Goal: Task Accomplishment & Management: Manage account settings

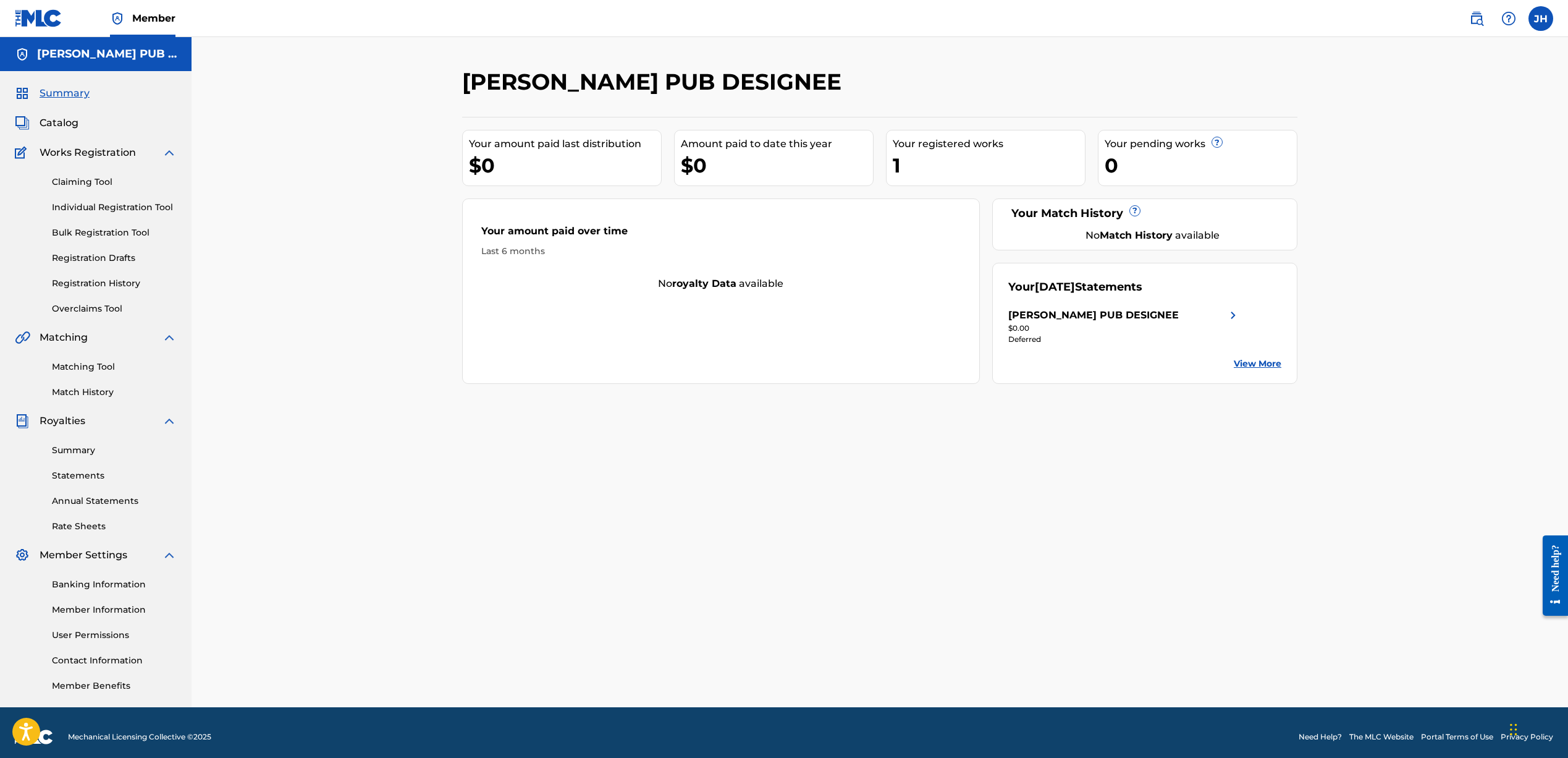
click at [164, 150] on img at bounding box center [169, 152] width 15 height 15
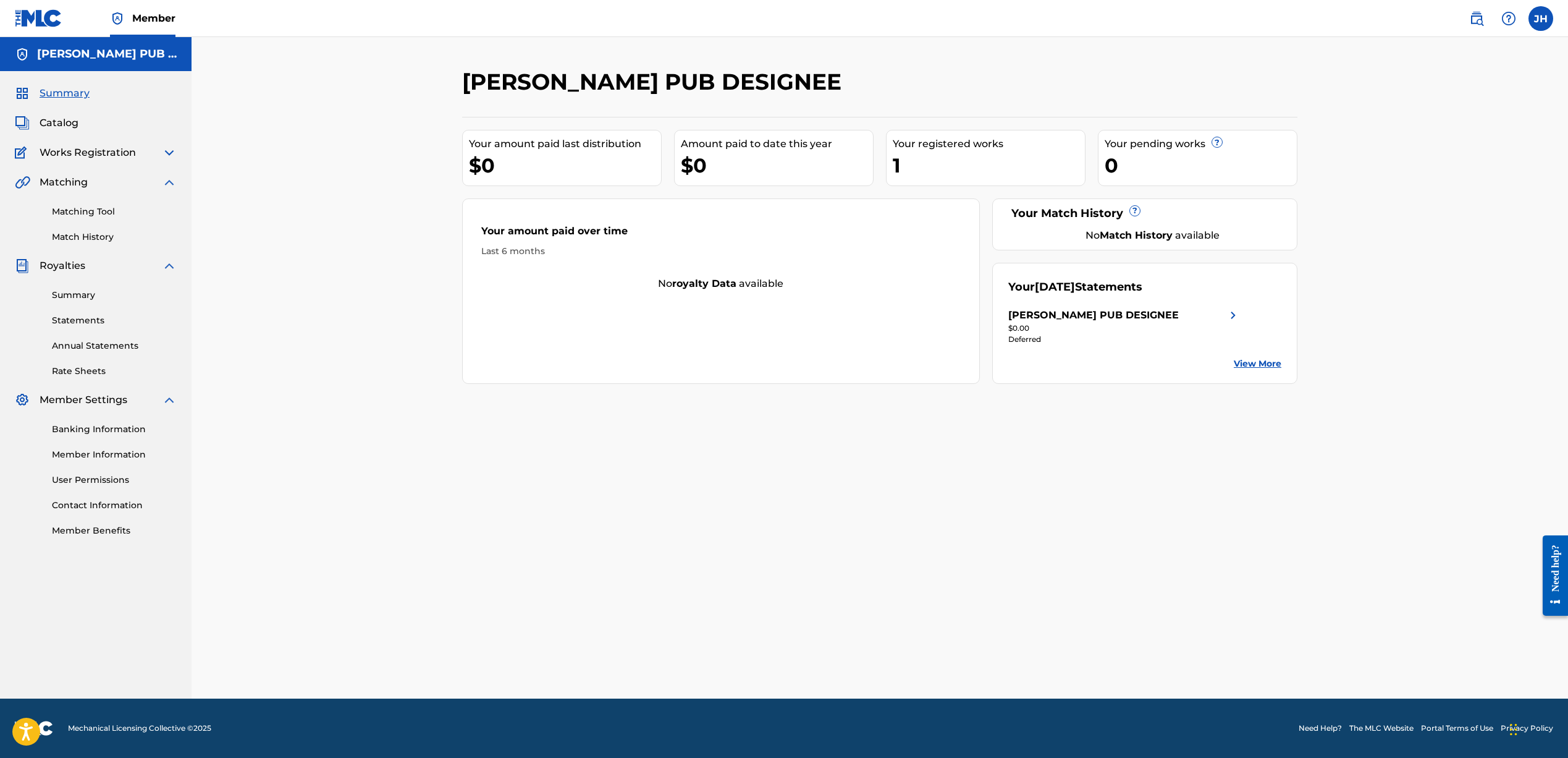
click at [59, 123] on span "Catalog" at bounding box center [59, 123] width 39 height 15
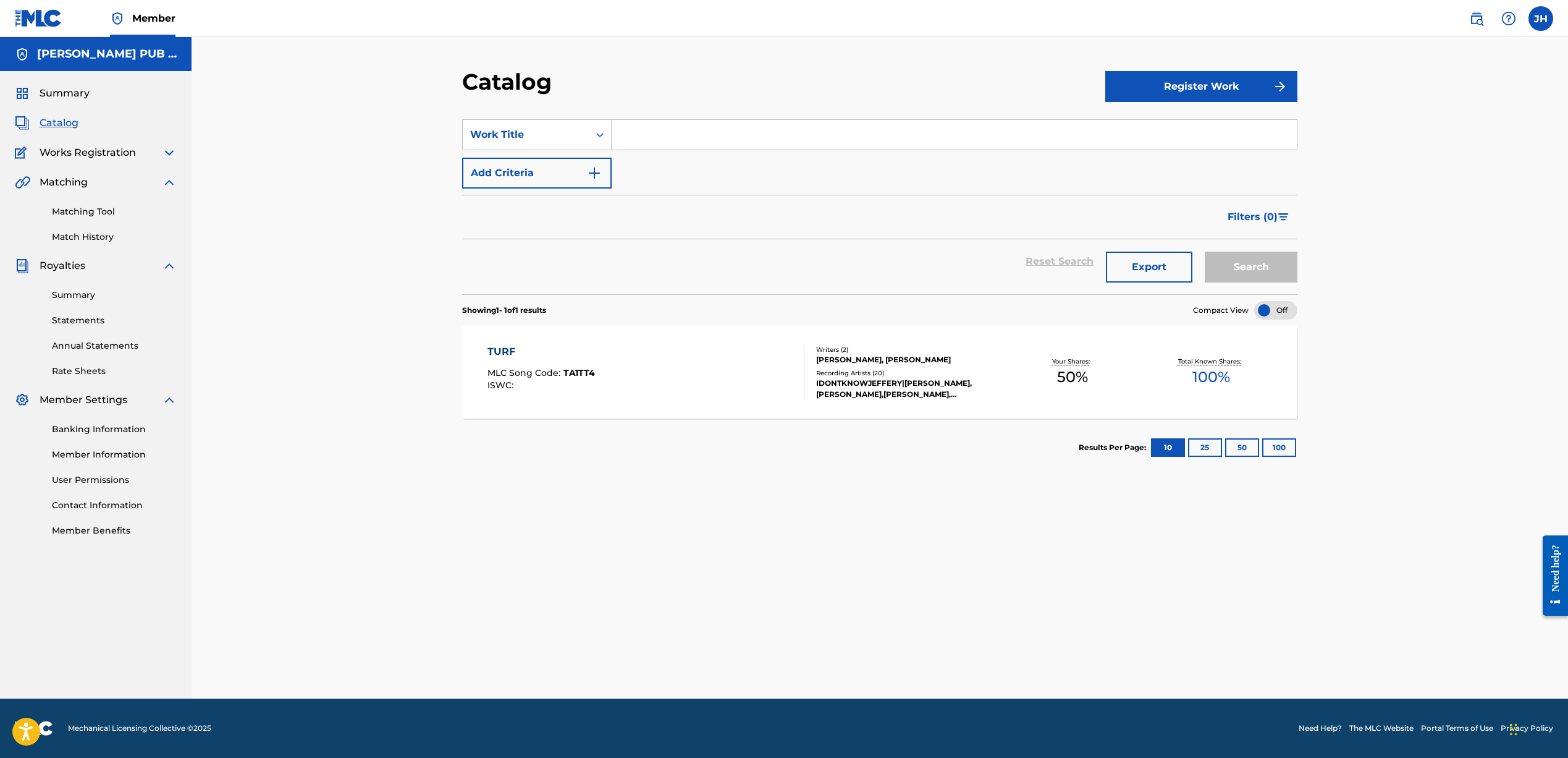
drag, startPoint x: 1162, startPoint y: 91, endPoint x: 1154, endPoint y: 92, distance: 8.1
click at [1162, 91] on button "Register Work" at bounding box center [1201, 86] width 192 height 31
click at [1126, 125] on link "Individual" at bounding box center [1201, 126] width 192 height 29
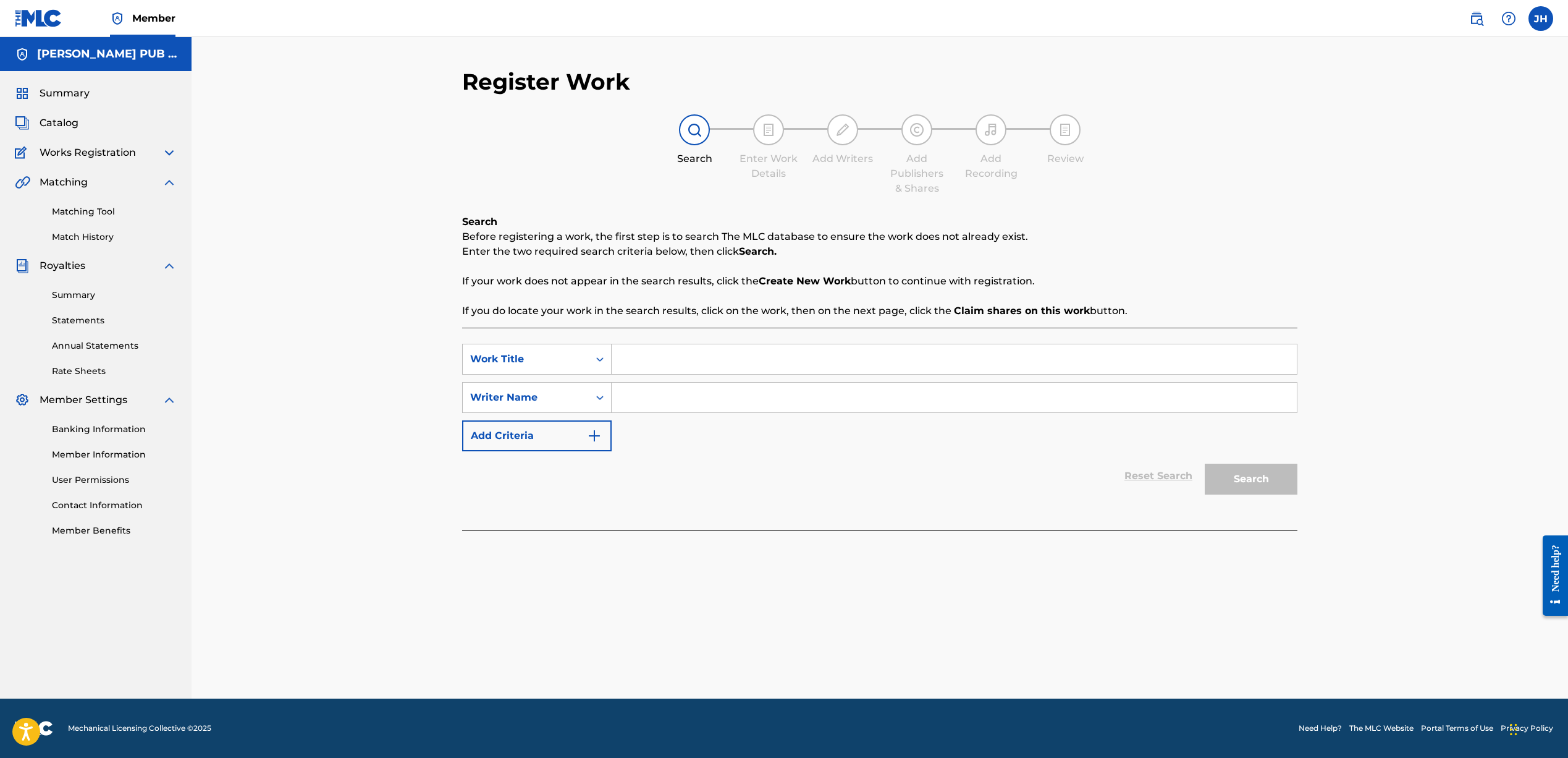
click at [625, 364] on input "Search Form" at bounding box center [954, 358] width 685 height 29
click at [56, 123] on span "Catalog" at bounding box center [59, 123] width 39 height 15
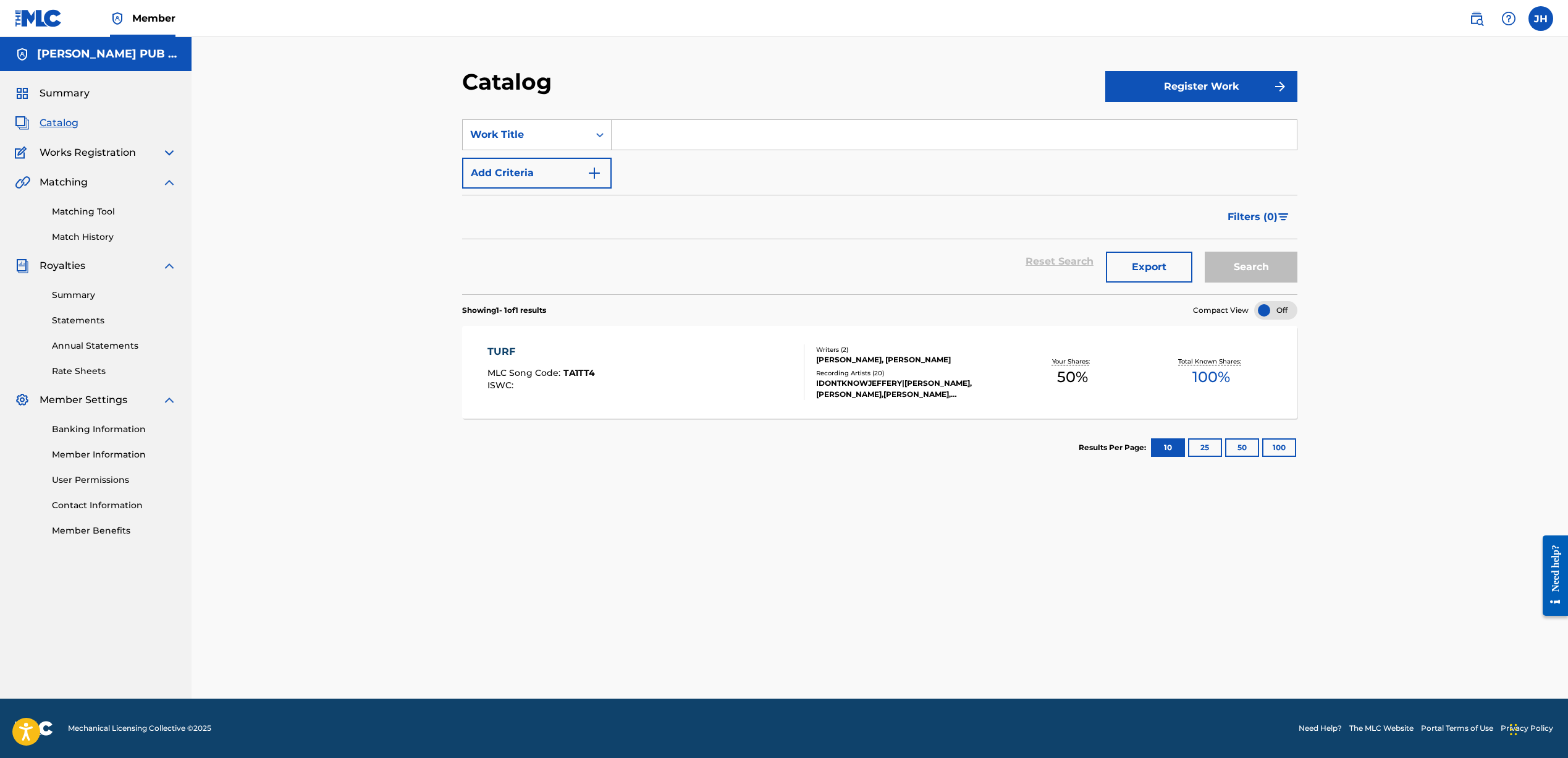
click at [75, 184] on span "Matching" at bounding box center [63, 182] width 48 height 15
click at [165, 179] on img at bounding box center [169, 182] width 15 height 15
click at [175, 211] on img at bounding box center [169, 212] width 15 height 15
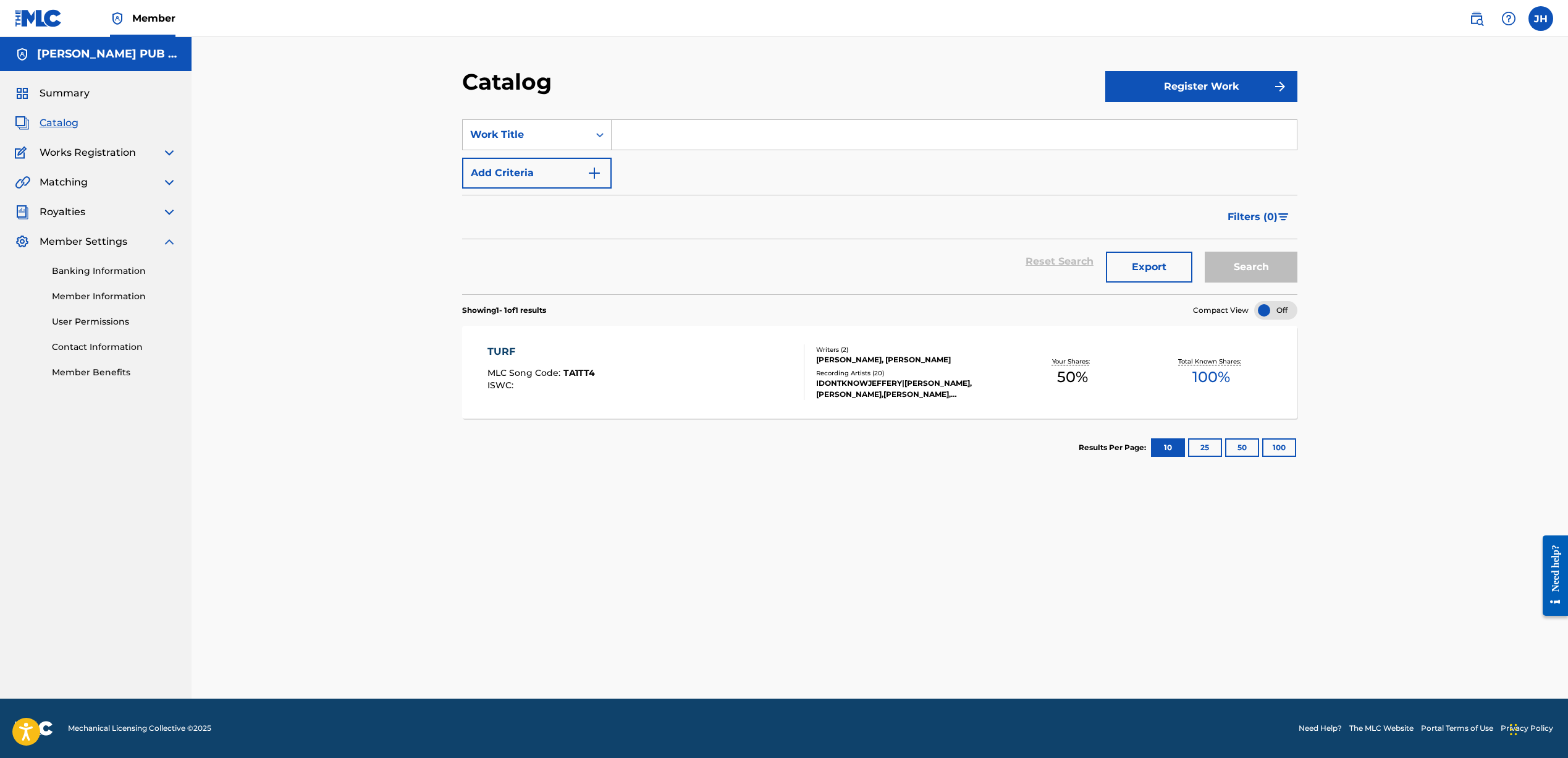
click at [103, 272] on link "Banking Information" at bounding box center [114, 271] width 125 height 13
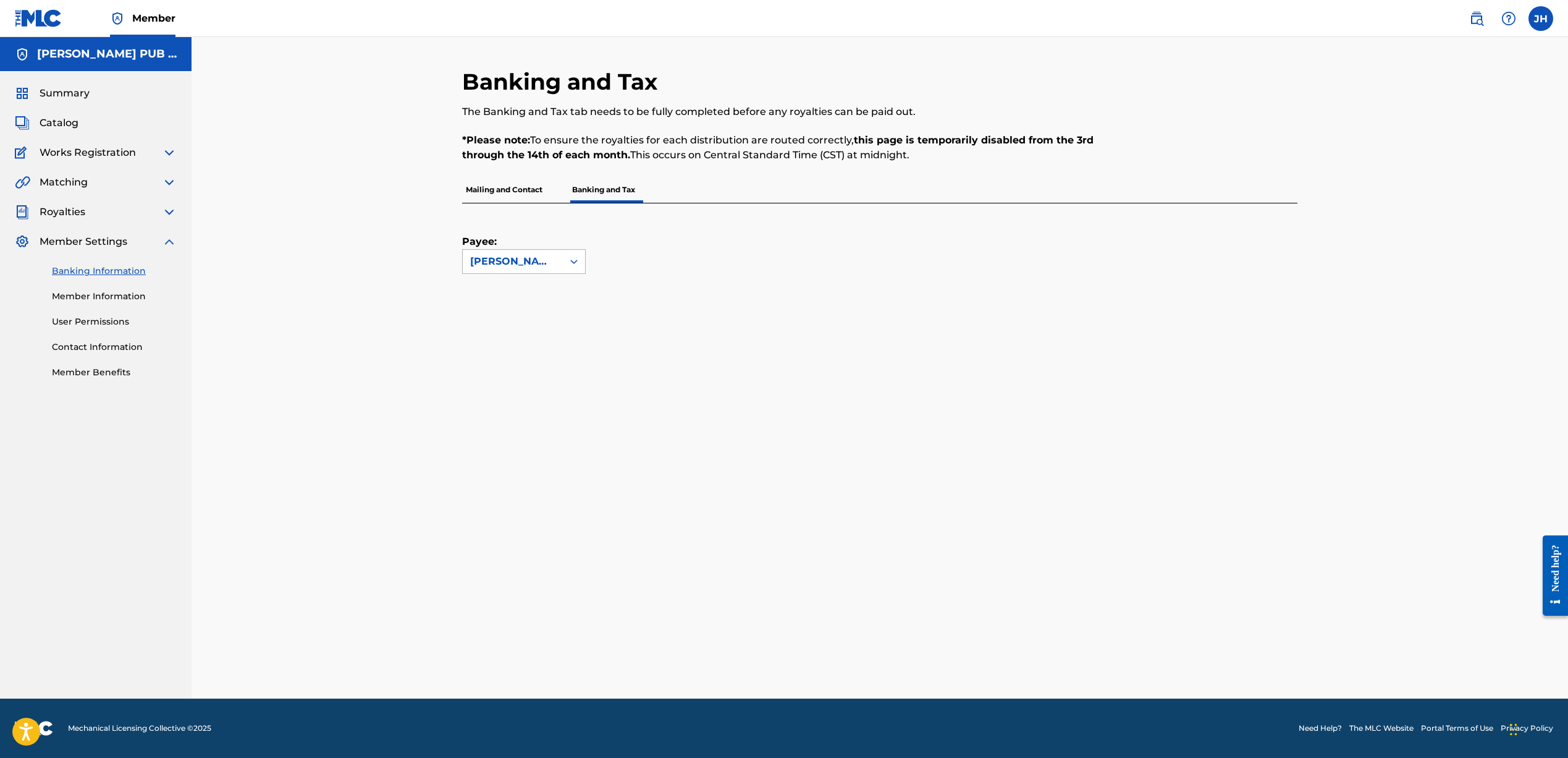
click at [539, 260] on div "[PERSON_NAME] PUB DESIGNEE" at bounding box center [512, 261] width 85 height 15
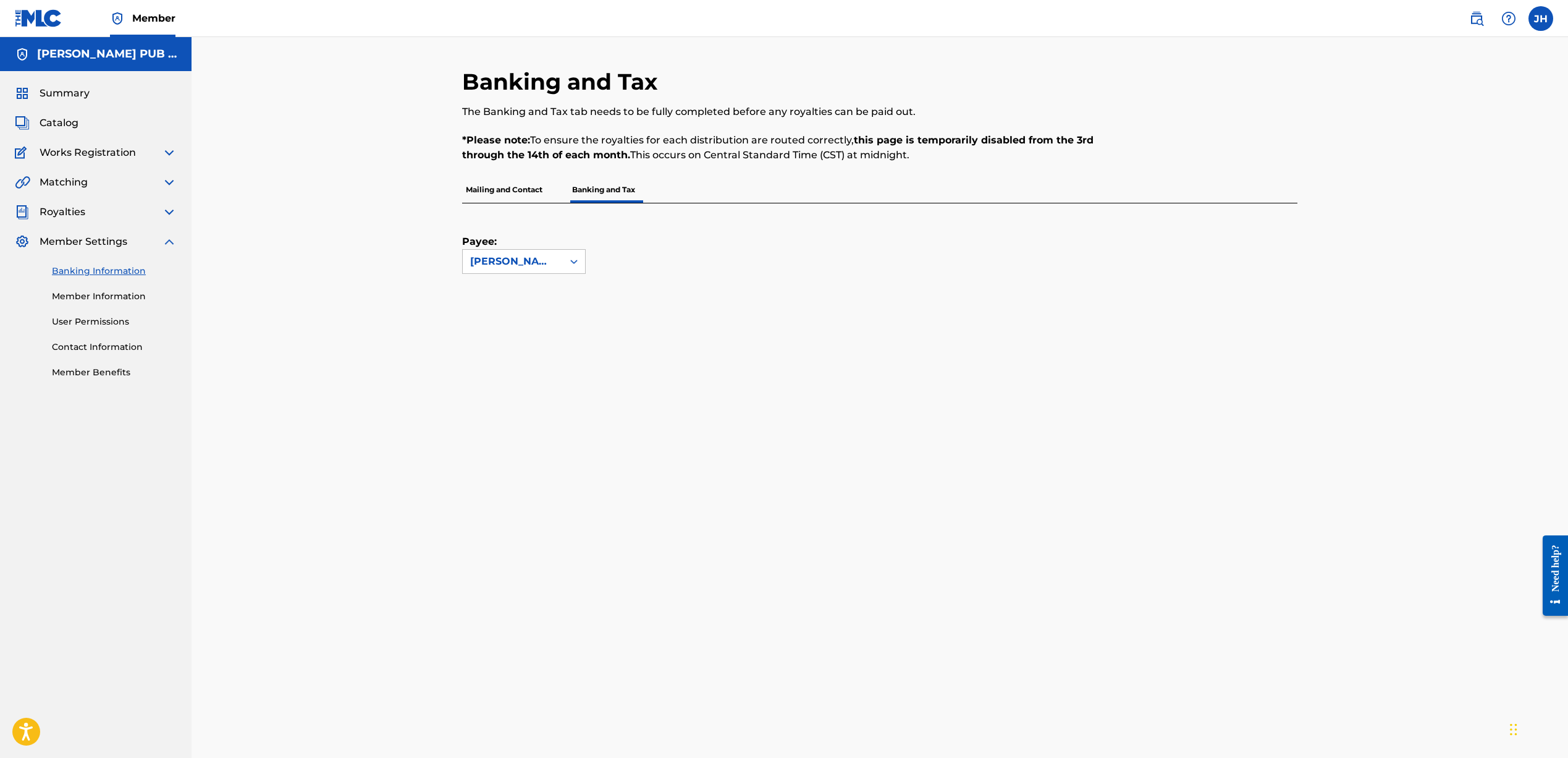
click at [730, 229] on div "Payee: [PERSON_NAME] PUB DESIGNEE" at bounding box center [865, 238] width 805 height 71
click at [519, 193] on p "Mailing and Contact" at bounding box center [505, 190] width 84 height 26
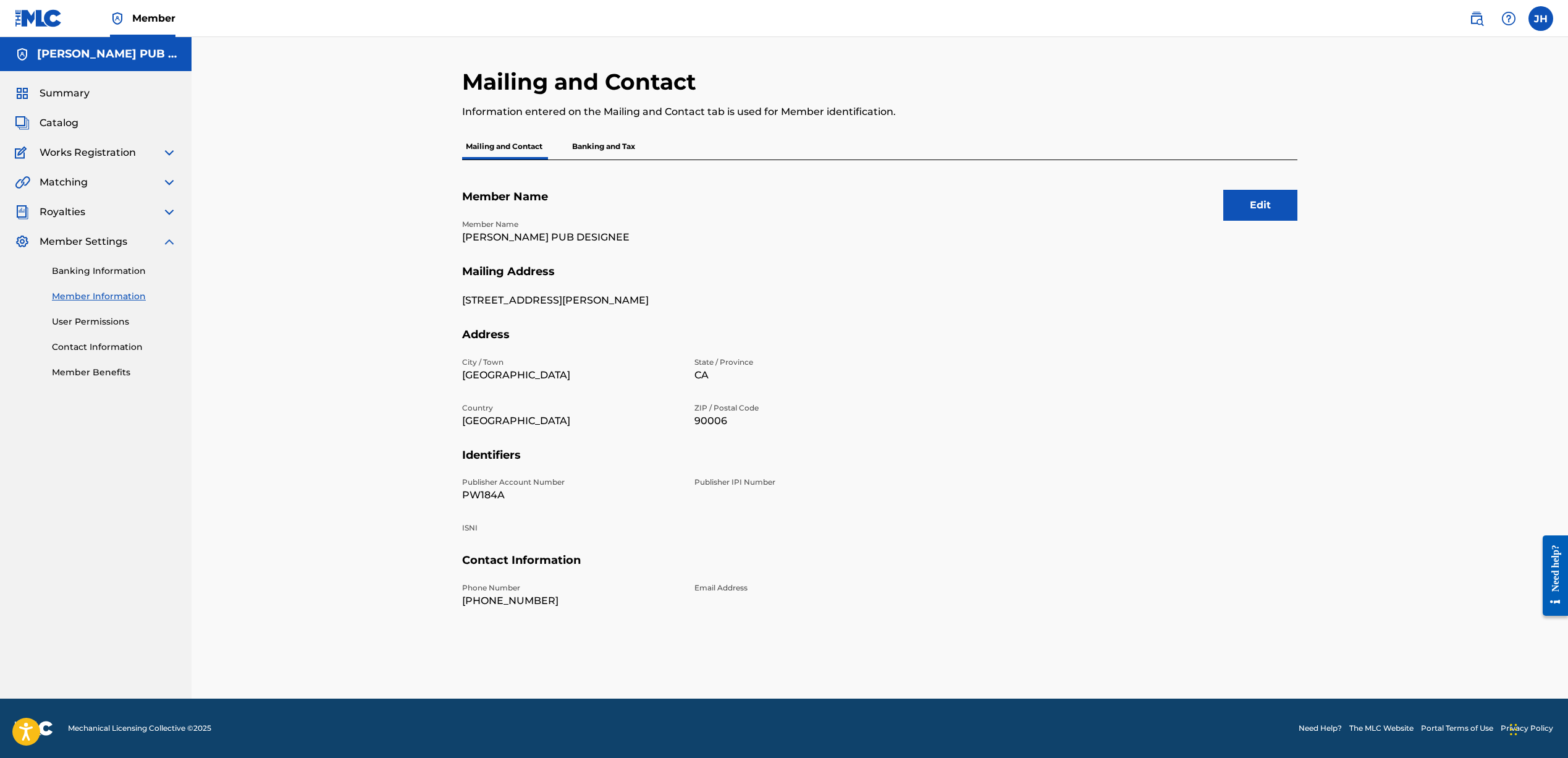
click at [585, 149] on p "Banking and Tax" at bounding box center [603, 147] width 71 height 26
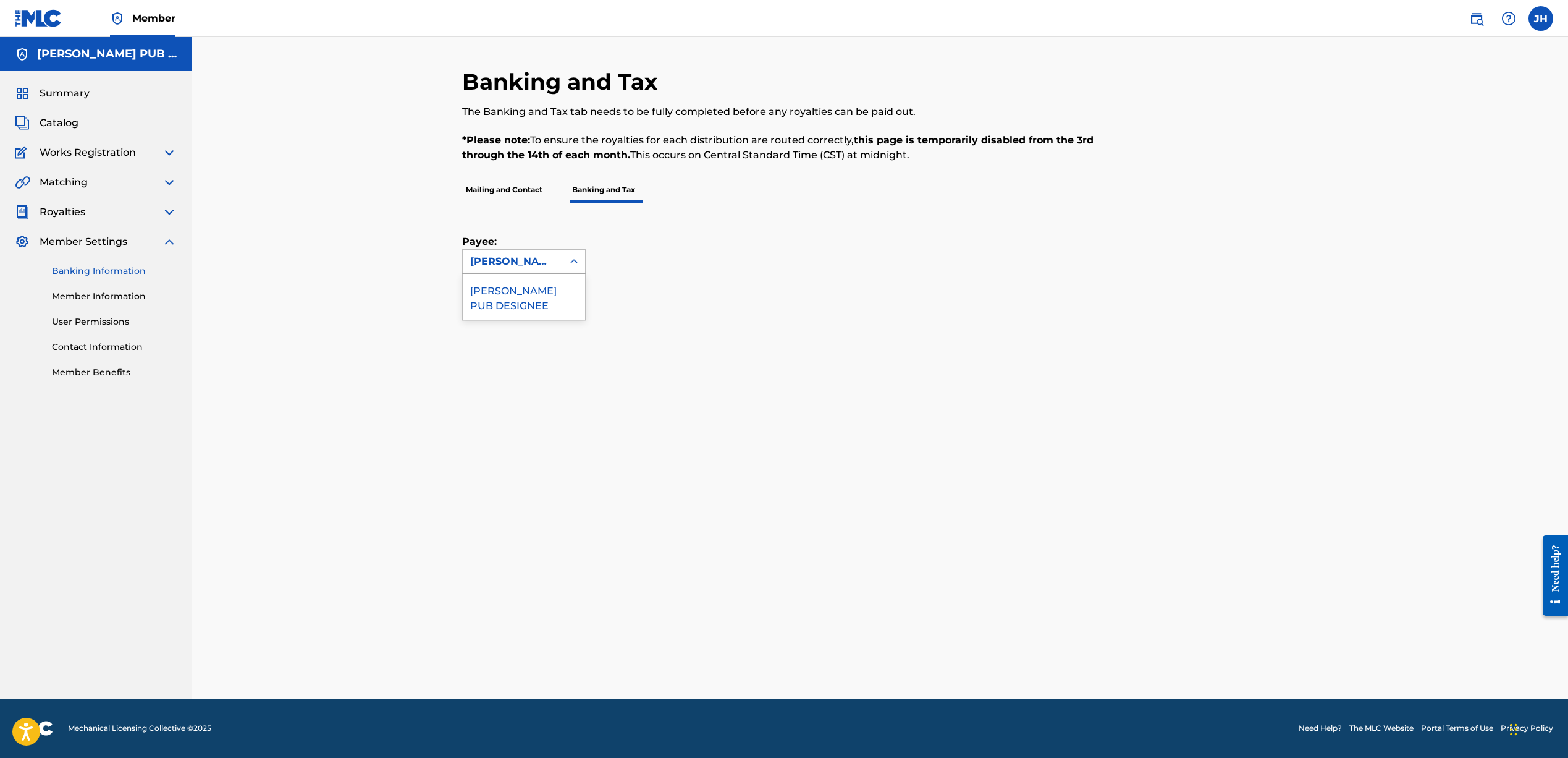
click at [535, 263] on div "[PERSON_NAME] PUB DESIGNEE" at bounding box center [512, 261] width 85 height 15
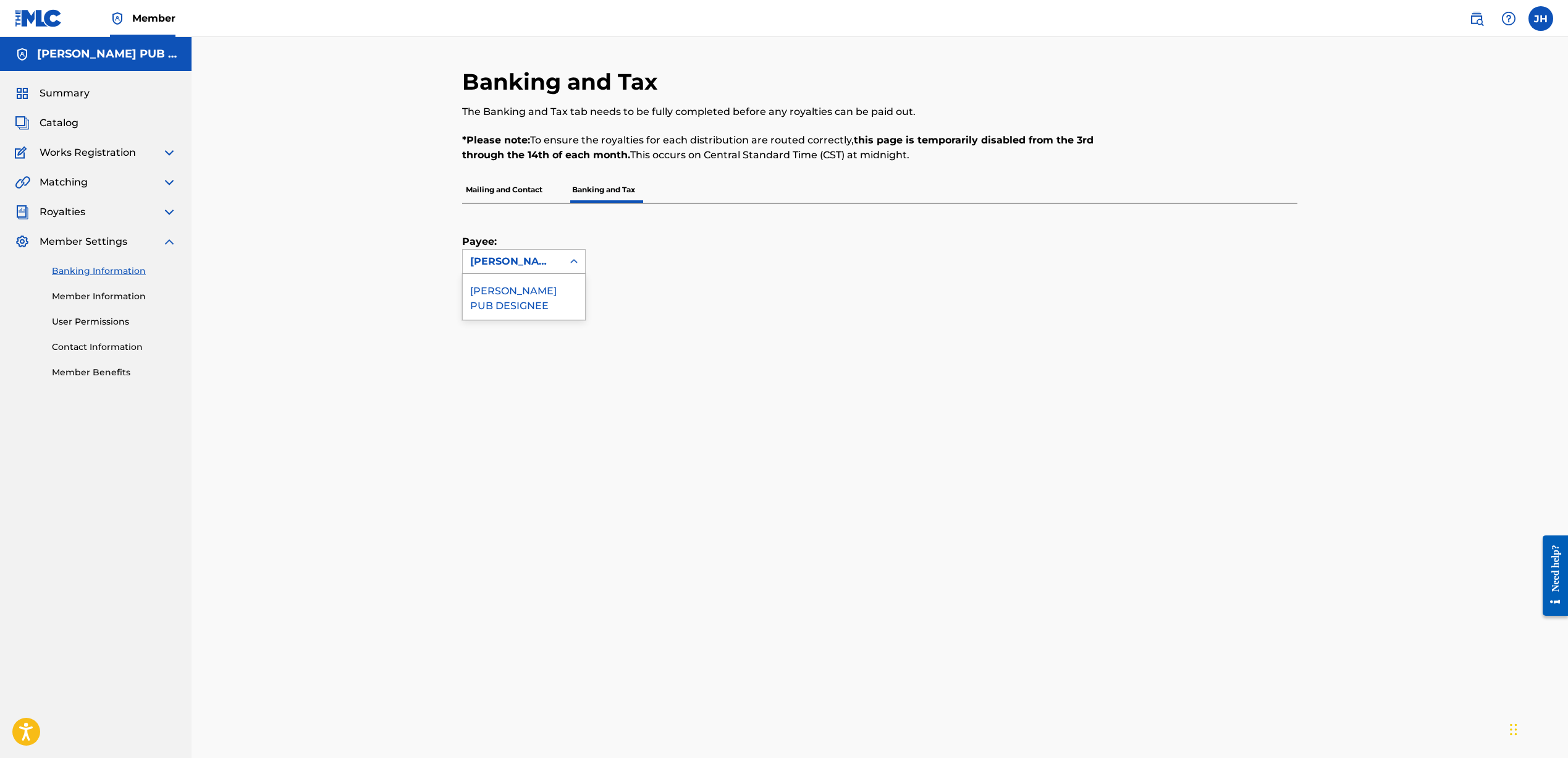
click at [694, 271] on div "Payee: [PERSON_NAME] PUB DESIGNEE selected, 1 of 1. 1 result available. Use Up …" at bounding box center [865, 238] width 805 height 71
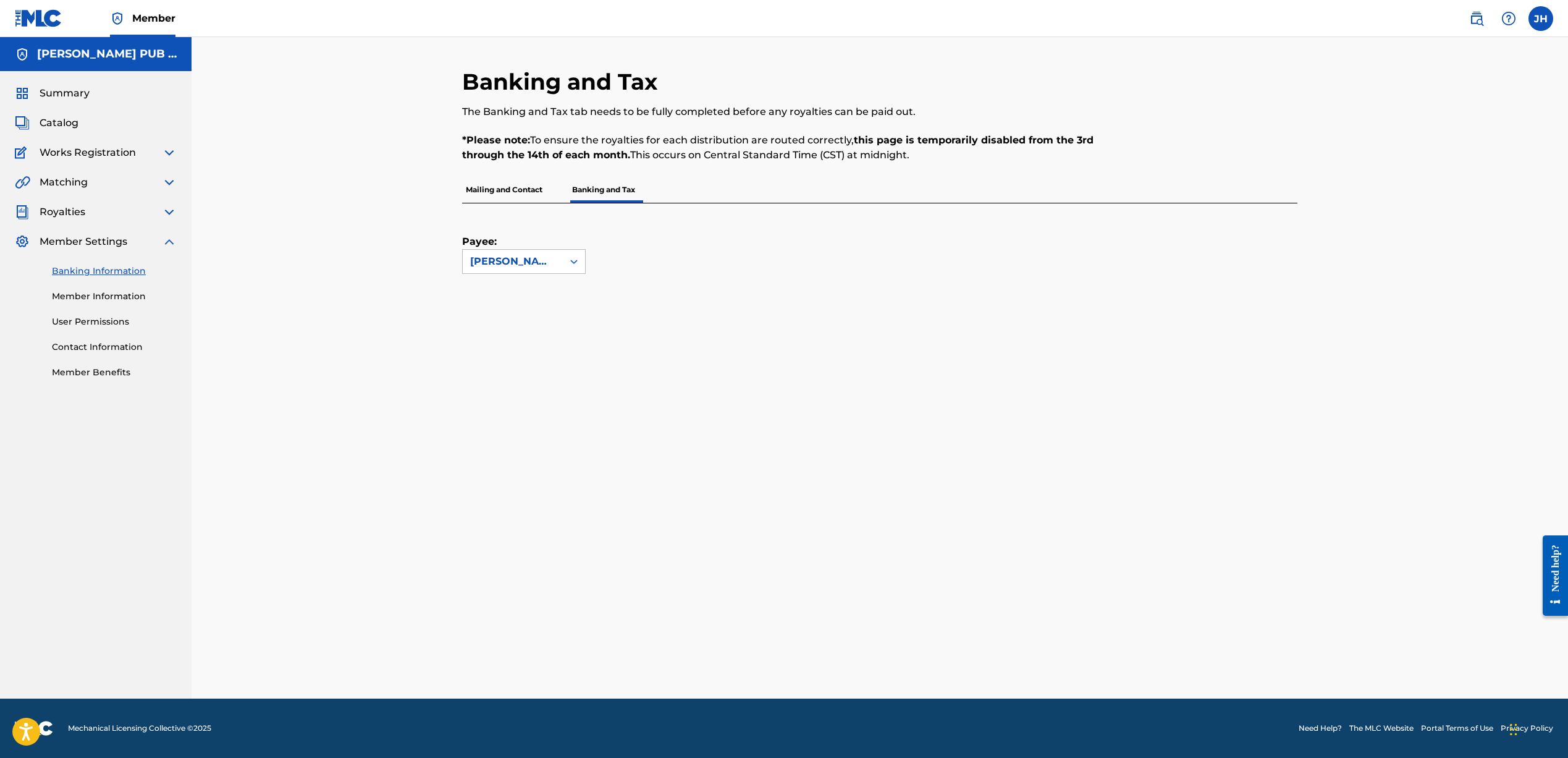
click at [134, 243] on div "Member Settings" at bounding box center [96, 242] width 162 height 15
click at [111, 242] on span "Member Settings" at bounding box center [83, 242] width 88 height 15
click at [80, 184] on span "Matching" at bounding box center [63, 182] width 48 height 15
click at [167, 184] on img at bounding box center [169, 182] width 15 height 15
click at [91, 214] on link "Matching Tool" at bounding box center [114, 212] width 125 height 13
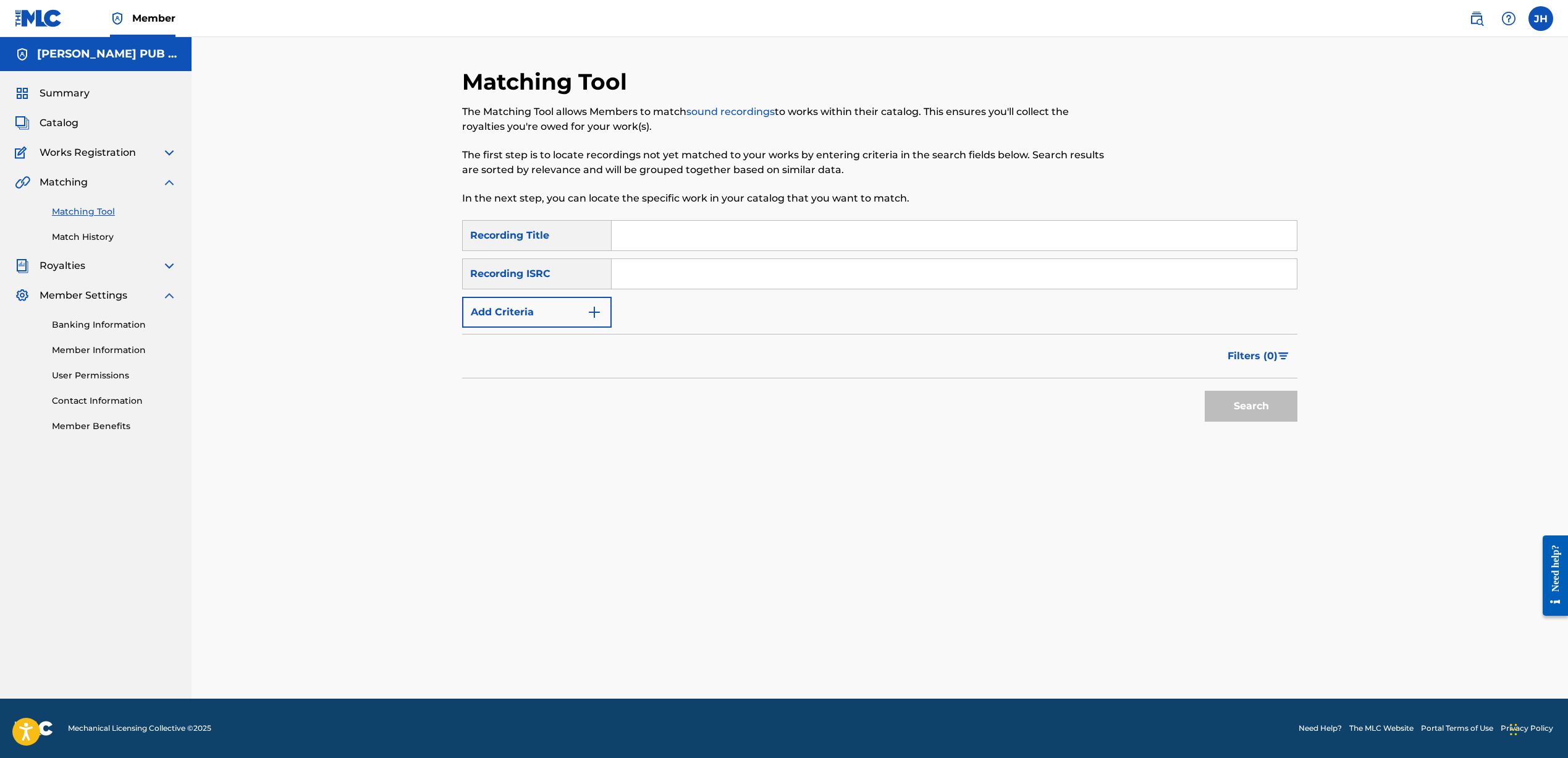
click at [641, 240] on input "Search Form" at bounding box center [954, 235] width 685 height 29
type input "idontknowjeffery"
click at [1255, 412] on button "Search" at bounding box center [1251, 405] width 93 height 31
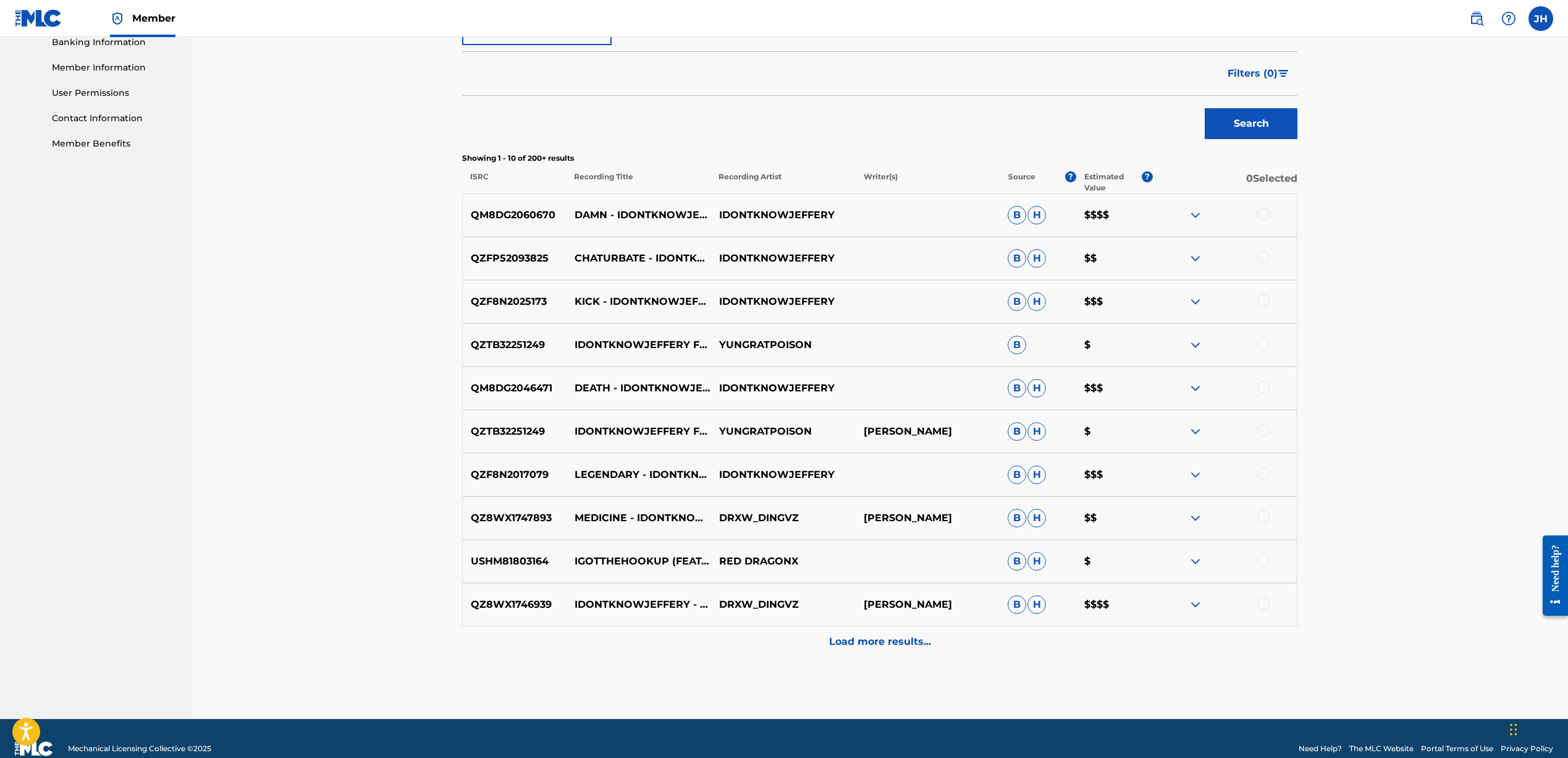
scroll to position [275, 0]
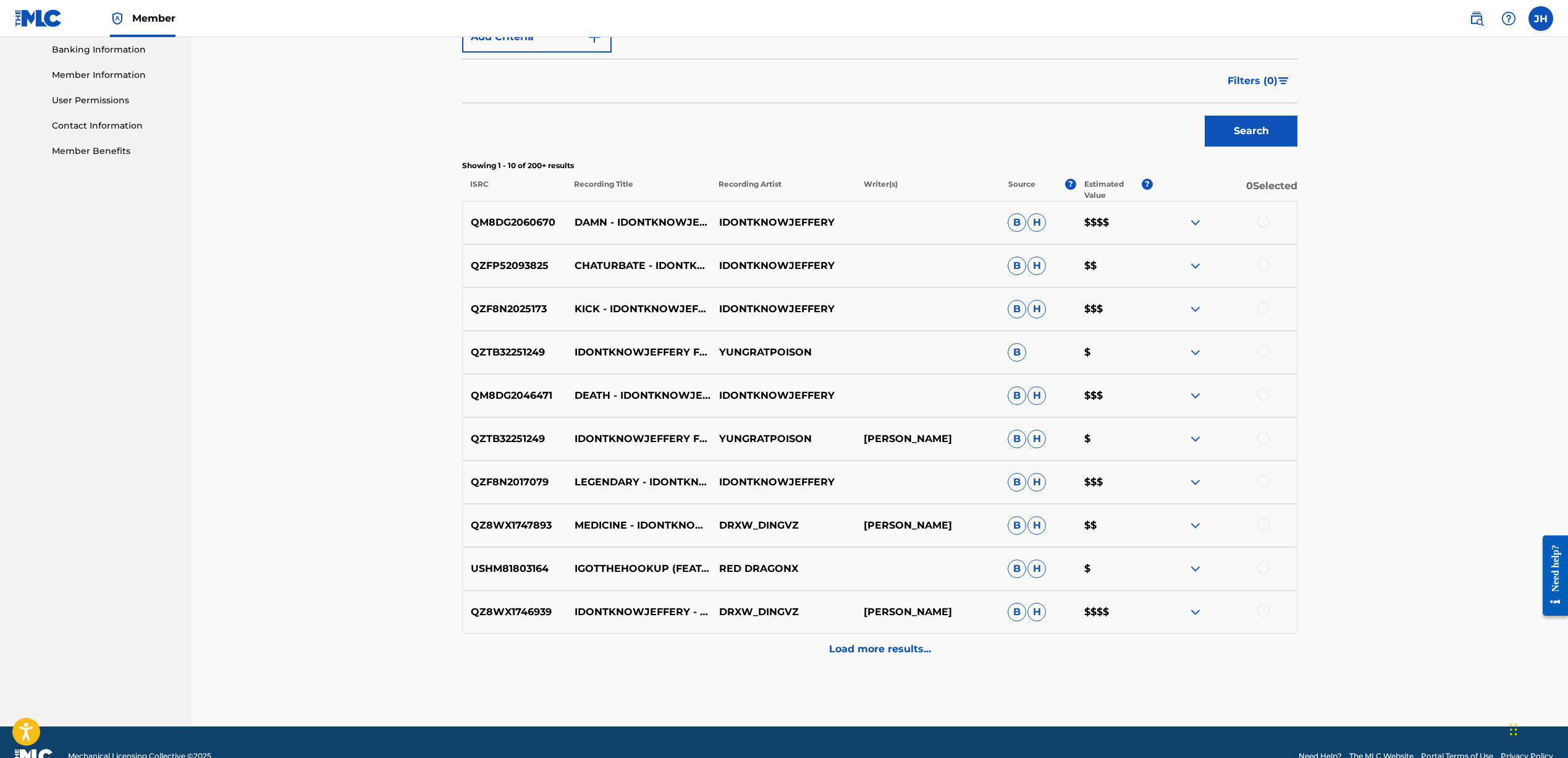
click at [1189, 221] on img at bounding box center [1195, 222] width 15 height 15
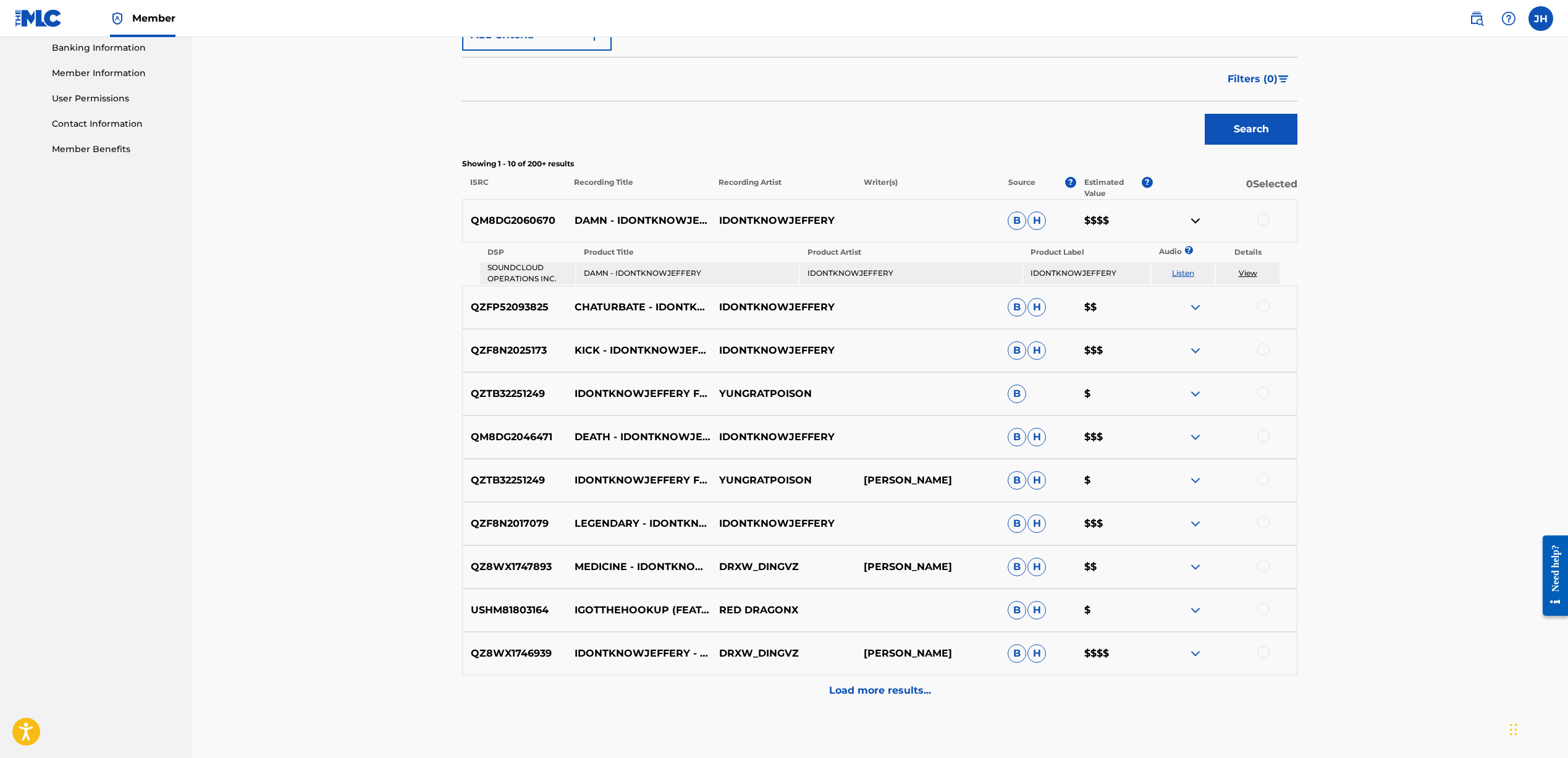
scroll to position [278, 0]
click at [1191, 221] on img at bounding box center [1195, 219] width 15 height 15
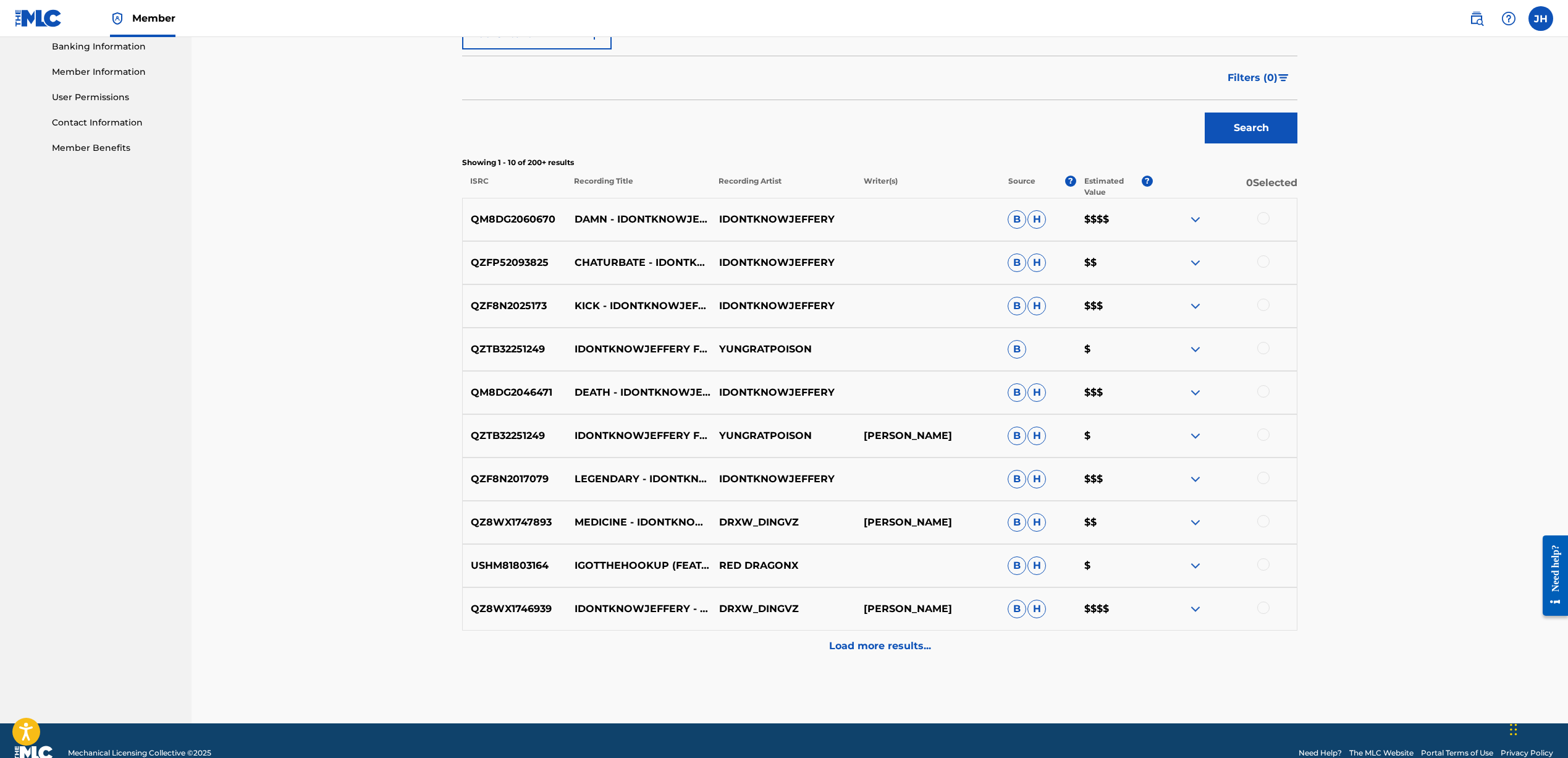
click at [1268, 217] on div at bounding box center [1263, 217] width 12 height 12
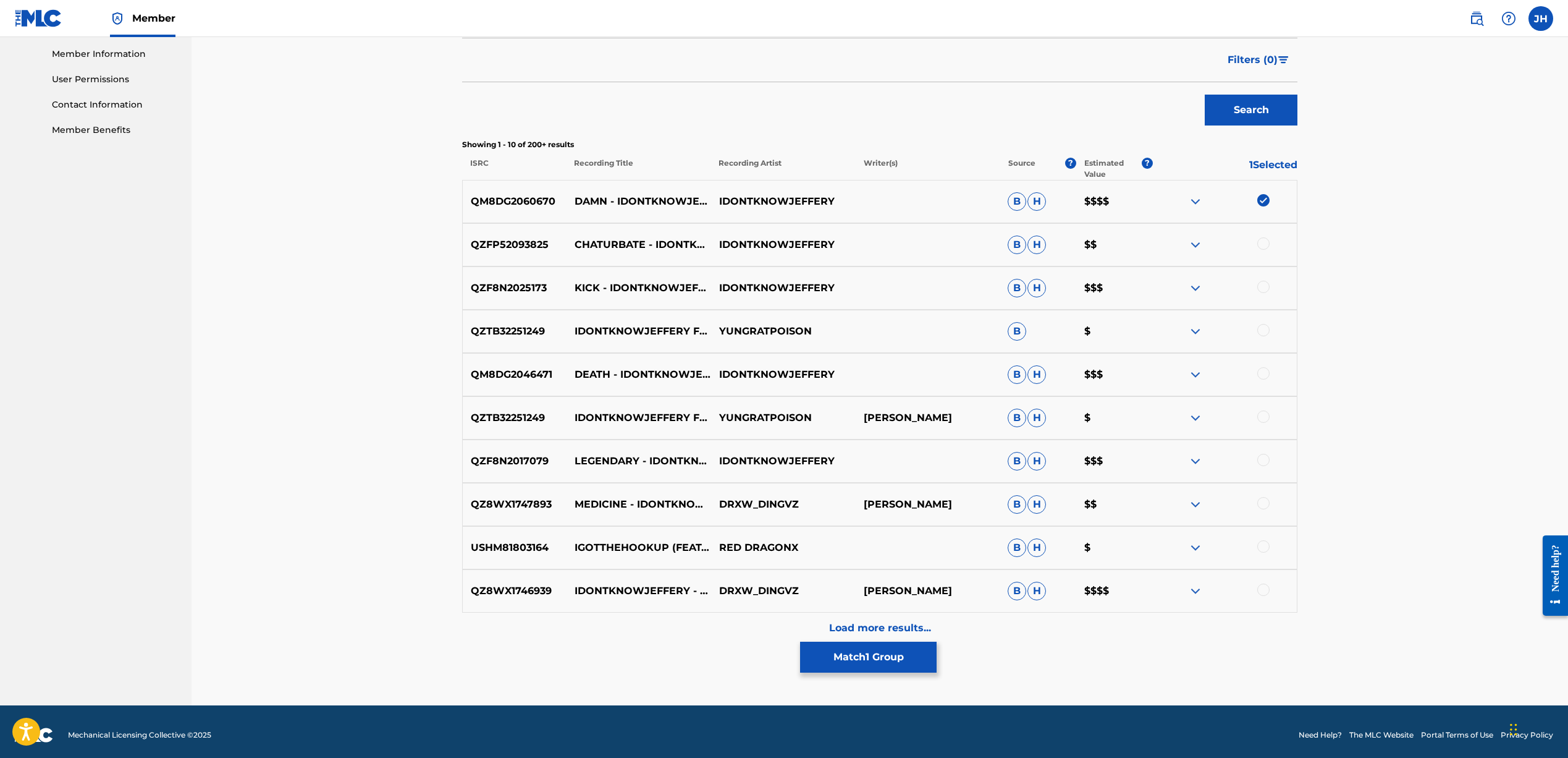
scroll to position [298, 1]
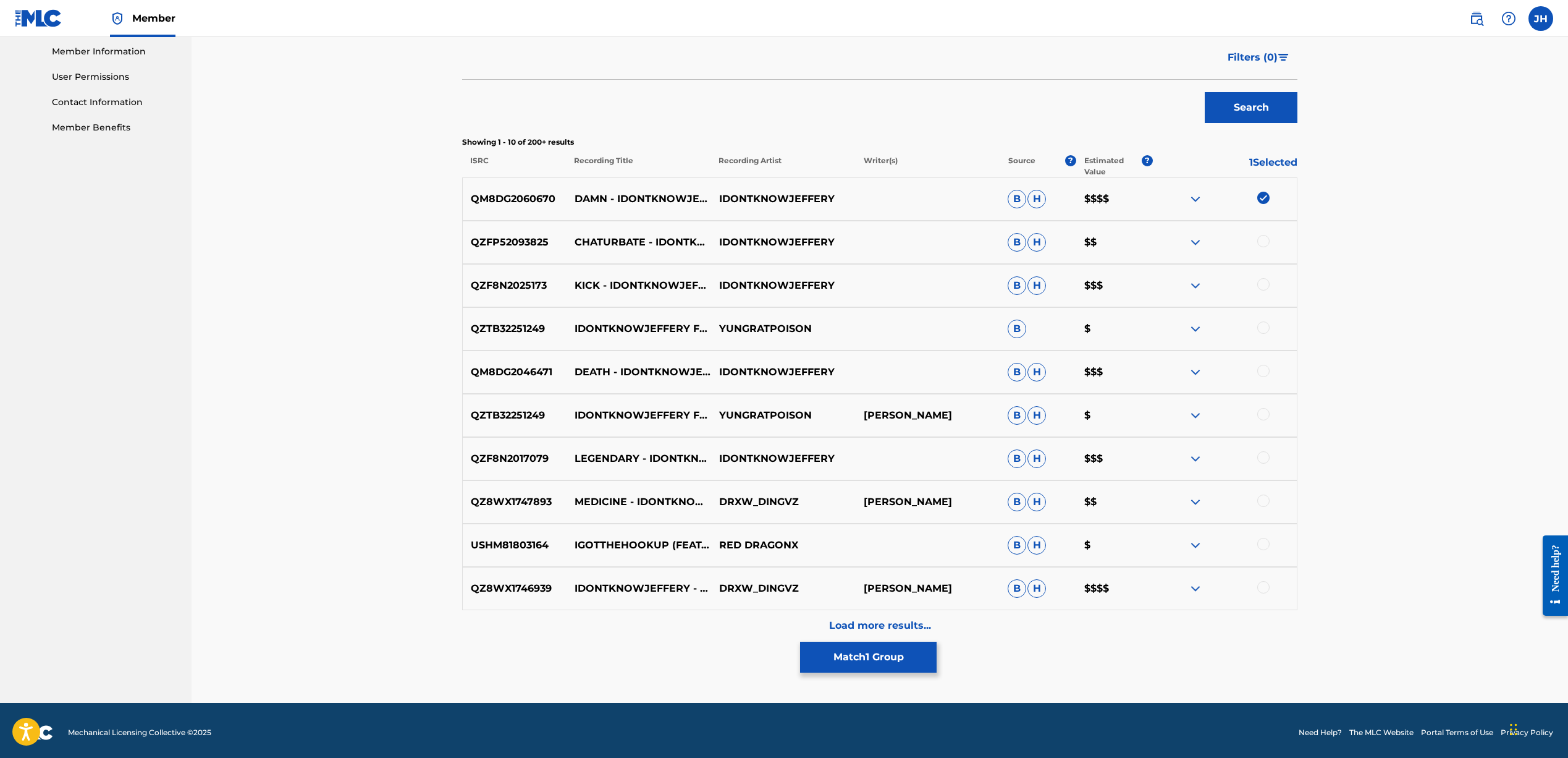
click at [1263, 240] on div at bounding box center [1263, 240] width 12 height 12
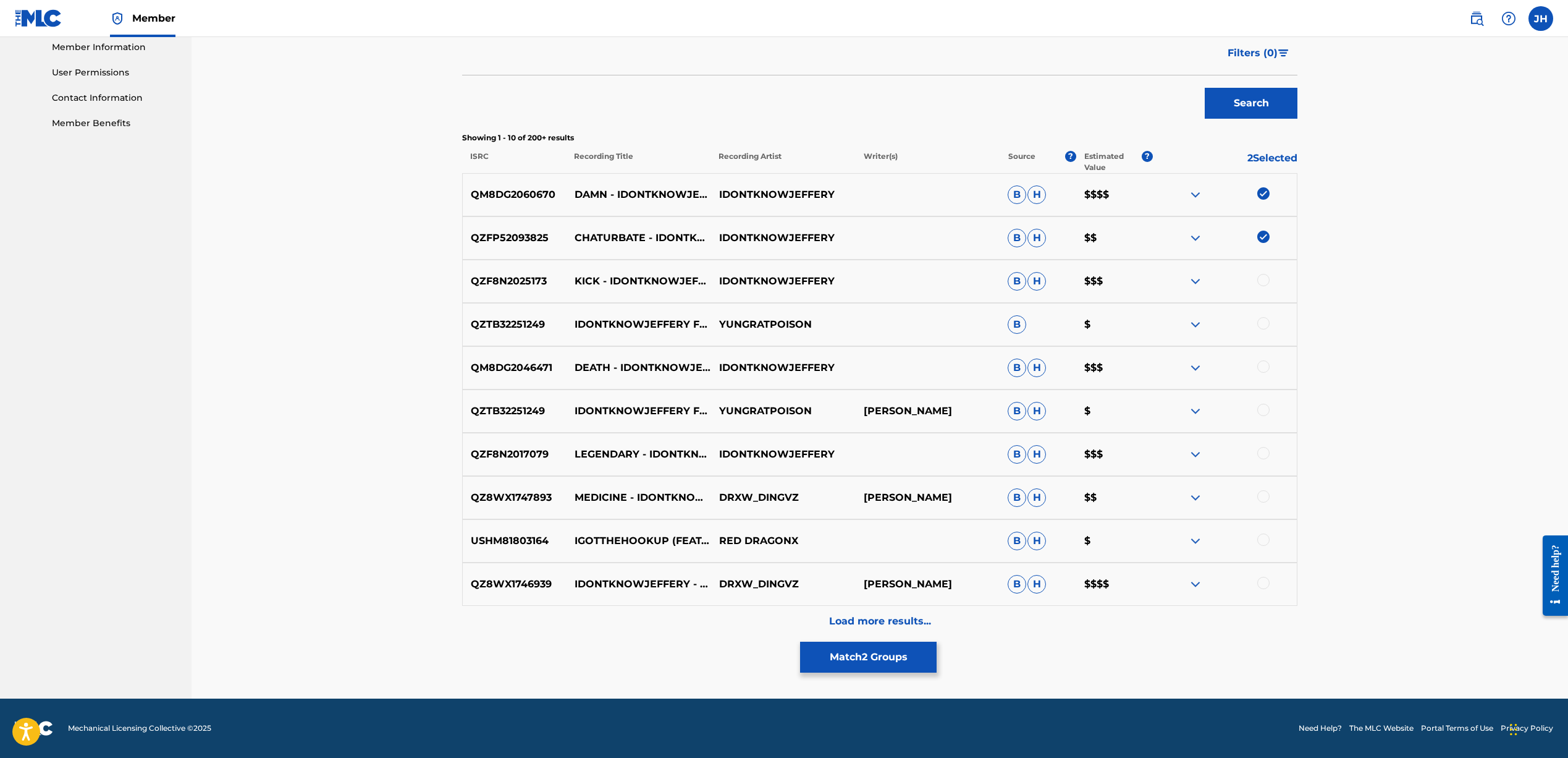
click at [1262, 282] on div at bounding box center [1263, 280] width 12 height 12
click at [1190, 321] on img at bounding box center [1195, 324] width 15 height 15
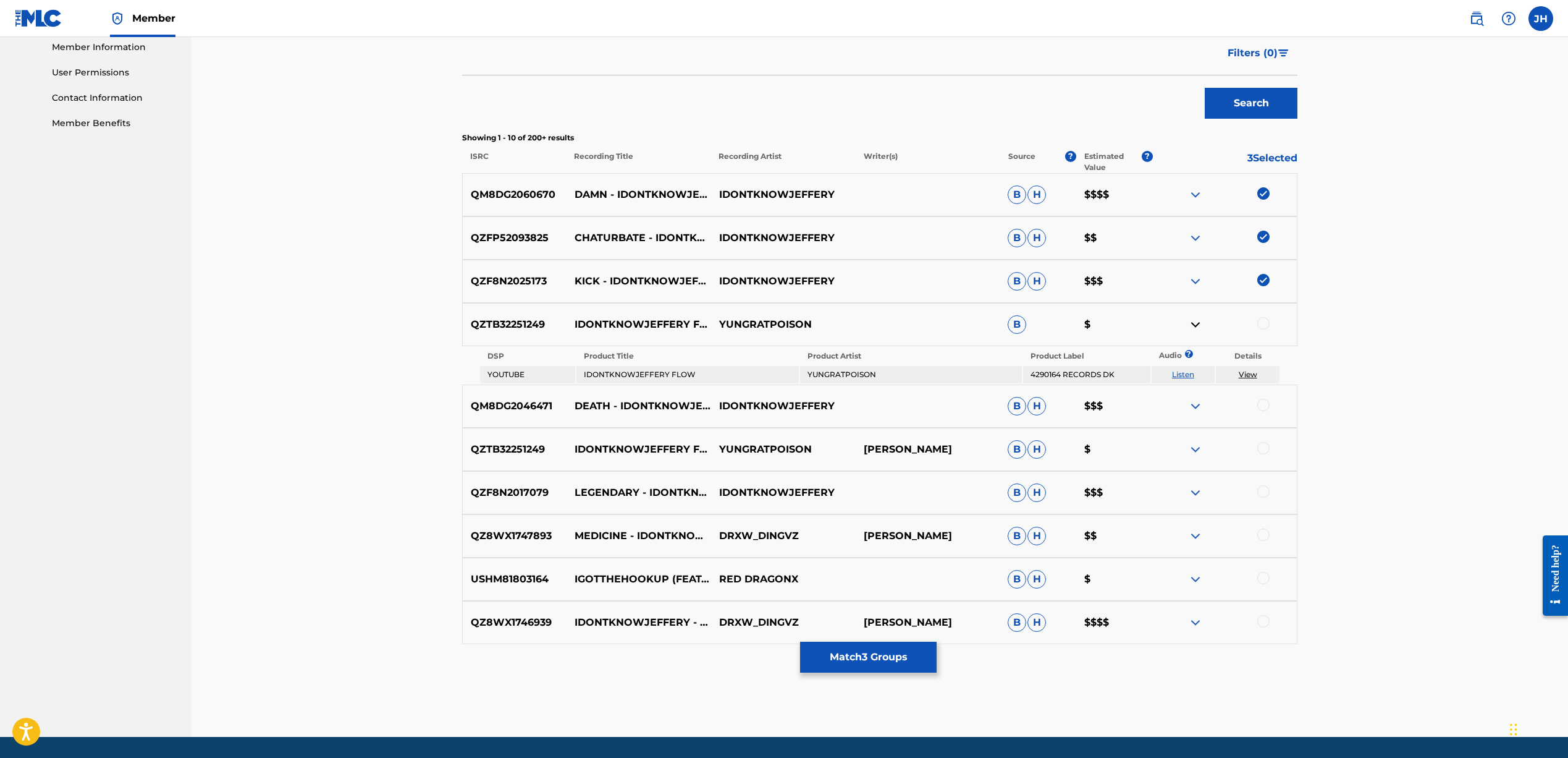
click at [1190, 321] on img at bounding box center [1195, 324] width 15 height 15
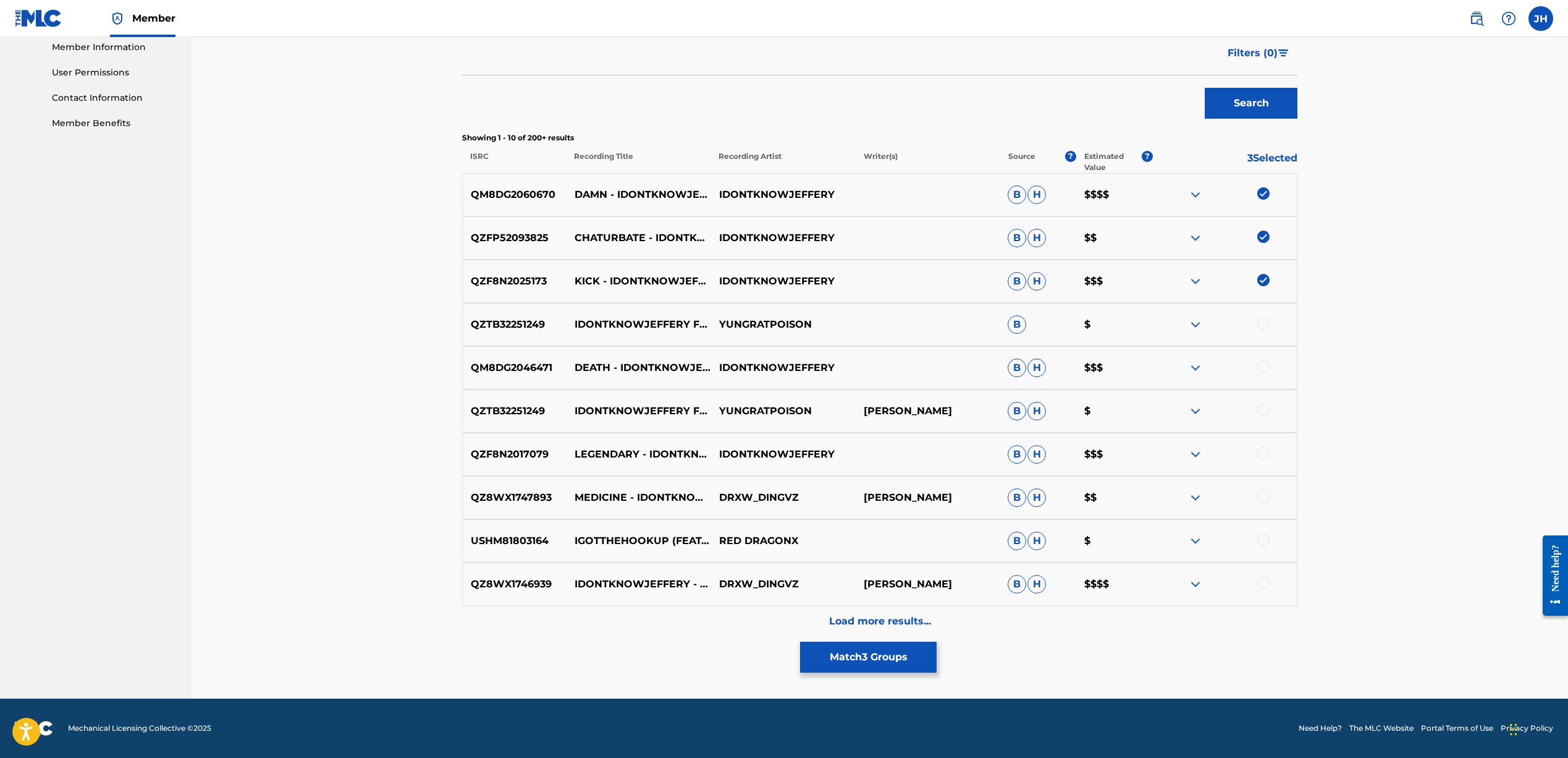
click at [1264, 365] on div at bounding box center [1263, 366] width 12 height 12
click at [1263, 456] on div at bounding box center [1263, 453] width 12 height 12
click at [865, 617] on p "Load more results..." at bounding box center [880, 621] width 102 height 15
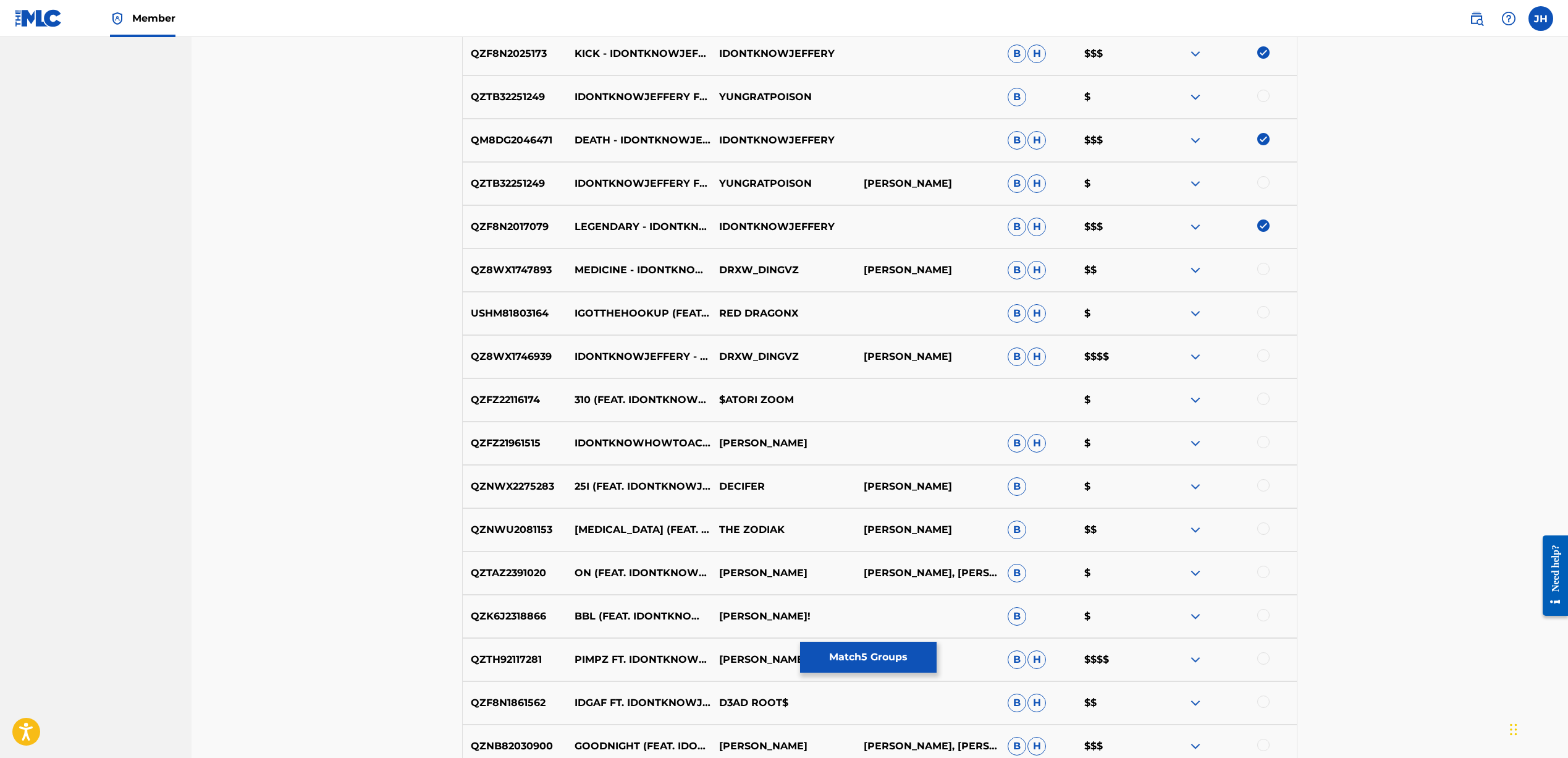
scroll to position [531, 0]
click at [1195, 443] on img at bounding box center [1195, 442] width 15 height 15
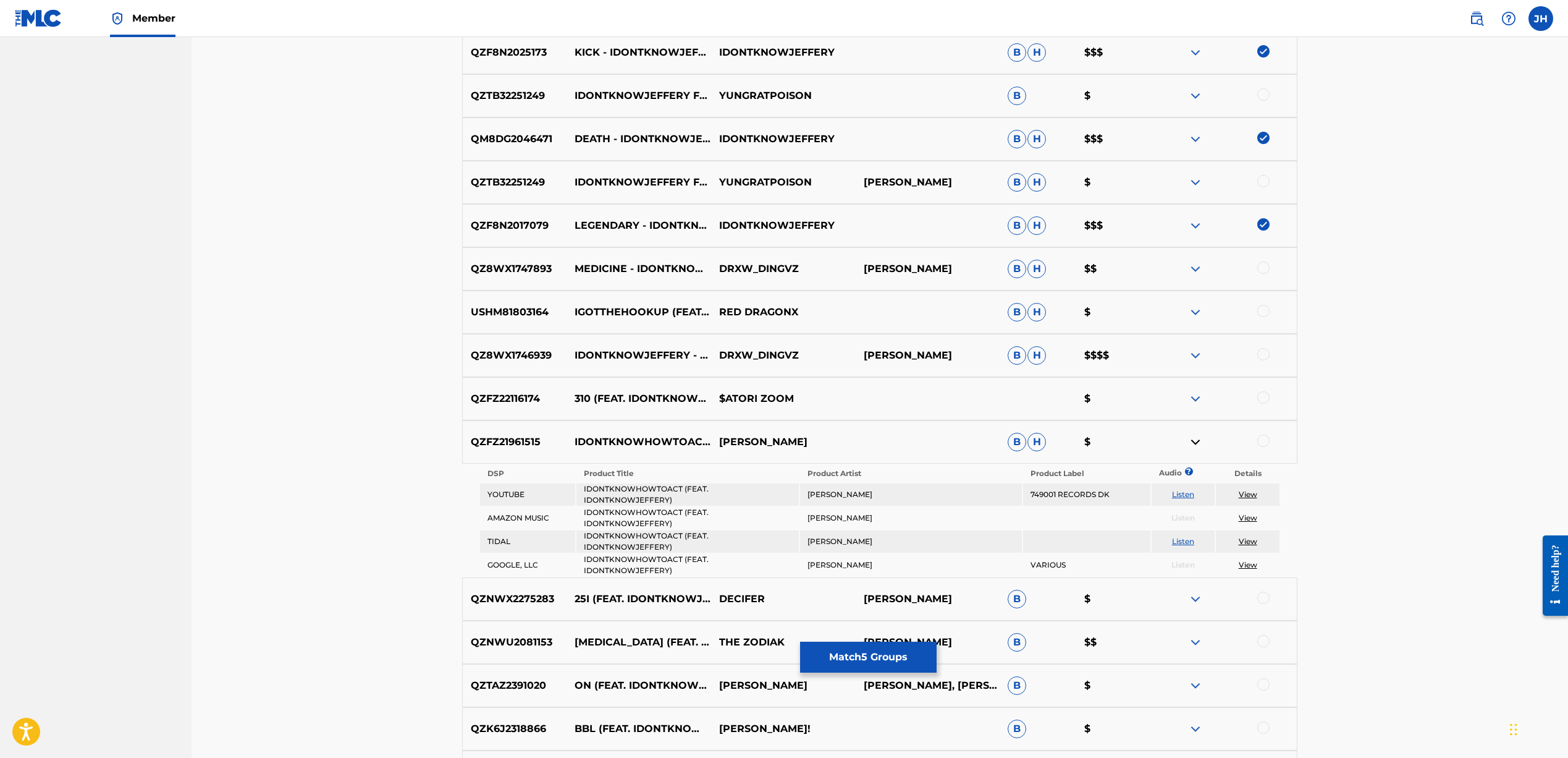
click at [1195, 443] on img at bounding box center [1195, 442] width 15 height 15
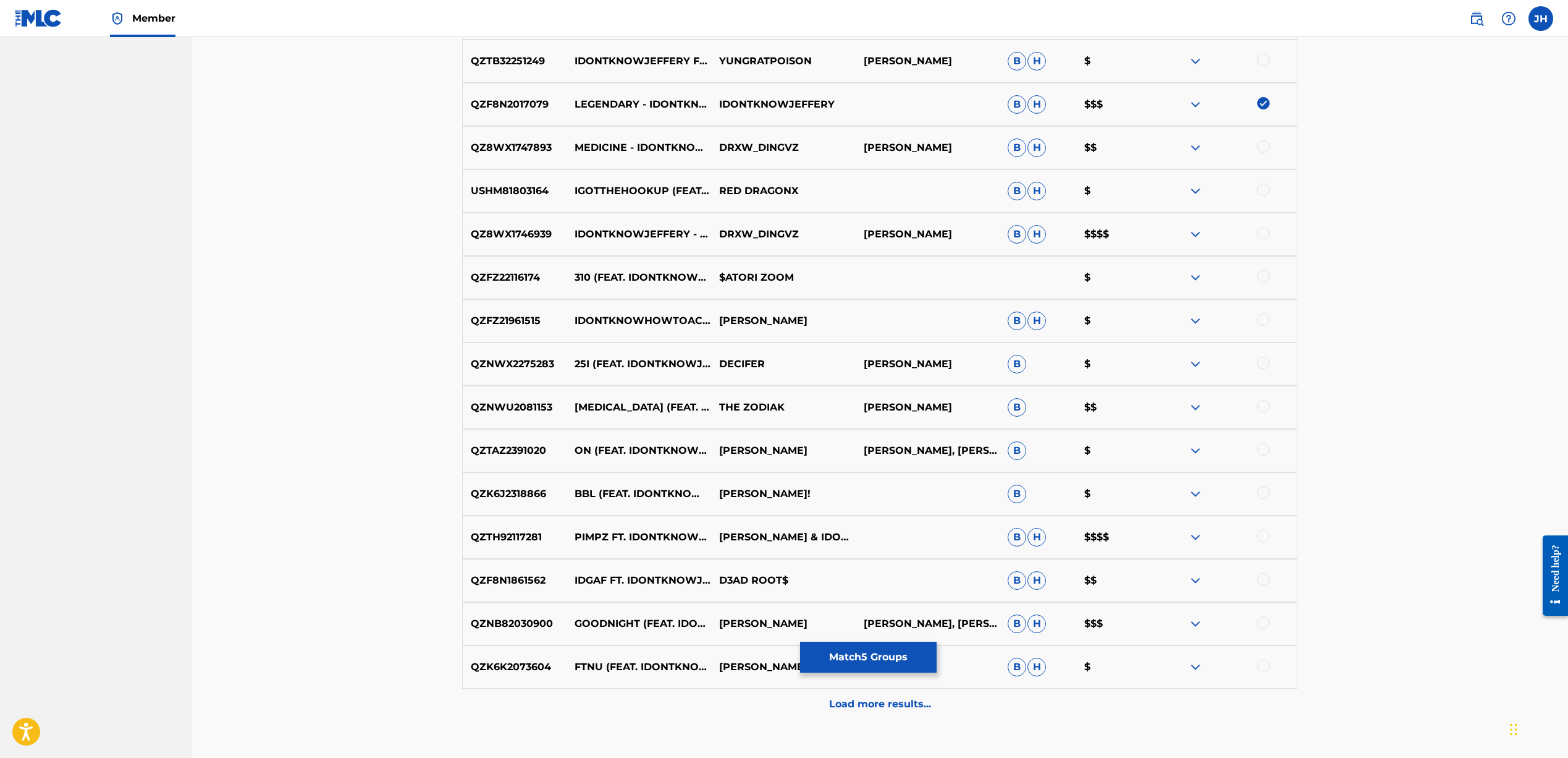
scroll to position [654, 0]
click at [1269, 534] on div at bounding box center [1263, 534] width 12 height 12
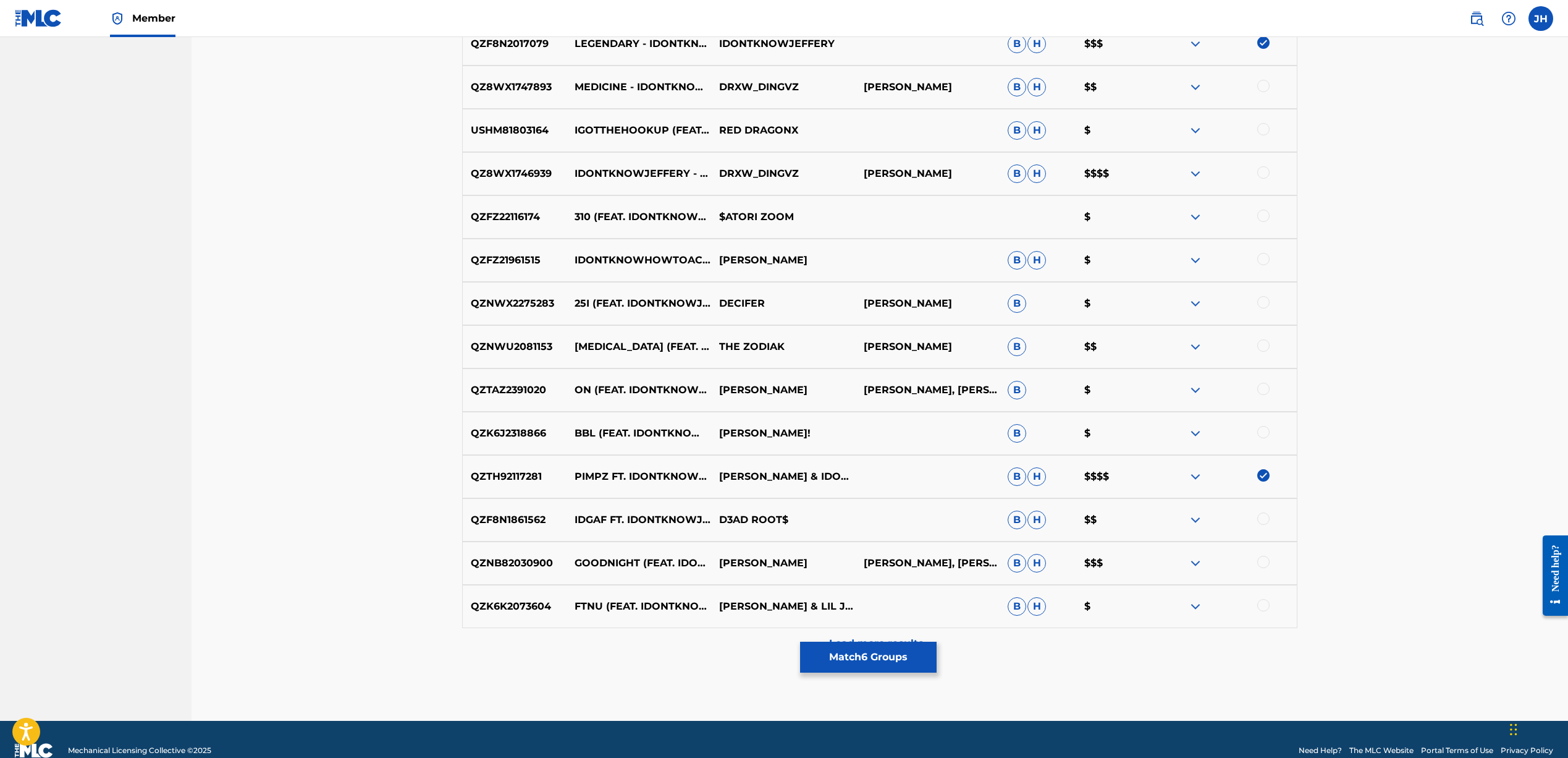
scroll to position [713, 0]
click at [1264, 606] on div at bounding box center [1263, 605] width 12 height 12
click at [1262, 559] on div at bounding box center [1263, 561] width 12 height 12
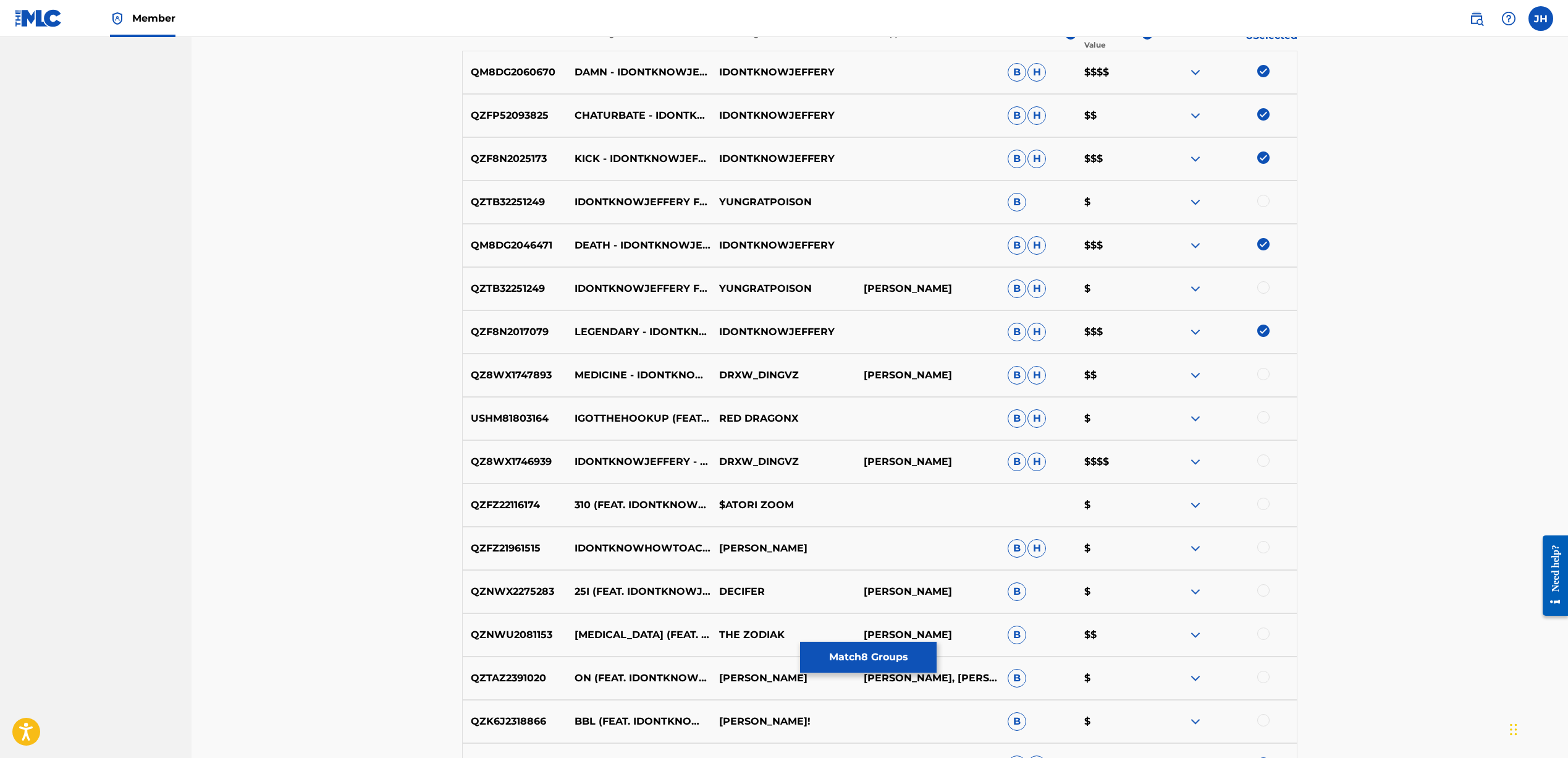
scroll to position [430, 1]
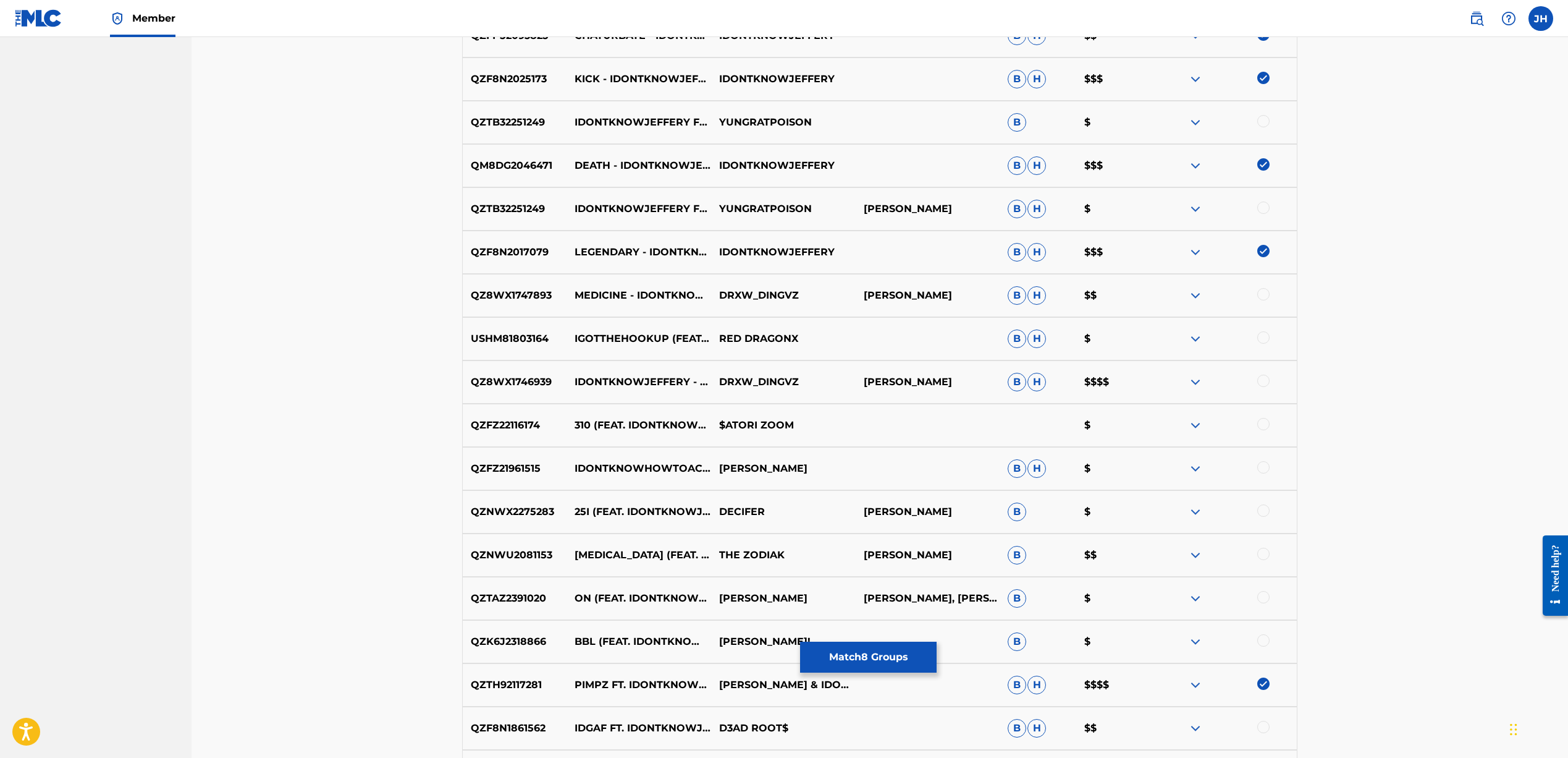
click at [1261, 471] on div at bounding box center [1263, 467] width 12 height 12
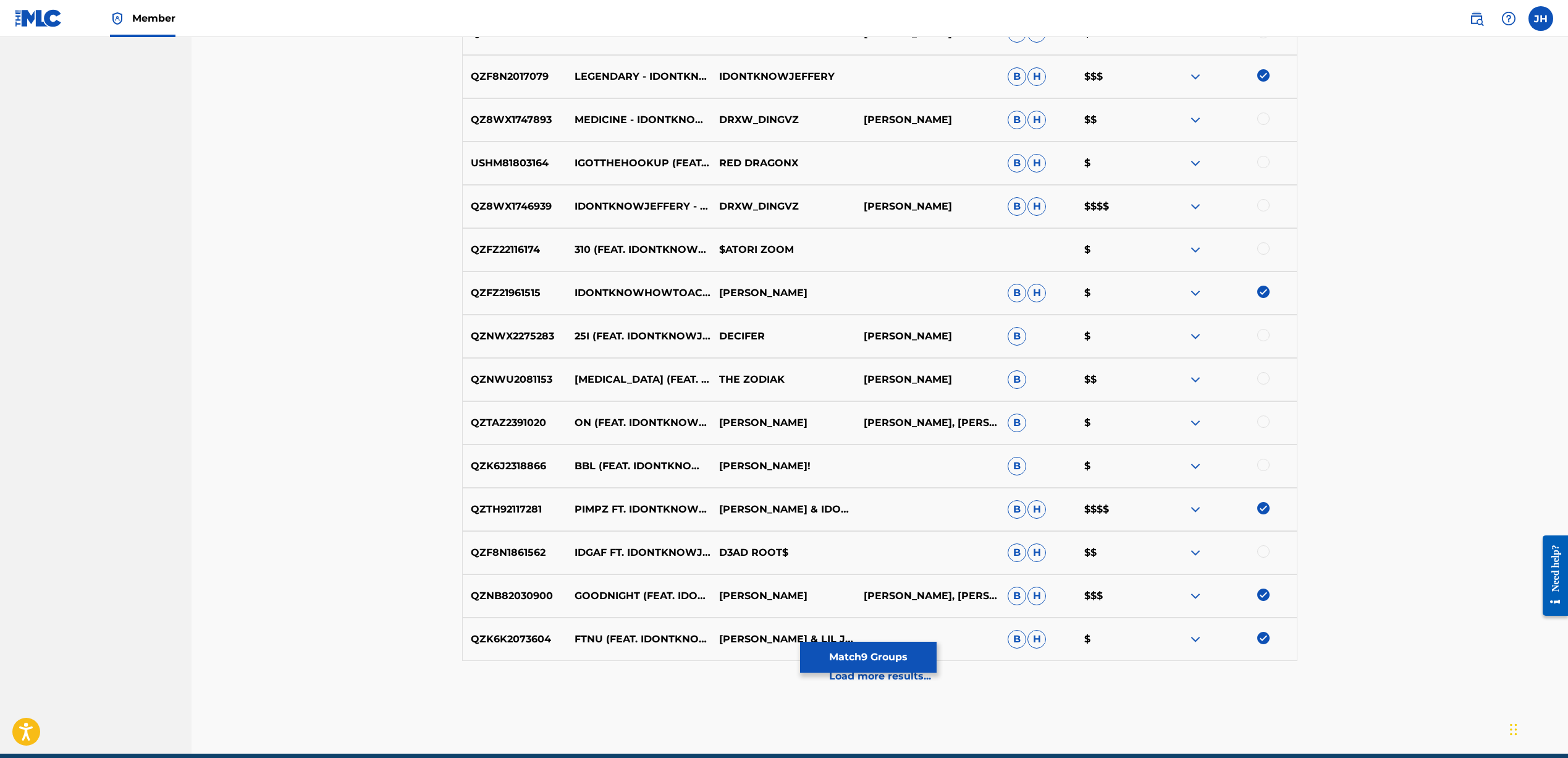
scroll to position [690, 0]
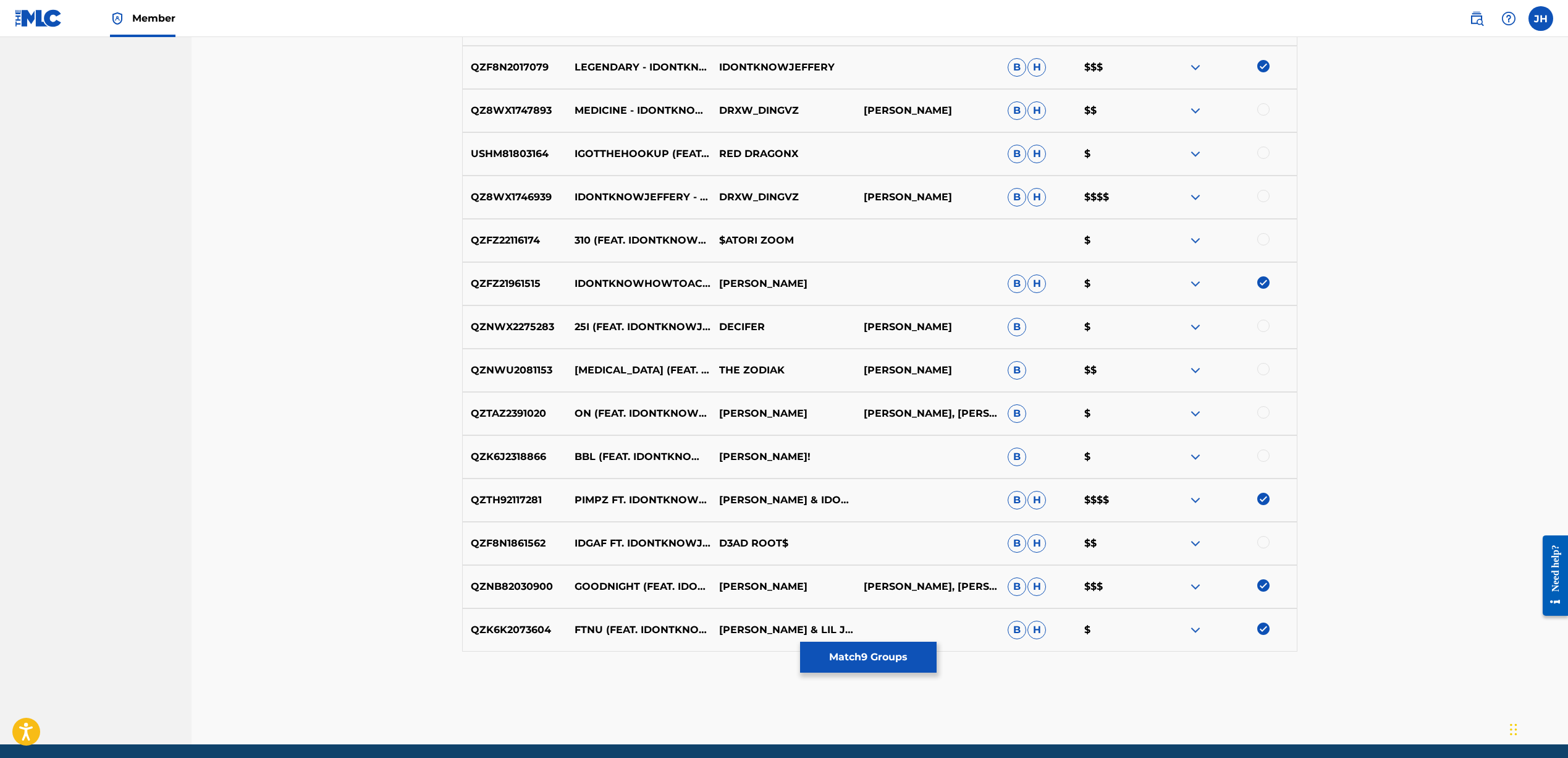
click at [1263, 456] on div at bounding box center [1263, 455] width 12 height 12
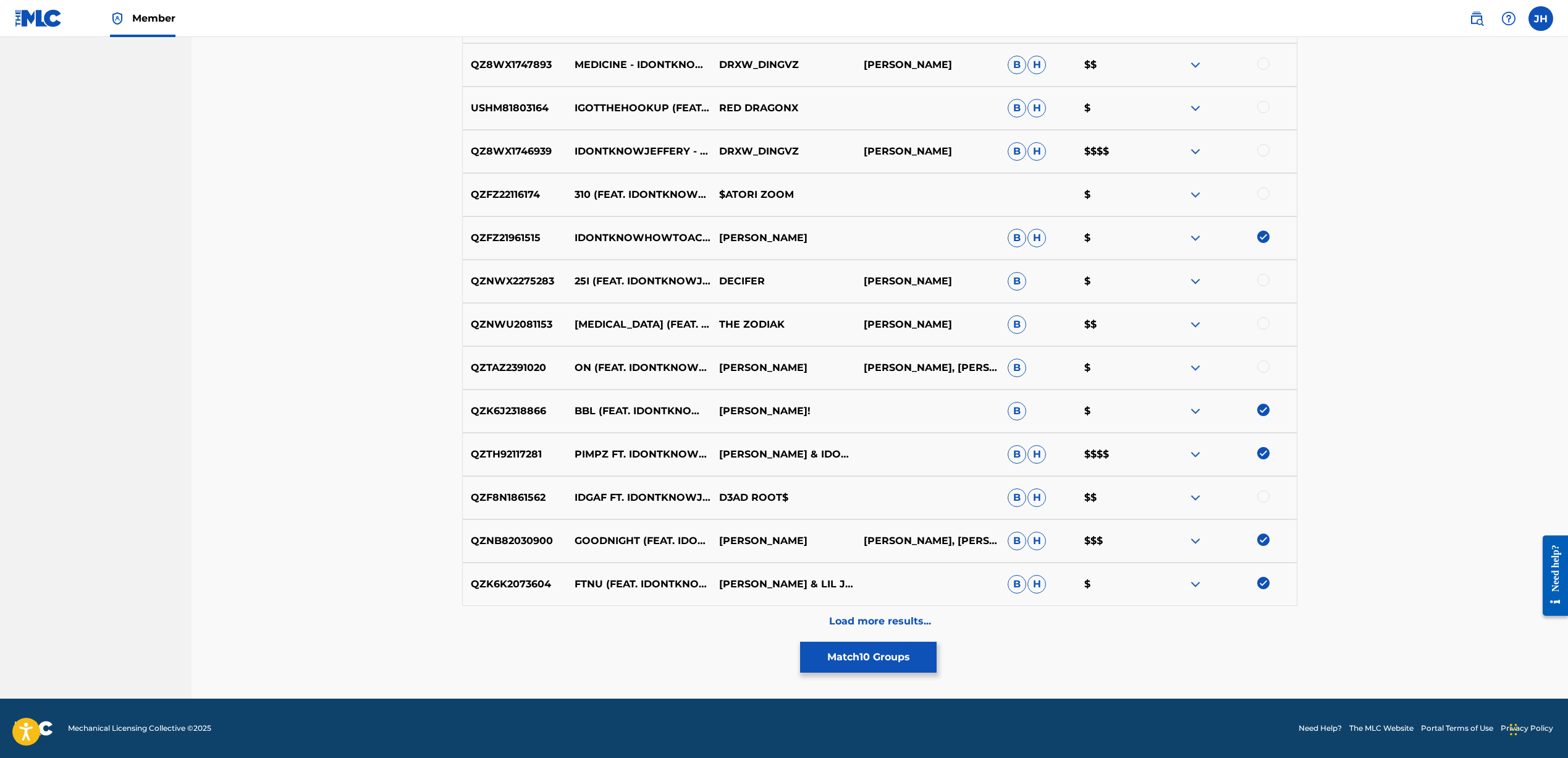
scroll to position [736, 0]
click at [910, 657] on button "Match 10 Groups" at bounding box center [868, 656] width 137 height 31
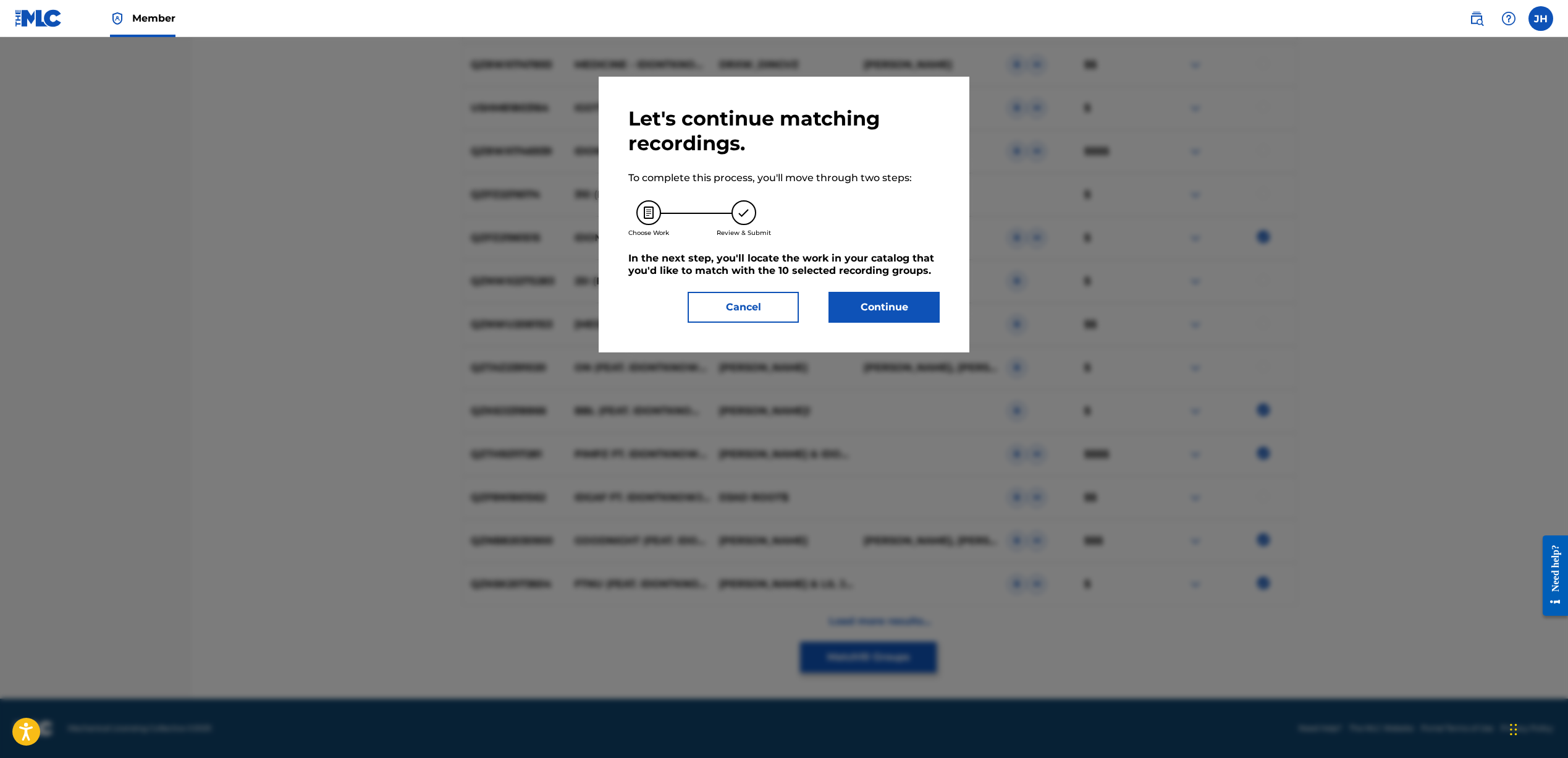
click at [853, 310] on button "Continue" at bounding box center [884, 307] width 111 height 31
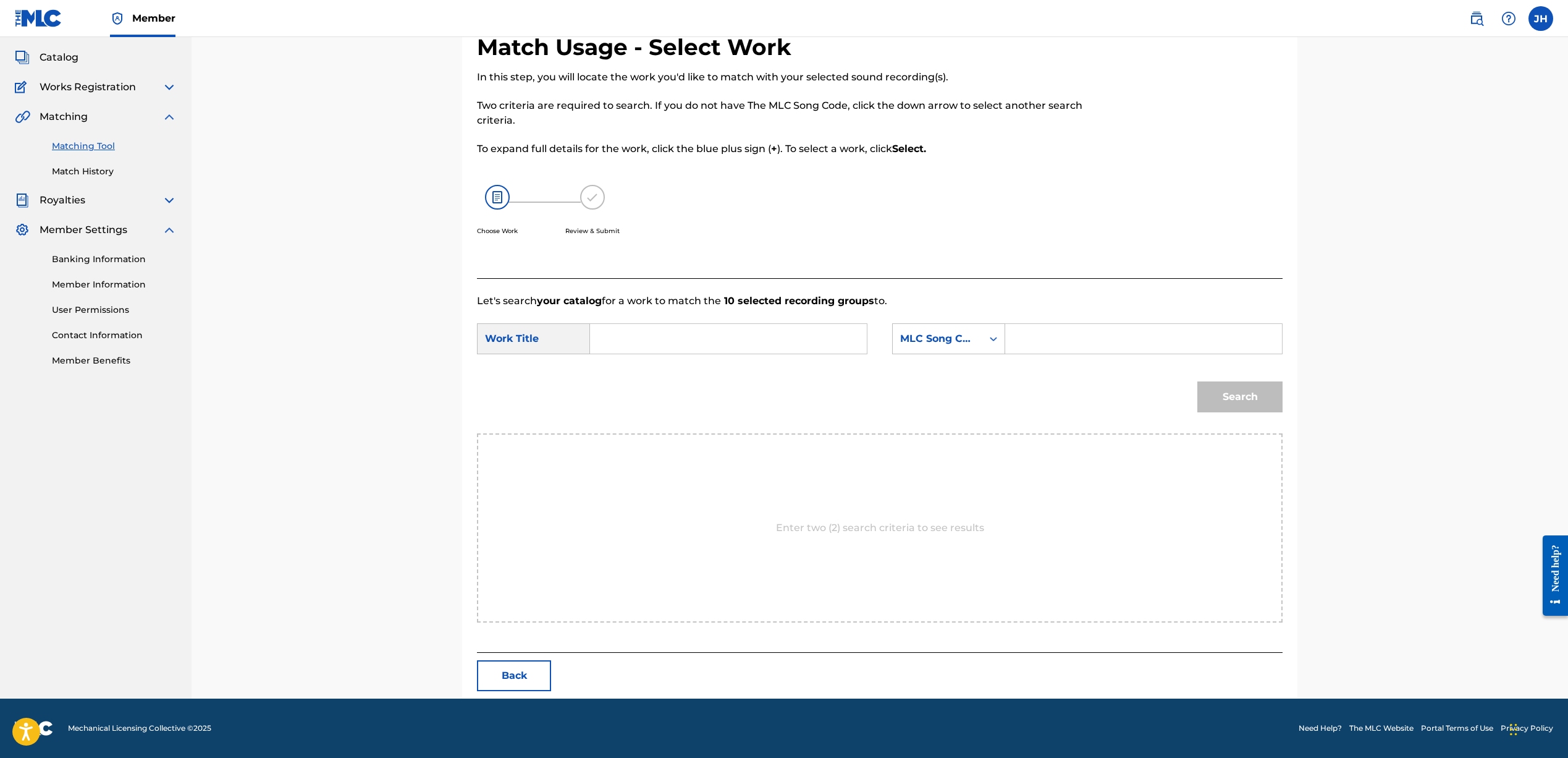
scroll to position [66, 0]
click at [651, 340] on input "Search Form" at bounding box center [728, 338] width 256 height 29
click at [964, 344] on div "MLC Song Code" at bounding box center [937, 338] width 75 height 15
click at [740, 379] on div "Search" at bounding box center [879, 401] width 805 height 64
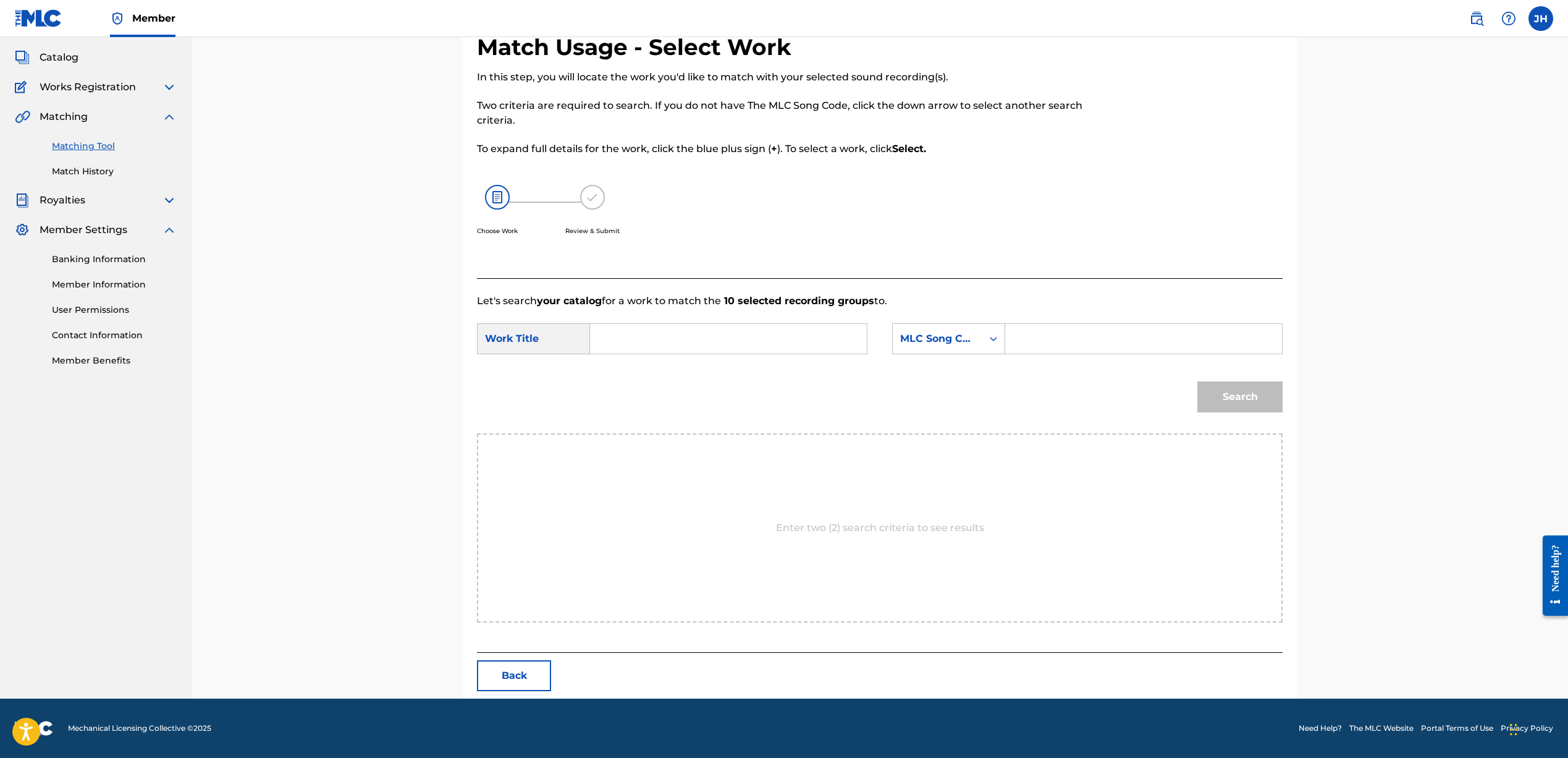
click at [683, 345] on input "Search Form" at bounding box center [728, 338] width 256 height 29
type input "idontknowjeffery"
drag, startPoint x: 737, startPoint y: 335, endPoint x: 643, endPoint y: 326, distance: 94.4
click at [643, 326] on input "idontknowjeffery" at bounding box center [728, 338] width 256 height 29
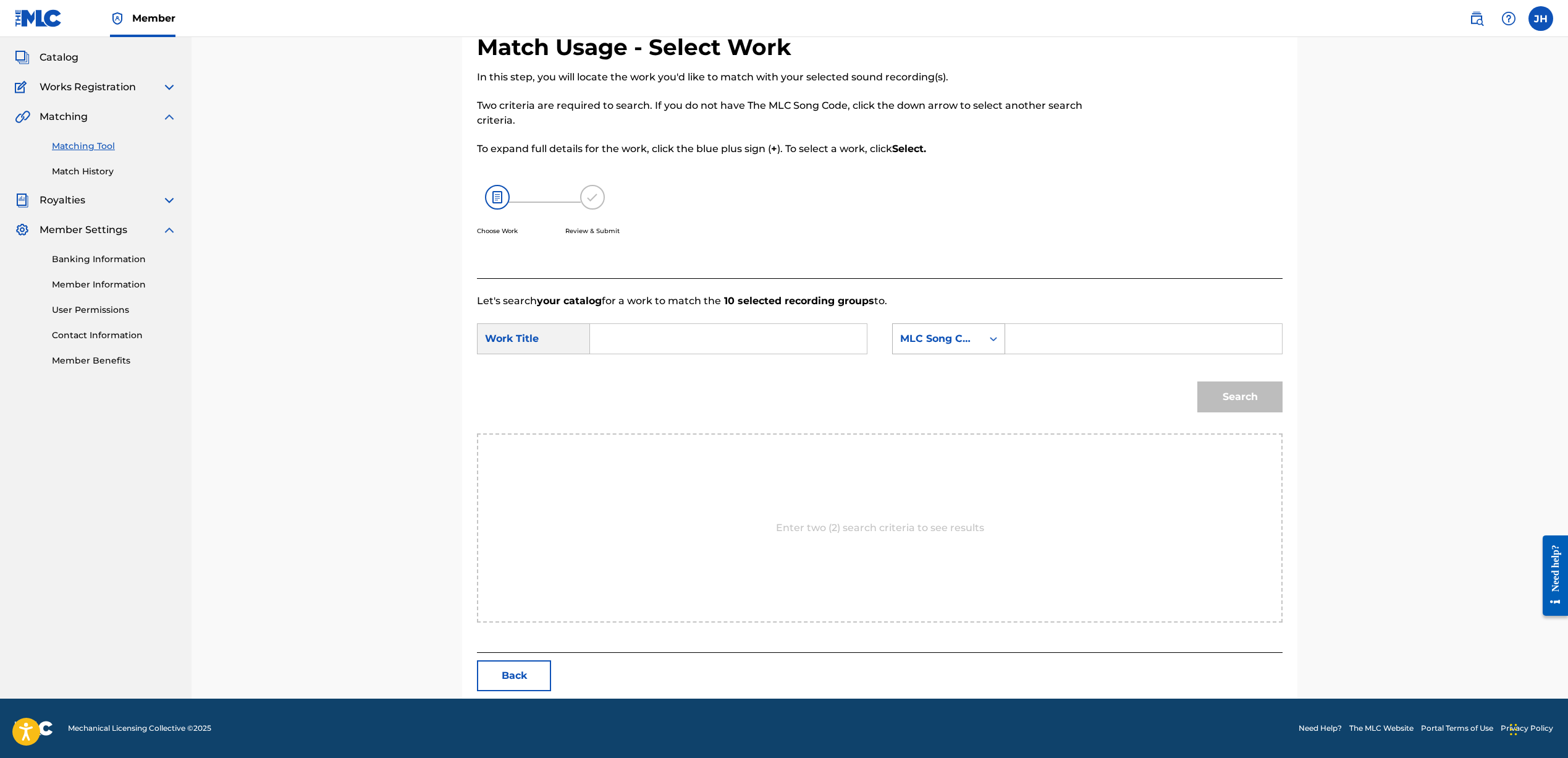
click at [978, 340] on div "MLC Song Code" at bounding box center [937, 338] width 89 height 24
click at [740, 375] on div "Search" at bounding box center [879, 401] width 805 height 64
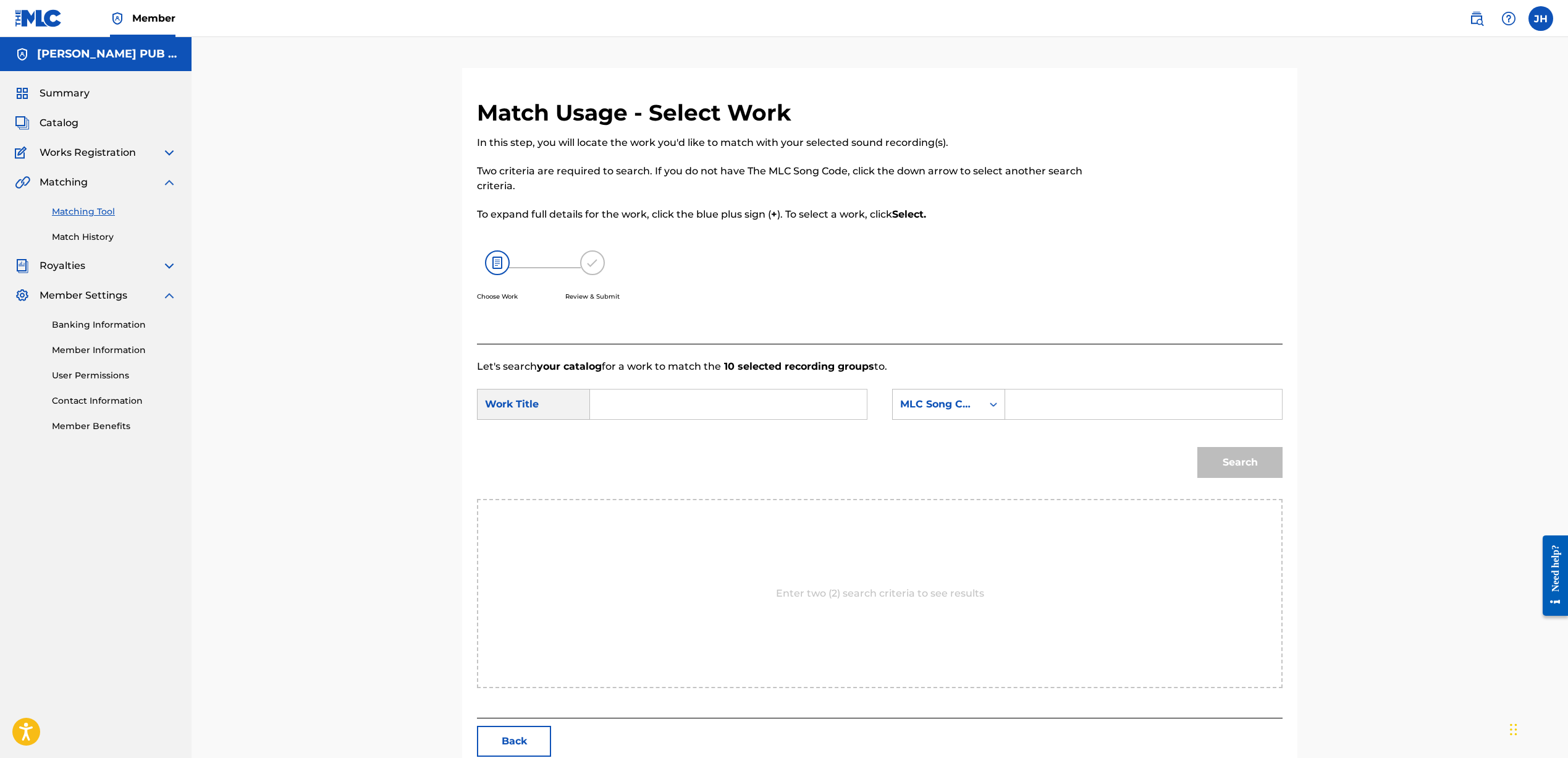
scroll to position [1, 0]
click at [933, 408] on div "MLC Song Code" at bounding box center [937, 403] width 75 height 15
click at [928, 435] on div "Writer Name" at bounding box center [948, 434] width 111 height 31
click at [1045, 406] on input "Search Form" at bounding box center [1143, 403] width 256 height 29
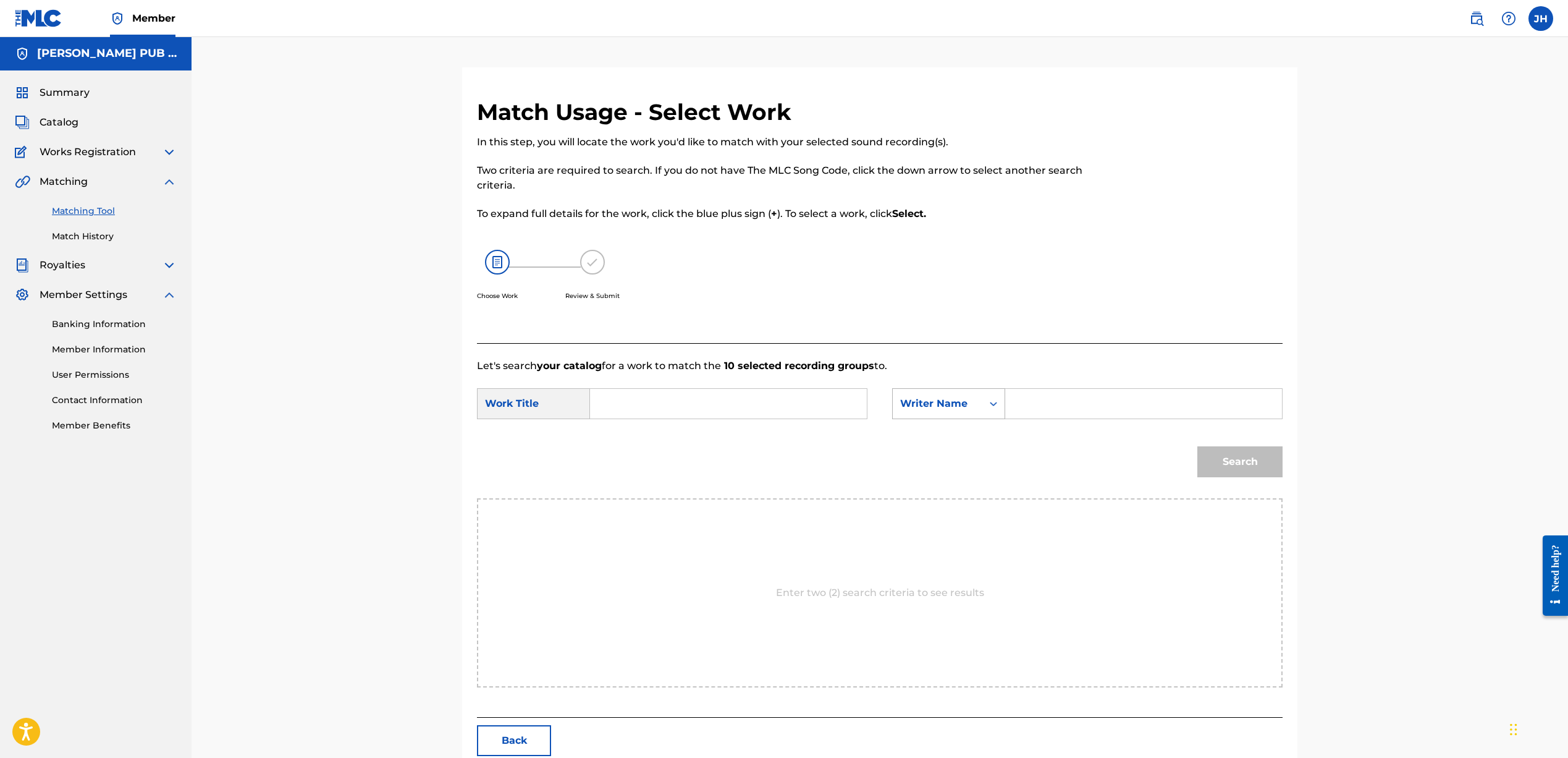
click at [978, 403] on div "Writer Name" at bounding box center [937, 403] width 89 height 24
click at [1048, 408] on input "Search Form" at bounding box center [1143, 403] width 256 height 29
type input "[PERSON_NAME]"
click at [842, 401] on input "Search Form" at bounding box center [728, 403] width 256 height 29
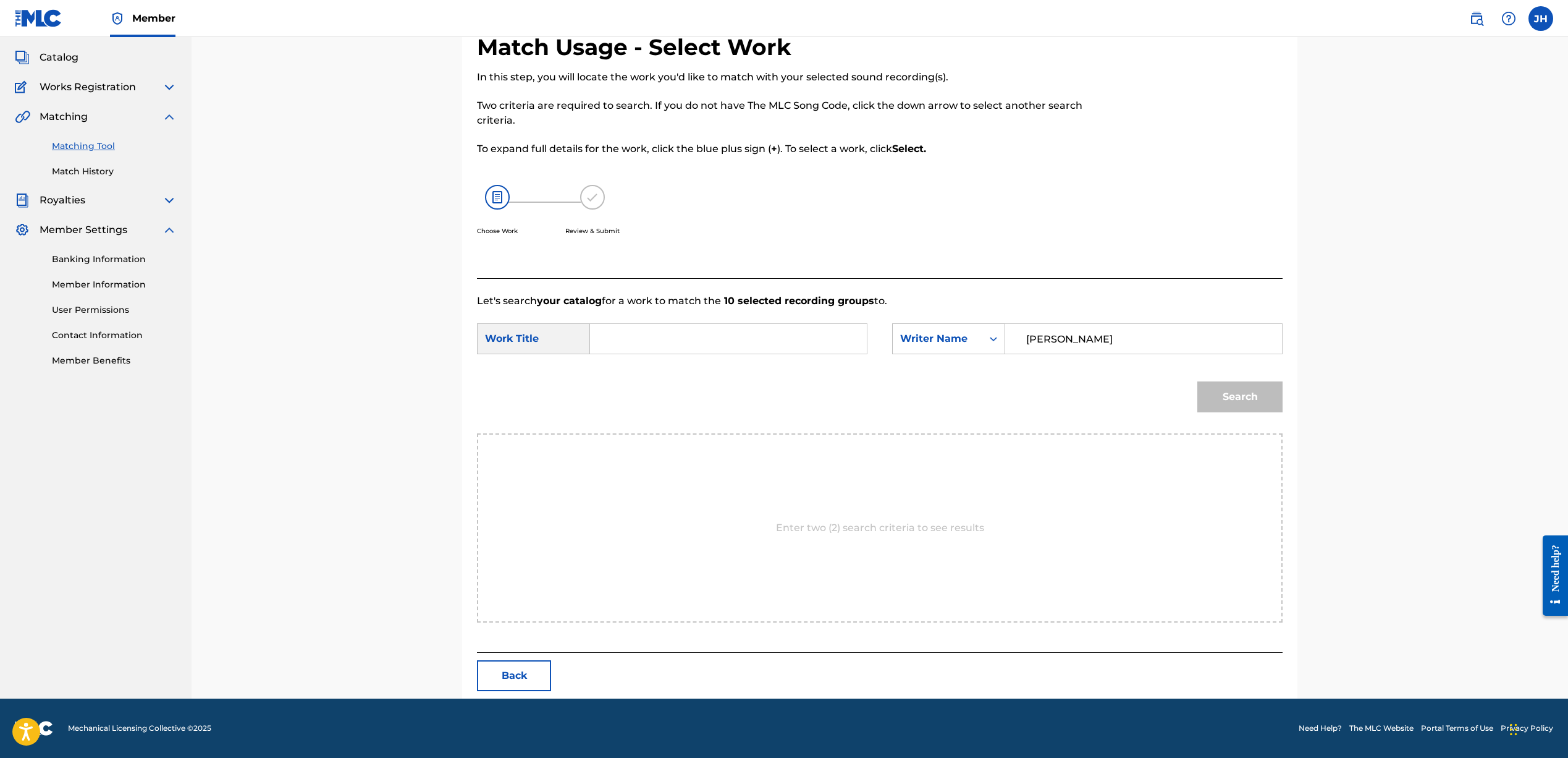
scroll to position [66, 0]
click at [528, 677] on button "Back" at bounding box center [514, 675] width 74 height 31
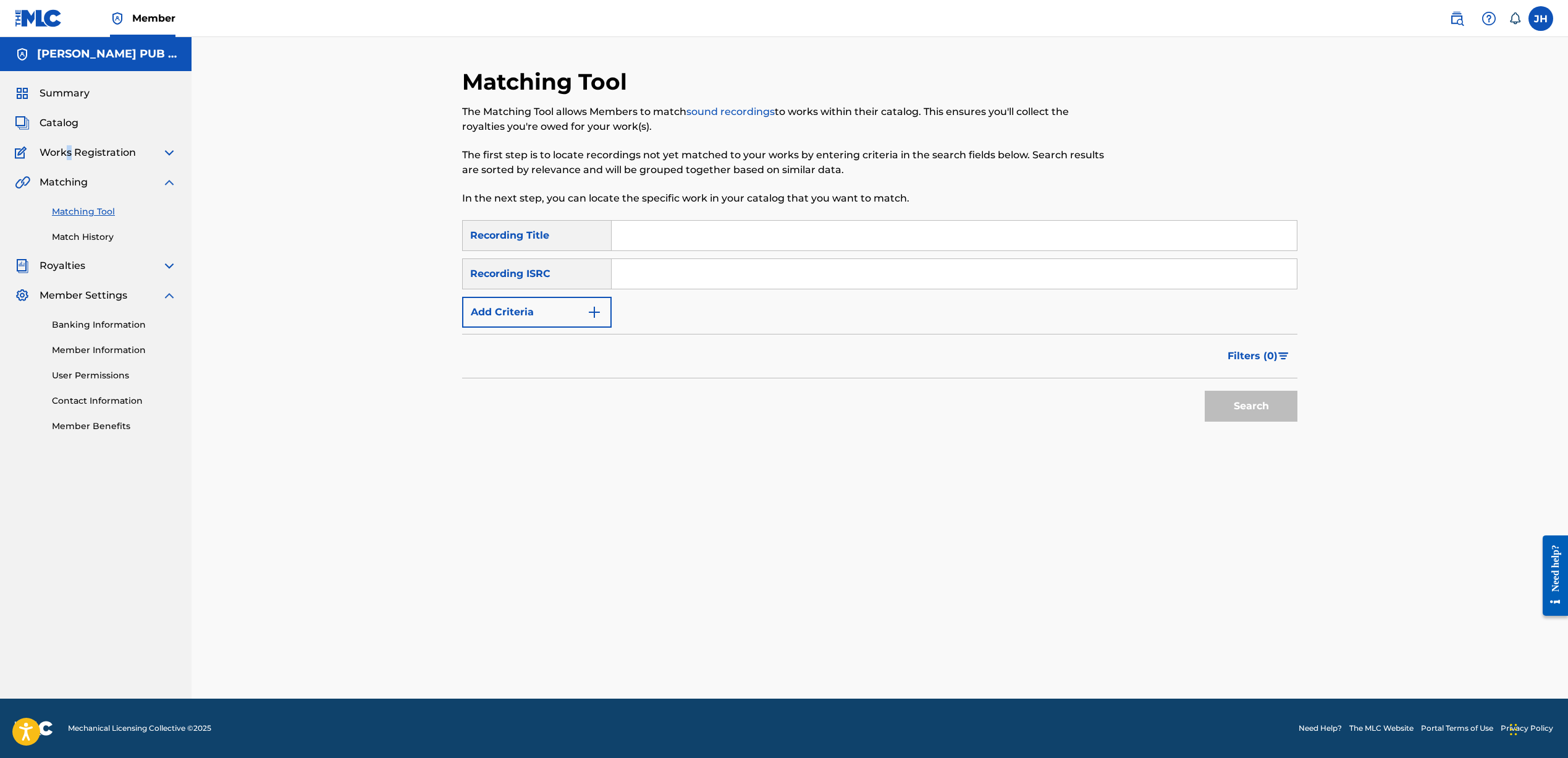
click at [69, 152] on span "Works Registration" at bounding box center [87, 152] width 96 height 15
click at [154, 154] on div "Works Registration" at bounding box center [96, 152] width 162 height 15
click at [171, 151] on img at bounding box center [169, 152] width 15 height 15
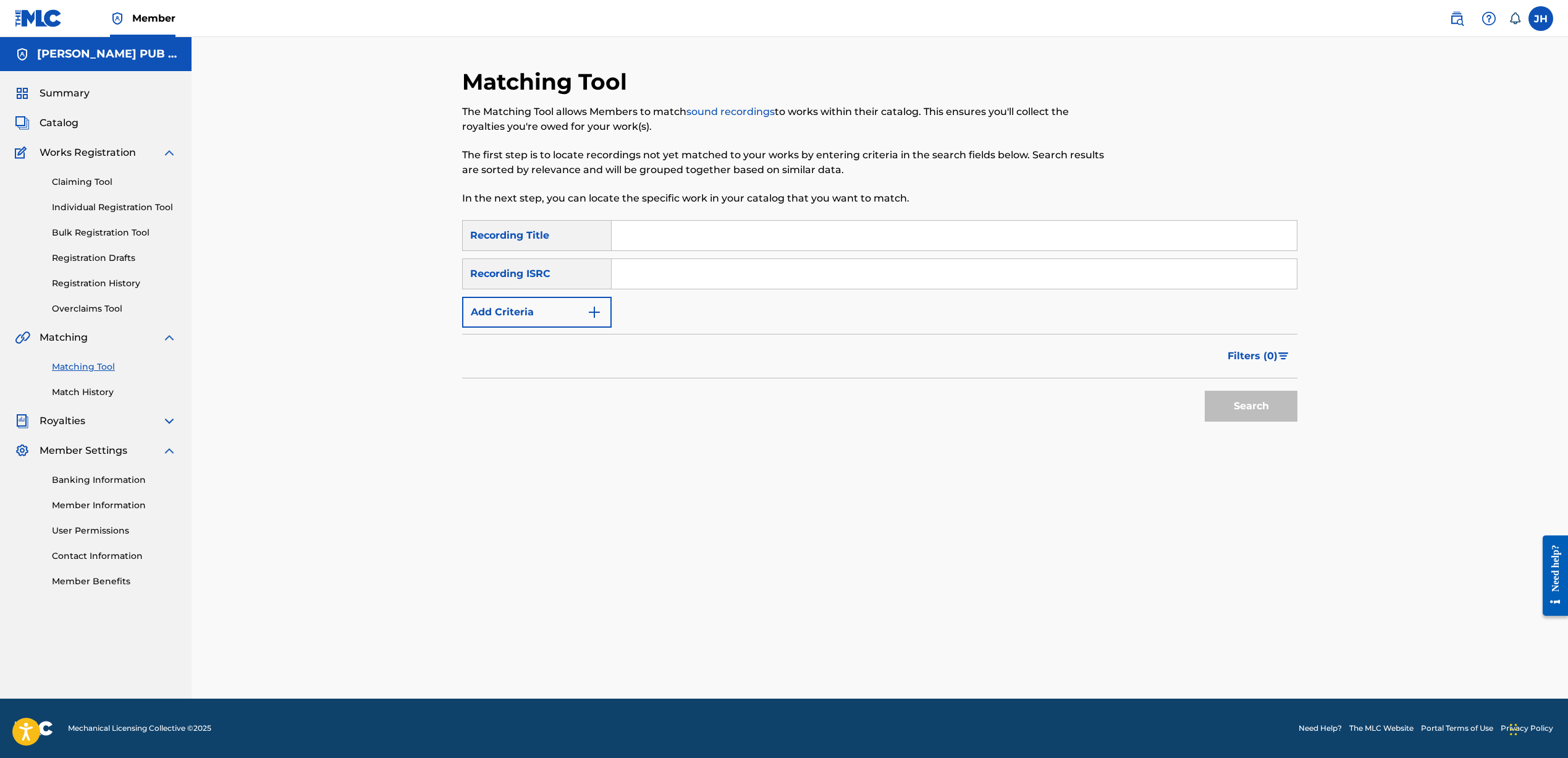
click at [83, 180] on link "Claiming Tool" at bounding box center [114, 182] width 125 height 13
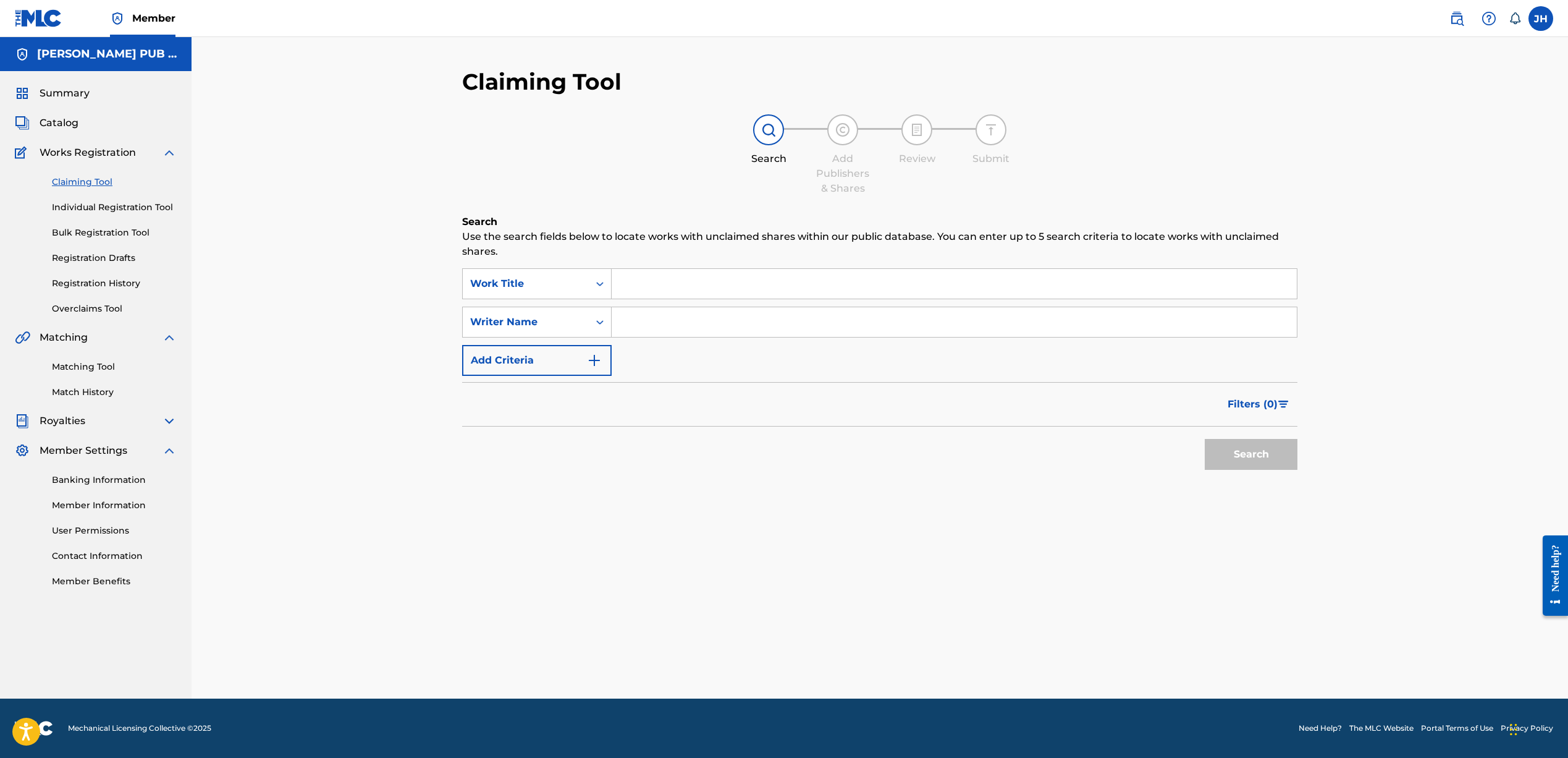
click at [652, 315] on input "Search Form" at bounding box center [954, 322] width 685 height 29
type input "j"
type input "[PERSON_NAME]"
click at [1251, 454] on button "Search" at bounding box center [1251, 454] width 93 height 31
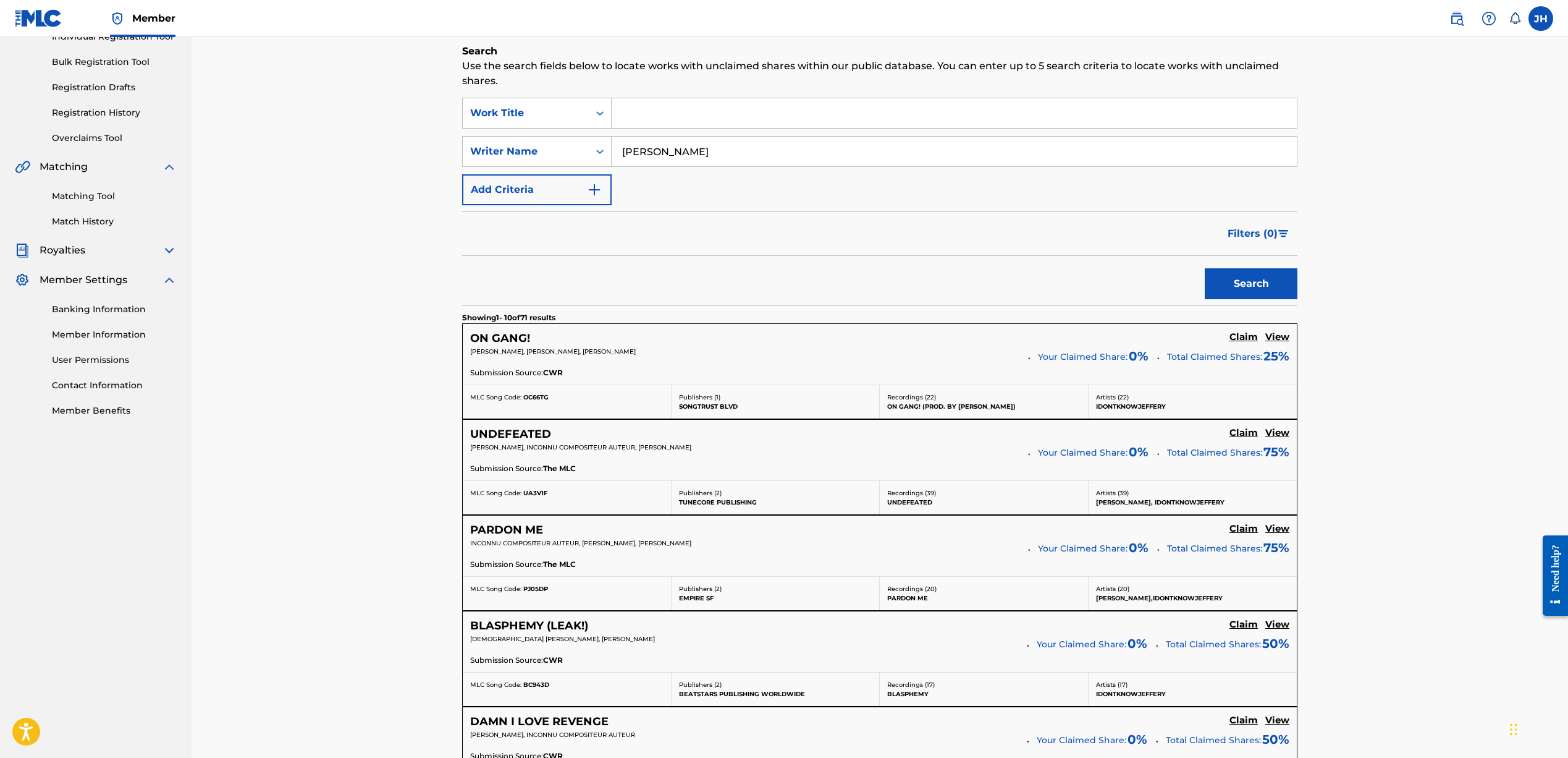
scroll to position [176, 0]
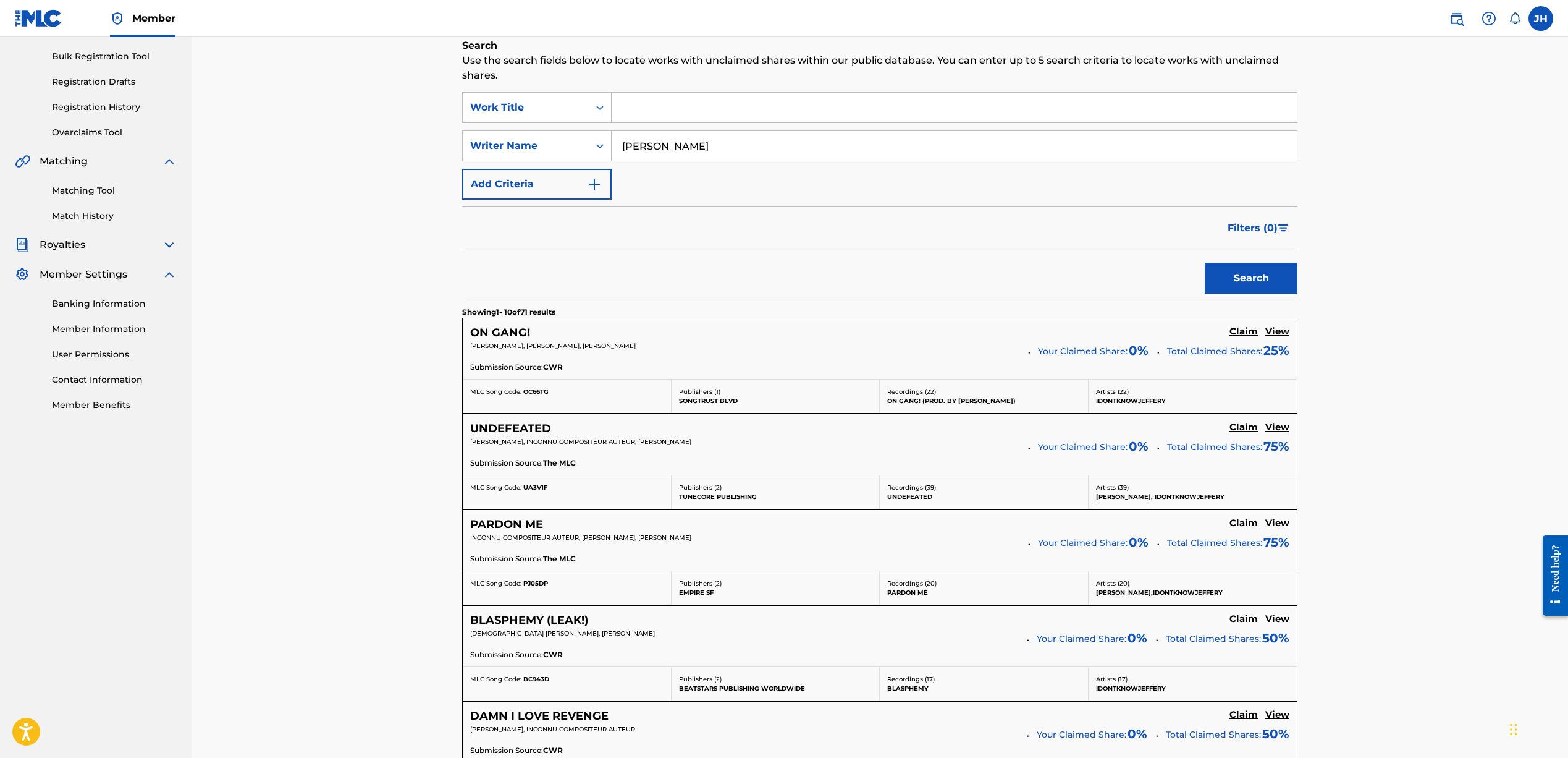
click at [1241, 331] on h5 "Claim" at bounding box center [1244, 332] width 29 height 11
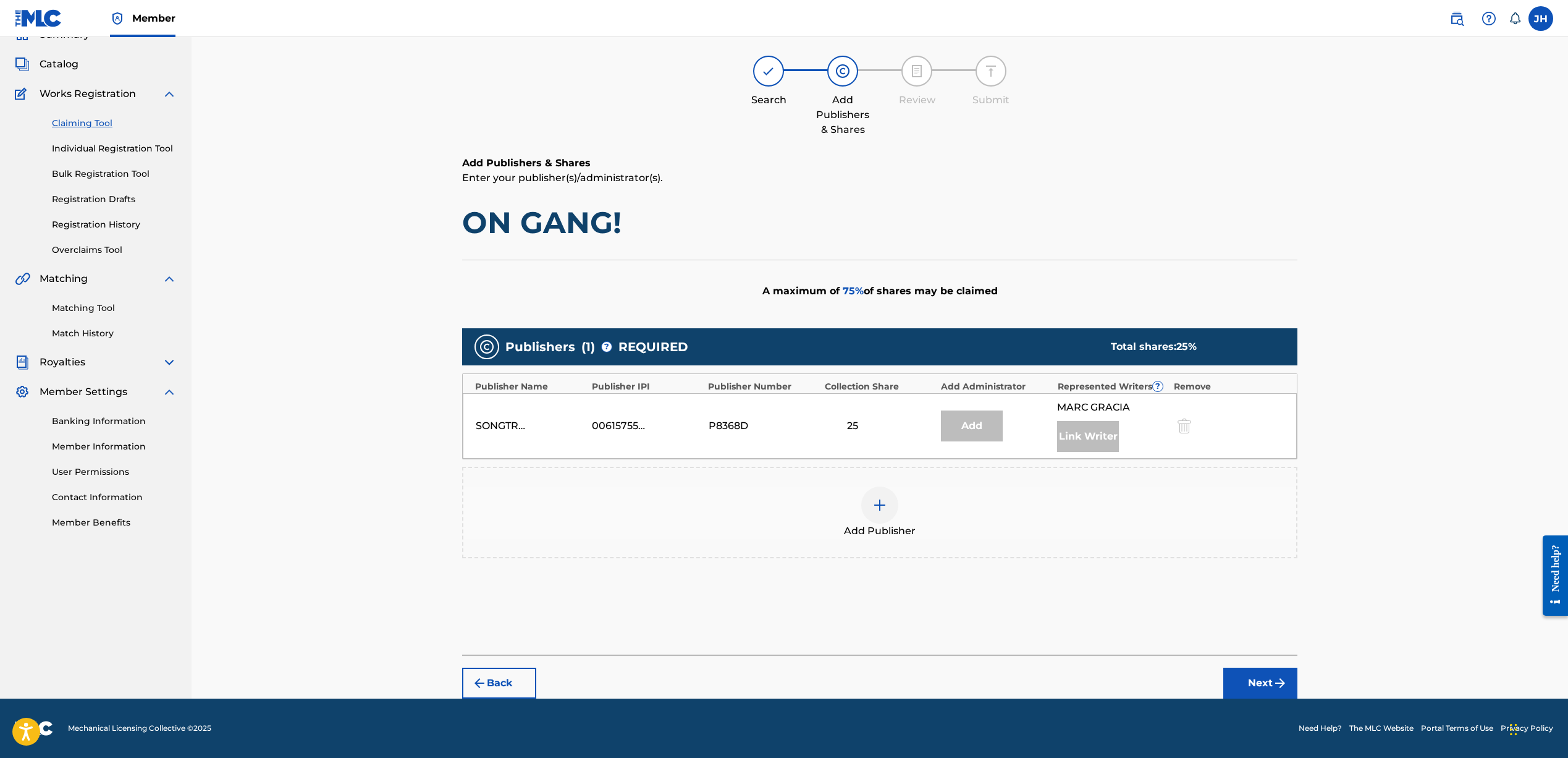
scroll to position [59, 0]
click at [1261, 677] on button "Next" at bounding box center [1260, 683] width 74 height 31
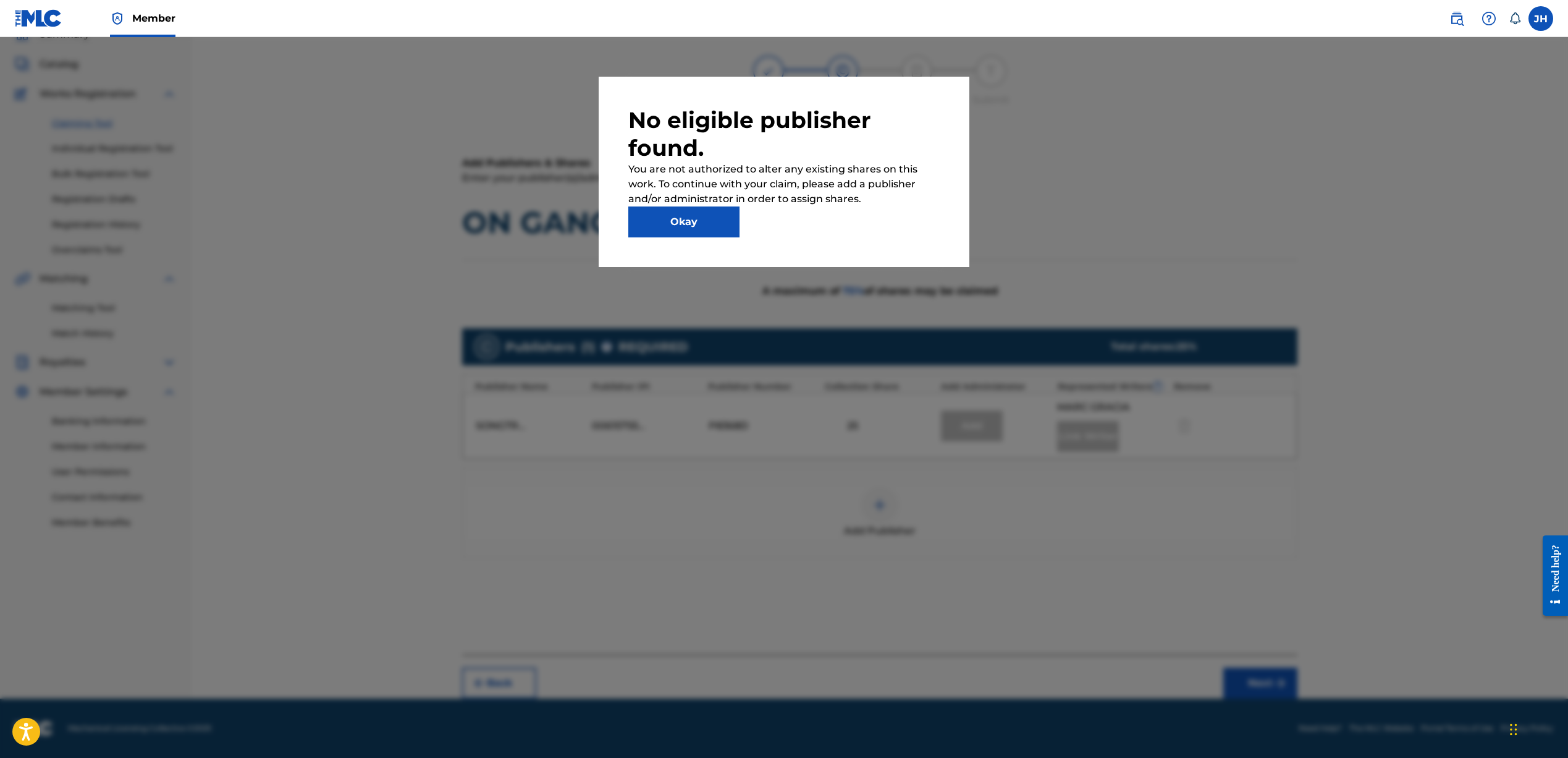
click at [699, 226] on button "Okay" at bounding box center [684, 222] width 111 height 31
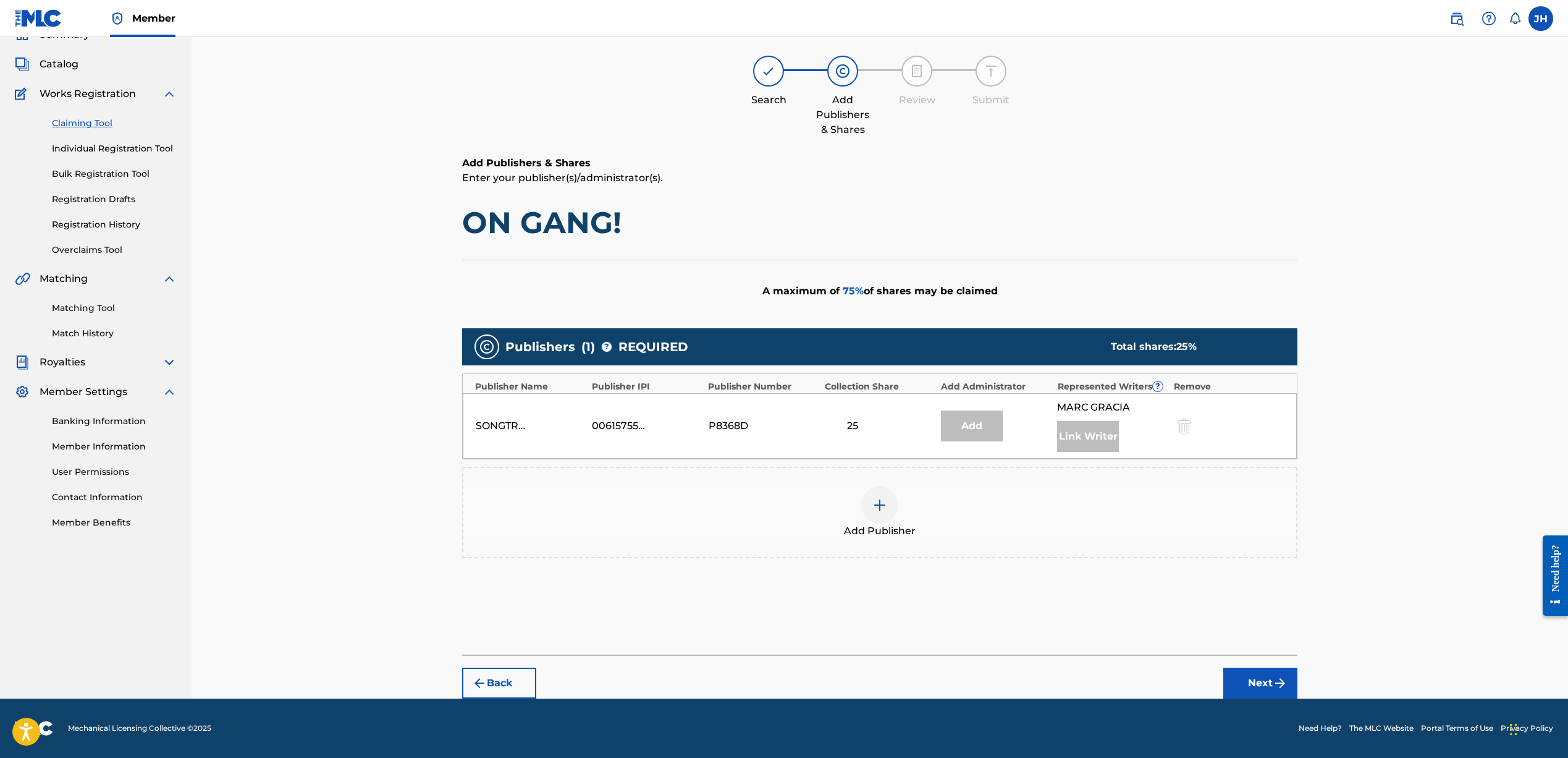
click at [881, 506] on img at bounding box center [879, 505] width 15 height 15
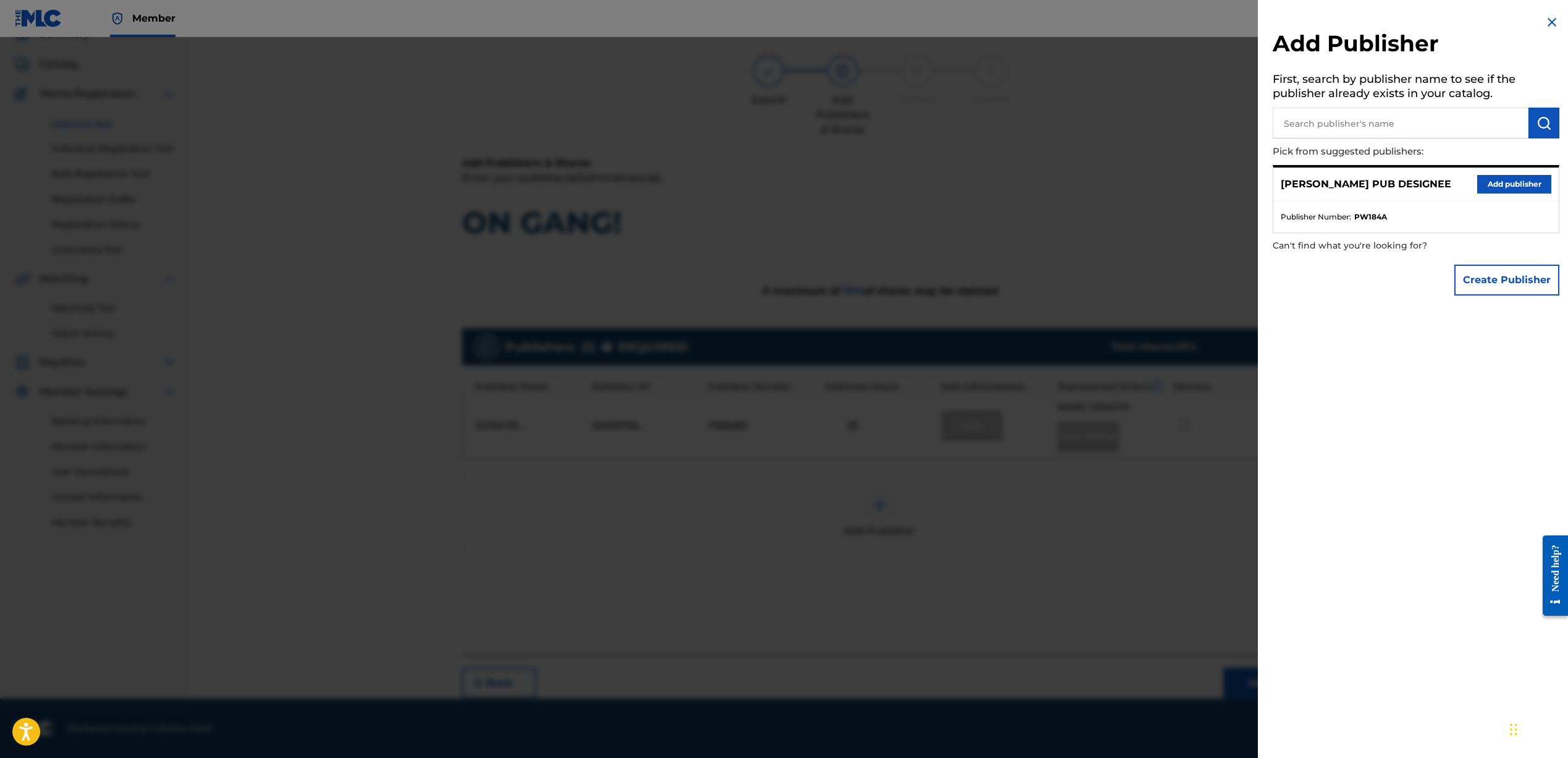
click at [1494, 180] on button "Add publisher" at bounding box center [1514, 184] width 74 height 19
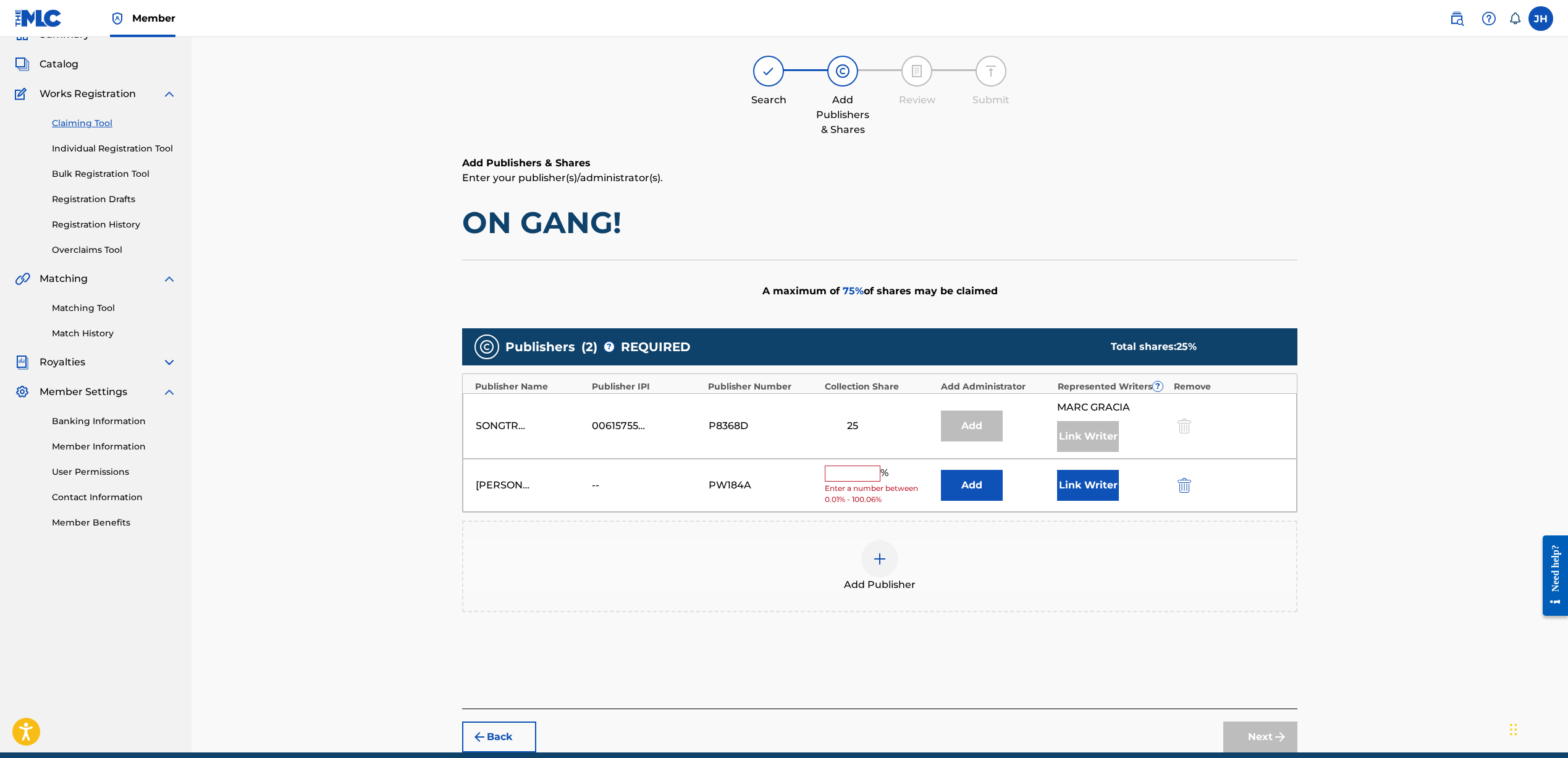
click at [866, 473] on input "text" at bounding box center [853, 473] width 56 height 16
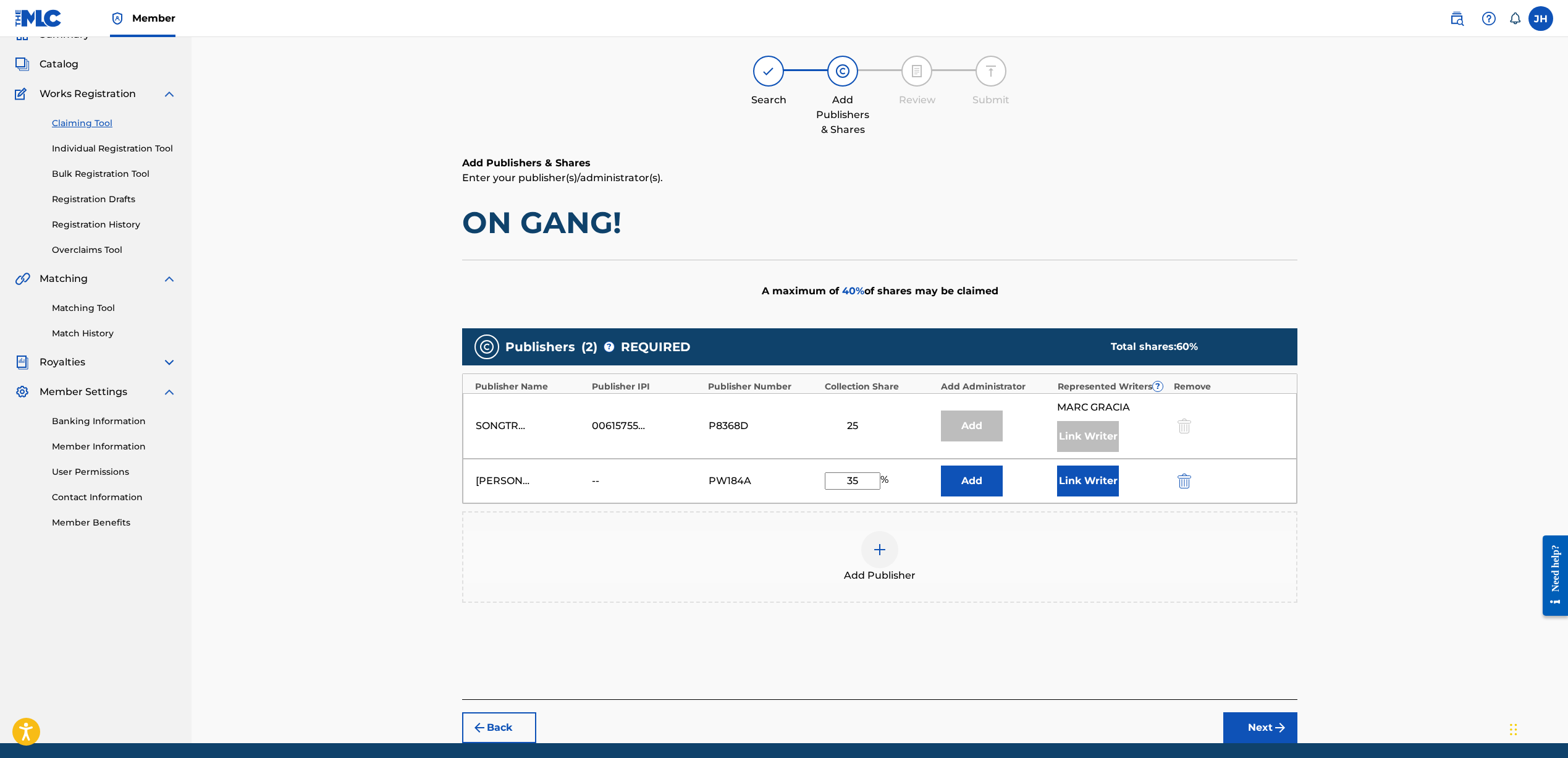
type input "3"
type input "25"
click at [1260, 717] on button "Next" at bounding box center [1260, 727] width 74 height 31
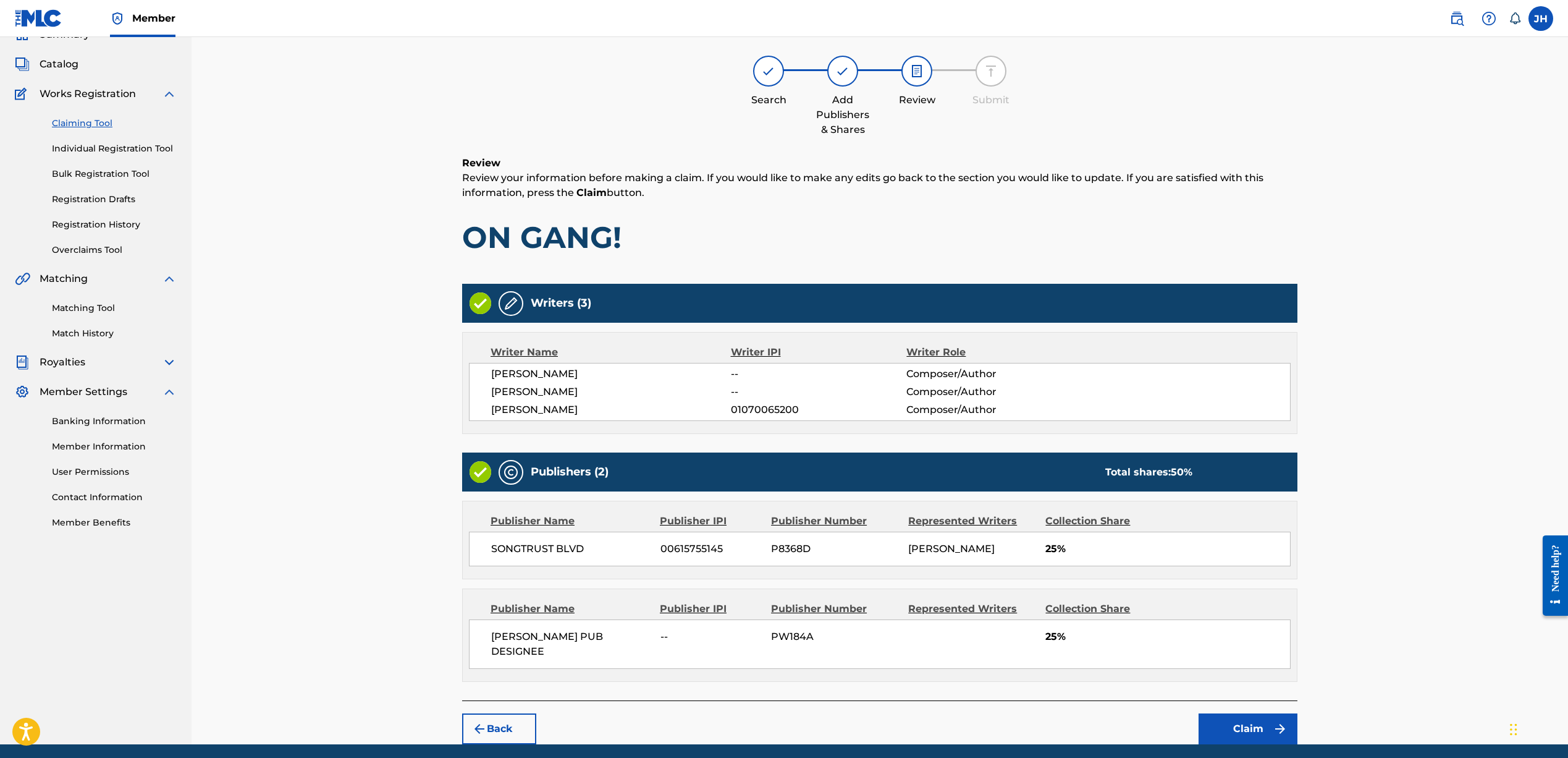
scroll to position [56, 0]
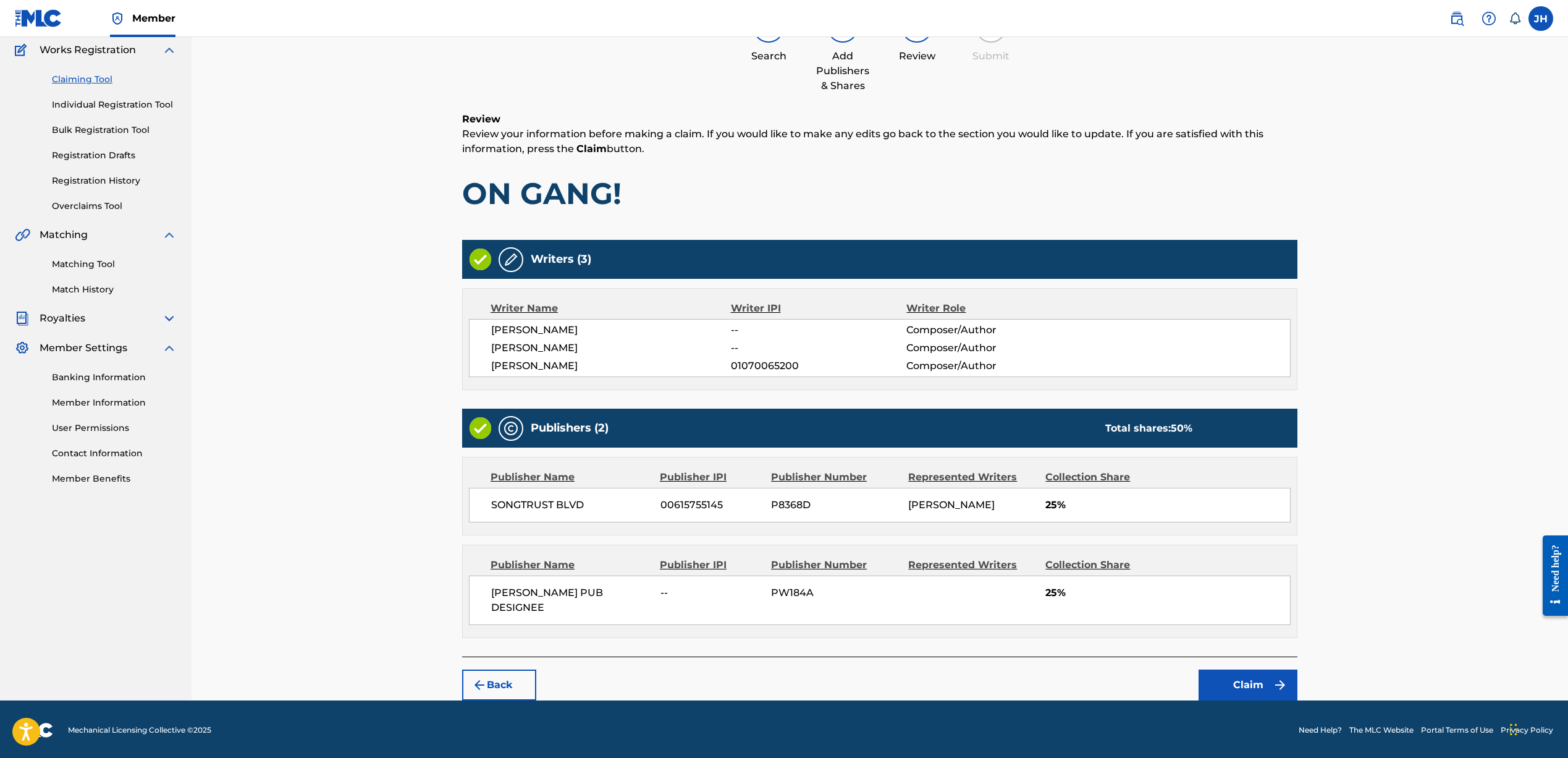
click at [1206, 679] on button "Claim" at bounding box center [1248, 684] width 99 height 31
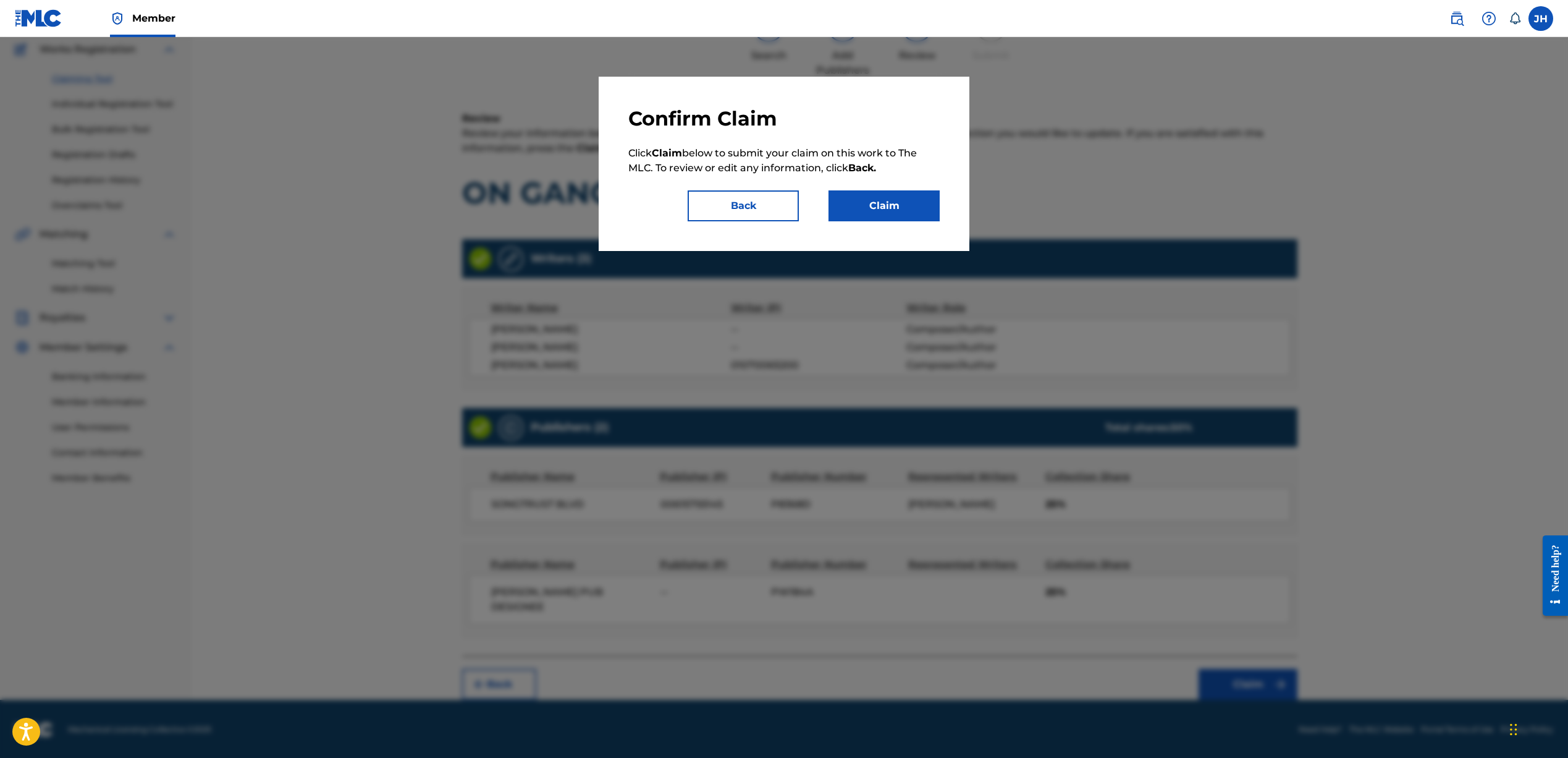
scroll to position [102, 0]
click at [875, 210] on button "Claim" at bounding box center [884, 205] width 111 height 31
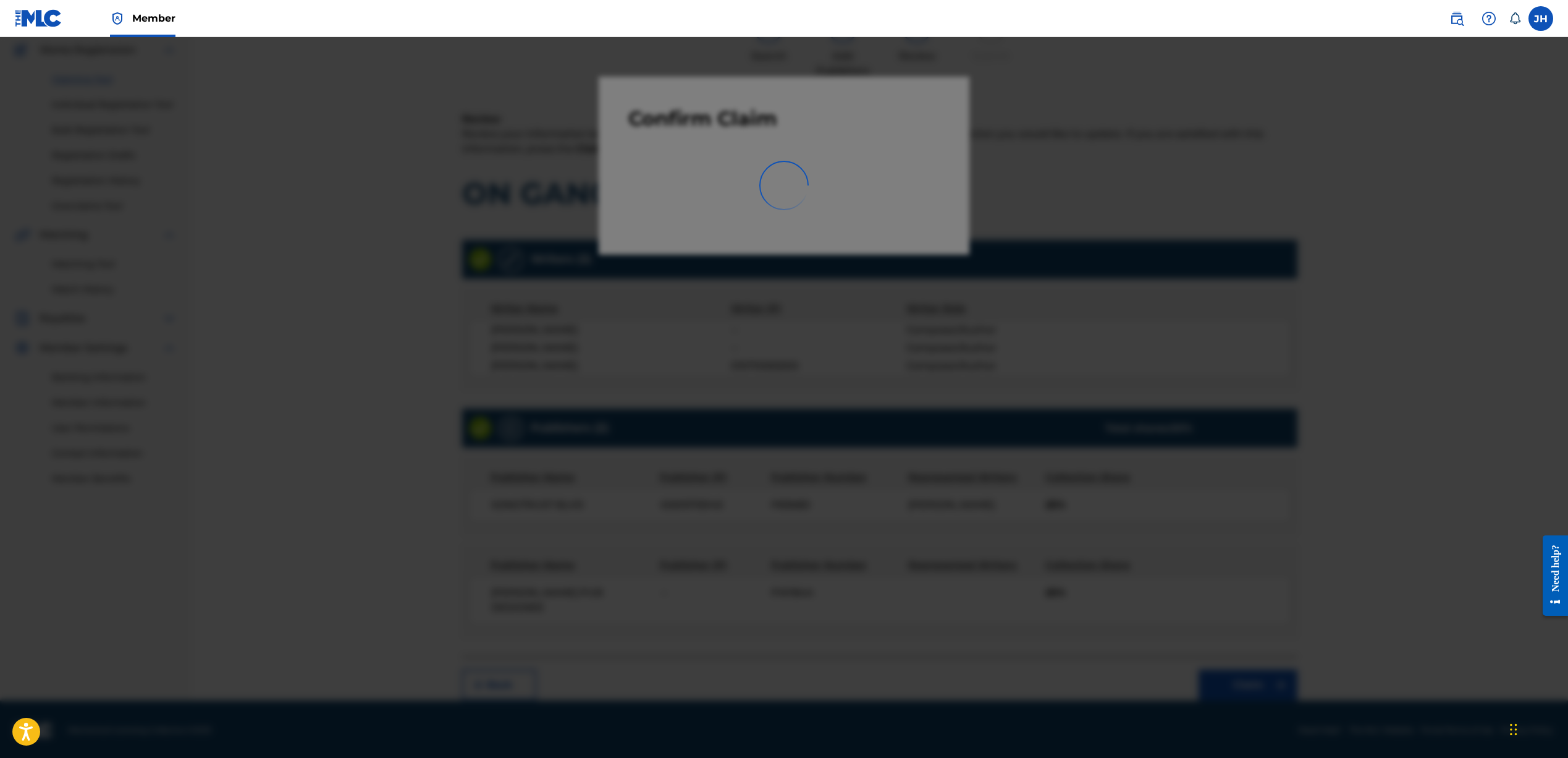
scroll to position [0, 0]
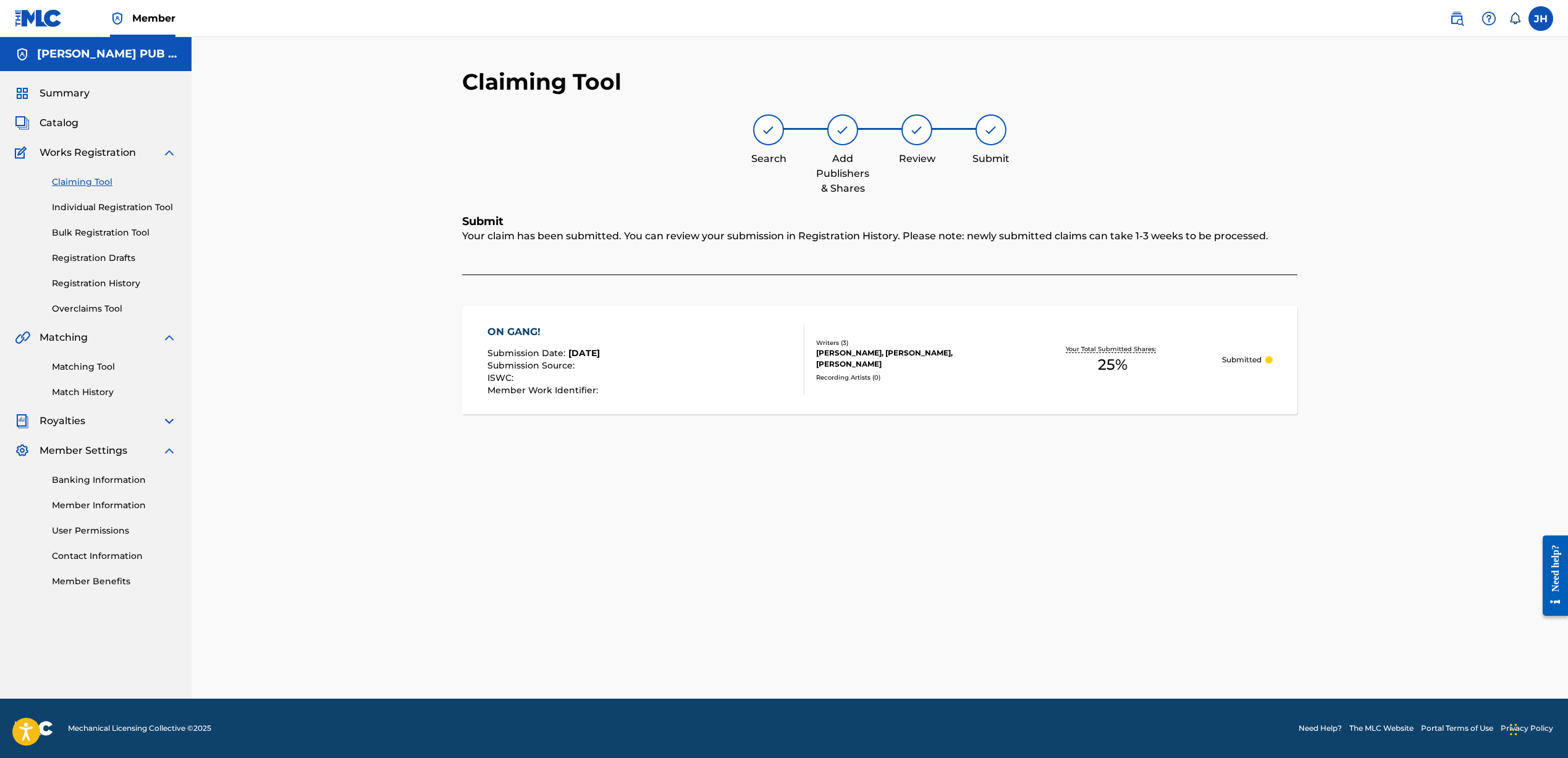
click at [89, 227] on link "Bulk Registration Tool" at bounding box center [114, 232] width 125 height 13
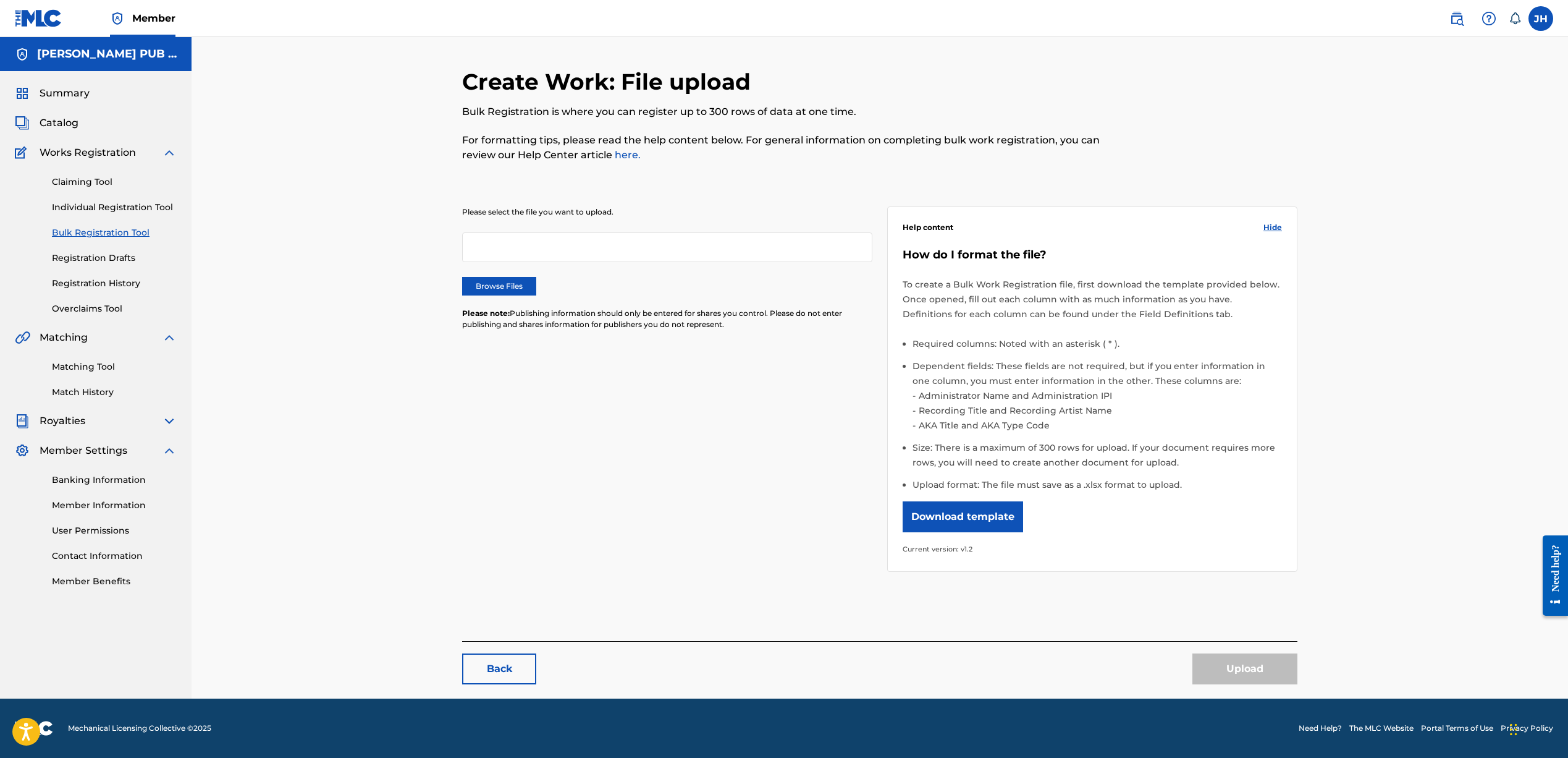
click at [515, 247] on div at bounding box center [668, 247] width 410 height 29
click at [520, 237] on div at bounding box center [668, 247] width 410 height 29
click at [509, 282] on label "Browse Files" at bounding box center [500, 286] width 74 height 19
click at [0, 0] on input "Browse Files" at bounding box center [0, 0] width 0 height 0
click at [689, 255] on div at bounding box center [668, 247] width 410 height 29
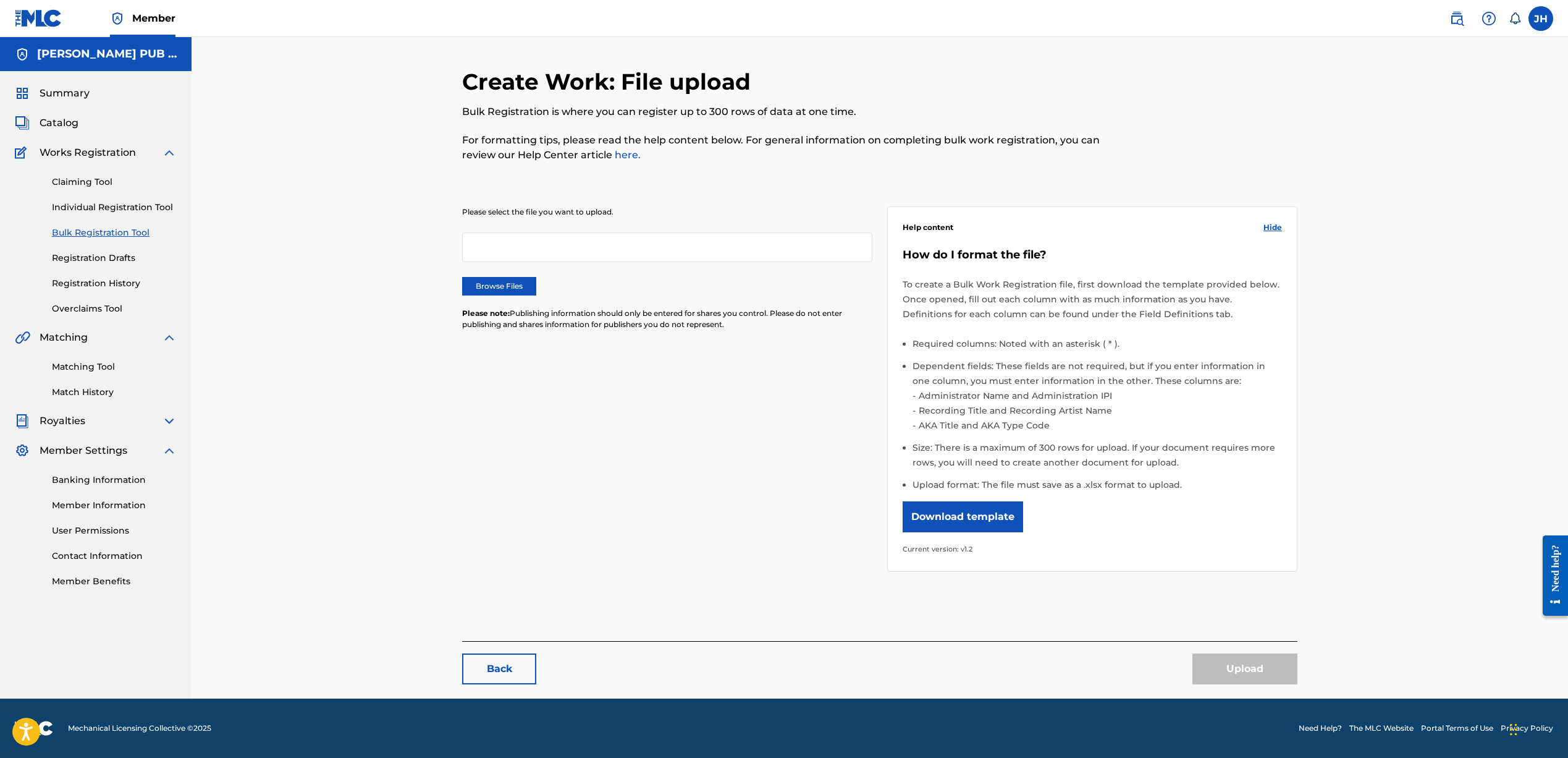
click at [682, 244] on div at bounding box center [668, 247] width 410 height 29
click at [89, 205] on link "Individual Registration Tool" at bounding box center [114, 207] width 125 height 13
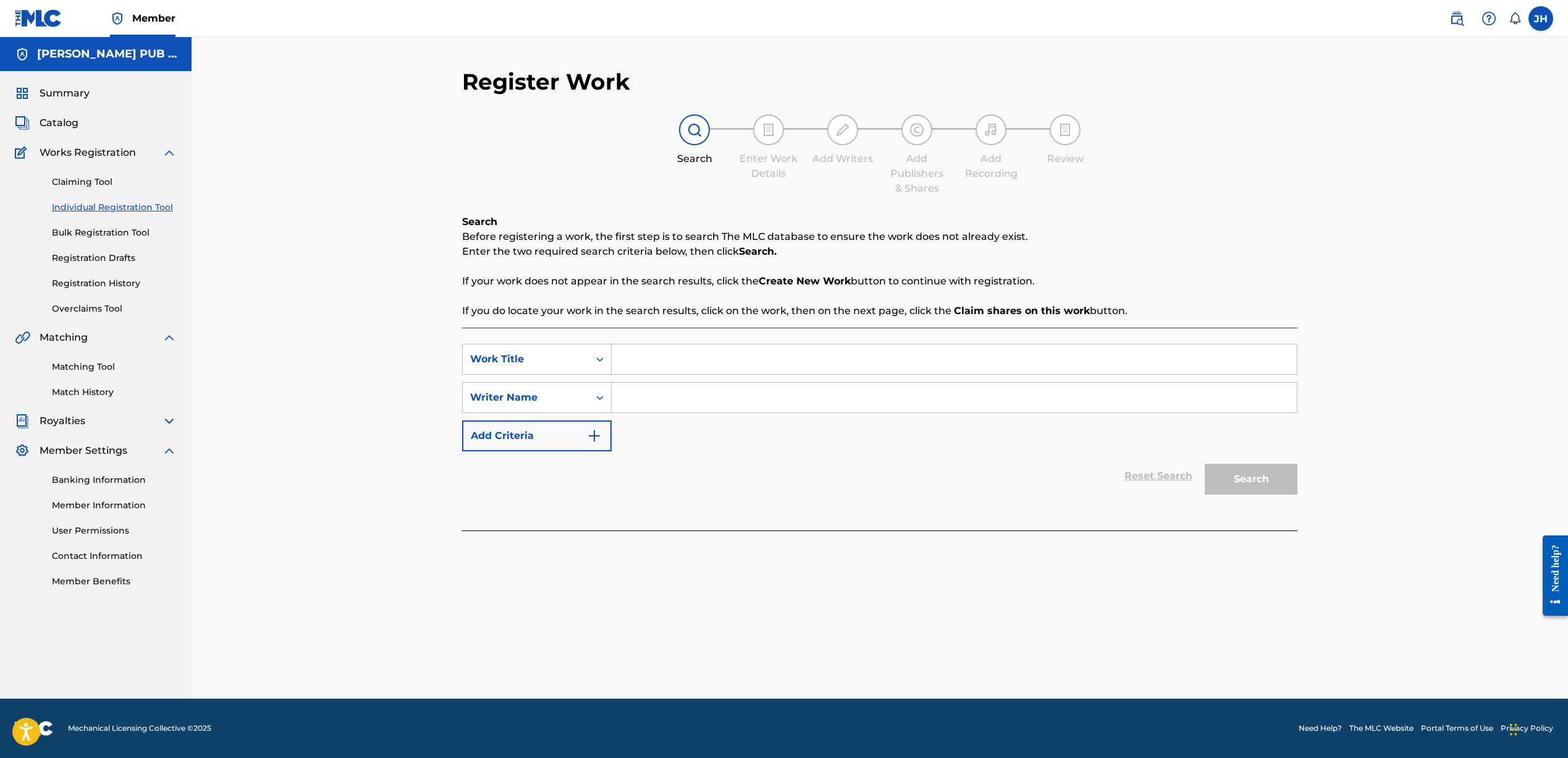
click at [88, 182] on link "Claiming Tool" at bounding box center [114, 182] width 125 height 13
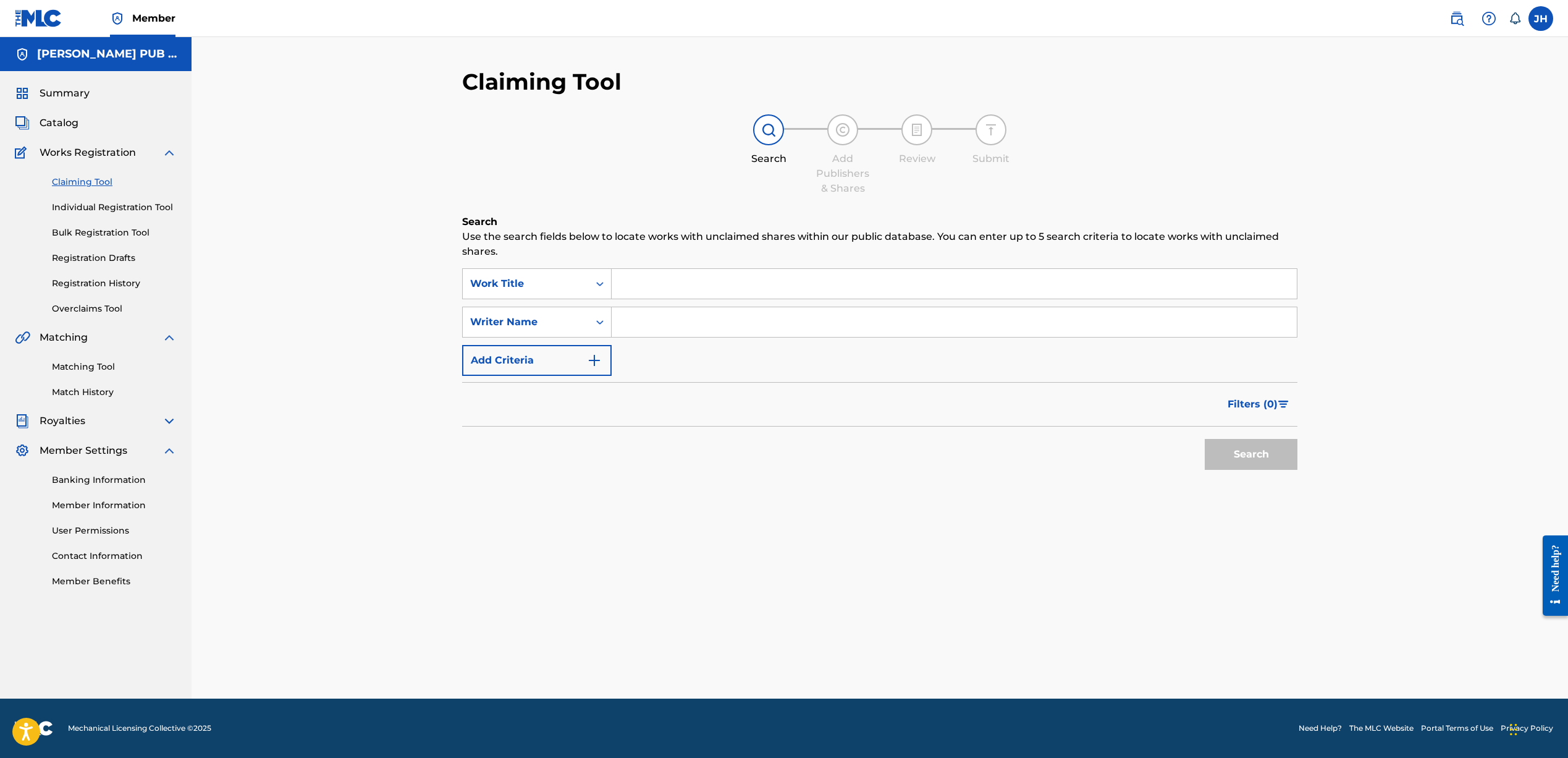
click at [635, 317] on input "Search Form" at bounding box center [954, 322] width 685 height 29
type input "idontknowjeffery"
click at [1237, 453] on button "Search" at bounding box center [1251, 454] width 93 height 31
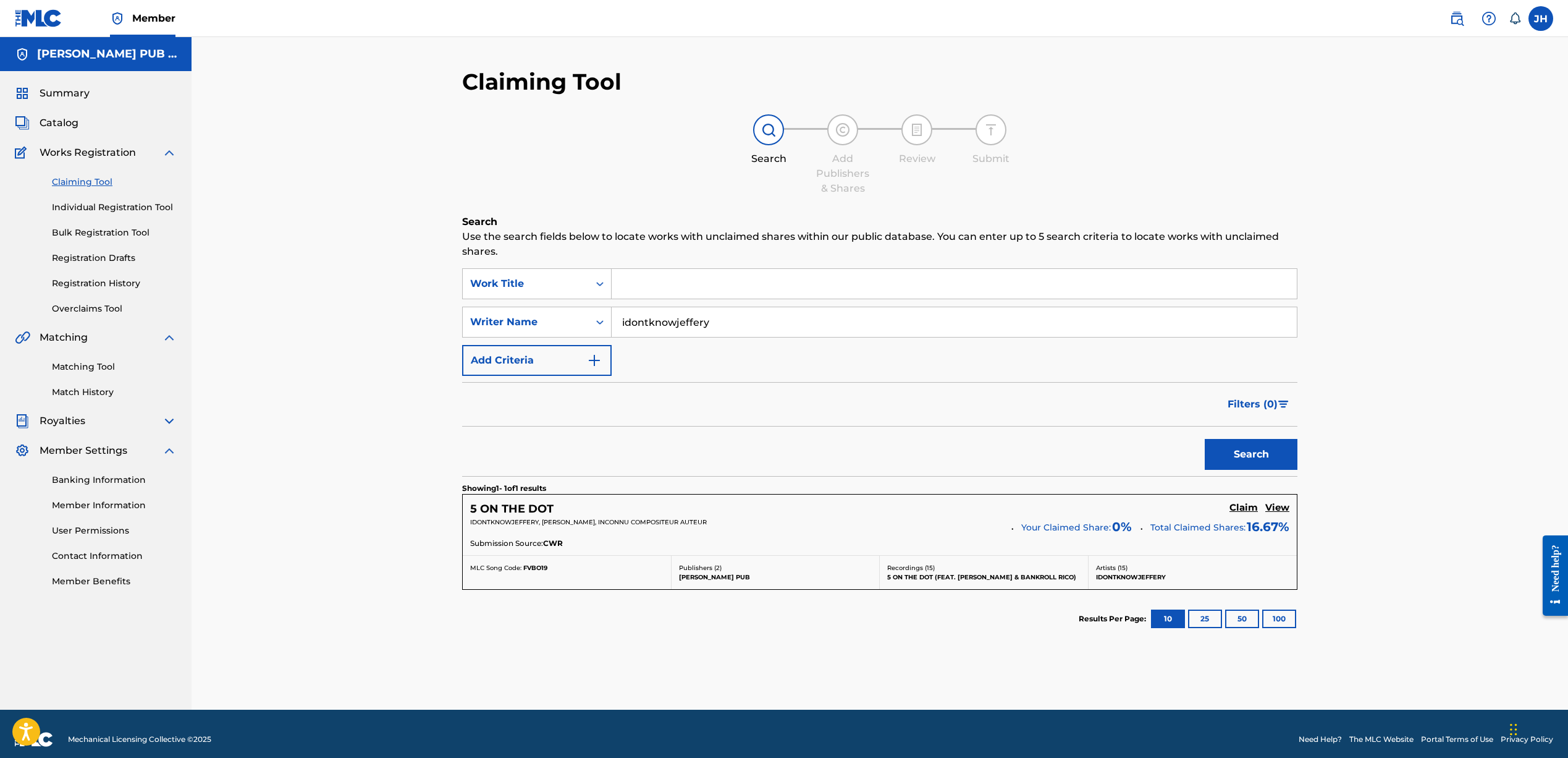
click at [1276, 510] on h5 "View" at bounding box center [1277, 508] width 24 height 11
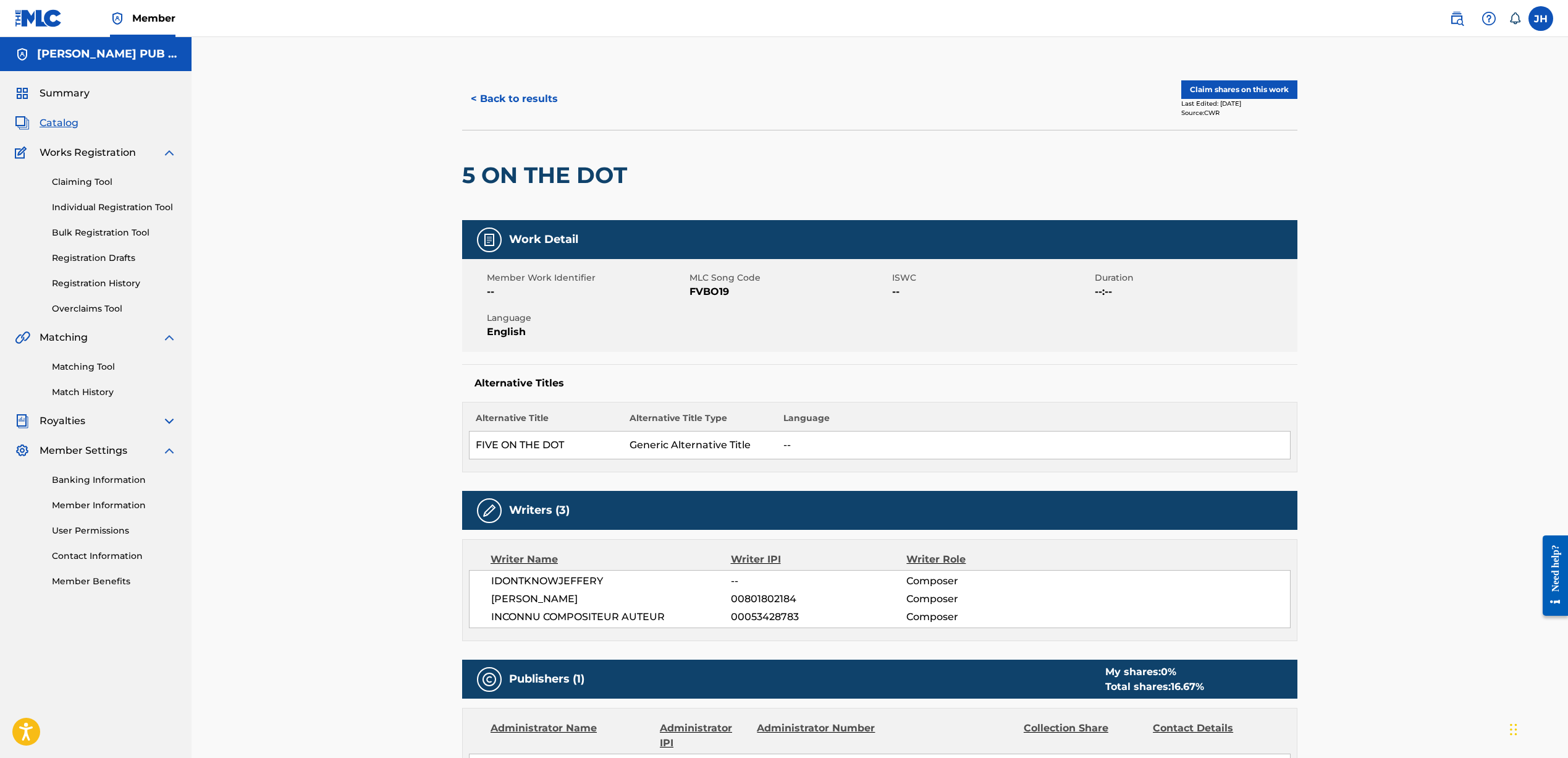
scroll to position [11, 0]
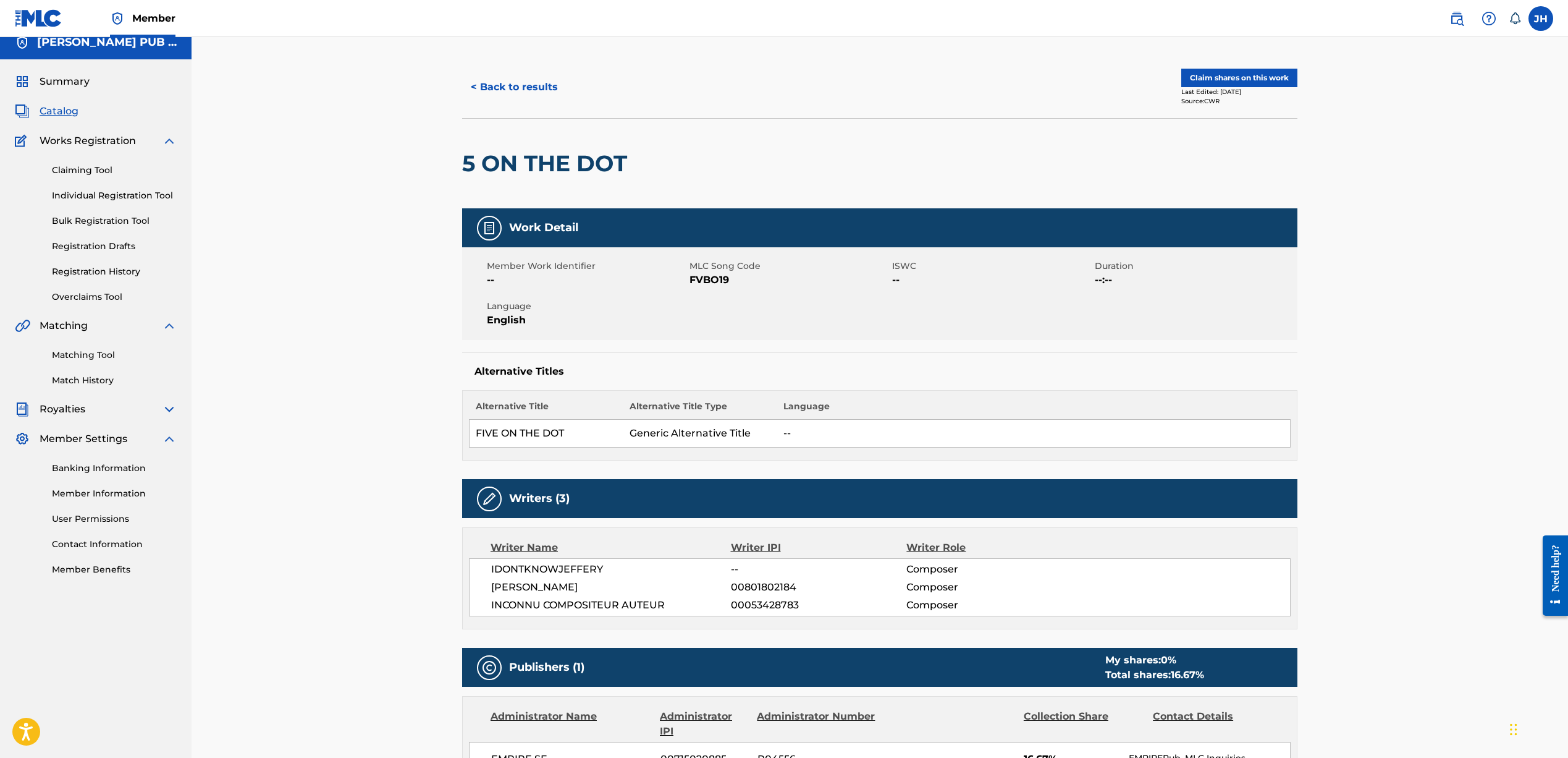
click at [1221, 74] on button "Claim shares on this work" at bounding box center [1239, 78] width 116 height 19
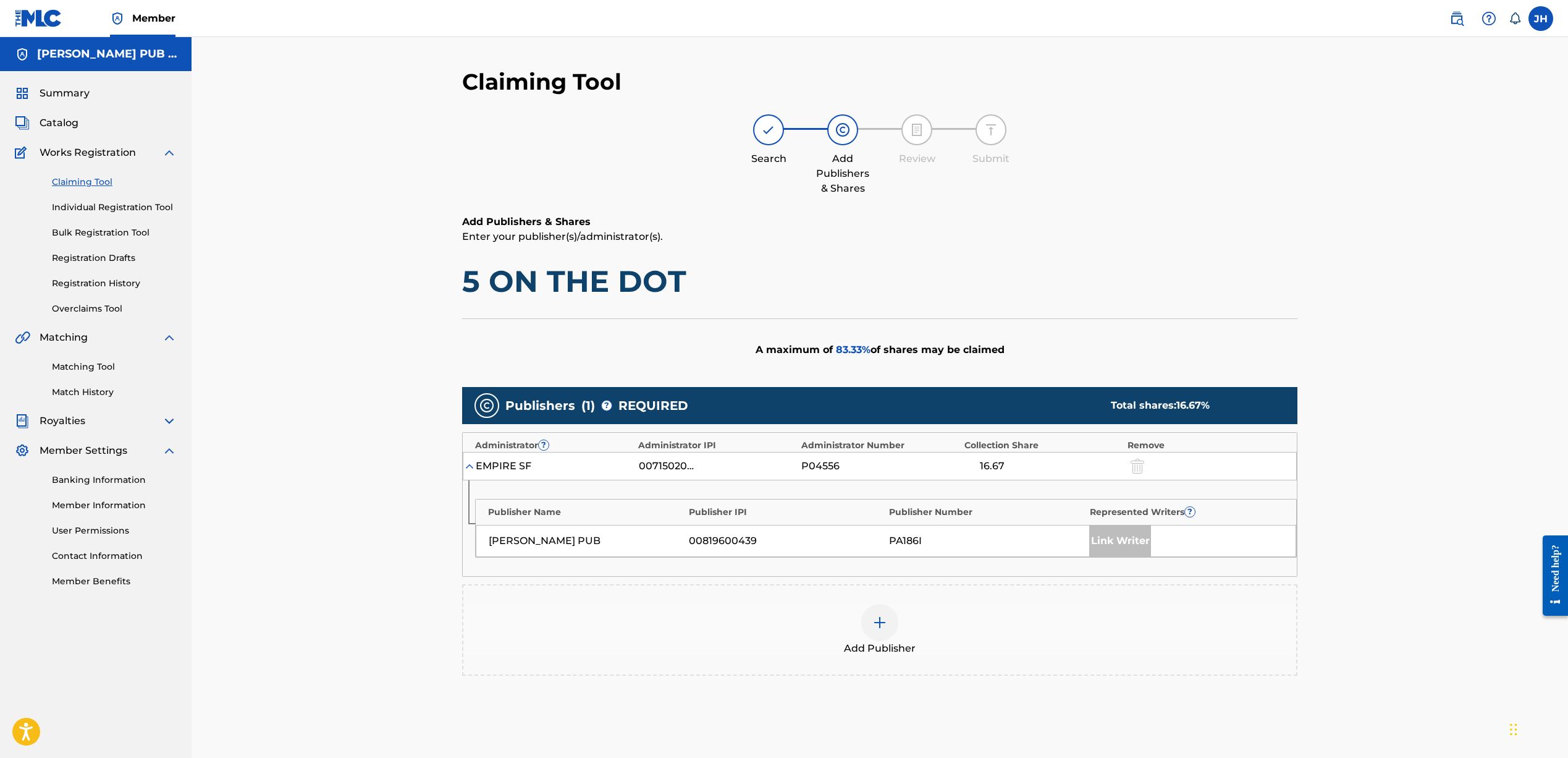
click at [886, 624] on img at bounding box center [879, 622] width 15 height 15
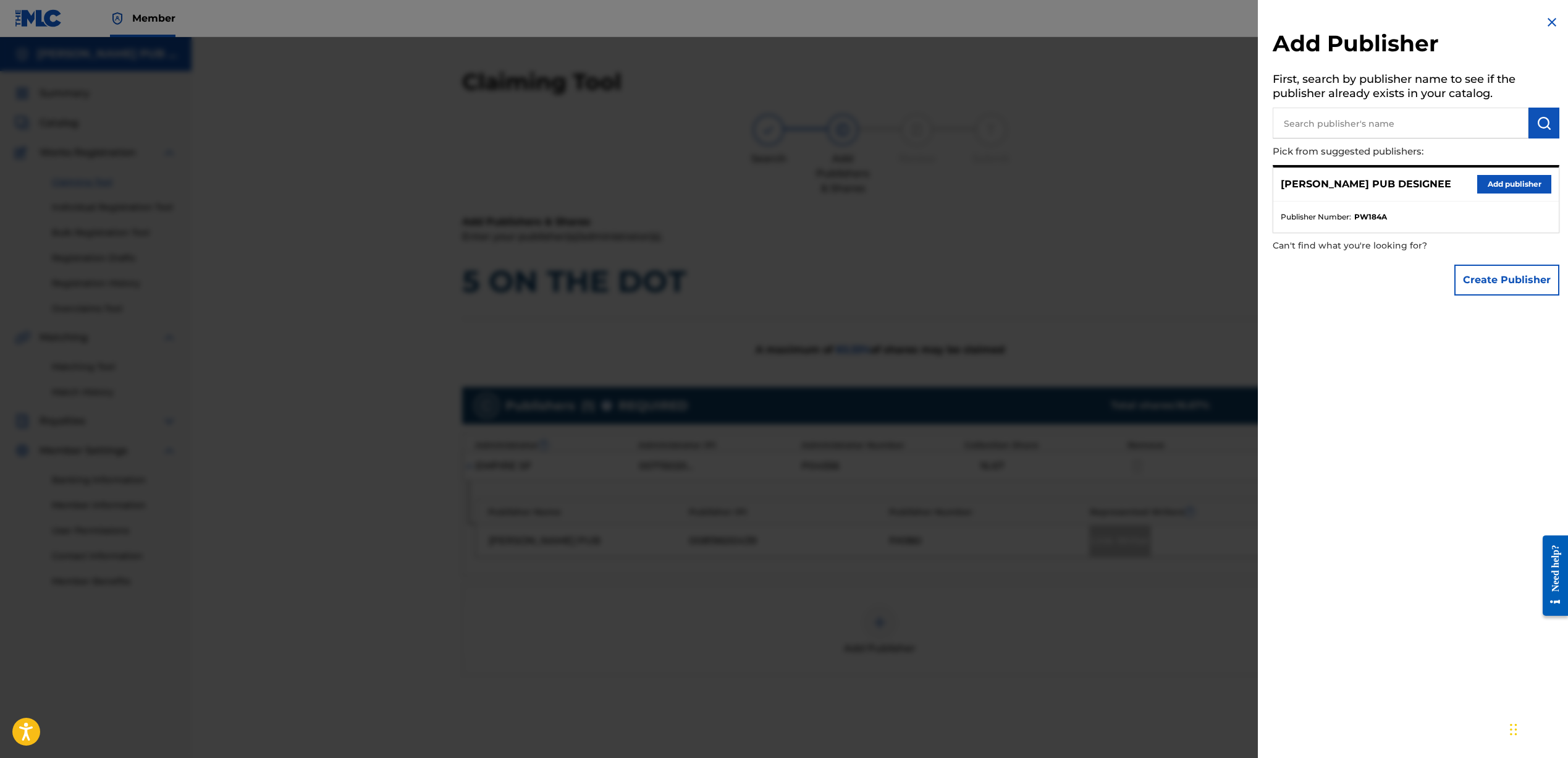
click at [1487, 181] on button "Add publisher" at bounding box center [1514, 184] width 74 height 19
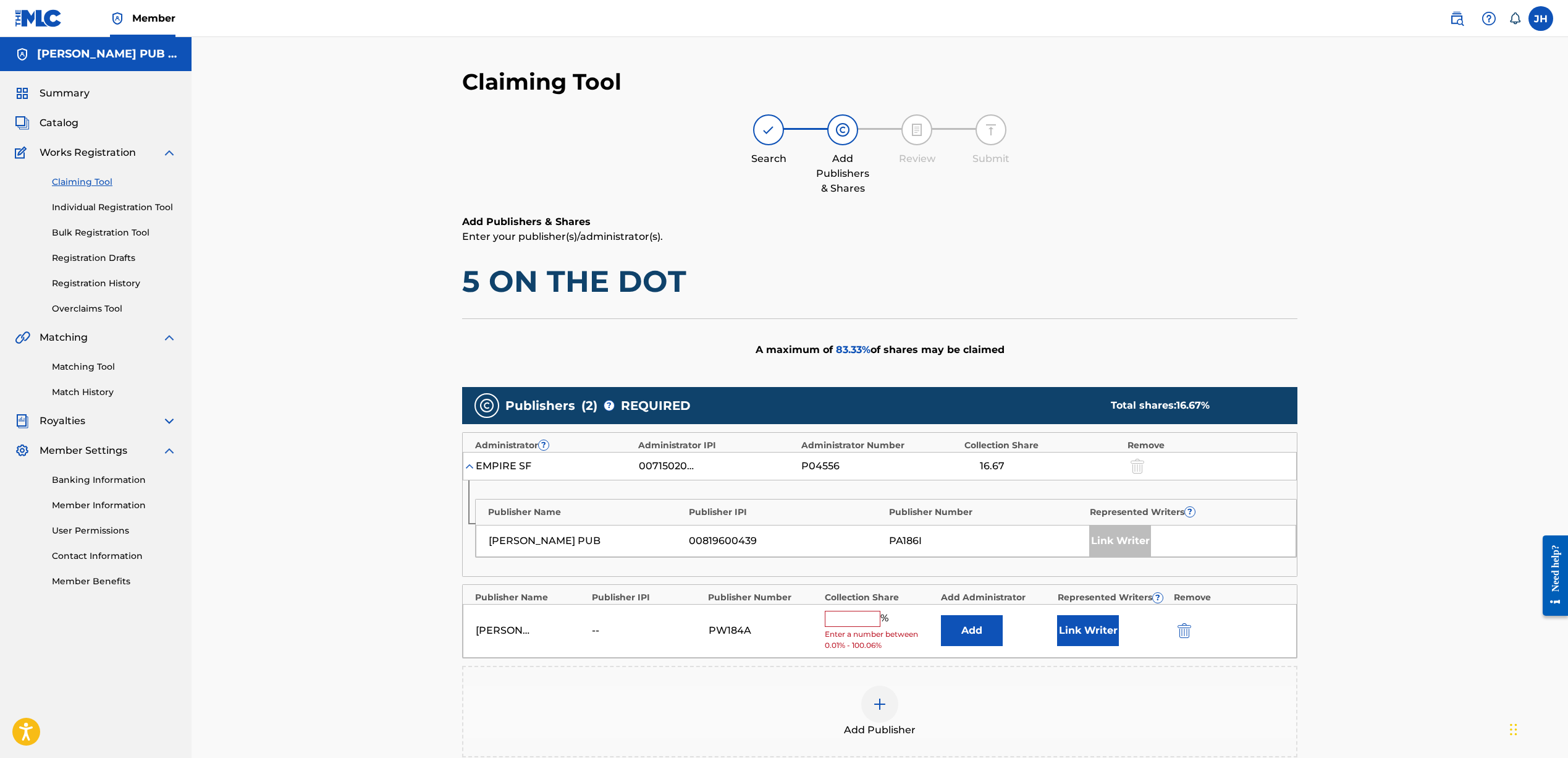
click at [858, 617] on input "text" at bounding box center [853, 619] width 56 height 16
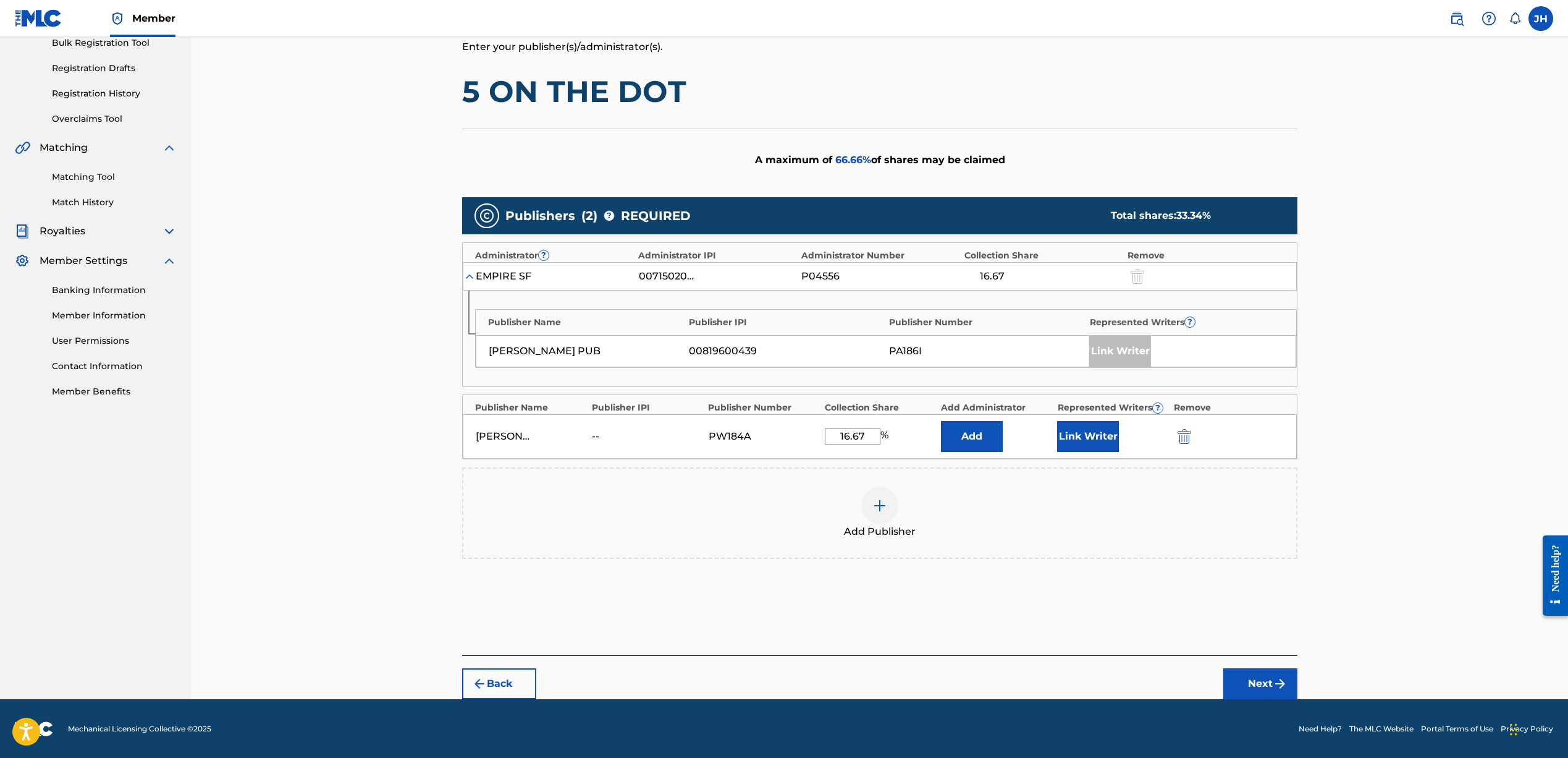
type input "16.67"
click at [1262, 684] on button "Next" at bounding box center [1260, 683] width 74 height 31
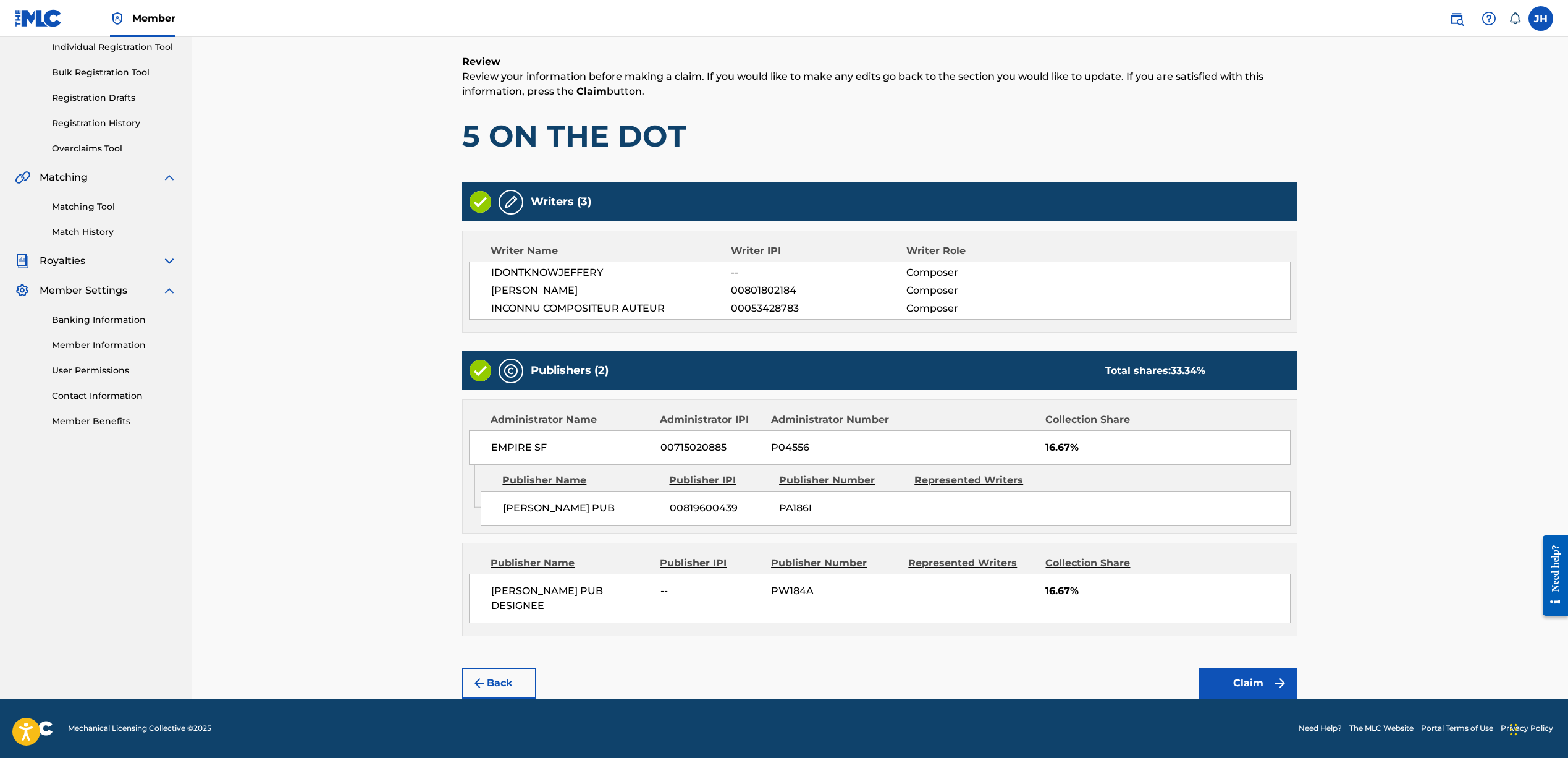
scroll to position [158, 0]
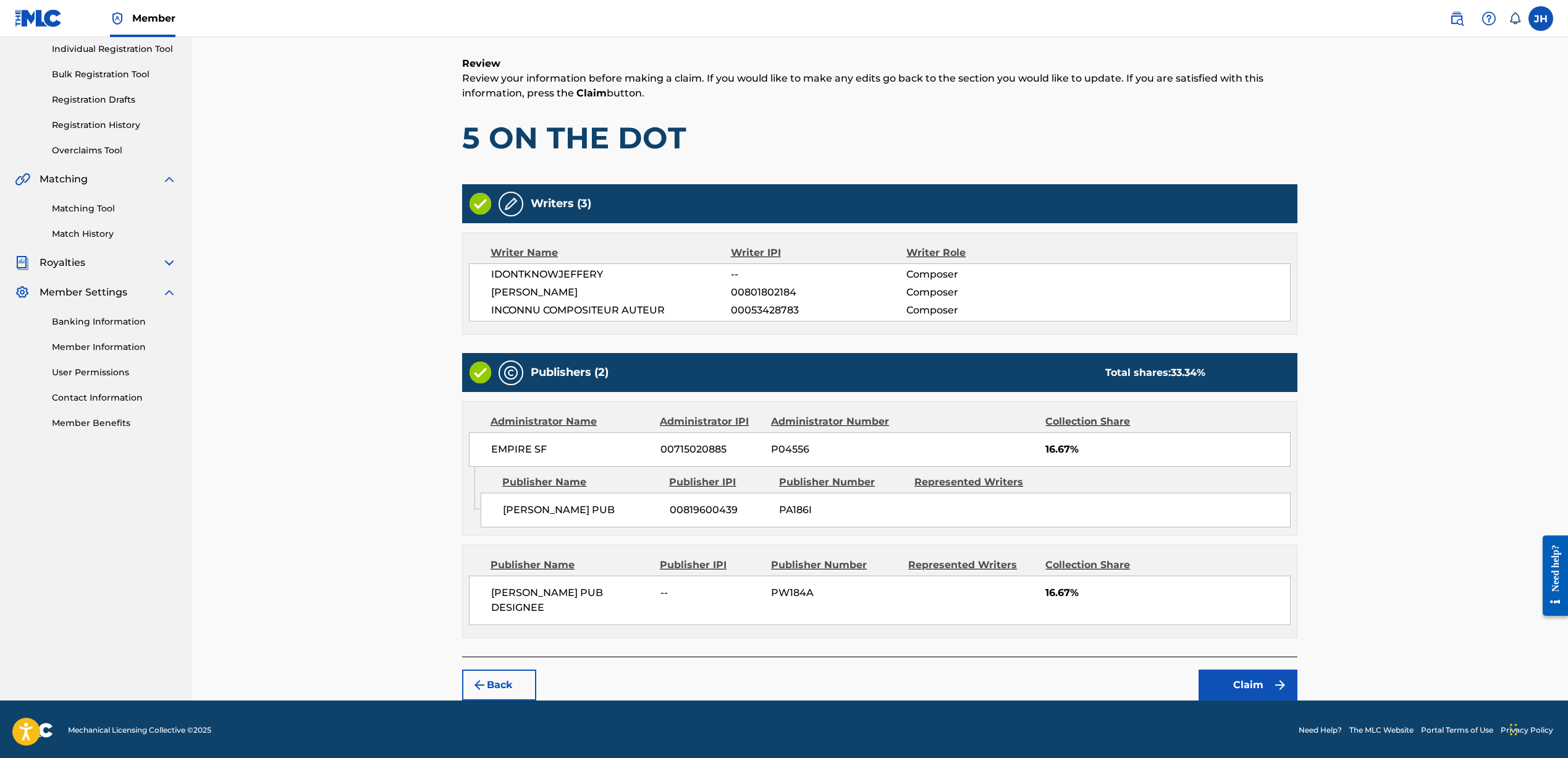
click at [1234, 678] on button "Claim" at bounding box center [1248, 684] width 99 height 31
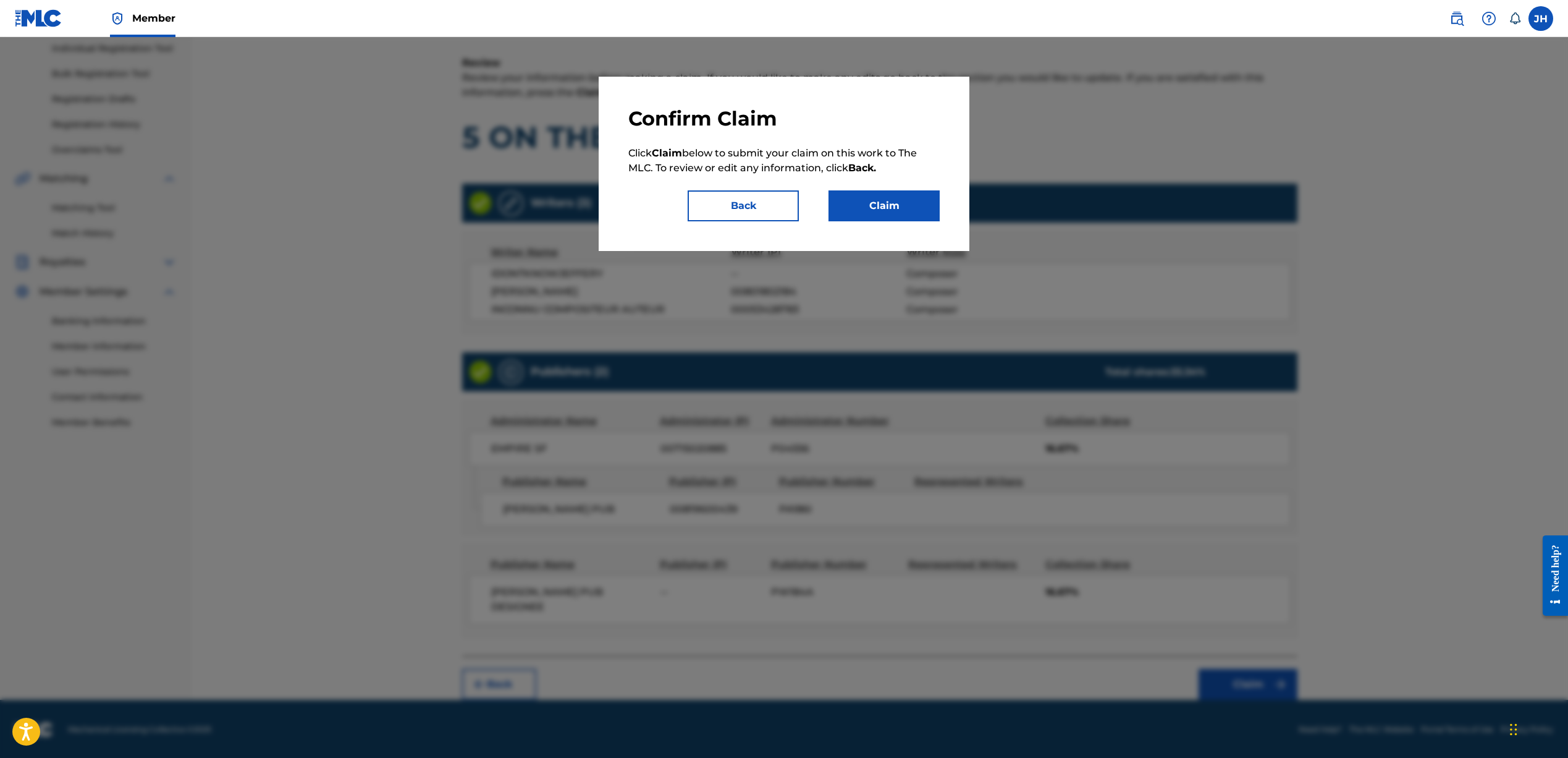
click at [863, 197] on button "Claim" at bounding box center [884, 205] width 111 height 31
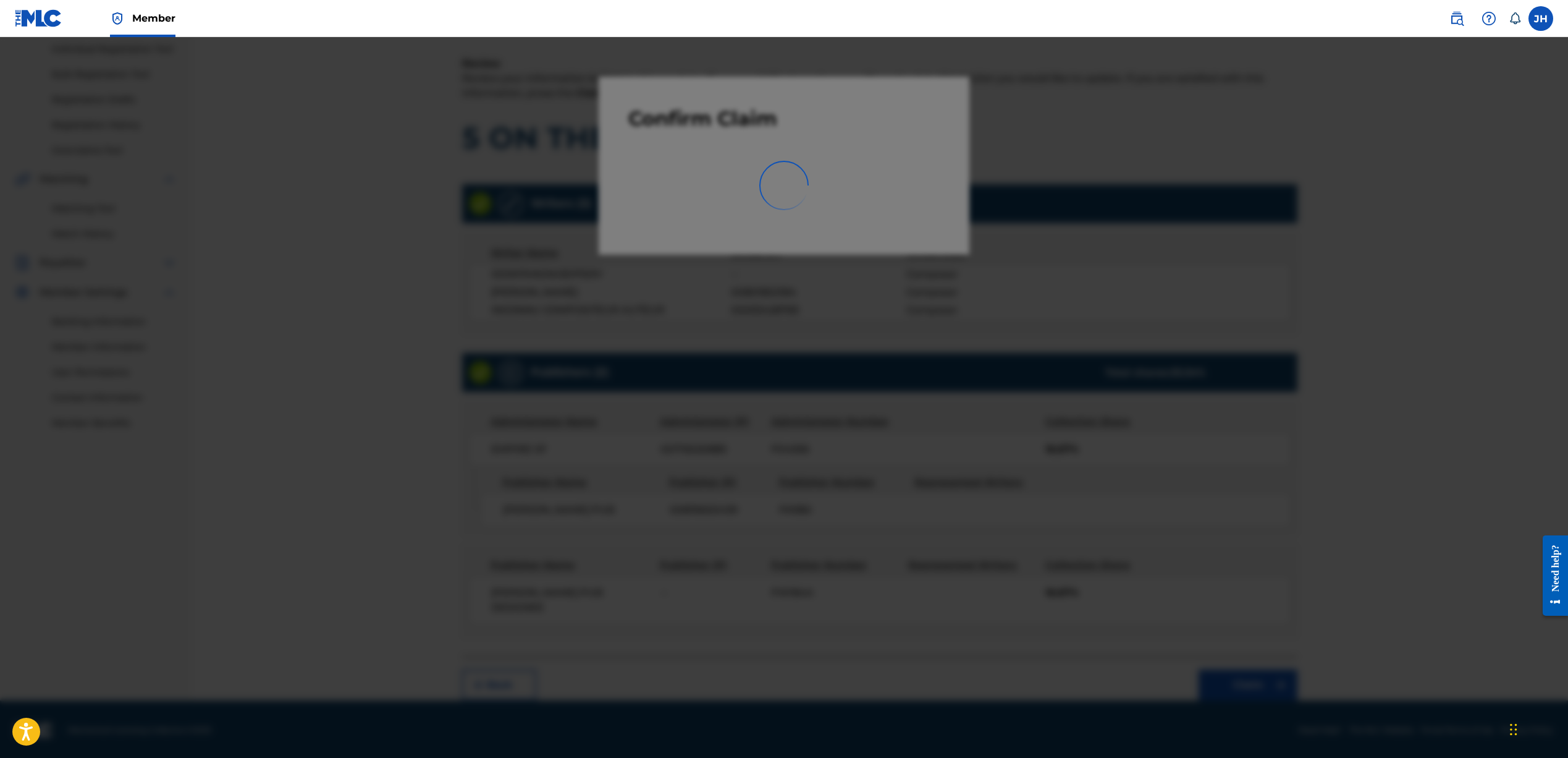
scroll to position [0, 0]
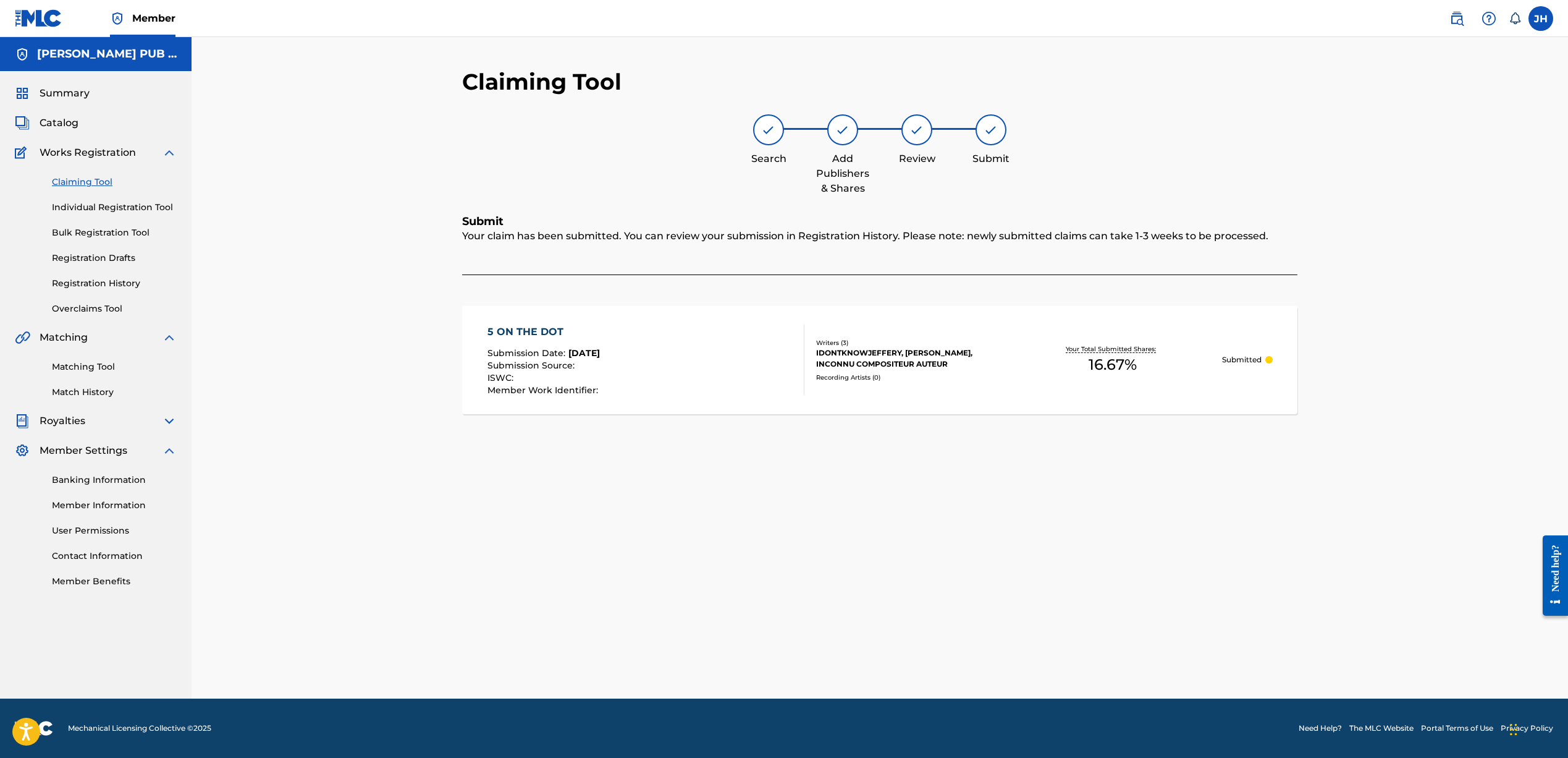
click at [95, 153] on span "Works Registration" at bounding box center [87, 152] width 96 height 15
click at [170, 152] on img at bounding box center [169, 152] width 15 height 15
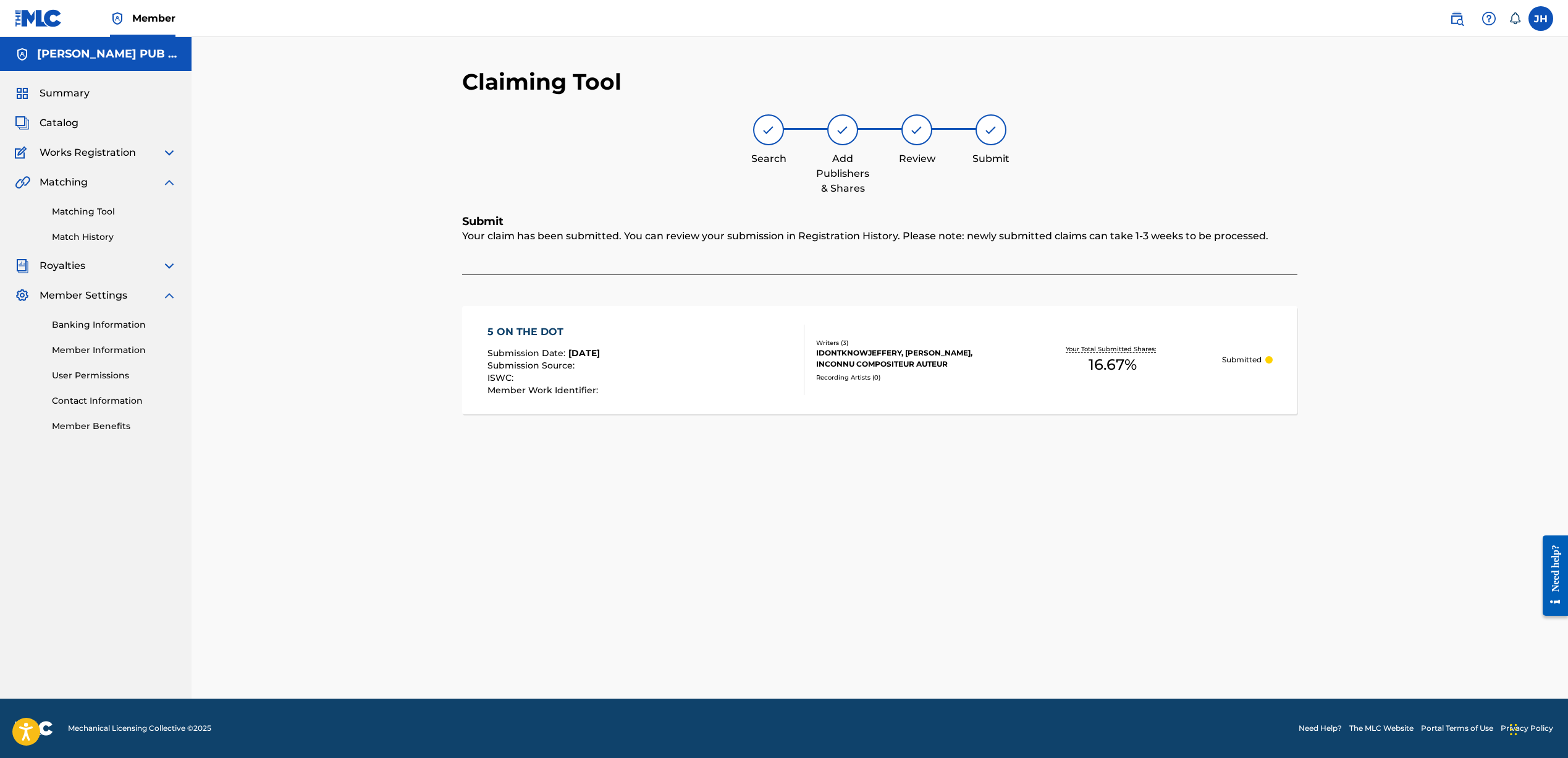
click at [51, 125] on span "Catalog" at bounding box center [59, 123] width 39 height 15
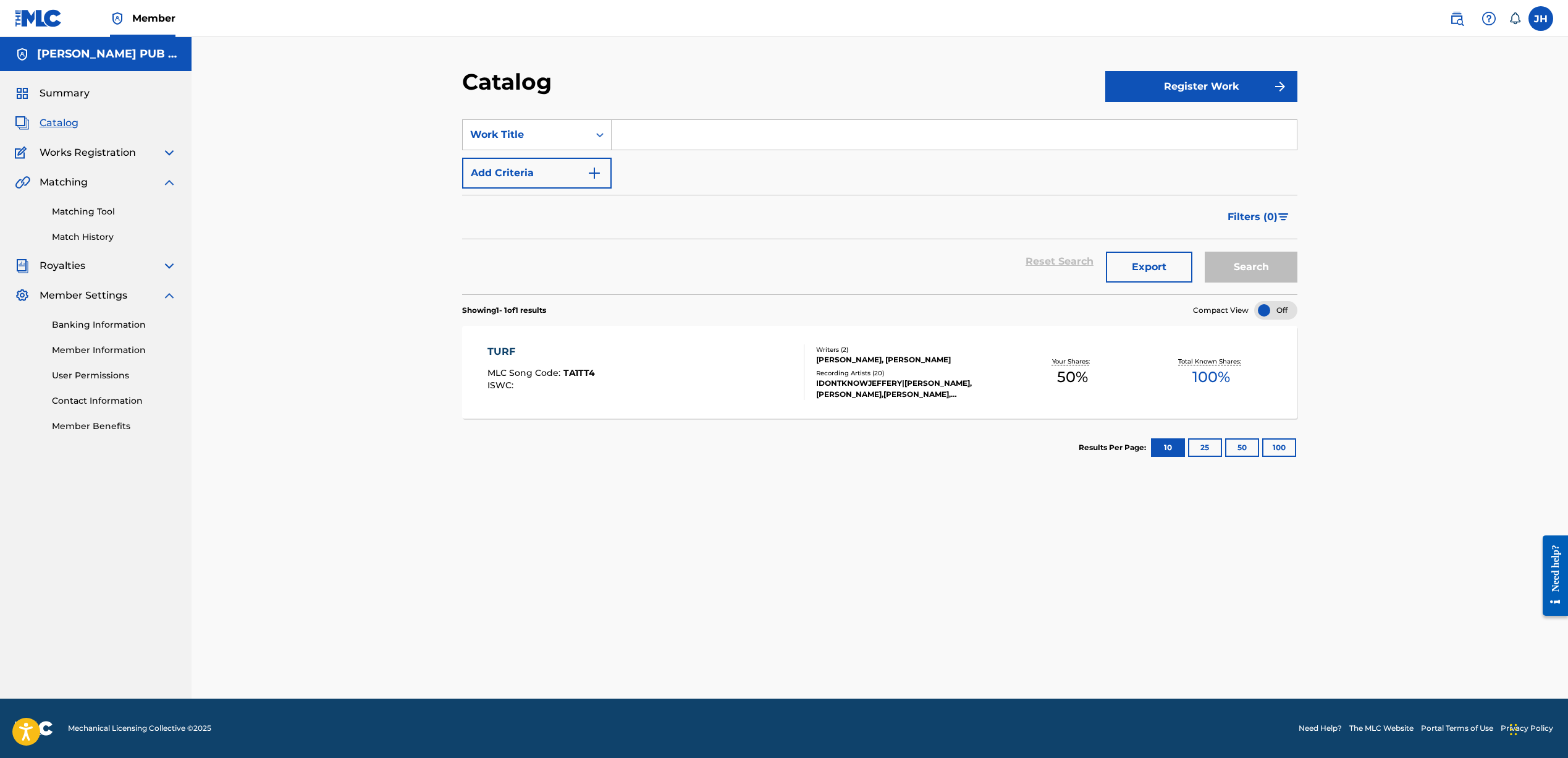
click at [1206, 448] on button "25" at bounding box center [1205, 448] width 34 height 19
click at [1181, 376] on div "Total Known Shares: 100 %" at bounding box center [1211, 372] width 139 height 38
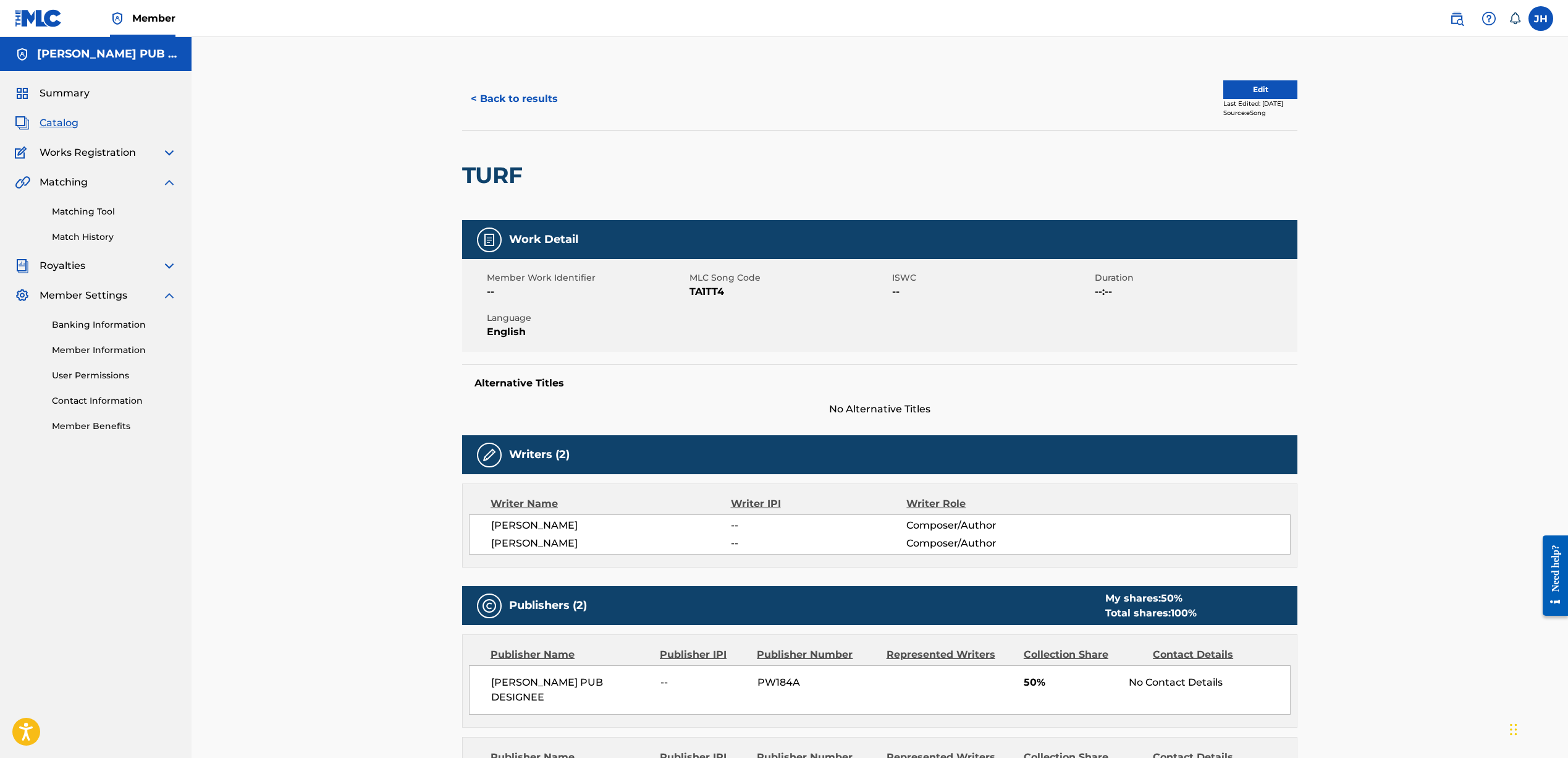
click at [53, 92] on span "Summary" at bounding box center [64, 93] width 50 height 15
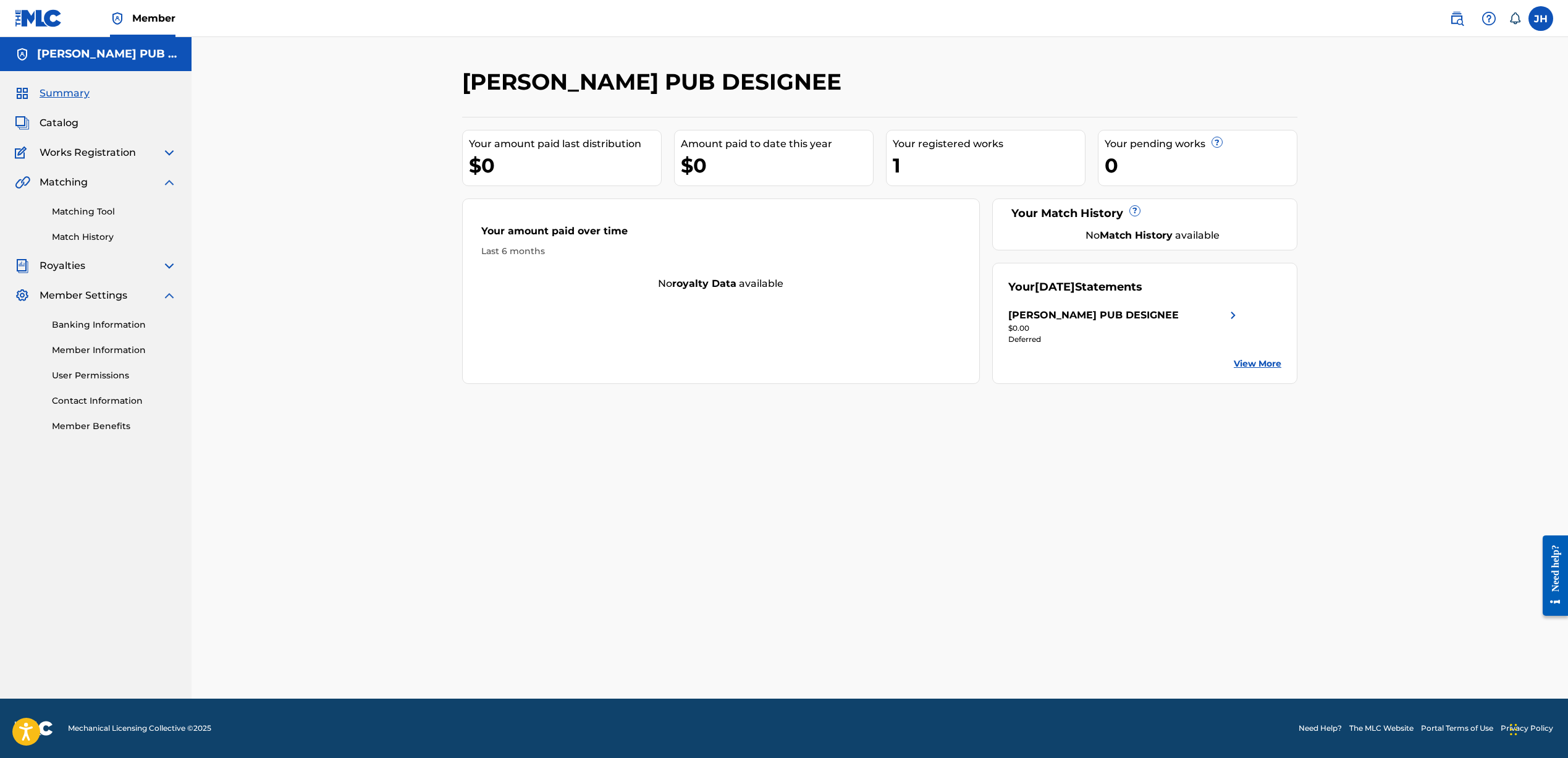
click at [51, 119] on span "Catalog" at bounding box center [59, 123] width 39 height 15
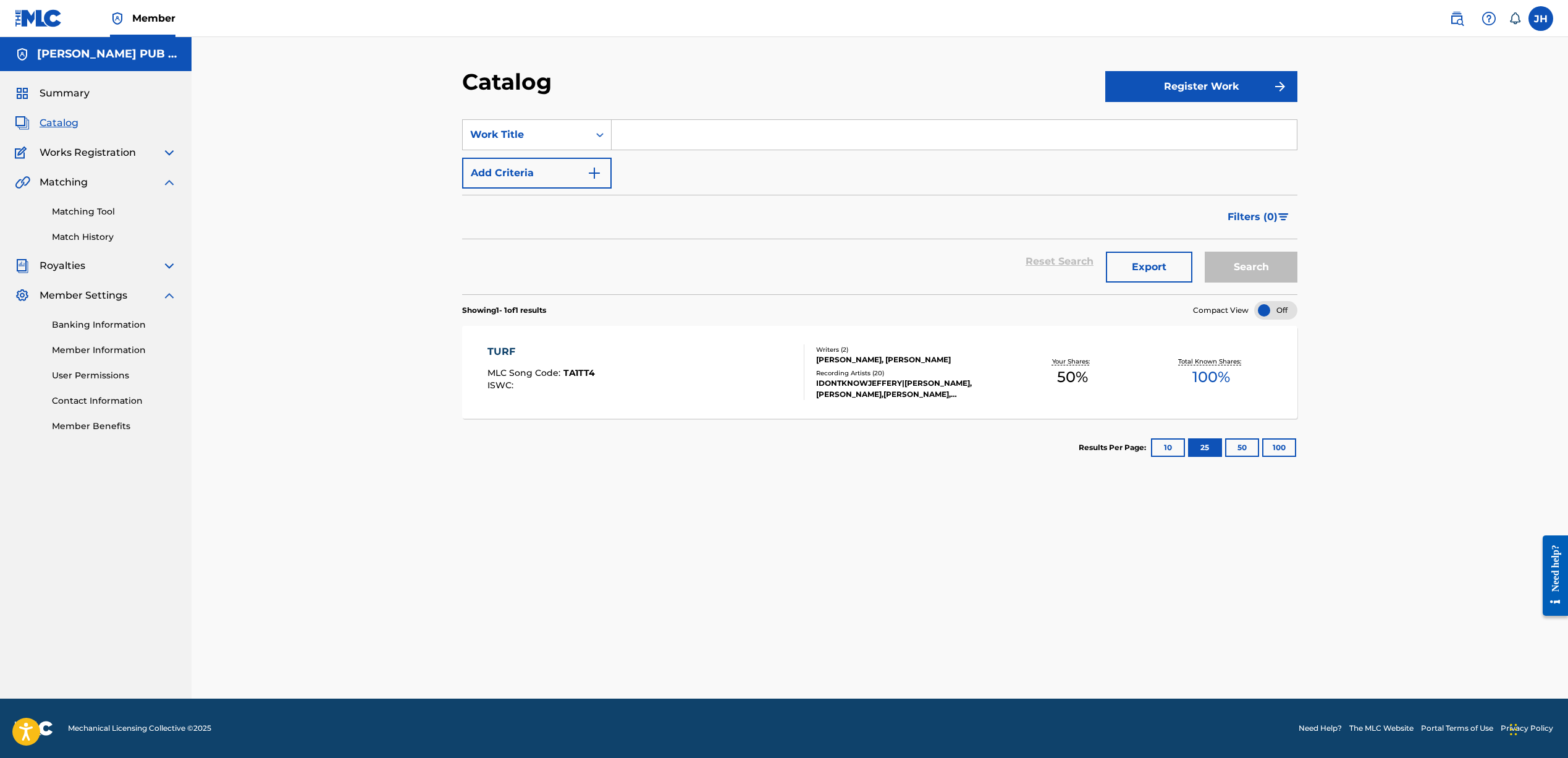
click at [90, 152] on span "Works Registration" at bounding box center [87, 152] width 96 height 15
drag, startPoint x: 173, startPoint y: 150, endPoint x: 167, endPoint y: 150, distance: 6.0
click at [172, 150] on img at bounding box center [169, 152] width 15 height 15
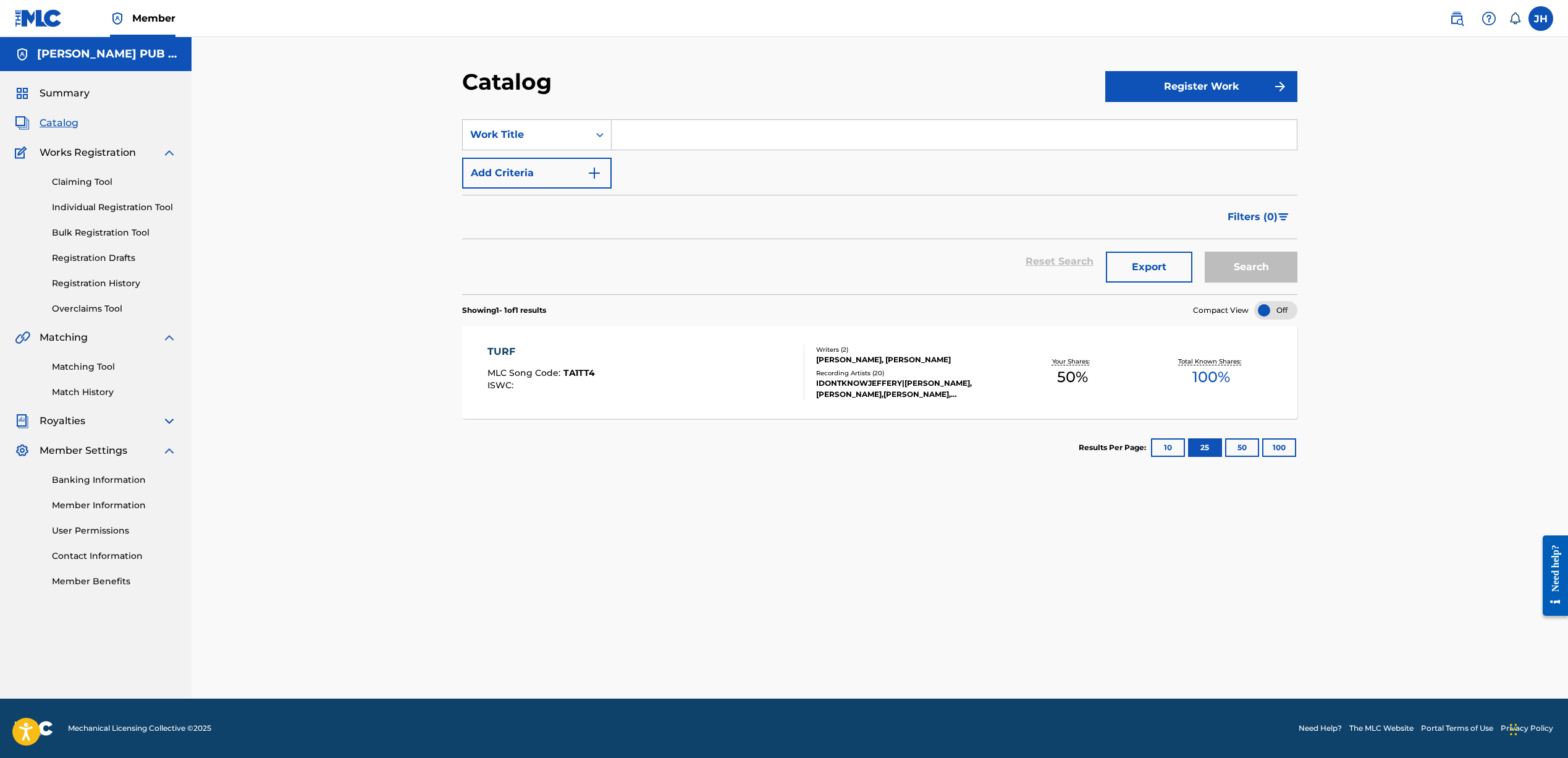
click at [99, 175] on link "Claiming Tool" at bounding box center [114, 182] width 125 height 13
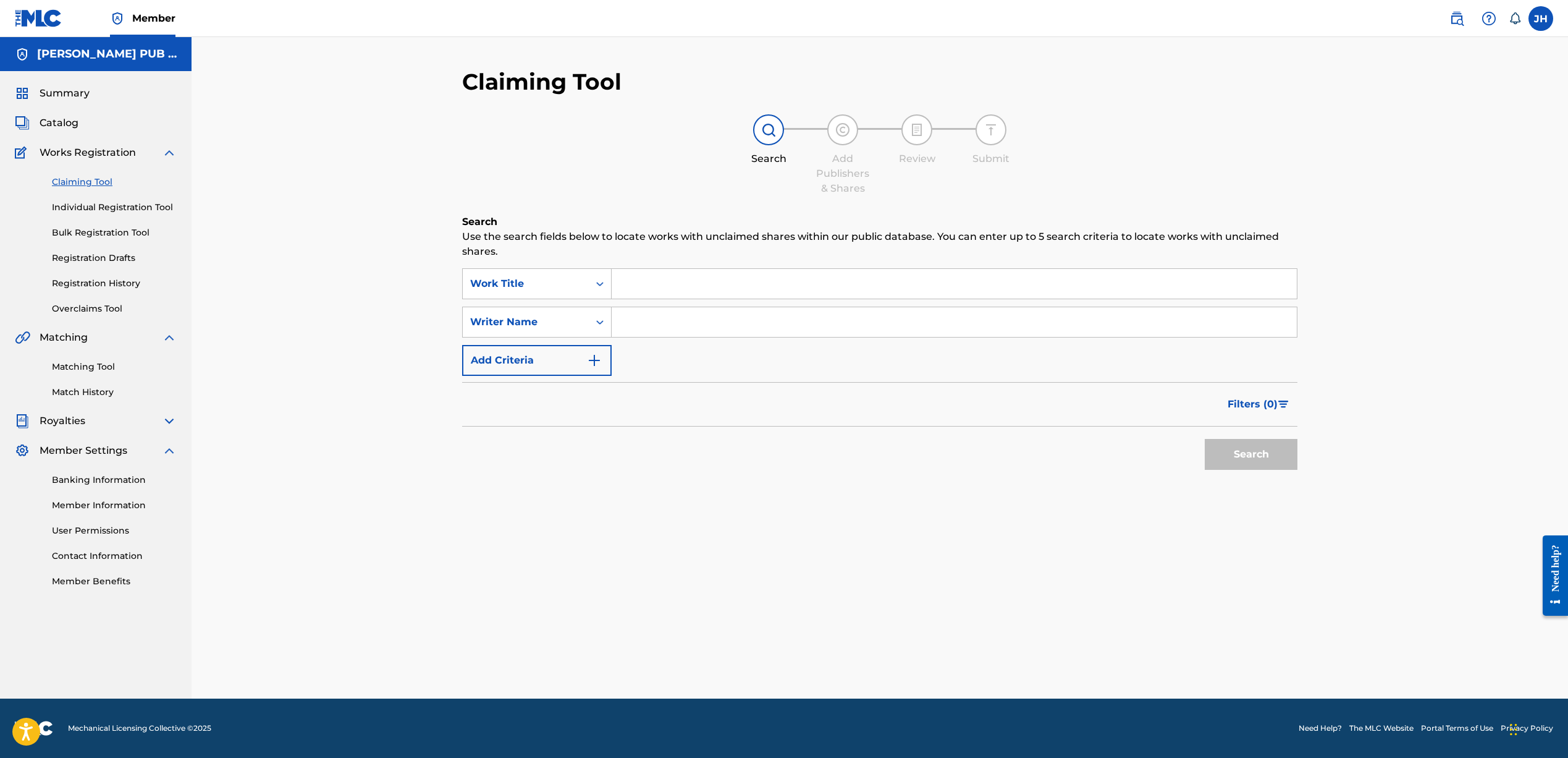
click at [600, 353] on img "Search Form" at bounding box center [594, 360] width 15 height 15
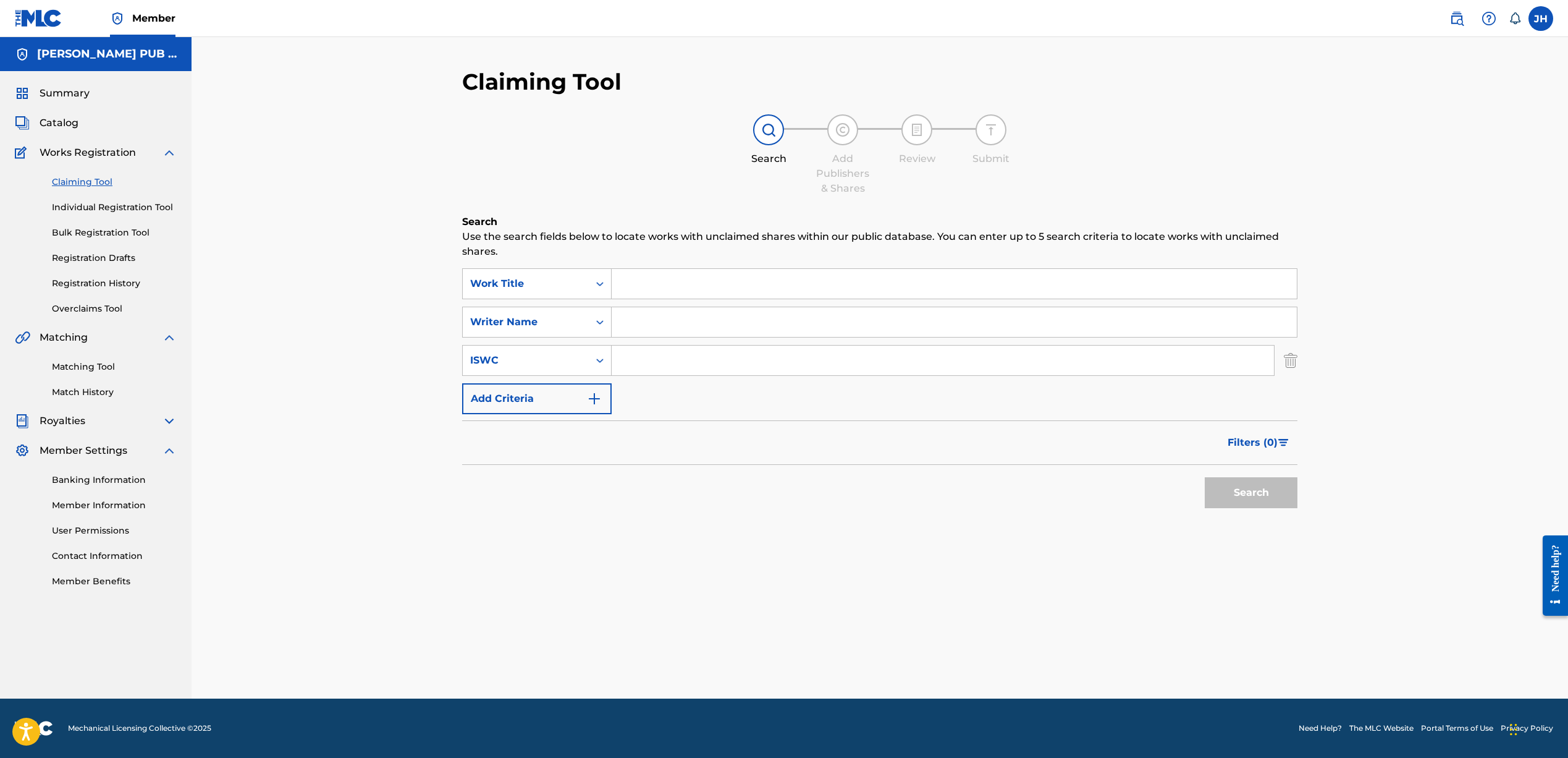
click at [594, 403] on img "Search Form" at bounding box center [594, 398] width 15 height 15
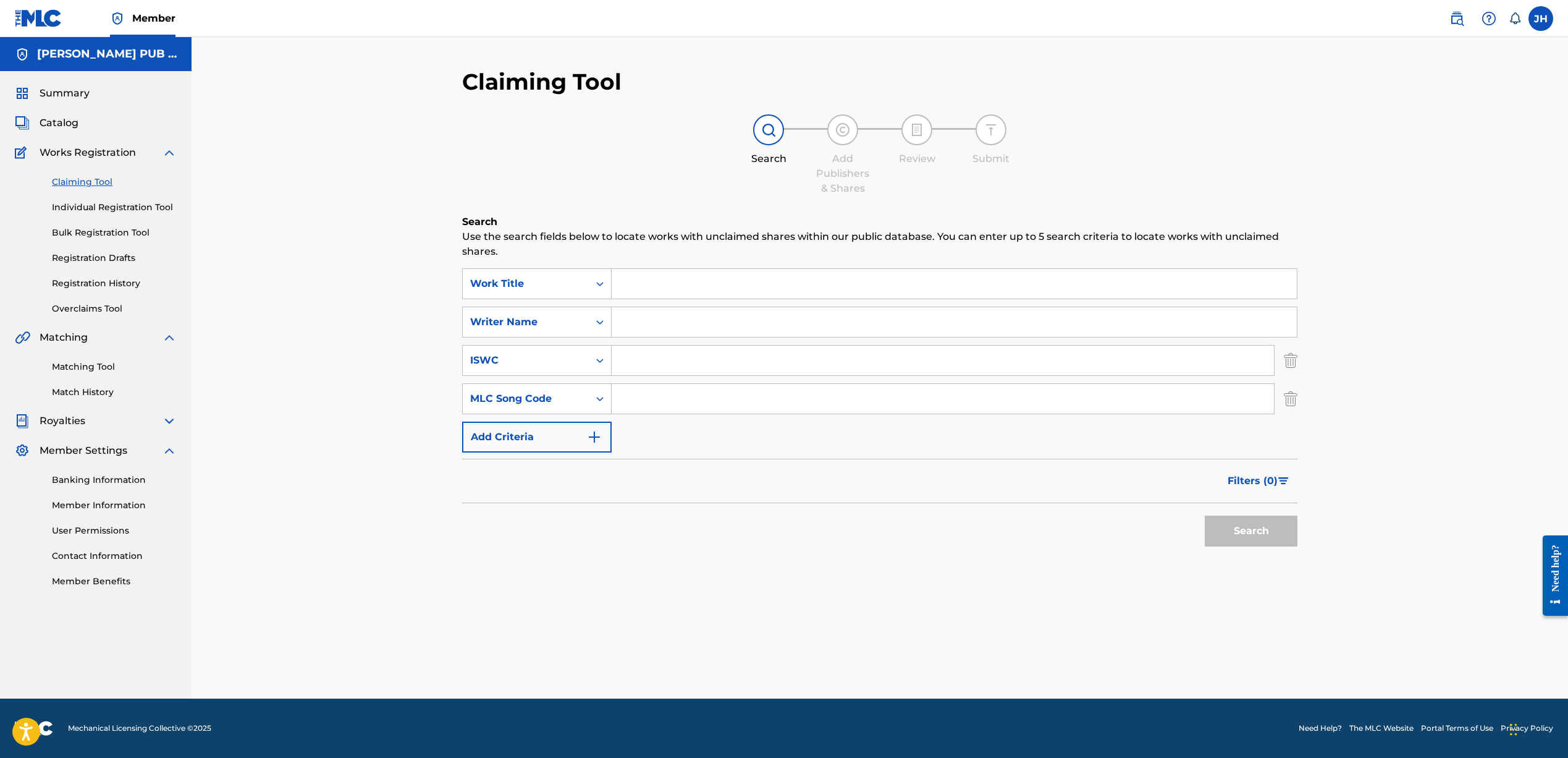
click at [600, 436] on img "Search Form" at bounding box center [594, 437] width 15 height 15
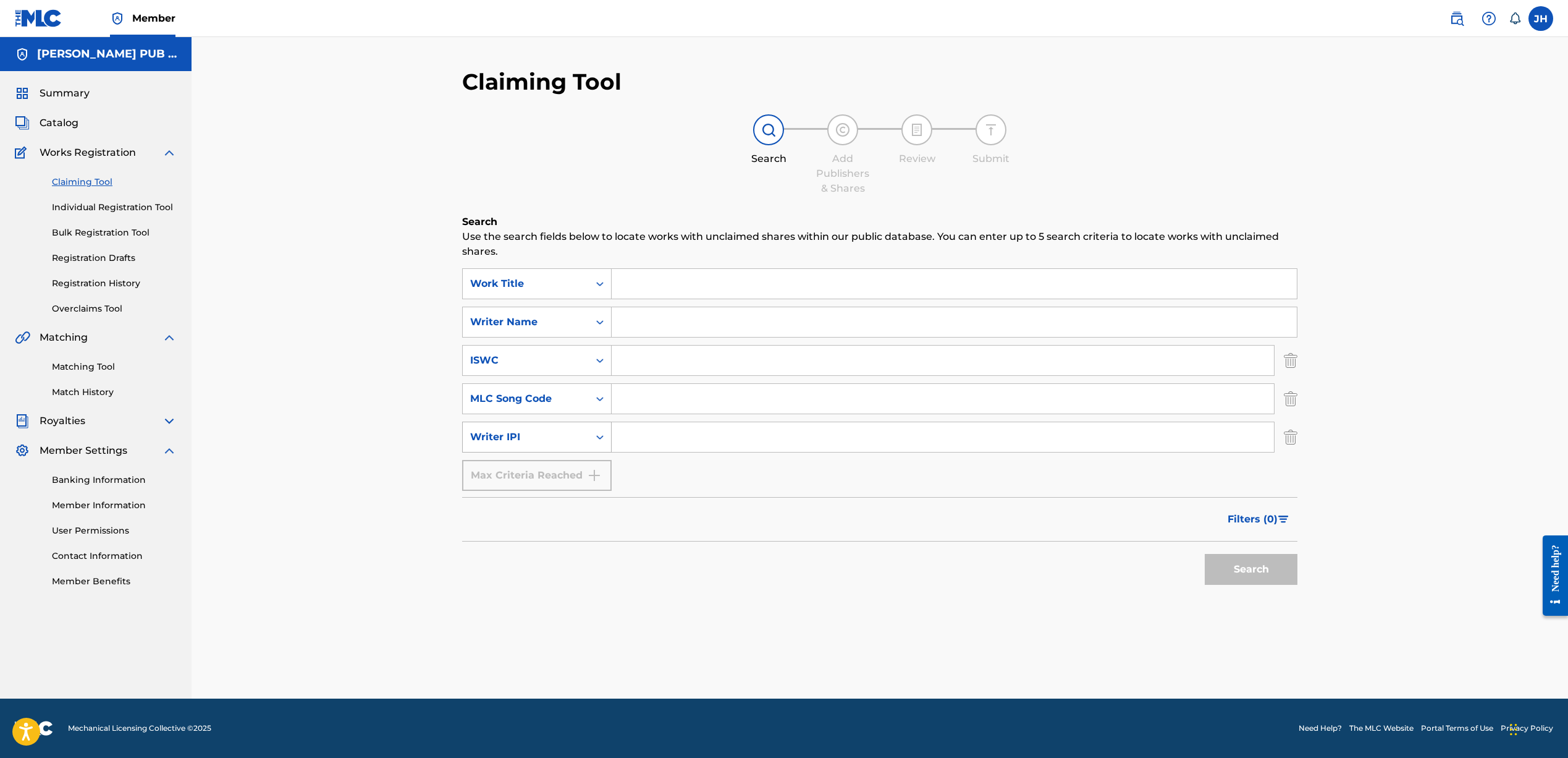
click at [601, 440] on icon "Search Form" at bounding box center [600, 436] width 12 height 12
click at [553, 464] on div "Publisher Name" at bounding box center [536, 468] width 148 height 31
click at [652, 440] on input "Search Form" at bounding box center [943, 436] width 663 height 29
click at [591, 436] on div "Search Form" at bounding box center [600, 437] width 22 height 22
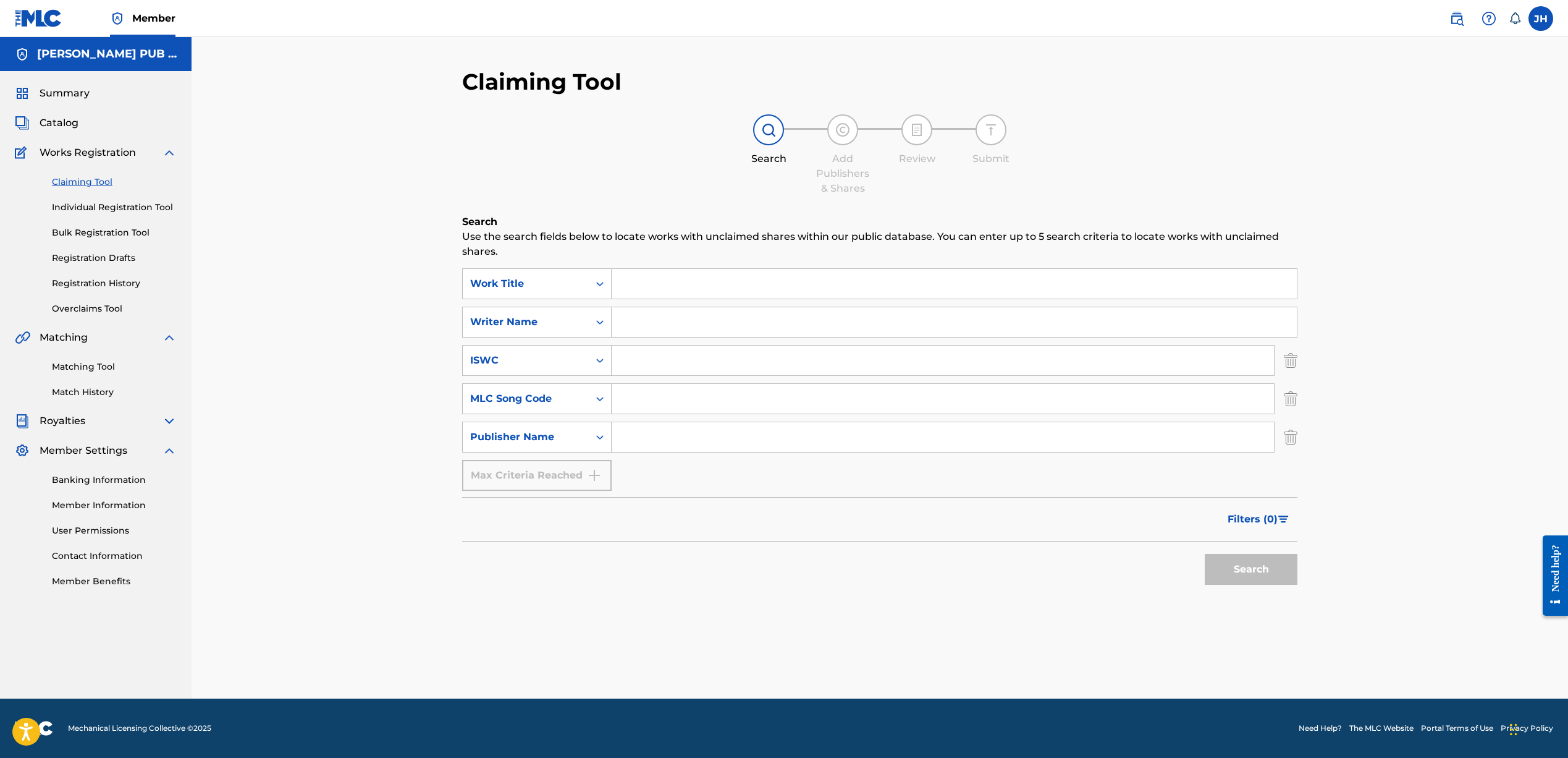
click at [586, 435] on div "Publisher Name" at bounding box center [525, 437] width 126 height 24
click at [582, 321] on div "Writer Name" at bounding box center [525, 322] width 126 height 24
click at [578, 323] on div "Writer Name" at bounding box center [526, 322] width 111 height 15
click at [594, 281] on div "Search Form" at bounding box center [600, 283] width 22 height 22
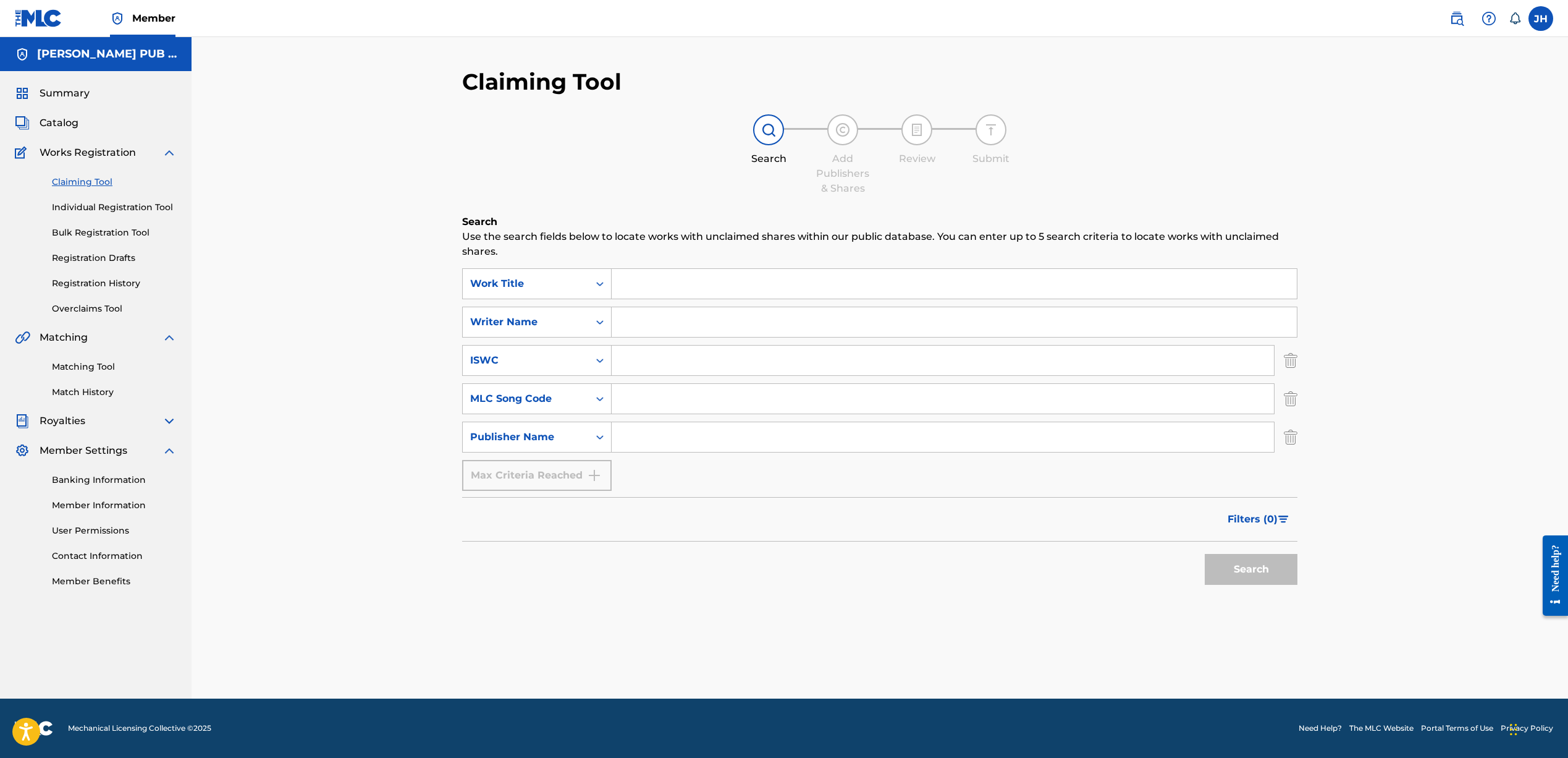
click at [595, 281] on icon "Search Form" at bounding box center [600, 283] width 12 height 12
click at [572, 325] on div "Writer Name" at bounding box center [526, 322] width 111 height 15
click at [522, 388] on div "Publisher IPI" at bounding box center [536, 383] width 148 height 31
click at [645, 332] on input "Search Form" at bounding box center [954, 322] width 685 height 29
paste input "#834519723"
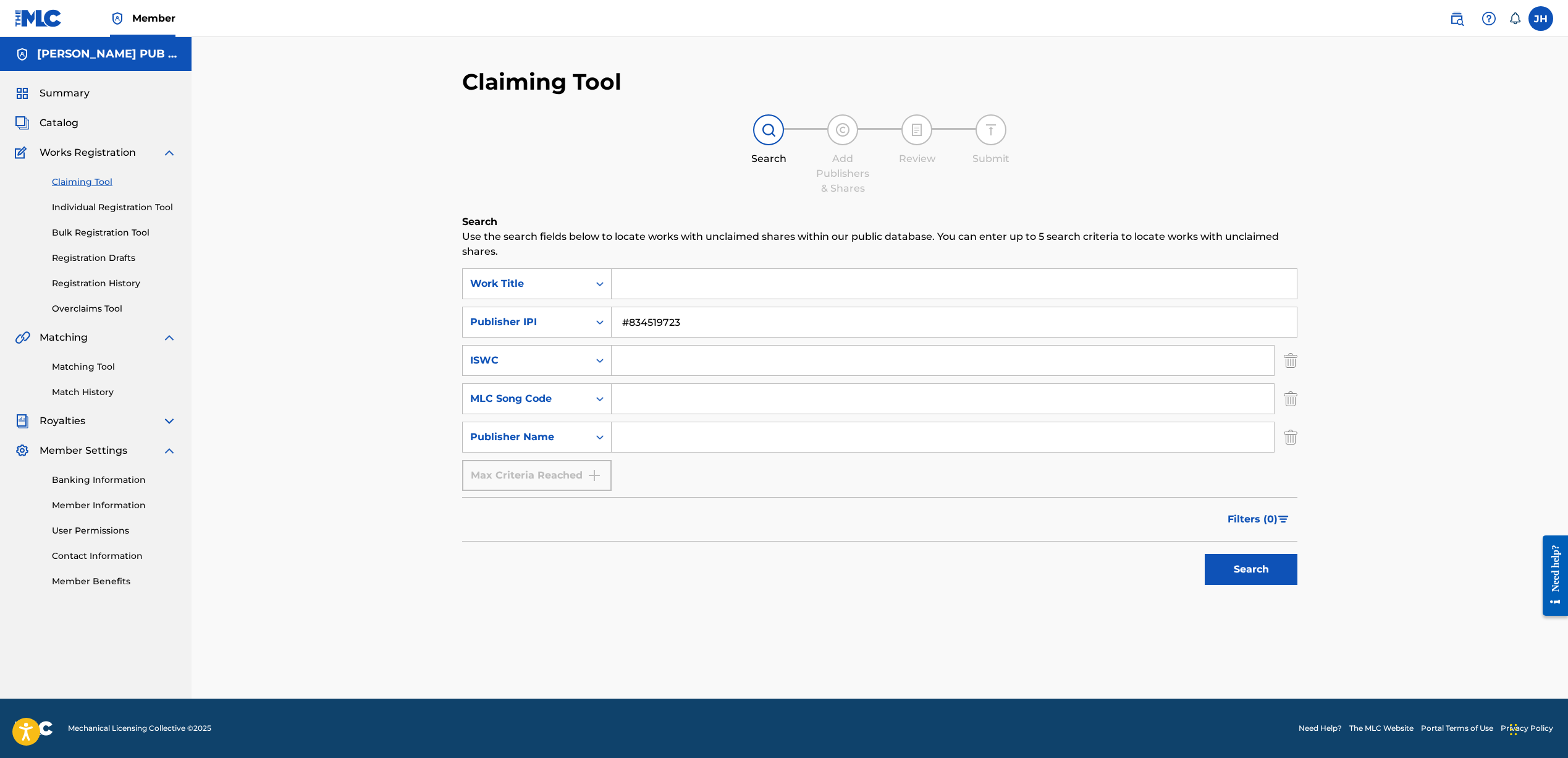
click at [1273, 560] on button "Search" at bounding box center [1251, 568] width 93 height 31
click at [632, 325] on input "#834519723" at bounding box center [954, 322] width 685 height 29
type input "834519723"
click at [1224, 588] on div "Search" at bounding box center [1248, 566] width 99 height 49
click at [1223, 572] on button "Search" at bounding box center [1251, 568] width 93 height 31
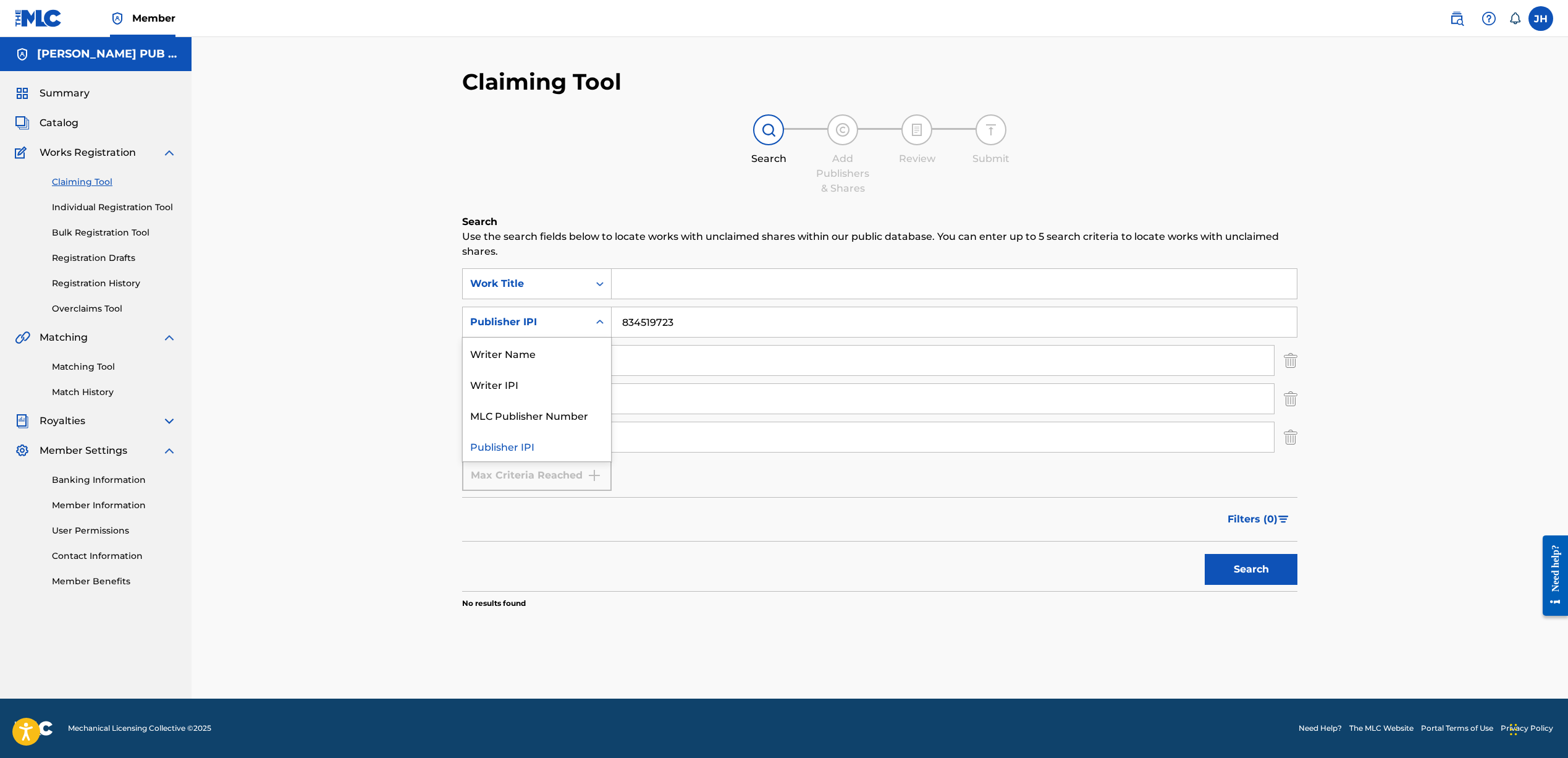
click at [551, 322] on div "Publisher IPI" at bounding box center [526, 322] width 111 height 15
click at [514, 385] on div "Writer IPI" at bounding box center [536, 383] width 148 height 31
click at [623, 325] on input "Search Form" at bounding box center [954, 322] width 685 height 29
paste input "#834519723"
click at [631, 321] on input "#834519723" at bounding box center [954, 322] width 685 height 29
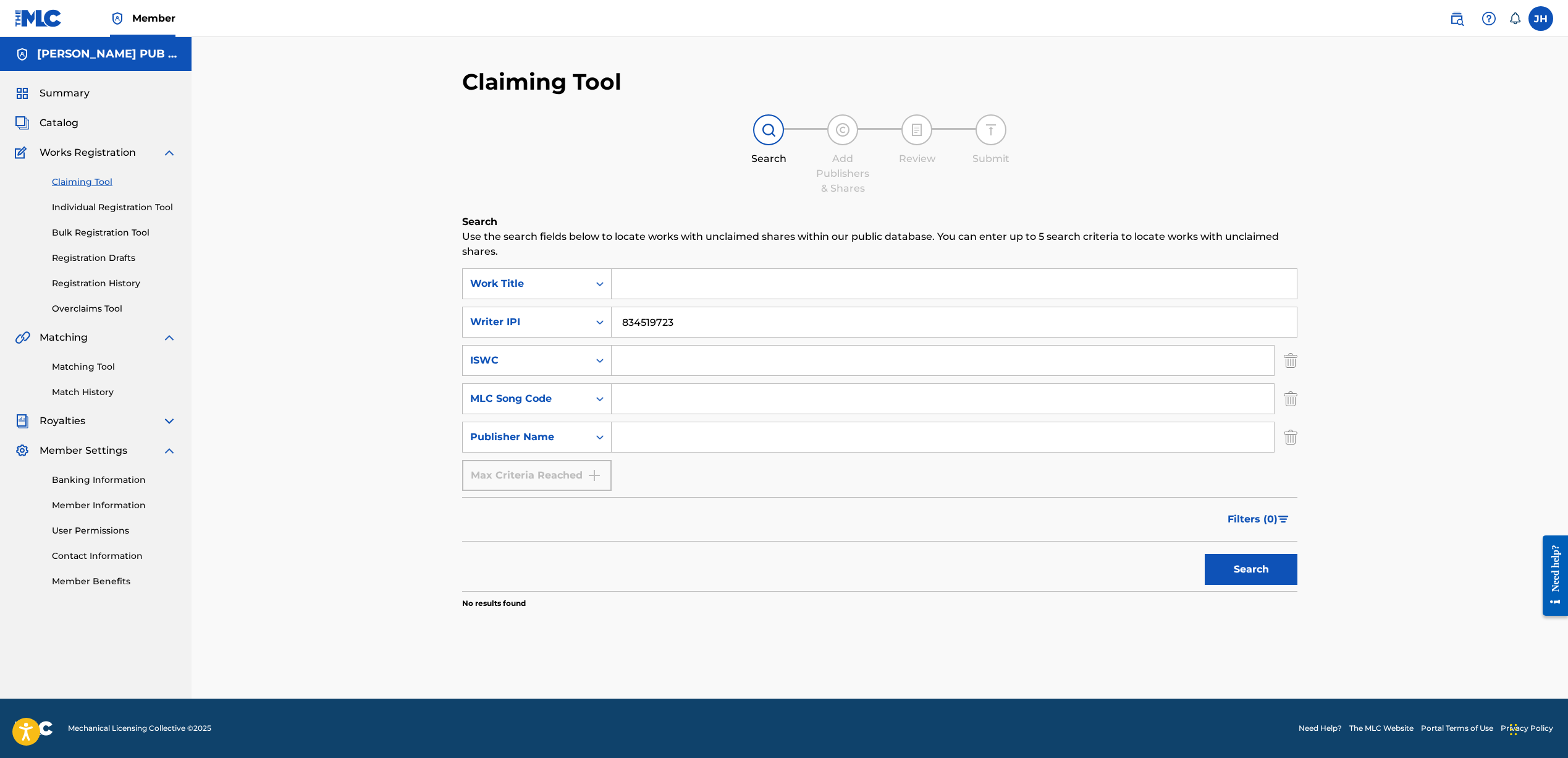
click at [1270, 574] on button "Search" at bounding box center [1251, 568] width 93 height 31
click at [622, 324] on input "834519723" at bounding box center [954, 322] width 685 height 29
type input "#834519723"
click at [1240, 563] on button "Search" at bounding box center [1251, 568] width 93 height 31
drag, startPoint x: 699, startPoint y: 326, endPoint x: 539, endPoint y: 301, distance: 161.9
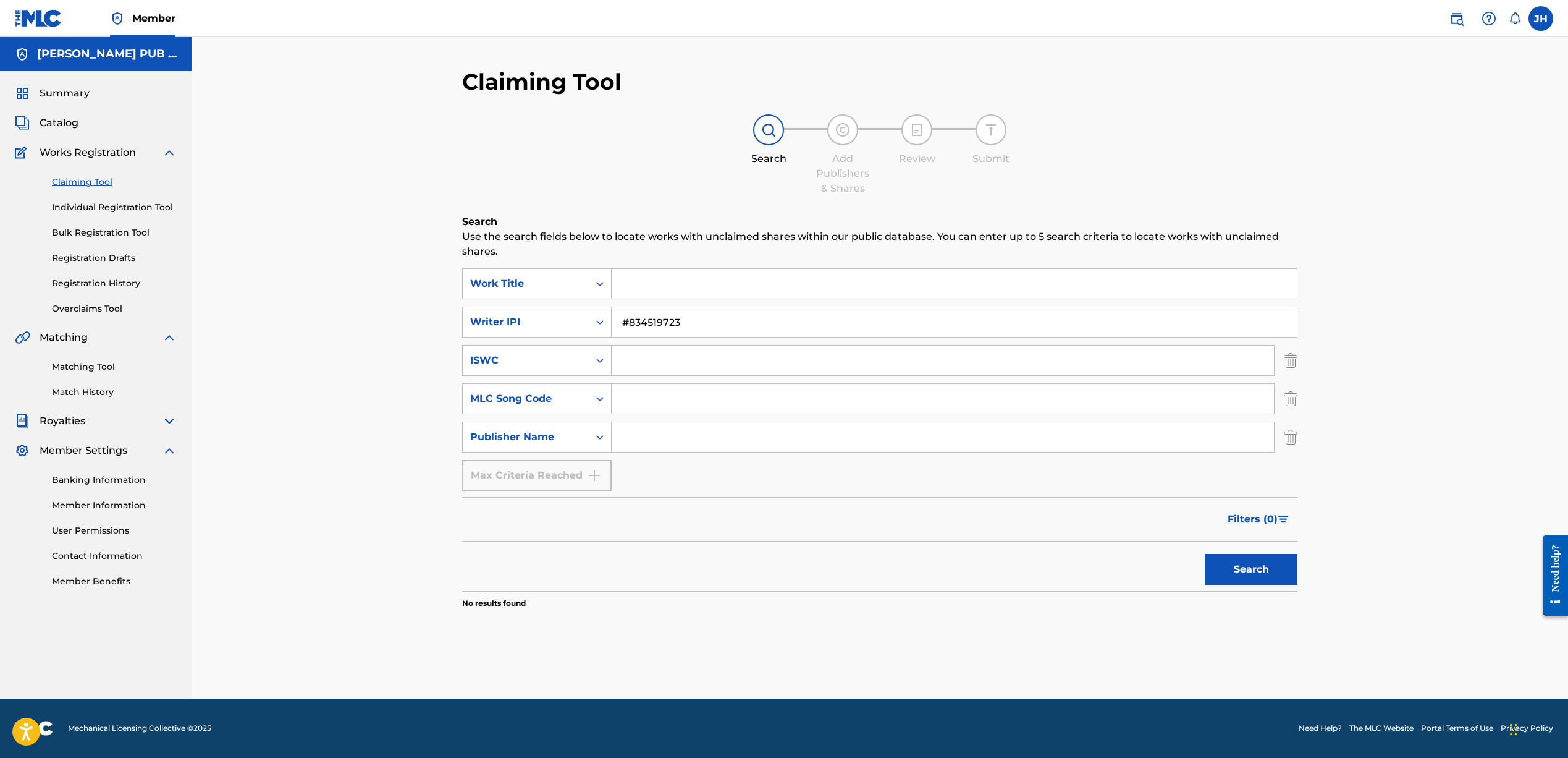
click at [540, 303] on div "SearchWithCriteriafc4eb2a3-47ae-4656-b242-9d93d9a0385e Work Title SearchWithCri…" at bounding box center [880, 379] width 835 height 222
click at [576, 286] on div "Work Title" at bounding box center [526, 283] width 111 height 15
click at [528, 350] on div "Publisher IPI" at bounding box center [536, 345] width 148 height 31
click at [630, 290] on input "Search Form" at bounding box center [954, 283] width 685 height 29
paste input "#834519723"
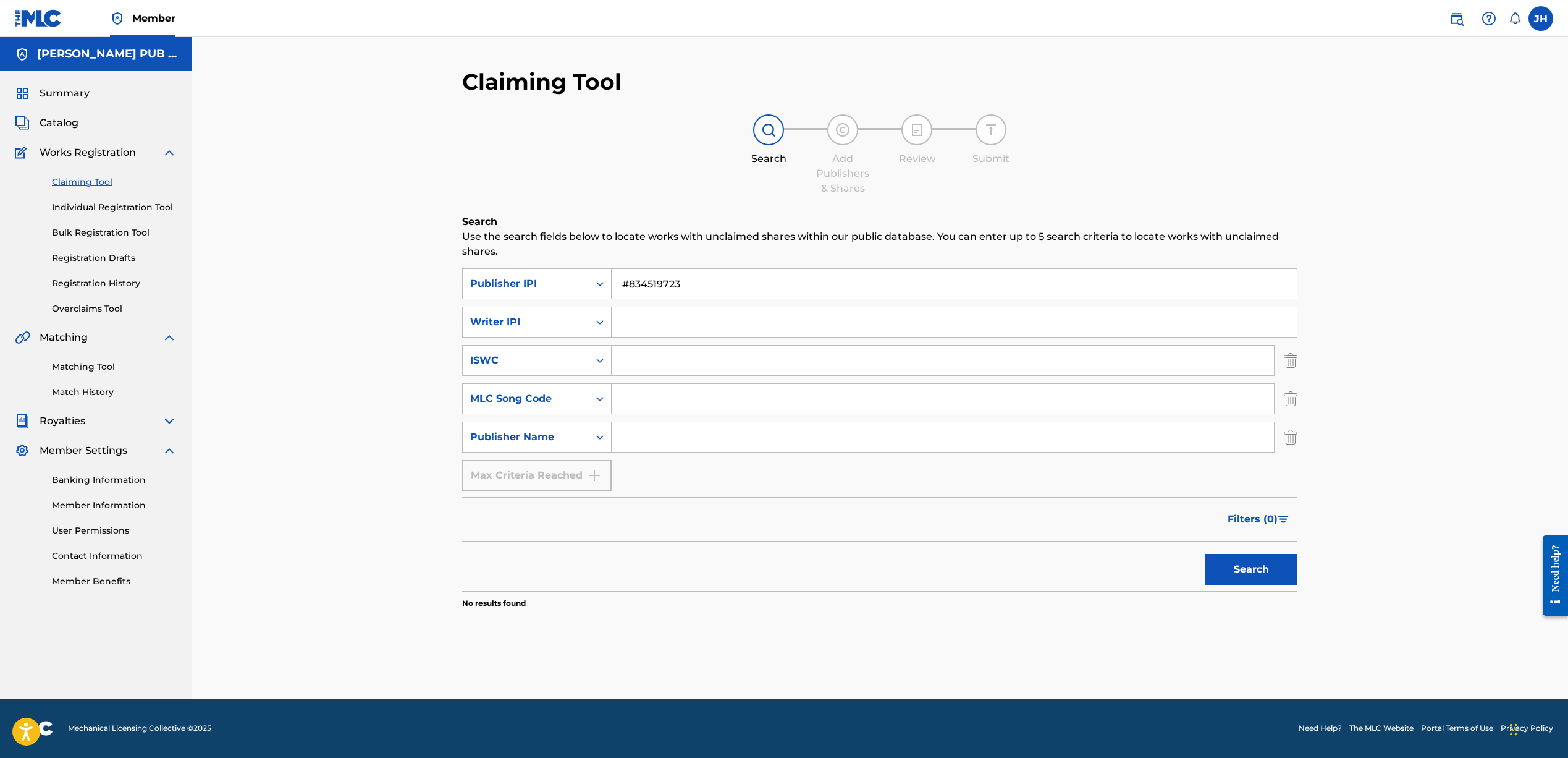
type input "#834519723"
click at [1299, 574] on div "Claiming Tool Search Add Publishers & Shares Review Submit Search Use the searc…" at bounding box center [880, 383] width 865 height 631
click at [1278, 574] on button "Search" at bounding box center [1251, 568] width 93 height 31
drag, startPoint x: 701, startPoint y: 270, endPoint x: 588, endPoint y: 266, distance: 113.1
click at [588, 266] on div "Search Use the search fields below to locate works with unclaimed shares within…" at bounding box center [880, 443] width 835 height 456
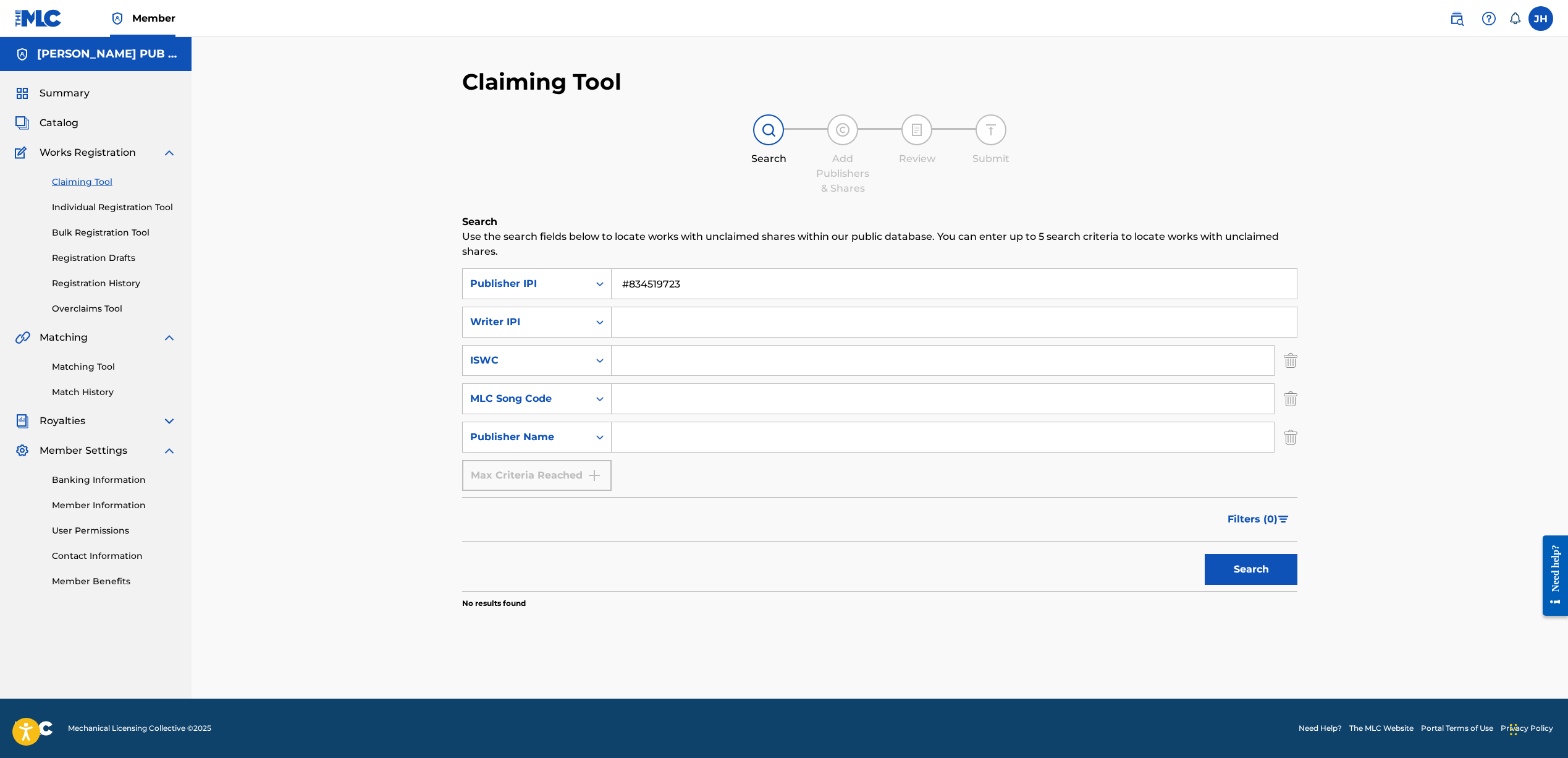
click at [649, 430] on input "Search Form" at bounding box center [943, 436] width 663 height 29
type input "[PERSON_NAME]"
drag, startPoint x: 603, startPoint y: 270, endPoint x: 576, endPoint y: 270, distance: 27.0
click at [576, 270] on div "SearchWithCriteria87cccae7-ede9-4c4b-b0d7-1d3ea7ec2249 Publisher IPI #834519723" at bounding box center [880, 283] width 835 height 31
click at [1237, 561] on button "Search" at bounding box center [1251, 568] width 93 height 31
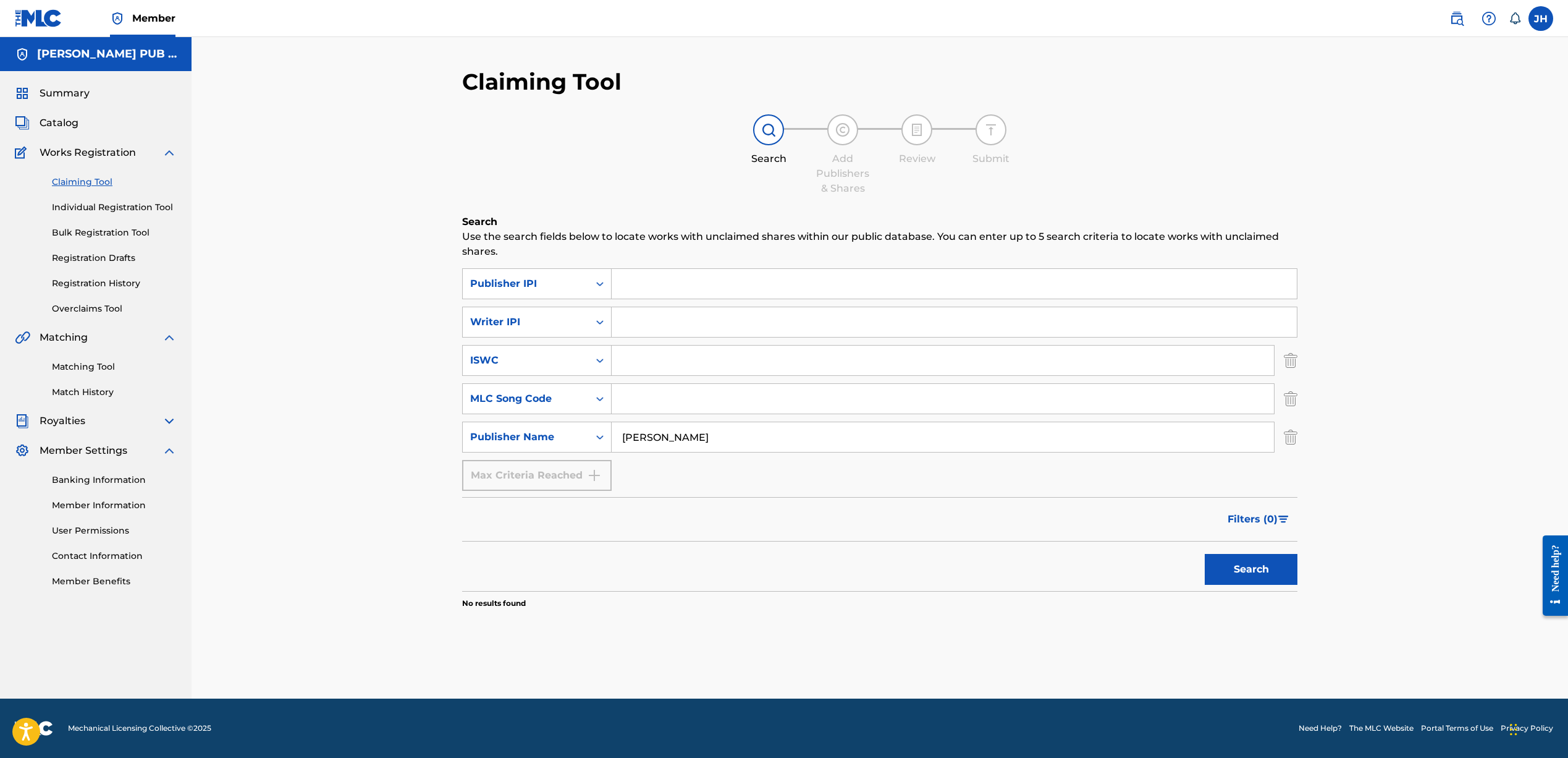
click at [94, 231] on link "Bulk Registration Tool" at bounding box center [114, 232] width 125 height 13
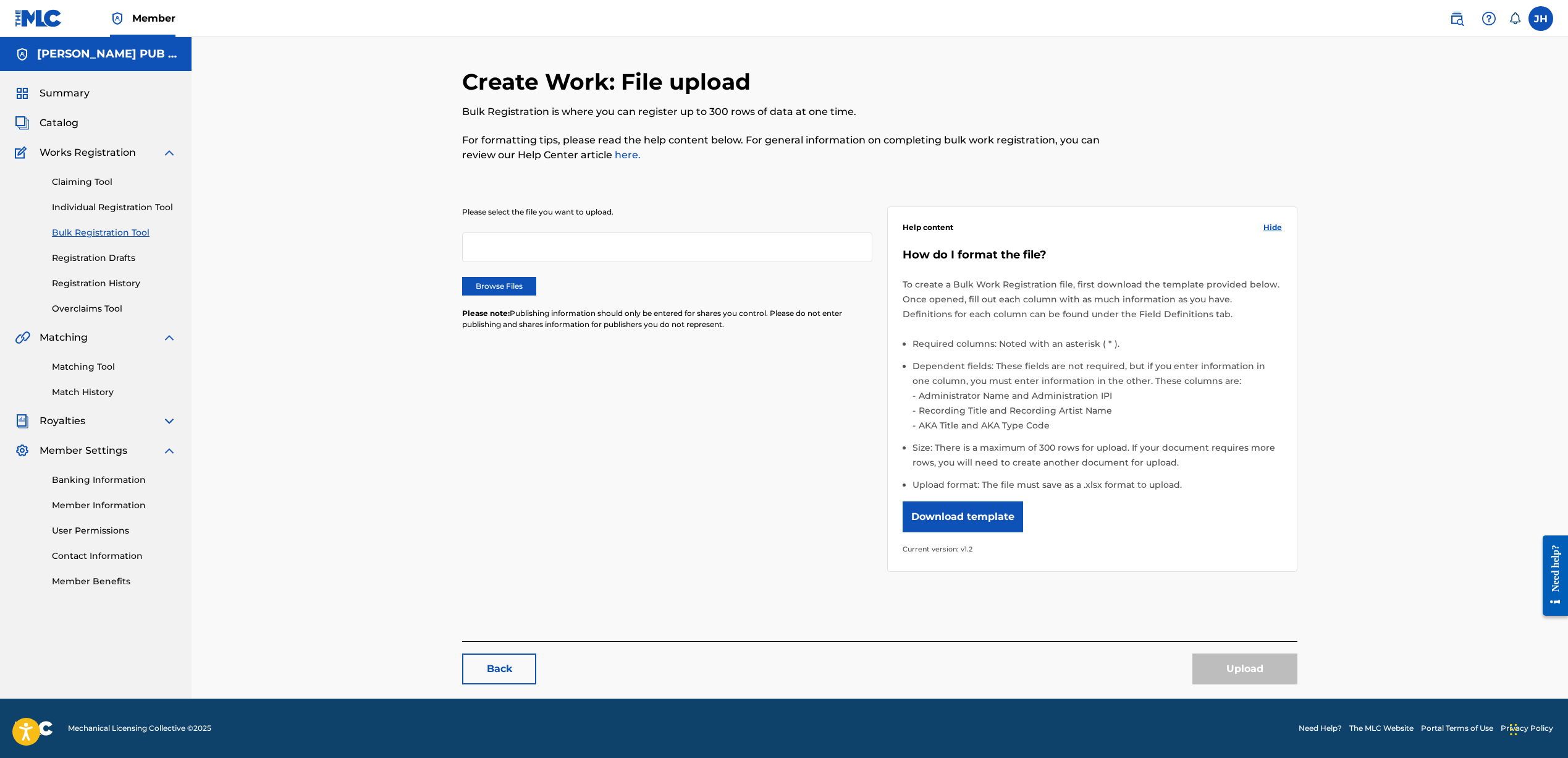
click at [557, 247] on div at bounding box center [668, 247] width 410 height 29
click at [60, 119] on span "Catalog" at bounding box center [59, 123] width 39 height 15
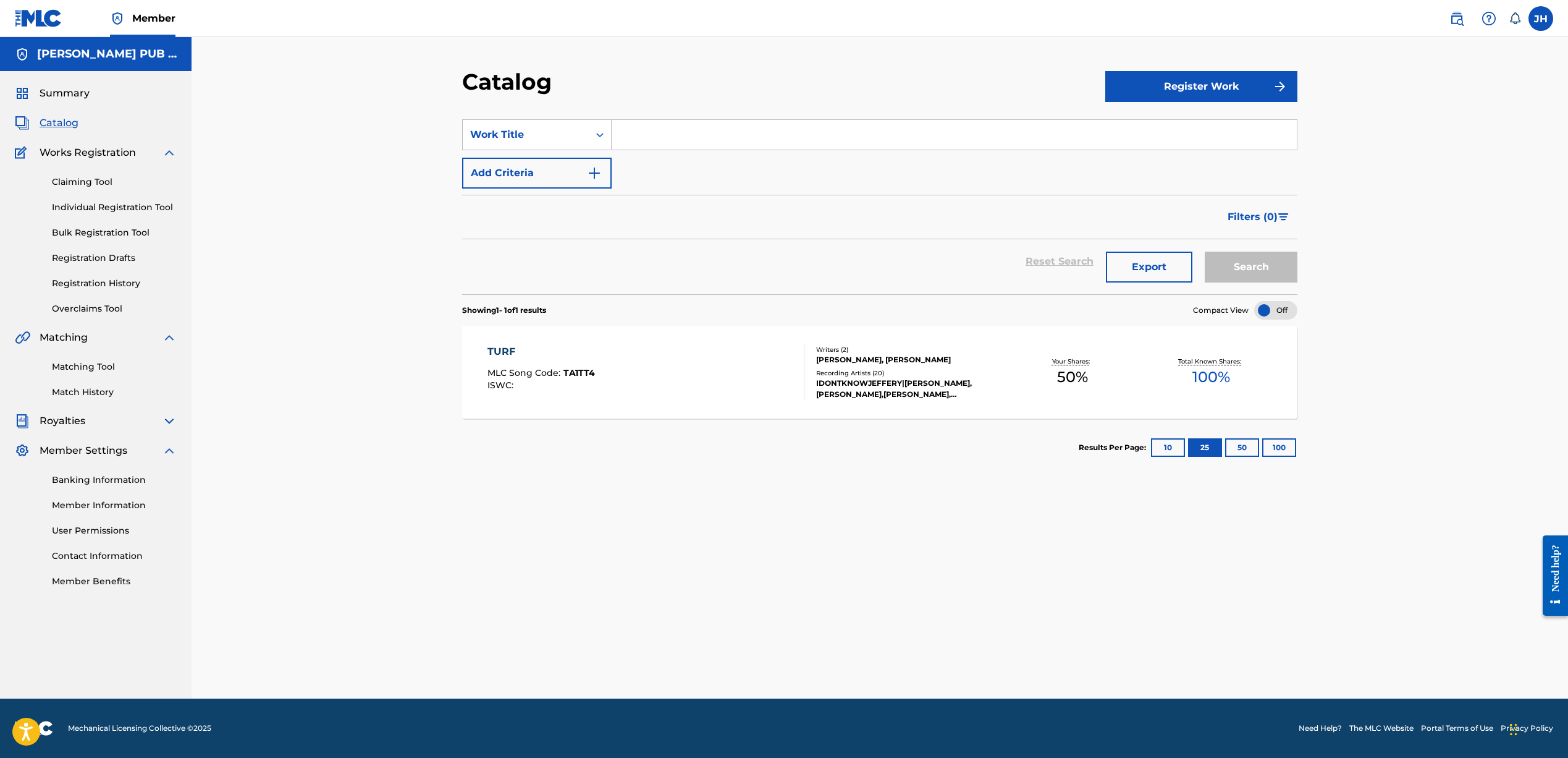
click at [1145, 84] on button "Register Work" at bounding box center [1201, 86] width 192 height 31
click at [1139, 125] on link "Individual" at bounding box center [1201, 126] width 192 height 29
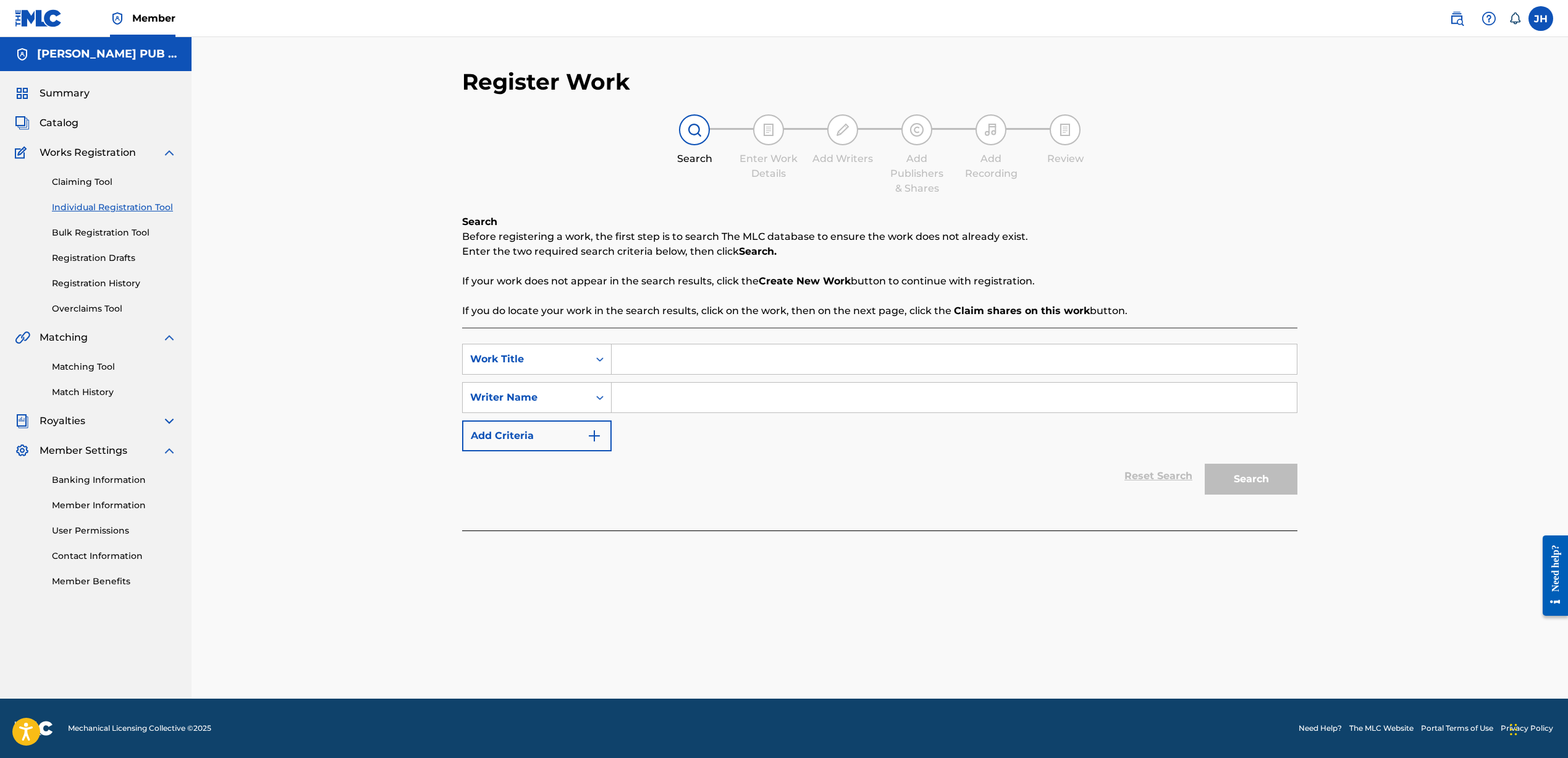
click at [645, 399] on input "Search Form" at bounding box center [954, 397] width 685 height 29
click at [600, 400] on icon "Search Form" at bounding box center [600, 397] width 12 height 12
click at [597, 401] on icon "Search Form" at bounding box center [600, 397] width 12 height 12
click at [630, 398] on input "Search Form" at bounding box center [954, 397] width 685 height 29
type input "idontknowjeffery"
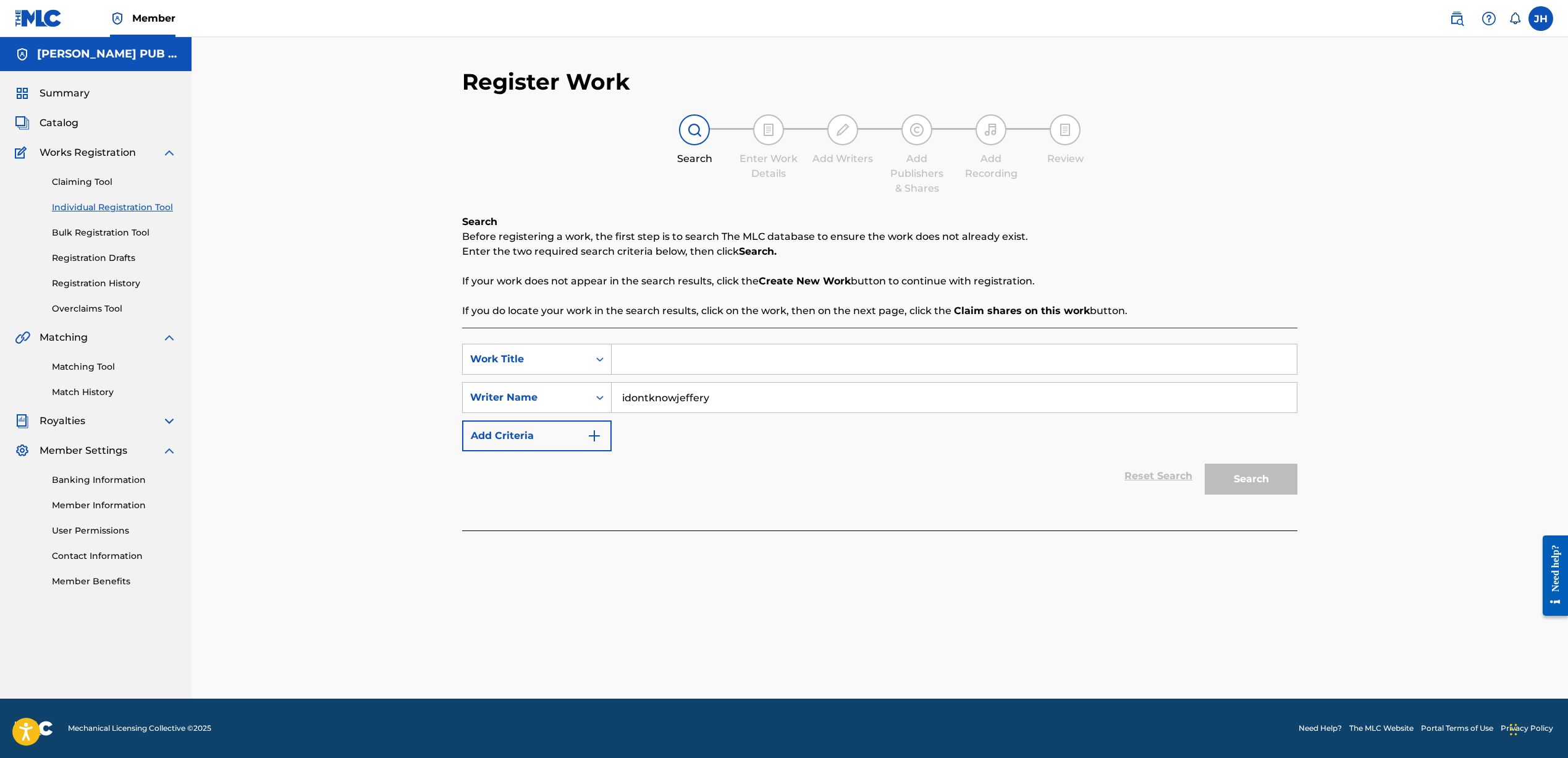
click at [651, 361] on input "Search Form" at bounding box center [954, 358] width 685 height 29
drag, startPoint x: 709, startPoint y: 393, endPoint x: 716, endPoint y: 394, distance: 7.1
click at [709, 393] on input "idontknowjeffery" at bounding box center [954, 397] width 685 height 29
click at [578, 390] on div "SearchWithCriteria95fd035b-39ca-41e9-ab67-9b2da541bf6f Writer Name idontknowjef…" at bounding box center [880, 397] width 835 height 31
click at [659, 350] on input "Search Form" at bounding box center [954, 358] width 685 height 29
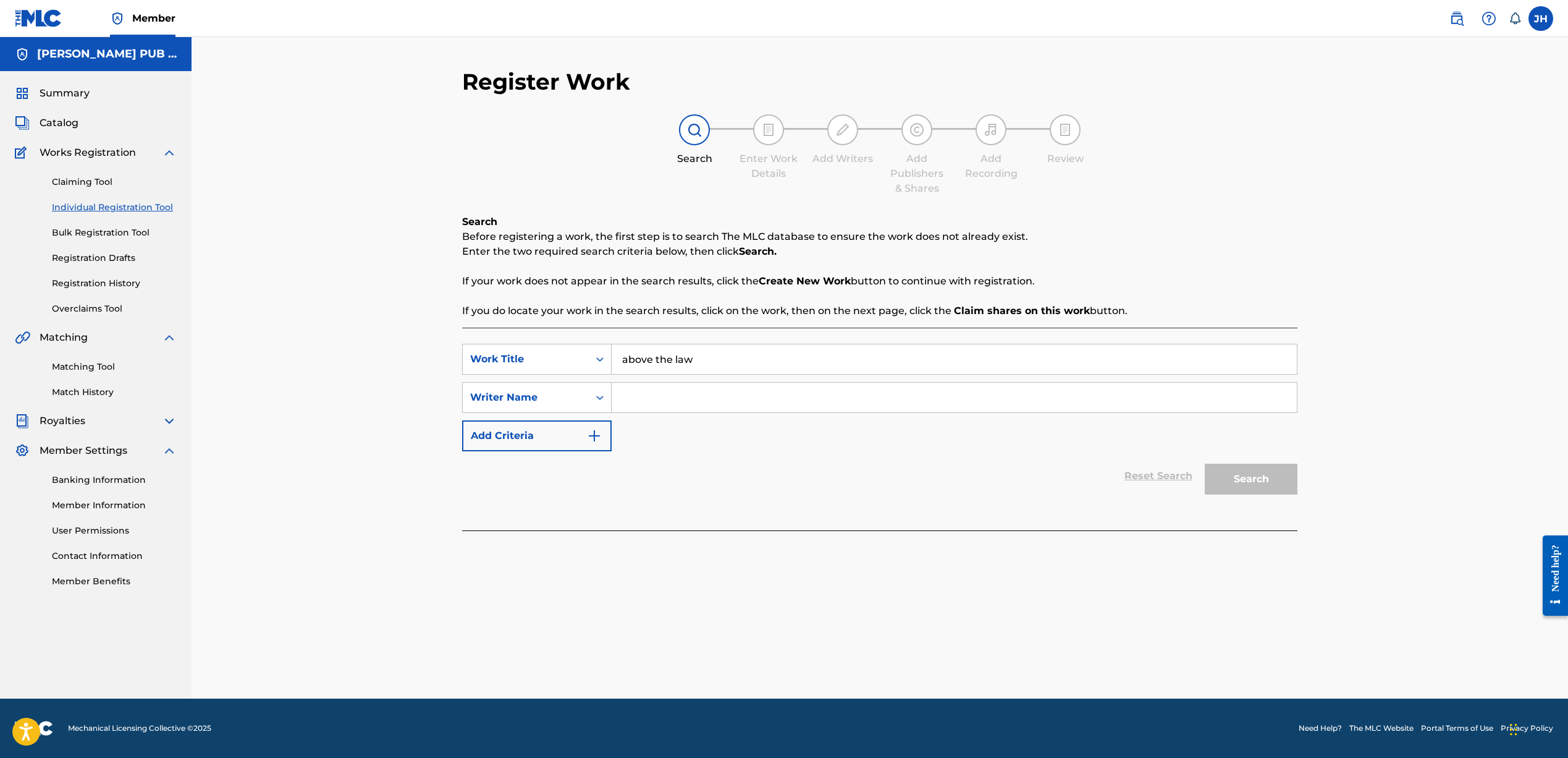
type input "above the law"
click at [647, 395] on input "Search Form" at bounding box center [954, 397] width 685 height 29
type input "[PERSON_NAME]"
click at [979, 436] on div "SearchWithCriteriad769e79f-f785-454d-aa27-75e894aa68bf Work Title above the law…" at bounding box center [880, 398] width 835 height 107
drag, startPoint x: 1267, startPoint y: 494, endPoint x: 1257, endPoint y: 486, distance: 12.8
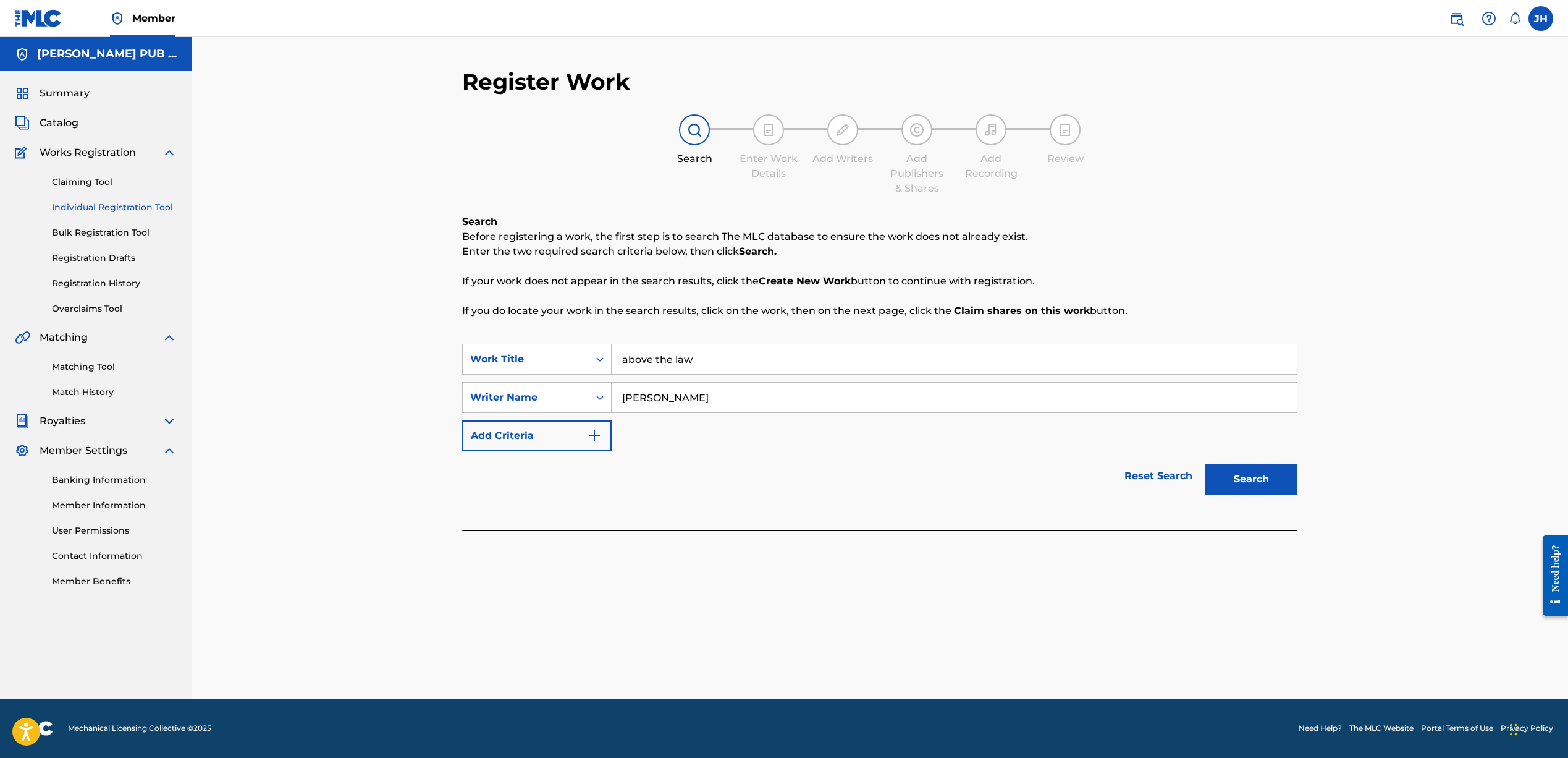
click at [1266, 492] on button "Search" at bounding box center [1251, 478] width 93 height 31
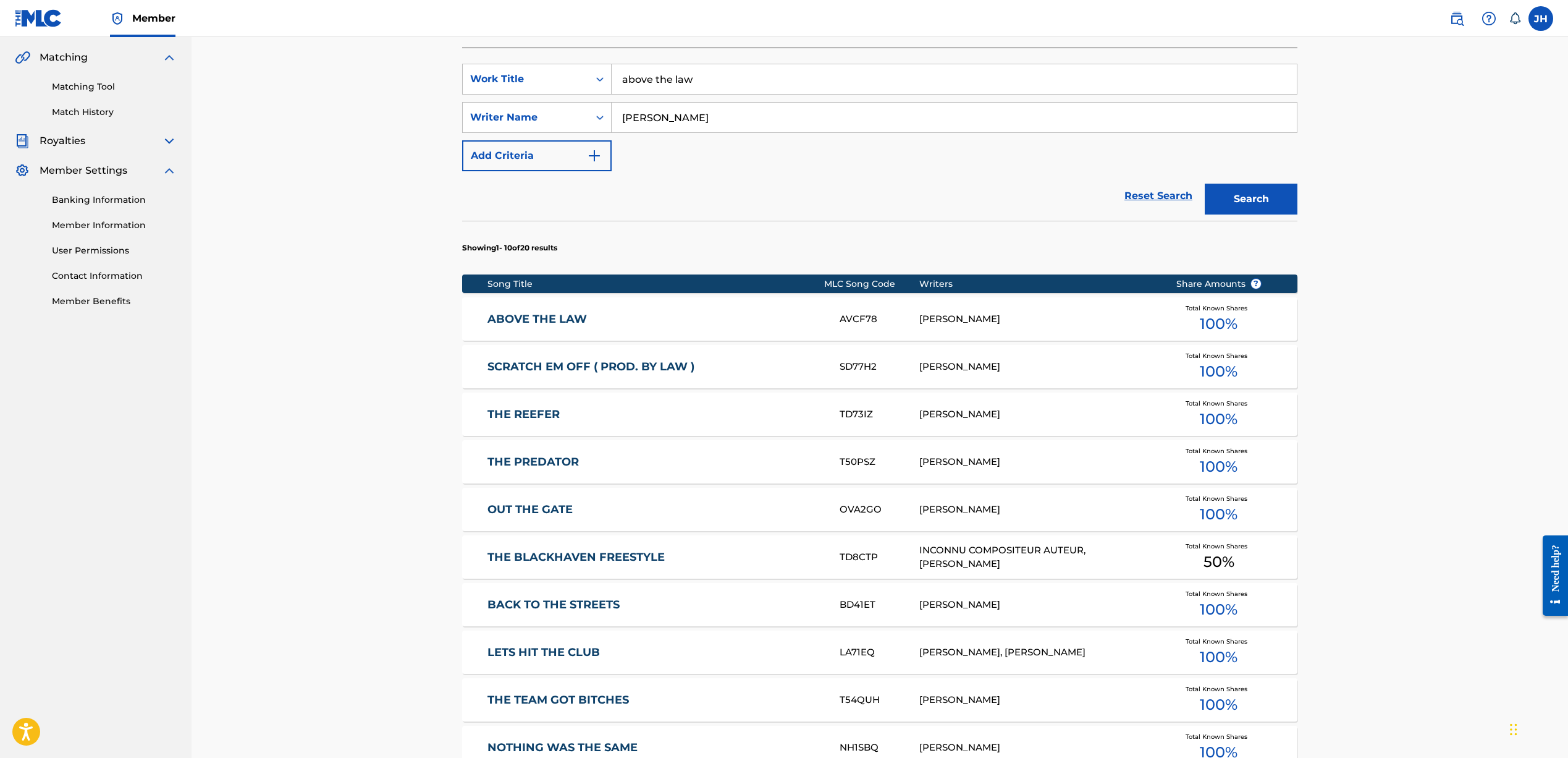
scroll to position [285, 0]
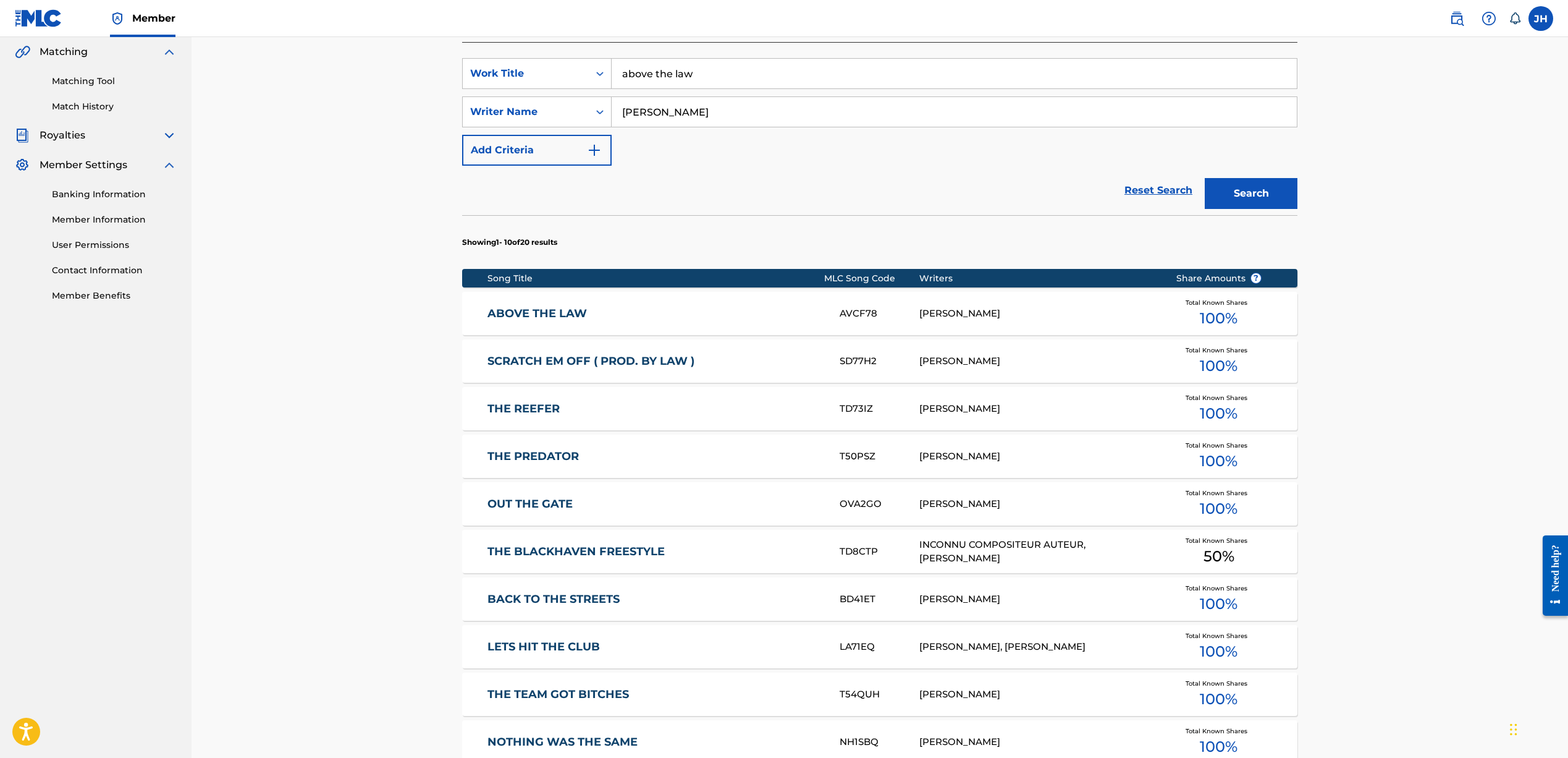
click at [1216, 315] on span "100 %" at bounding box center [1219, 318] width 38 height 22
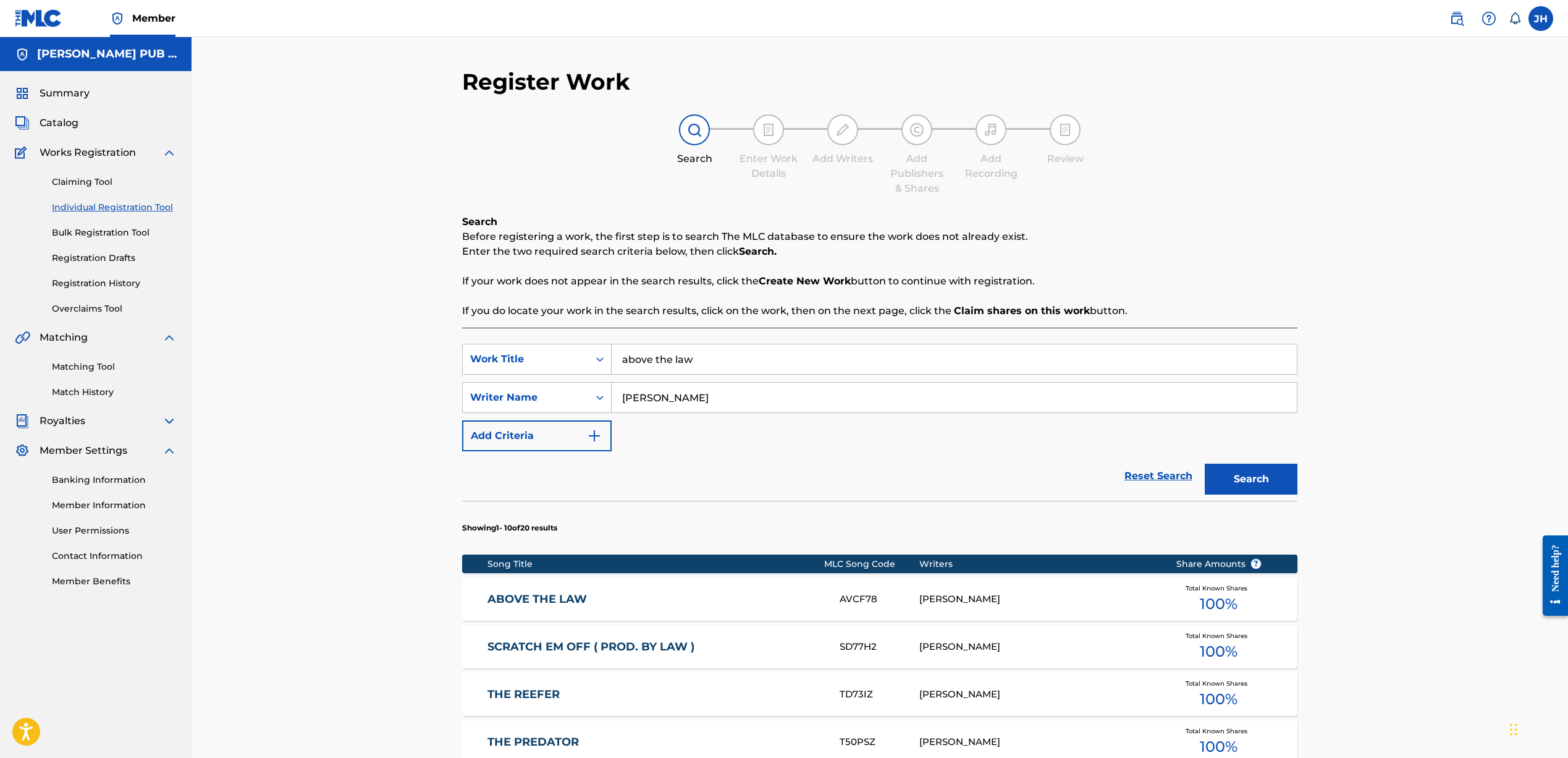
click at [85, 183] on link "Claiming Tool" at bounding box center [114, 182] width 125 height 13
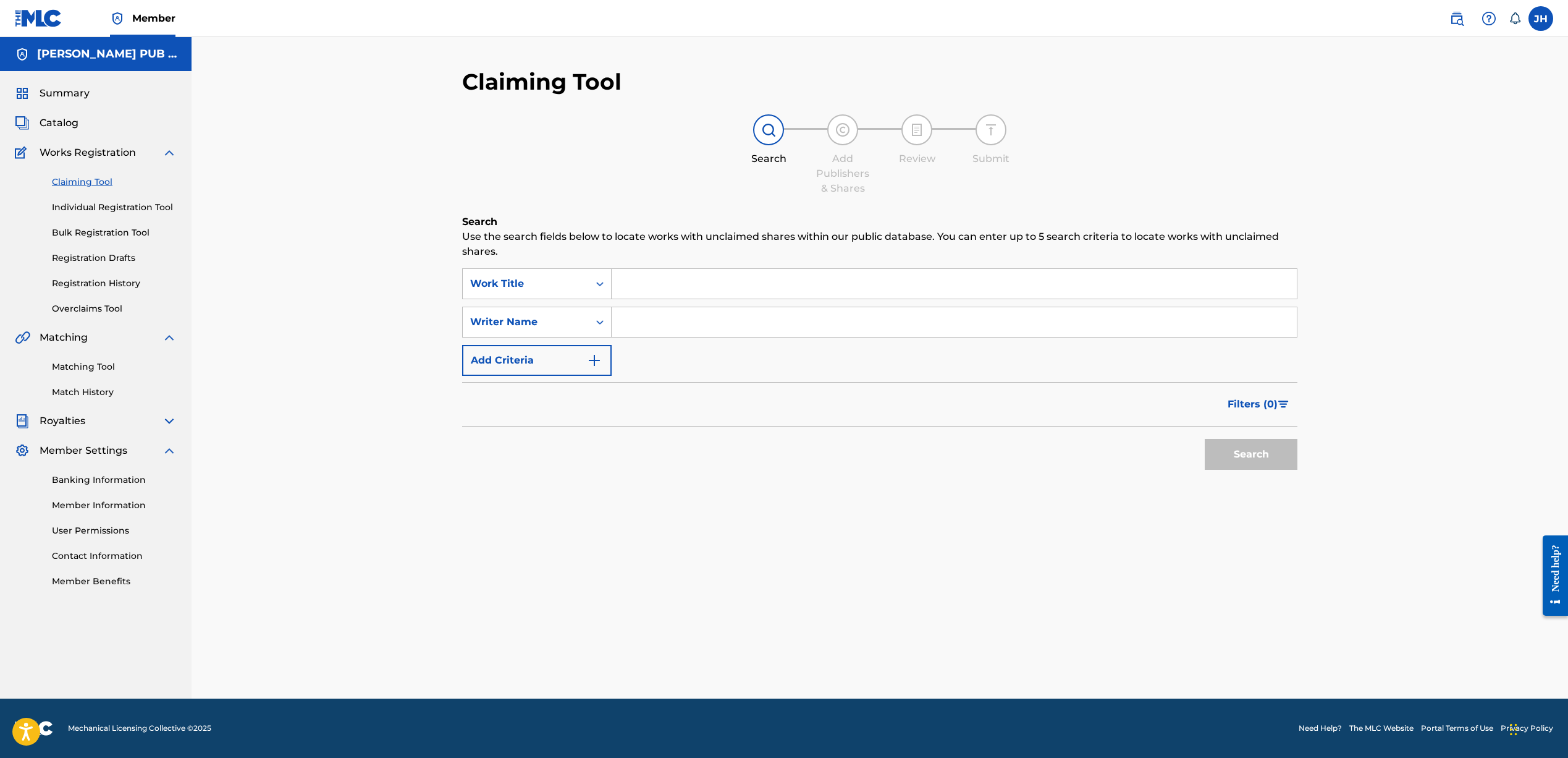
click at [692, 324] on input "Search Form" at bounding box center [954, 322] width 685 height 29
type input "Jeffrey harper"
click at [1248, 456] on button "Search" at bounding box center [1251, 454] width 93 height 31
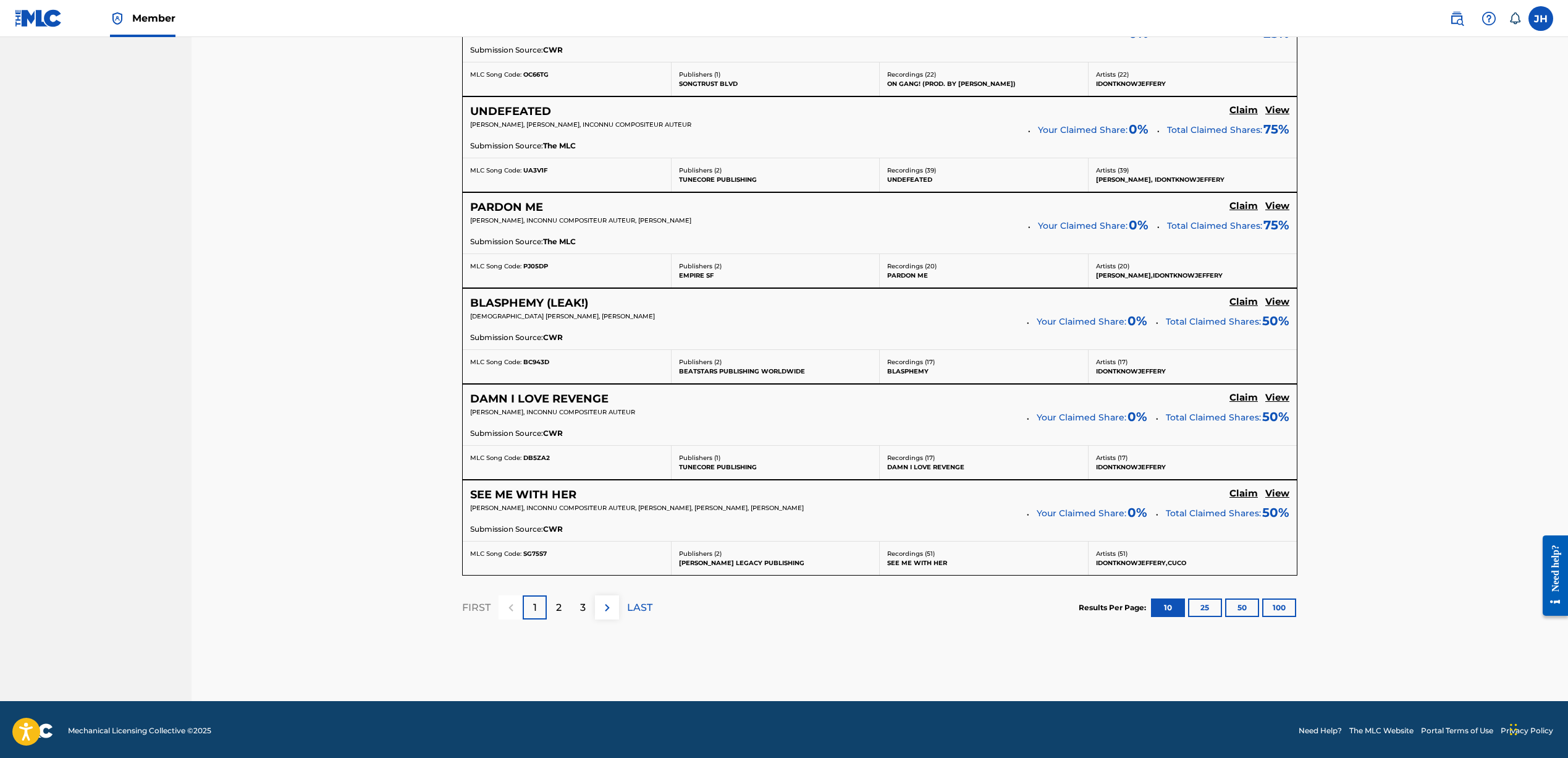
scroll to position [876, 0]
drag, startPoint x: 1285, startPoint y: 606, endPoint x: 1278, endPoint y: 604, distance: 7.3
click at [1284, 605] on button "100" at bounding box center [1279, 609] width 34 height 19
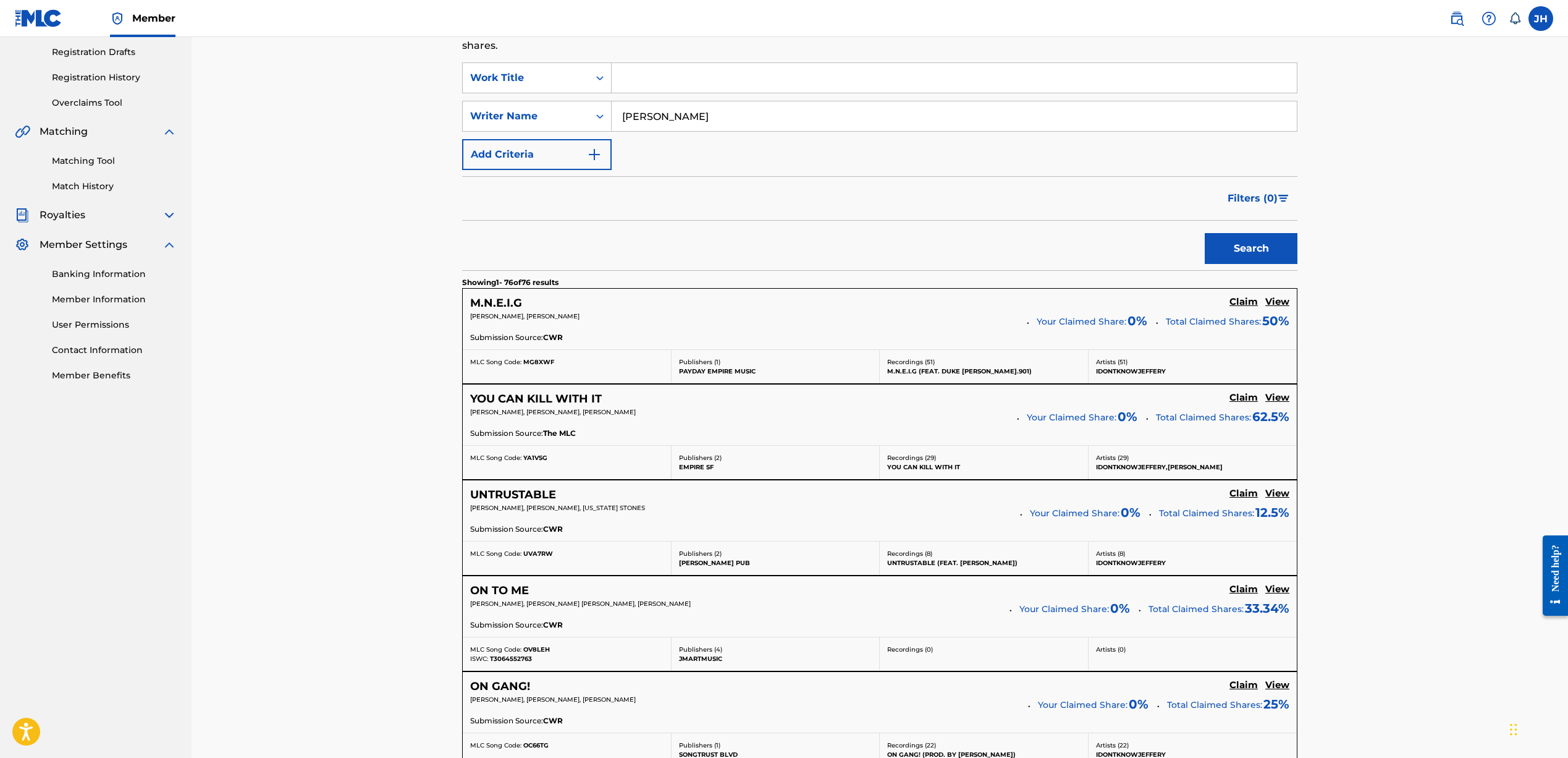
scroll to position [244, 0]
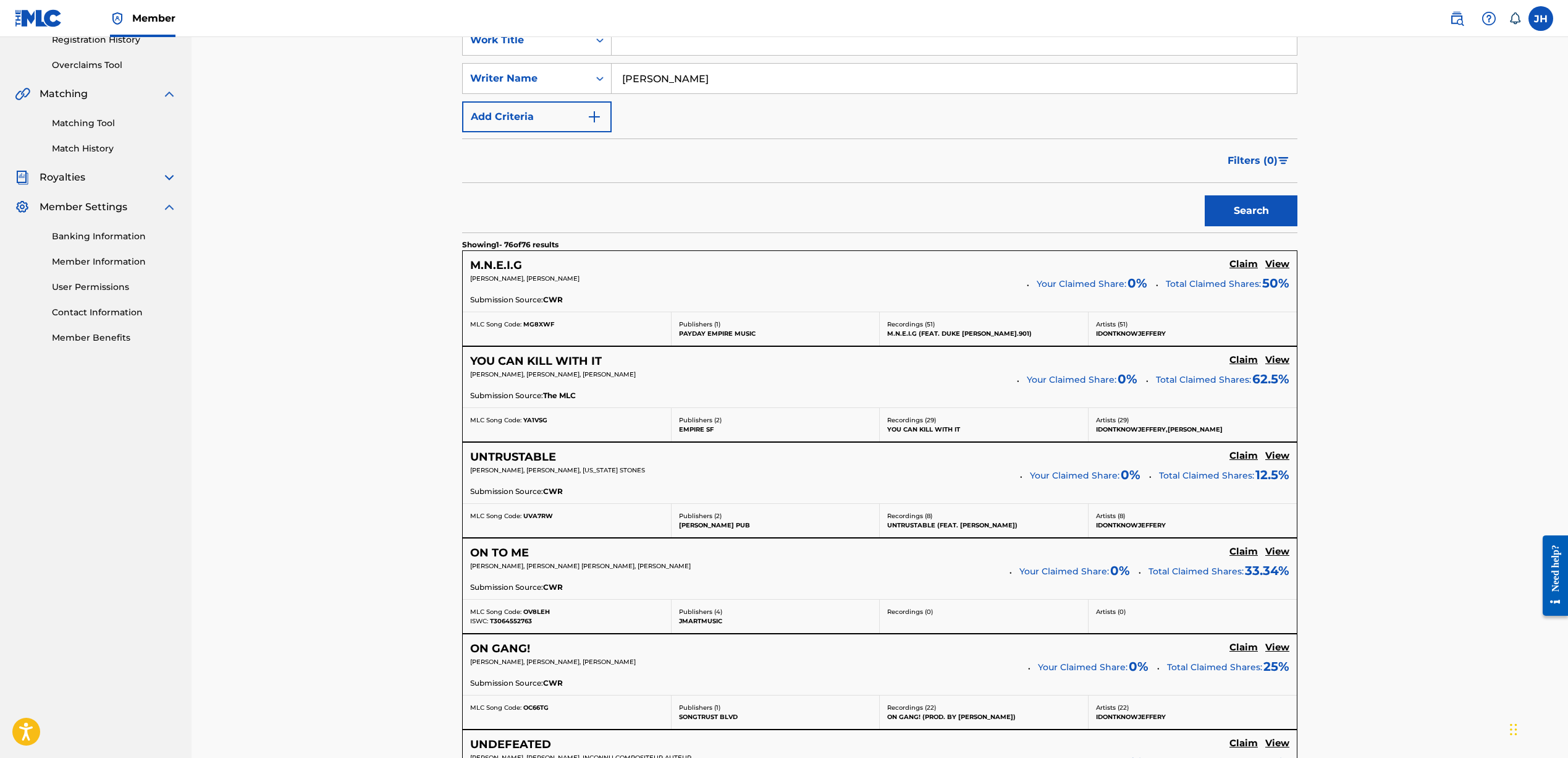
click at [1273, 262] on h5 "View" at bounding box center [1277, 264] width 24 height 11
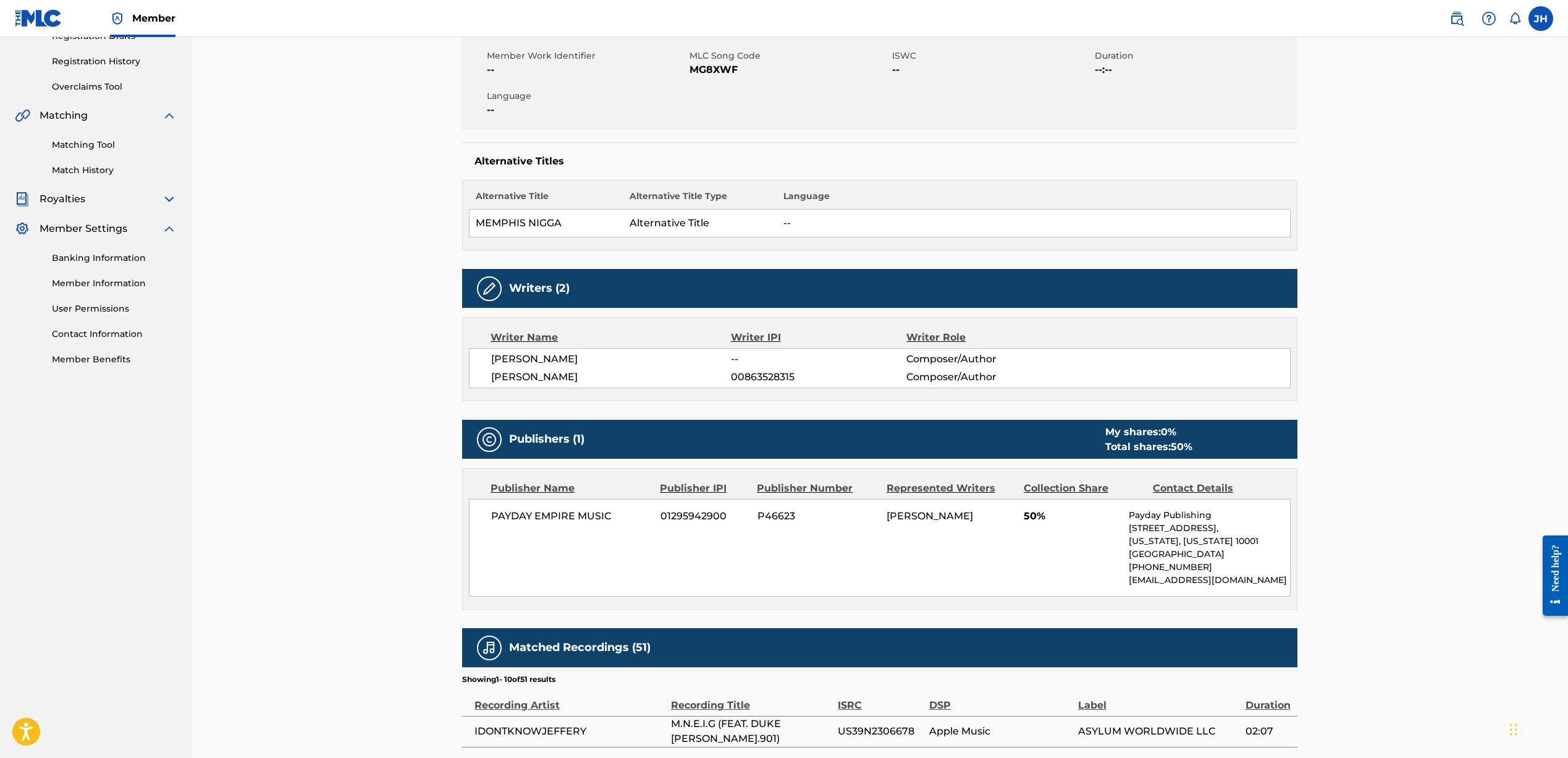
scroll to position [95, 0]
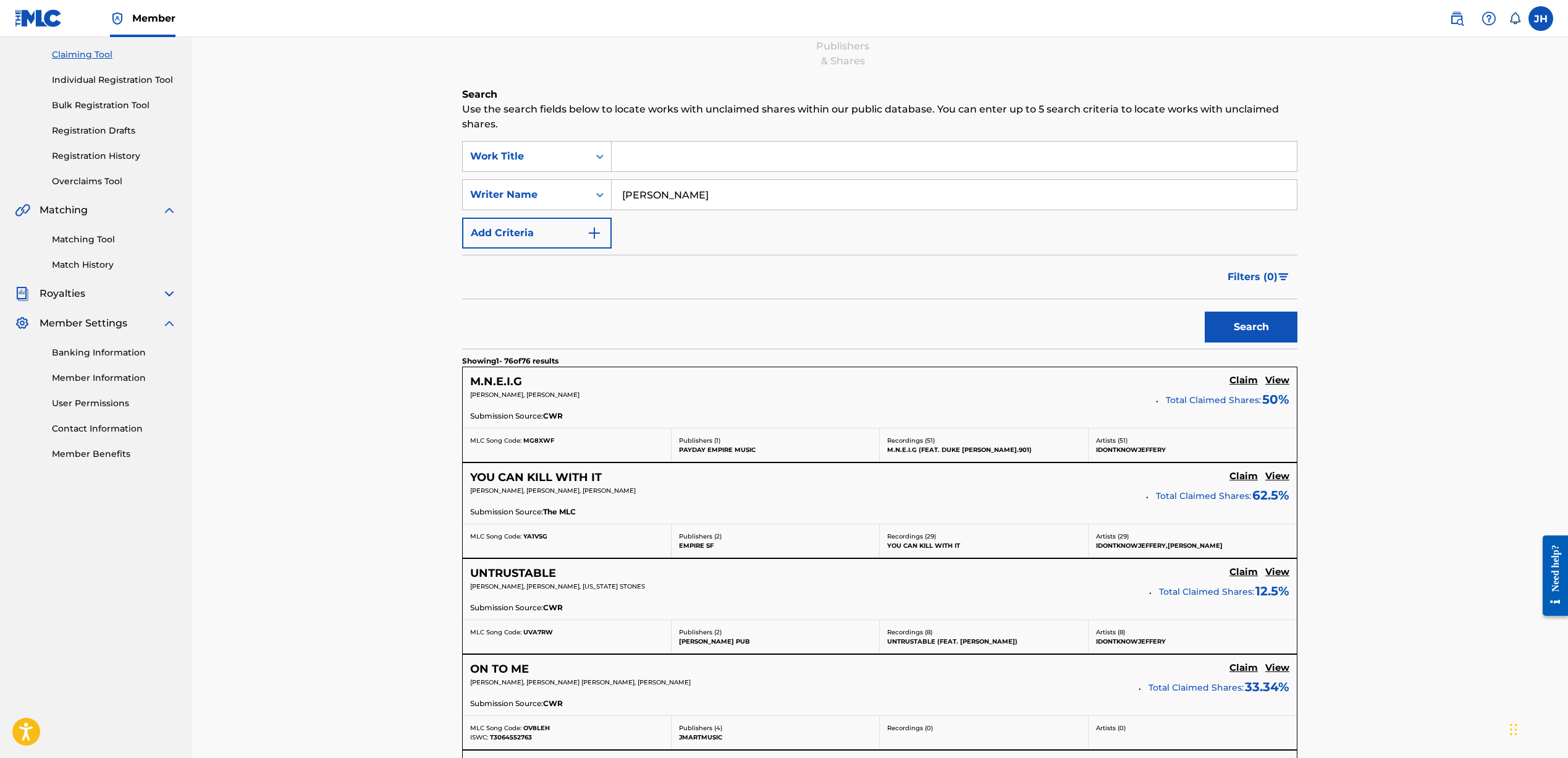
scroll to position [90, 0]
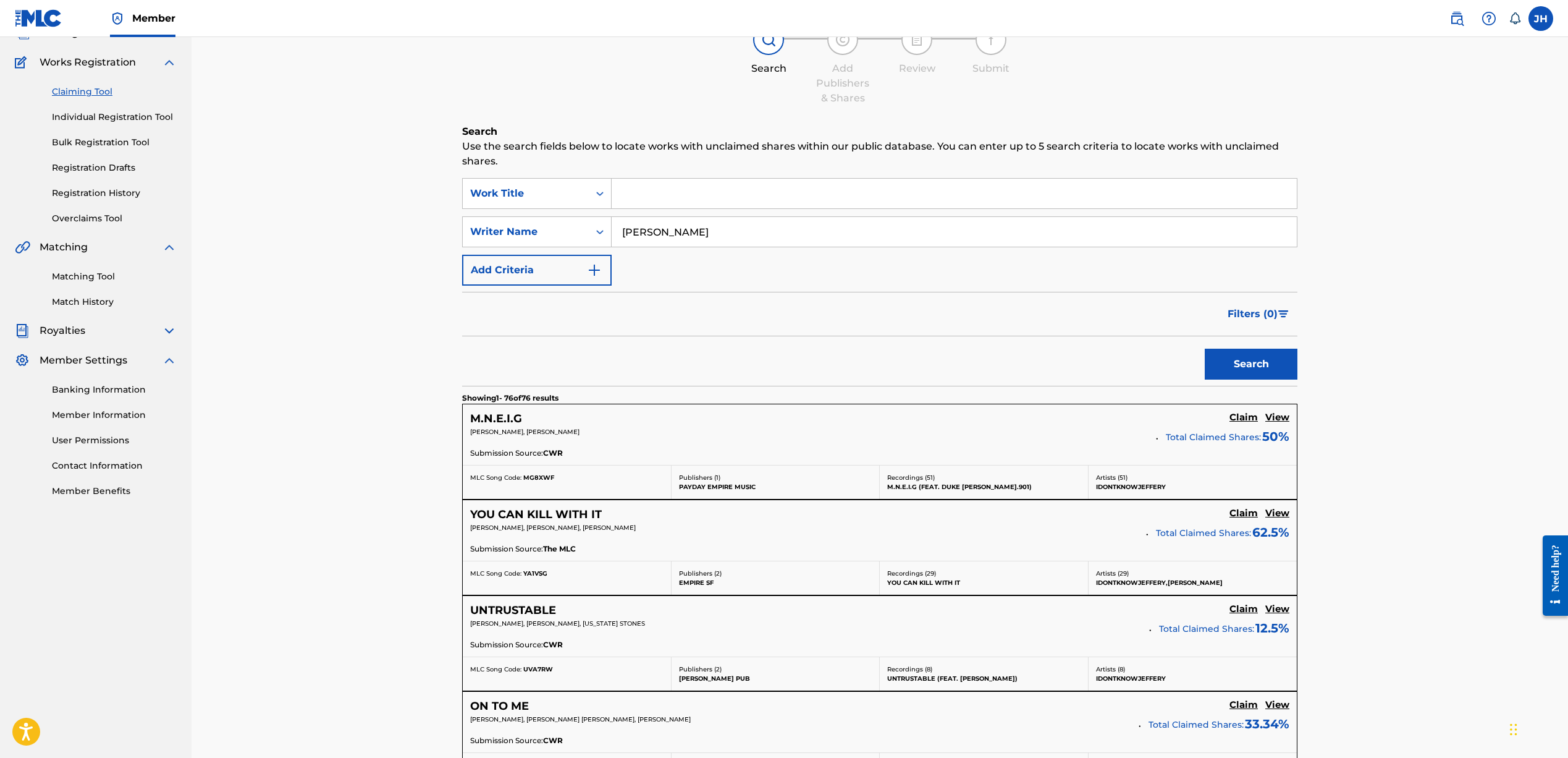
click at [1241, 417] on h5 "Claim" at bounding box center [1244, 418] width 29 height 11
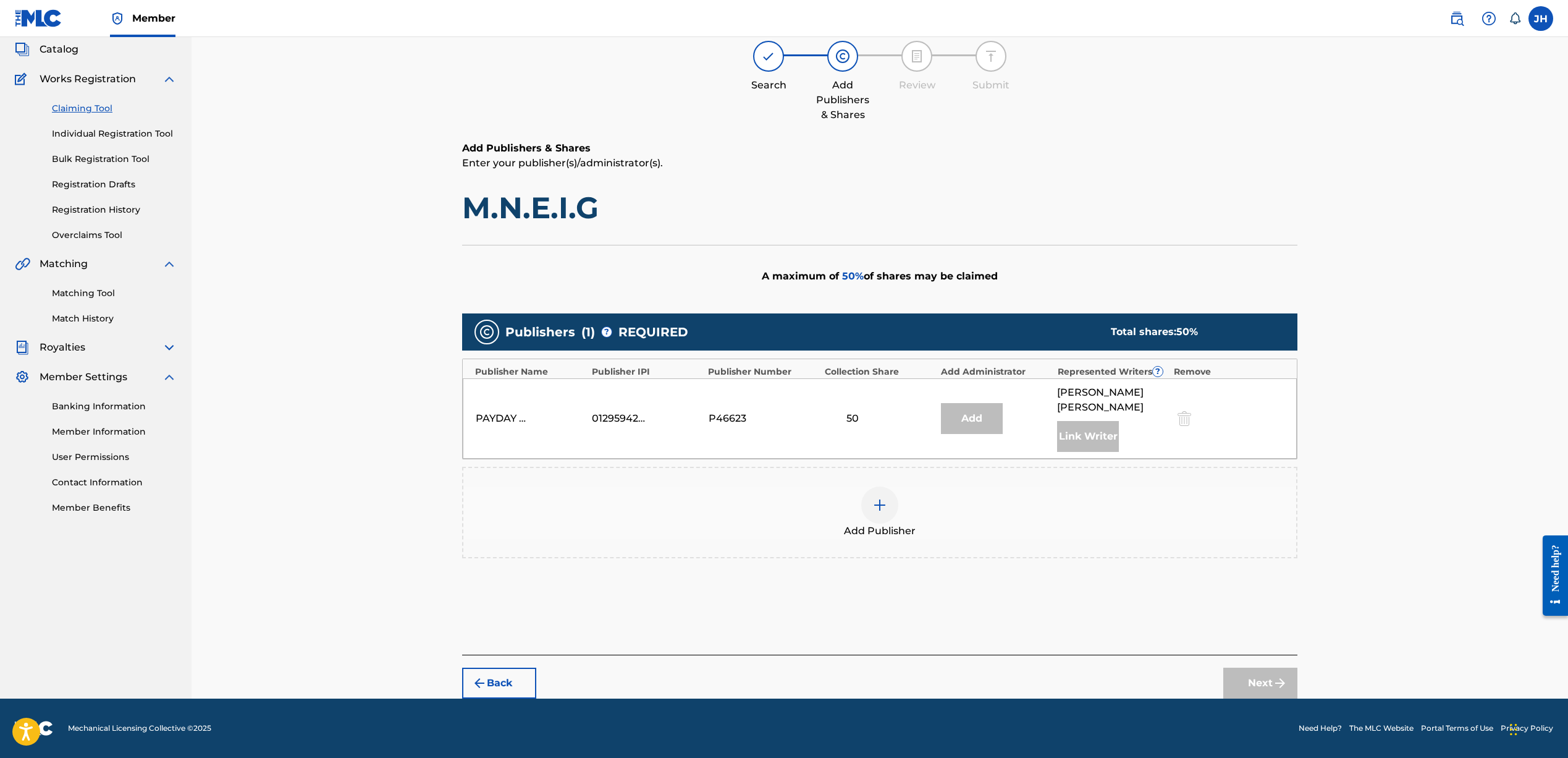
scroll to position [74, 0]
click at [872, 513] on div at bounding box center [880, 505] width 37 height 37
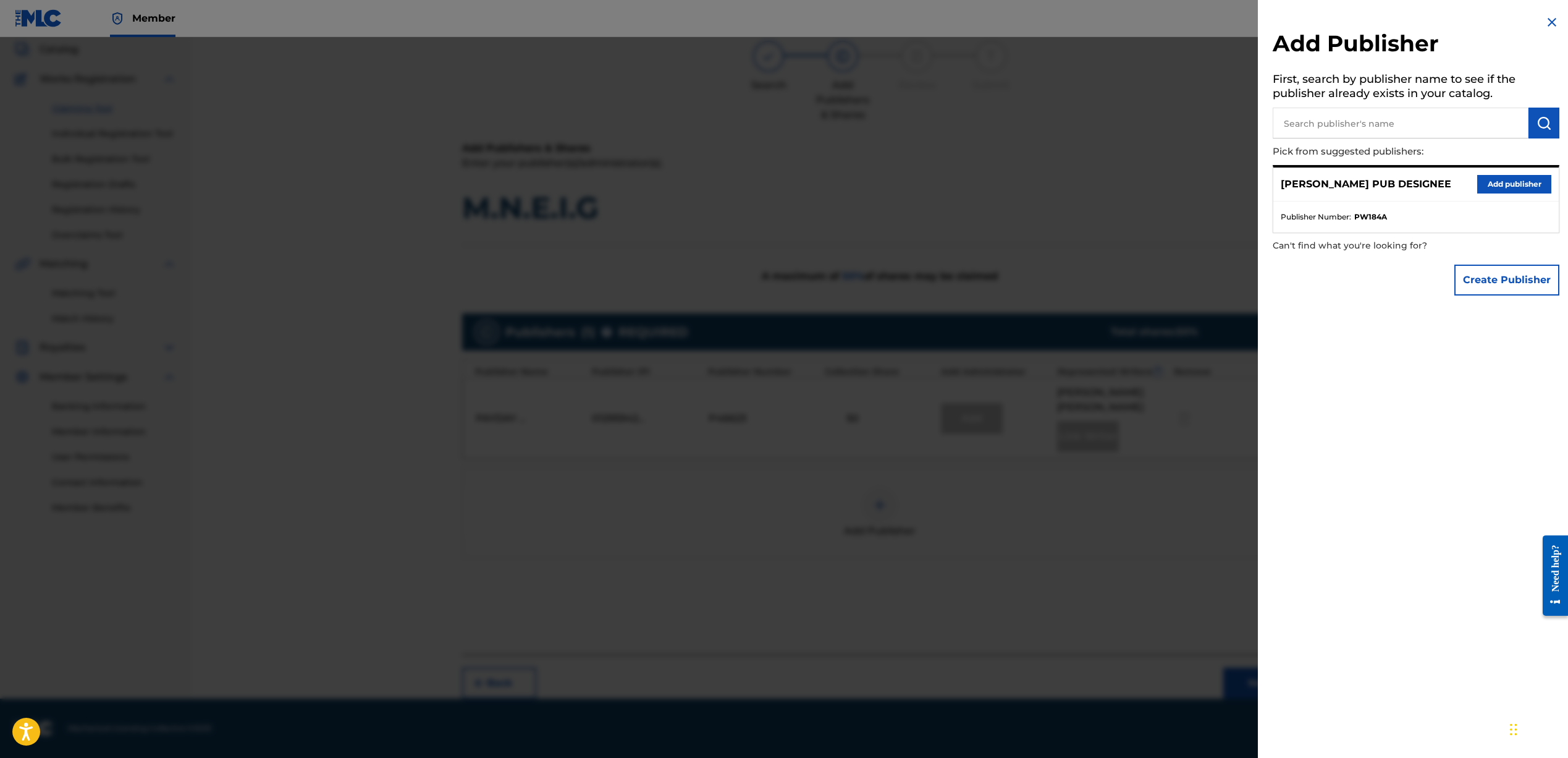
drag, startPoint x: 1497, startPoint y: 184, endPoint x: 1491, endPoint y: 195, distance: 12.5
click at [1497, 184] on button "Add publisher" at bounding box center [1514, 184] width 74 height 19
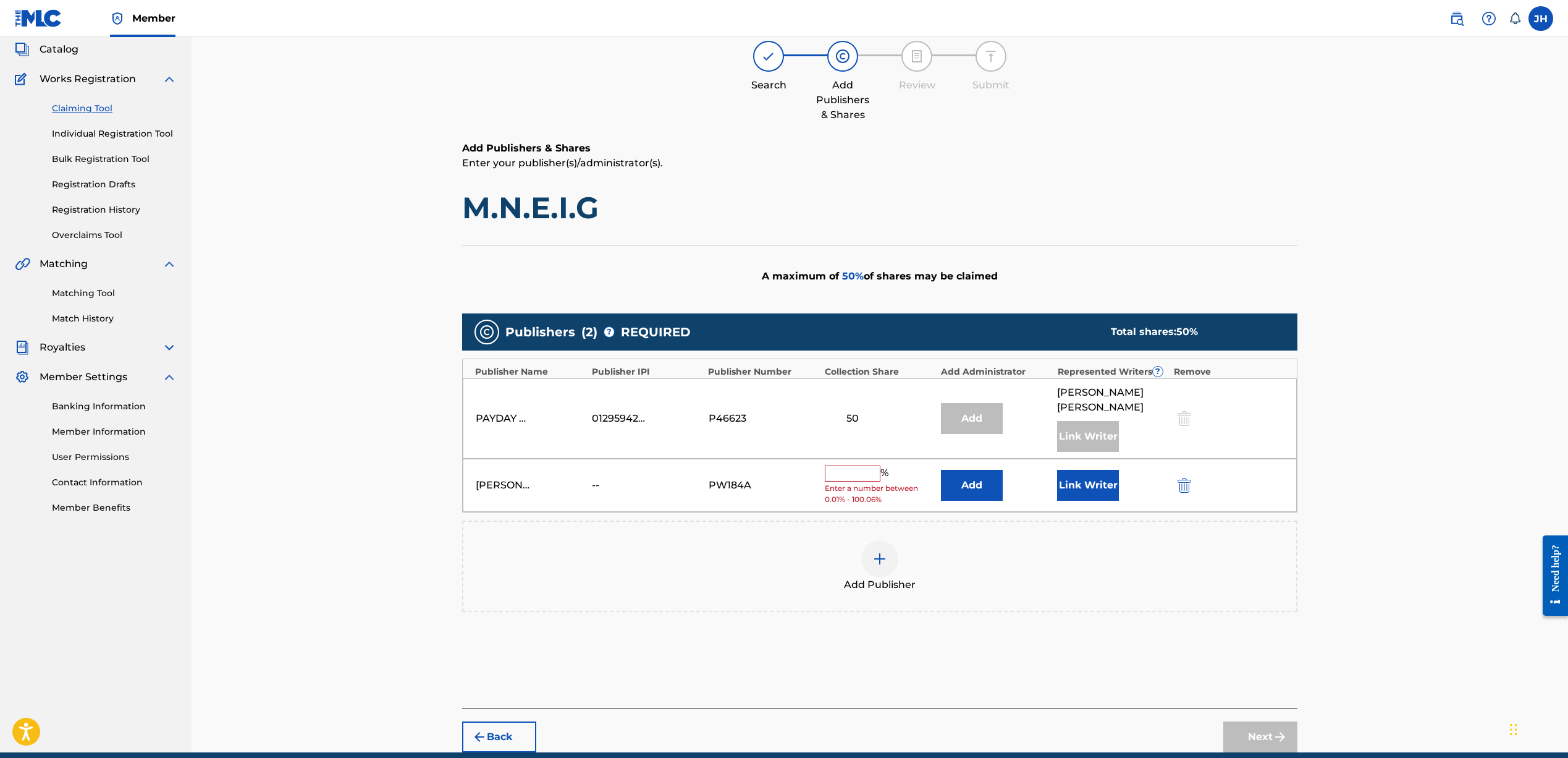
click at [850, 475] on input "text" at bounding box center [853, 473] width 56 height 16
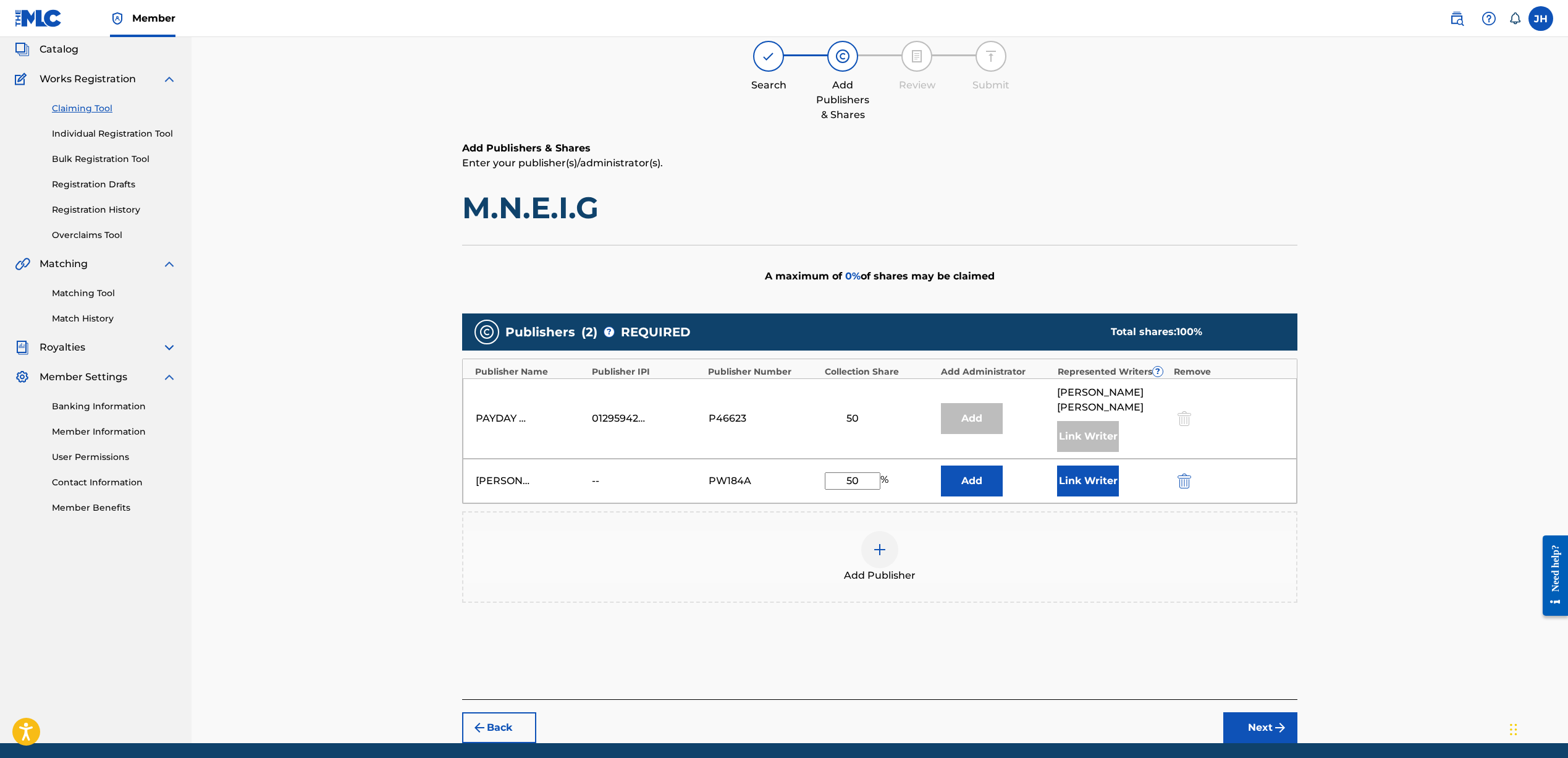
type input "50"
click at [1250, 729] on button "Next" at bounding box center [1260, 727] width 74 height 31
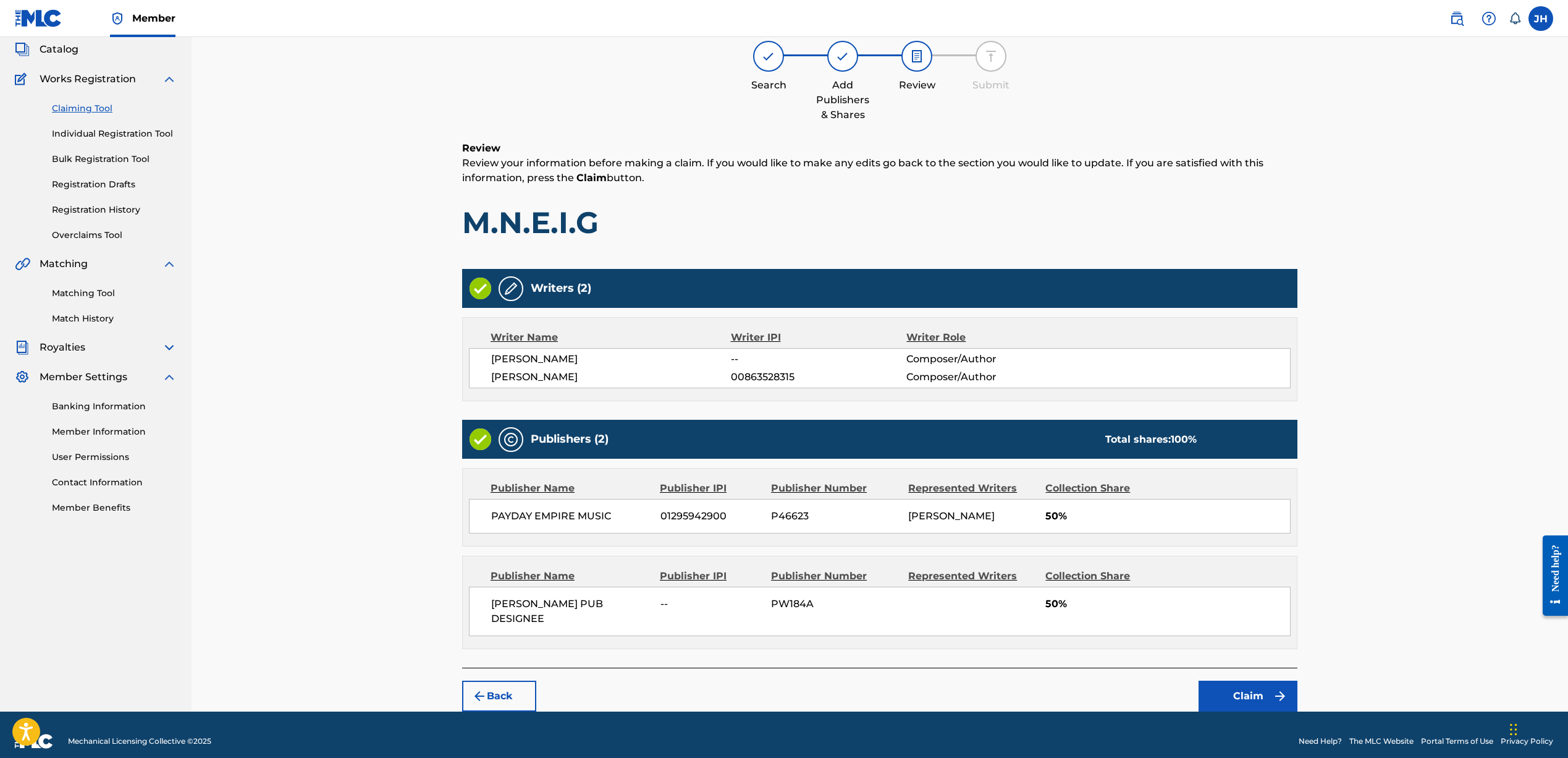
scroll to position [56, 0]
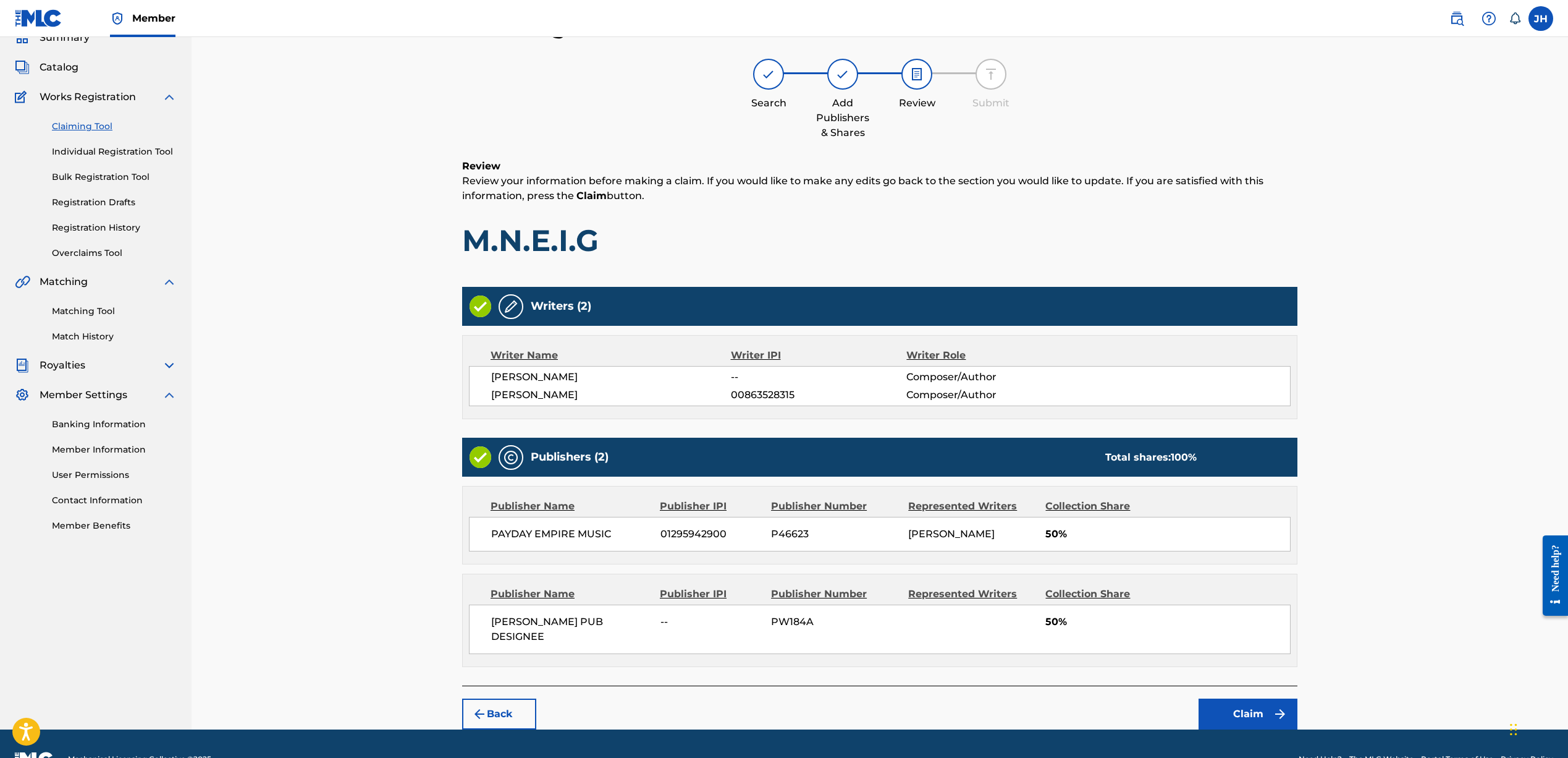
click at [1236, 714] on button "Claim" at bounding box center [1248, 714] width 99 height 31
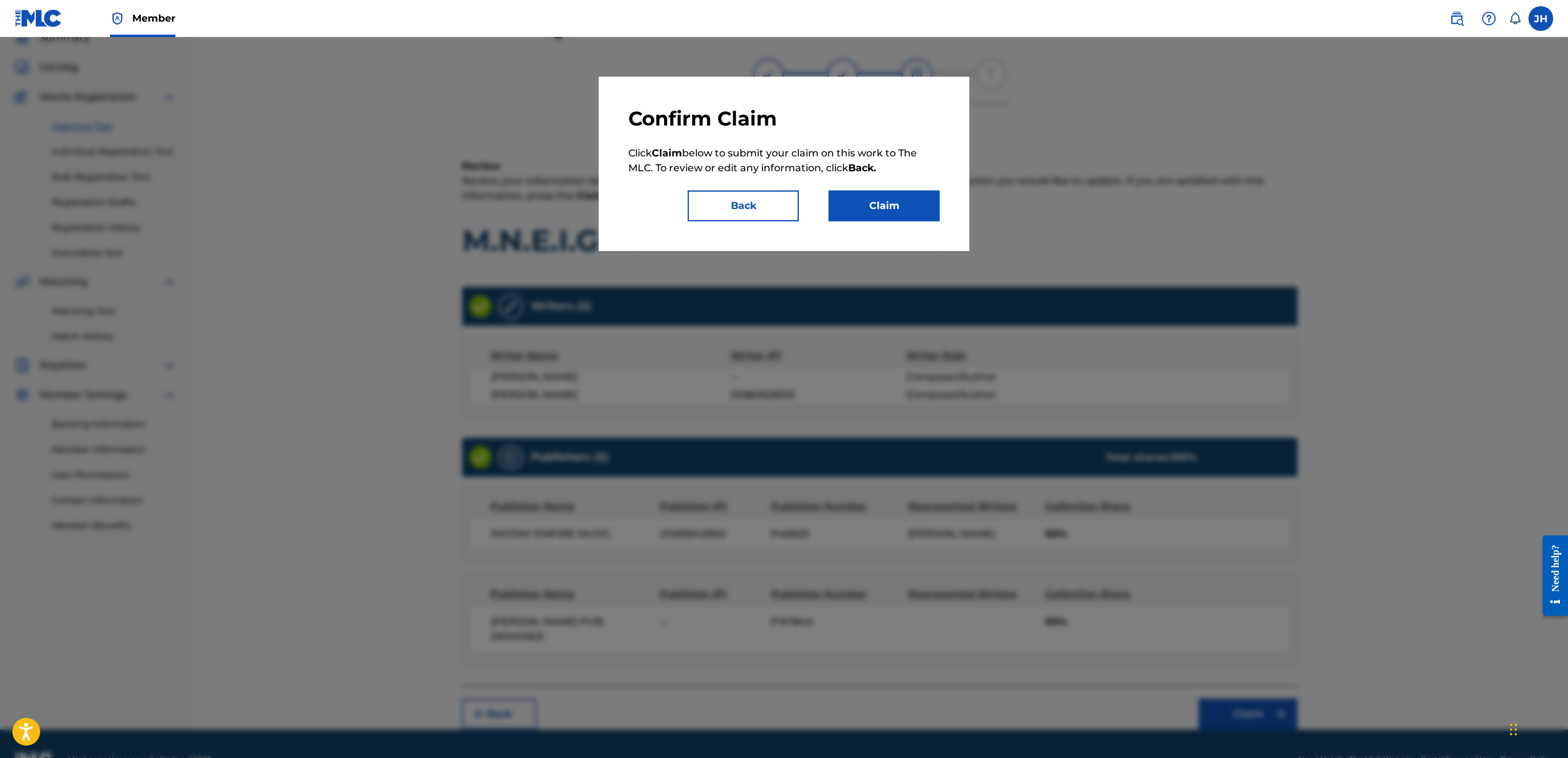
click at [862, 195] on button "Claim" at bounding box center [884, 205] width 111 height 31
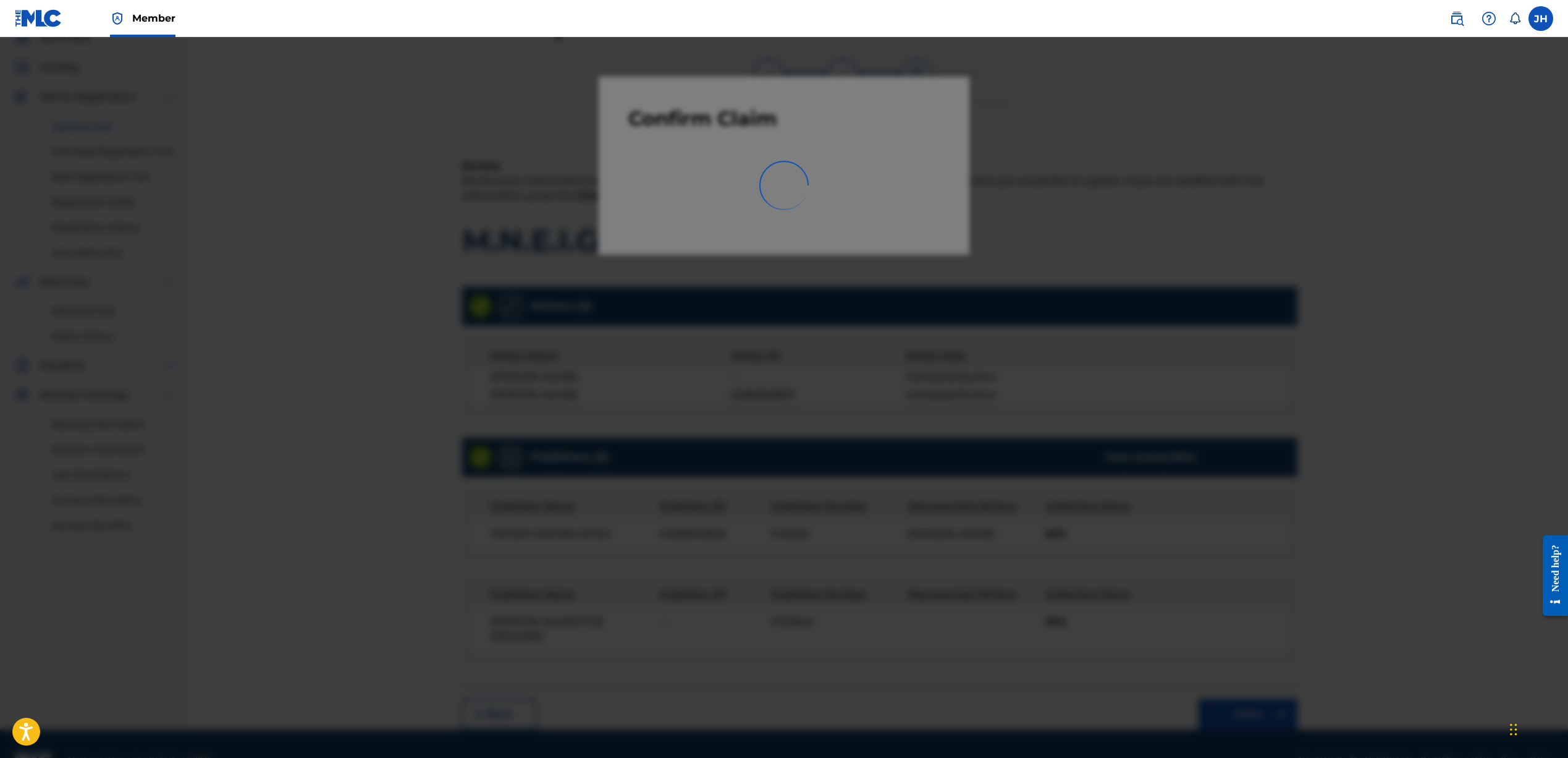
scroll to position [0, 0]
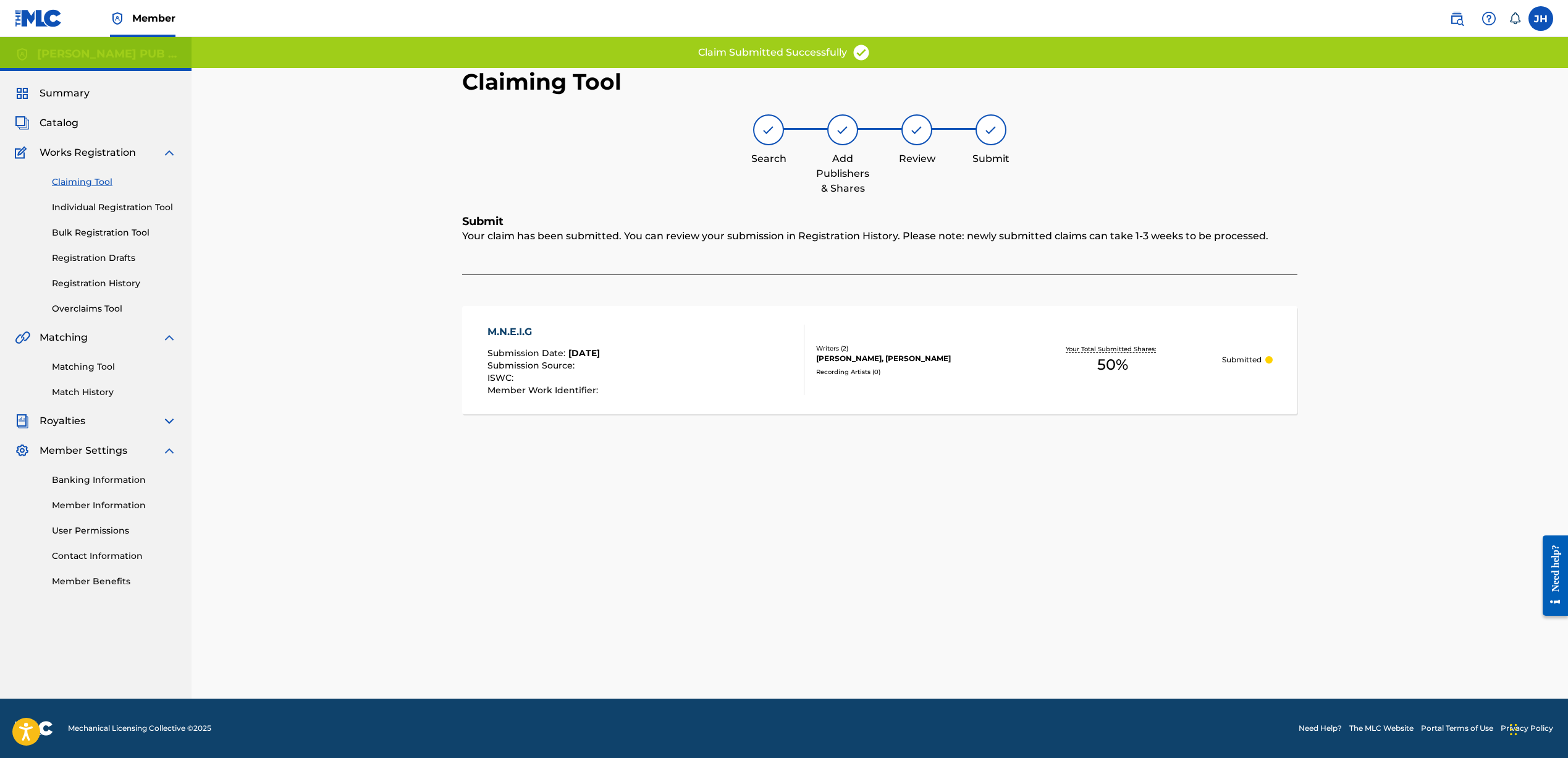
click at [90, 181] on link "Claiming Tool" at bounding box center [114, 182] width 125 height 13
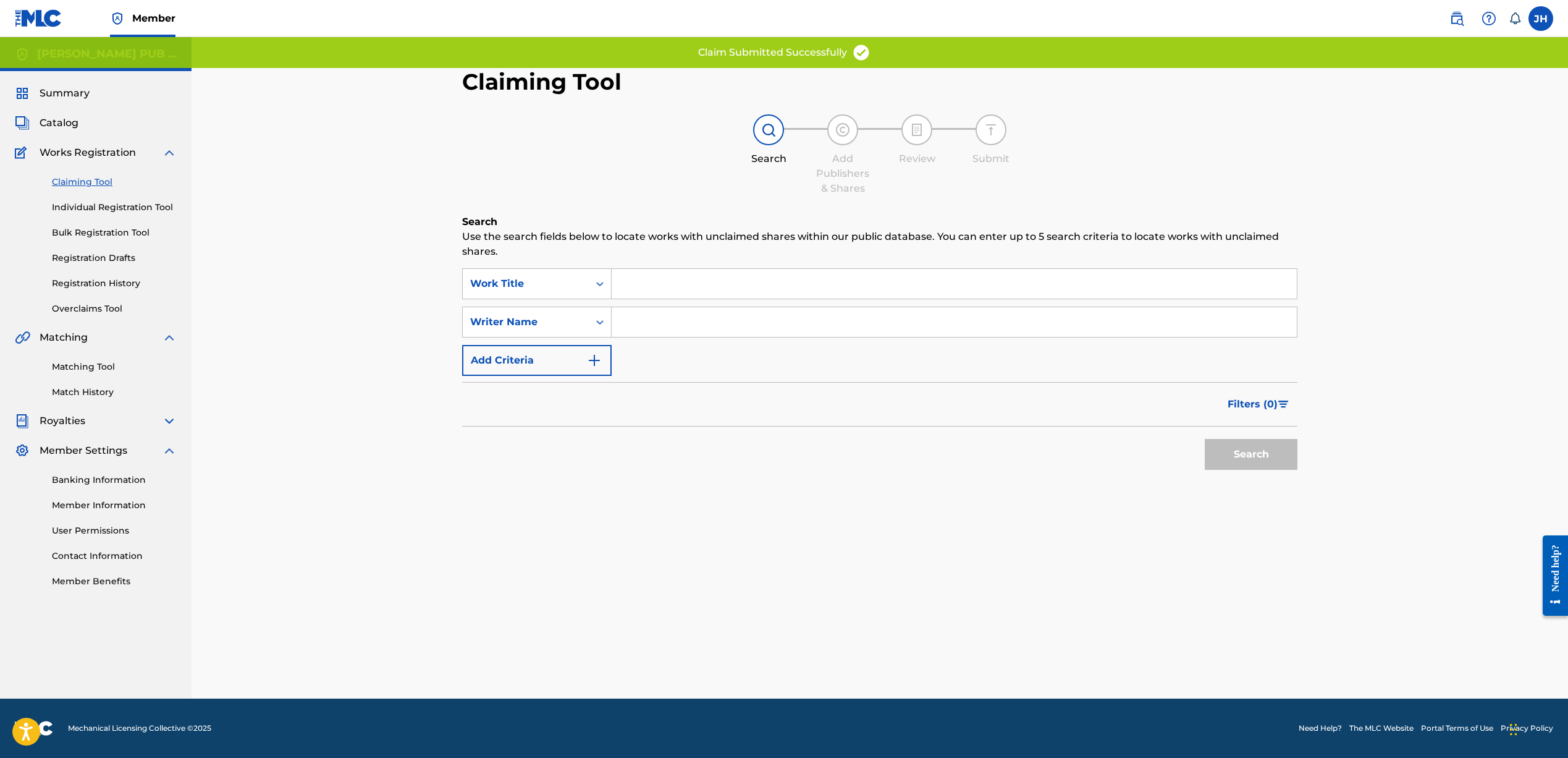
drag, startPoint x: 652, startPoint y: 318, endPoint x: 541, endPoint y: 267, distance: 122.2
click at [651, 317] on input "Search Form" at bounding box center [954, 322] width 685 height 29
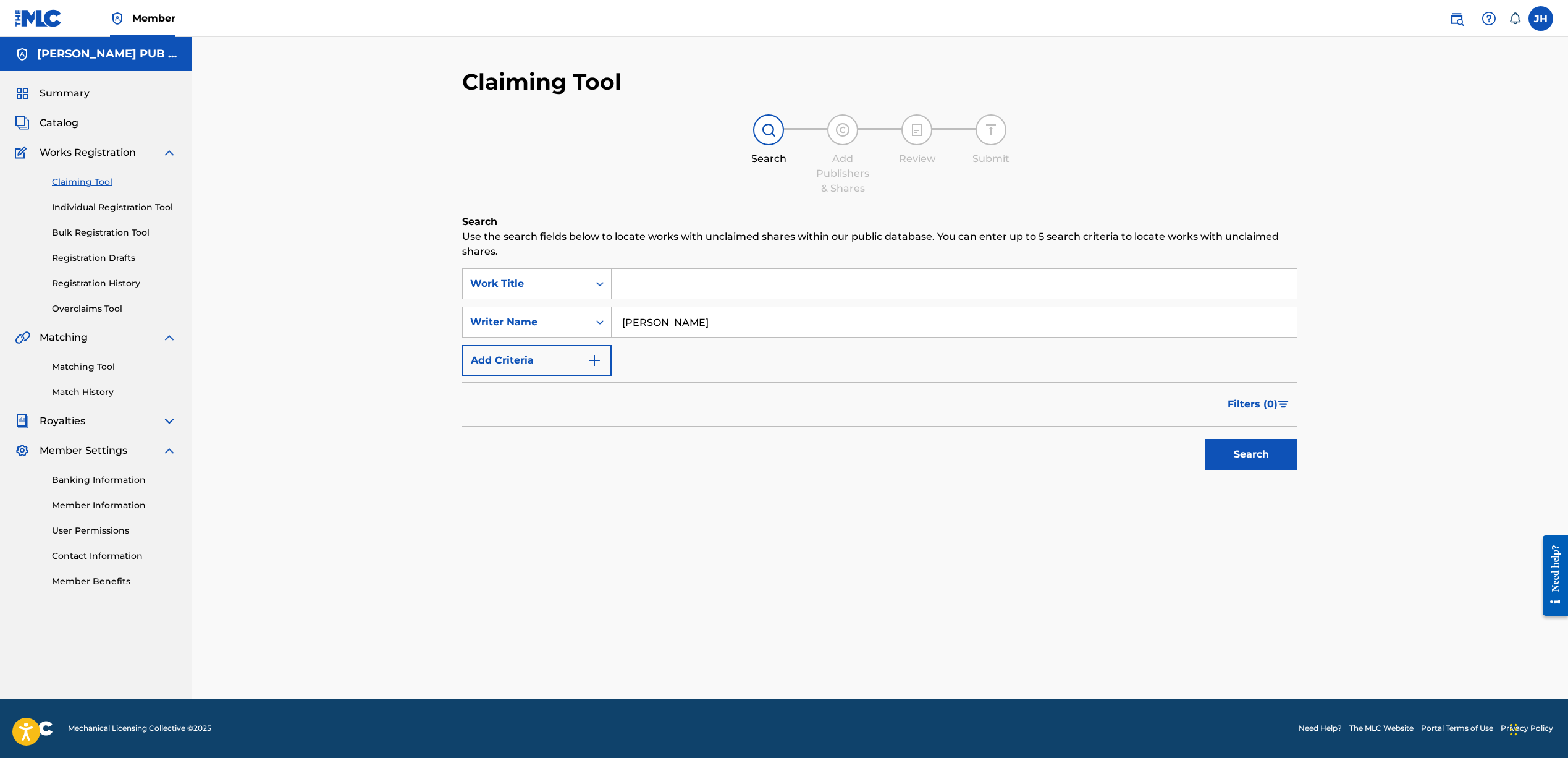
type input "Jeffrey Harper"
drag, startPoint x: 1216, startPoint y: 453, endPoint x: 1209, endPoint y: 452, distance: 7.1
click at [1216, 453] on button "Search" at bounding box center [1251, 454] width 93 height 31
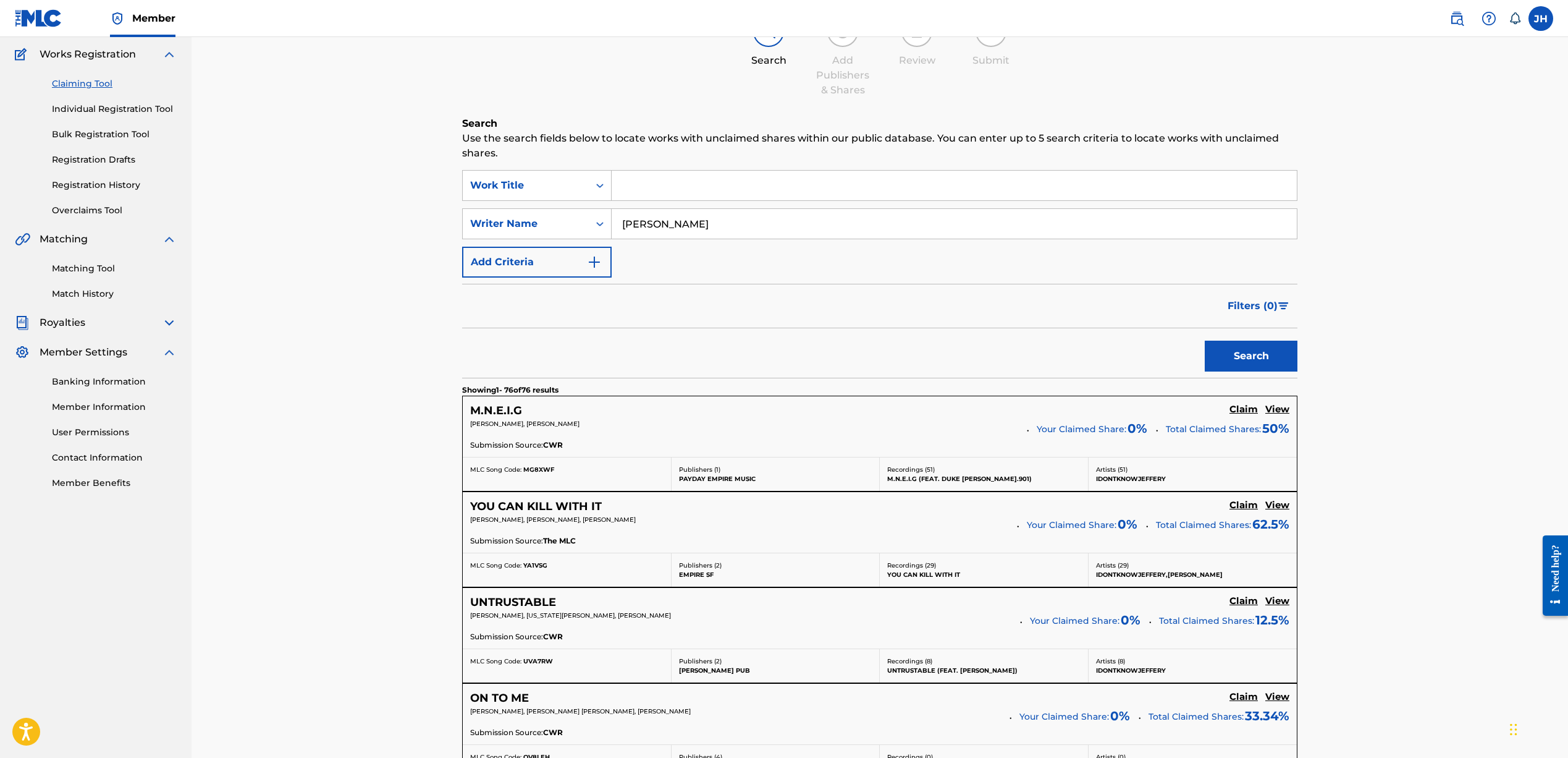
scroll to position [102, 0]
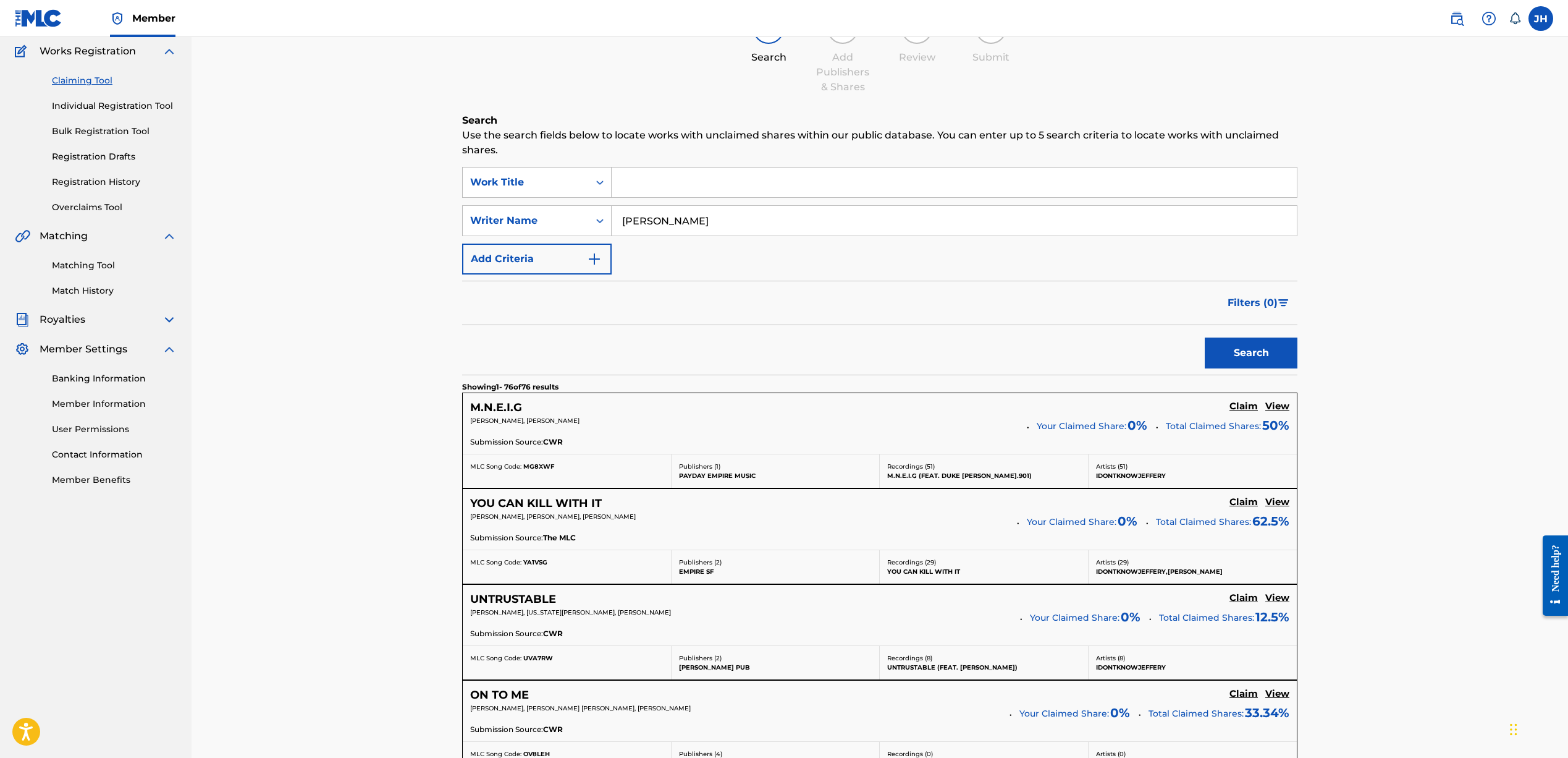
click at [1237, 413] on h5 "Claim" at bounding box center [1244, 406] width 29 height 11
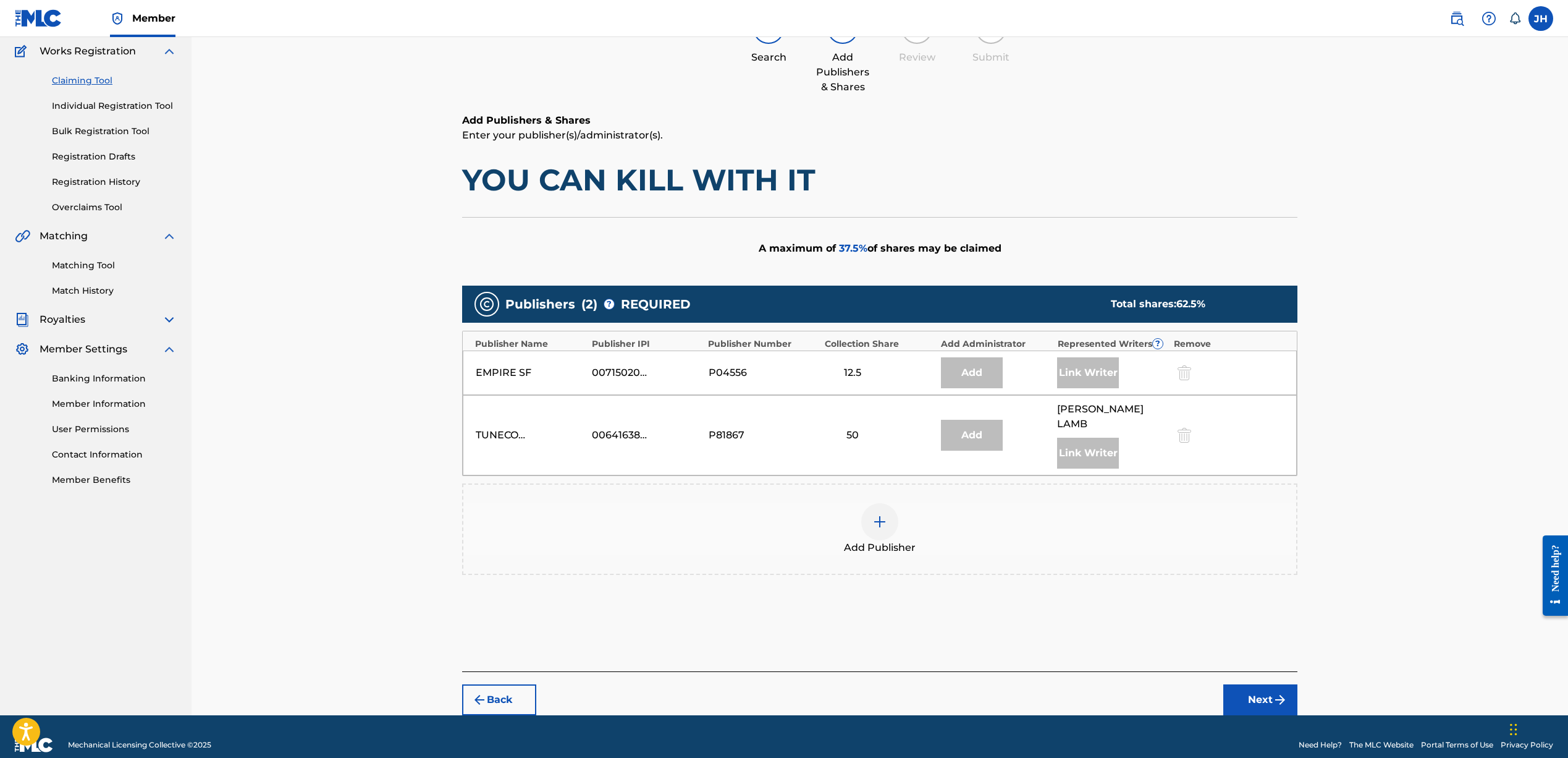
click at [876, 514] on img at bounding box center [879, 521] width 15 height 15
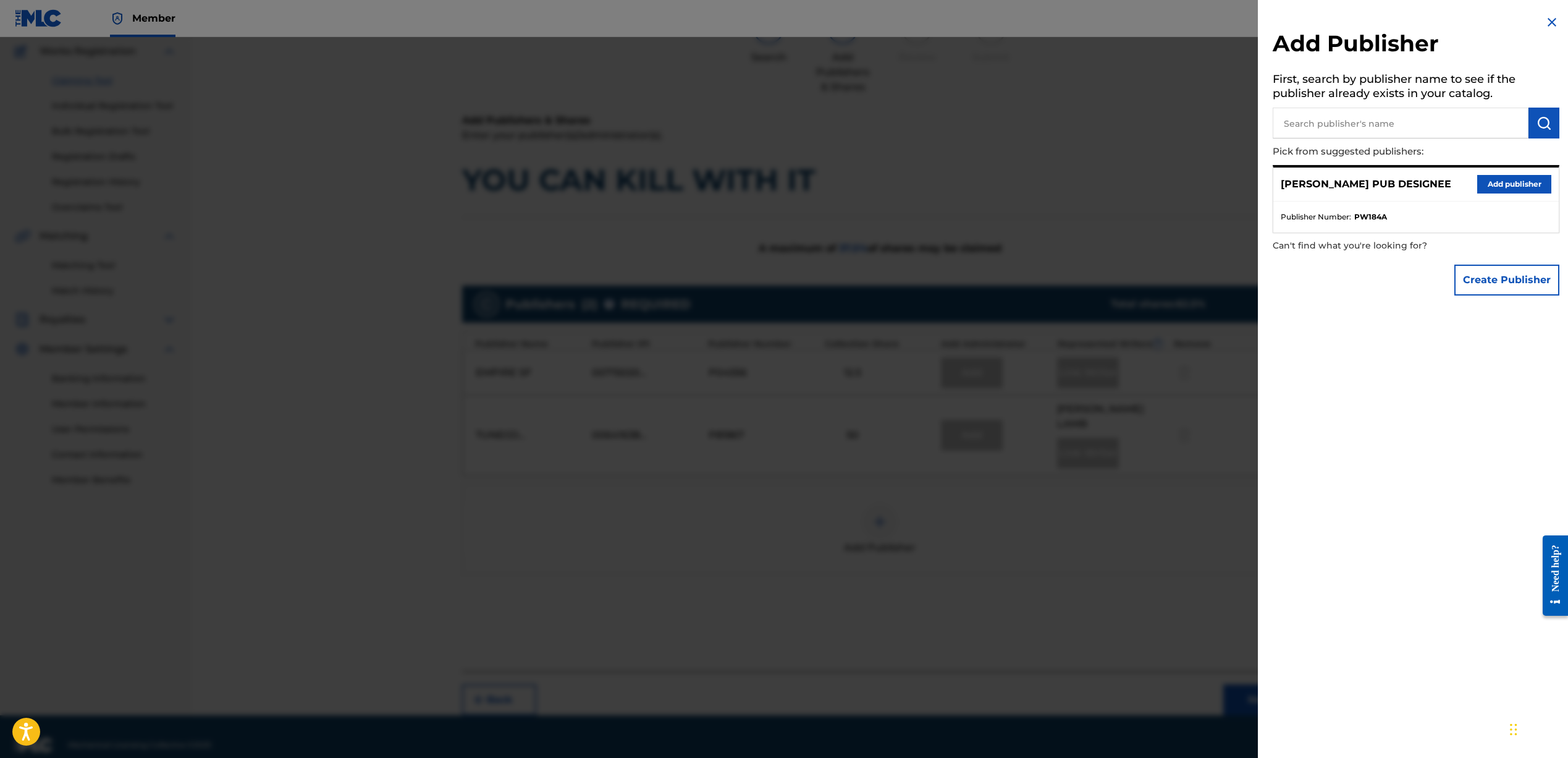
click at [1509, 175] on button "Add publisher" at bounding box center [1514, 184] width 74 height 19
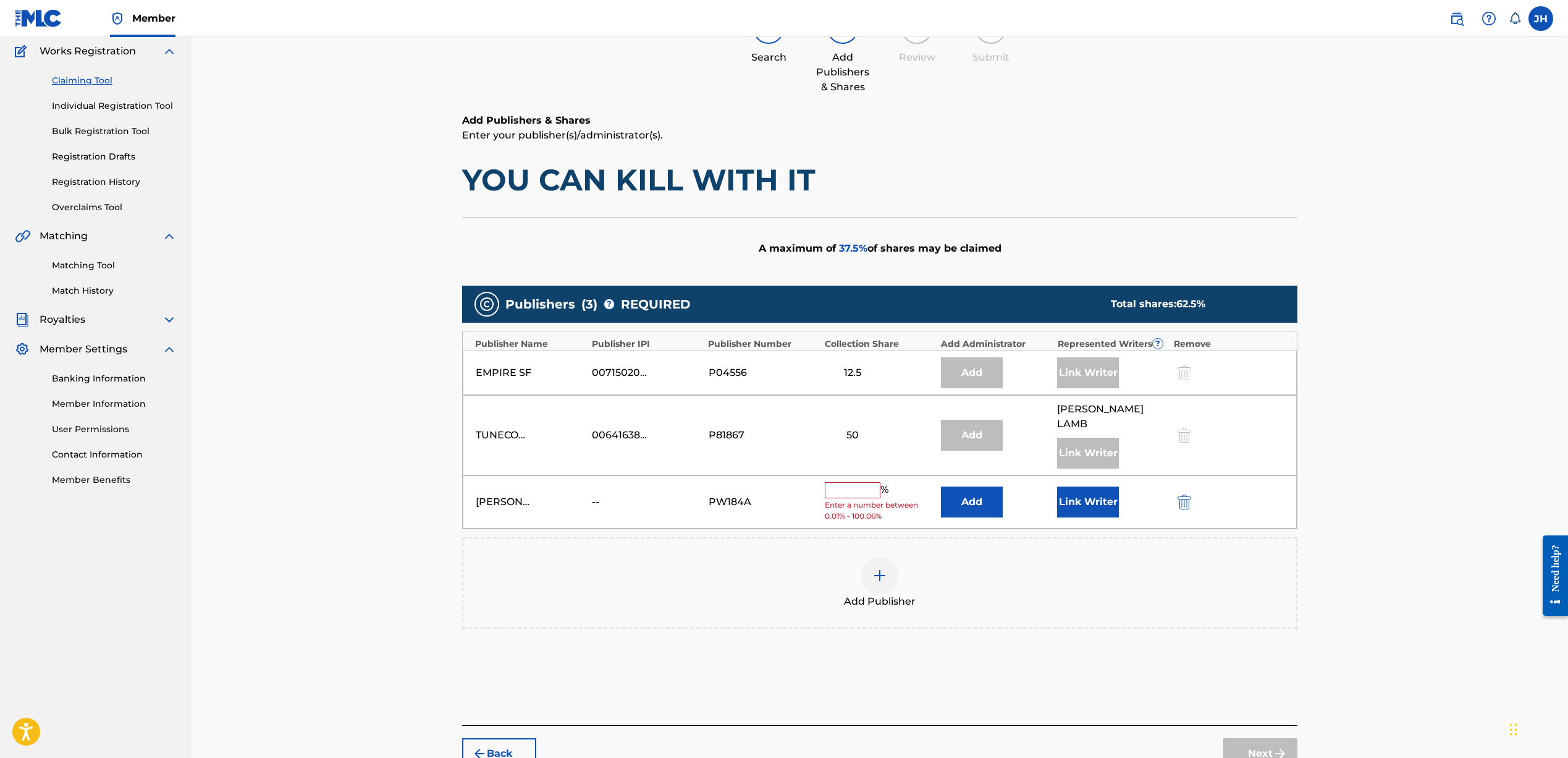
click at [863, 482] on input "text" at bounding box center [853, 490] width 56 height 16
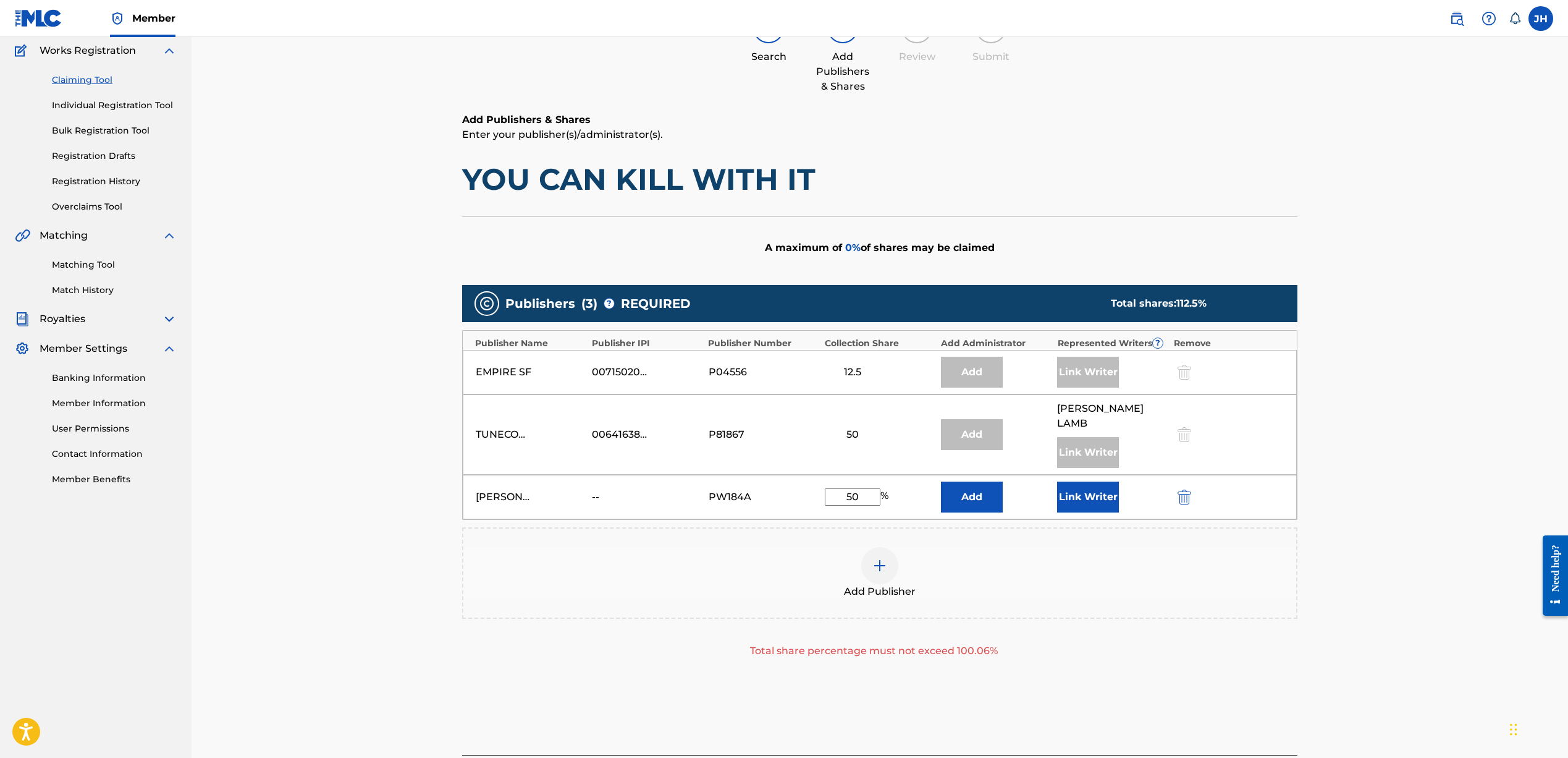
type input "5"
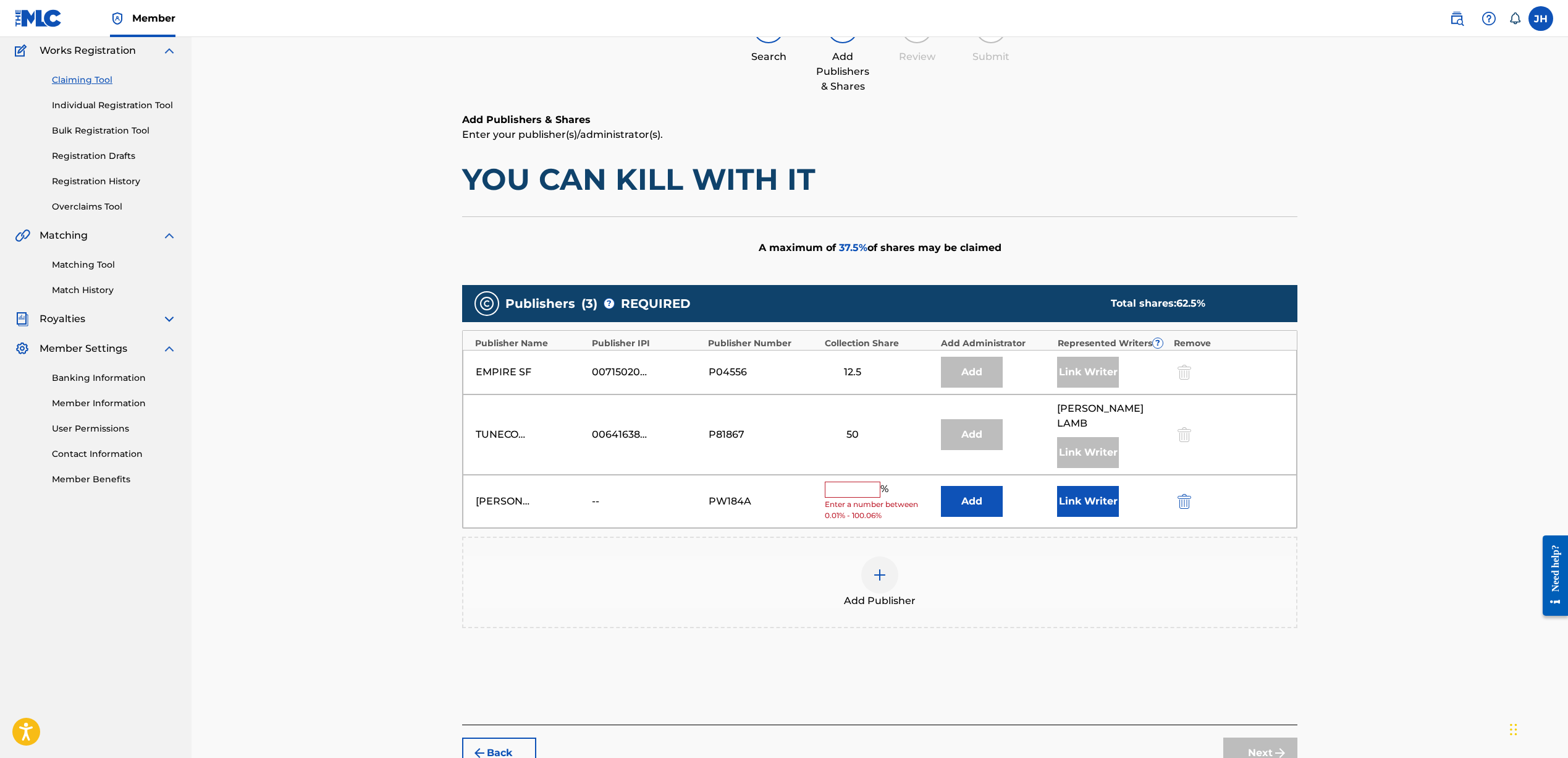
type input "4"
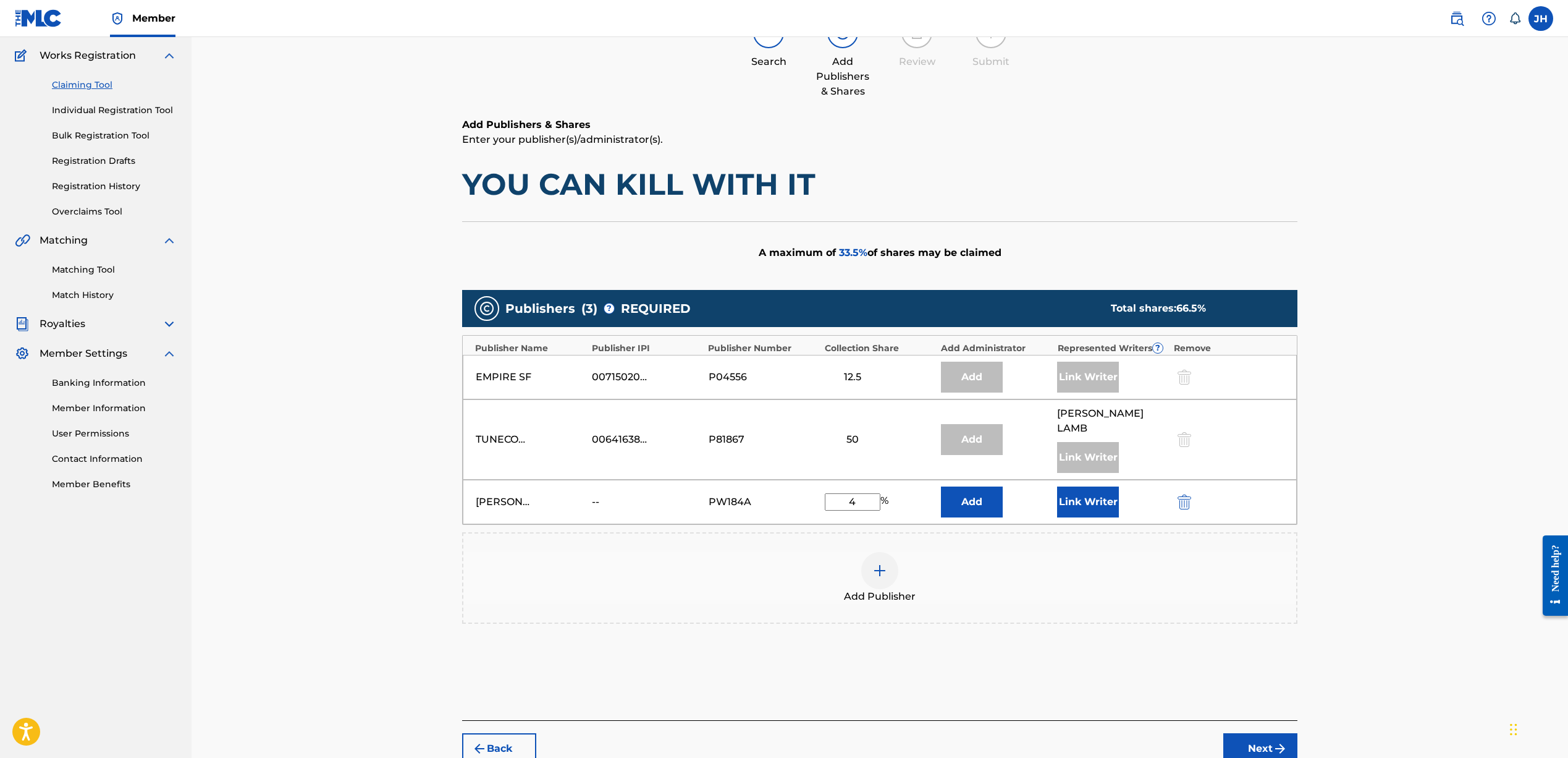
scroll to position [98, 0]
type input "3"
click at [908, 531] on div "Add Publisher" at bounding box center [880, 577] width 835 height 92
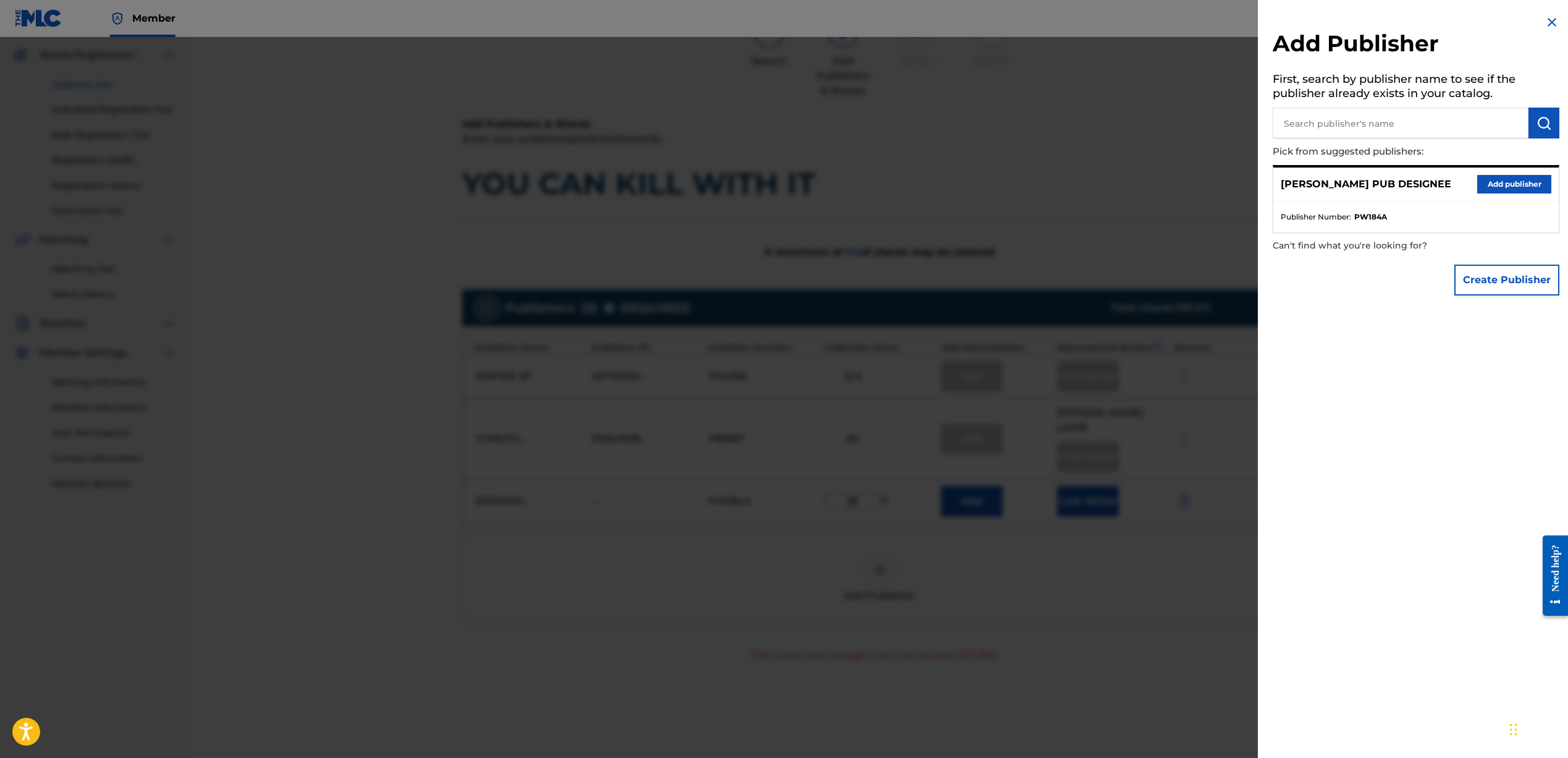
scroll to position [98, 0]
drag, startPoint x: 1162, startPoint y: 481, endPoint x: 1156, endPoint y: 503, distance: 22.8
click at [1162, 481] on div at bounding box center [784, 416] width 1568 height 758
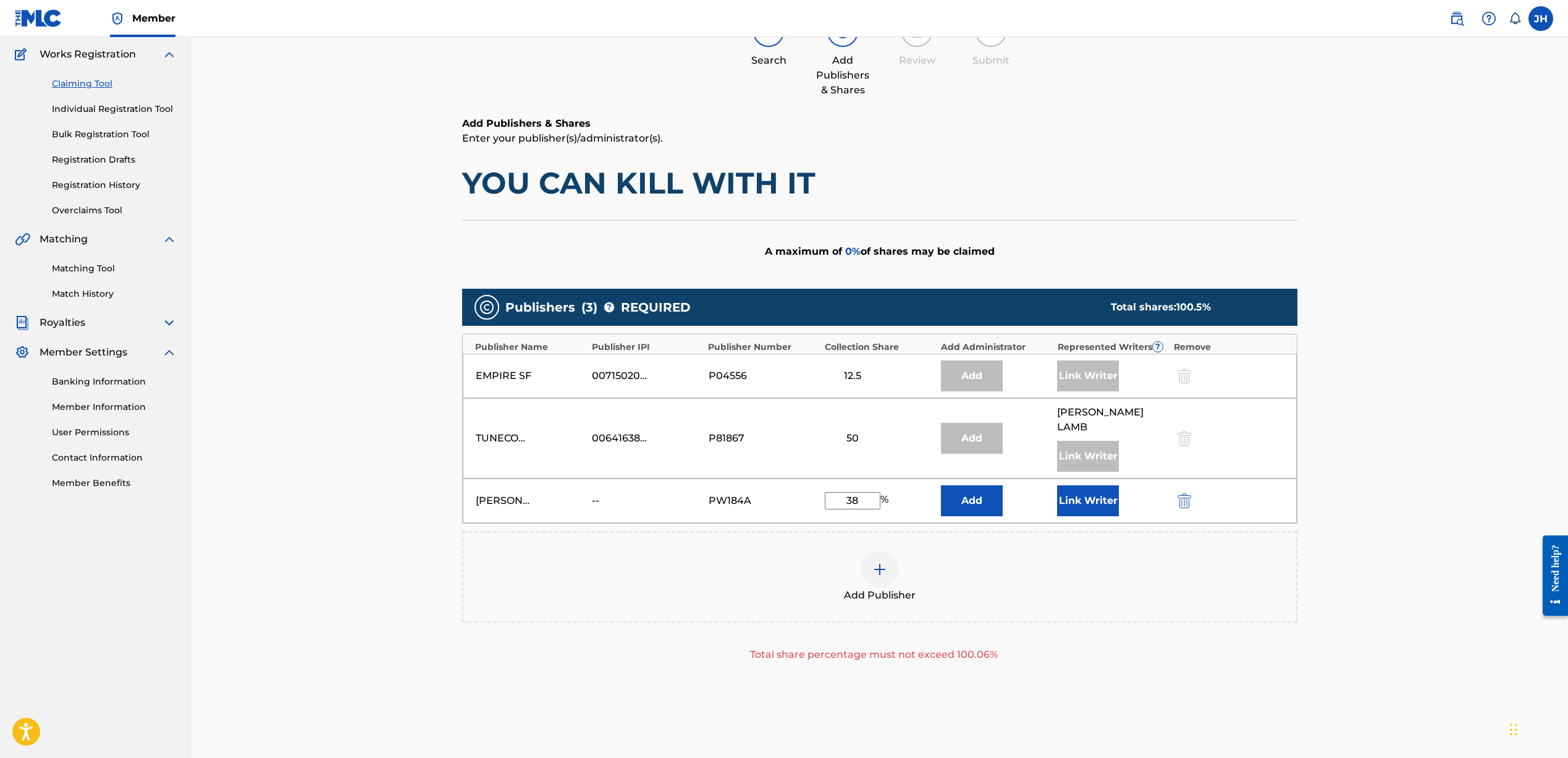
click at [865, 492] on input "38" at bounding box center [853, 501] width 56 height 17
type input "37"
click at [1237, 735] on button "Next" at bounding box center [1260, 747] width 74 height 31
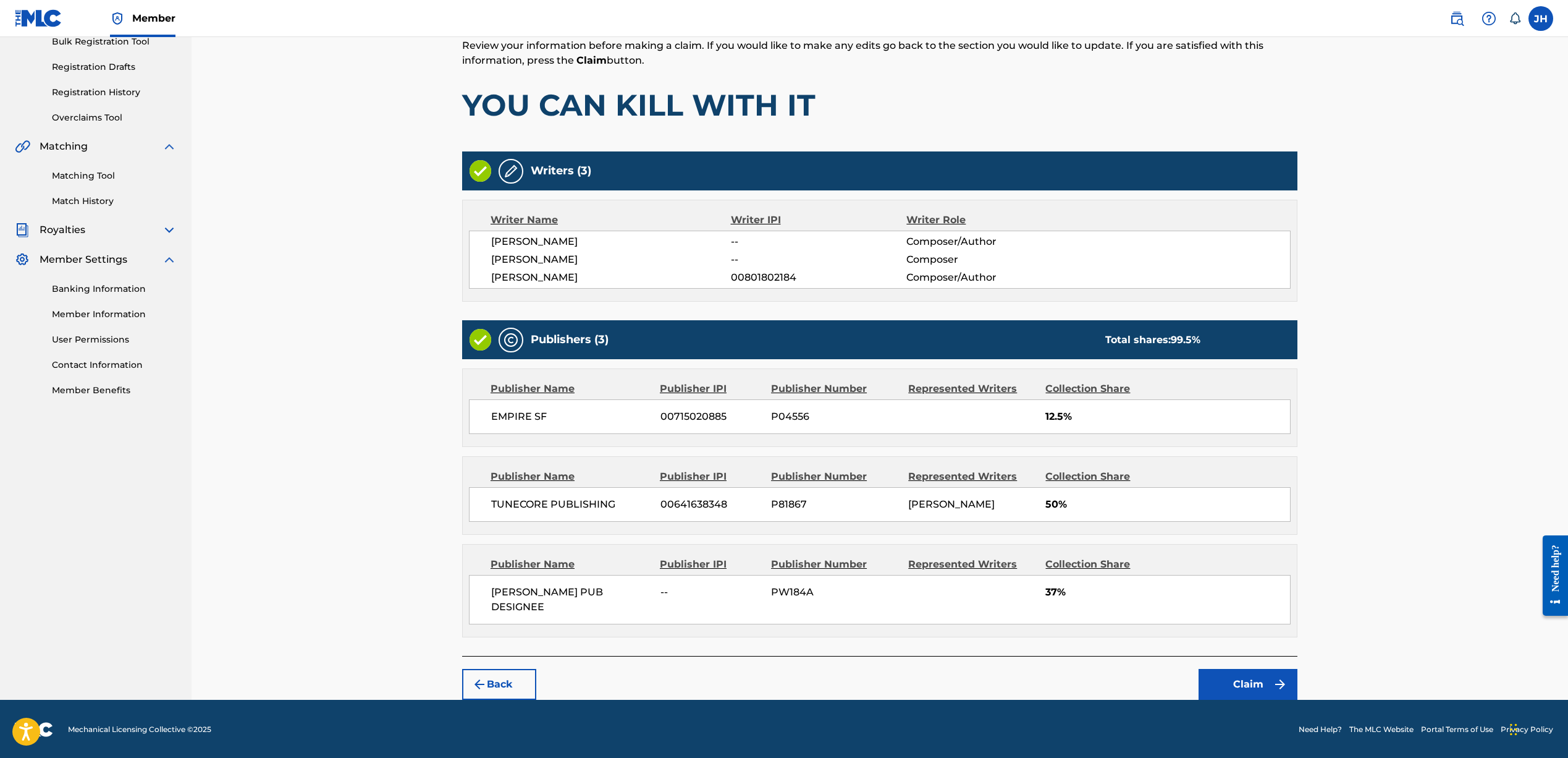
scroll to position [190, 0]
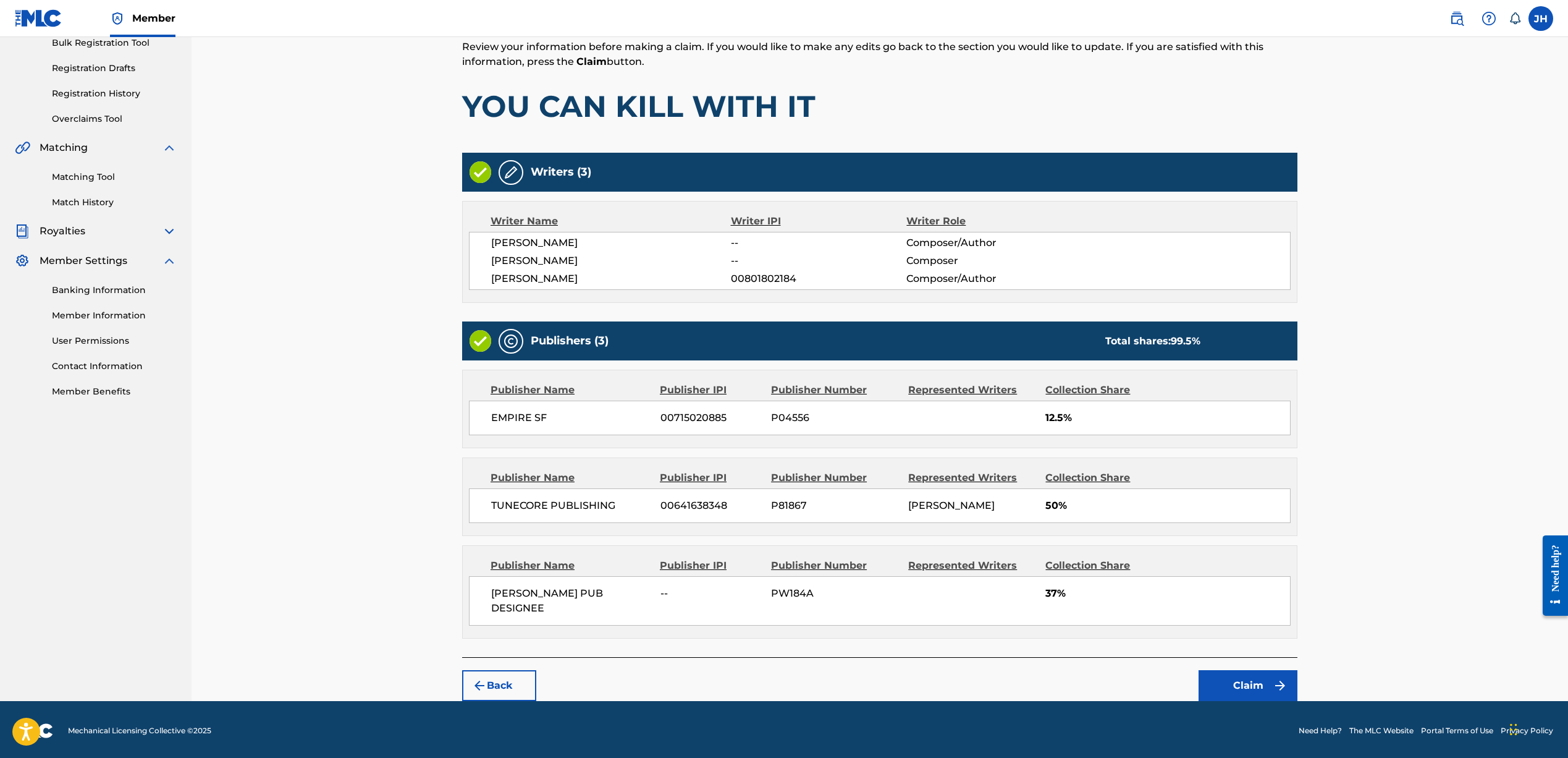
click at [1223, 678] on button "Claim" at bounding box center [1248, 685] width 99 height 31
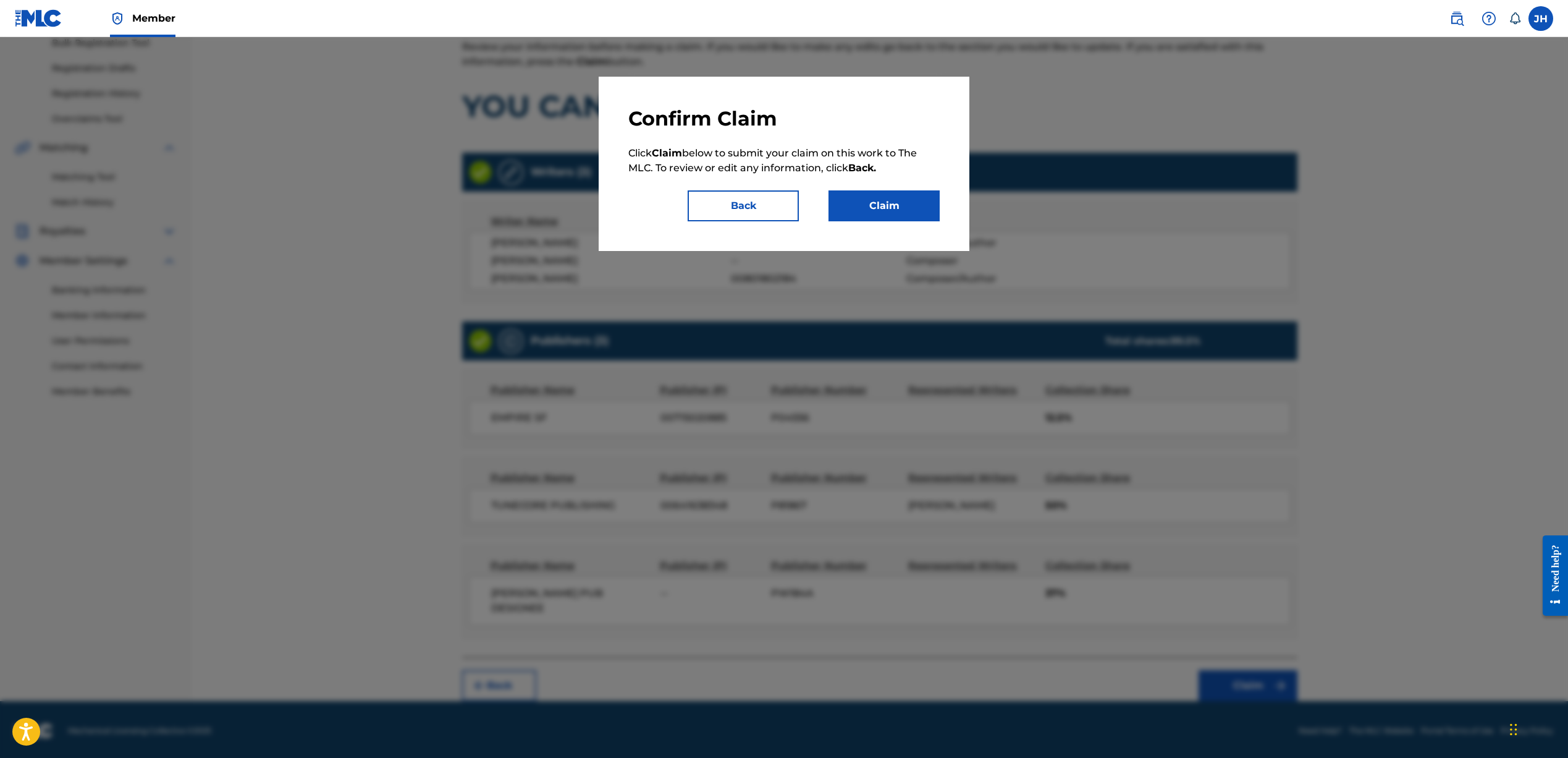
click at [913, 432] on div at bounding box center [784, 416] width 1568 height 758
click at [893, 209] on button "Claim" at bounding box center [884, 205] width 111 height 31
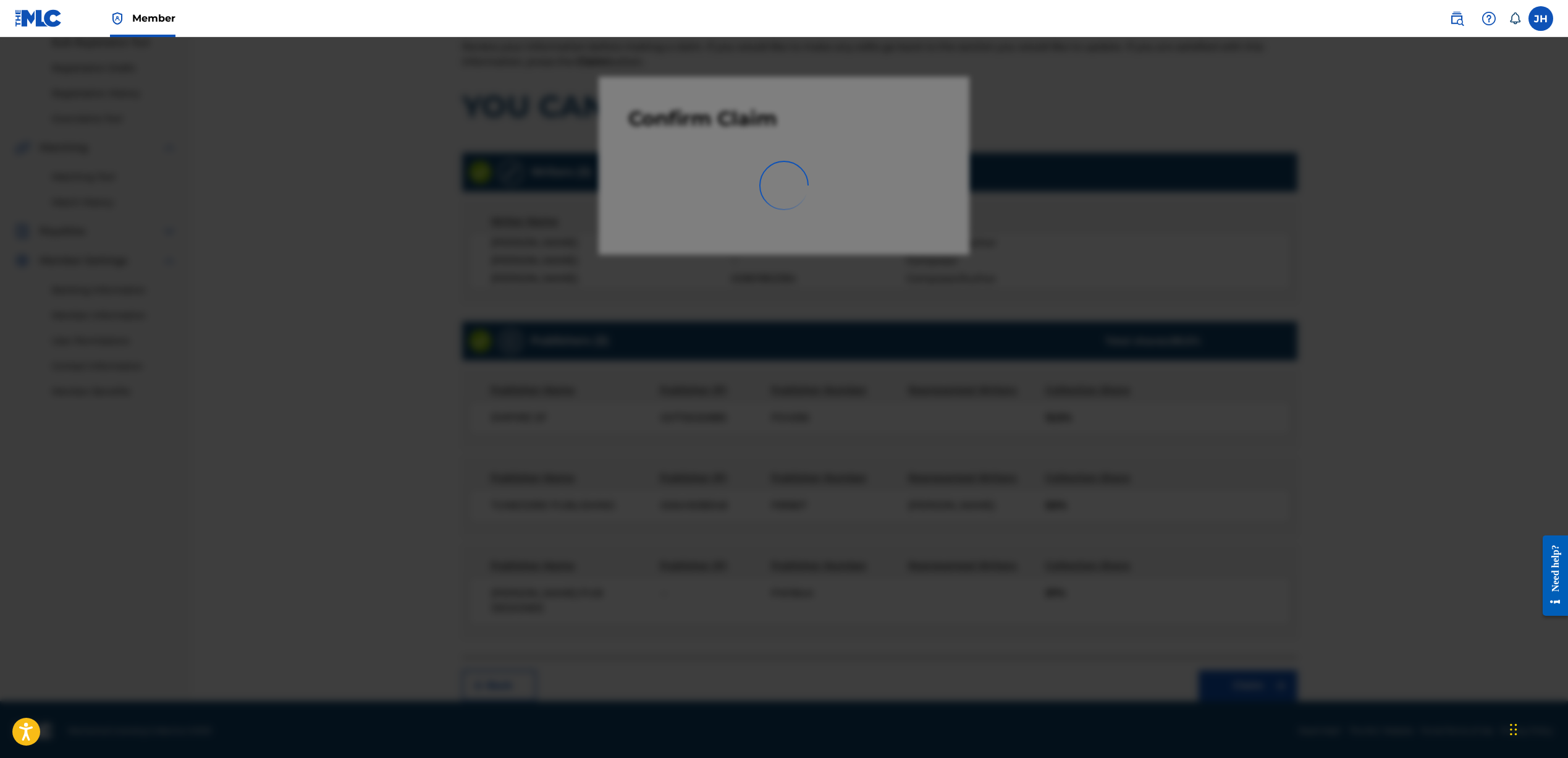
scroll to position [0, 0]
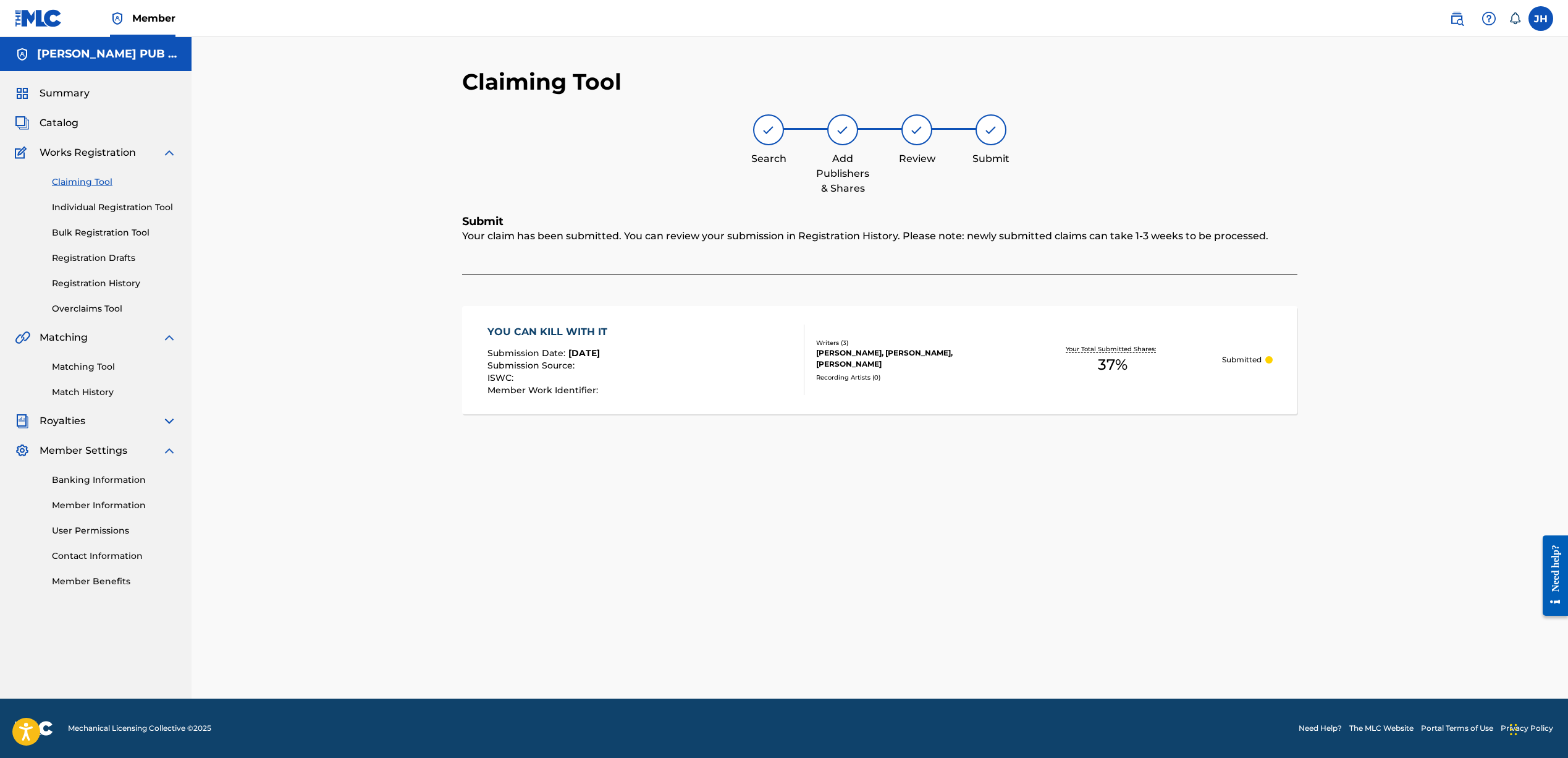
click at [80, 183] on link "Claiming Tool" at bounding box center [114, 182] width 125 height 13
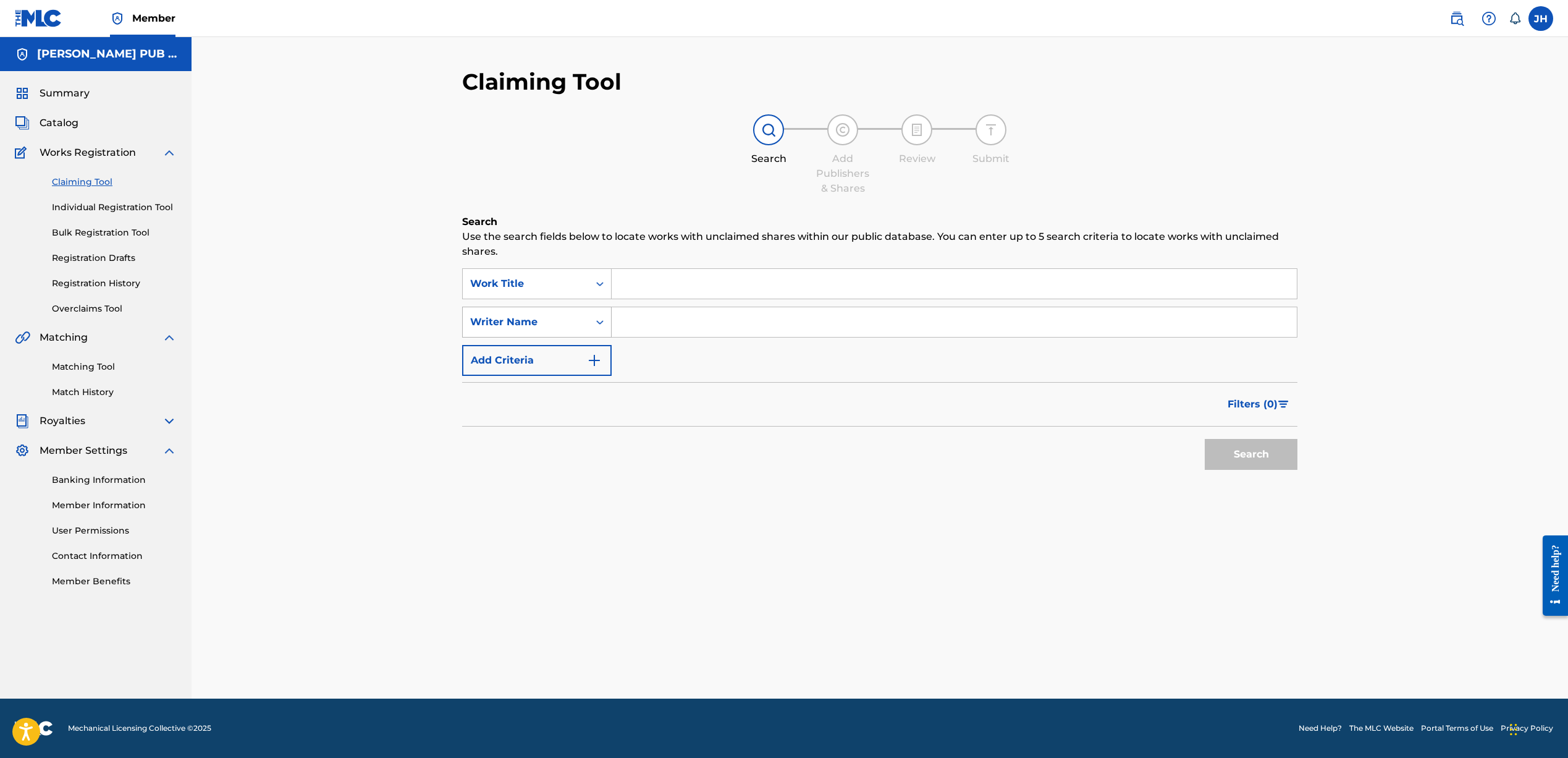
drag, startPoint x: 629, startPoint y: 313, endPoint x: 511, endPoint y: 307, distance: 118.2
click at [626, 312] on input "Search Form" at bounding box center [954, 322] width 685 height 29
type input "[PERSON_NAME]"
click at [1246, 452] on button "Search" at bounding box center [1251, 454] width 93 height 31
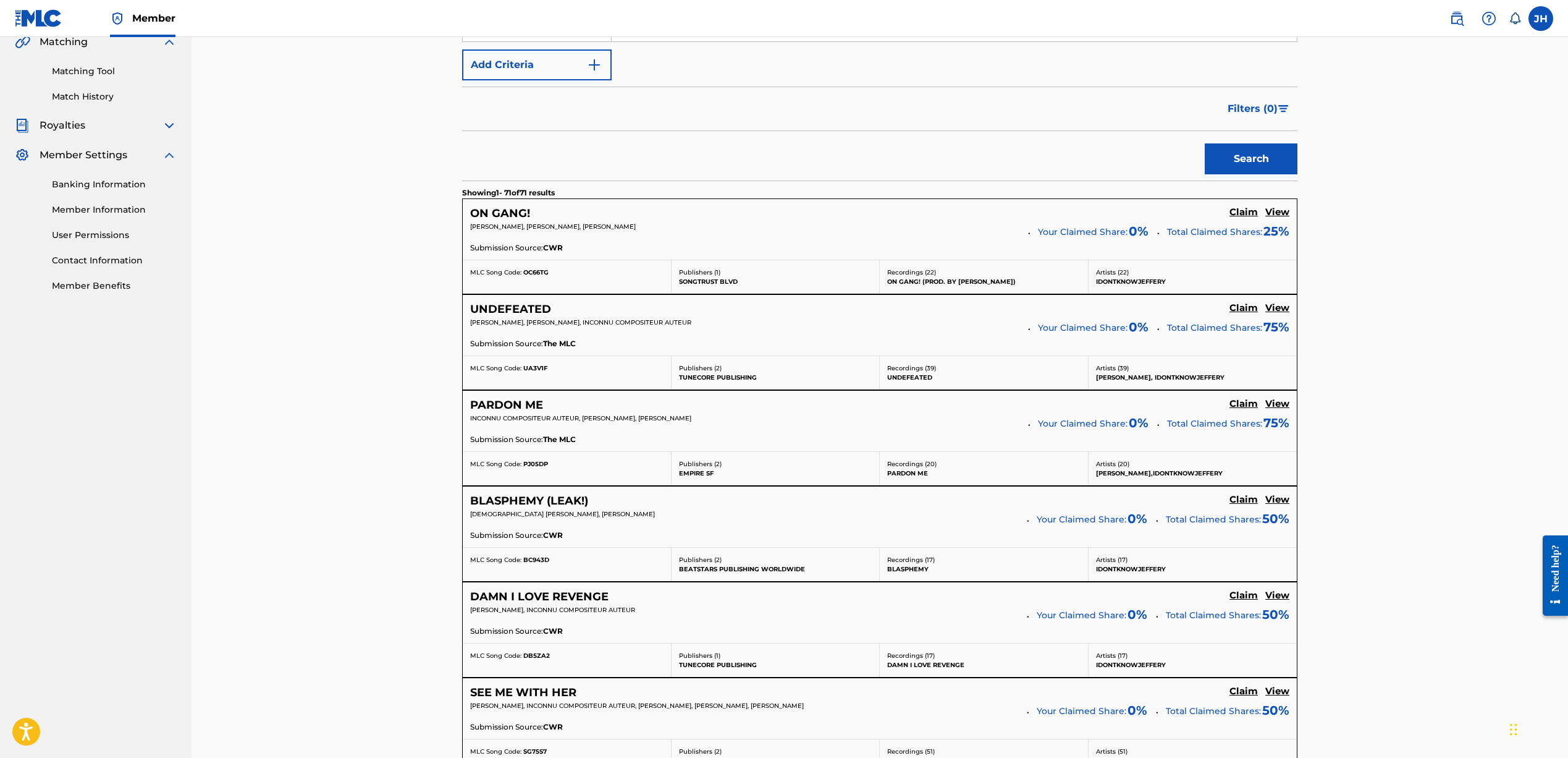
scroll to position [294, 0]
click at [1247, 213] on h5 "Claim" at bounding box center [1244, 213] width 29 height 11
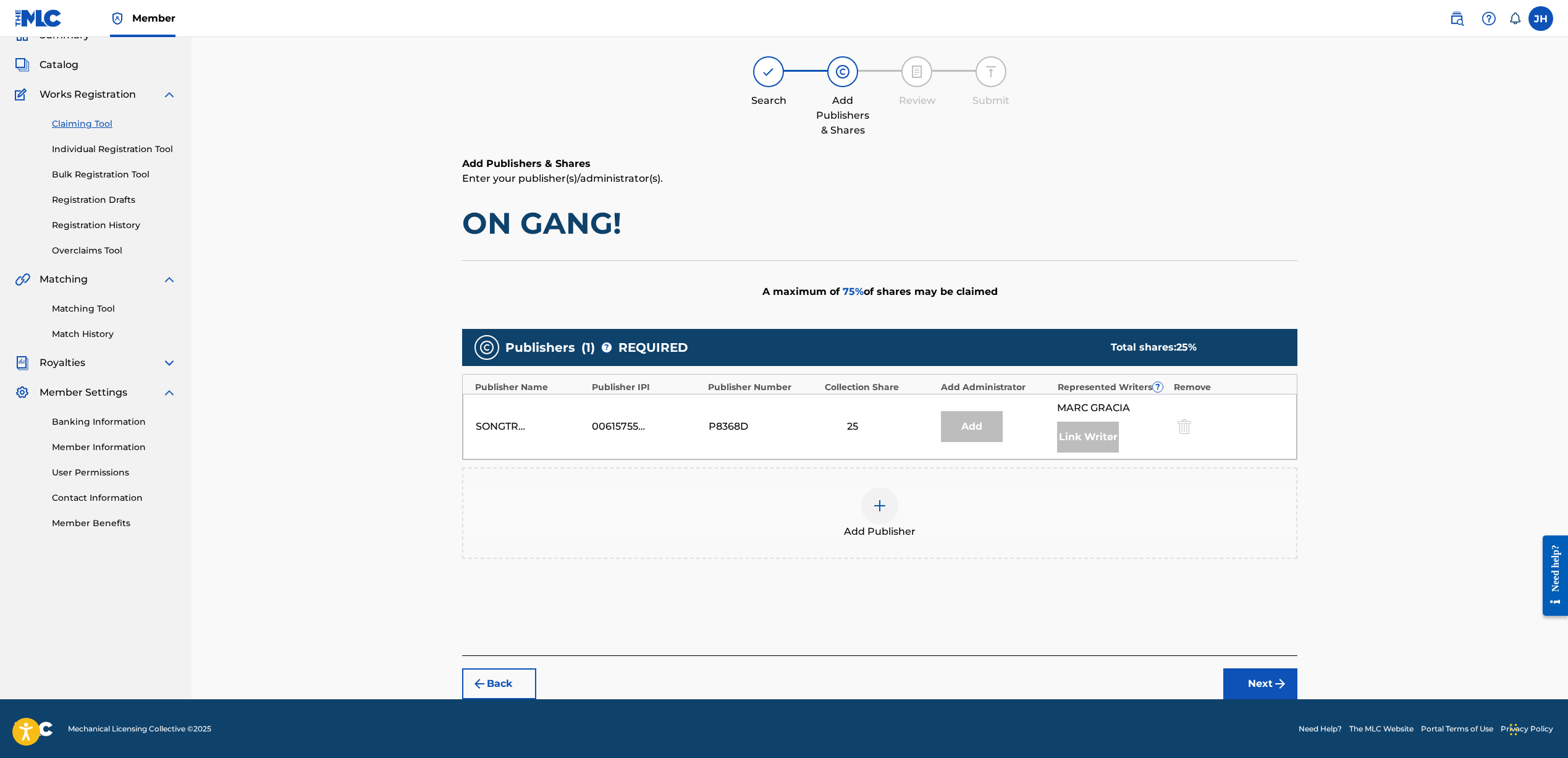
scroll to position [57, 0]
click at [876, 511] on img at bounding box center [879, 506] width 15 height 15
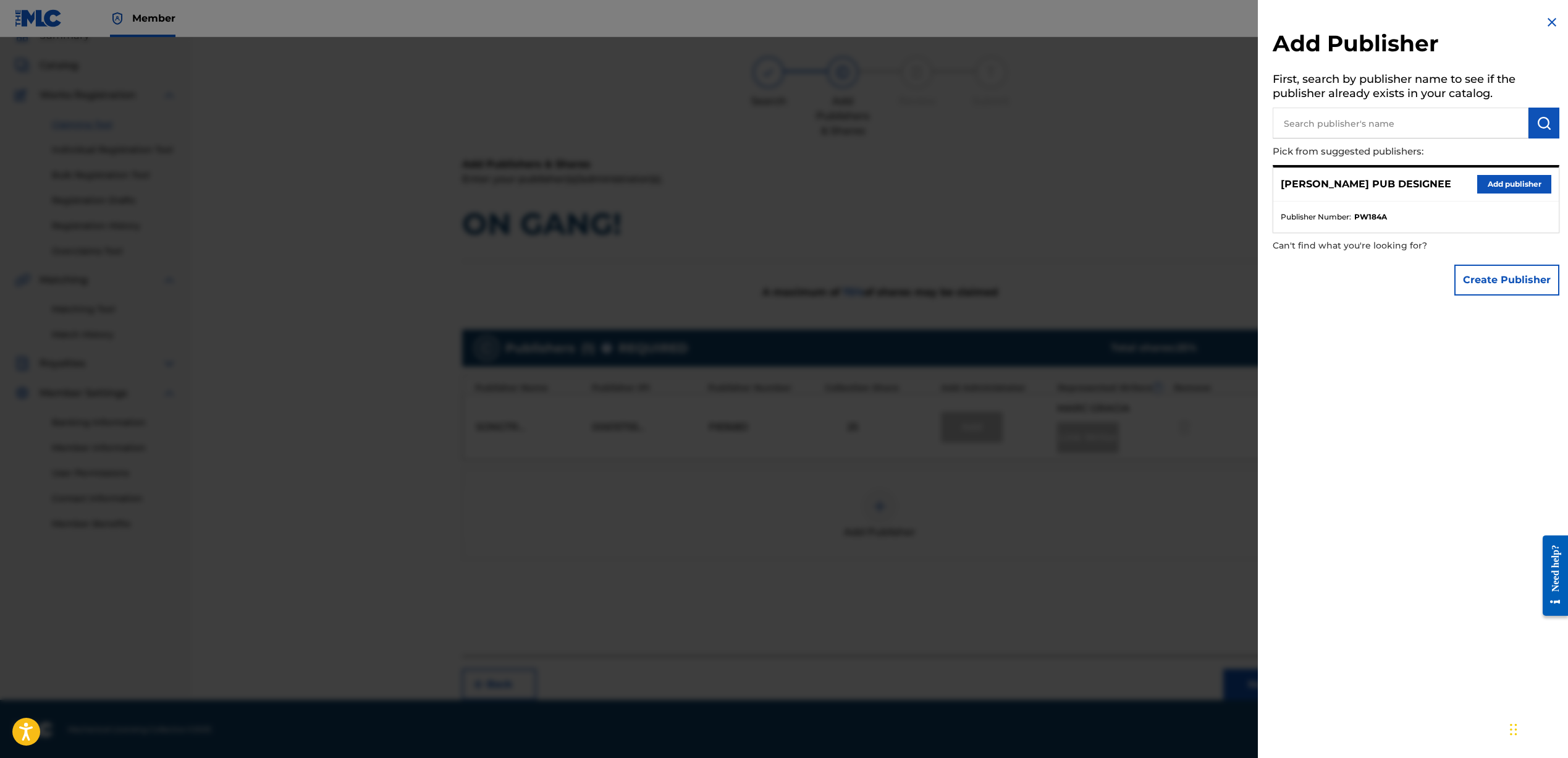
click at [1527, 182] on button "Add publisher" at bounding box center [1514, 184] width 74 height 19
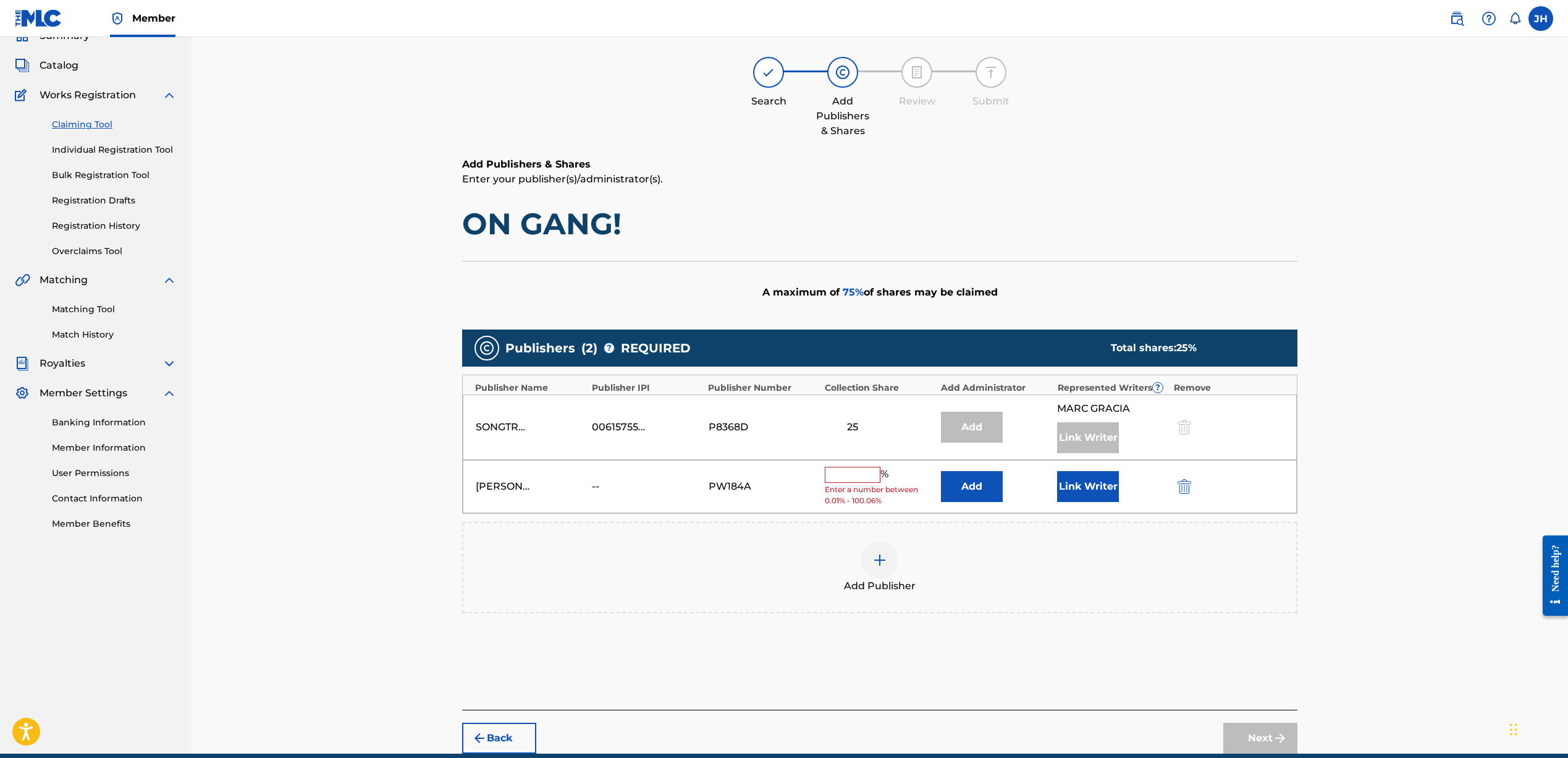
click at [858, 476] on input "text" at bounding box center [853, 475] width 56 height 16
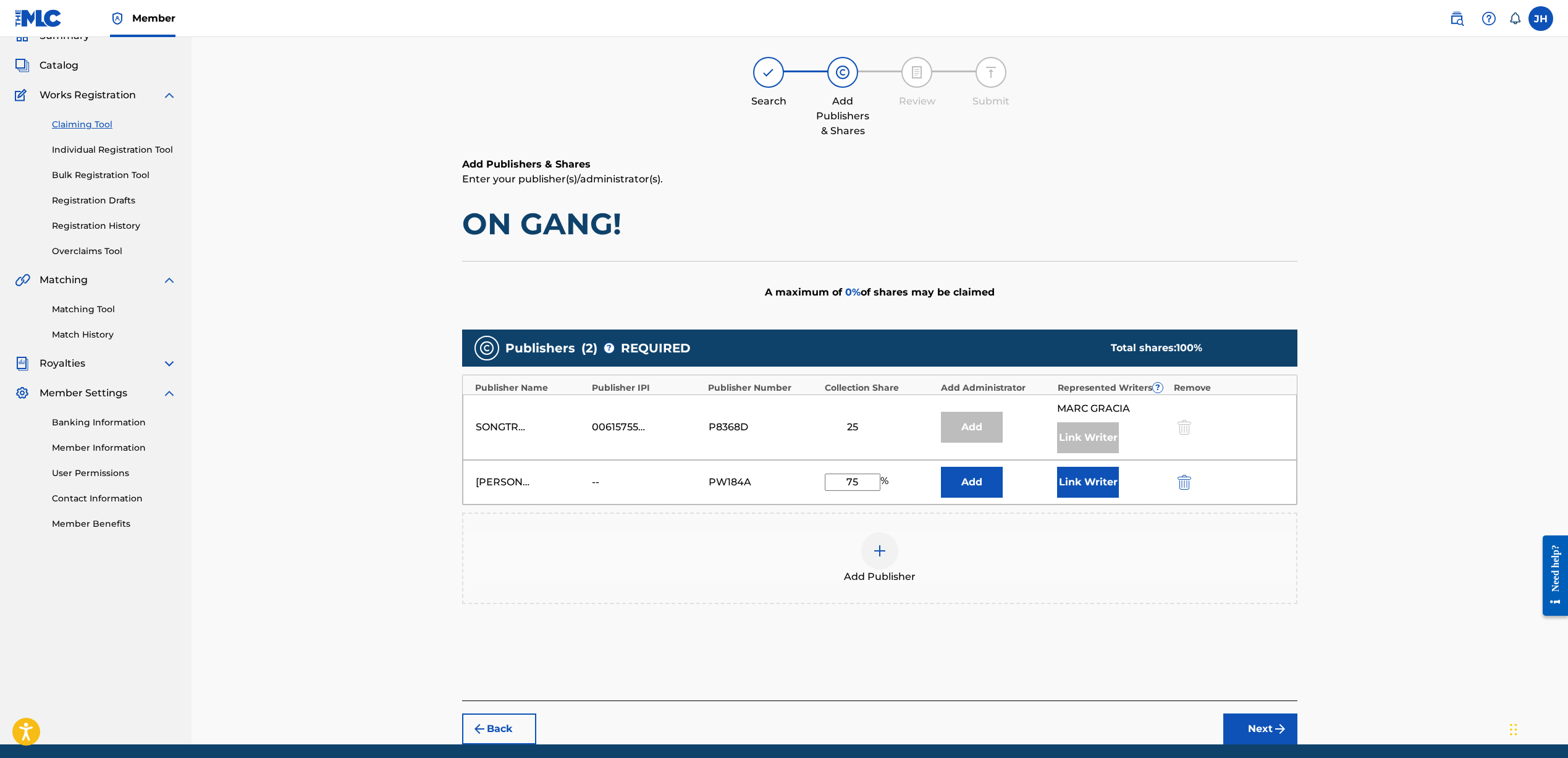
type input "75"
click at [1250, 728] on button "Next" at bounding box center [1260, 728] width 74 height 31
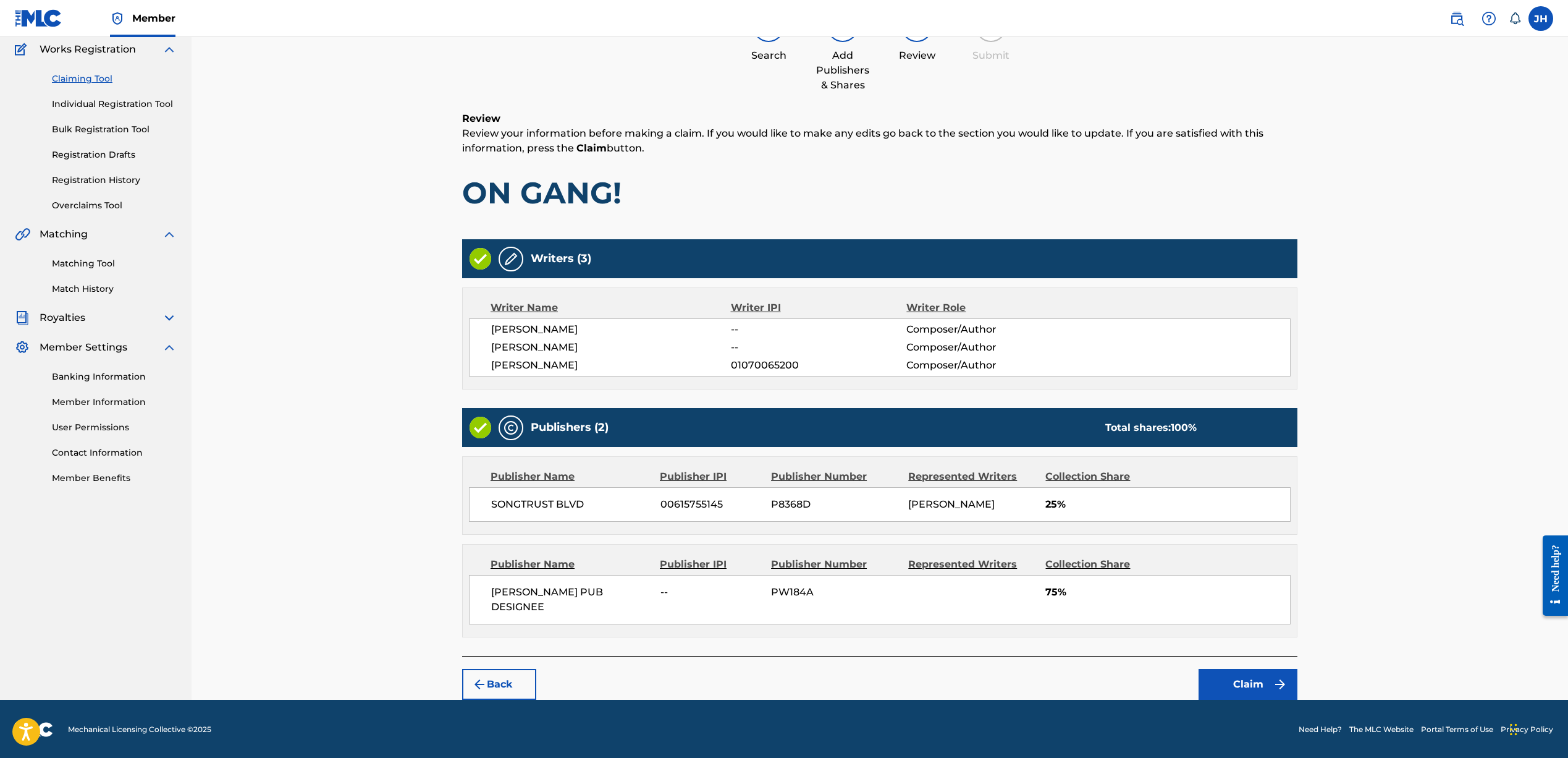
scroll to position [102, 0]
click at [1223, 686] on button "Claim" at bounding box center [1248, 684] width 99 height 31
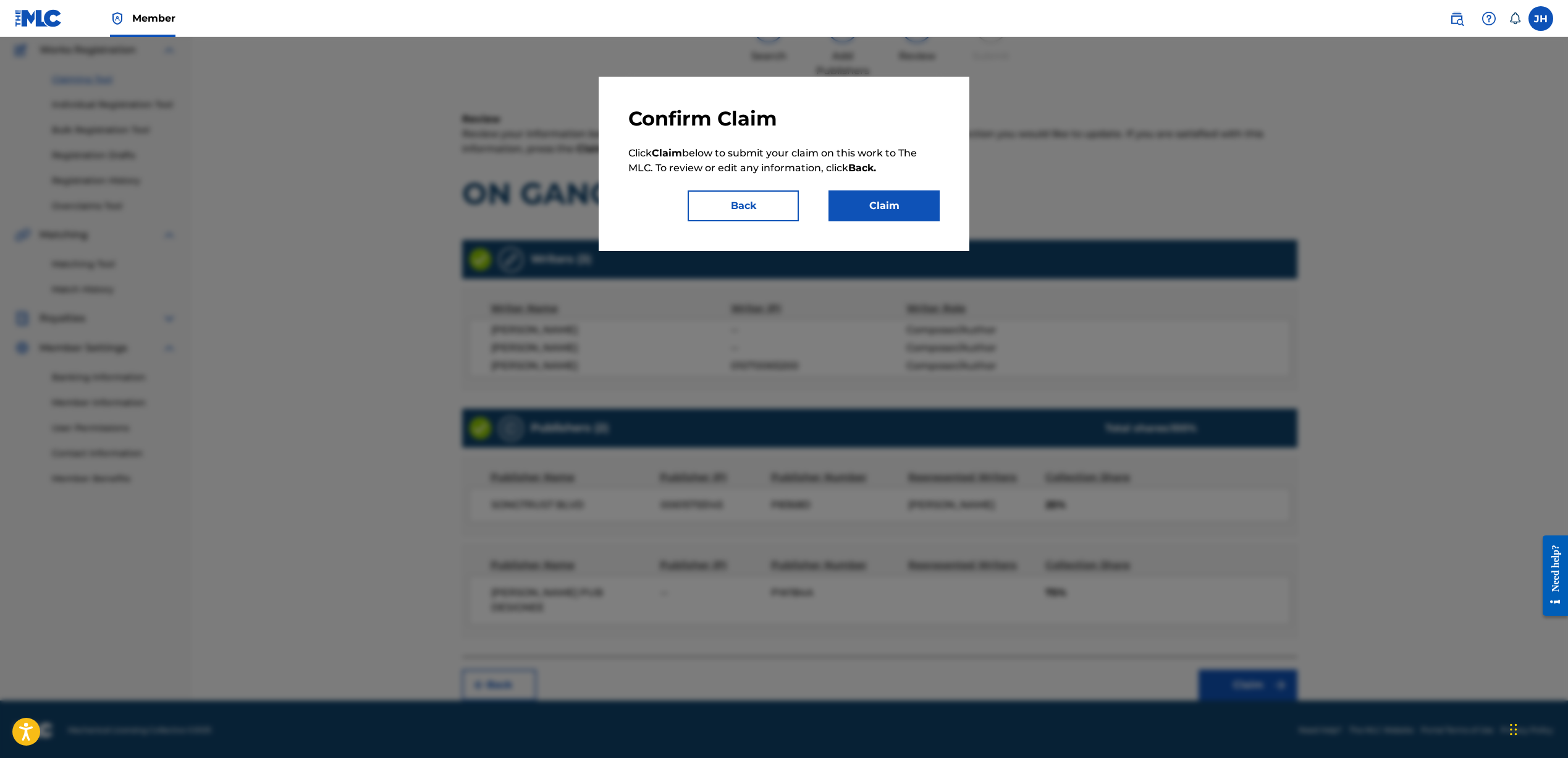
click at [863, 212] on button "Claim" at bounding box center [884, 205] width 111 height 31
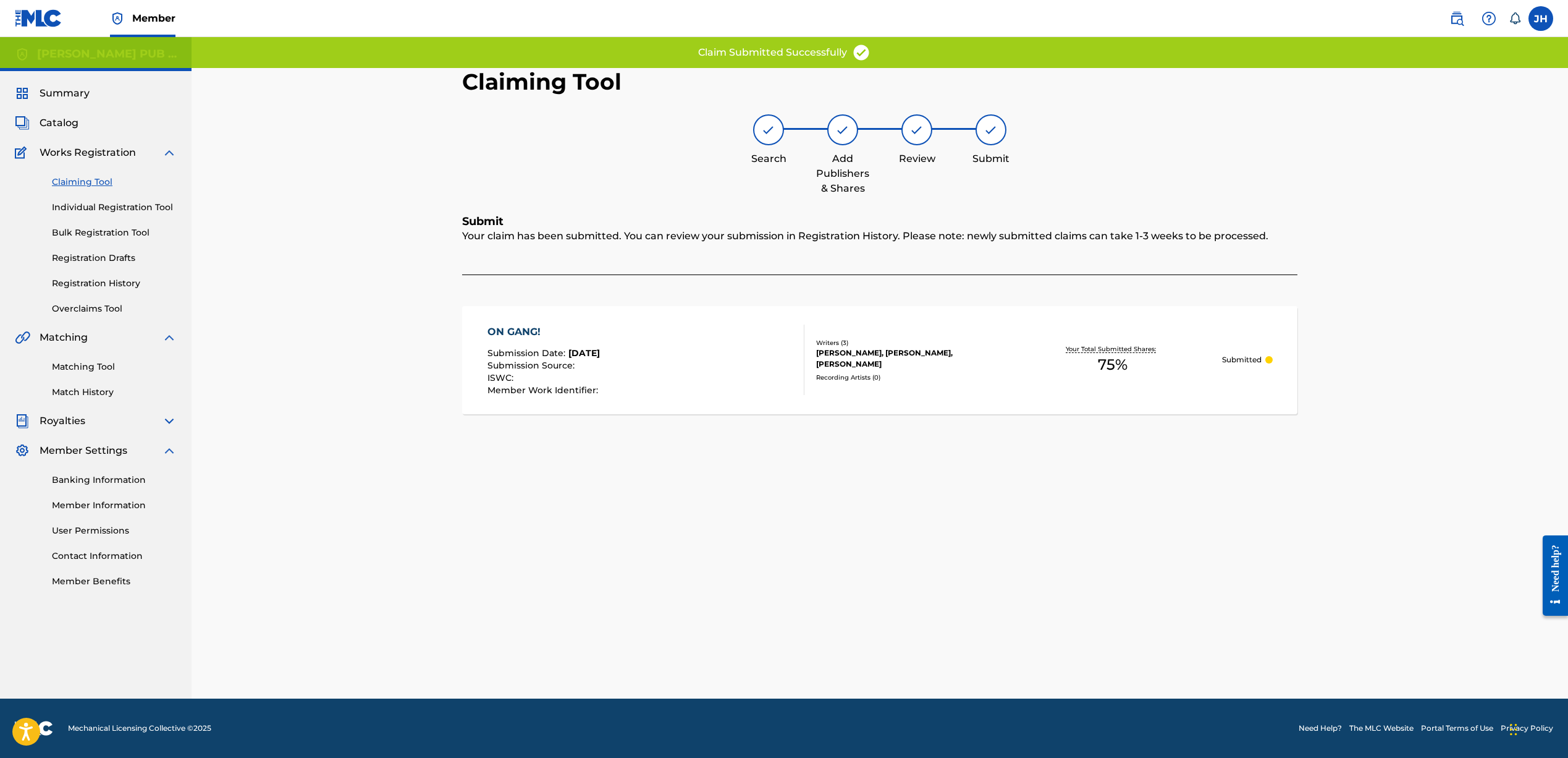
scroll to position [0, 0]
click at [89, 181] on link "Claiming Tool" at bounding box center [114, 182] width 125 height 13
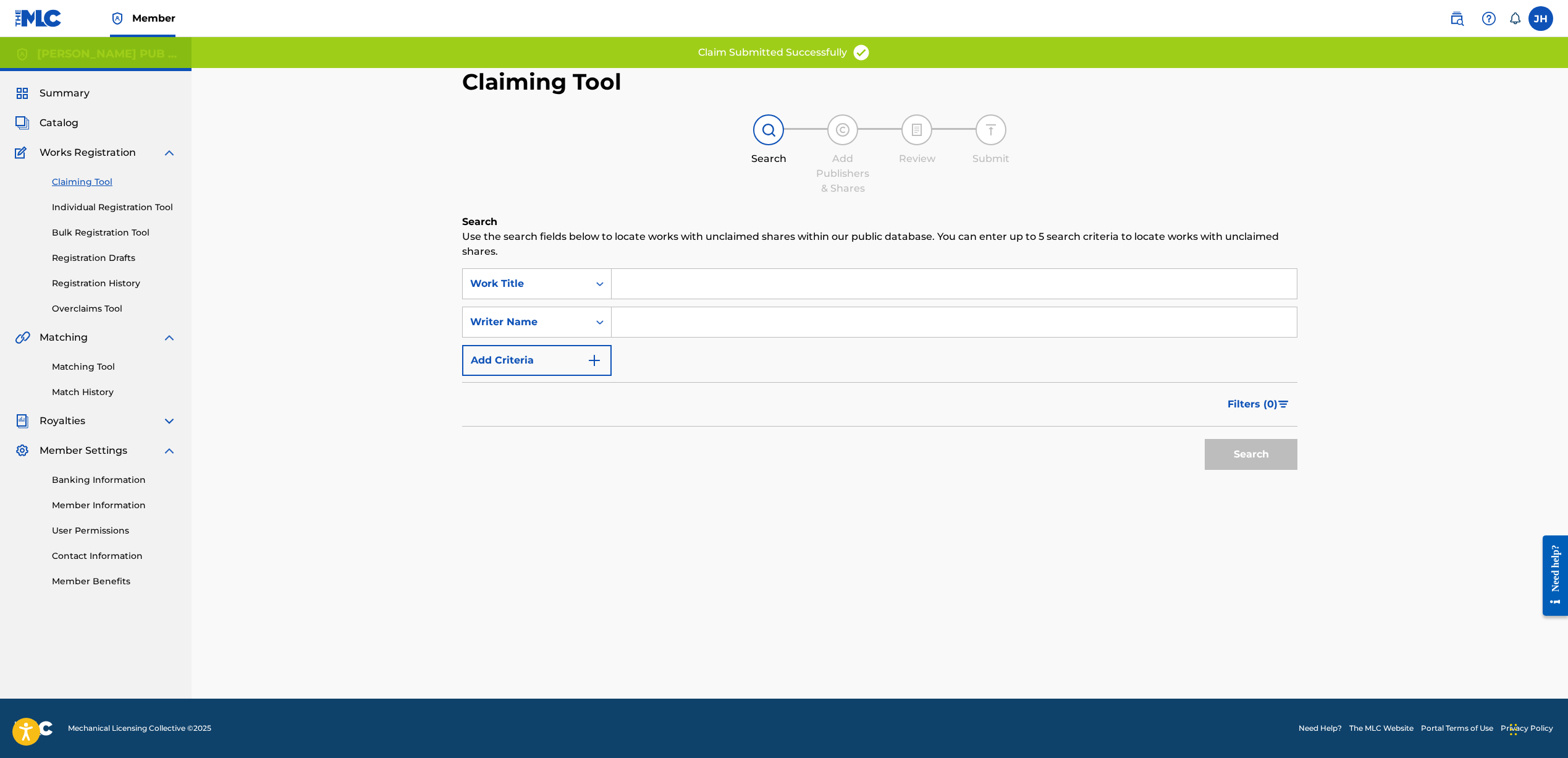
click at [619, 321] on input "Search Form" at bounding box center [954, 322] width 685 height 29
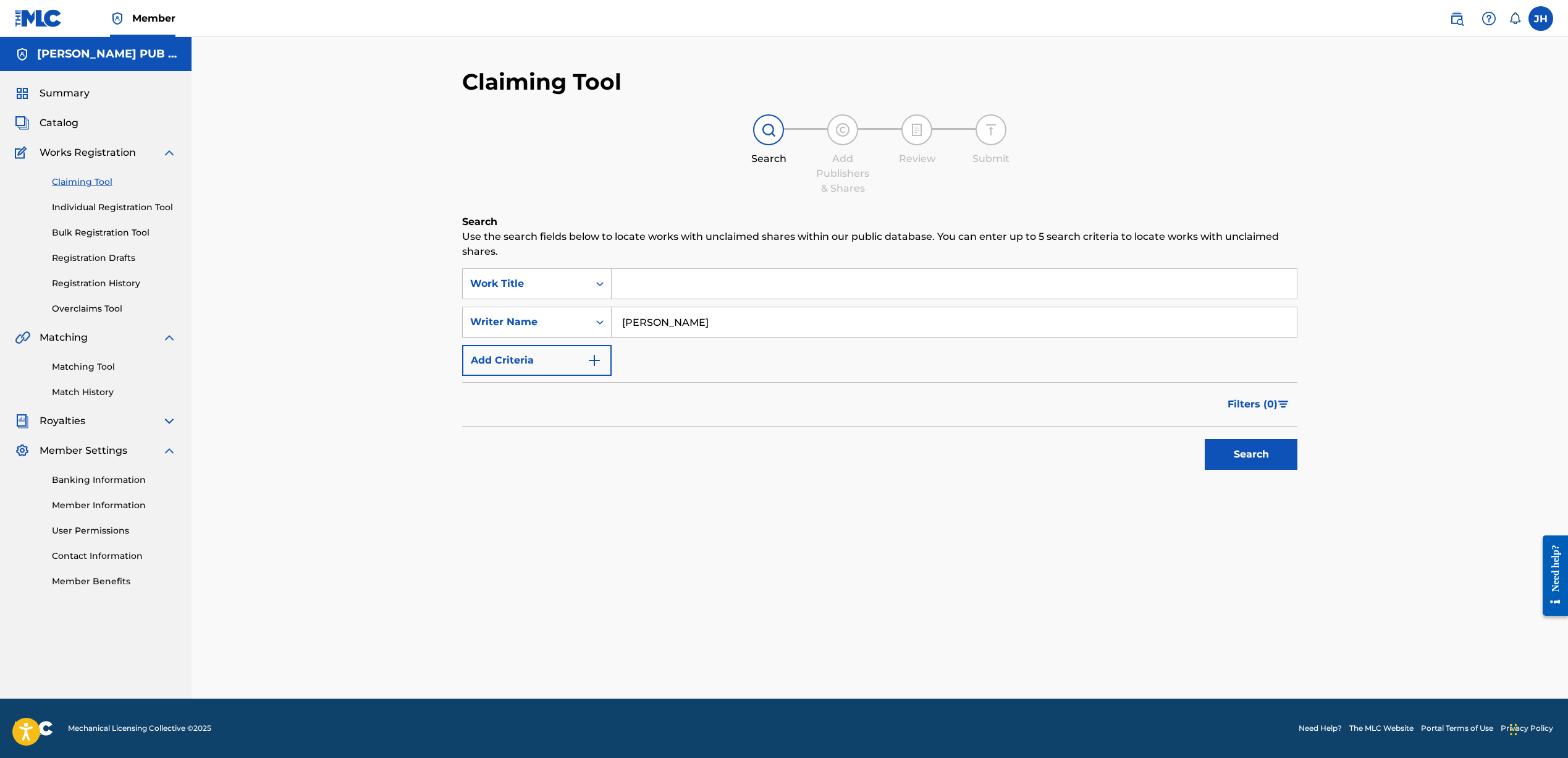
type input "Jeffrey harper"
click at [1279, 458] on button "Search" at bounding box center [1251, 454] width 93 height 31
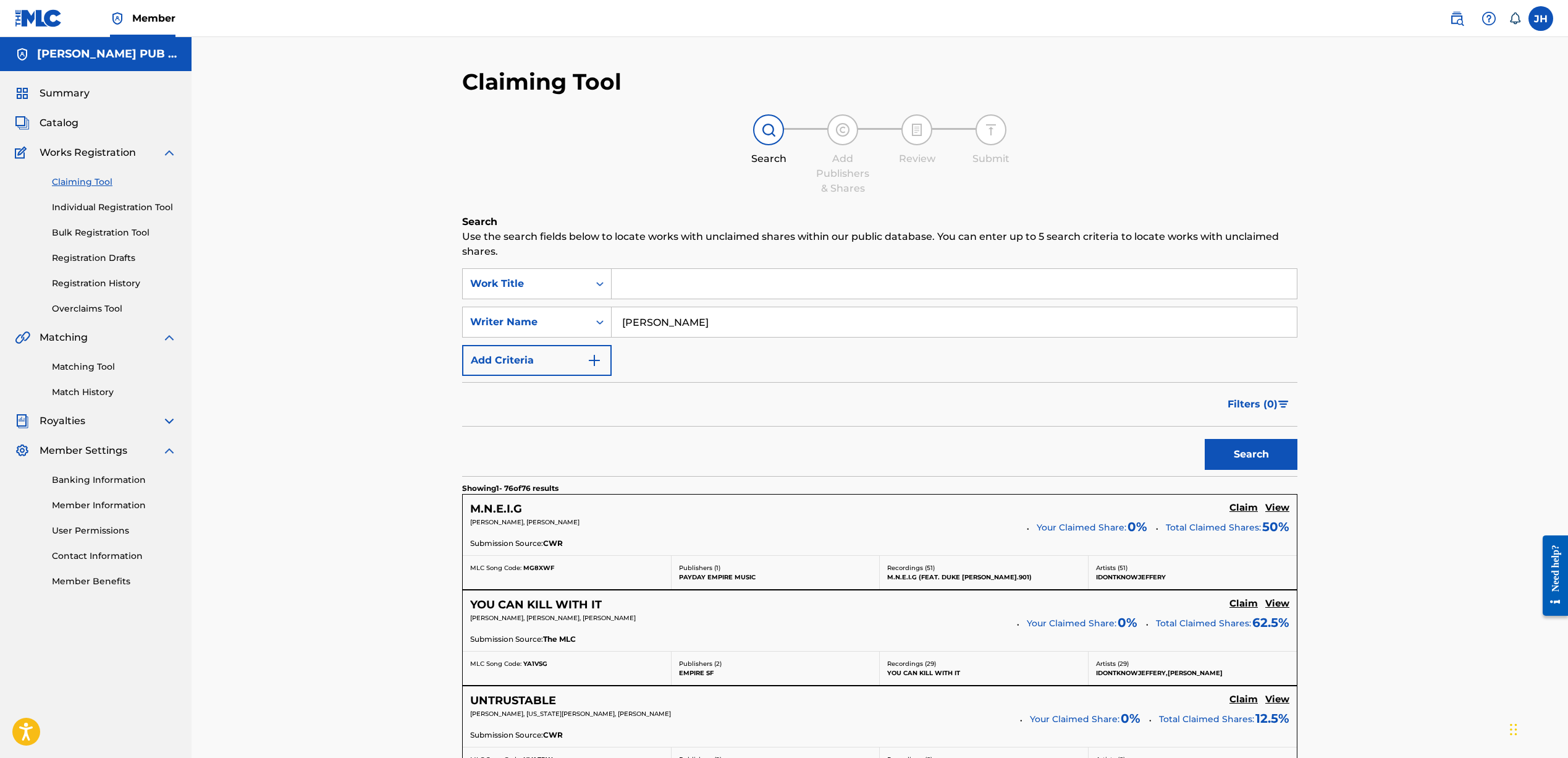
click at [717, 285] on input "Search Form" at bounding box center [954, 283] width 685 height 29
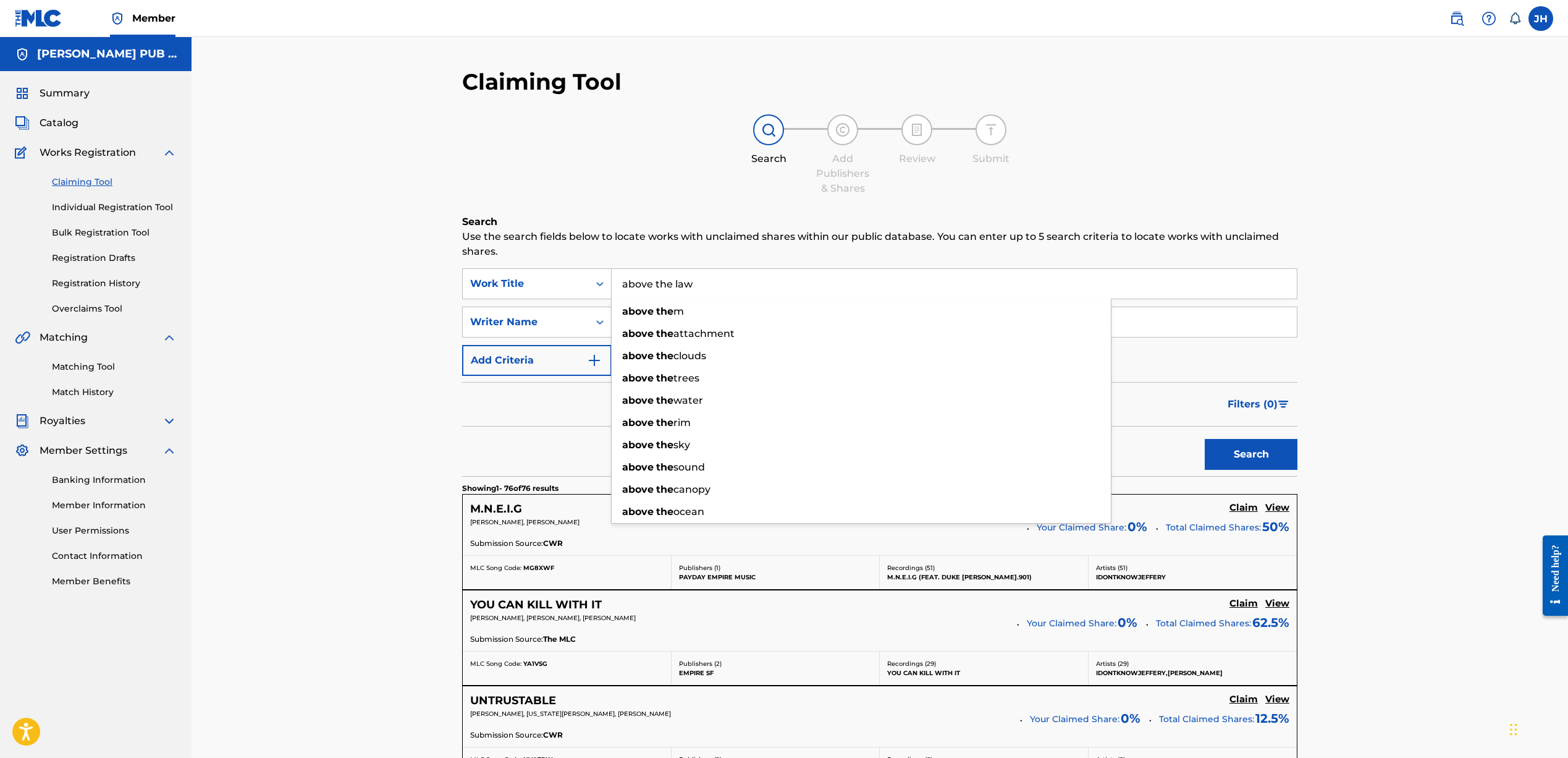
type input "above the law"
click at [1251, 454] on button "Search" at bounding box center [1251, 454] width 93 height 31
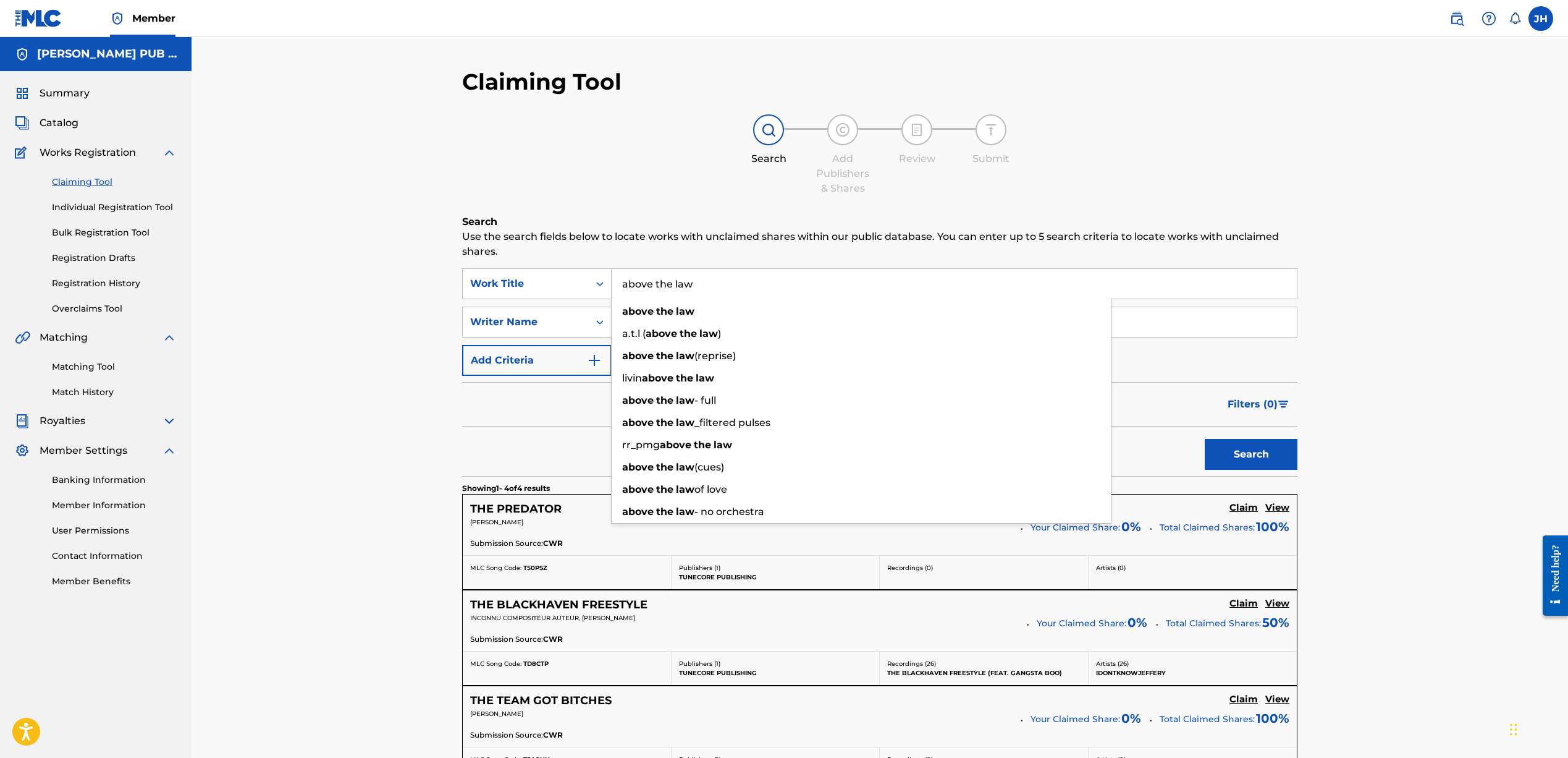
drag, startPoint x: 344, startPoint y: 444, endPoint x: 355, endPoint y: 446, distance: 11.2
click at [348, 444] on div "Claiming Tool Search Add Publishers & Shares Review Submit Search Use the searc…" at bounding box center [880, 517] width 1376 height 960
drag, startPoint x: 709, startPoint y: 286, endPoint x: 640, endPoint y: 282, distance: 69.1
click at [640, 282] on input "above the law" at bounding box center [954, 283] width 685 height 29
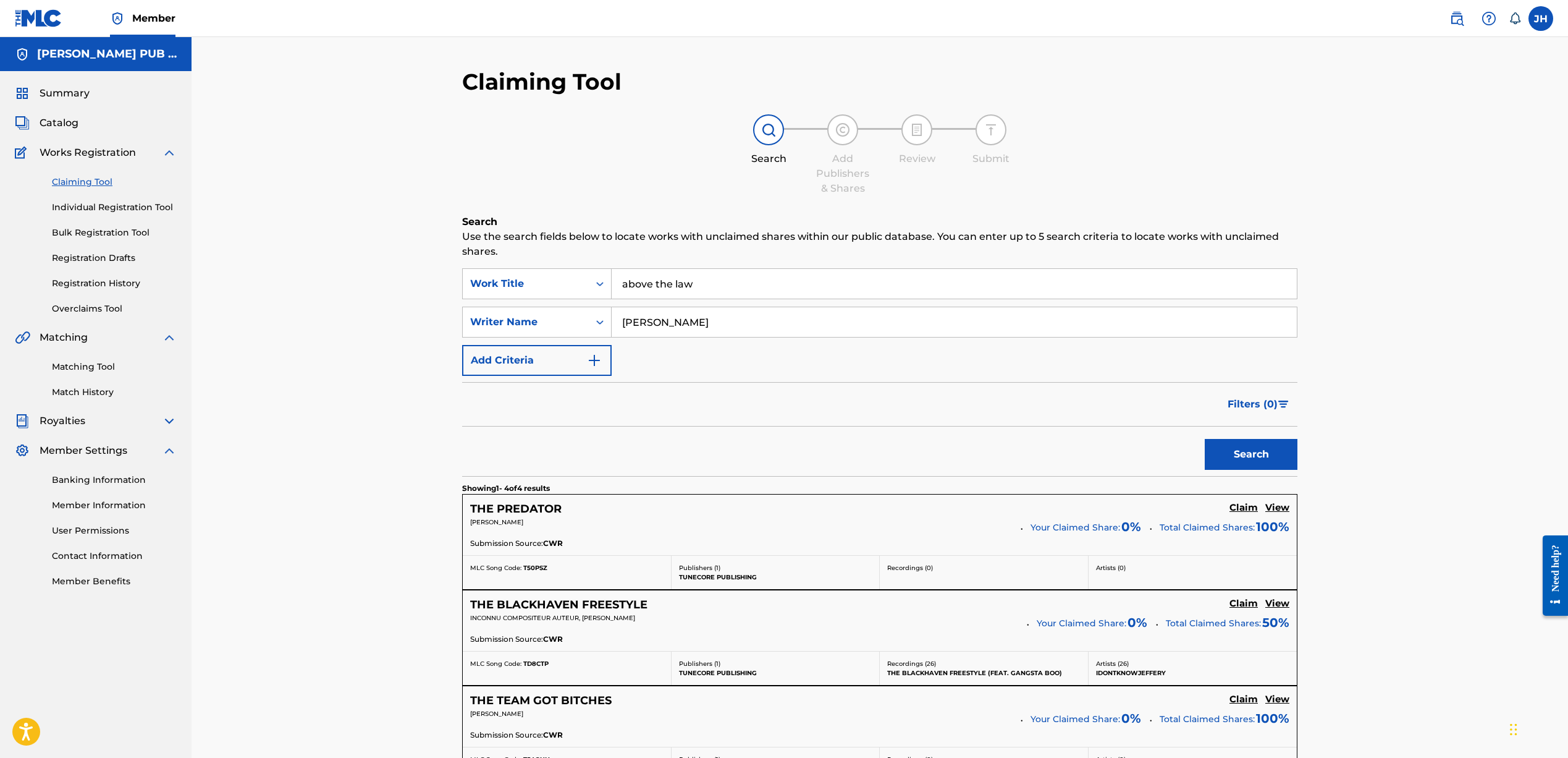
click at [73, 152] on span "Works Registration" at bounding box center [87, 152] width 96 height 15
click at [56, 123] on span "Catalog" at bounding box center [59, 123] width 39 height 15
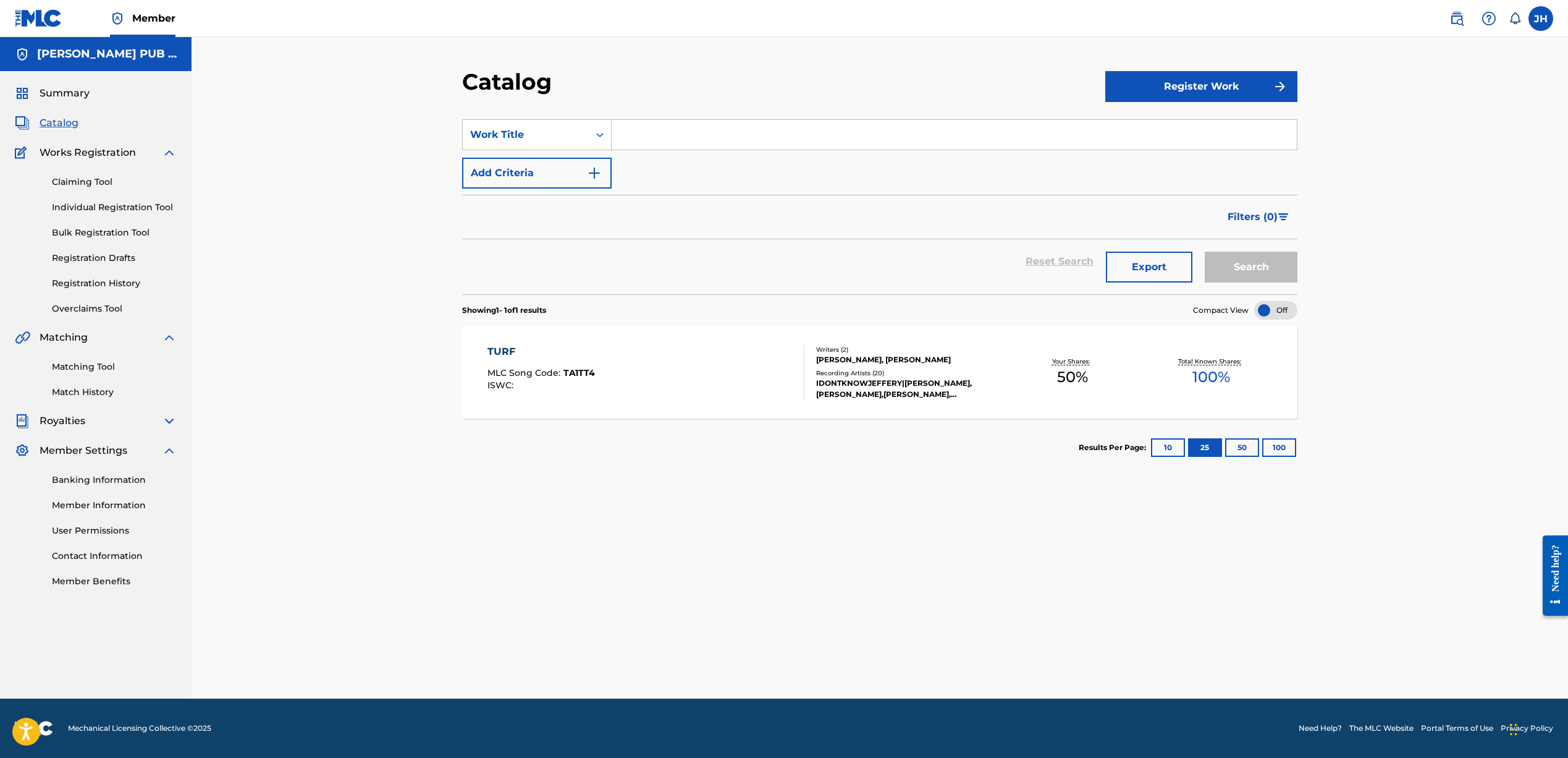
click at [1241, 84] on button "Register Work" at bounding box center [1201, 86] width 192 height 31
click at [1142, 130] on link "Individual" at bounding box center [1201, 126] width 192 height 29
drag, startPoint x: 1244, startPoint y: 82, endPoint x: 1205, endPoint y: 97, distance: 41.8
click at [1243, 84] on button "Register Work" at bounding box center [1201, 86] width 192 height 31
click at [1191, 153] on link "By File Upload" at bounding box center [1201, 156] width 192 height 29
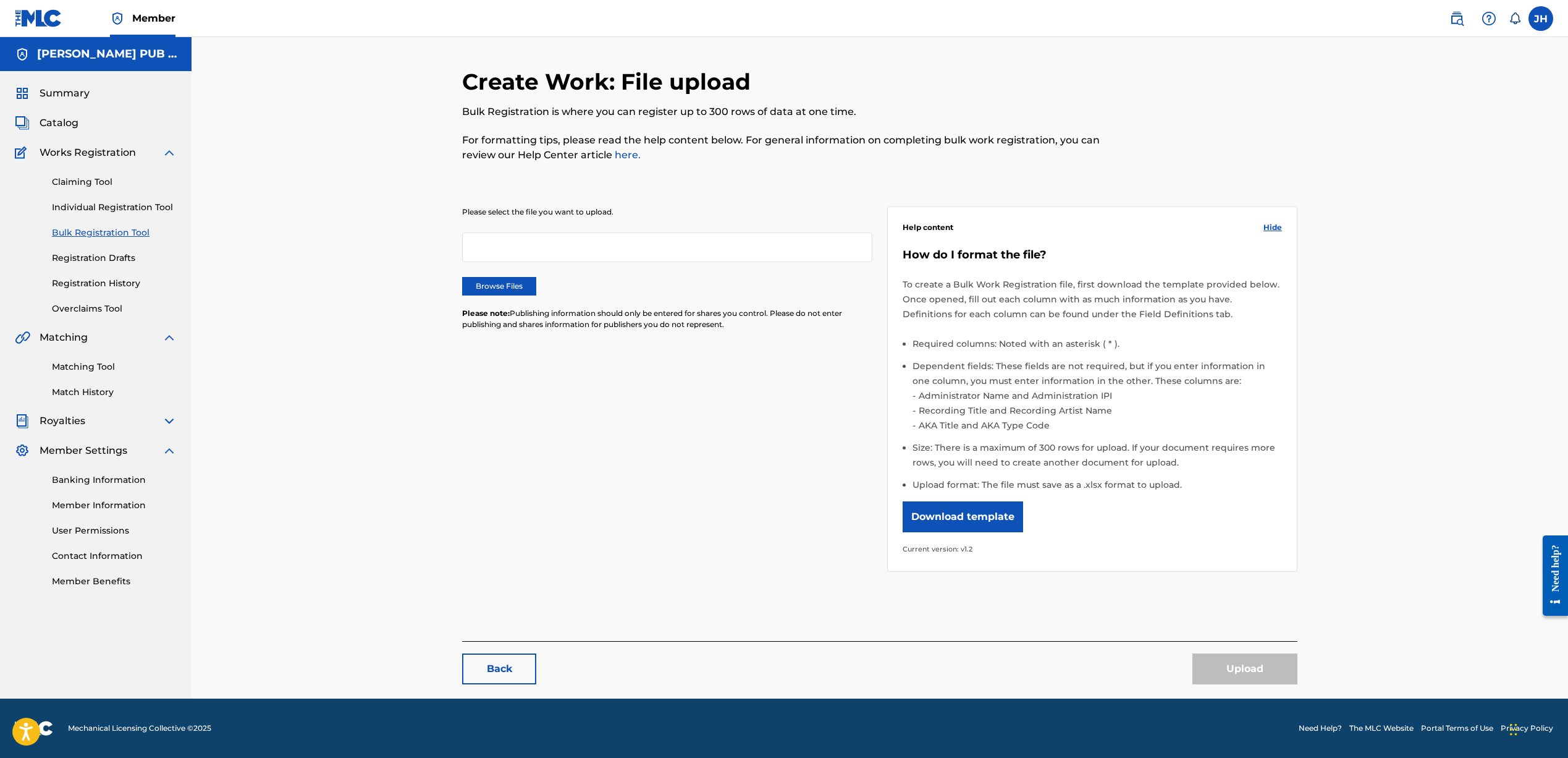
click at [770, 244] on div at bounding box center [668, 247] width 410 height 29
click at [754, 245] on div at bounding box center [668, 247] width 410 height 29
drag, startPoint x: 752, startPoint y: 245, endPoint x: 667, endPoint y: 252, distance: 85.3
click at [733, 247] on div at bounding box center [668, 247] width 410 height 29
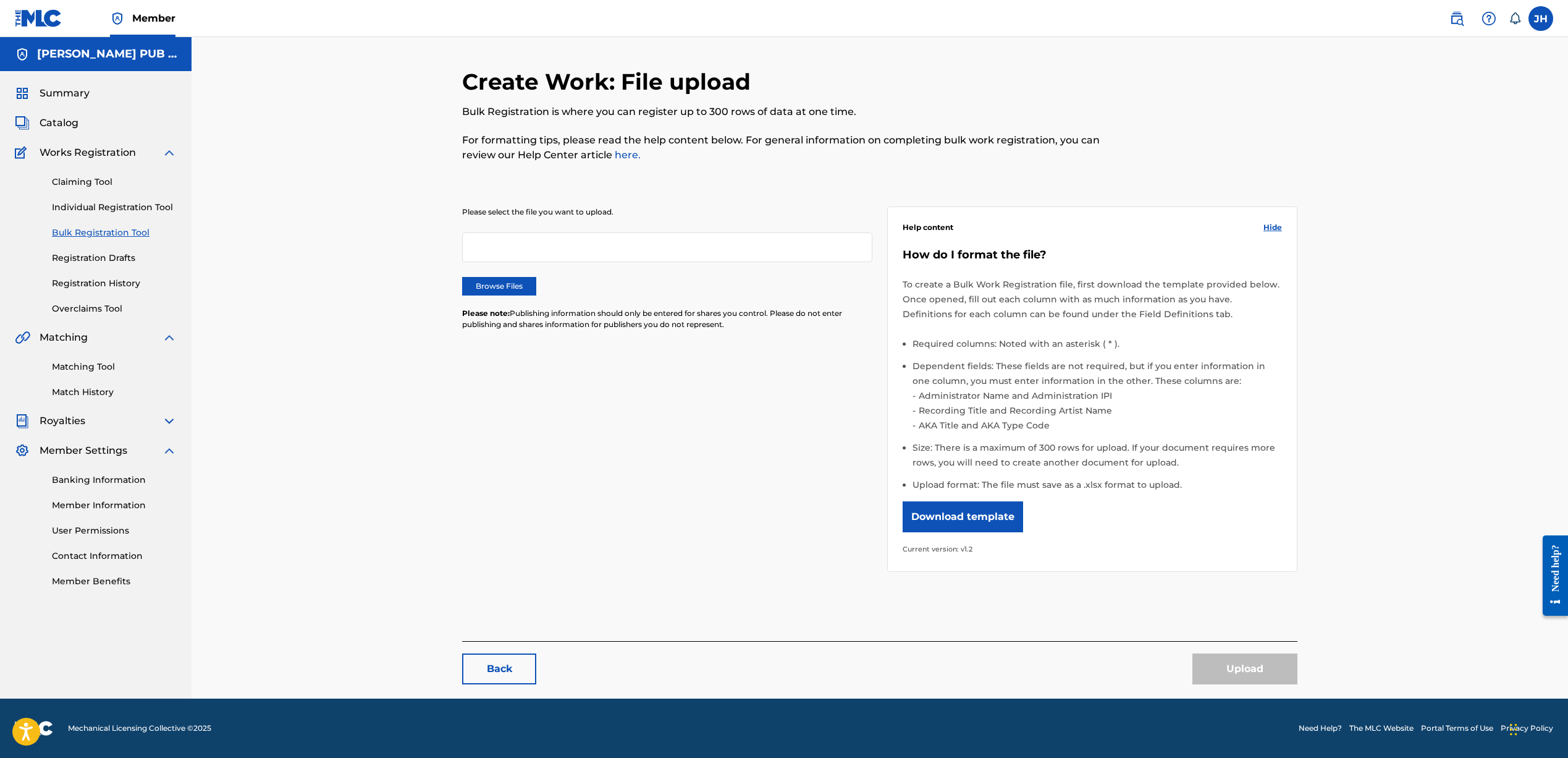
click at [515, 293] on label "Browse Files" at bounding box center [500, 286] width 74 height 19
click at [0, 0] on input "Browse Files" at bounding box center [0, 0] width 0 height 0
click at [540, 376] on div "Please select the file you want to upload. Browse Files Please note: Publishing…" at bounding box center [880, 381] width 835 height 410
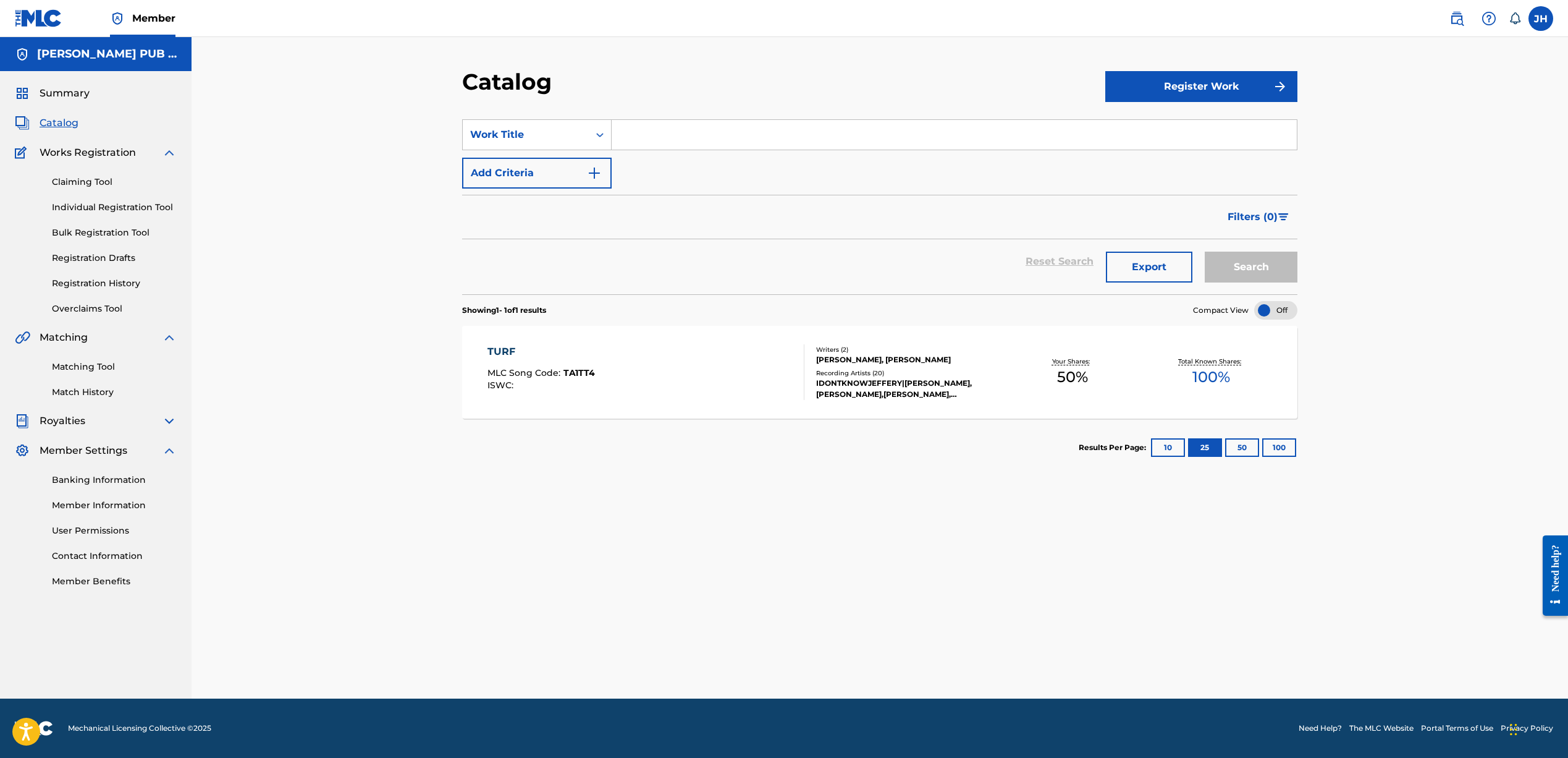
click at [1168, 85] on button "Register Work" at bounding box center [1201, 86] width 192 height 31
click at [1151, 124] on link "Individual" at bounding box center [1201, 126] width 192 height 29
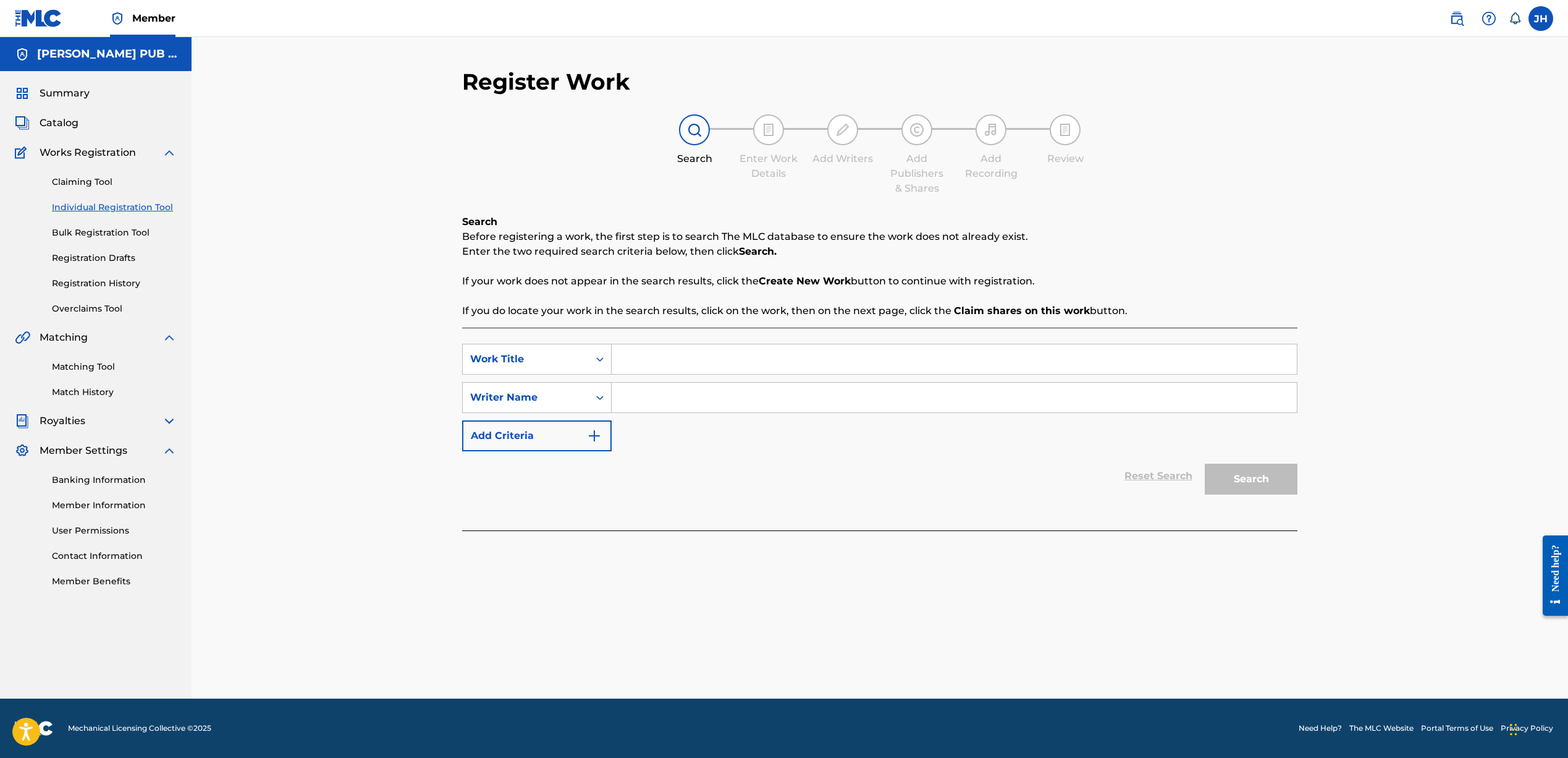
click at [645, 356] on input "Search Form" at bounding box center [954, 358] width 685 height 29
type input "a"
click at [682, 390] on input "Search Form" at bounding box center [954, 397] width 685 height 29
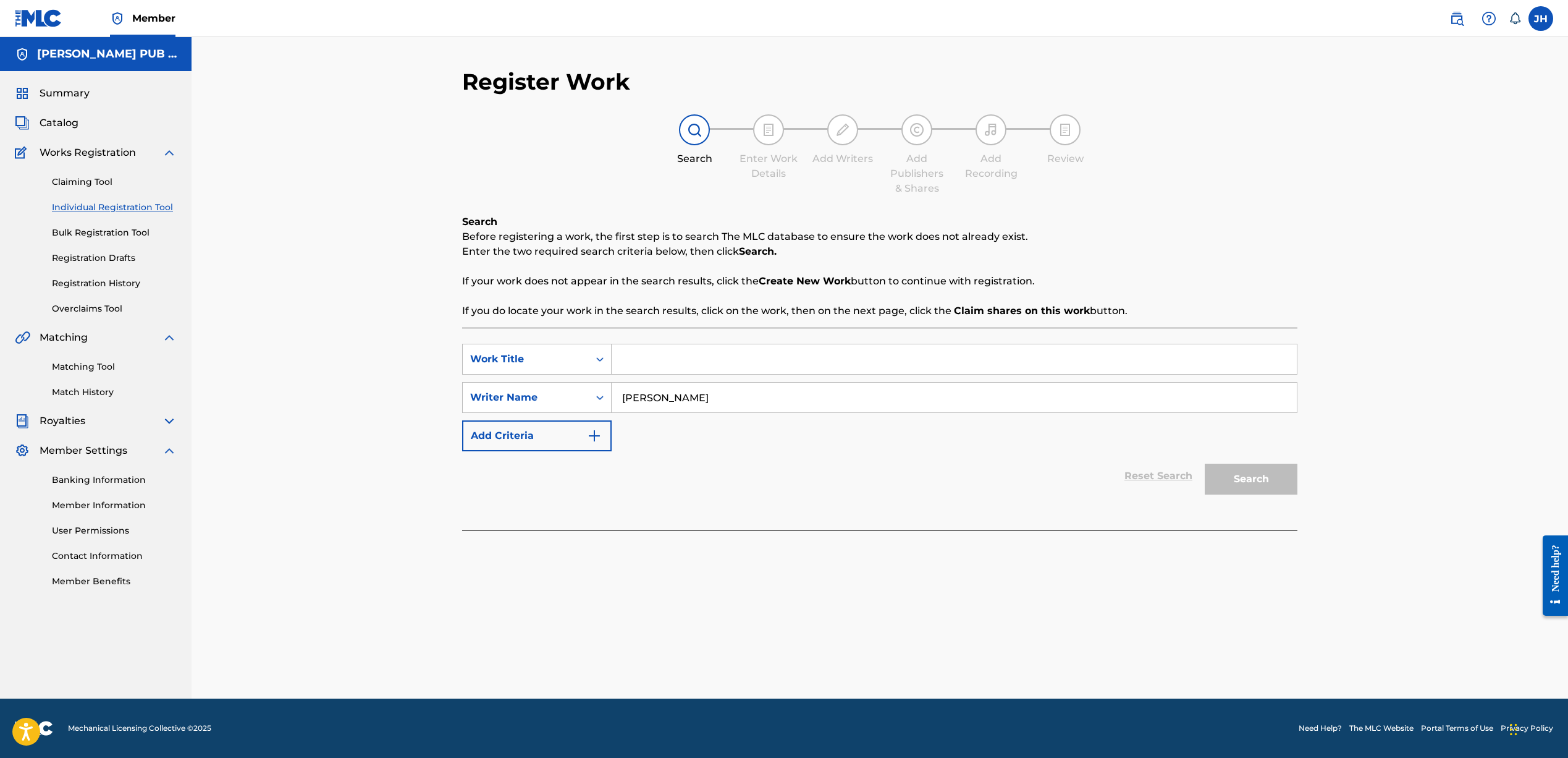
type input "Jeffrey harper"
click at [698, 358] on input "Search Form" at bounding box center [954, 358] width 685 height 29
type input "above the law"
click at [1251, 479] on button "Search" at bounding box center [1251, 478] width 93 height 31
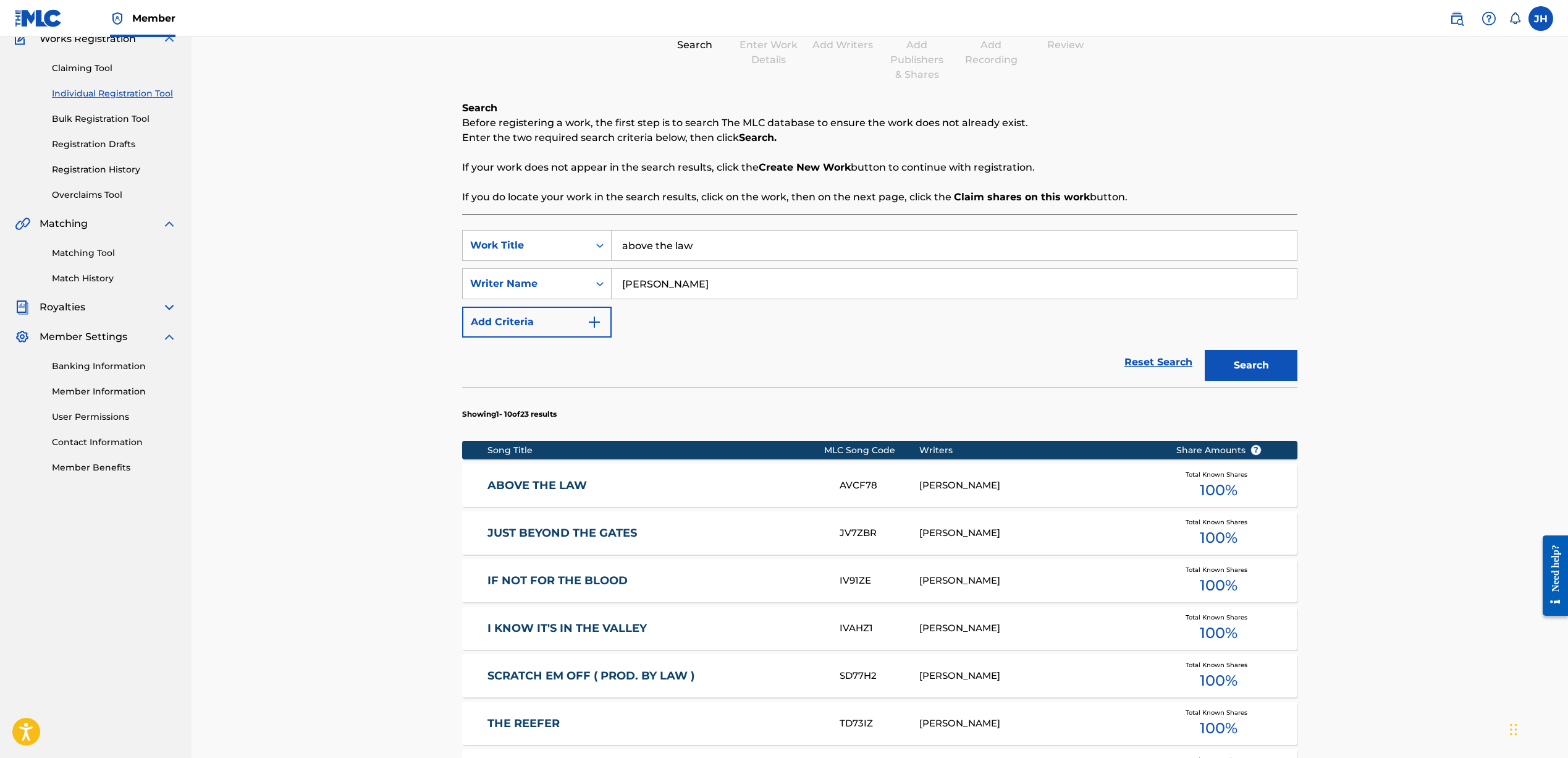
scroll to position [115, 0]
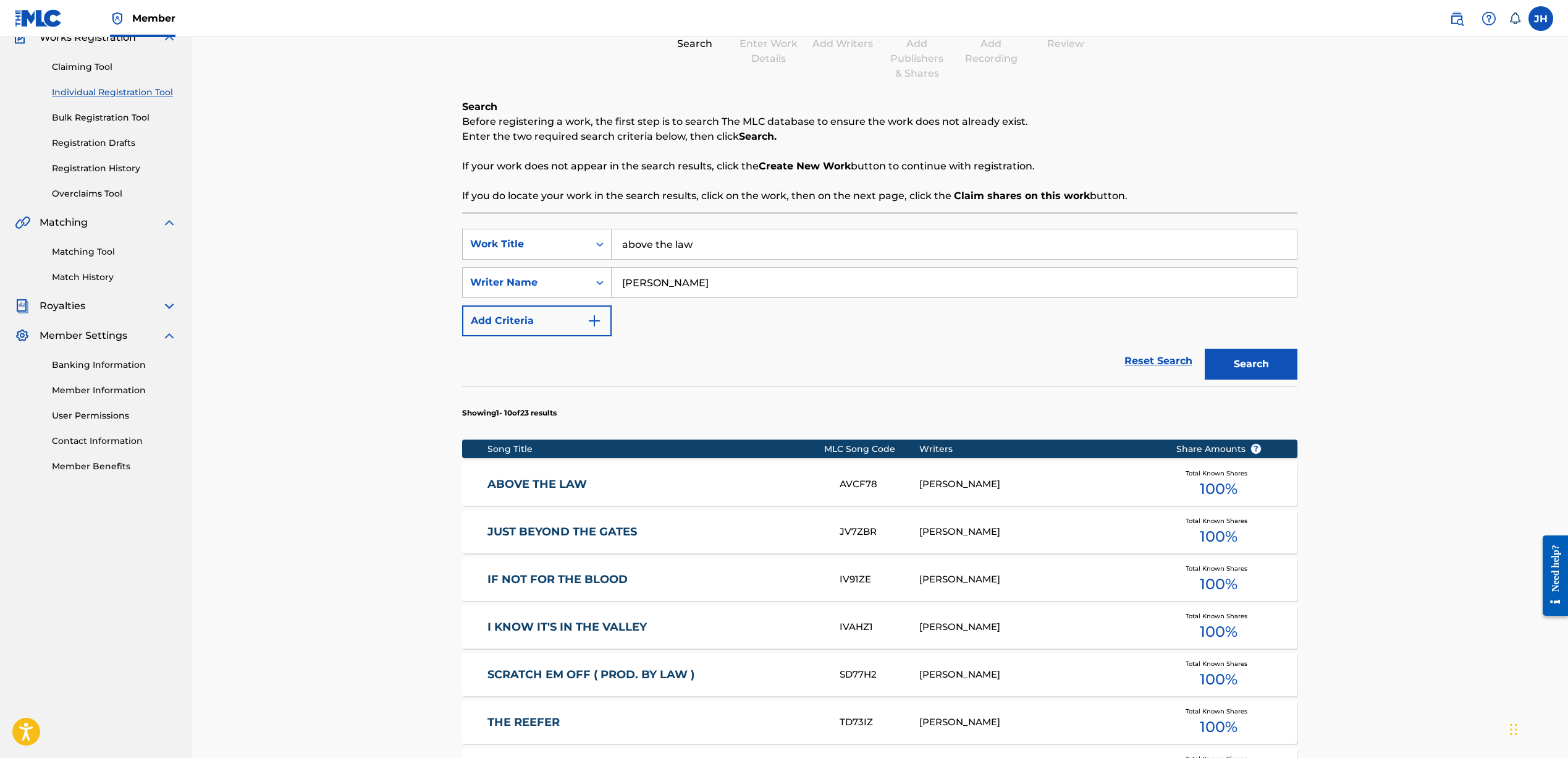
click at [1218, 485] on span "100 %" at bounding box center [1219, 488] width 38 height 22
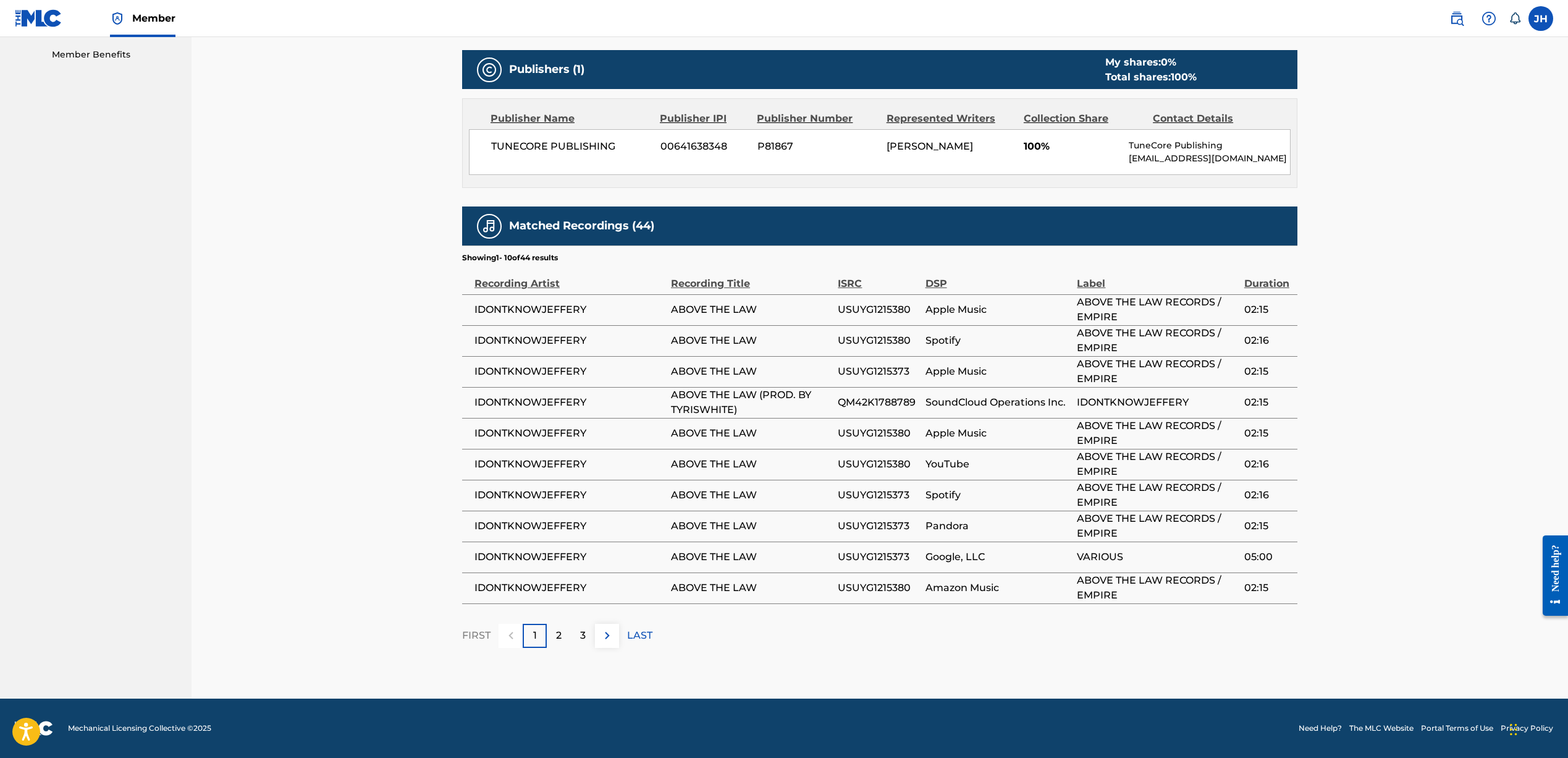
scroll to position [526, 0]
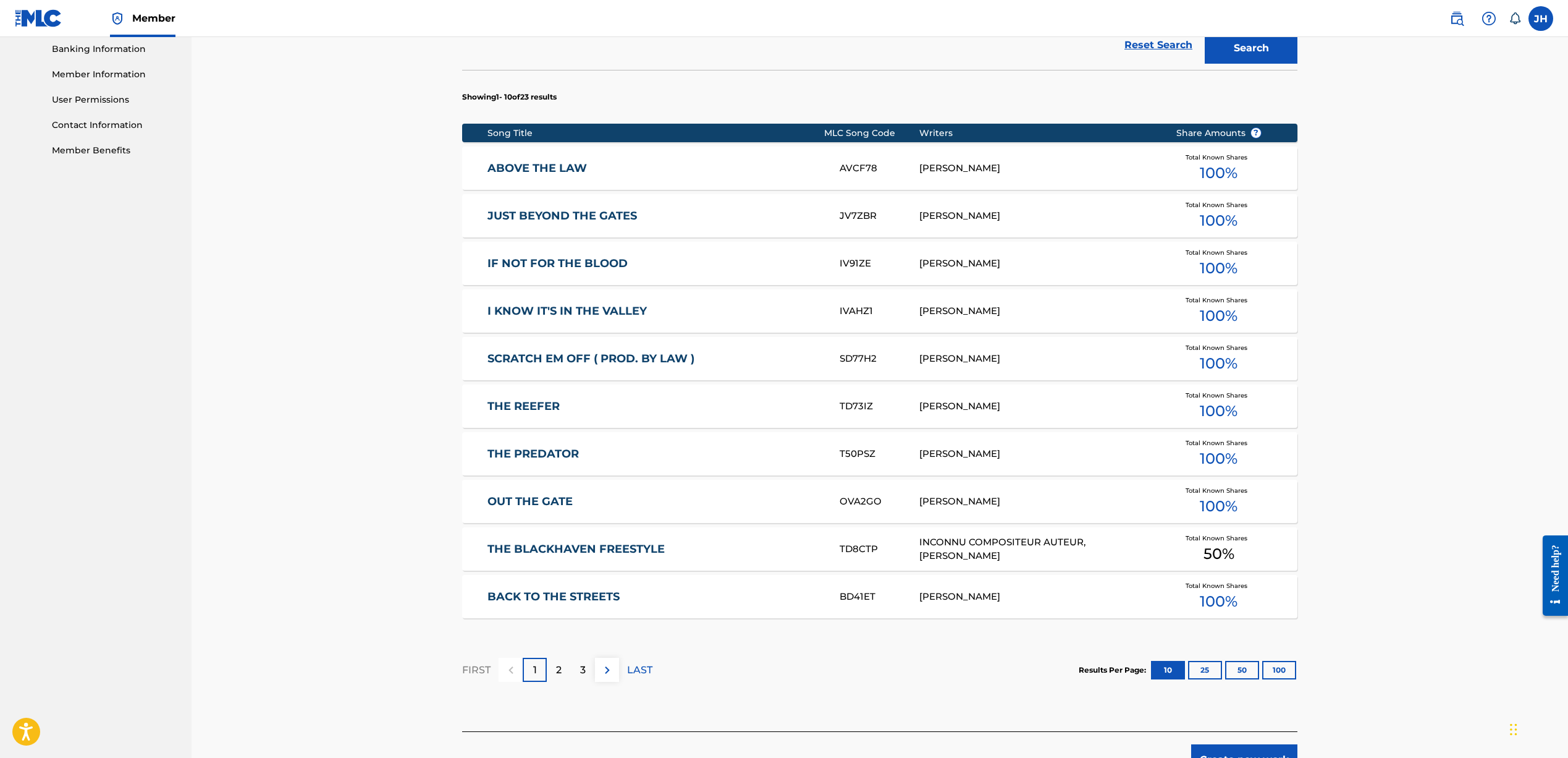
scroll to position [431, 0]
click at [995, 596] on div "JEFFREY T HARPER" at bounding box center [1038, 596] width 238 height 14
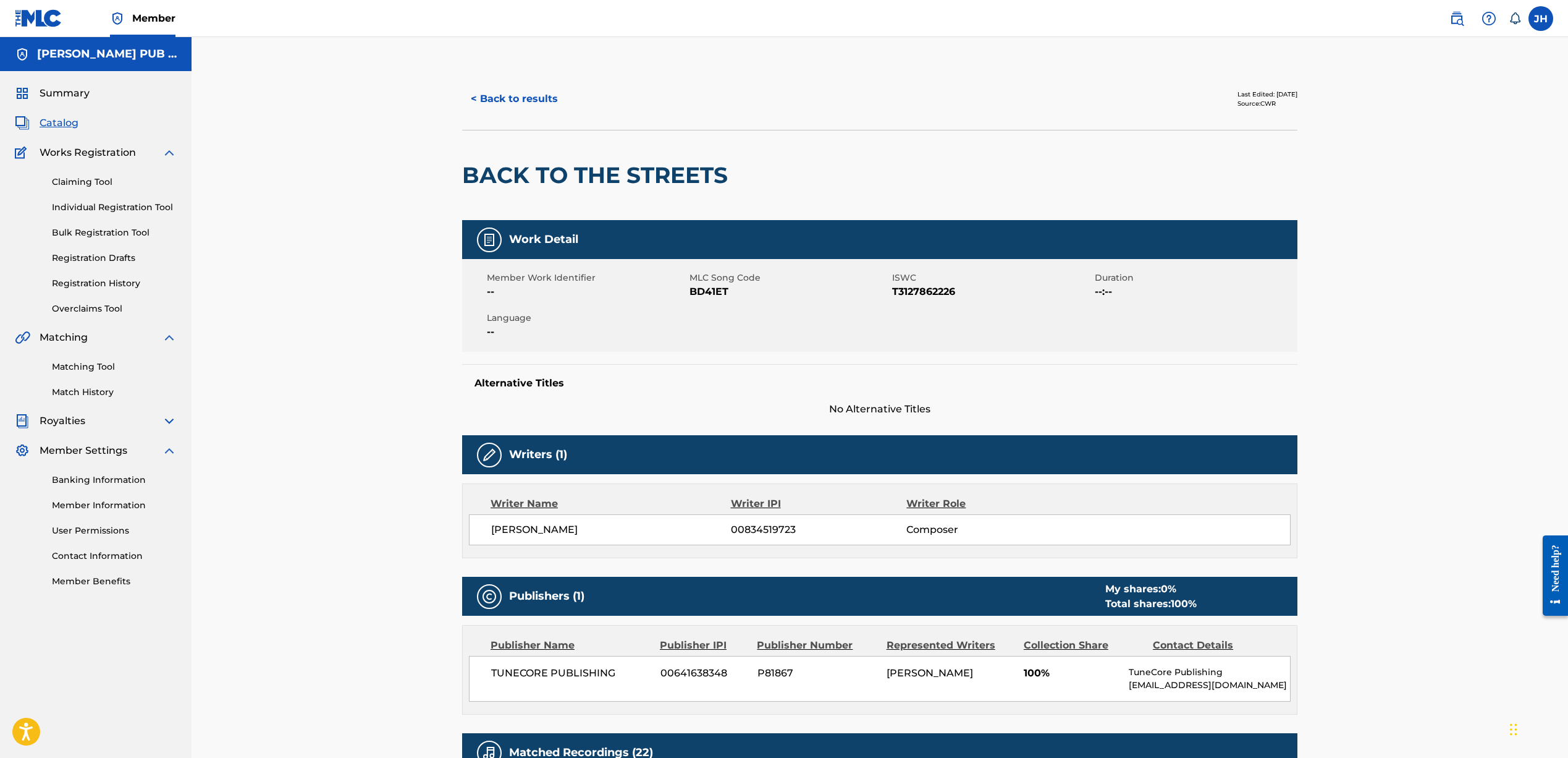
click at [527, 90] on button "< Back to results" at bounding box center [515, 99] width 104 height 31
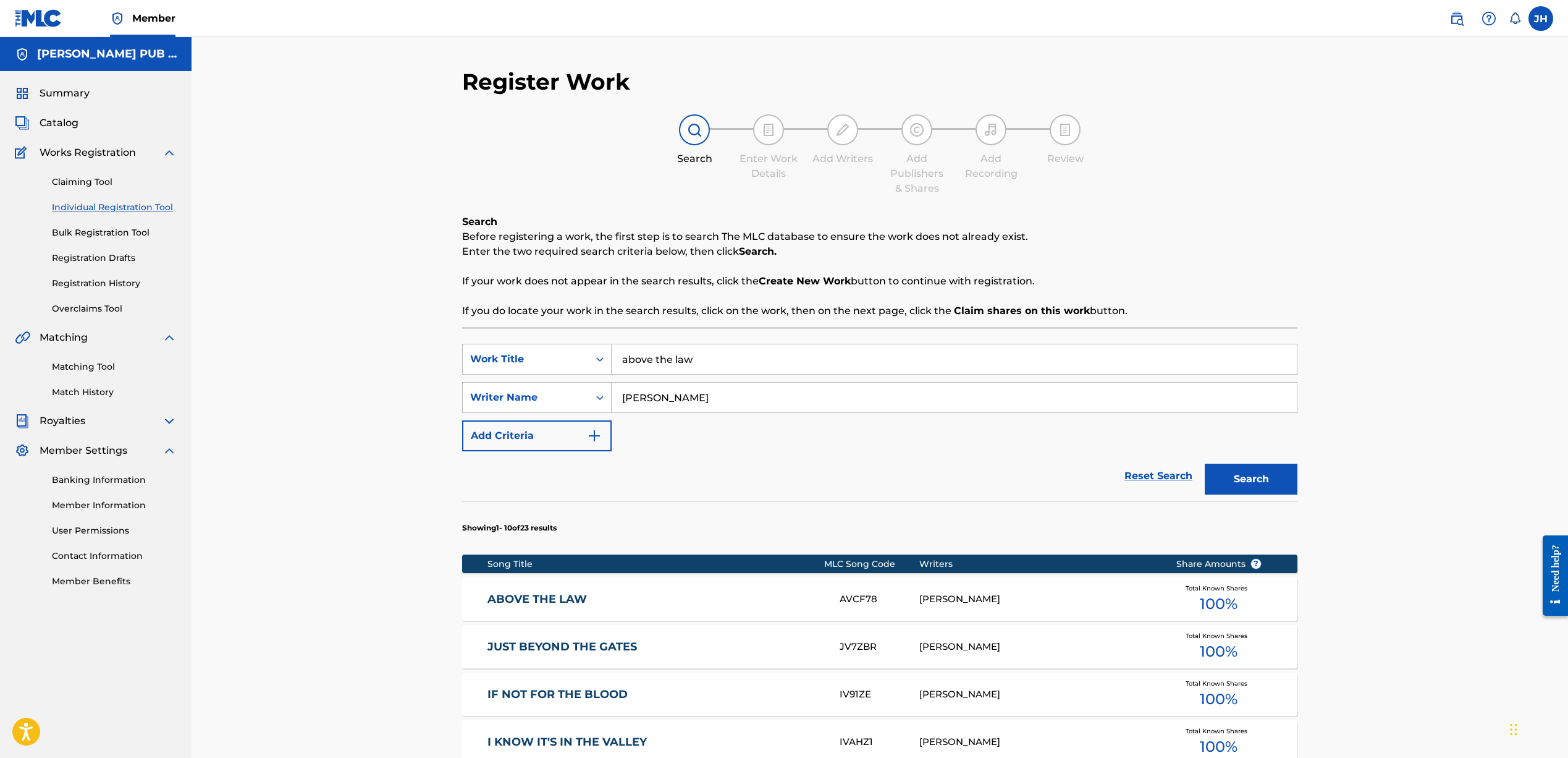
drag, startPoint x: 535, startPoint y: 342, endPoint x: 348, endPoint y: 315, distance: 188.9
click at [417, 330] on div "Register Work Search Enter Work Details Add Writers Add Publishers & Shares Add…" at bounding box center [880, 621] width 1376 height 1168
click at [941, 391] on input "Jeffrey harper" at bounding box center [954, 397] width 685 height 29
click at [529, 353] on div "Work Title" at bounding box center [526, 359] width 111 height 15
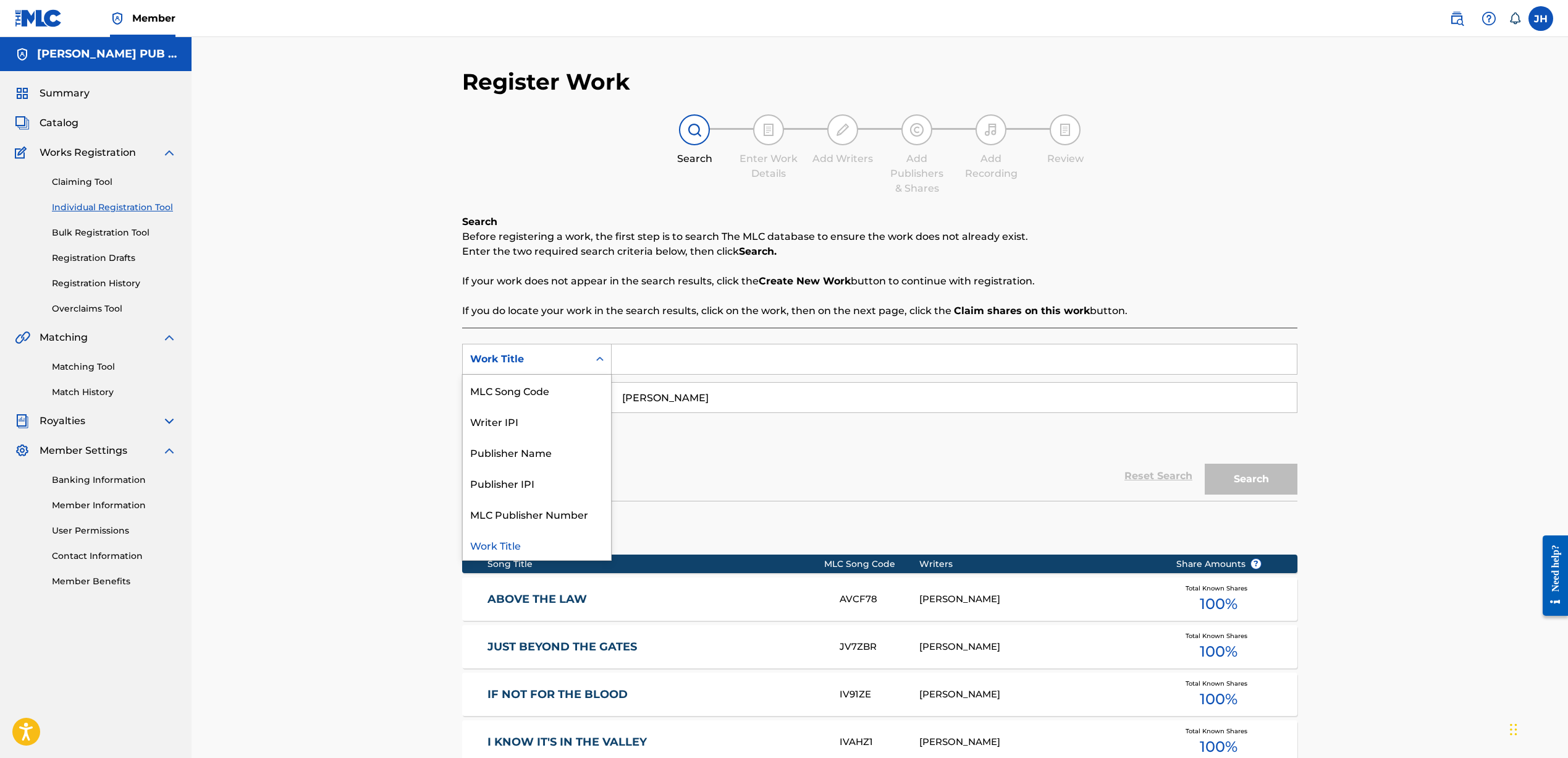
scroll to position [1, 0]
click at [540, 450] on div "Publisher Name" at bounding box center [536, 451] width 148 height 31
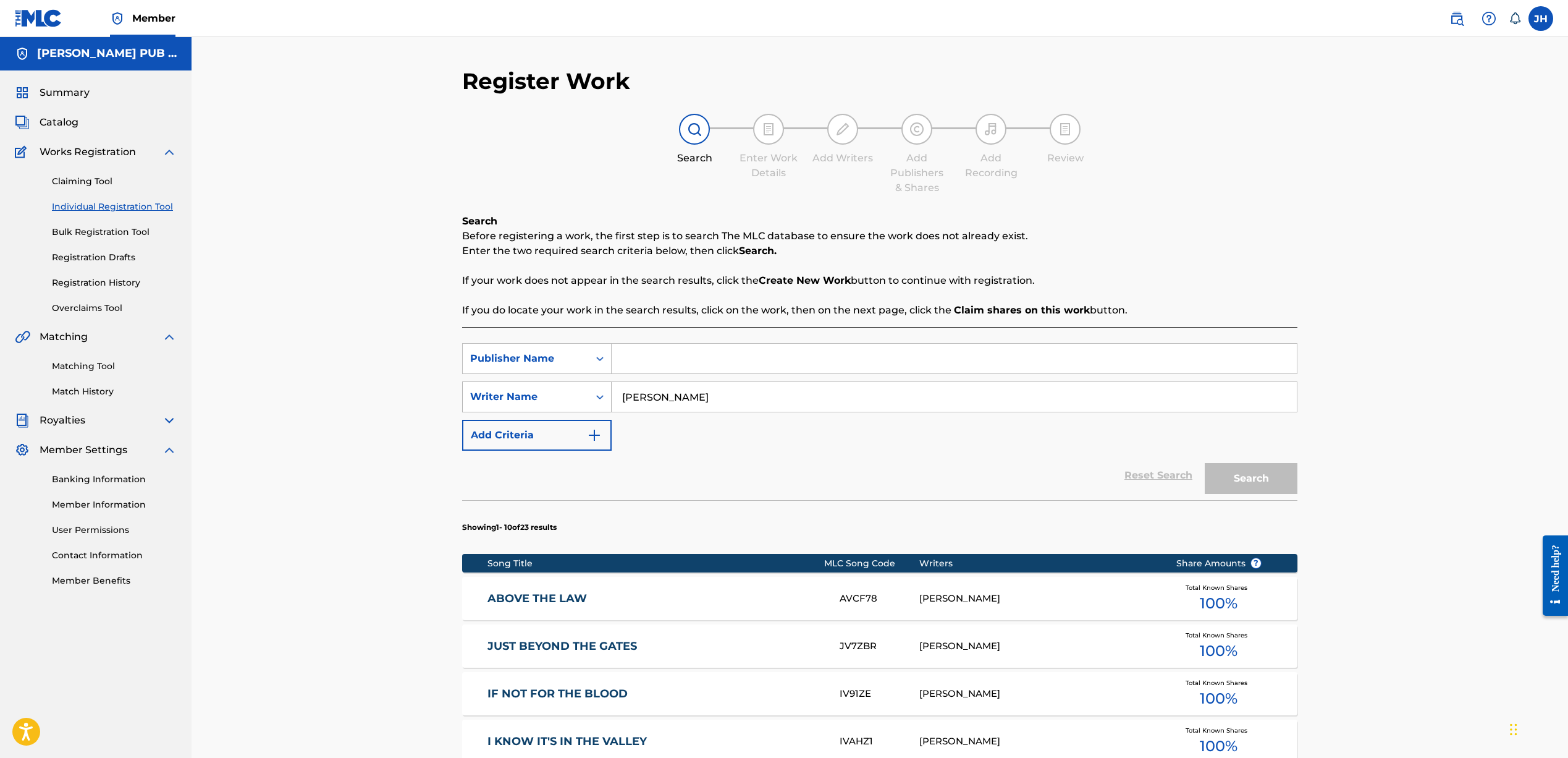
drag, startPoint x: 581, startPoint y: 393, endPoint x: 560, endPoint y: 385, distance: 22.5
click at [552, 393] on div "SearchWithCriteria95fd035b-39ca-41e9-ab67-9b2da541bf6f Writer Name Jeffrey harp…" at bounding box center [880, 396] width 835 height 31
click at [623, 359] on input "Search Form" at bounding box center [954, 358] width 685 height 29
click at [1251, 478] on button "Search" at bounding box center [1251, 478] width 93 height 31
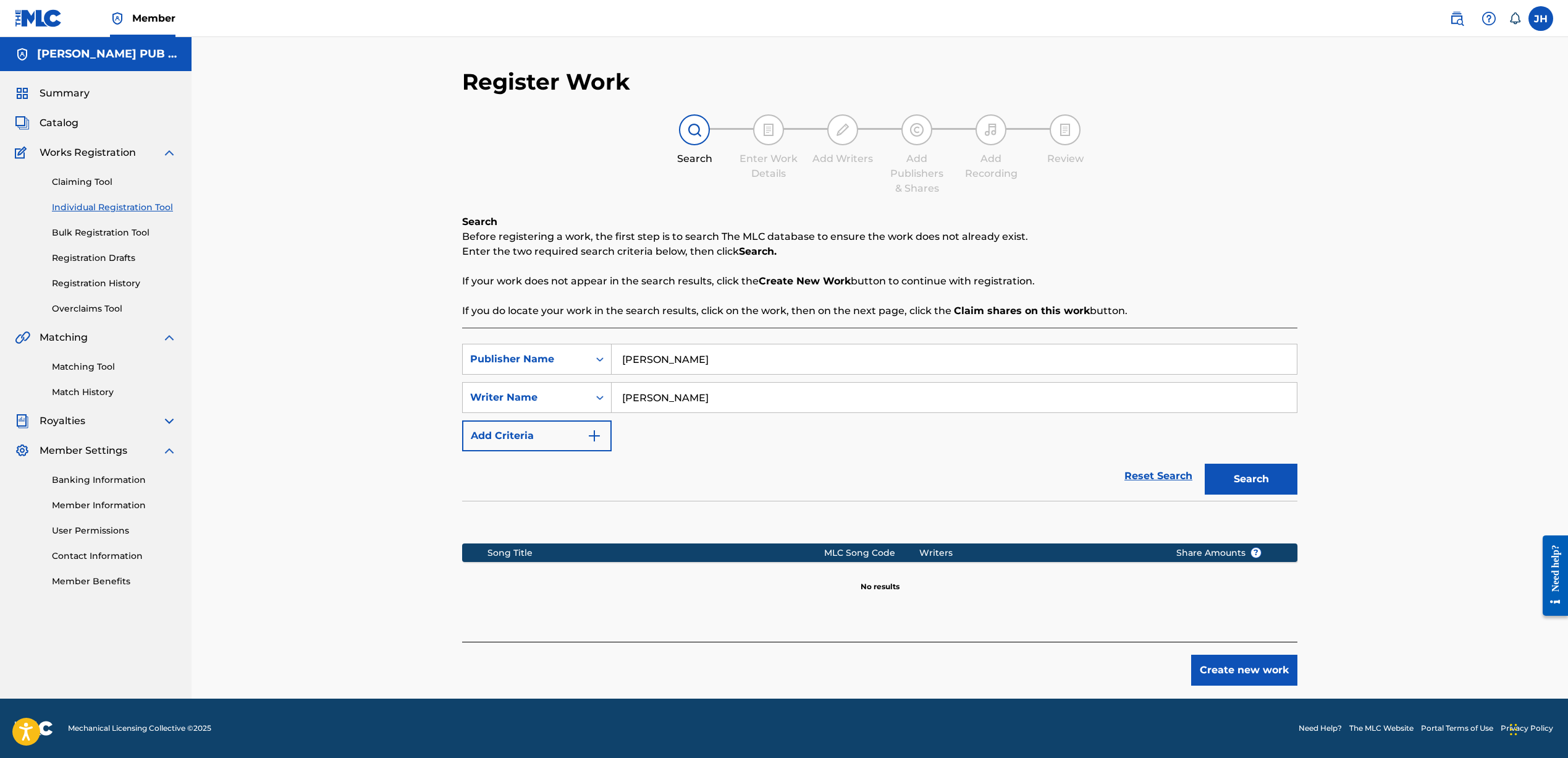
click at [660, 359] on input "[PERSON_NAME]" at bounding box center [954, 358] width 685 height 29
type input "Jeffrey harper"
click at [1251, 479] on button "Search" at bounding box center [1251, 478] width 93 height 31
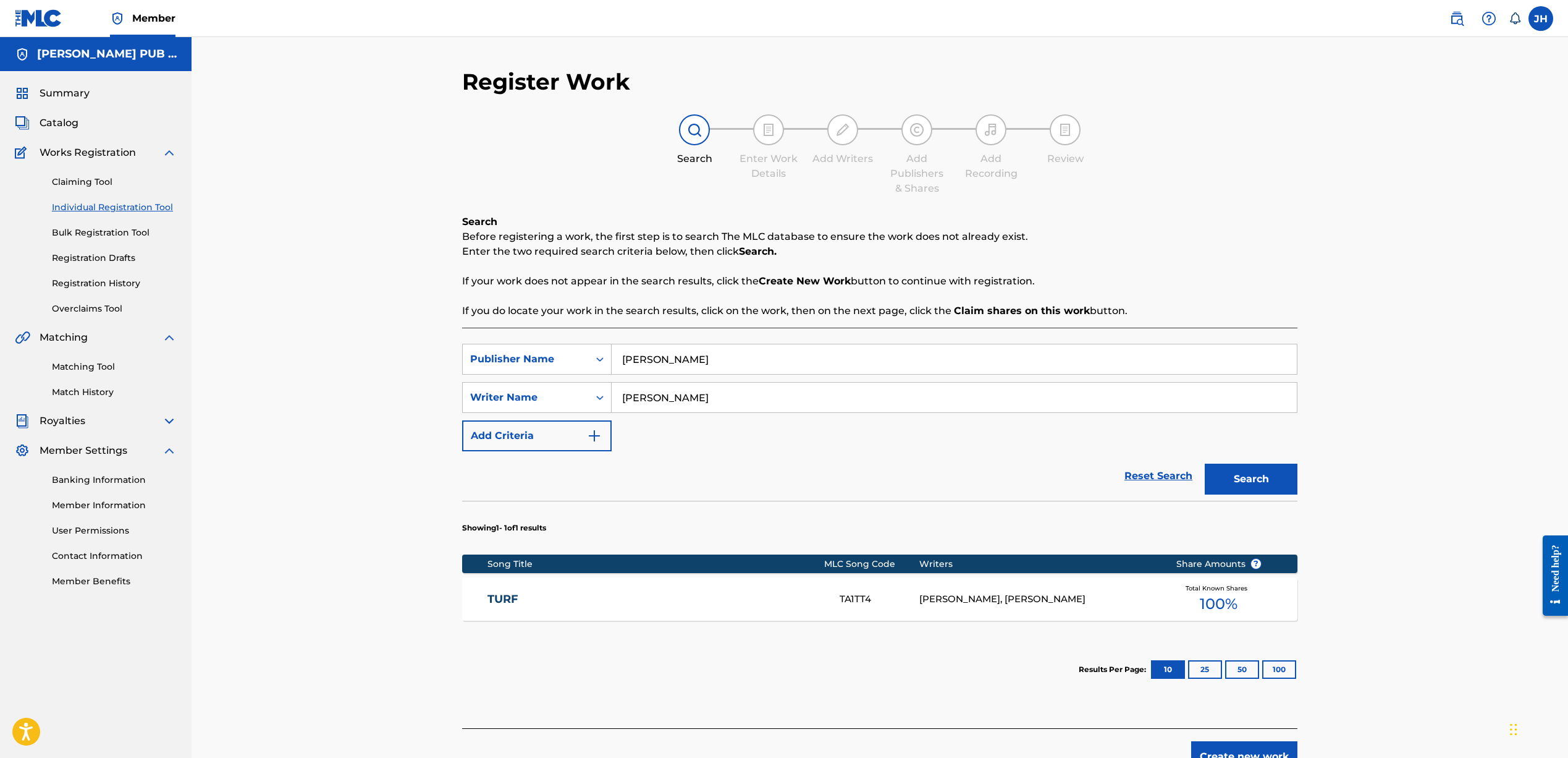
click at [1216, 589] on span "Total Known Shares" at bounding box center [1219, 588] width 66 height 9
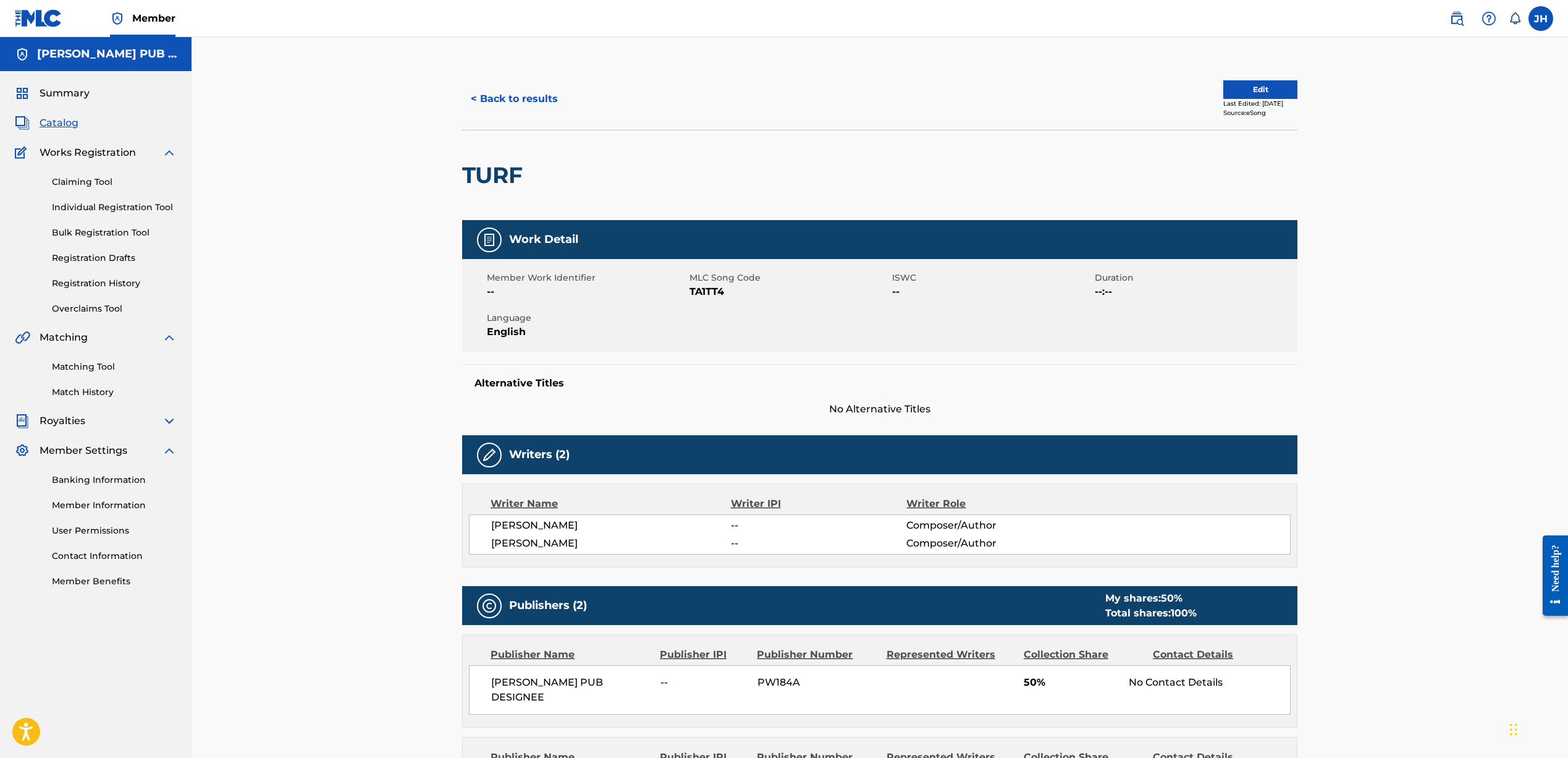
scroll to position [2, 0]
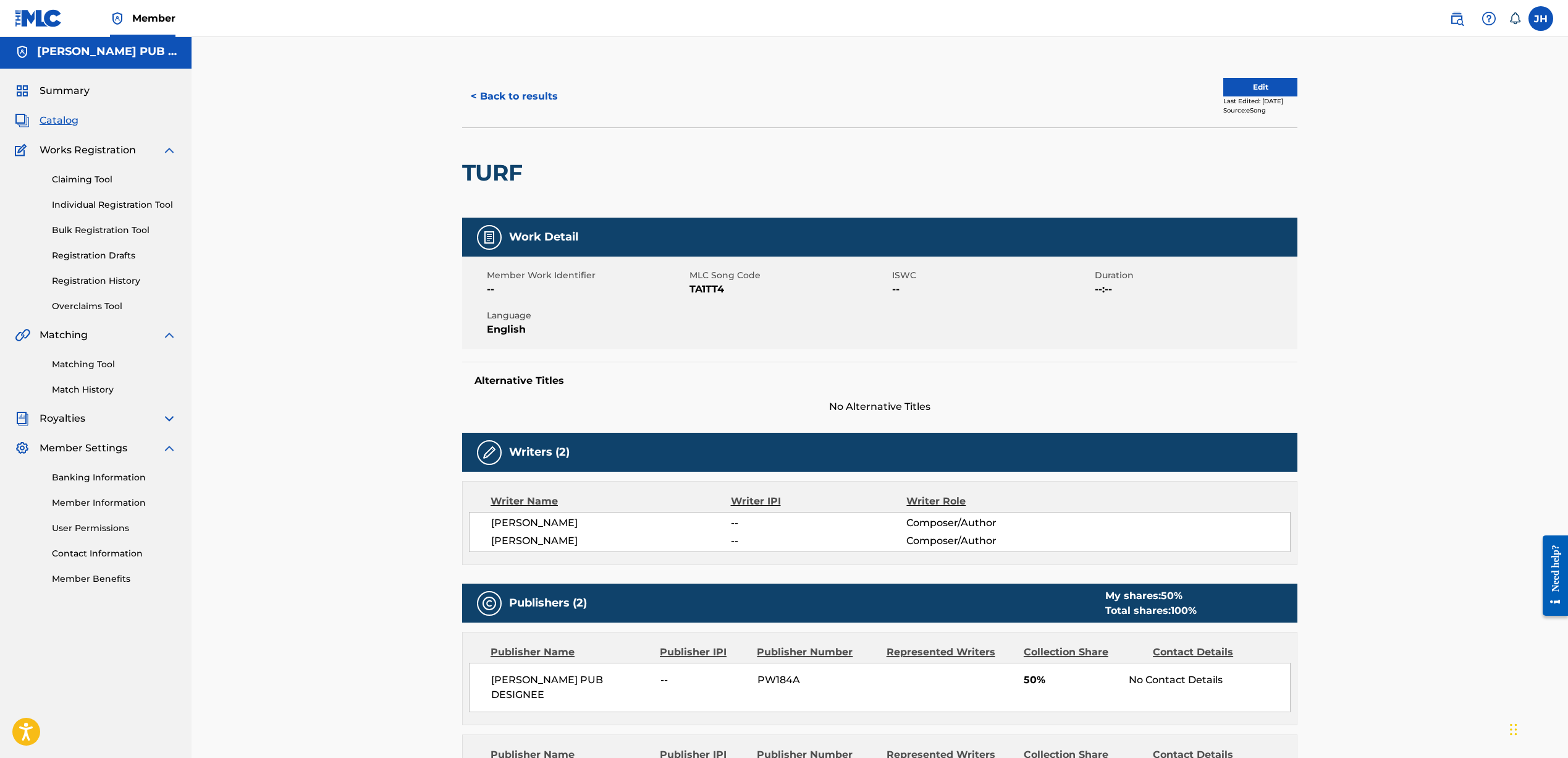
click at [82, 179] on link "Claiming Tool" at bounding box center [114, 179] width 125 height 13
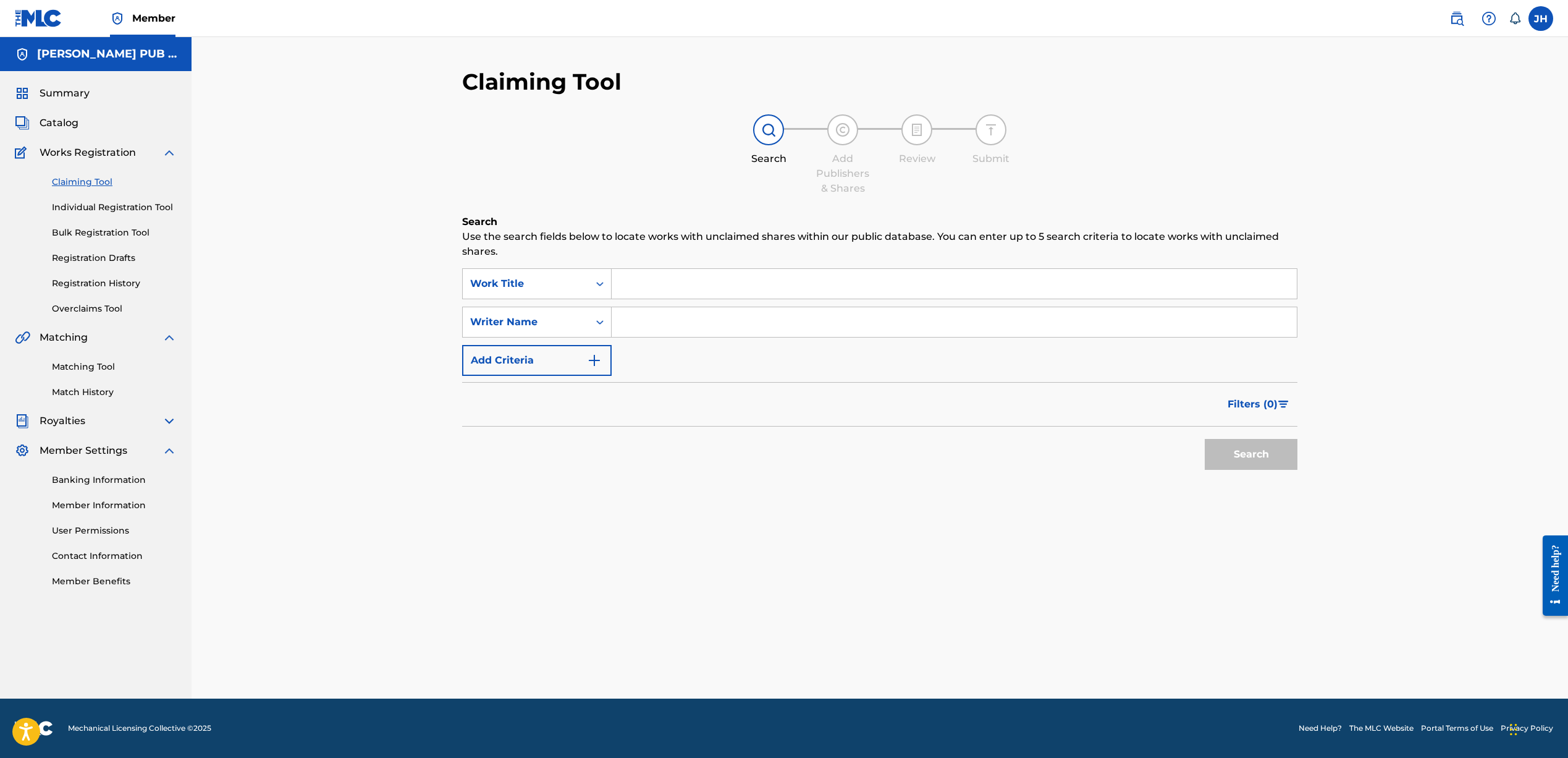
click at [94, 231] on link "Bulk Registration Tool" at bounding box center [114, 232] width 125 height 13
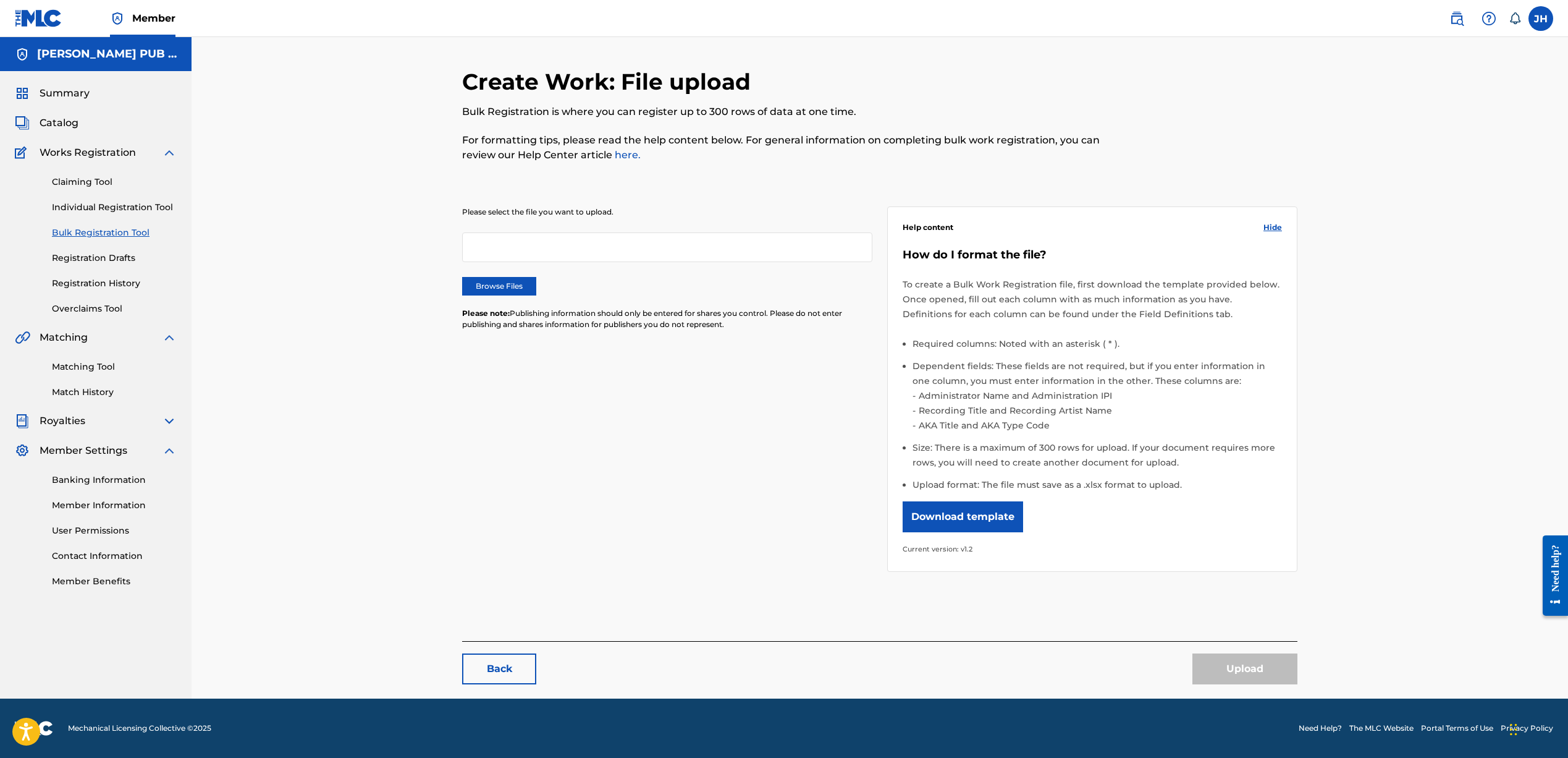
click at [545, 247] on div at bounding box center [668, 247] width 410 height 29
click at [1000, 517] on button "Download template" at bounding box center [963, 516] width 121 height 31
click at [54, 121] on span "Catalog" at bounding box center [59, 123] width 39 height 15
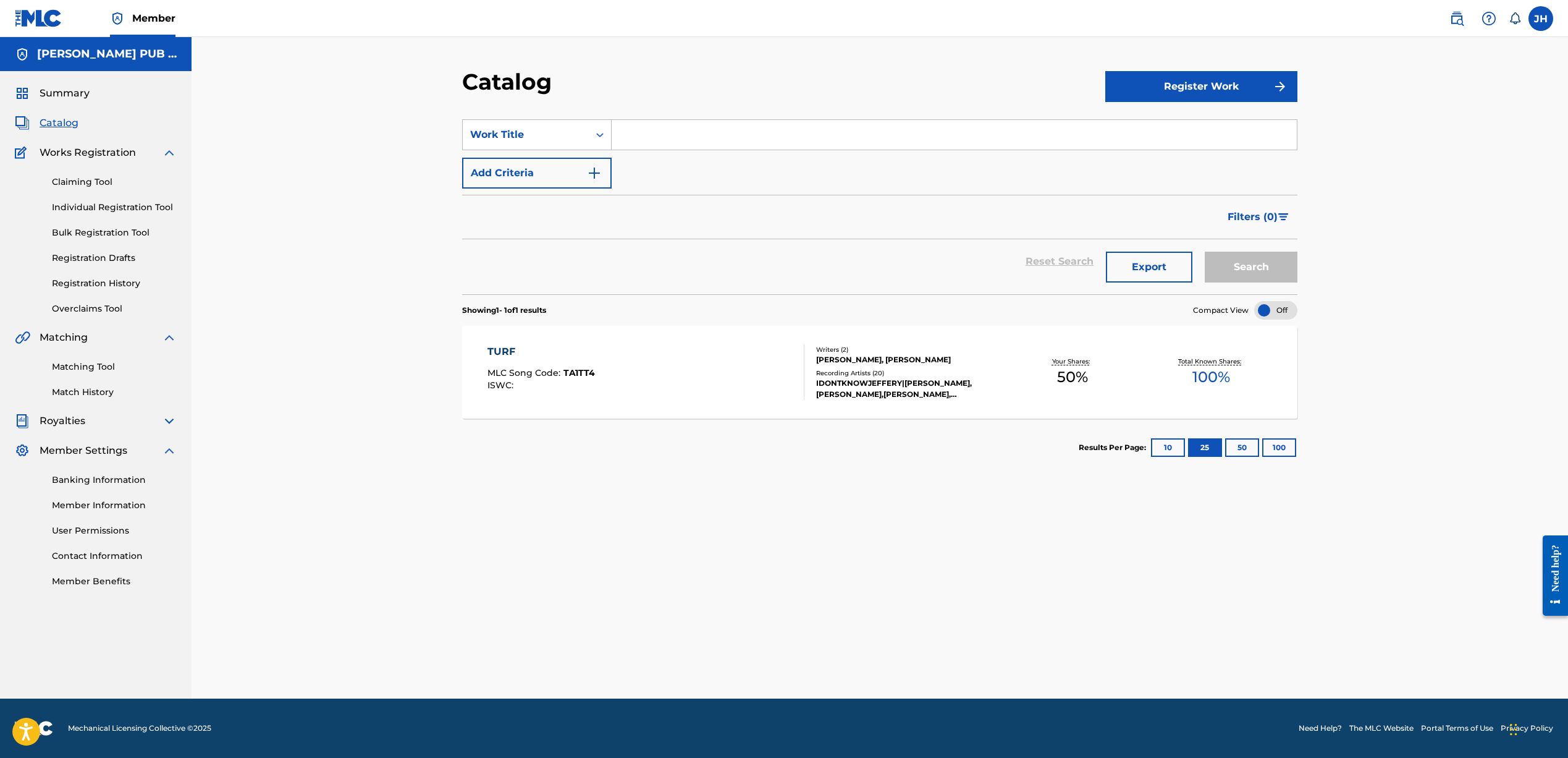
click at [1147, 89] on button "Register Work" at bounding box center [1201, 86] width 192 height 31
click at [1156, 127] on link "Individual" at bounding box center [1201, 126] width 192 height 29
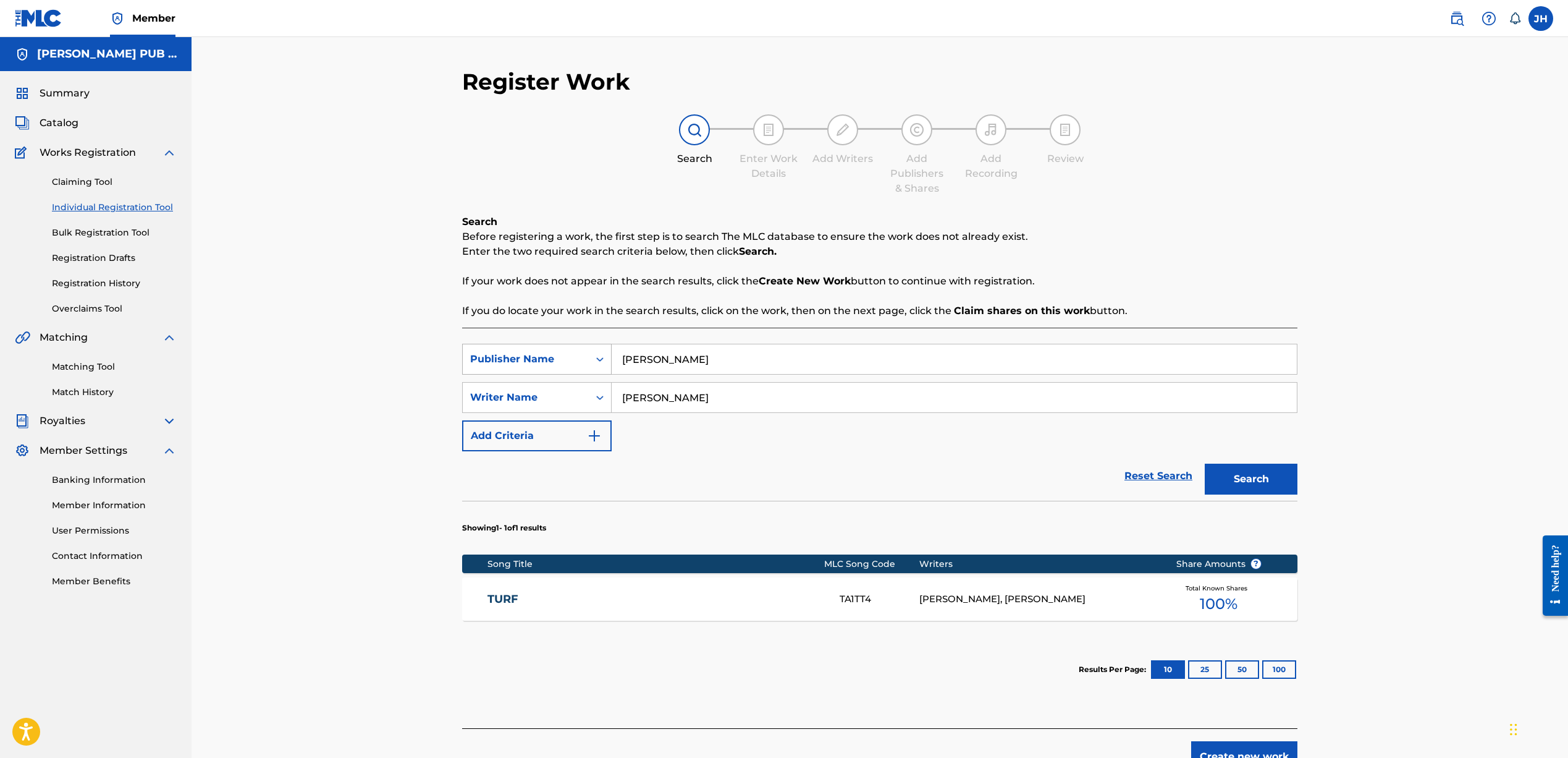
drag, startPoint x: 706, startPoint y: 357, endPoint x: 576, endPoint y: 344, distance: 130.6
click at [576, 344] on div "SearchWithCriteriac948aa2c-d54e-4a3a-b54b-004ff321ce8c Publisher Name Jeffrey h…" at bounding box center [880, 359] width 835 height 31
drag, startPoint x: 698, startPoint y: 399, endPoint x: 595, endPoint y: 392, distance: 103.2
click at [595, 392] on div "SearchWithCriteria95fd035b-39ca-41e9-ab67-9b2da541bf6f Writer Name Jeffrey harp…" at bounding box center [880, 397] width 835 height 31
click at [676, 351] on input "Search Form" at bounding box center [954, 358] width 685 height 29
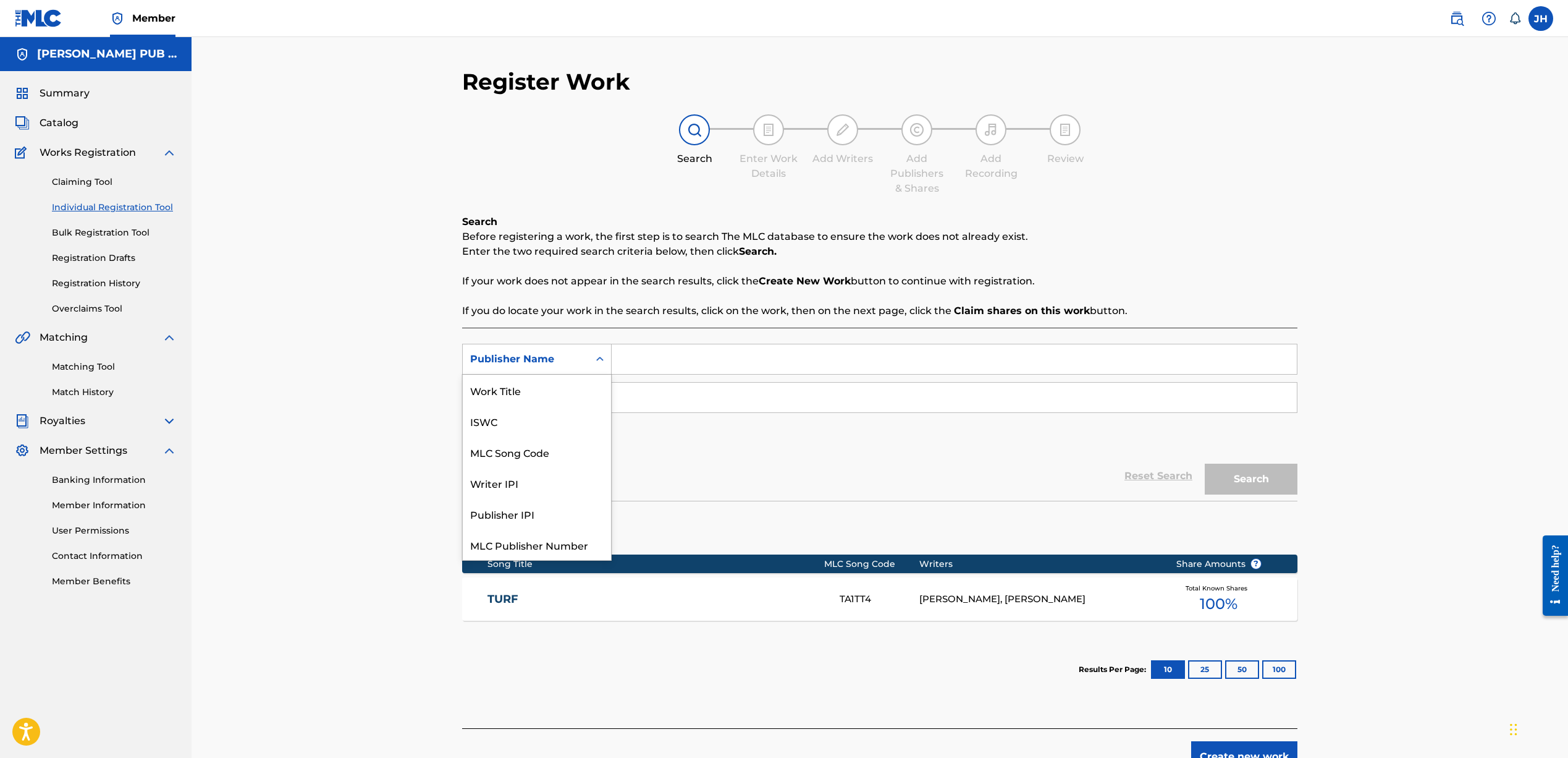
click at [593, 358] on div "Search Form" at bounding box center [600, 359] width 22 height 22
click at [529, 449] on div "Writer IPI" at bounding box center [536, 451] width 148 height 31
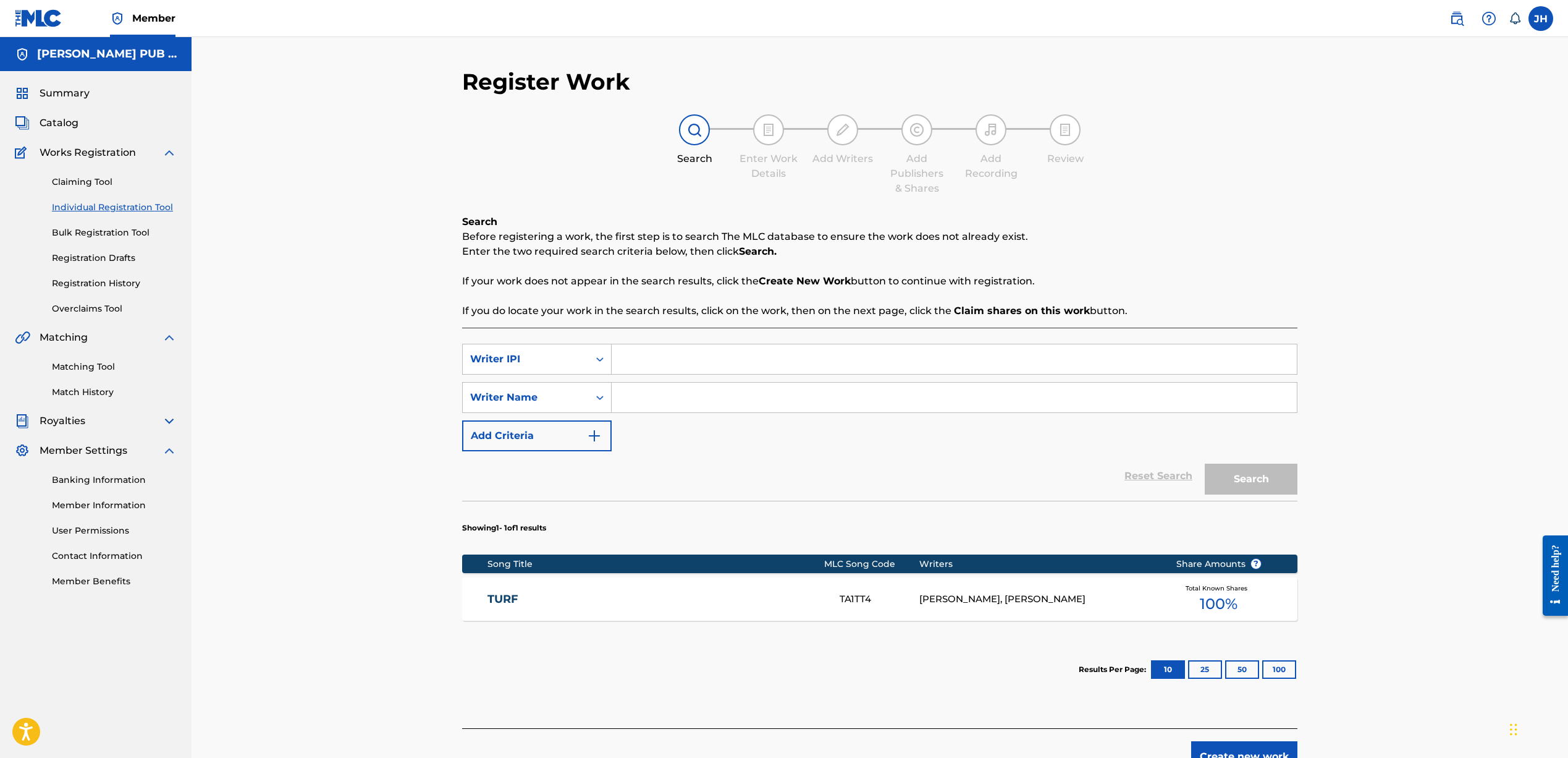
click at [637, 361] on input "Search Form" at bounding box center [954, 358] width 685 height 29
paste input "#834519723"
drag, startPoint x: 630, startPoint y: 358, endPoint x: 598, endPoint y: 340, distance: 36.7
click at [622, 355] on input "#834519723" at bounding box center [954, 358] width 685 height 29
type input "834519723"
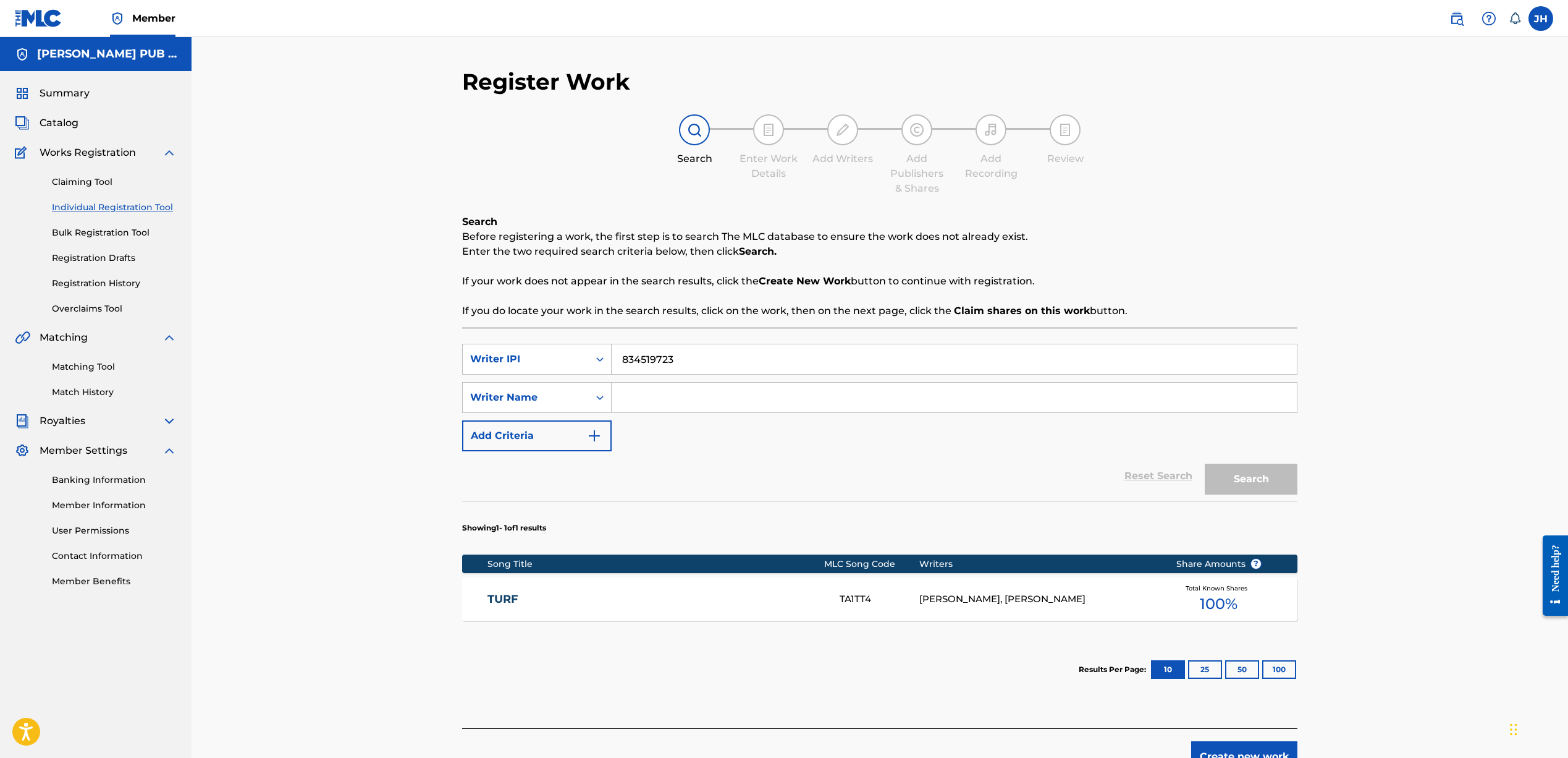
click at [702, 394] on input "Search Form" at bounding box center [954, 397] width 685 height 29
click at [601, 393] on icon "Search Form" at bounding box center [600, 397] width 12 height 12
click at [642, 398] on input "Search Form" at bounding box center [954, 397] width 685 height 29
type input "Jeffrey harper"
click at [1262, 480] on button "Search" at bounding box center [1251, 478] width 93 height 31
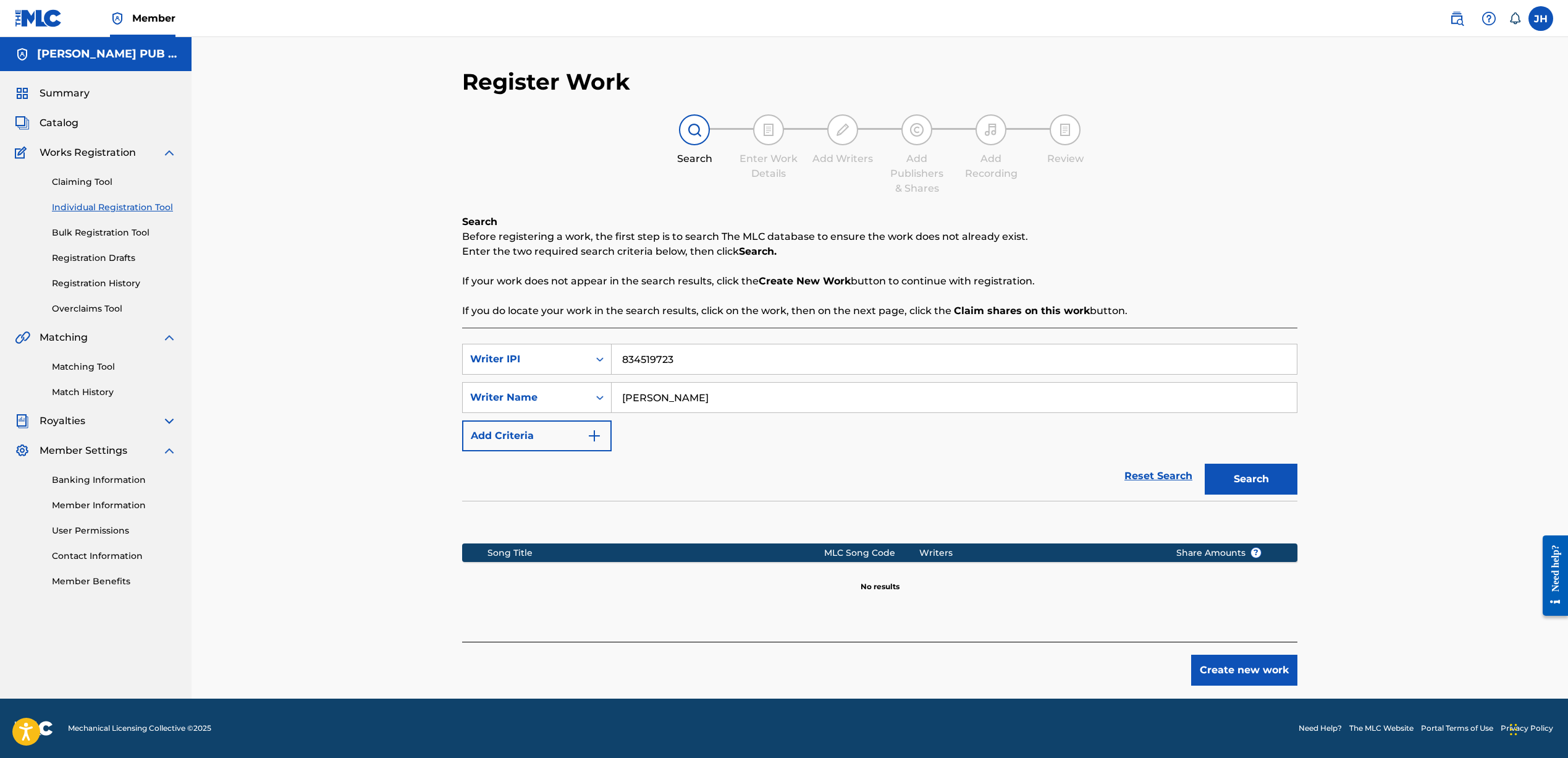
click at [55, 92] on span "Summary" at bounding box center [64, 93] width 50 height 15
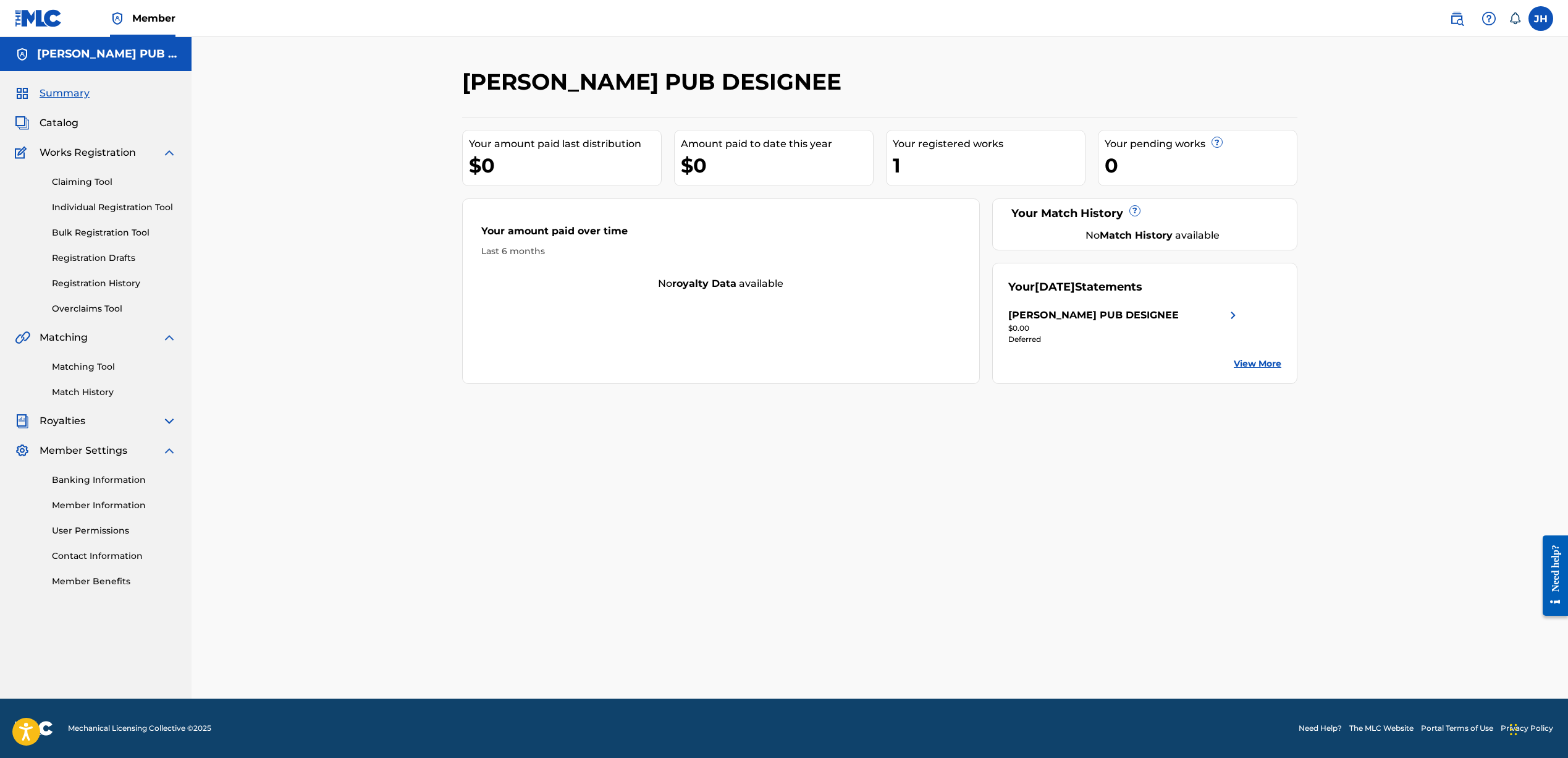
click at [89, 149] on span "Works Registration" at bounding box center [87, 152] width 96 height 15
click at [159, 154] on div "Works Registration" at bounding box center [96, 152] width 162 height 15
click at [174, 156] on img at bounding box center [169, 152] width 15 height 15
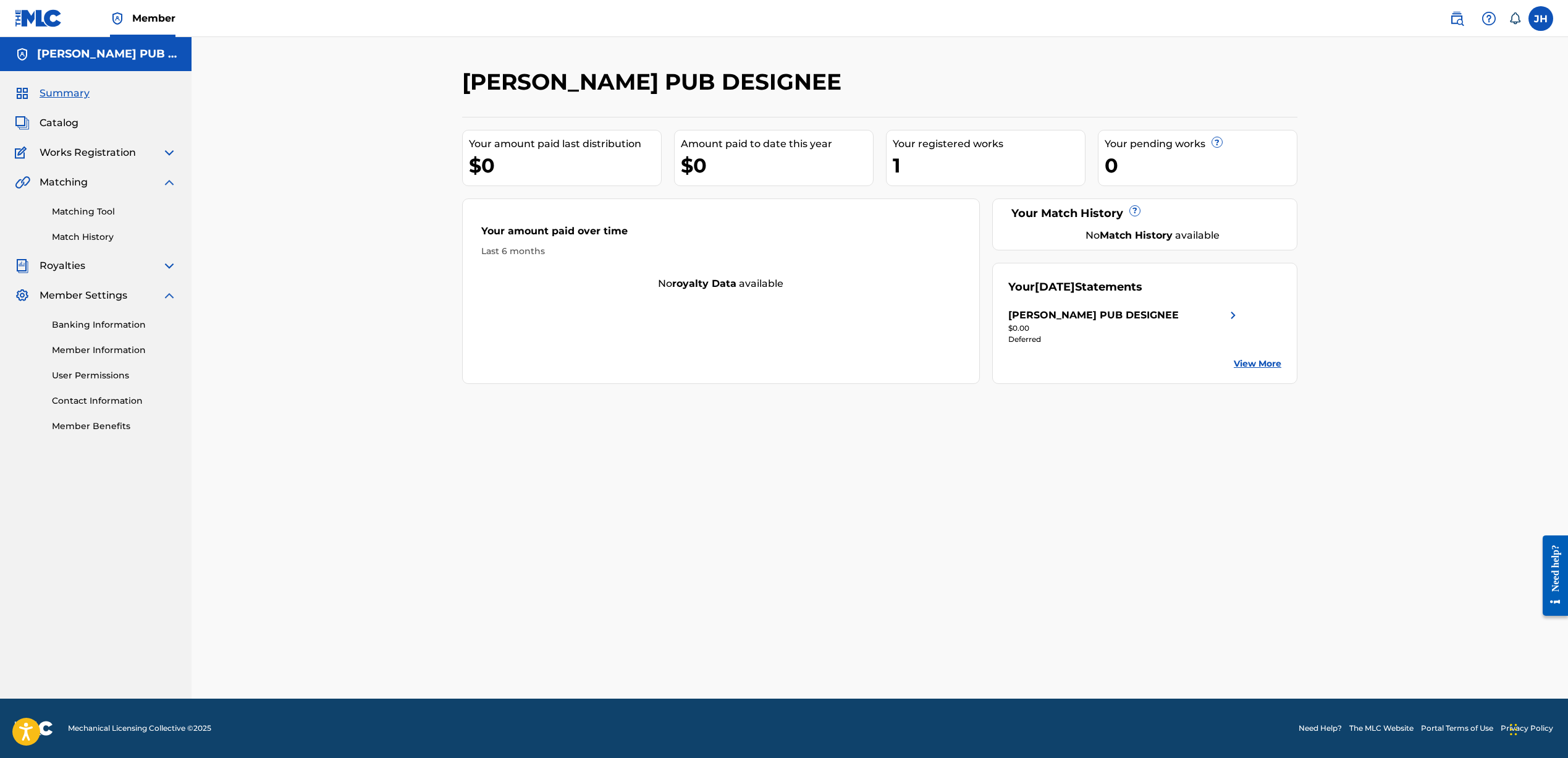
click at [64, 124] on span "Catalog" at bounding box center [59, 123] width 39 height 15
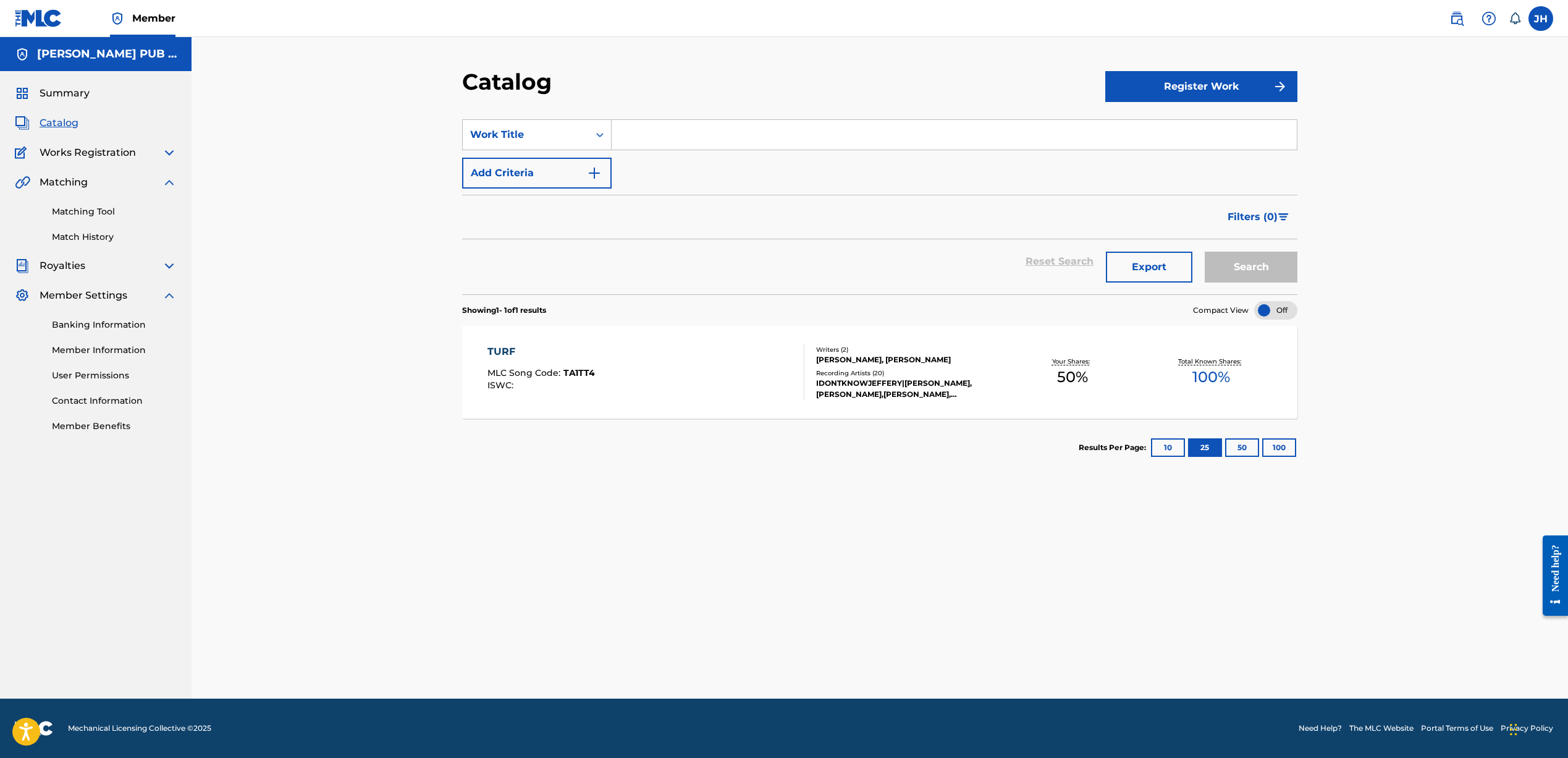
click at [663, 134] on input "Search Form" at bounding box center [954, 134] width 685 height 29
click at [595, 172] on img "Search Form" at bounding box center [594, 173] width 15 height 15
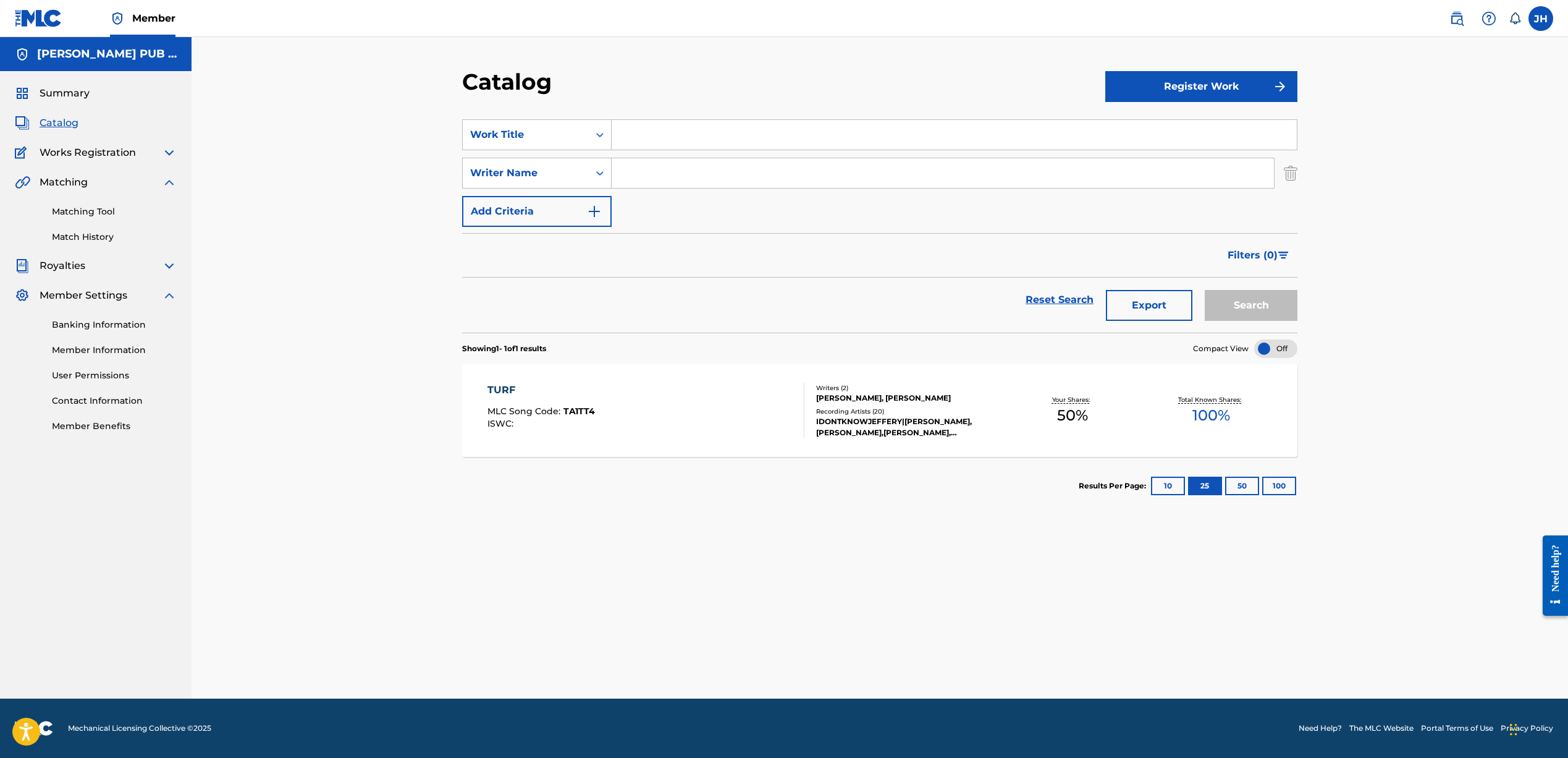
click at [649, 171] on input "Search Form" at bounding box center [943, 172] width 663 height 29
type input "Jeffrey harper"
click at [1251, 305] on button "Search" at bounding box center [1251, 305] width 93 height 31
click at [584, 173] on div "SearchWithCriteria8b6ff816-5f1a-460d-b5f3-45338225f8ae Writer Name Jeffrey harp…" at bounding box center [880, 172] width 835 height 31
click at [577, 210] on button "Add Criteria" at bounding box center [537, 211] width 149 height 31
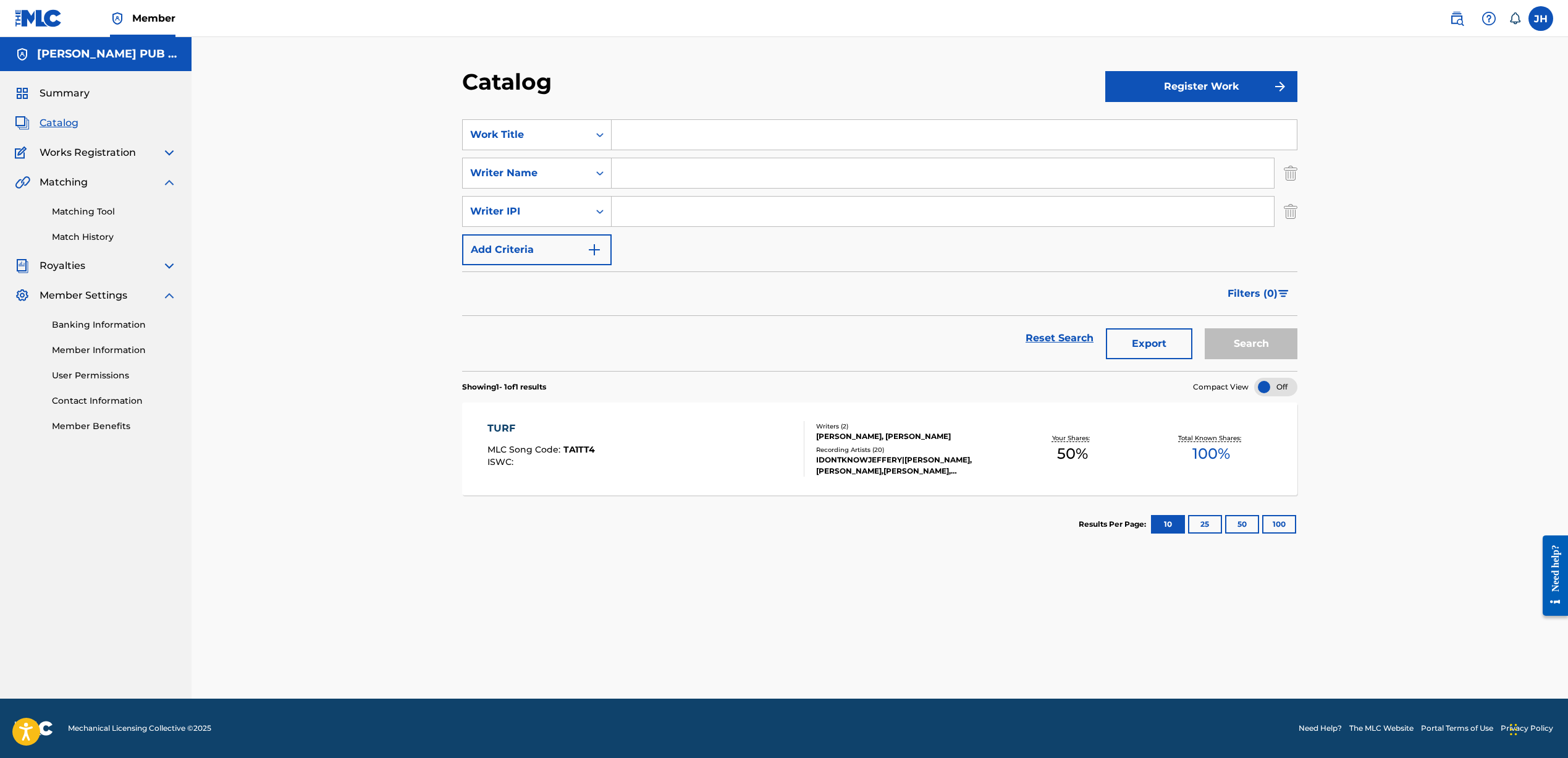
click at [645, 216] on input "Search Form" at bounding box center [943, 211] width 663 height 29
paste input "#834519723"
click at [1281, 342] on button "Search" at bounding box center [1251, 343] width 93 height 31
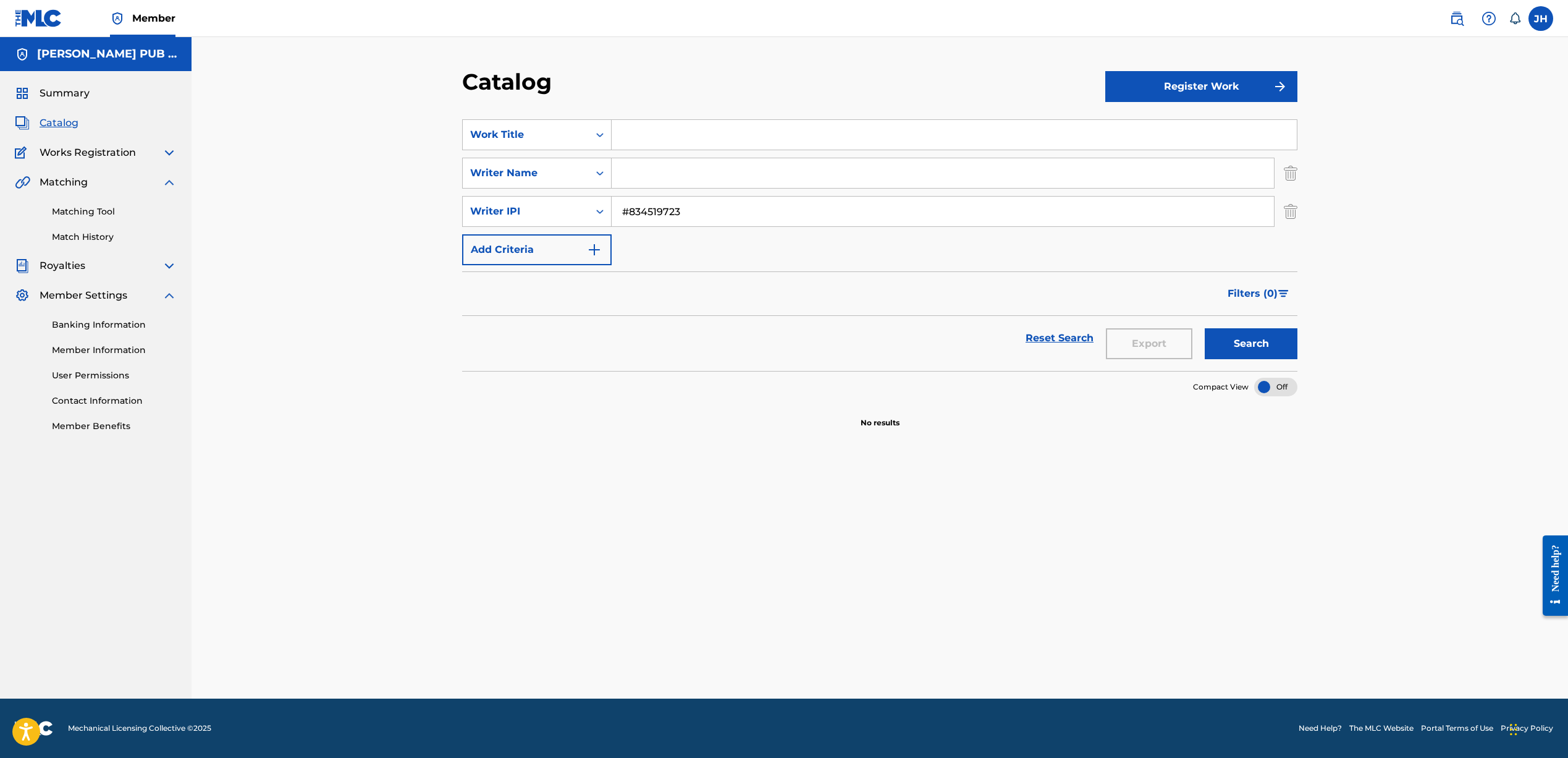
click at [631, 211] on input "#834519723" at bounding box center [943, 211] width 663 height 29
click at [602, 239] on button "Add Criteria" at bounding box center [537, 250] width 149 height 31
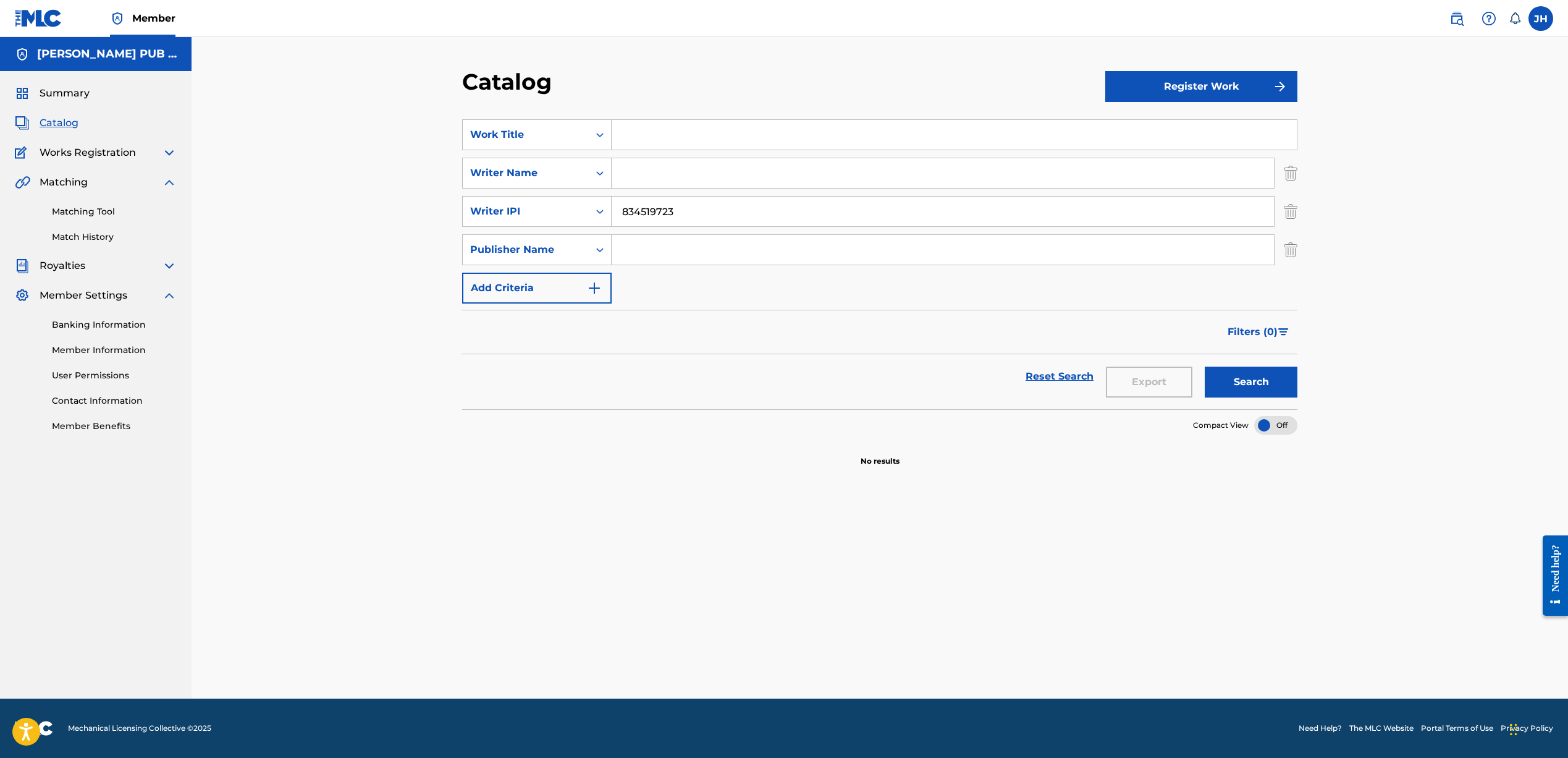
click at [685, 235] on input "Search Form" at bounding box center [943, 249] width 663 height 29
drag, startPoint x: 690, startPoint y: 207, endPoint x: 524, endPoint y: 205, distance: 166.0
click at [591, 212] on div "SearchWithCriteria9c8e849c-30a6-45b5-9af4-2ba737a13e2c Writer IPI 834519723" at bounding box center [880, 211] width 835 height 31
type input "\"
click at [633, 252] on input "Search Form" at bounding box center [943, 249] width 663 height 29
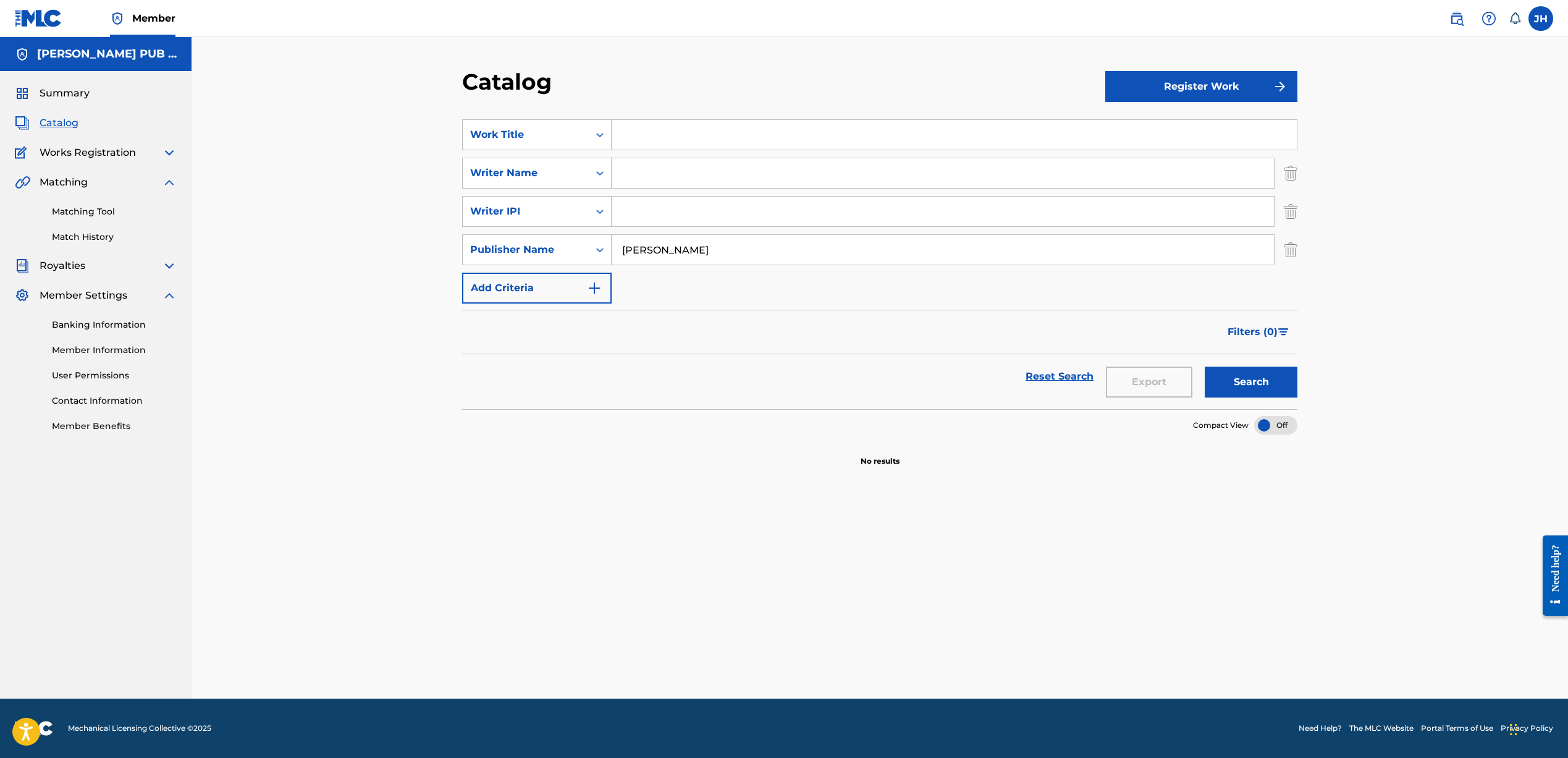
type input "Jeffrey harper"
click at [1251, 382] on button "Search" at bounding box center [1251, 382] width 93 height 31
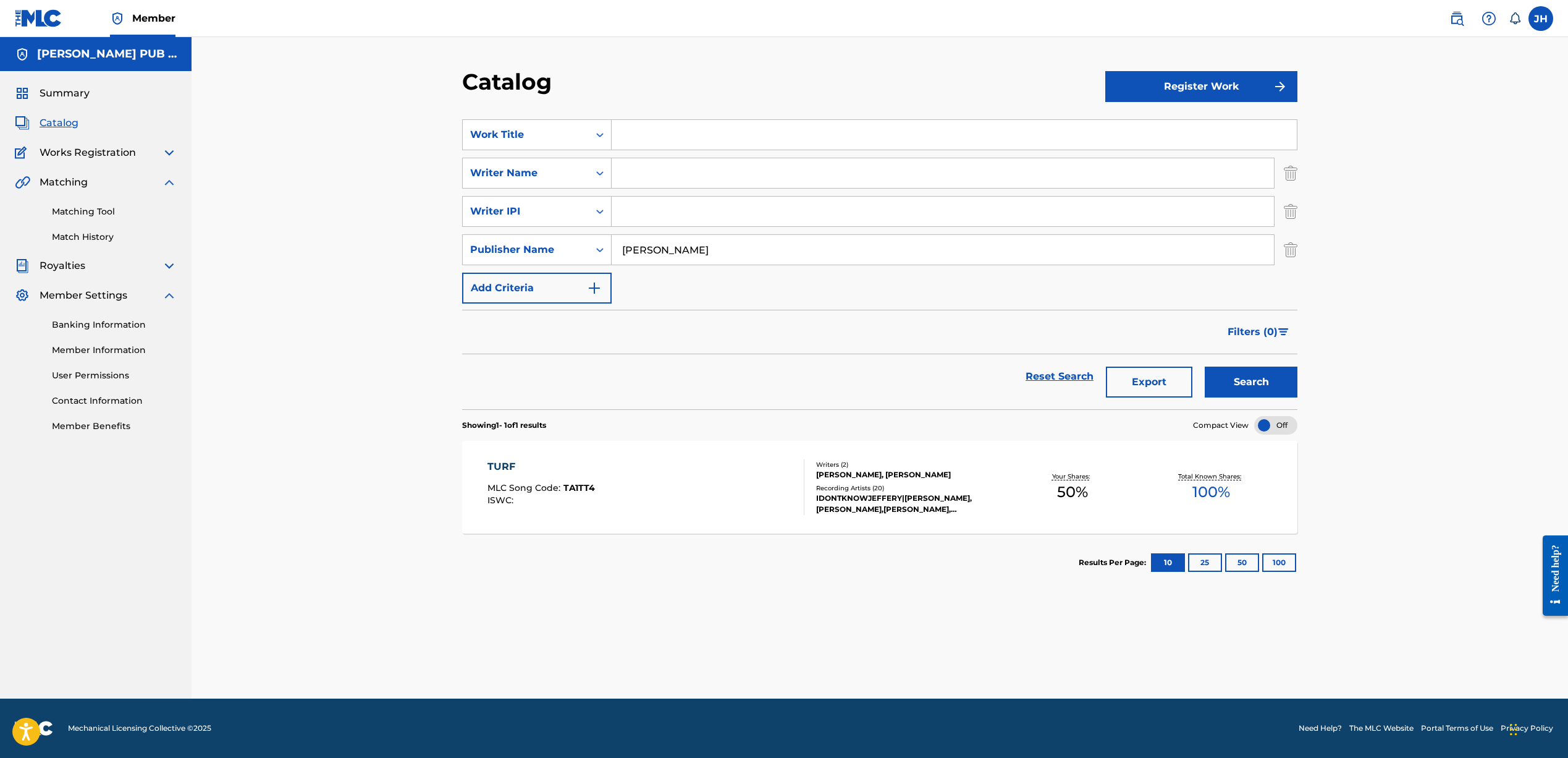
click at [555, 283] on button "Add Criteria" at bounding box center [537, 287] width 149 height 31
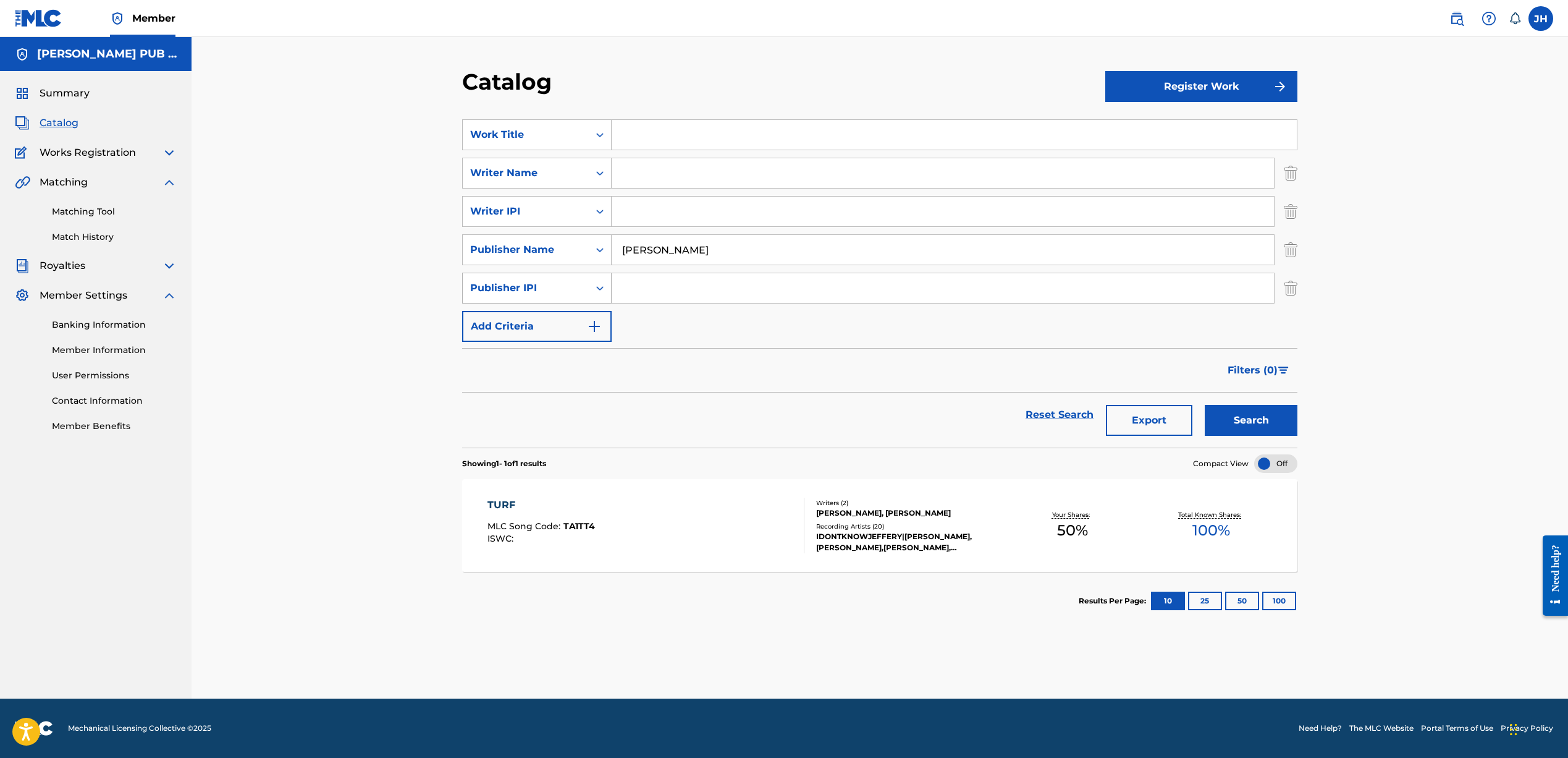
click at [568, 293] on div "Publisher IPI" at bounding box center [526, 287] width 111 height 15
click at [640, 290] on input "Search Form" at bounding box center [943, 287] width 663 height 29
paste input "#834519723"
click at [630, 286] on input "#834519723" at bounding box center [943, 287] width 663 height 29
type input "834519723"
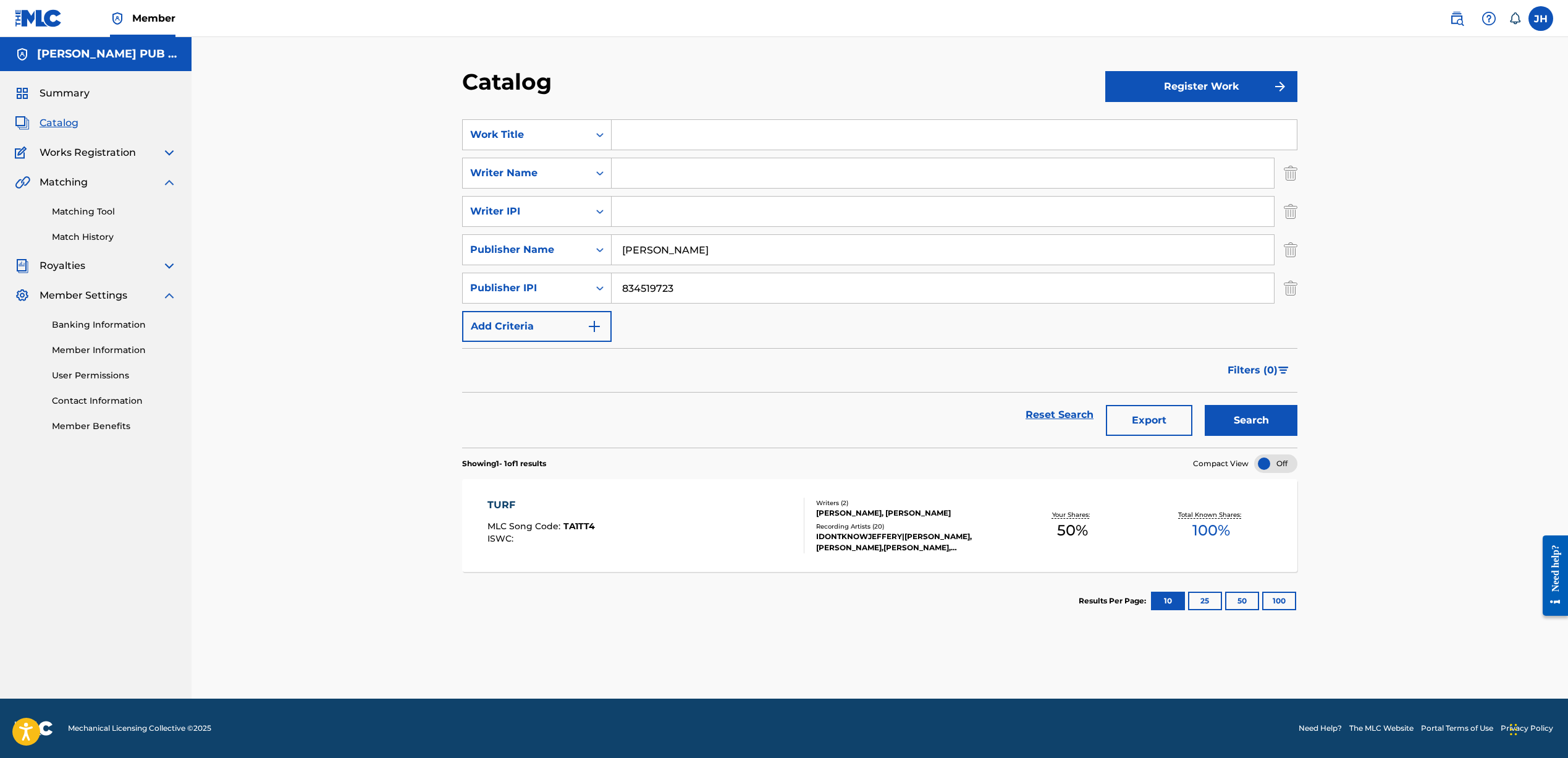
drag, startPoint x: 706, startPoint y: 248, endPoint x: 482, endPoint y: 232, distance: 224.6
click at [482, 232] on div "SearchWithCriteriab28c921a-cb1f-4a21-a867-278859ee5e60 Work Title SearchWithCri…" at bounding box center [880, 230] width 835 height 222
click at [1251, 420] on button "Search" at bounding box center [1251, 420] width 93 height 31
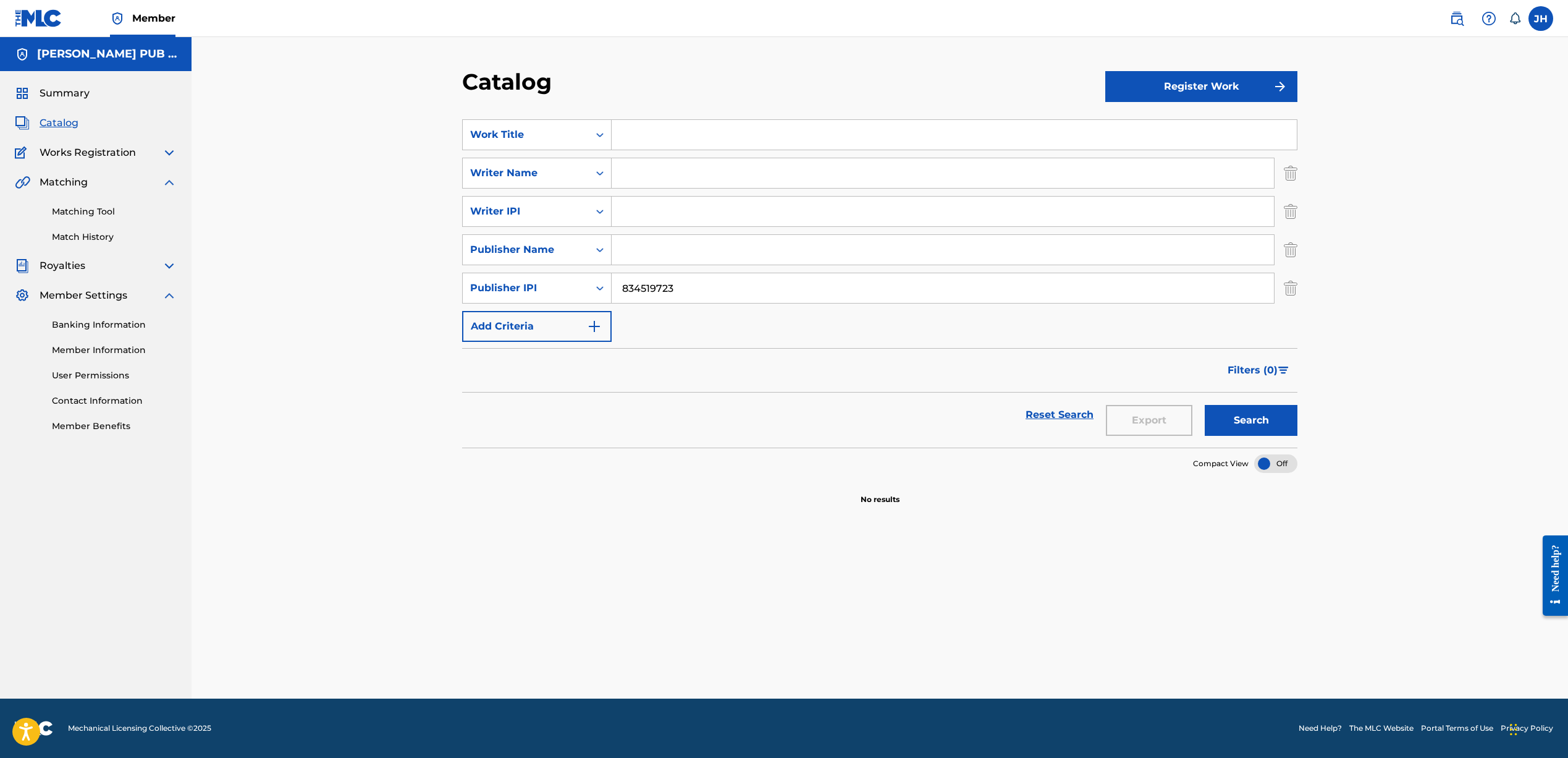
click at [612, 282] on input "834519723" at bounding box center [943, 287] width 663 height 29
click at [587, 296] on div "Publisher IPI" at bounding box center [525, 287] width 126 height 24
drag, startPoint x: 681, startPoint y: 285, endPoint x: 595, endPoint y: 285, distance: 86.0
click at [595, 285] on div "SearchWithCriteria88006271-658f-4302-bd53-703e6f246a7b Publisher IPI 834519723" at bounding box center [880, 287] width 835 height 31
click at [583, 285] on div "Publisher IPI" at bounding box center [525, 287] width 126 height 24
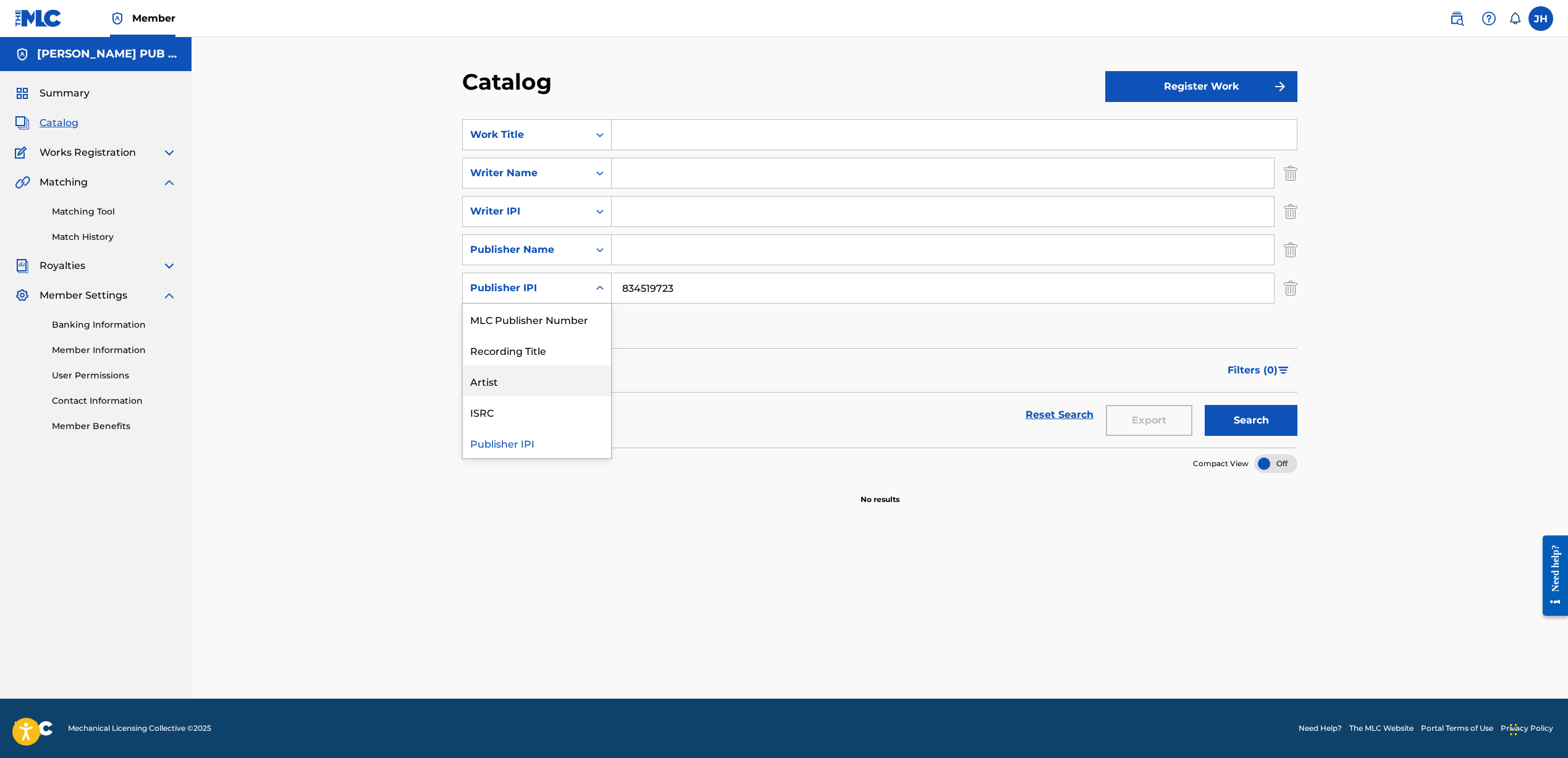
drag, startPoint x: 523, startPoint y: 388, endPoint x: 542, endPoint y: 377, distance: 22.0
click at [524, 387] on div "Artist" at bounding box center [536, 380] width 148 height 31
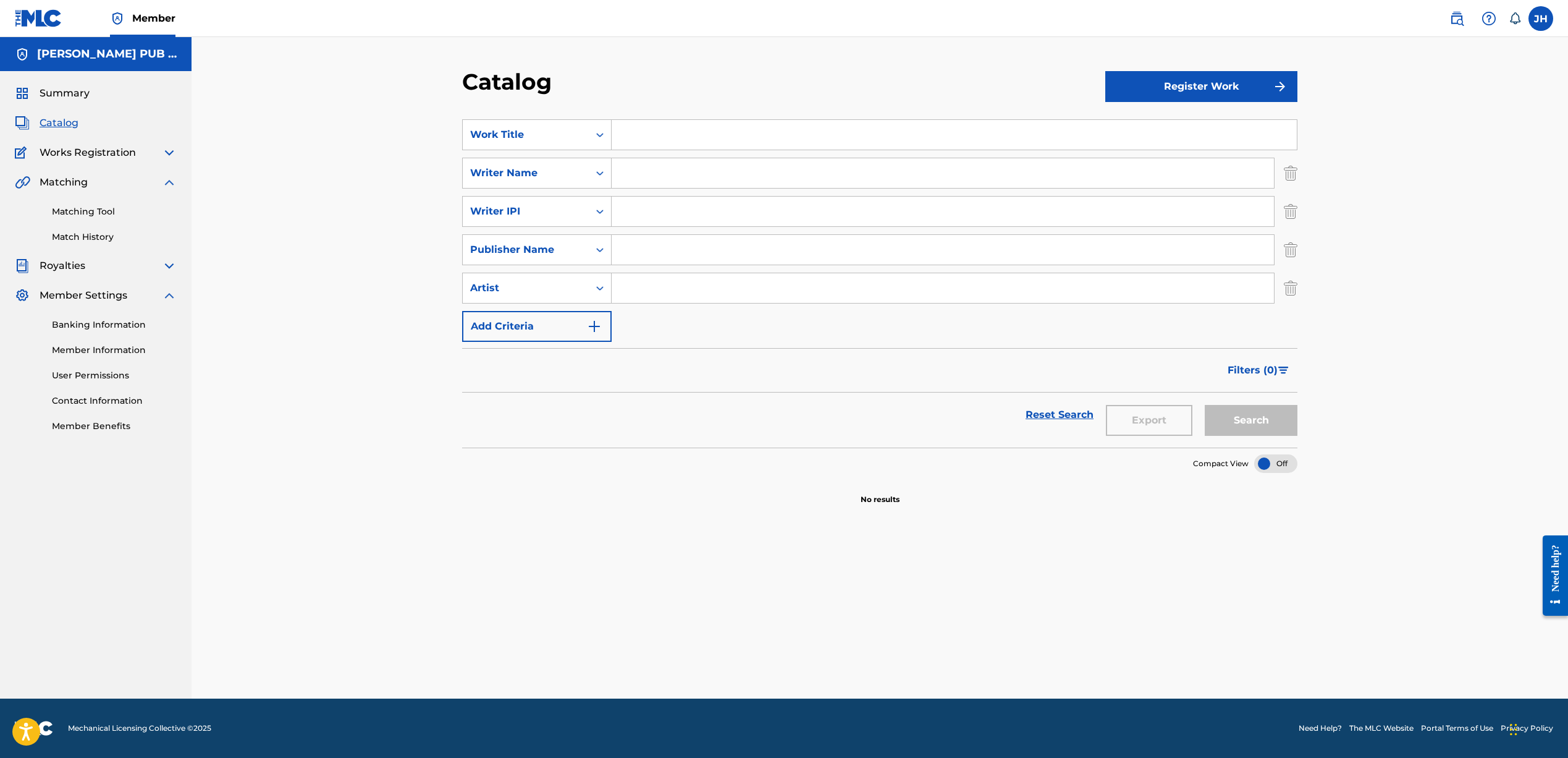
click at [668, 291] on input "Search Form" at bounding box center [943, 287] width 663 height 29
type input "idontknowjeffery"
click at [1251, 420] on button "Search" at bounding box center [1251, 420] width 93 height 31
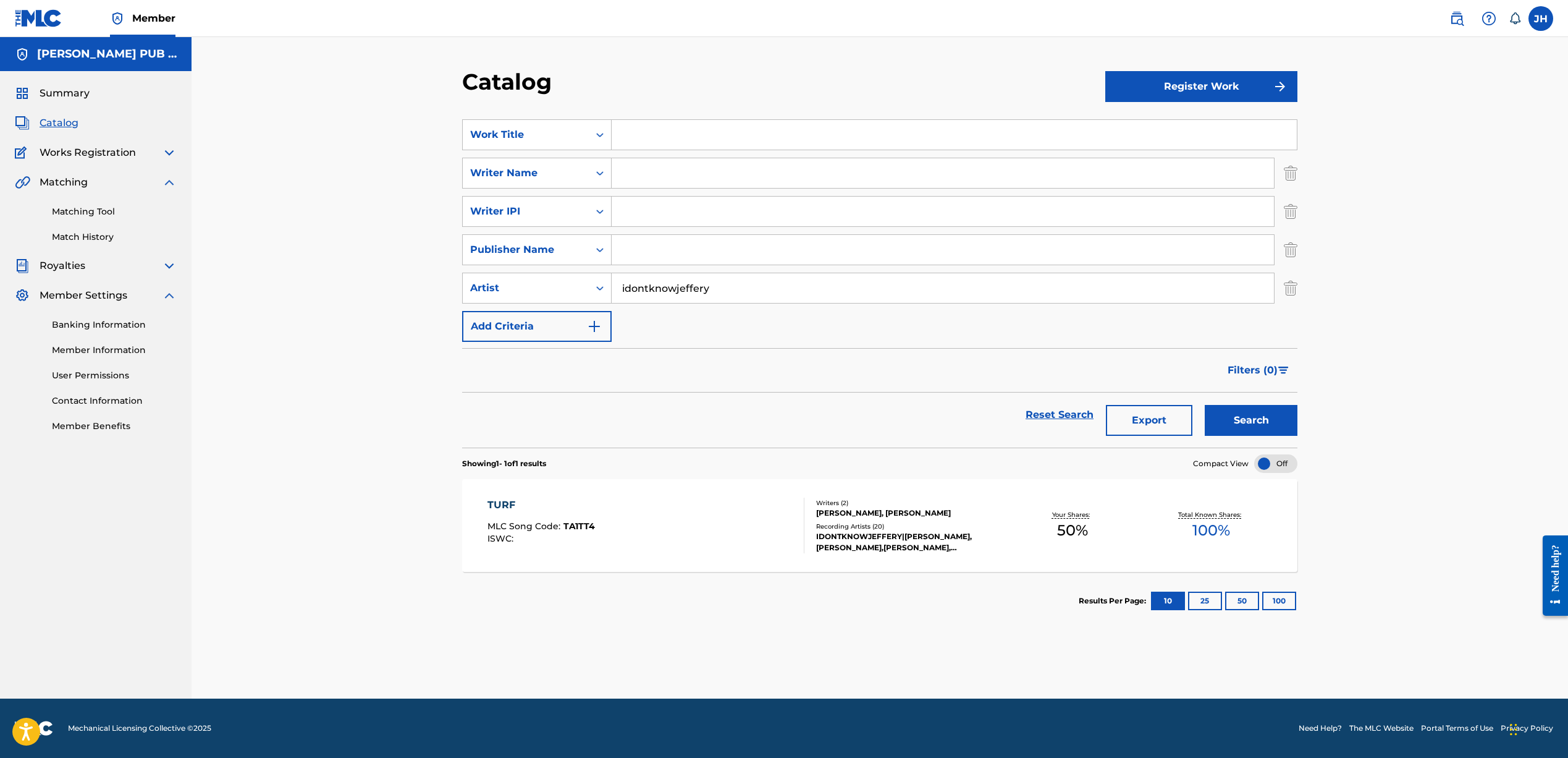
click at [1240, 413] on button "Search" at bounding box center [1251, 420] width 93 height 31
click at [595, 328] on img "Search Form" at bounding box center [594, 326] width 15 height 15
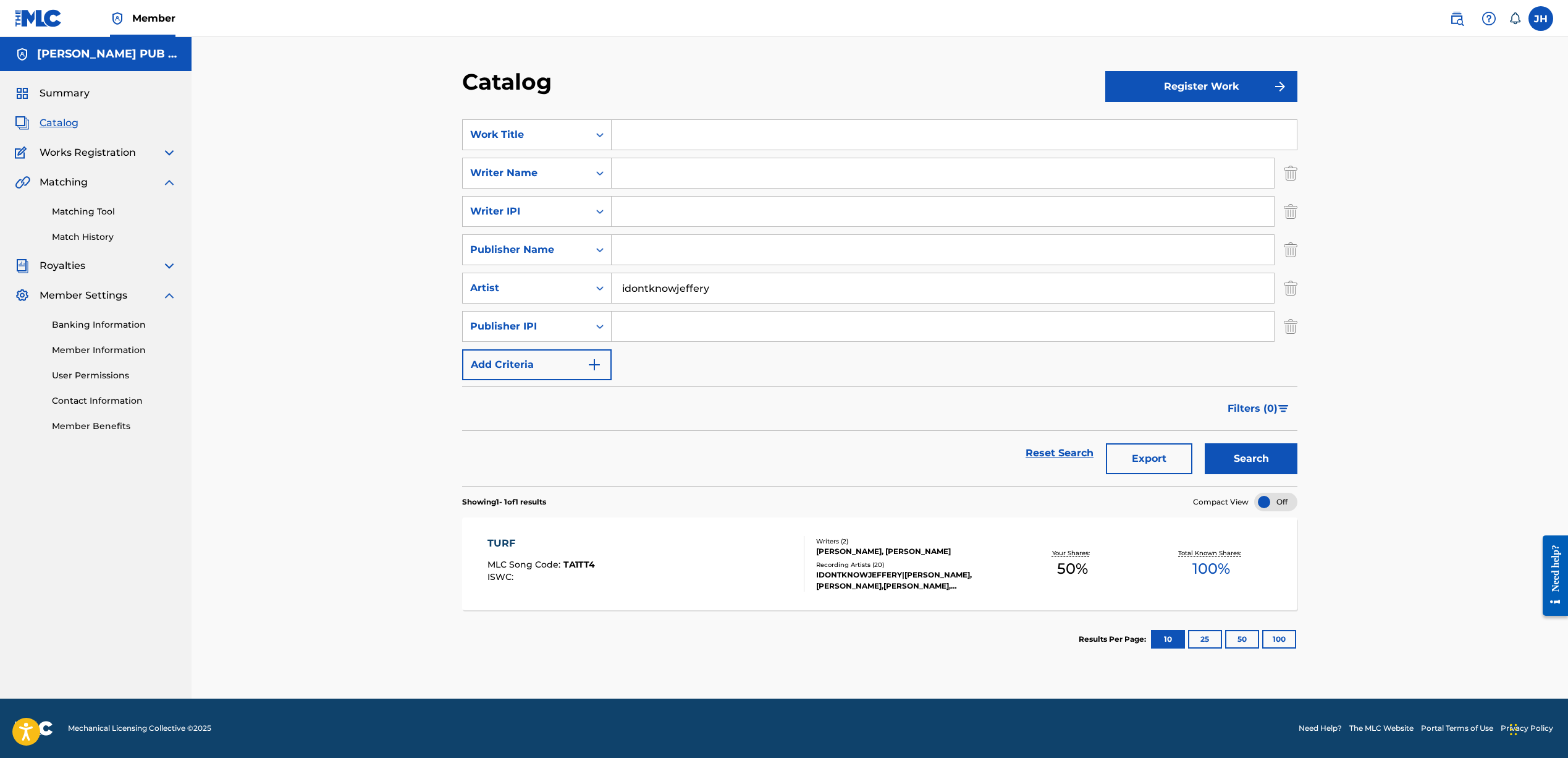
click at [1206, 92] on button "Register Work" at bounding box center [1201, 86] width 192 height 31
click at [1184, 121] on link "Individual" at bounding box center [1201, 126] width 192 height 29
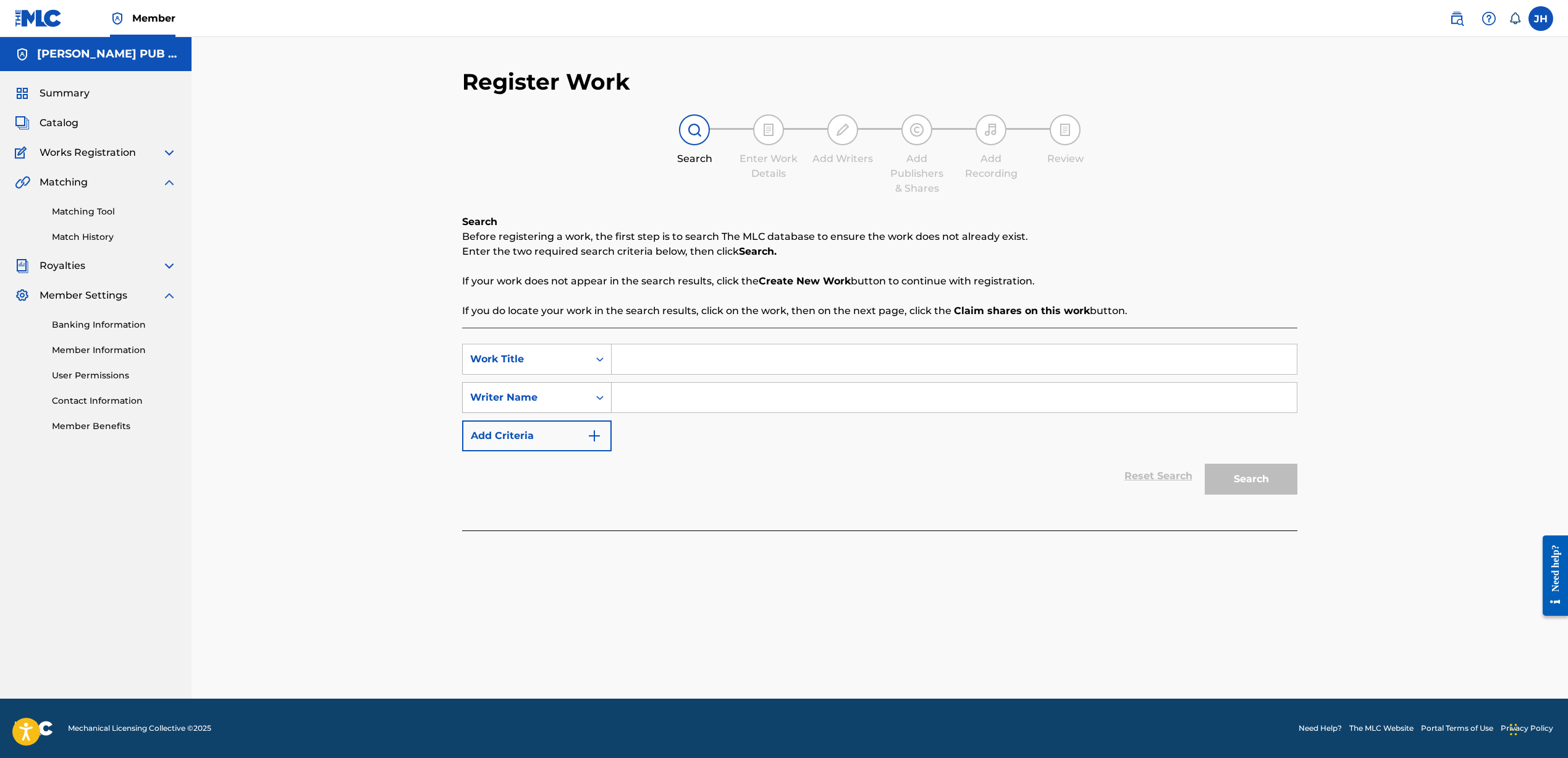
click at [596, 404] on div "Search Form" at bounding box center [600, 397] width 22 height 29
drag, startPoint x: 643, startPoint y: 423, endPoint x: 581, endPoint y: 448, distance: 66.9
click at [644, 422] on div "SearchWithCriteriad769e79f-f785-454d-aa27-75e894aa68bf Work Title SearchWithCri…" at bounding box center [880, 398] width 835 height 107
drag, startPoint x: 549, startPoint y: 449, endPoint x: 553, endPoint y: 439, distance: 10.8
click at [553, 440] on button "Add Criteria" at bounding box center [537, 435] width 149 height 31
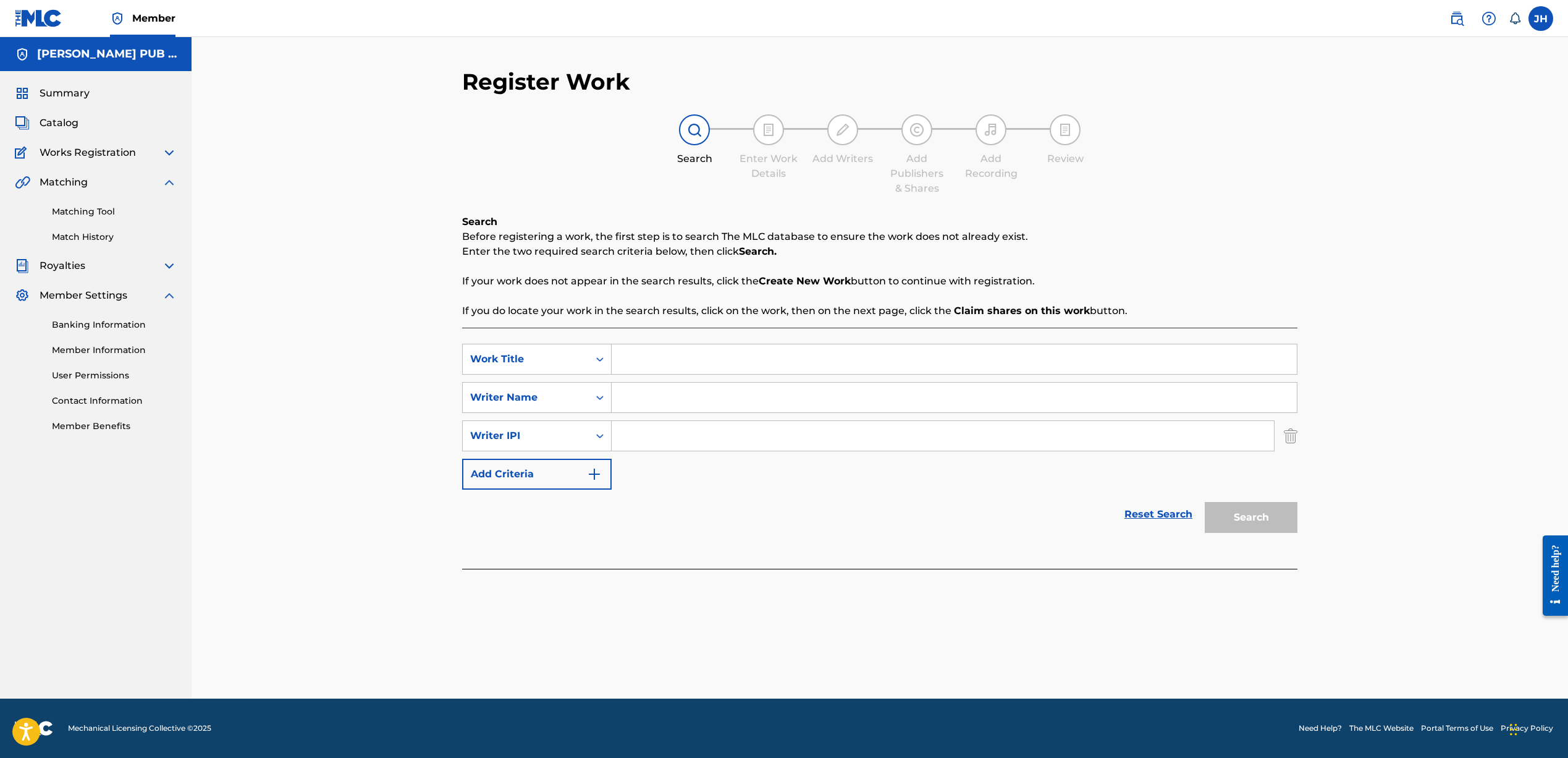
click at [557, 473] on button "Add Criteria" at bounding box center [537, 473] width 149 height 31
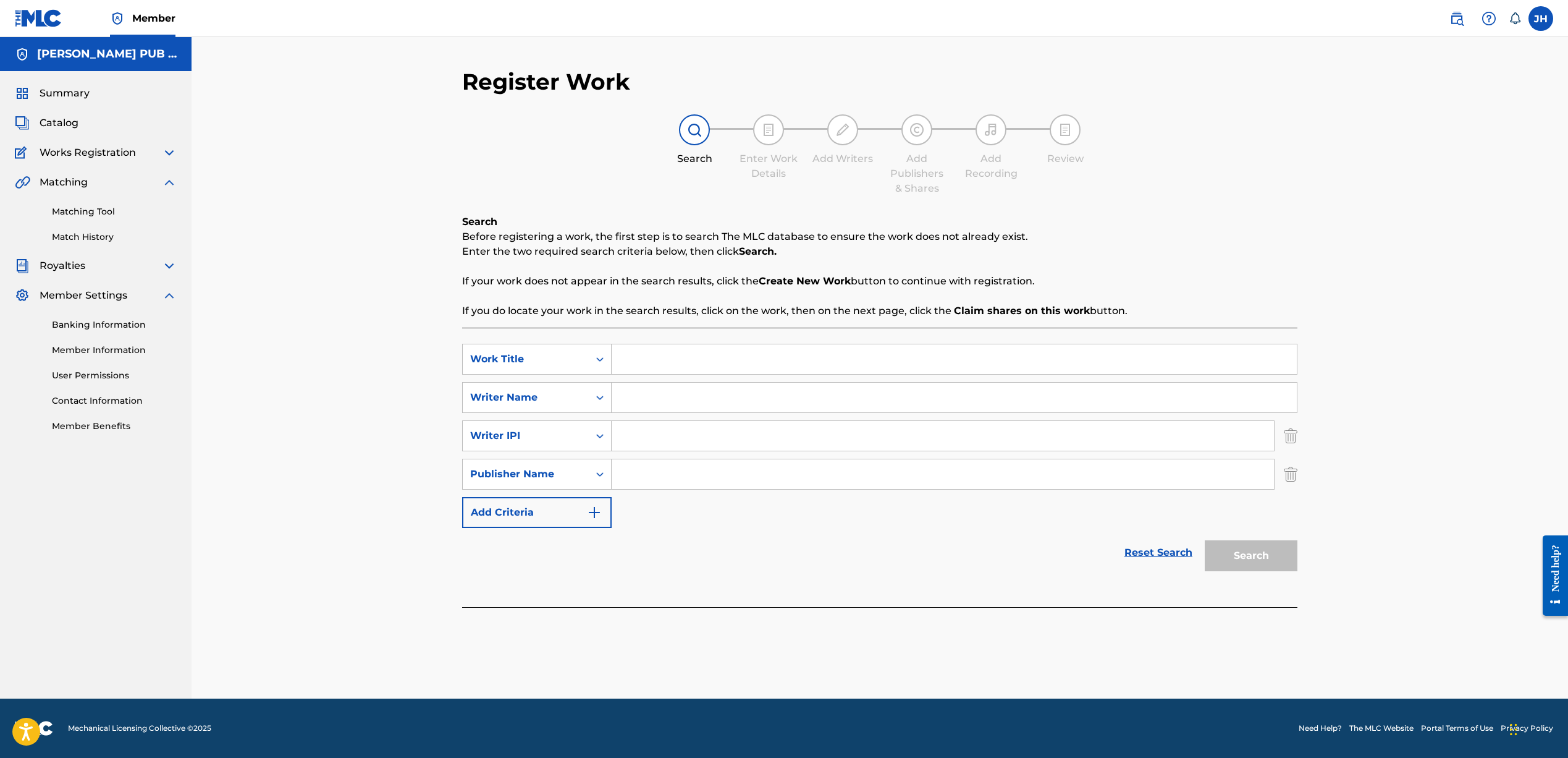
click at [552, 509] on button "Add Criteria" at bounding box center [537, 512] width 149 height 31
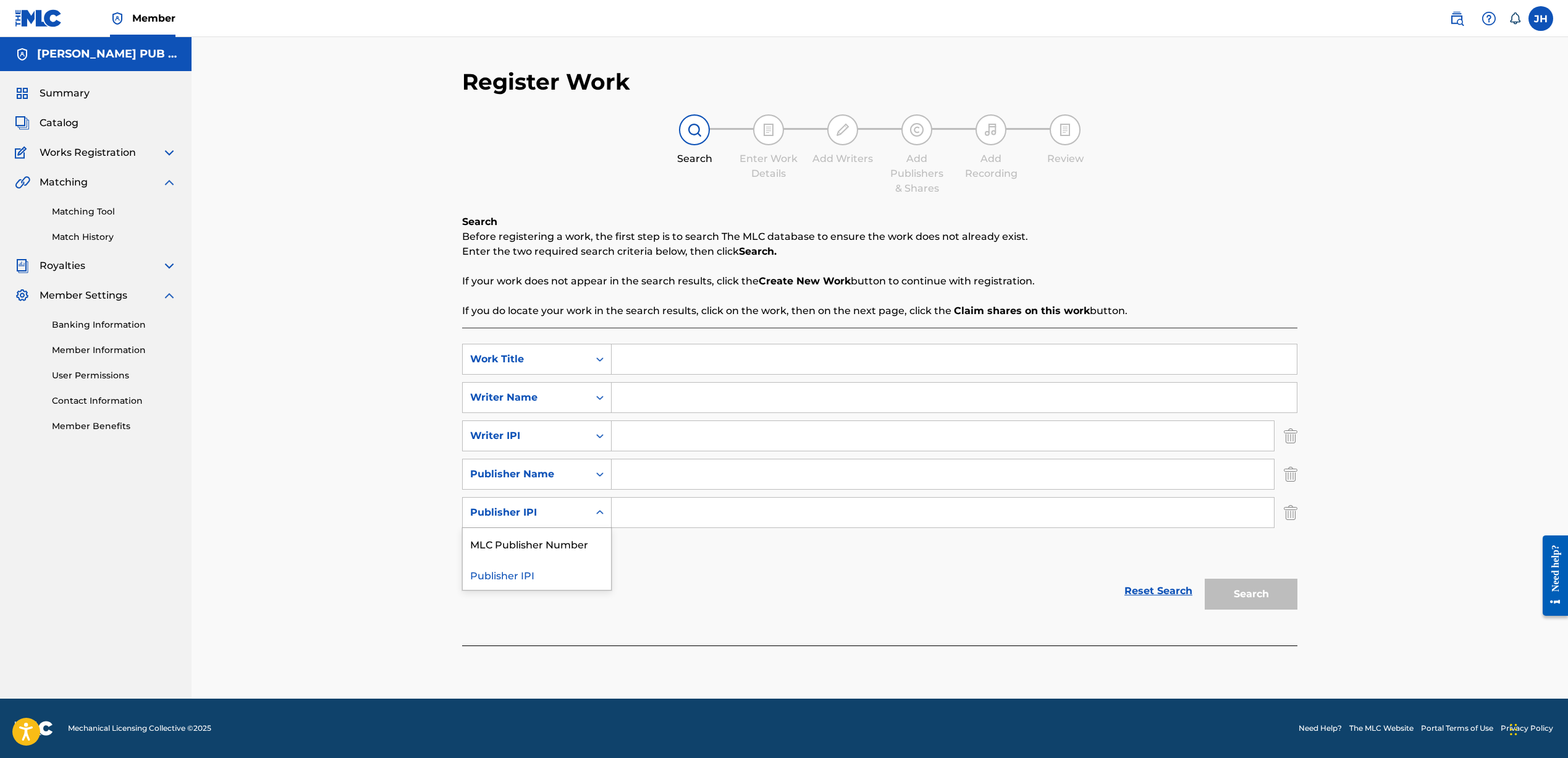
click at [557, 517] on div "Publisher IPI" at bounding box center [526, 512] width 111 height 15
click at [559, 488] on div "SearchWithCriteriad769e79f-f785-454d-aa27-75e894aa68bf Work Title SearchWithCri…" at bounding box center [880, 455] width 835 height 222
click at [558, 482] on div "Publisher Name" at bounding box center [525, 474] width 126 height 24
click at [562, 441] on div "Writer IPI" at bounding box center [526, 435] width 111 height 15
click at [557, 440] on div "Writer IPI" at bounding box center [526, 435] width 111 height 15
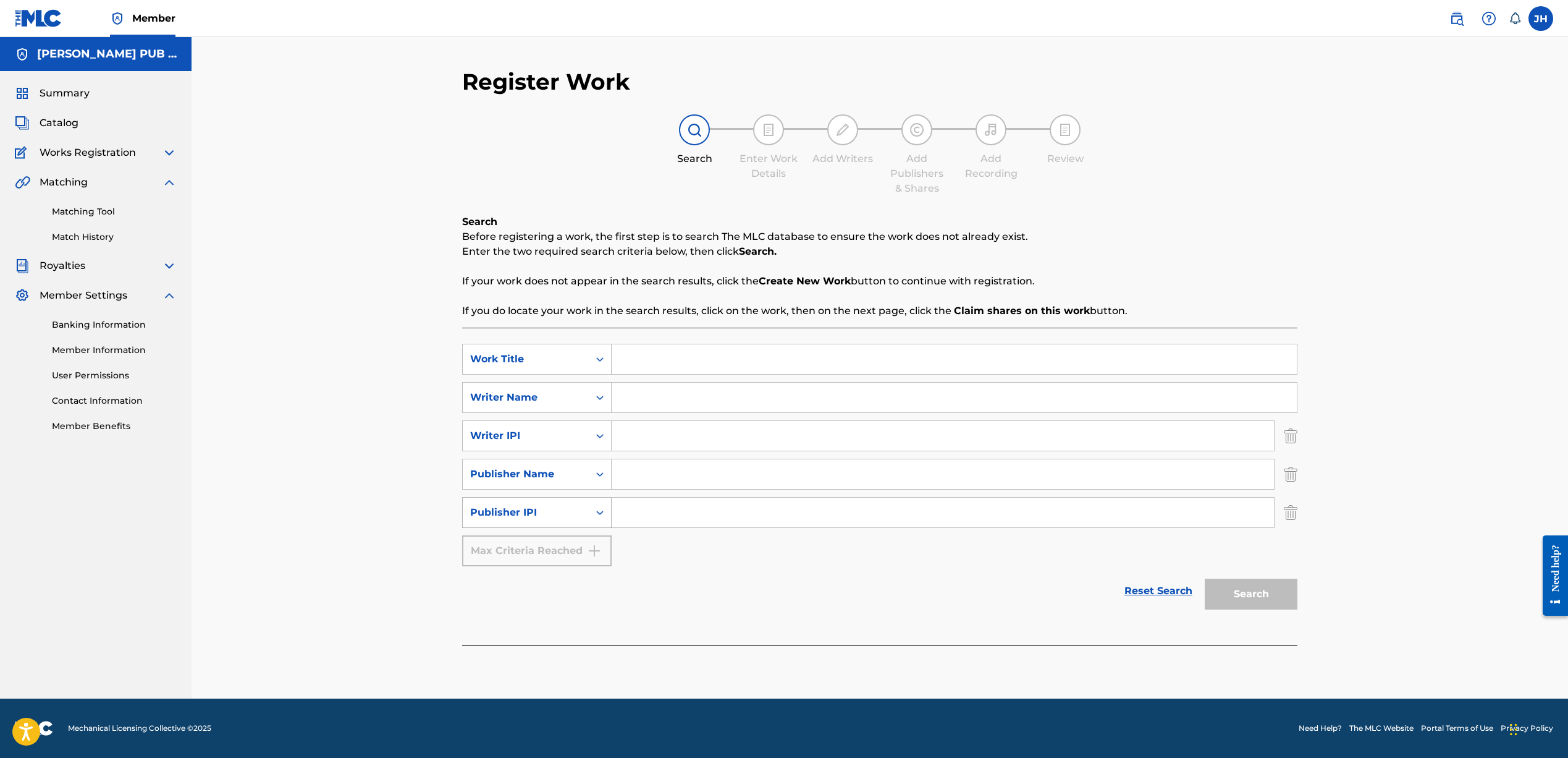
click at [549, 520] on div "Publisher IPI" at bounding box center [525, 512] width 126 height 24
click at [688, 560] on div "SearchWithCriteriad769e79f-f785-454d-aa27-75e894aa68bf Work Title SearchWithCri…" at bounding box center [880, 455] width 835 height 222
click at [590, 401] on div "Search Form" at bounding box center [600, 397] width 22 height 22
click at [590, 400] on div "Search Form" at bounding box center [600, 397] width 22 height 22
click at [582, 517] on div "Publisher IPI" at bounding box center [525, 512] width 126 height 24
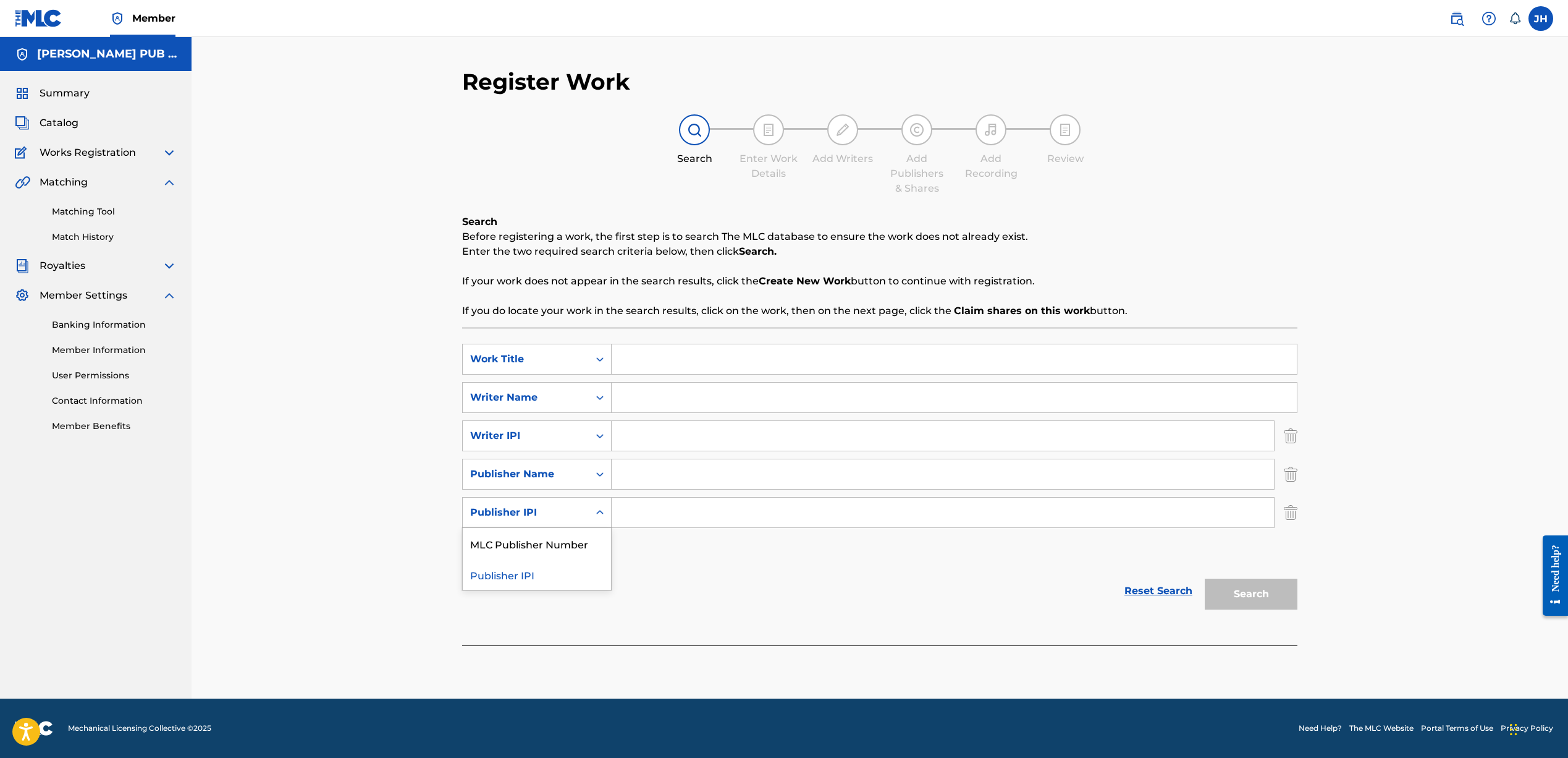
click at [584, 517] on div "Publisher IPI" at bounding box center [525, 512] width 126 height 24
click at [595, 478] on icon "Search Form" at bounding box center [600, 473] width 12 height 12
click at [576, 477] on div "Publisher Name" at bounding box center [526, 474] width 111 height 15
click at [633, 476] on input "Search Form" at bounding box center [943, 473] width 663 height 29
type input "Jeffrey harper"
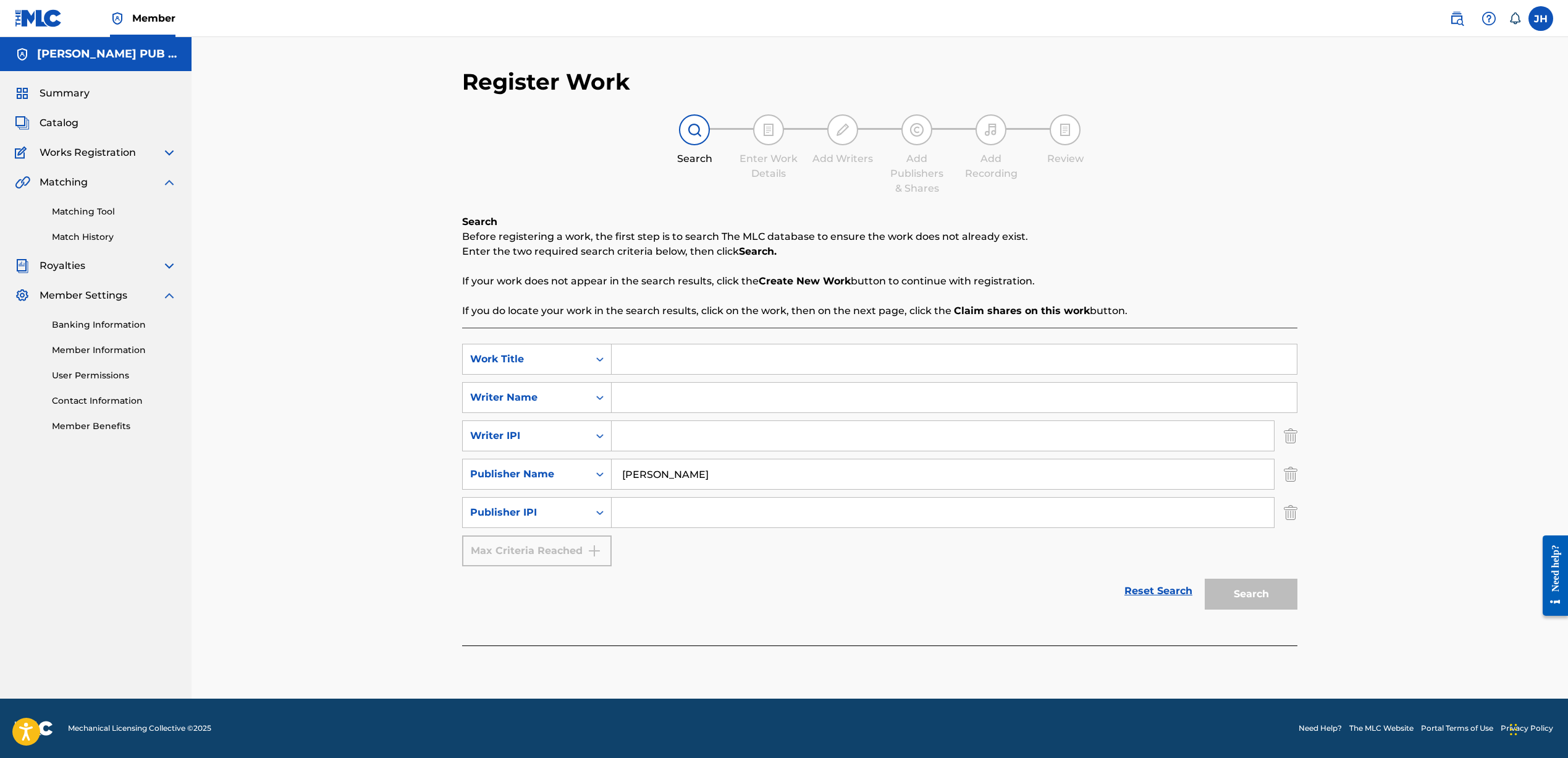
click at [725, 465] on input "Jeffrey harper" at bounding box center [943, 473] width 663 height 29
click at [683, 394] on input "Search Form" at bounding box center [954, 397] width 685 height 29
type input "Jeffrey harper"
click at [685, 363] on input "Search Form" at bounding box center [954, 358] width 685 height 29
drag, startPoint x: 735, startPoint y: 486, endPoint x: 595, endPoint y: 472, distance: 140.7
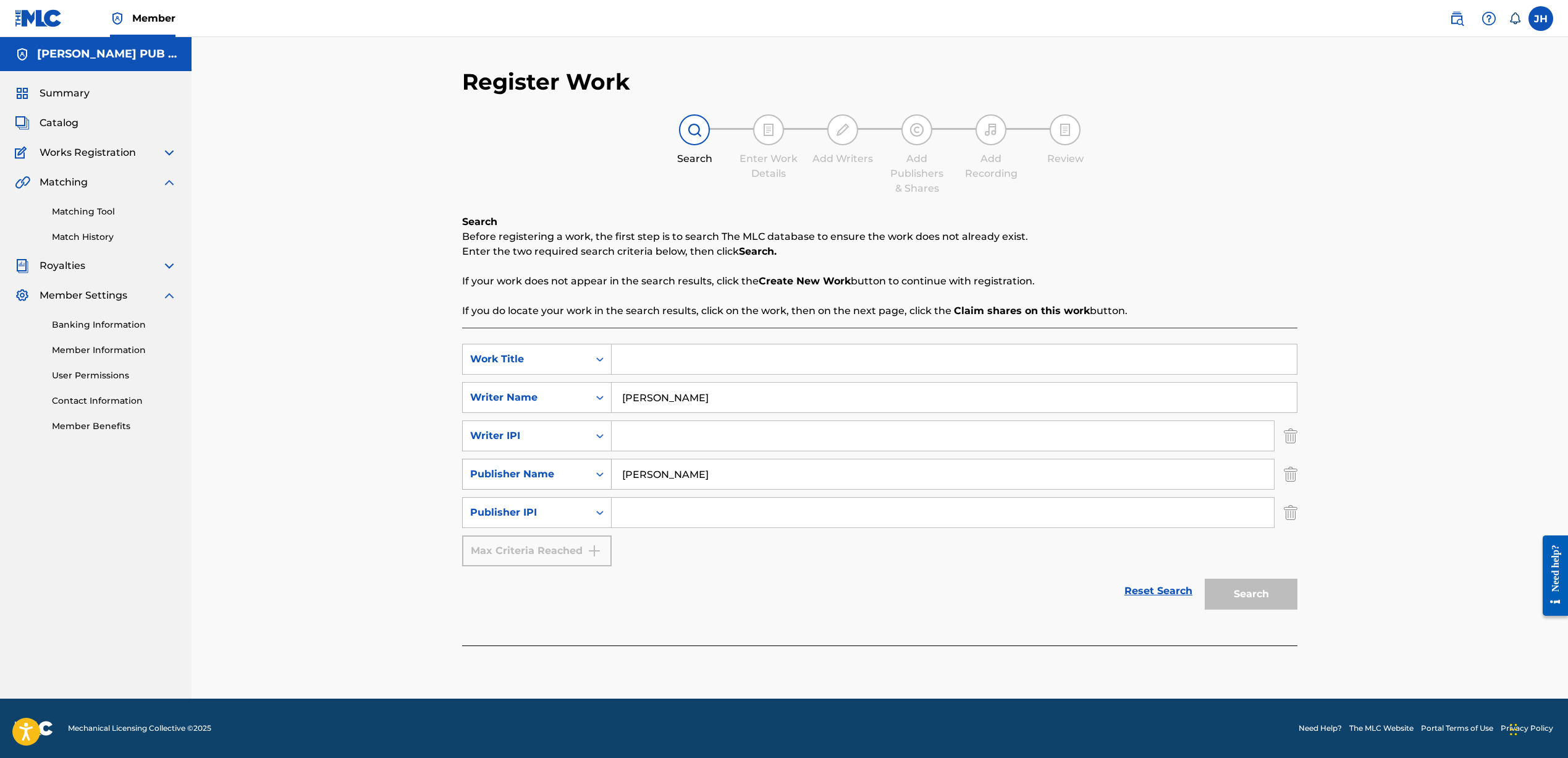
click at [594, 472] on div "SearchWithCriteria0f94ea3a-cc7b-4c8e-bab7-ddd4431d5e1e Publisher Name Jeffrey h…" at bounding box center [880, 473] width 835 height 31
click at [1166, 591] on link "Reset Search" at bounding box center [1158, 591] width 80 height 27
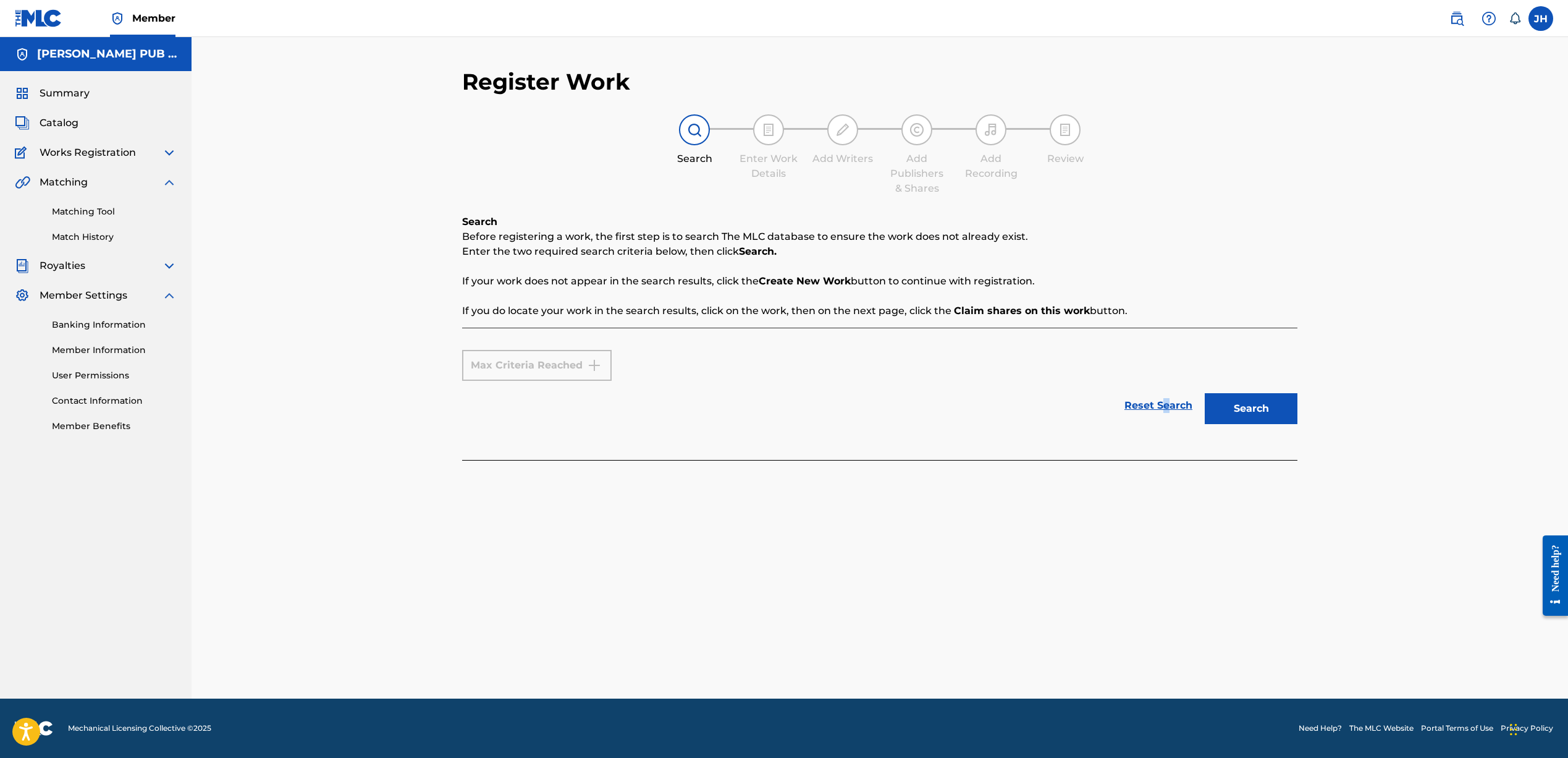
click at [1277, 415] on button "Search" at bounding box center [1251, 408] width 93 height 31
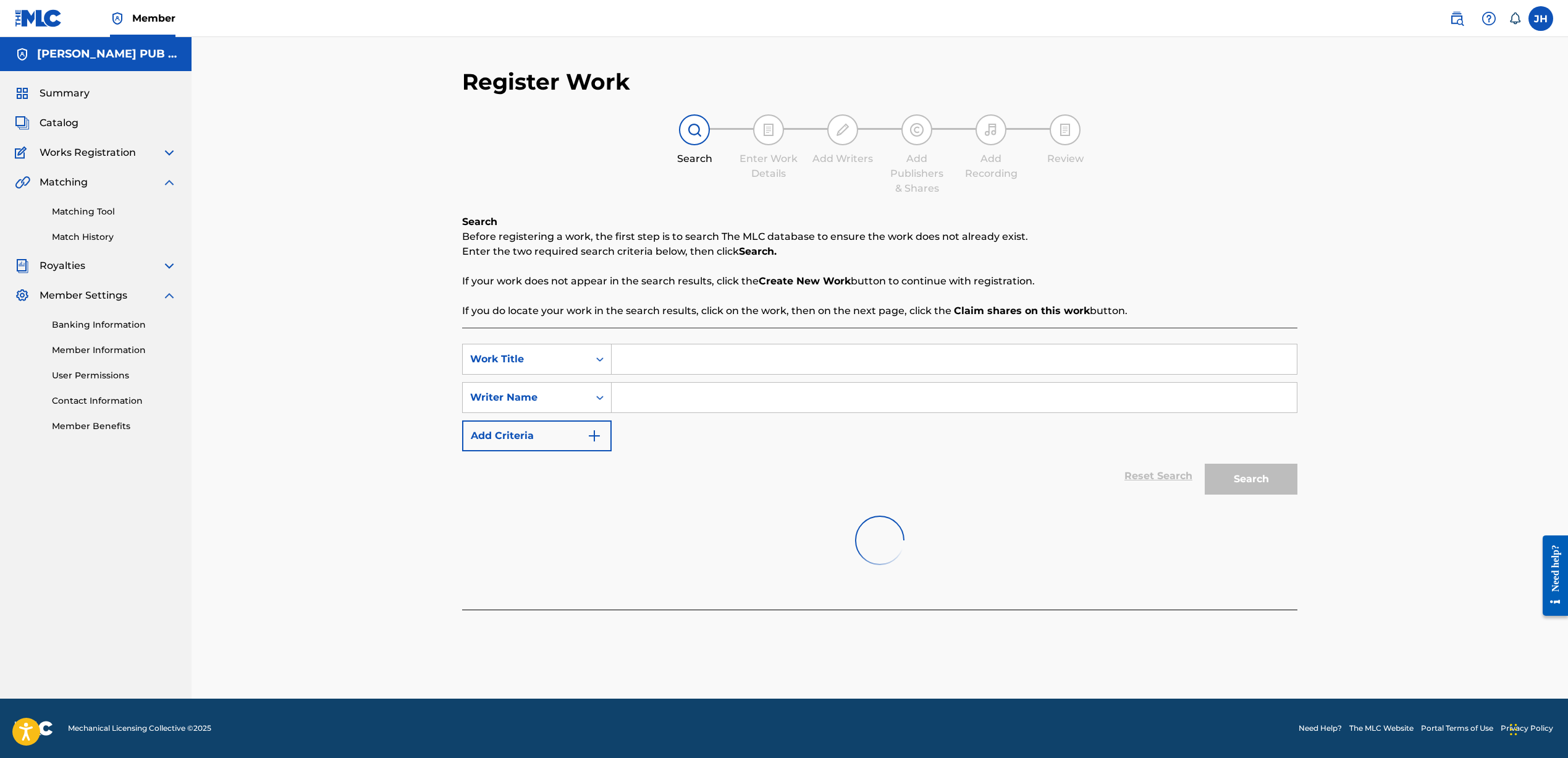
click at [704, 361] on input "Search Form" at bounding box center [954, 358] width 685 height 29
click at [599, 363] on icon "Search Form" at bounding box center [600, 359] width 12 height 12
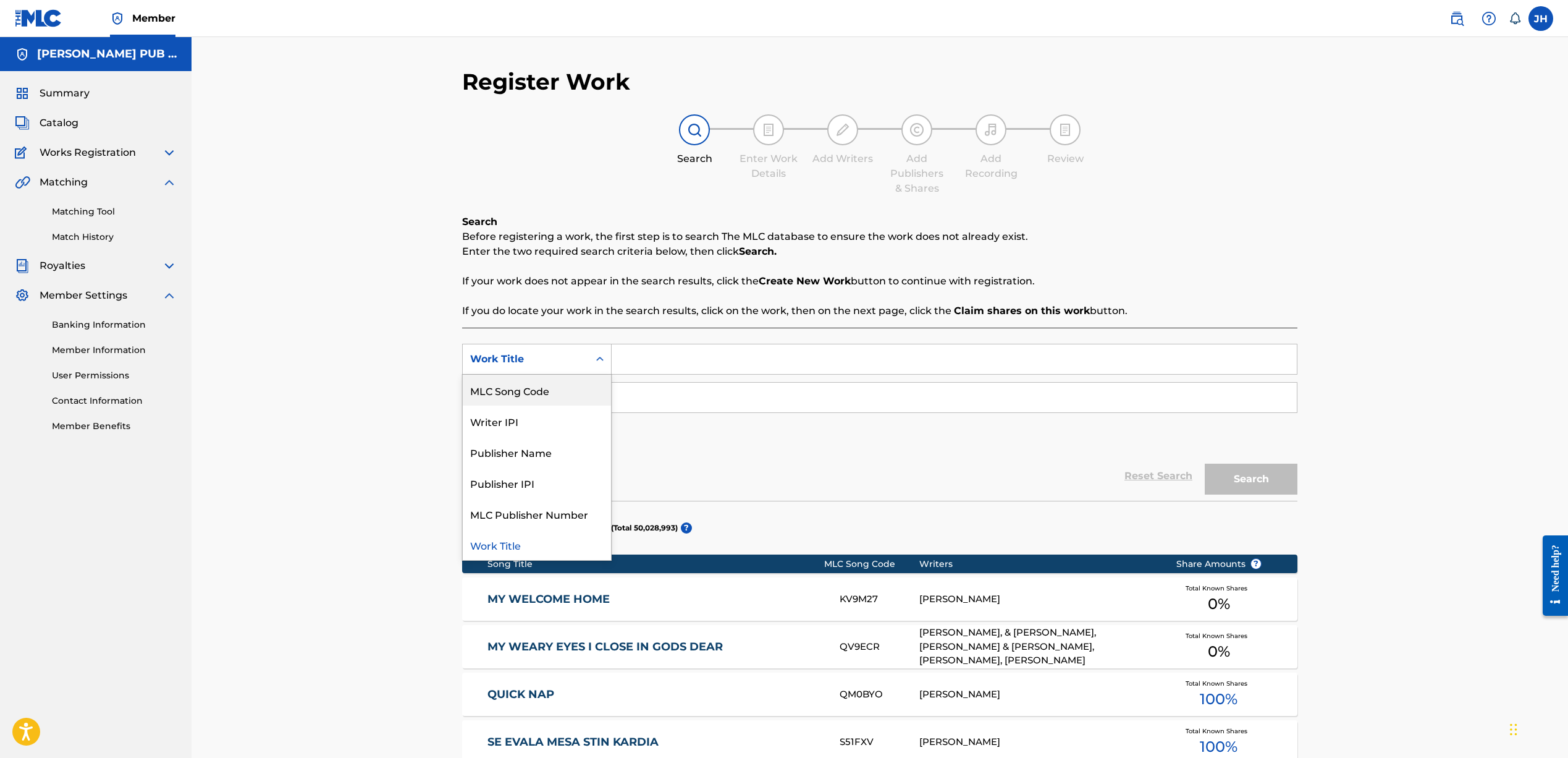
click at [640, 360] on input "Search Form" at bounding box center [954, 358] width 685 height 29
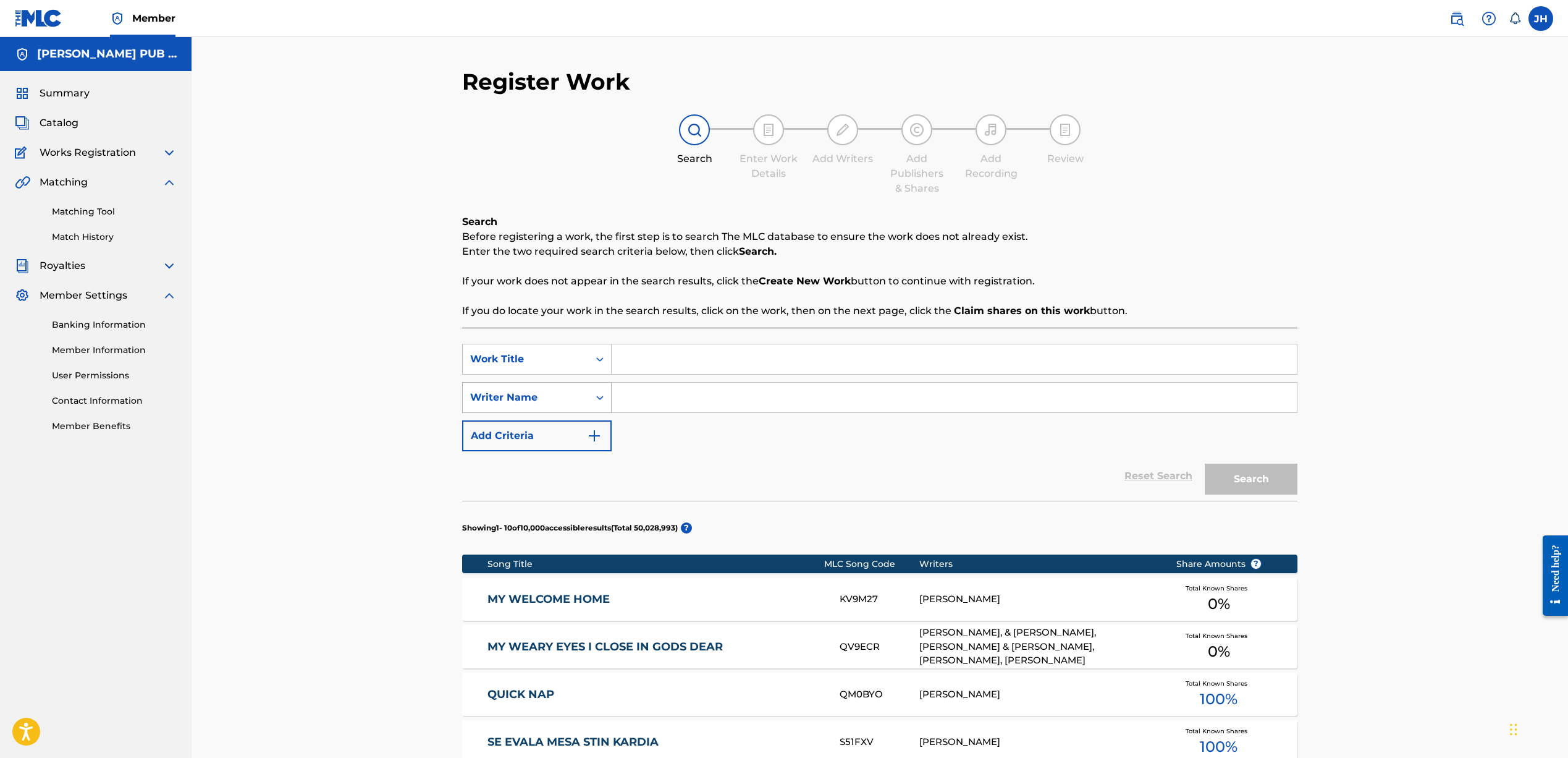
click at [586, 403] on div "Writer Name" at bounding box center [525, 397] width 126 height 24
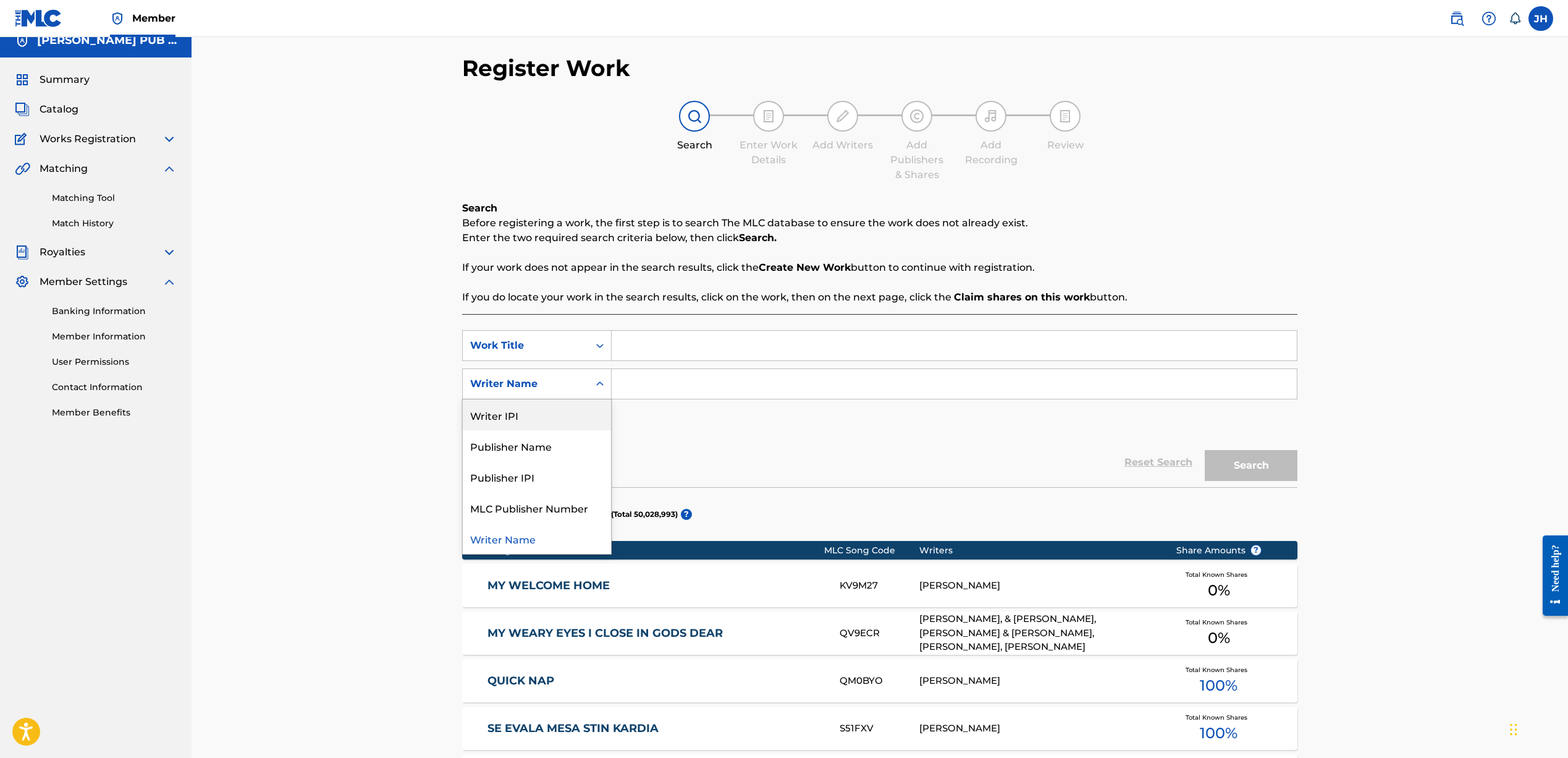
scroll to position [14, 0]
click at [599, 384] on icon "Search Form" at bounding box center [600, 384] width 7 height 4
click at [649, 345] on input "Search Form" at bounding box center [954, 345] width 685 height 29
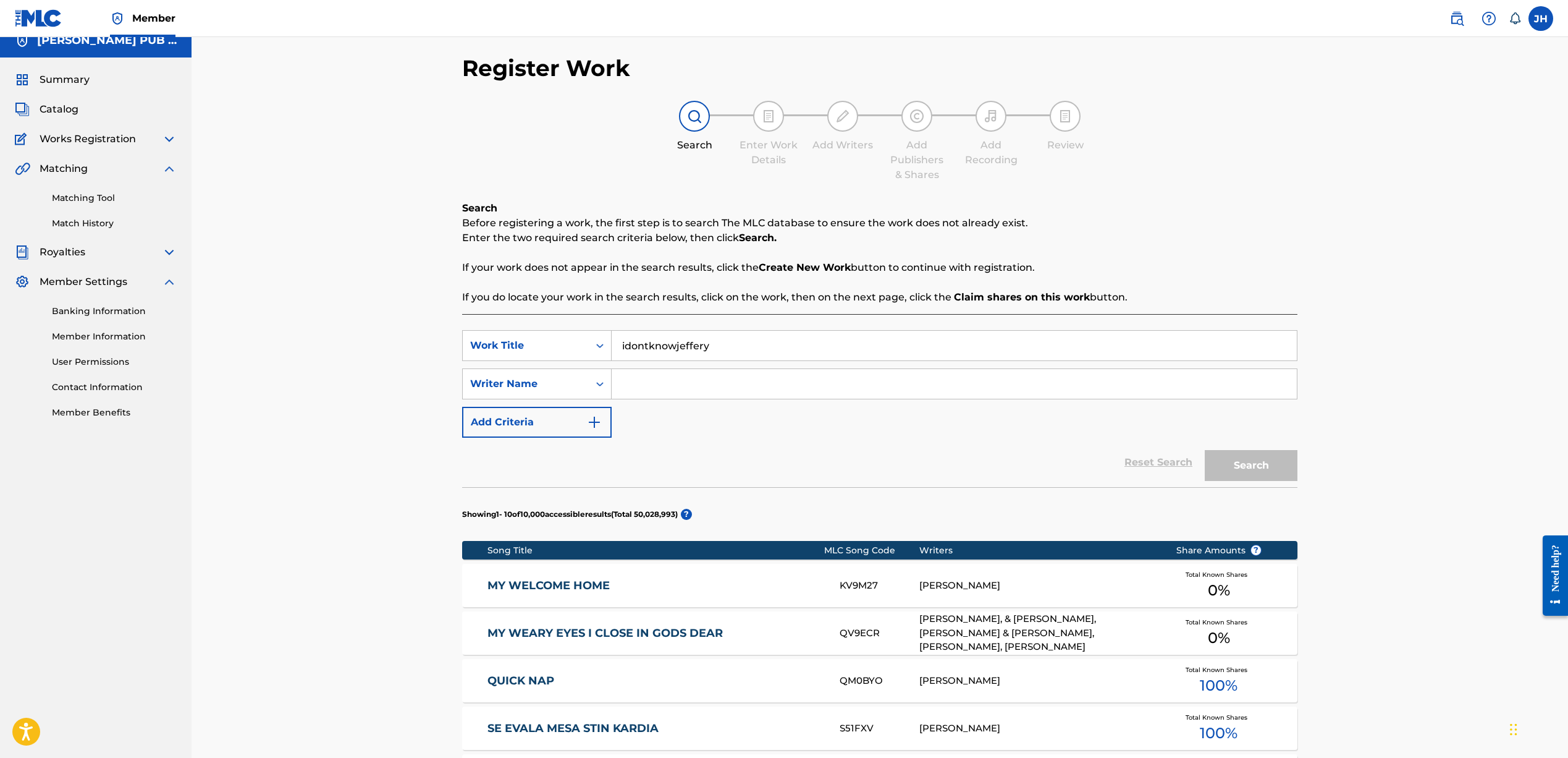
type input "idontknowjeffery"
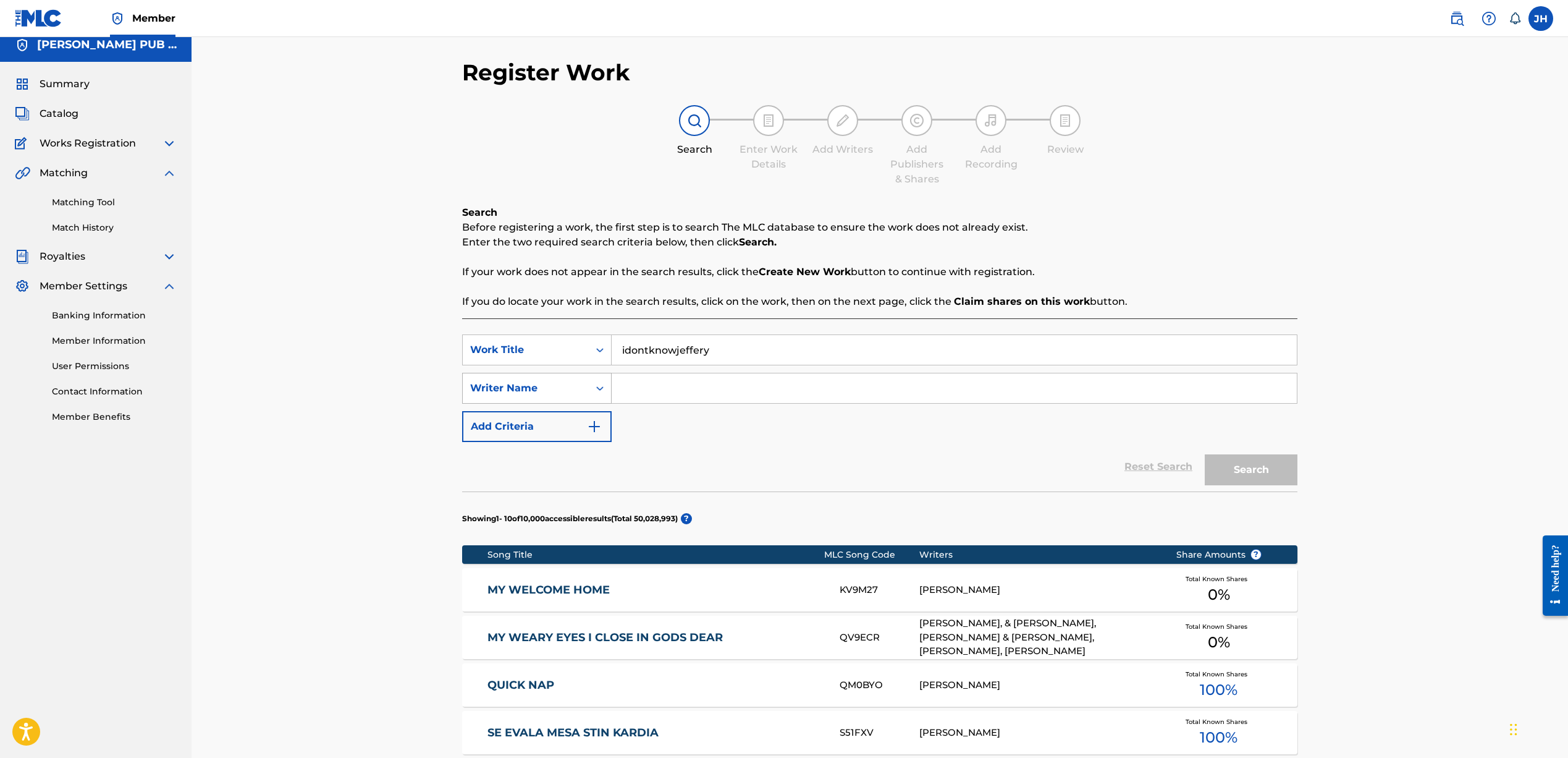
click at [577, 392] on div "Writer Name" at bounding box center [526, 388] width 111 height 15
click at [554, 400] on div "Writer Name" at bounding box center [537, 387] width 149 height 31
click at [563, 355] on div "Work Title" at bounding box center [526, 349] width 111 height 15
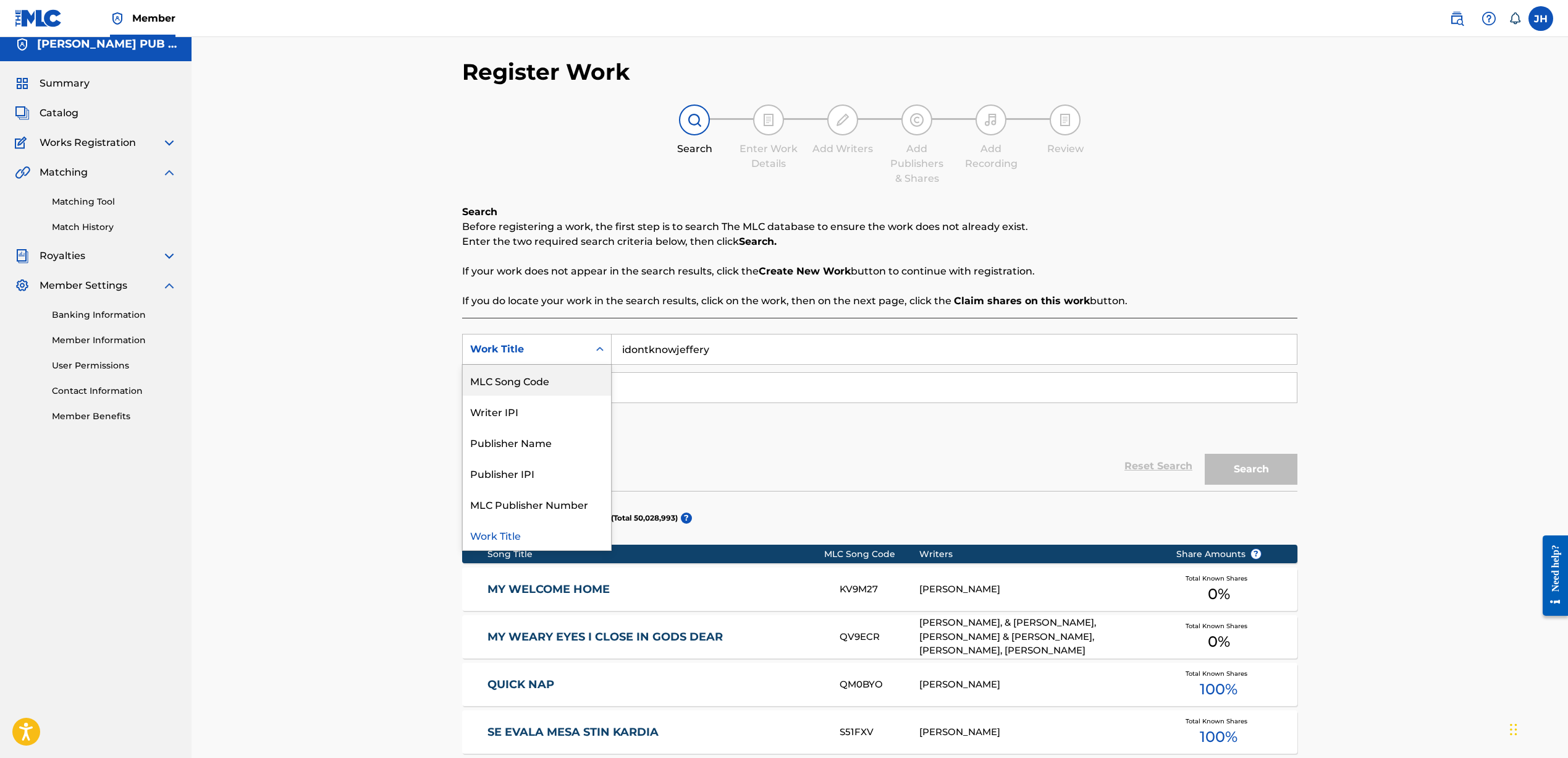
click at [568, 357] on div "Work Title" at bounding box center [525, 349] width 126 height 24
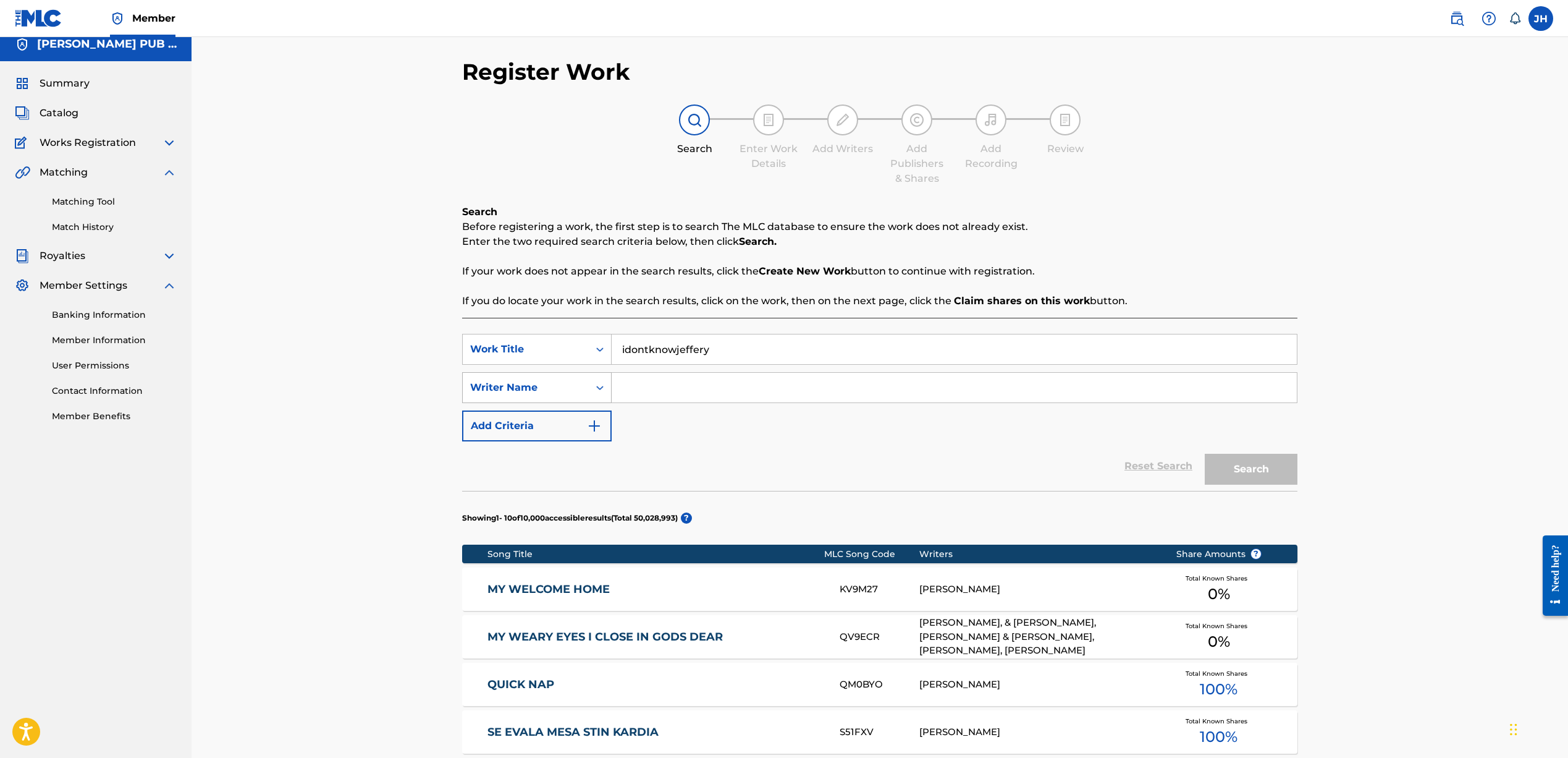
click at [555, 382] on div "Writer Name" at bounding box center [526, 388] width 111 height 15
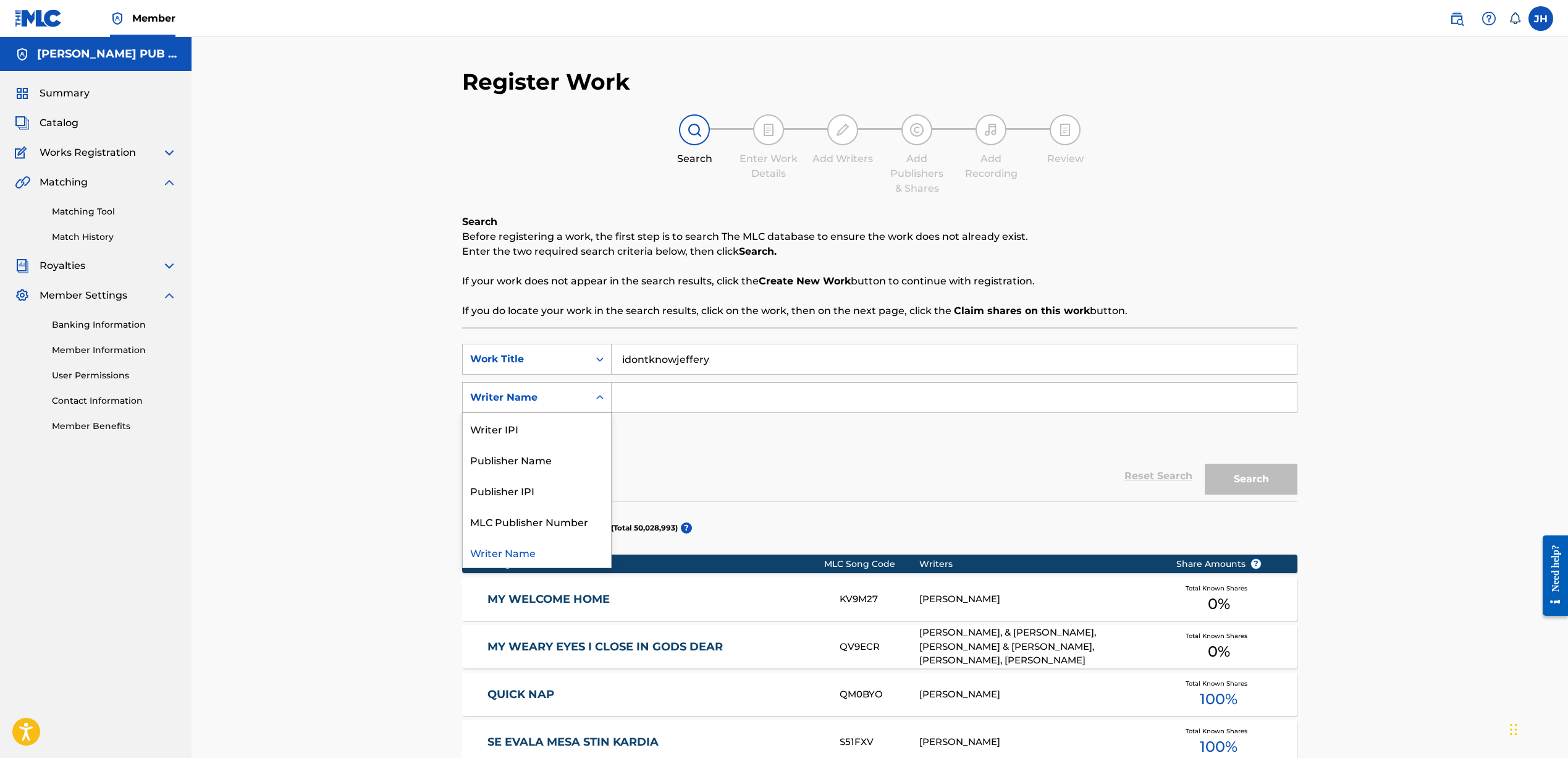
scroll to position [9, 0]
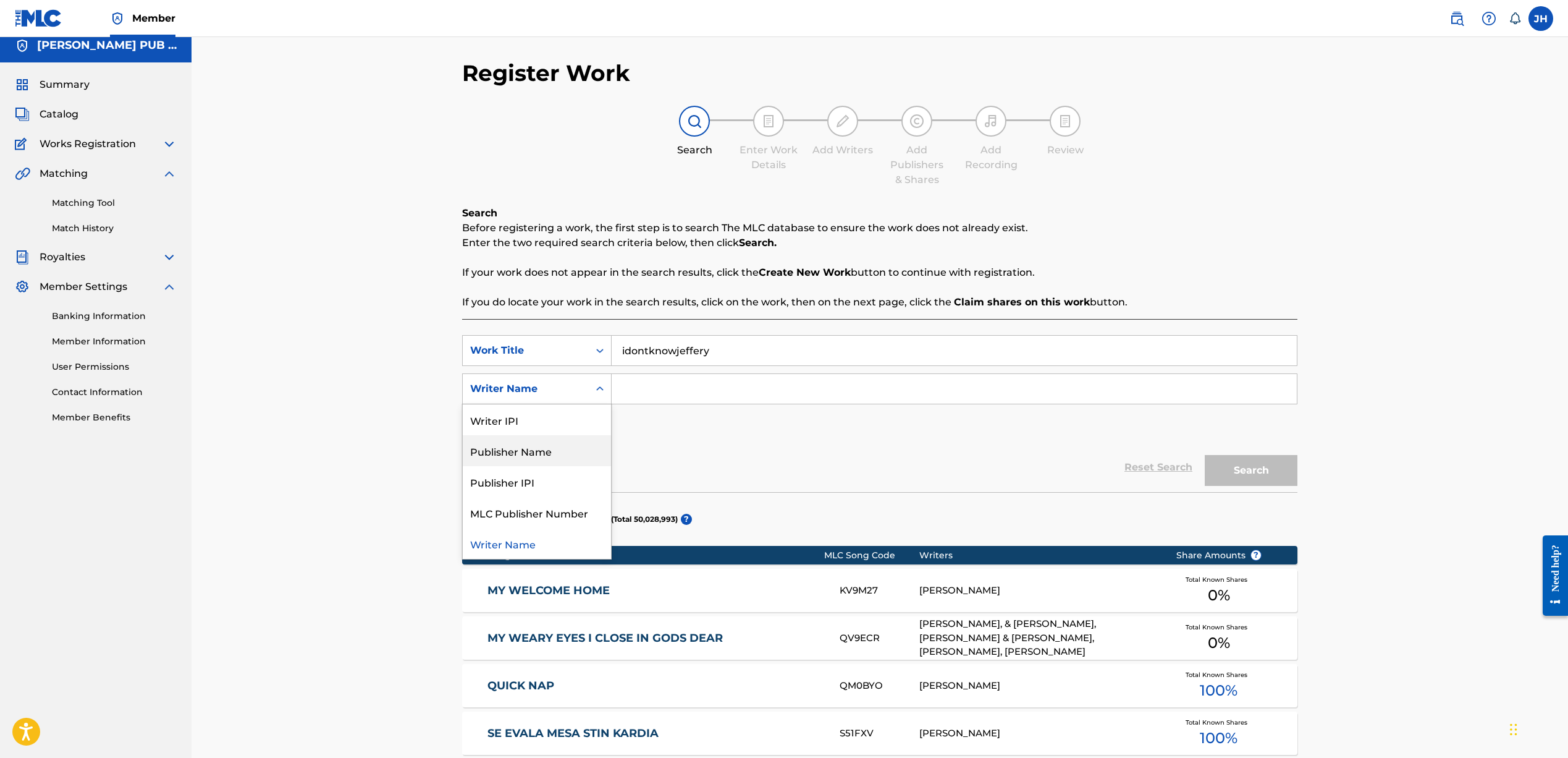
drag, startPoint x: 489, startPoint y: 448, endPoint x: 495, endPoint y: 446, distance: 6.3
click at [490, 448] on div "Publisher Name" at bounding box center [536, 451] width 148 height 31
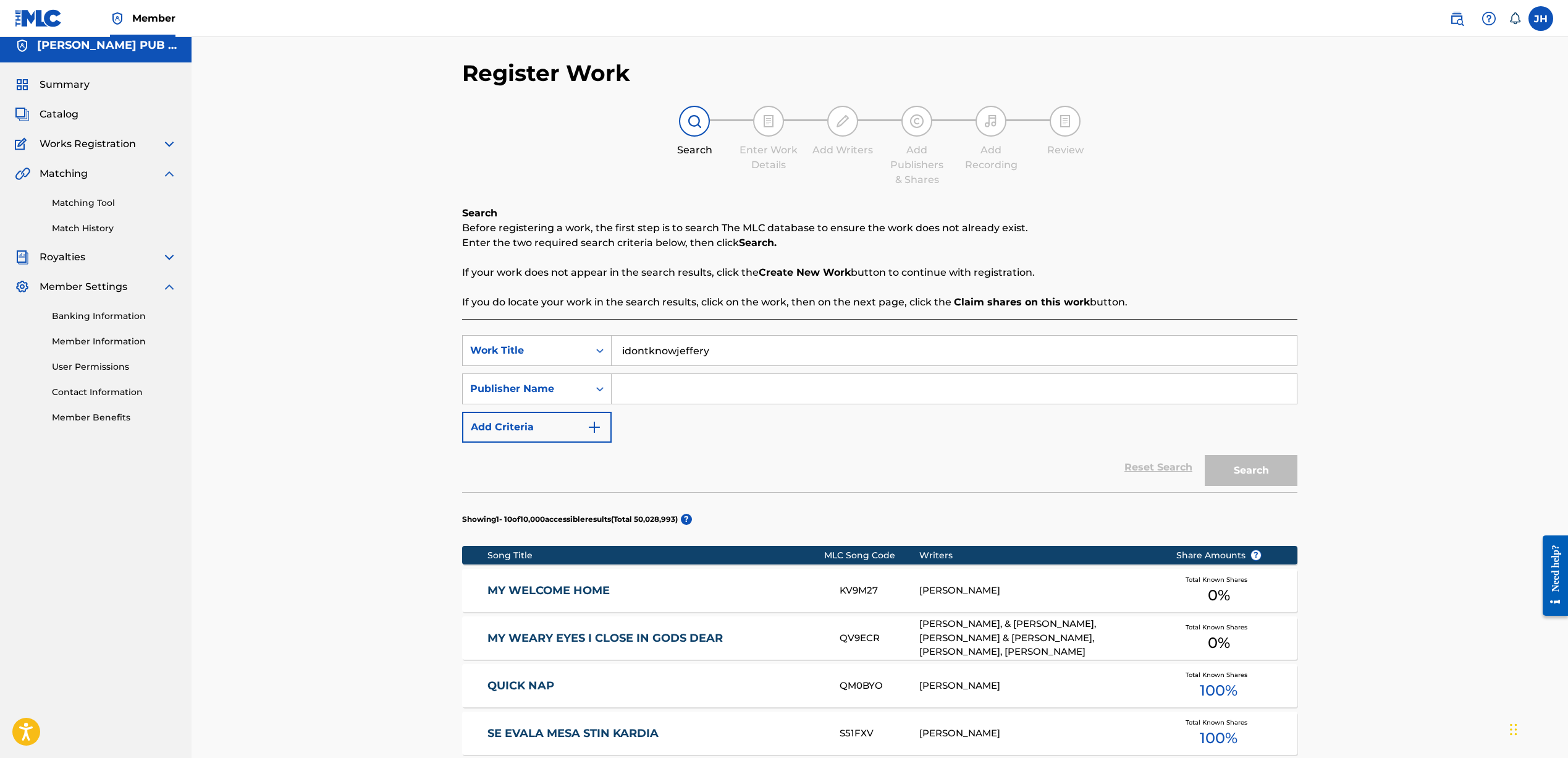
click at [677, 390] on input "Search Form" at bounding box center [954, 388] width 685 height 29
type input "Jeffrey harper"
click at [1251, 471] on button "Search" at bounding box center [1251, 470] width 93 height 31
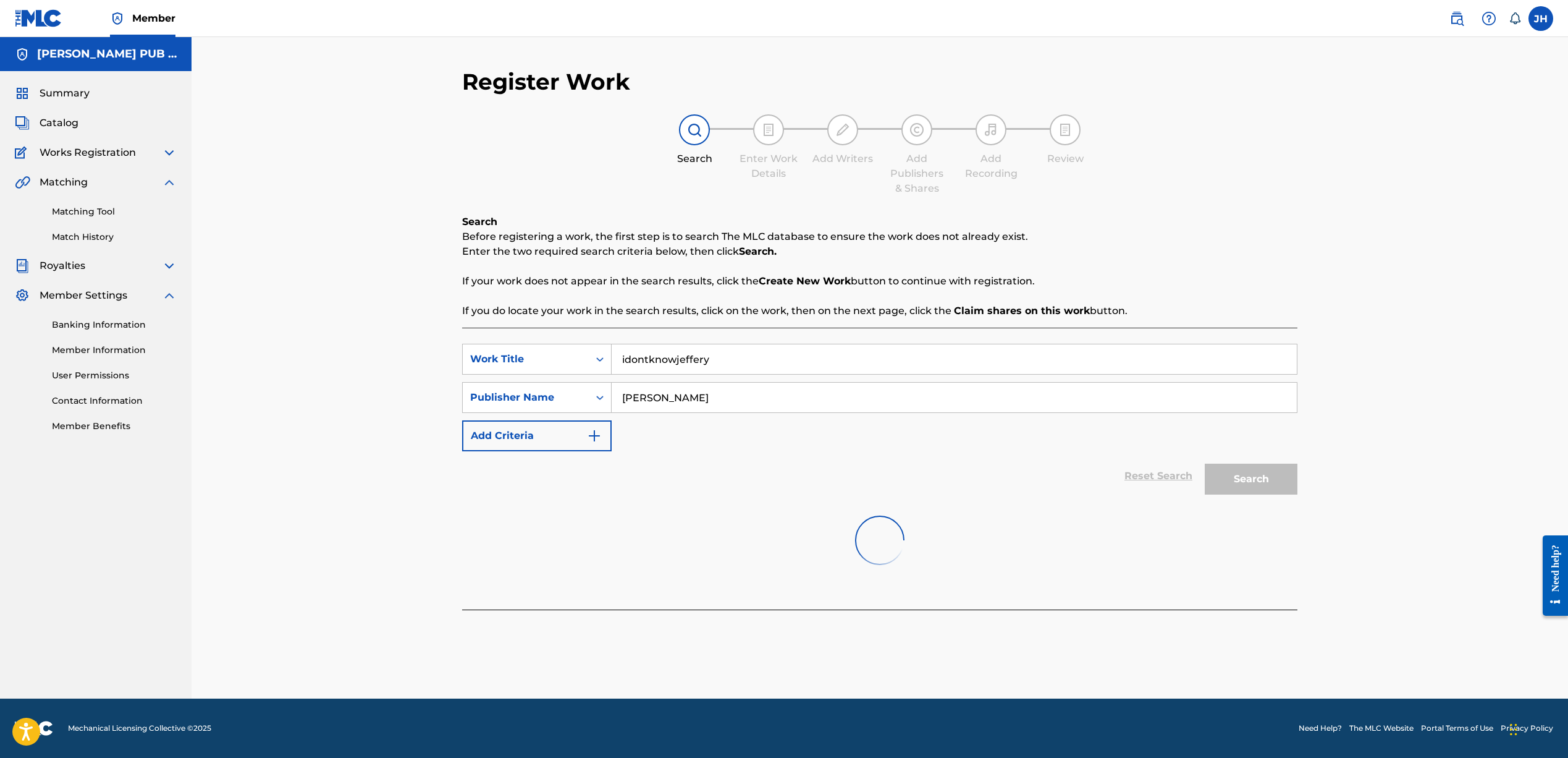
scroll to position [0, 0]
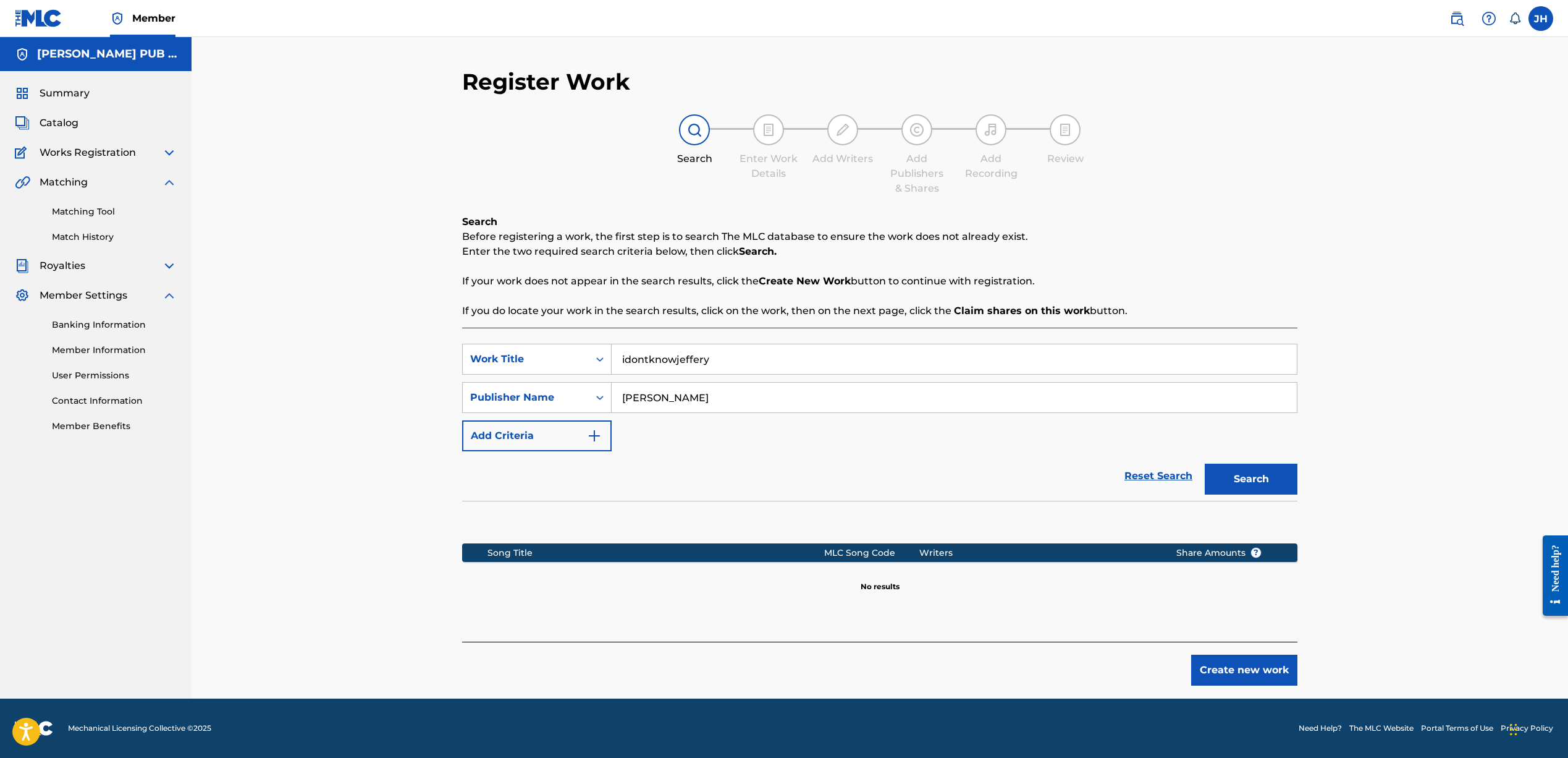
click at [65, 121] on span "Catalog" at bounding box center [59, 123] width 39 height 15
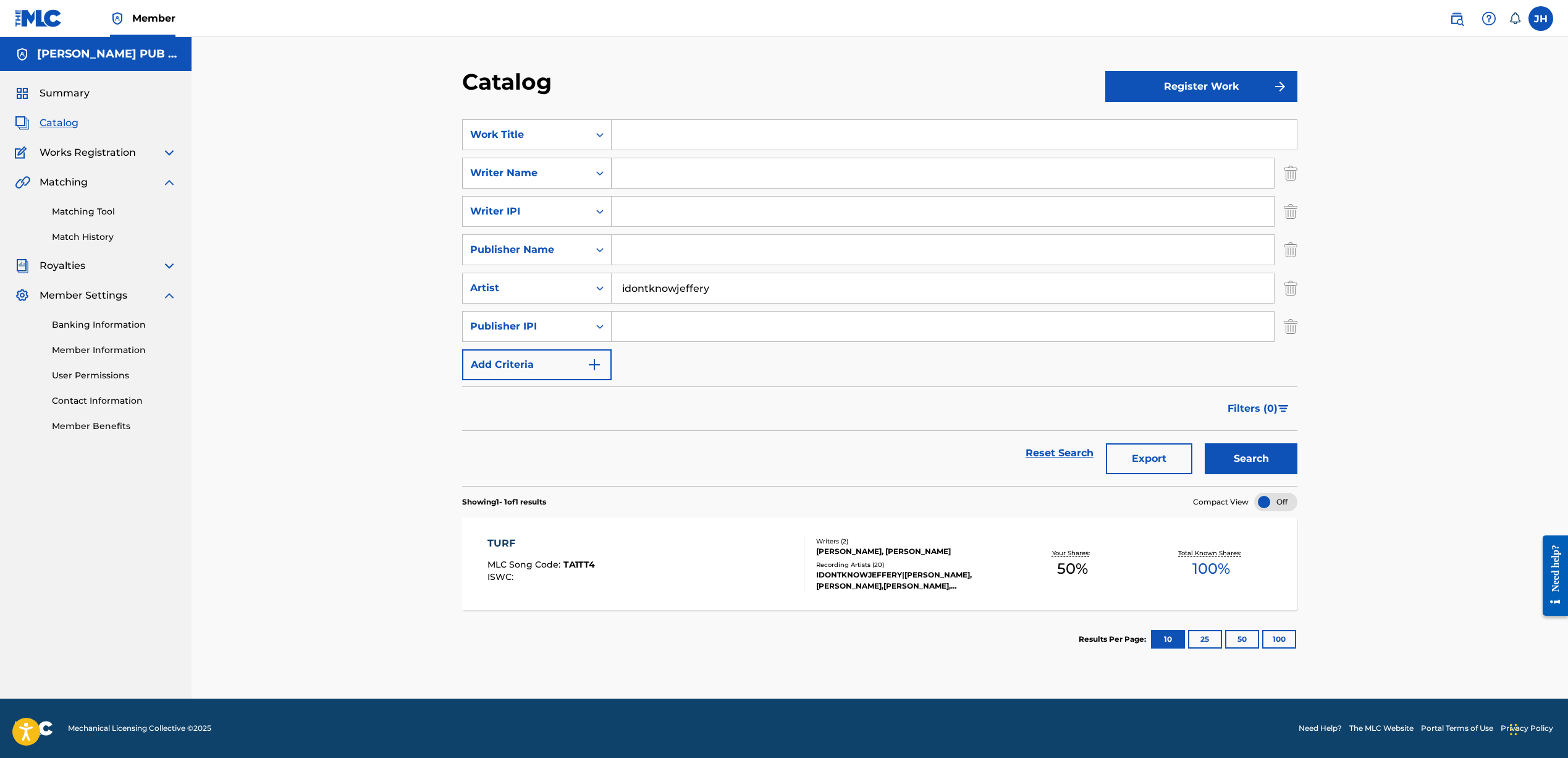
click at [587, 175] on div "Writer Name" at bounding box center [525, 173] width 126 height 24
click at [587, 173] on div "Writer Name" at bounding box center [525, 173] width 126 height 24
click at [1166, 92] on button "Register Work" at bounding box center [1201, 86] width 192 height 31
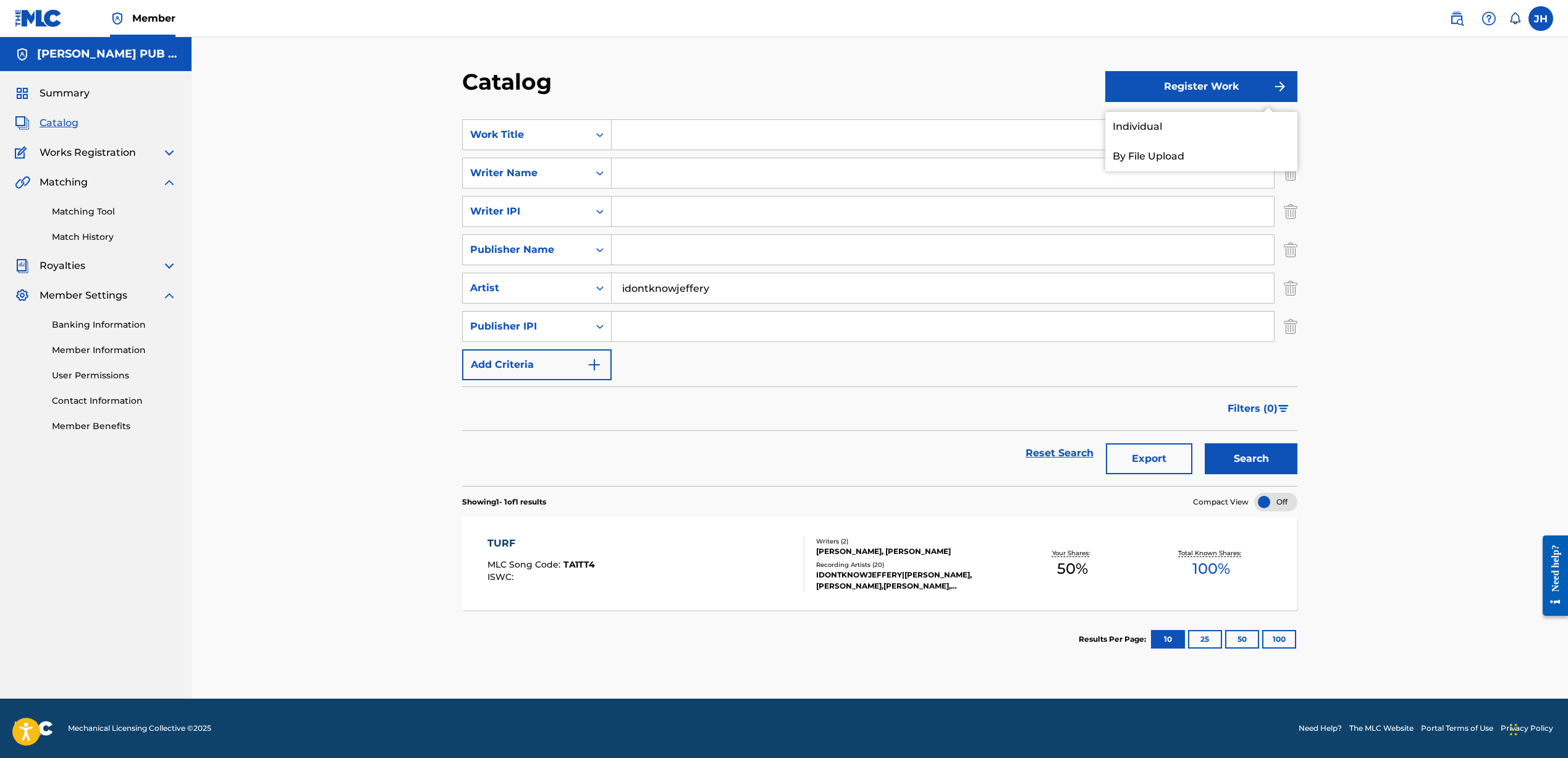
click at [1129, 129] on link "Individual" at bounding box center [1201, 126] width 192 height 29
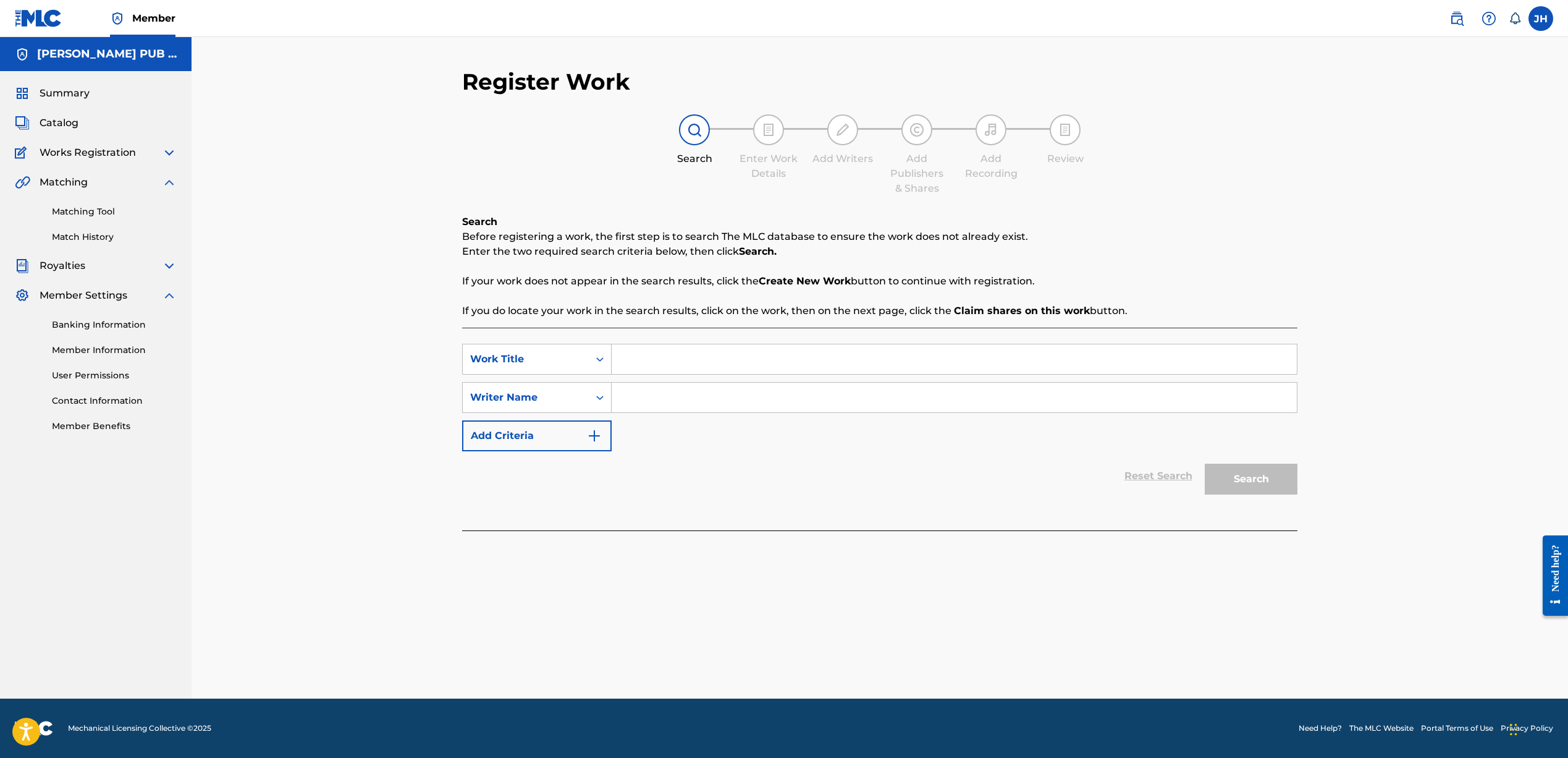
click at [708, 363] on input "Search Form" at bounding box center [954, 358] width 685 height 29
type input "a"
type input "don't tryst jeffery"
click at [600, 394] on icon "Search Form" at bounding box center [600, 397] width 12 height 12
click at [653, 393] on input "Search Form" at bounding box center [954, 397] width 685 height 29
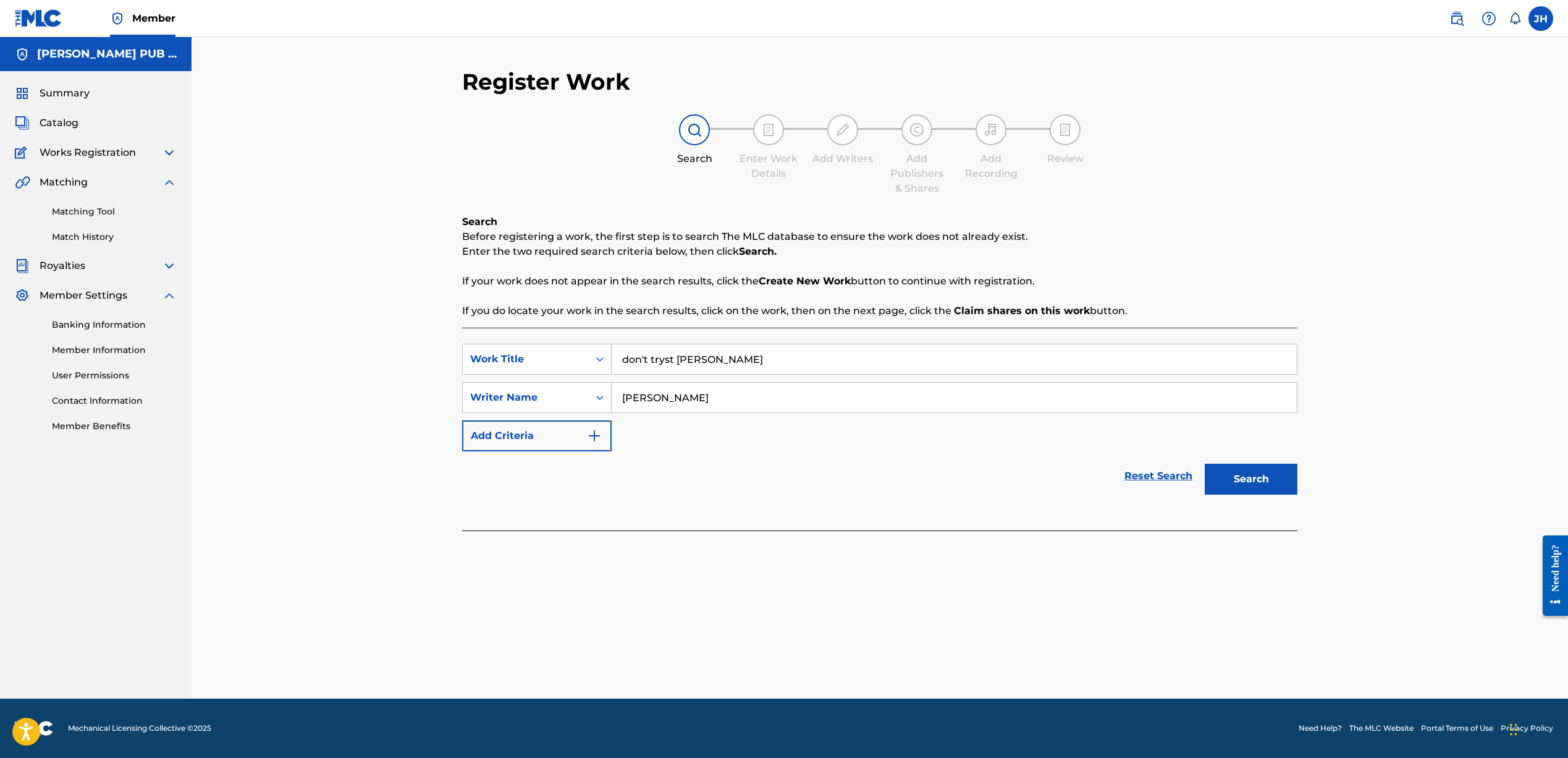
type input "Jeffrey harper"
click at [1266, 478] on button "Search" at bounding box center [1251, 478] width 93 height 31
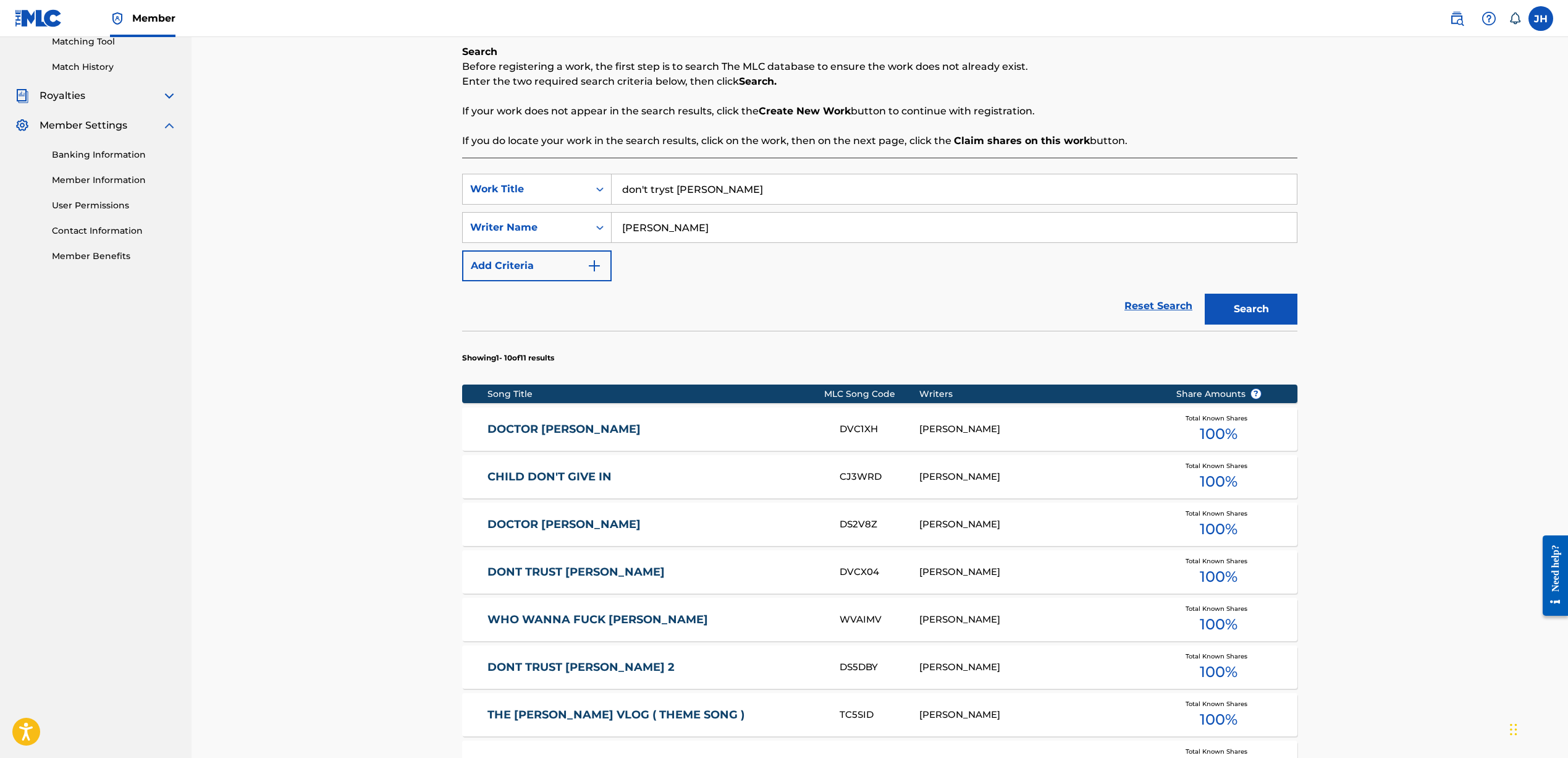
scroll to position [173, 0]
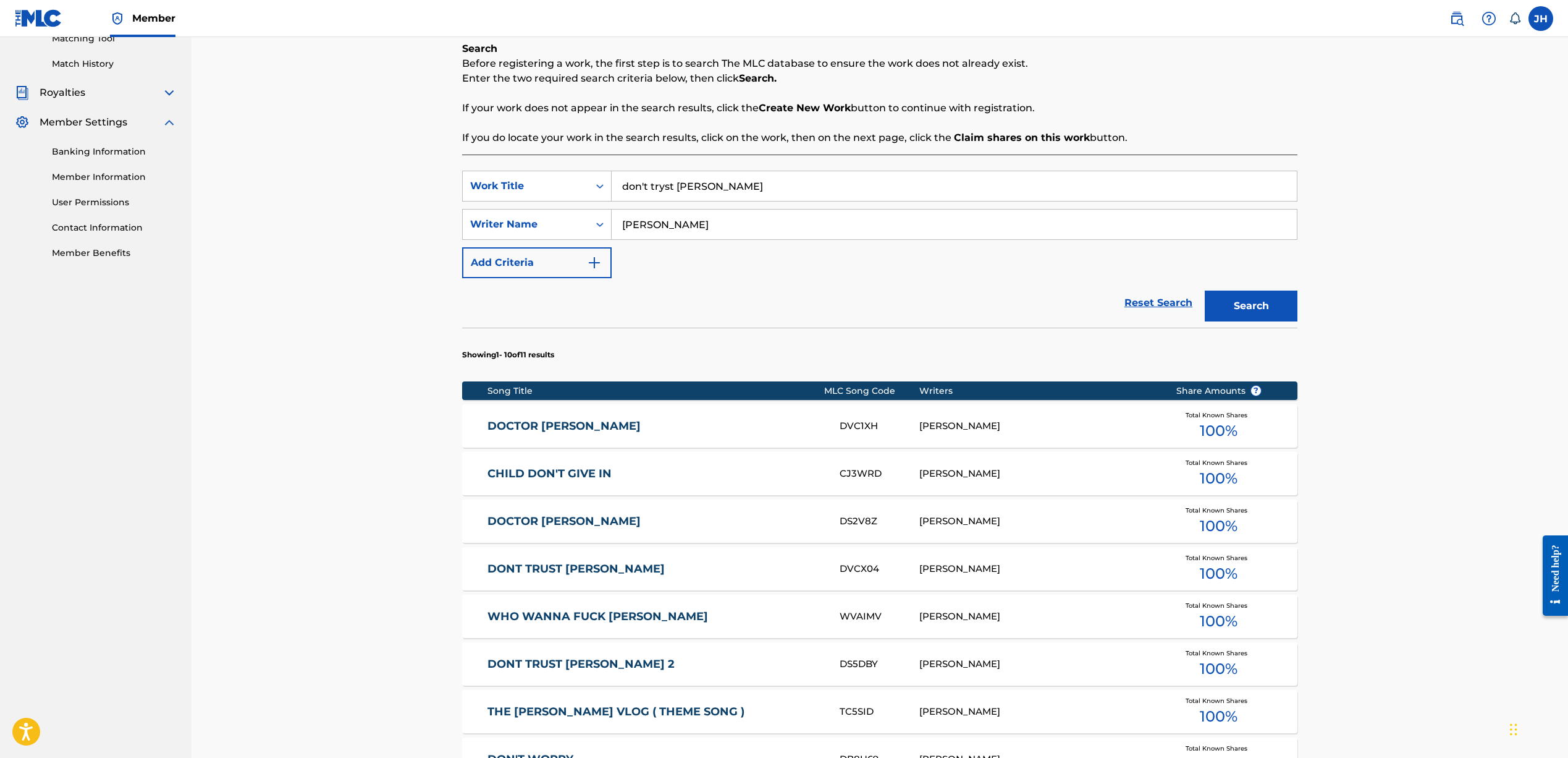
drag, startPoint x: 1217, startPoint y: 428, endPoint x: 1204, endPoint y: 426, distance: 13.2
click at [1217, 428] on span "100 %" at bounding box center [1219, 430] width 38 height 22
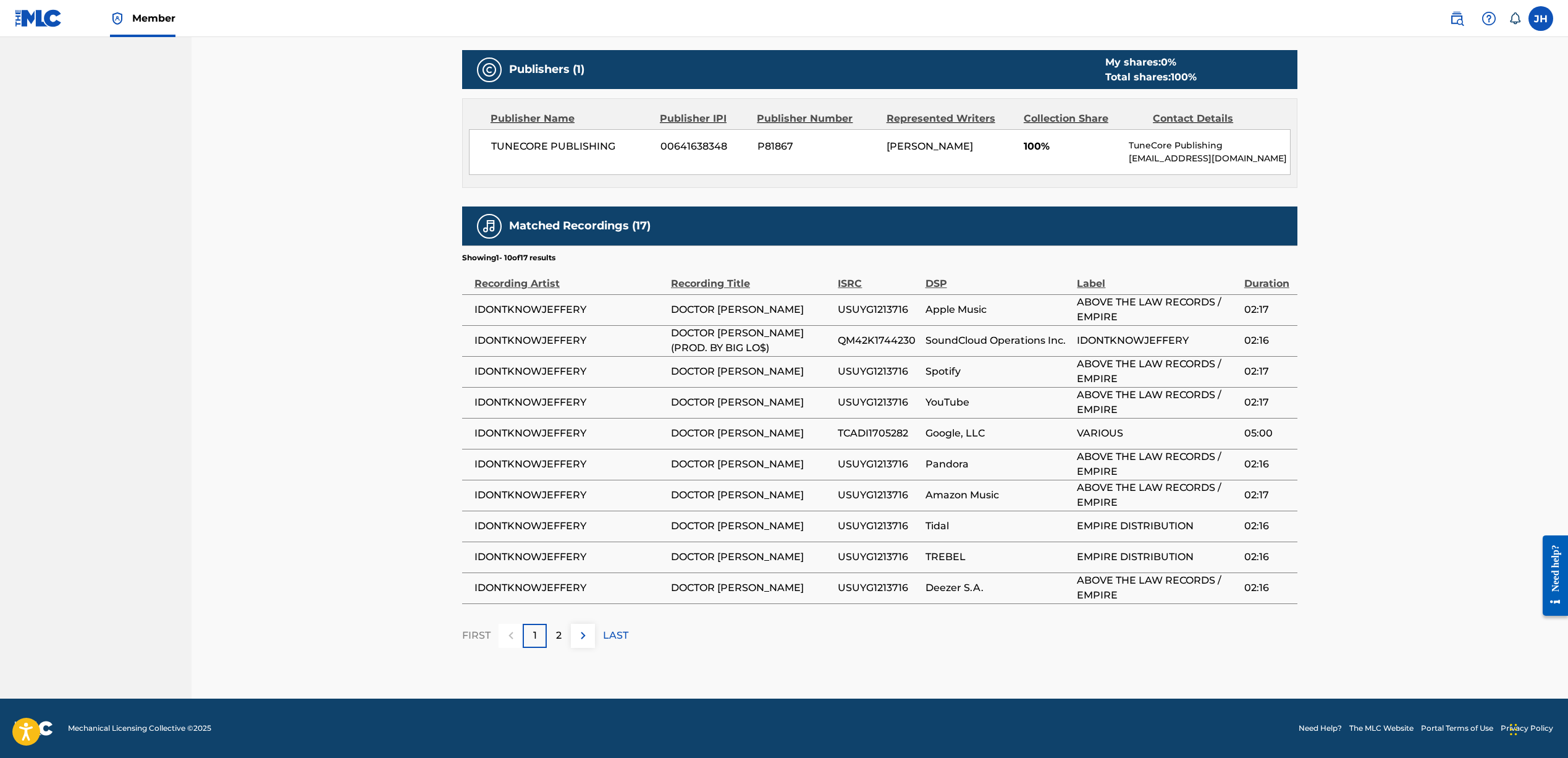
scroll to position [526, 0]
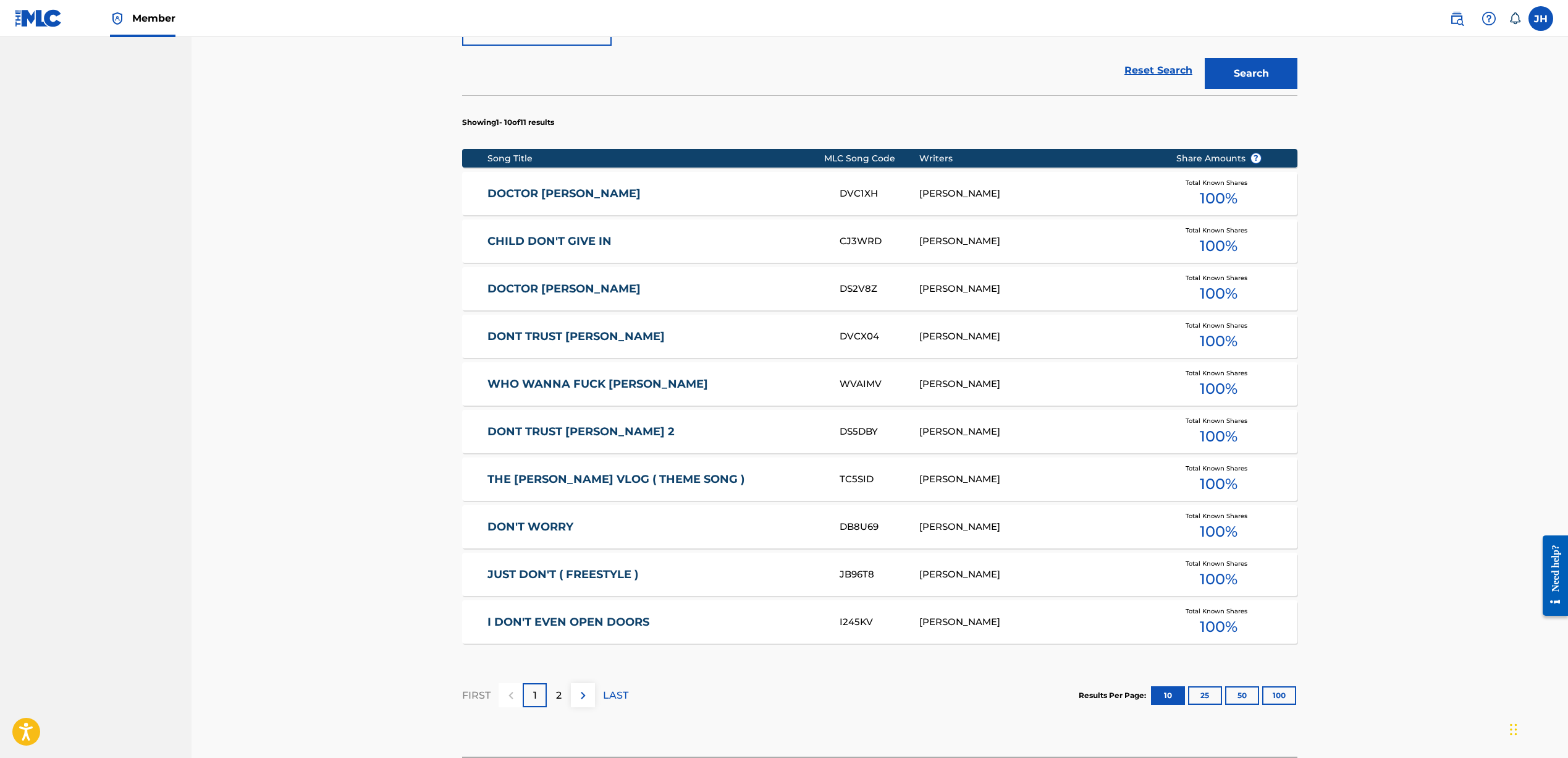
scroll to position [415, 0]
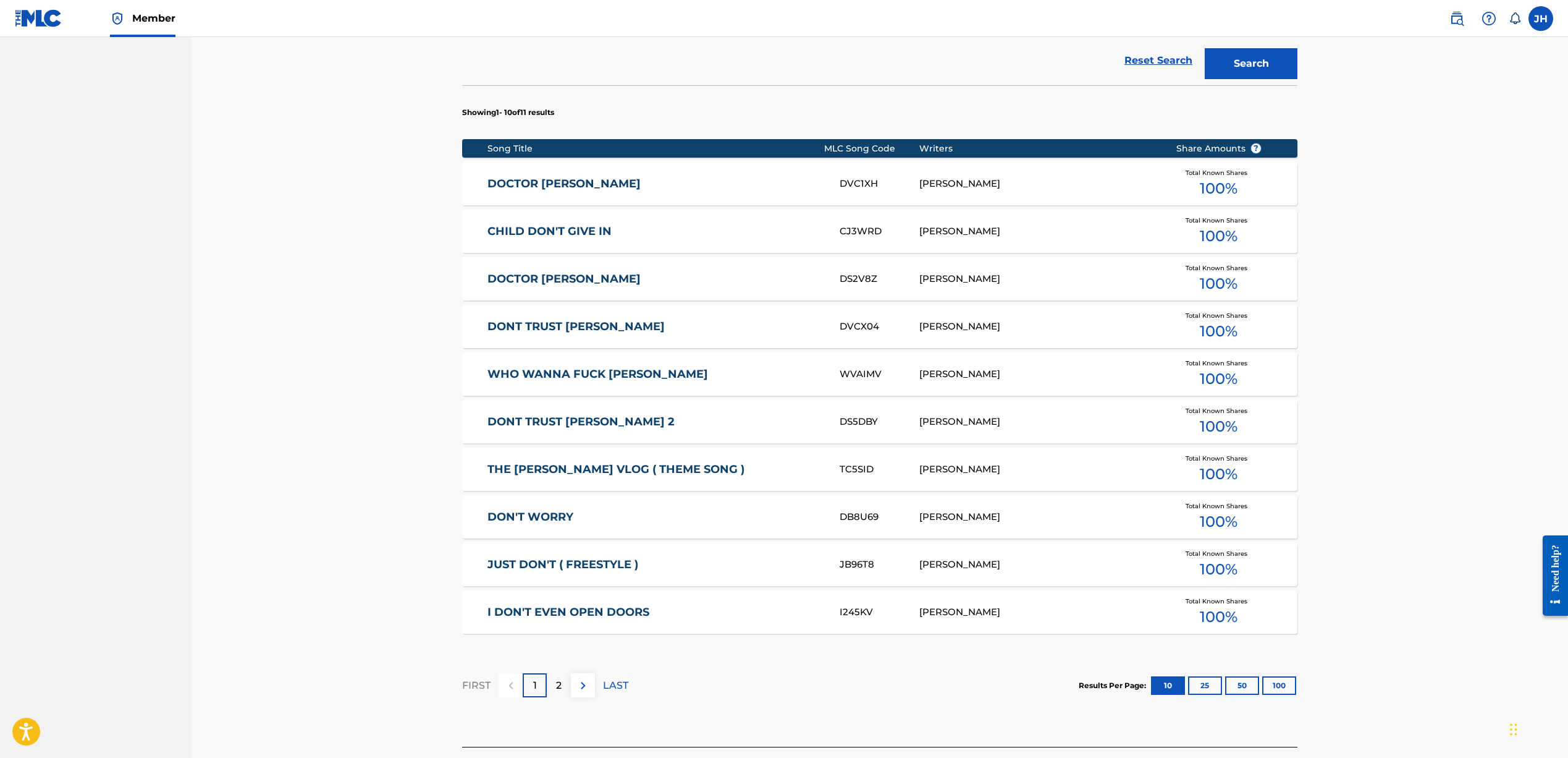
click at [1271, 690] on button "100" at bounding box center [1279, 686] width 34 height 19
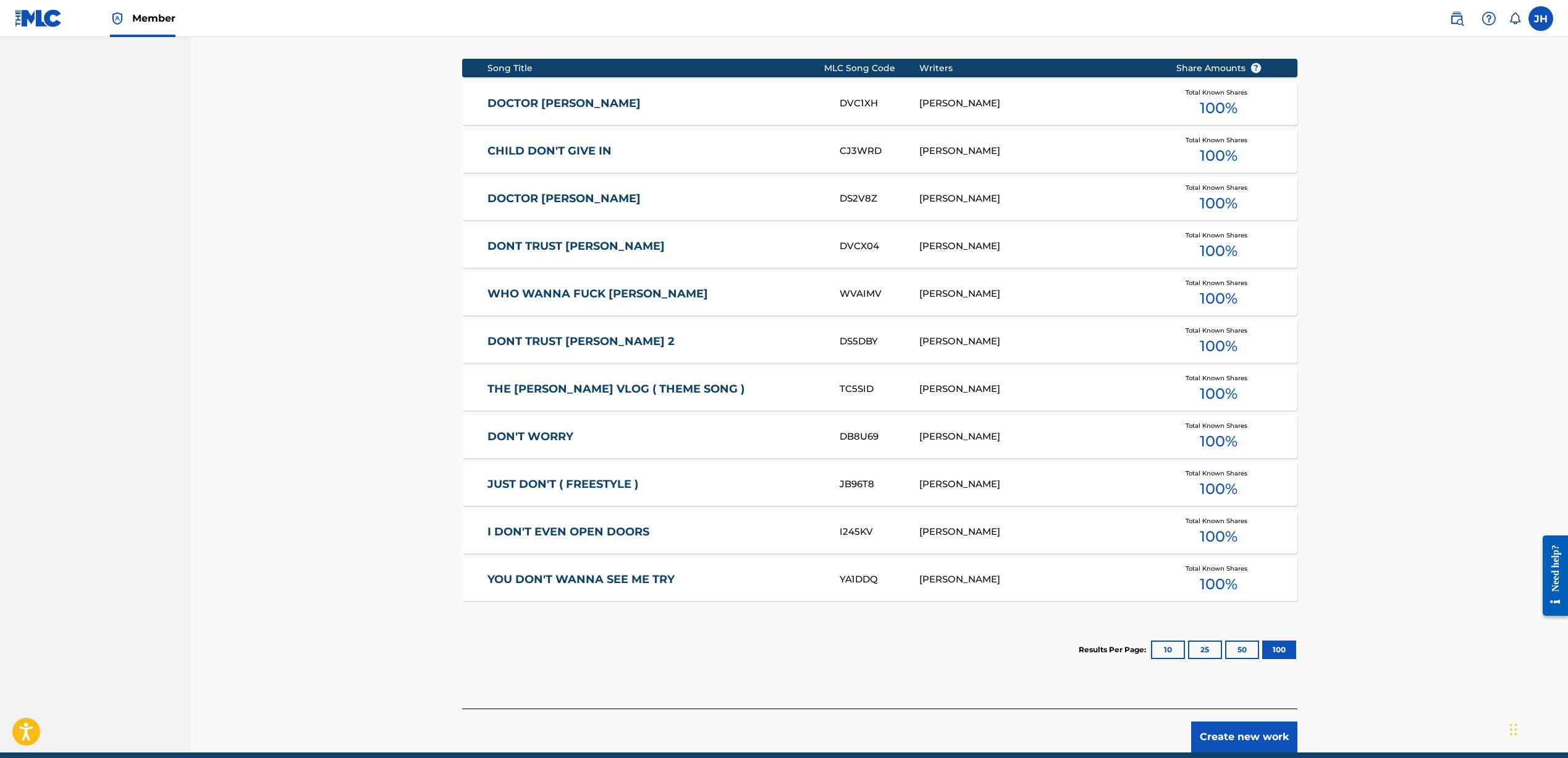
scroll to position [511, 0]
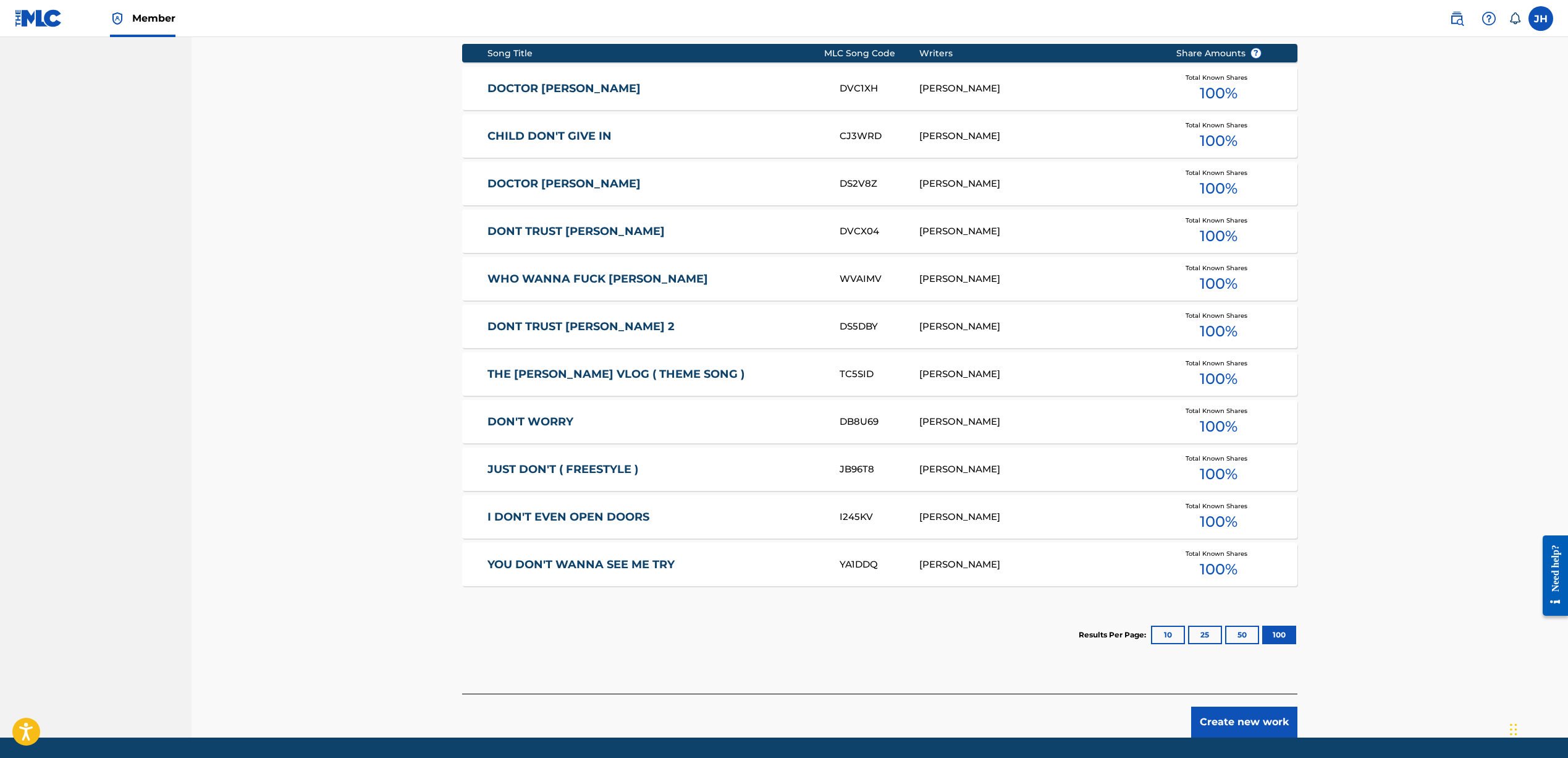
click at [1166, 635] on button "10" at bounding box center [1168, 635] width 34 height 19
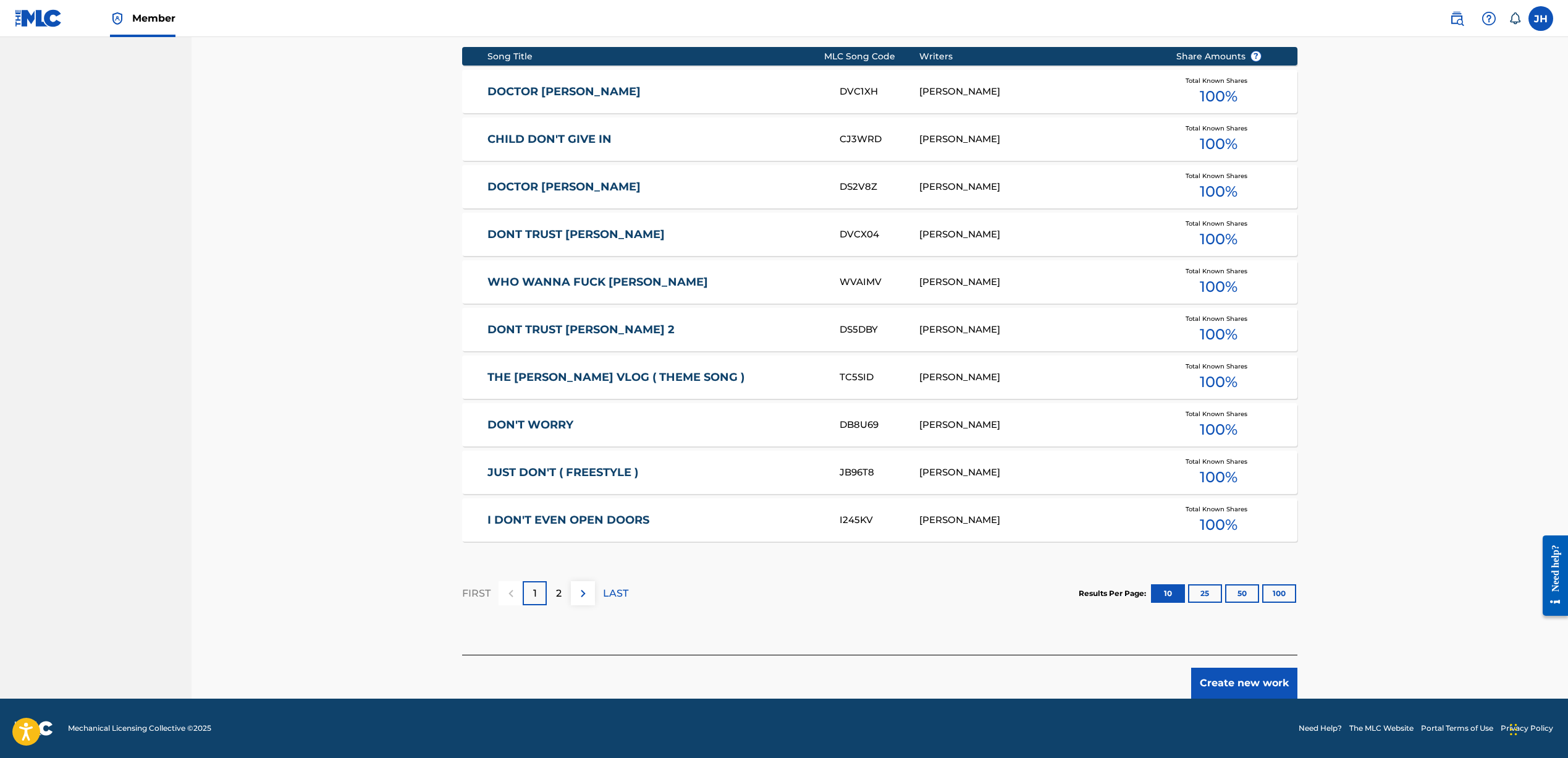
scroll to position [508, 0]
click at [556, 591] on p "2" at bounding box center [559, 593] width 6 height 15
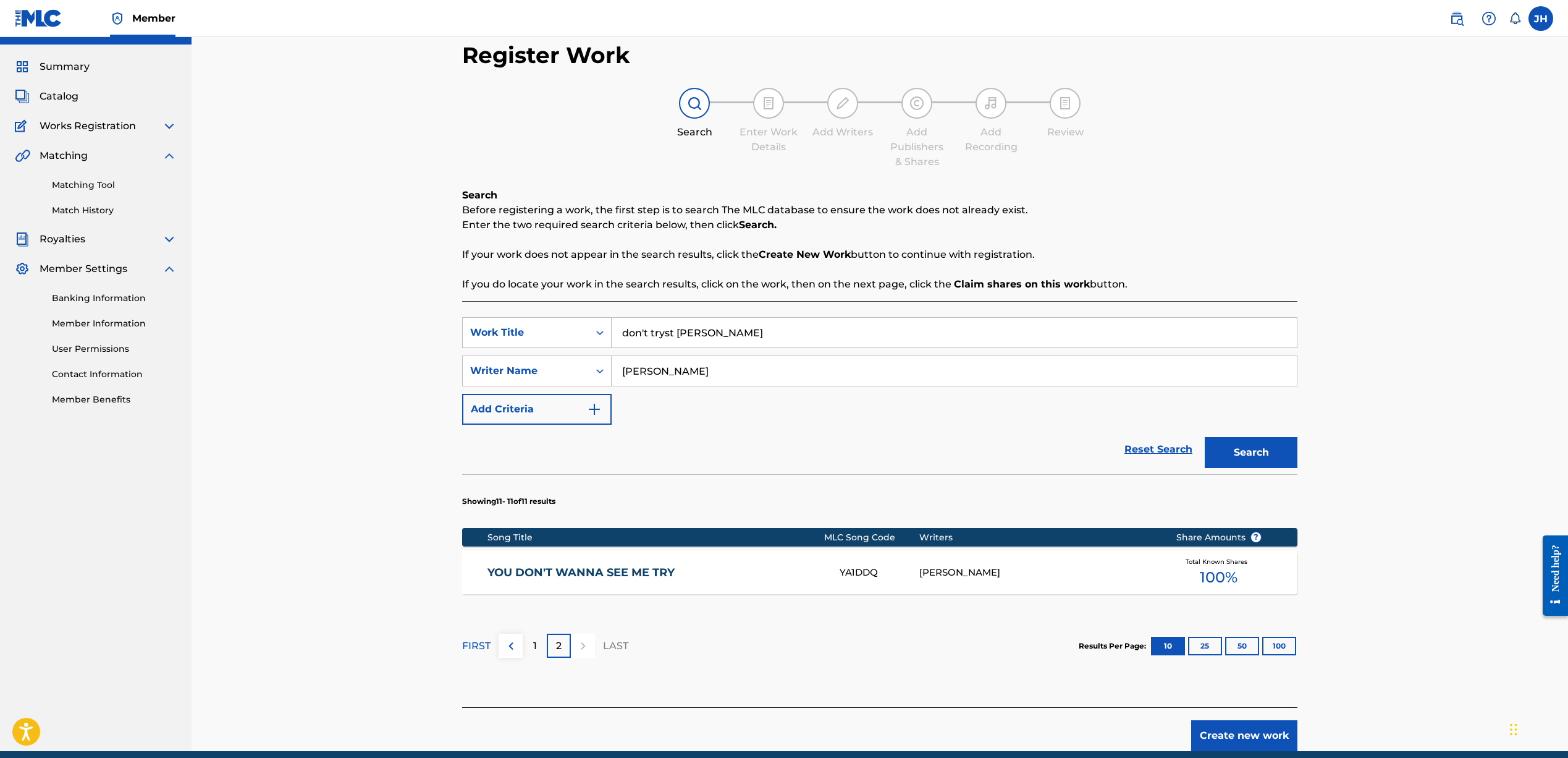
scroll to position [26, 0]
click at [1259, 643] on section "Results Per Page: 10 25 50 100" at bounding box center [1188, 646] width 219 height 19
click at [1274, 644] on button "100" at bounding box center [1279, 646] width 34 height 19
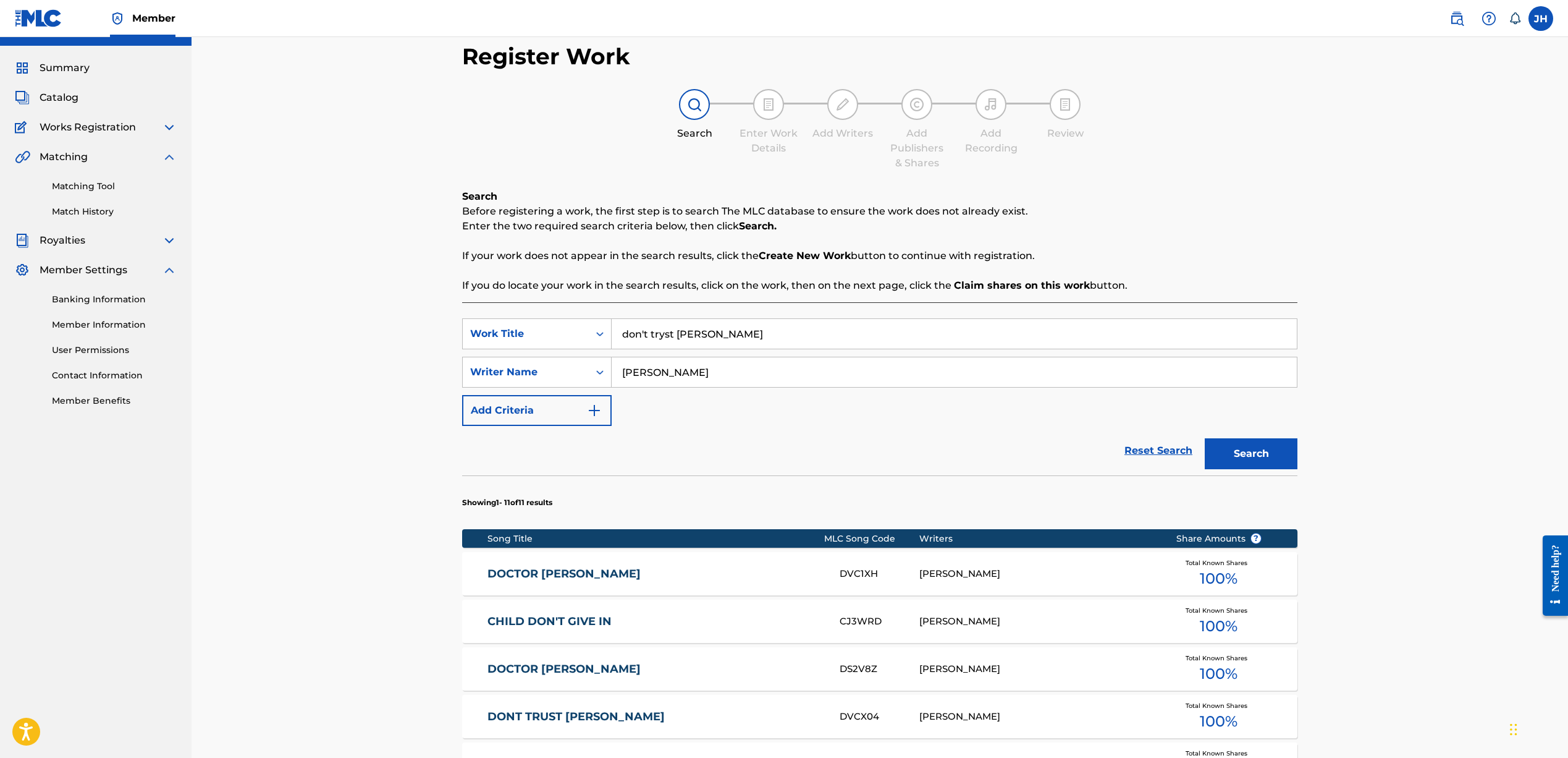
scroll to position [15, 0]
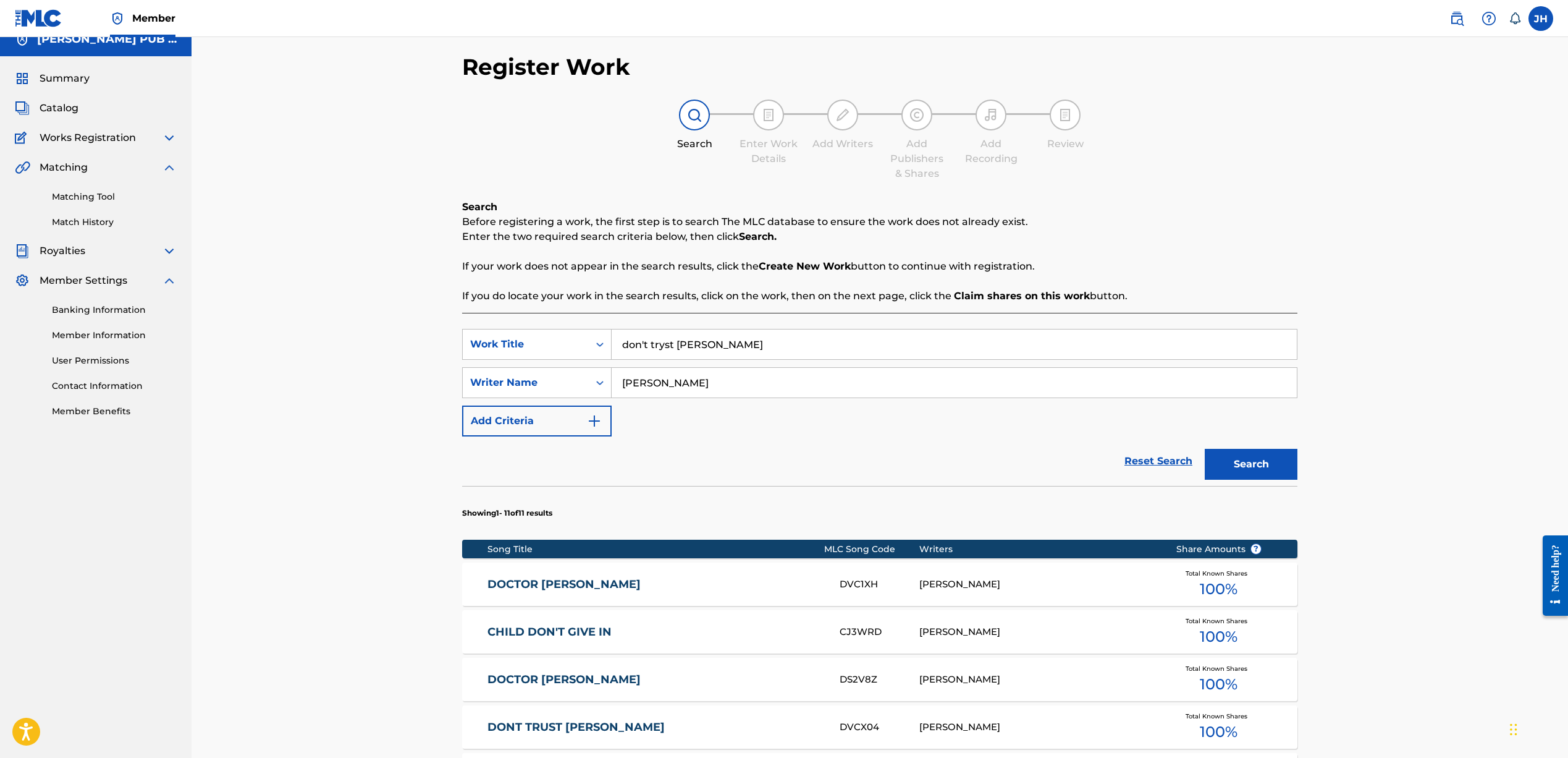
click at [662, 344] on input "don't tryst jeffery" at bounding box center [954, 344] width 685 height 29
type input "don't trust jeffery"
click at [1251, 464] on button "Search" at bounding box center [1251, 464] width 93 height 31
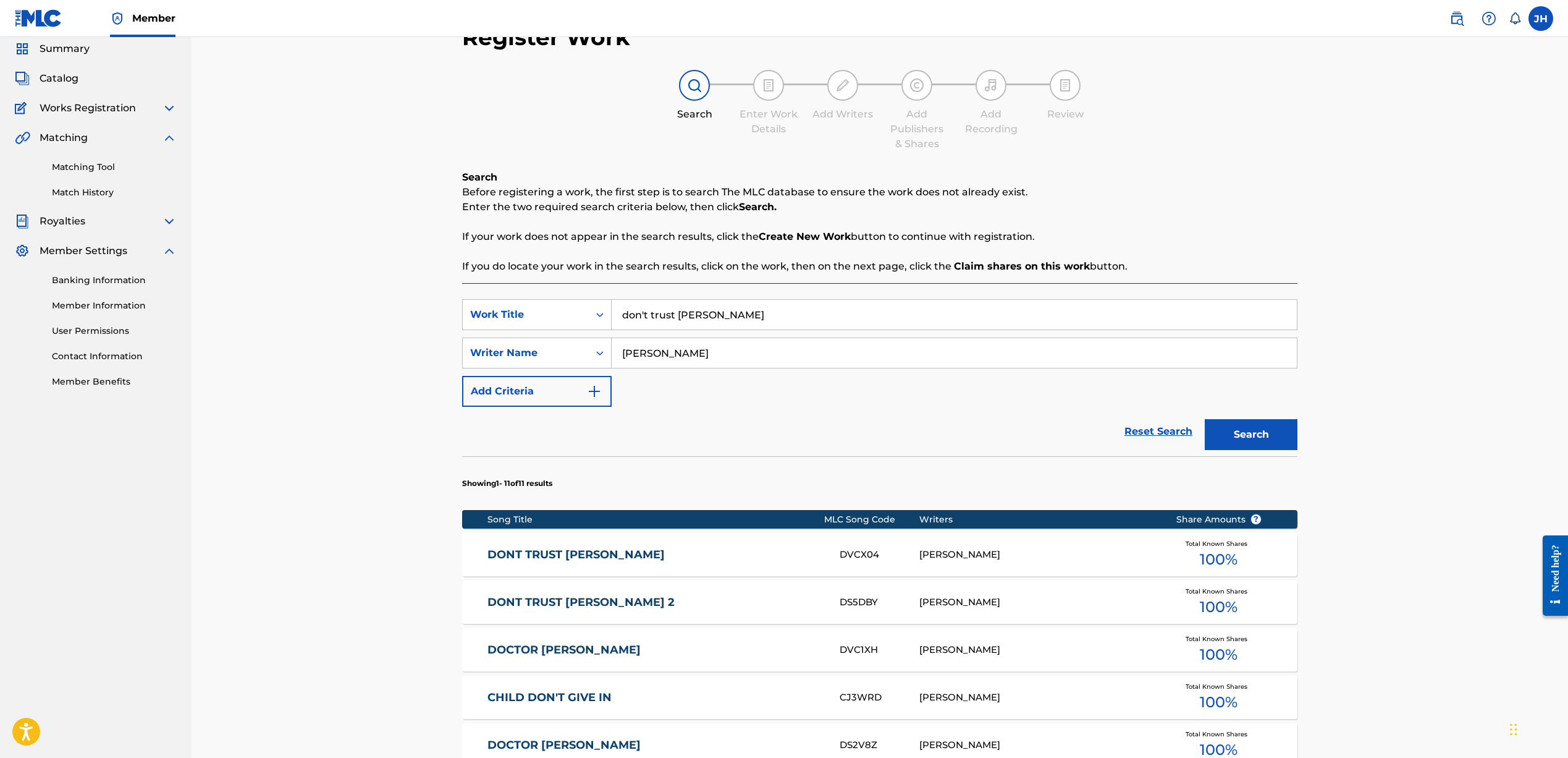
scroll to position [42, 0]
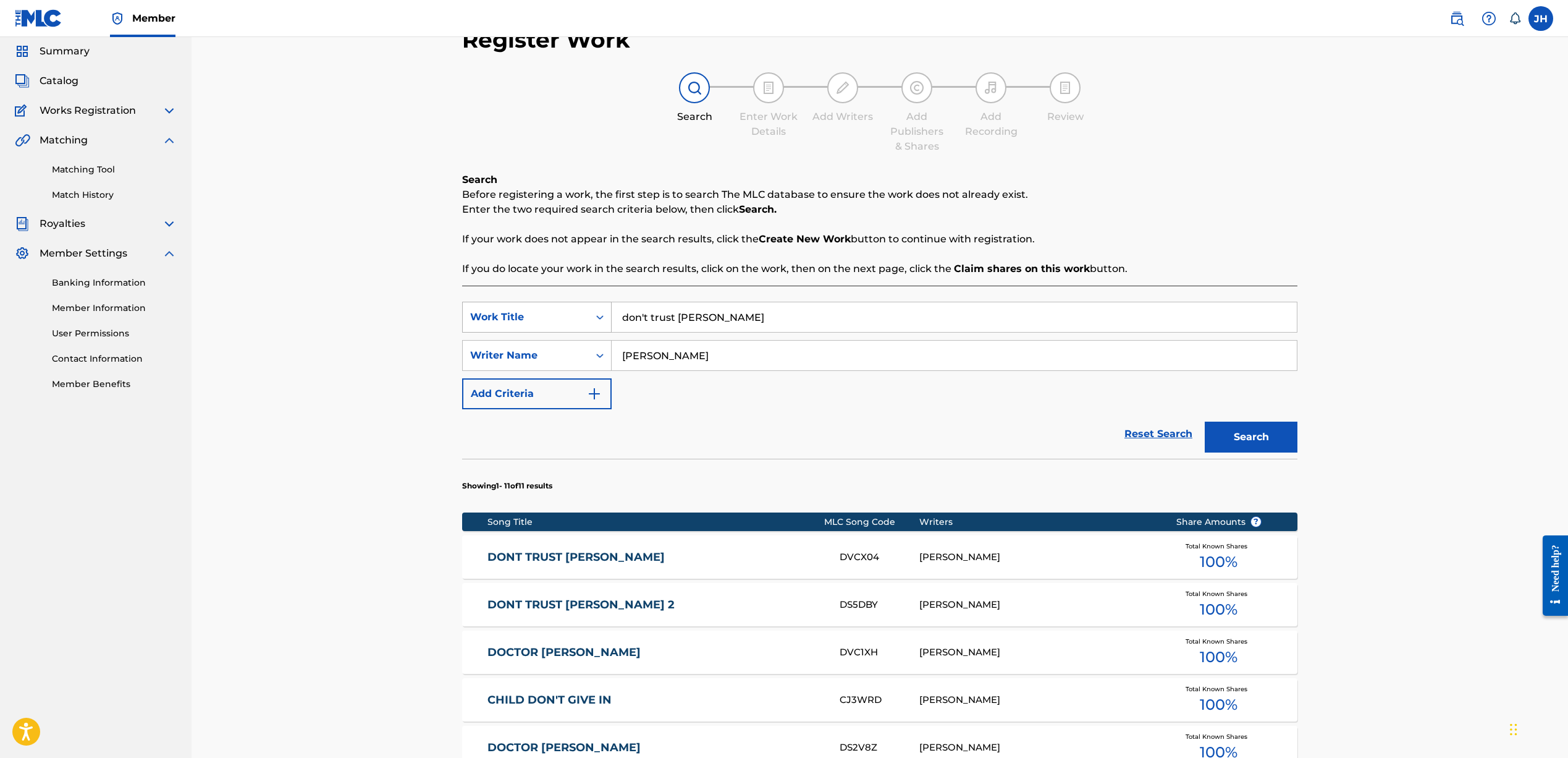
drag, startPoint x: 666, startPoint y: 313, endPoint x: 610, endPoint y: 312, distance: 56.0
click at [610, 312] on div "SearchWithCriteriad769e79f-f785-454d-aa27-75e894aa68bf Work Title don't trust j…" at bounding box center [880, 317] width 835 height 31
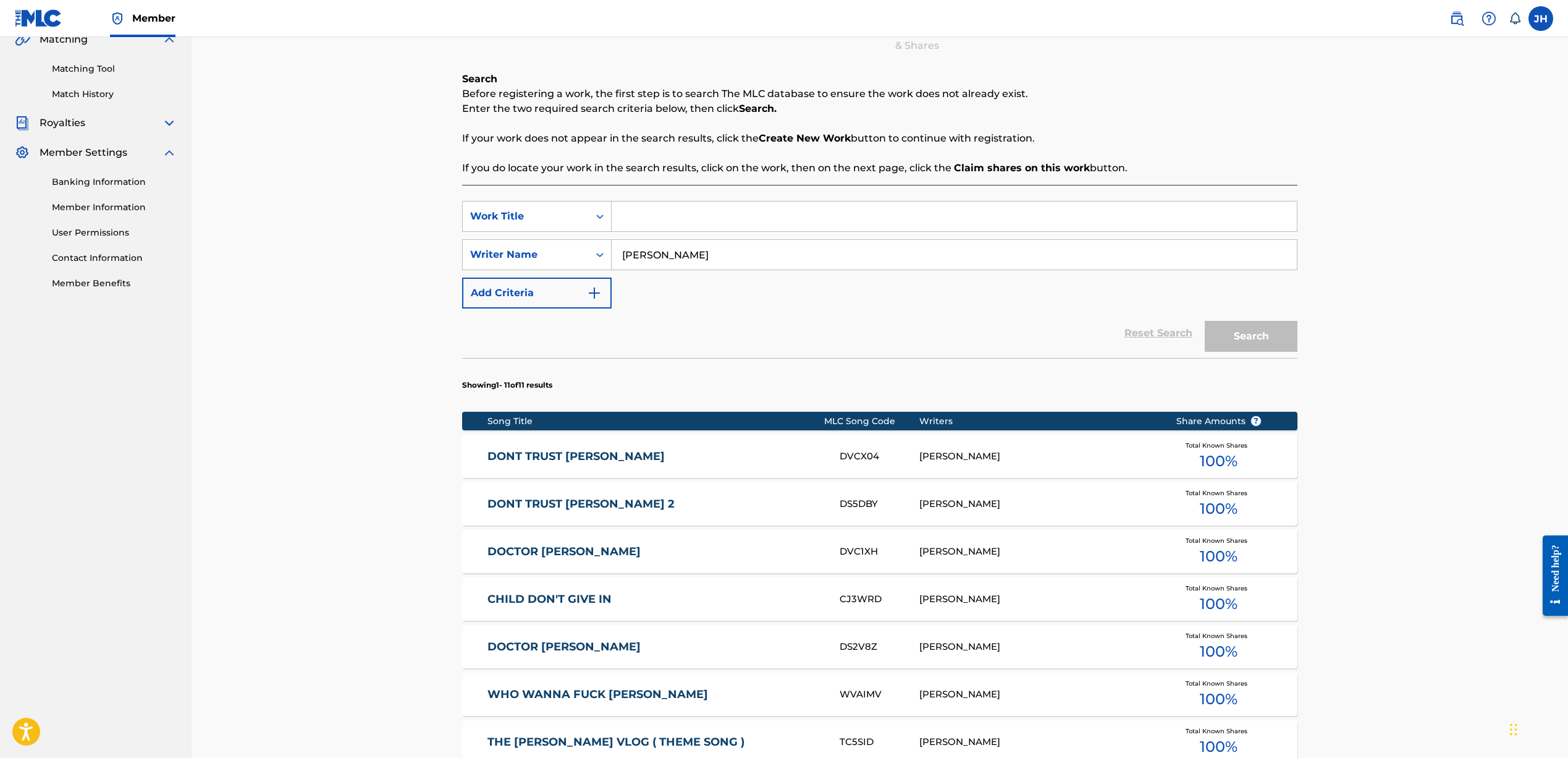
scroll to position [187, 0]
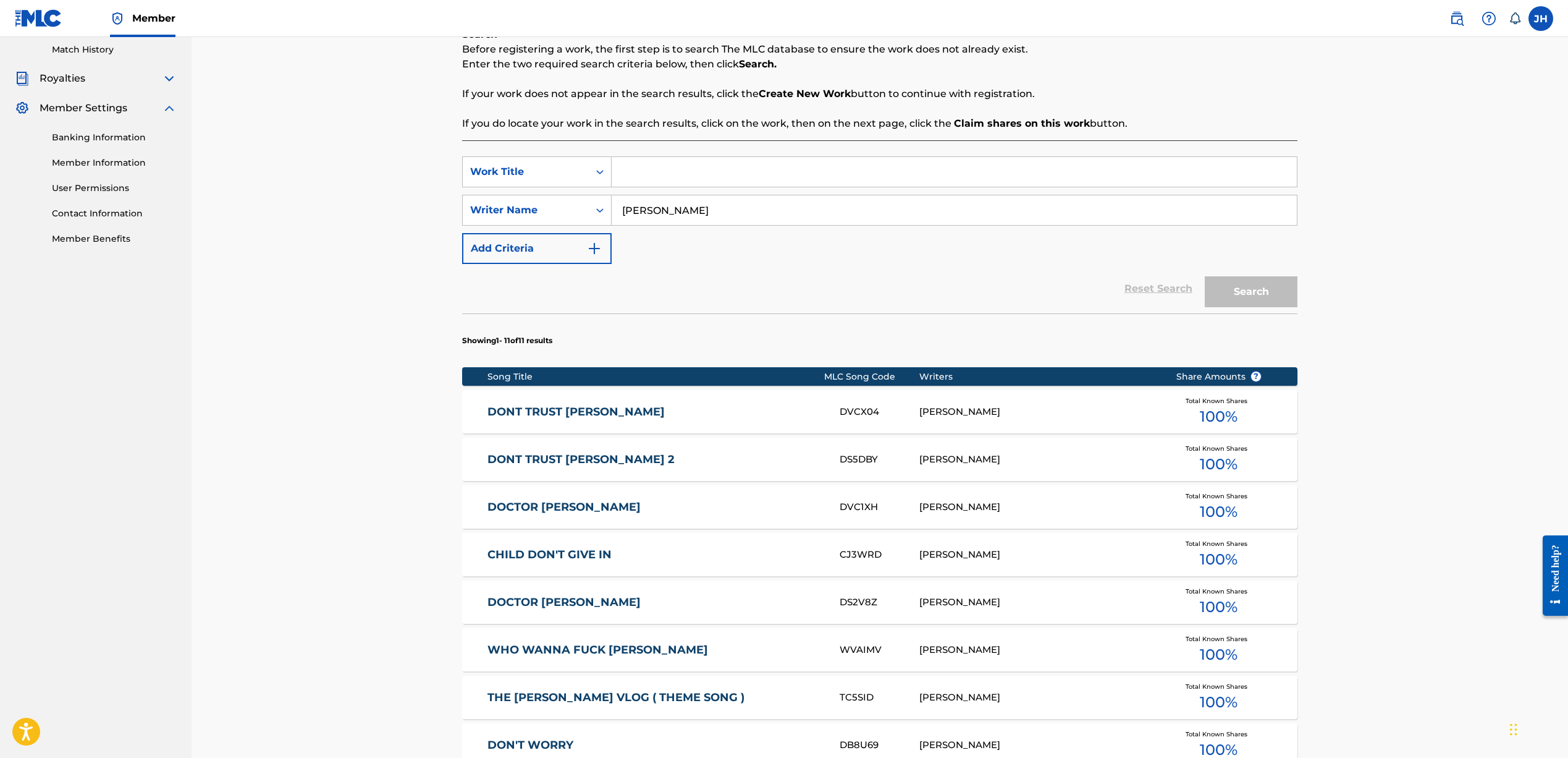
click at [969, 499] on div "DOCTOR JEFFERY DVC1XH JEFFREY T HARPER Total Known Shares 100 %" at bounding box center [880, 507] width 835 height 44
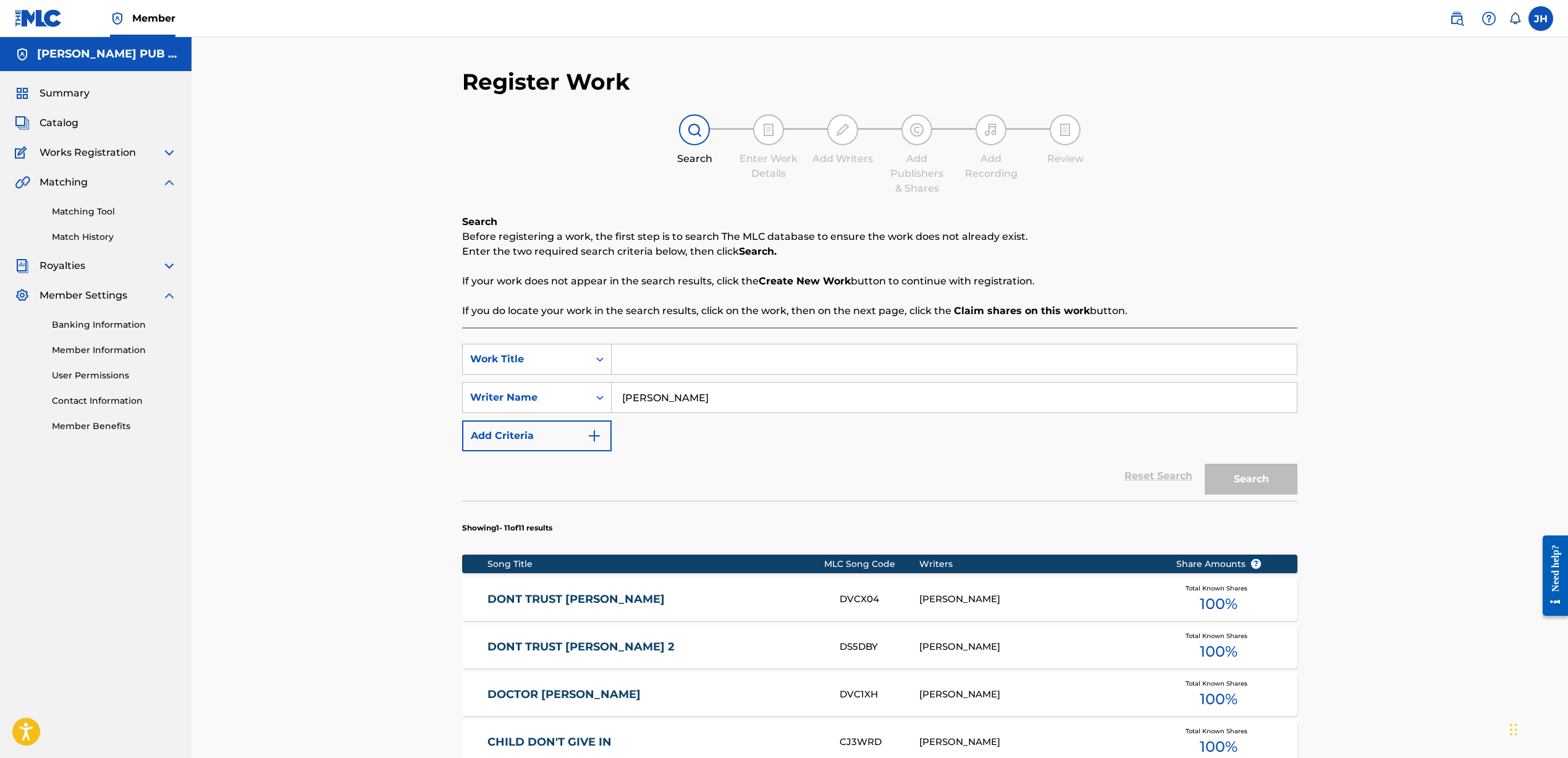
click at [693, 359] on input "Search Form" at bounding box center [954, 358] width 685 height 29
type input "undefeated"
click at [1251, 479] on button "Search" at bounding box center [1251, 478] width 93 height 31
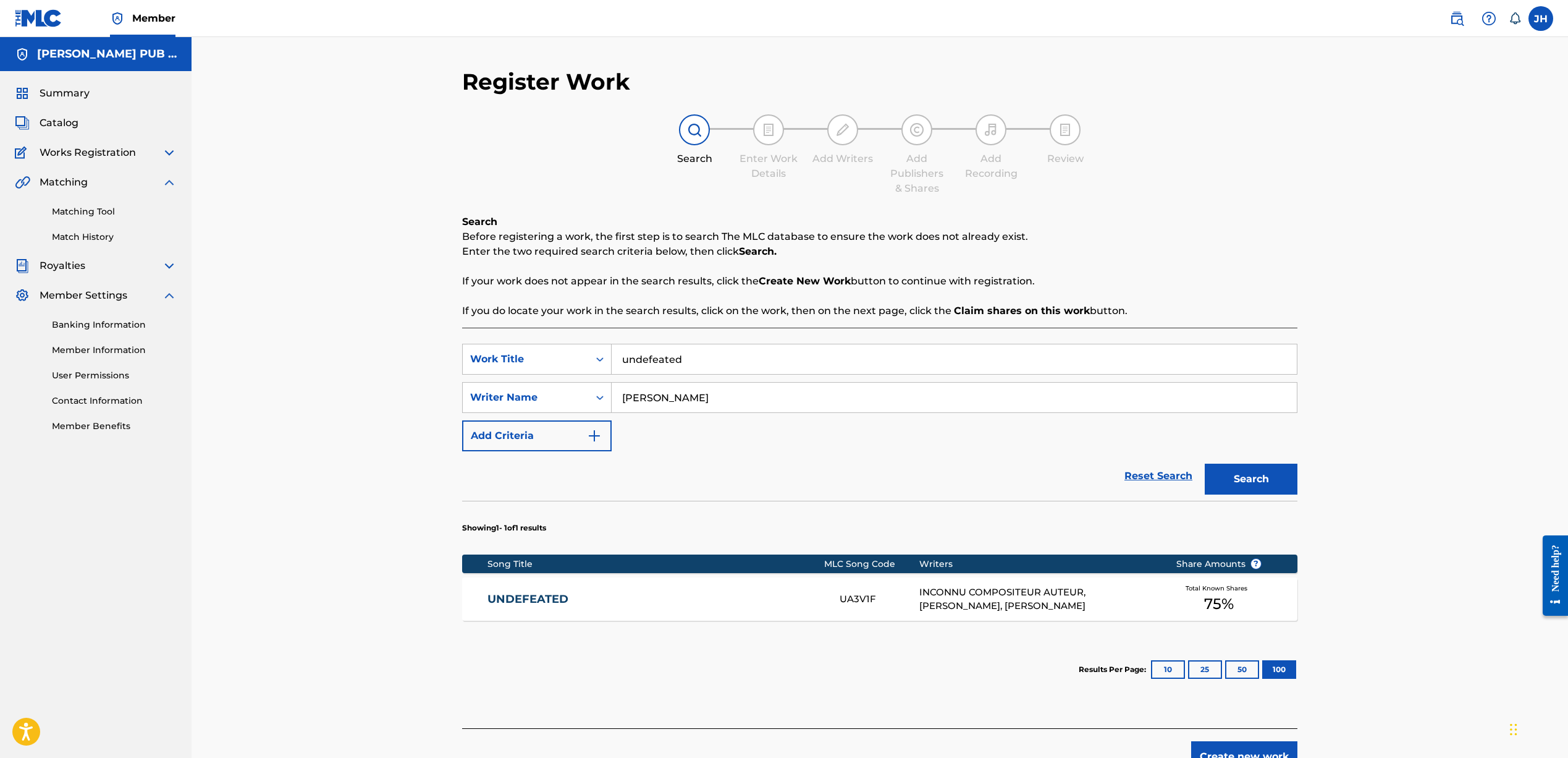
click at [1087, 594] on div "INCONNU COMPOSITEUR AUTEUR, JEFFREY T HARPER, XAVIER ANDREW BEARD" at bounding box center [1038, 599] width 238 height 28
drag, startPoint x: 683, startPoint y: 360, endPoint x: 522, endPoint y: 342, distance: 162.0
click at [524, 344] on div "SearchWithCriteriad769e79f-f785-454d-aa27-75e894aa68bf Work Title undefeated" at bounding box center [880, 359] width 835 height 31
drag, startPoint x: 640, startPoint y: 358, endPoint x: 625, endPoint y: 358, distance: 15.0
click at [637, 358] on input "Search Form" at bounding box center [954, 358] width 685 height 29
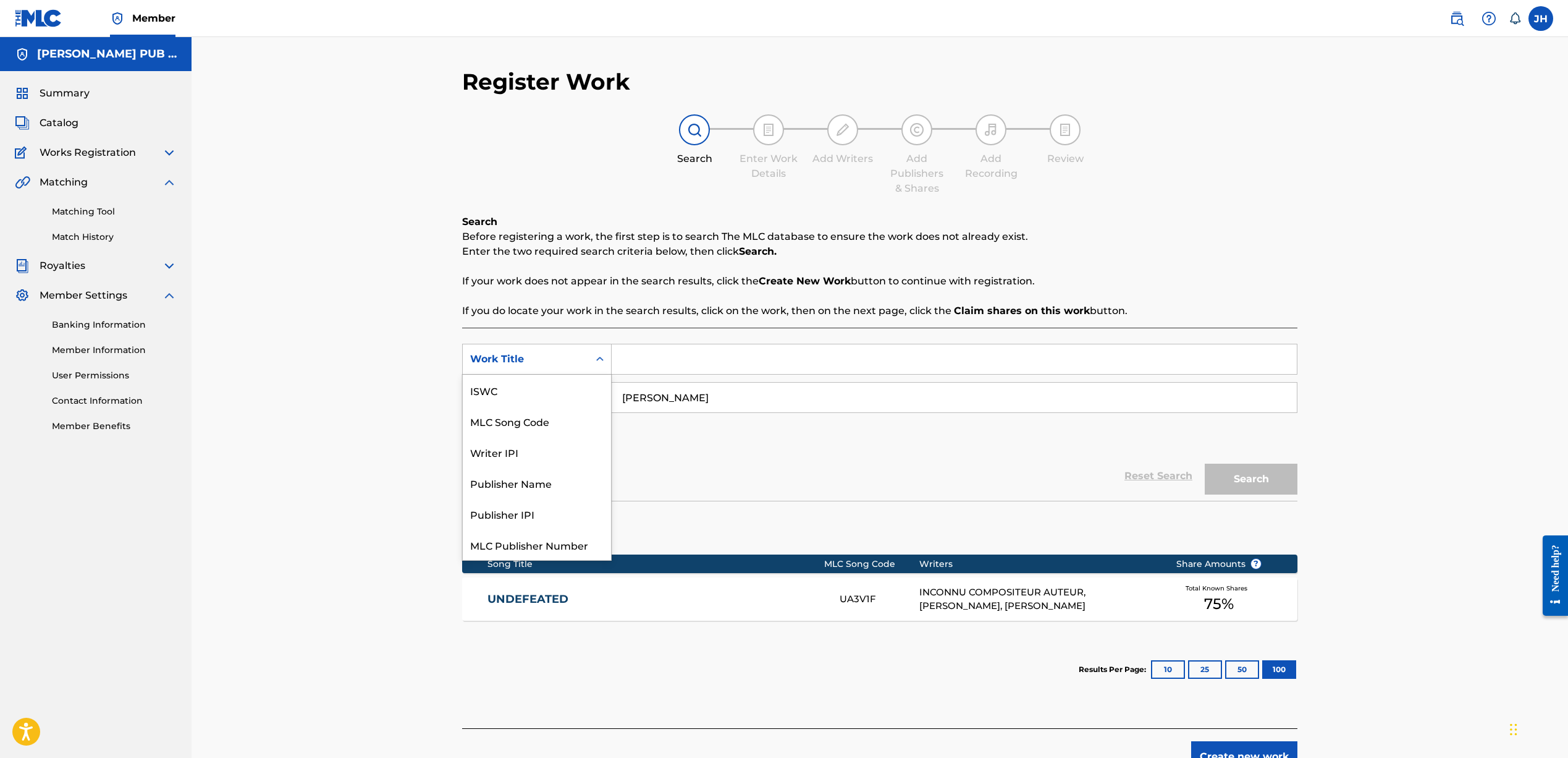
click at [585, 360] on div "Work Title" at bounding box center [525, 359] width 126 height 24
click at [510, 516] on div "MLC Publisher Number" at bounding box center [536, 513] width 148 height 31
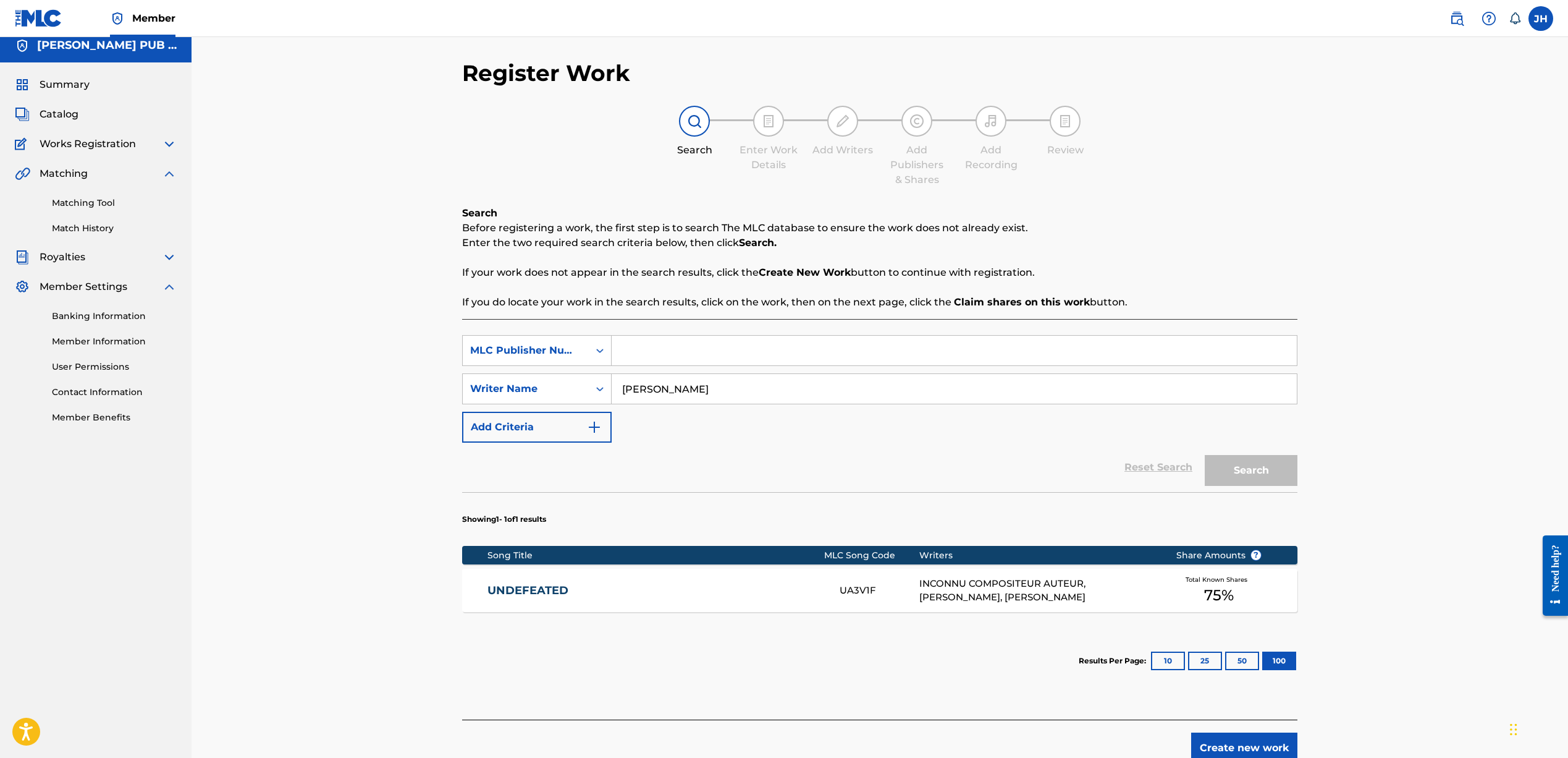
scroll to position [13, 0]
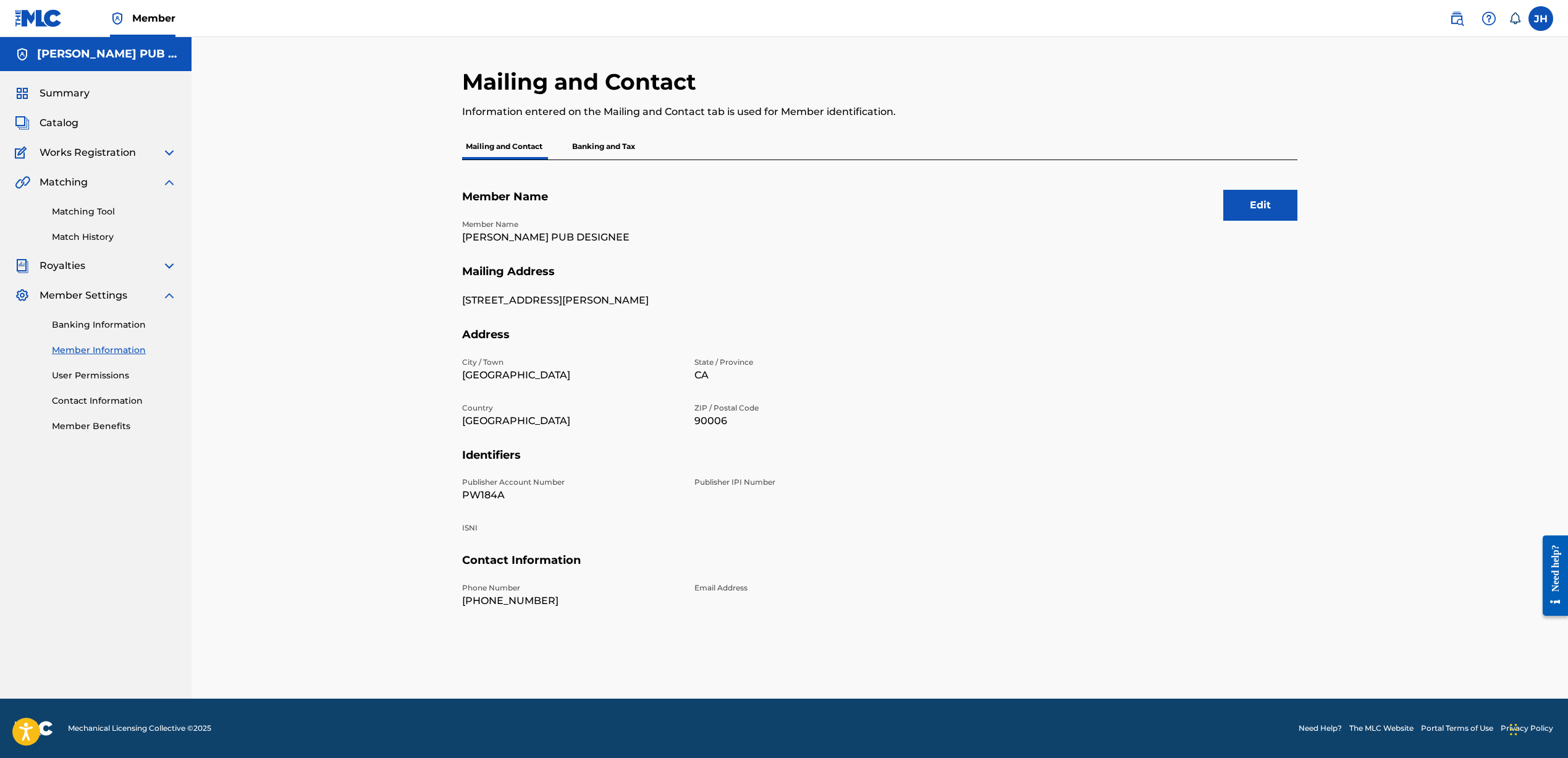
click at [93, 396] on link "Contact Information" at bounding box center [114, 400] width 125 height 13
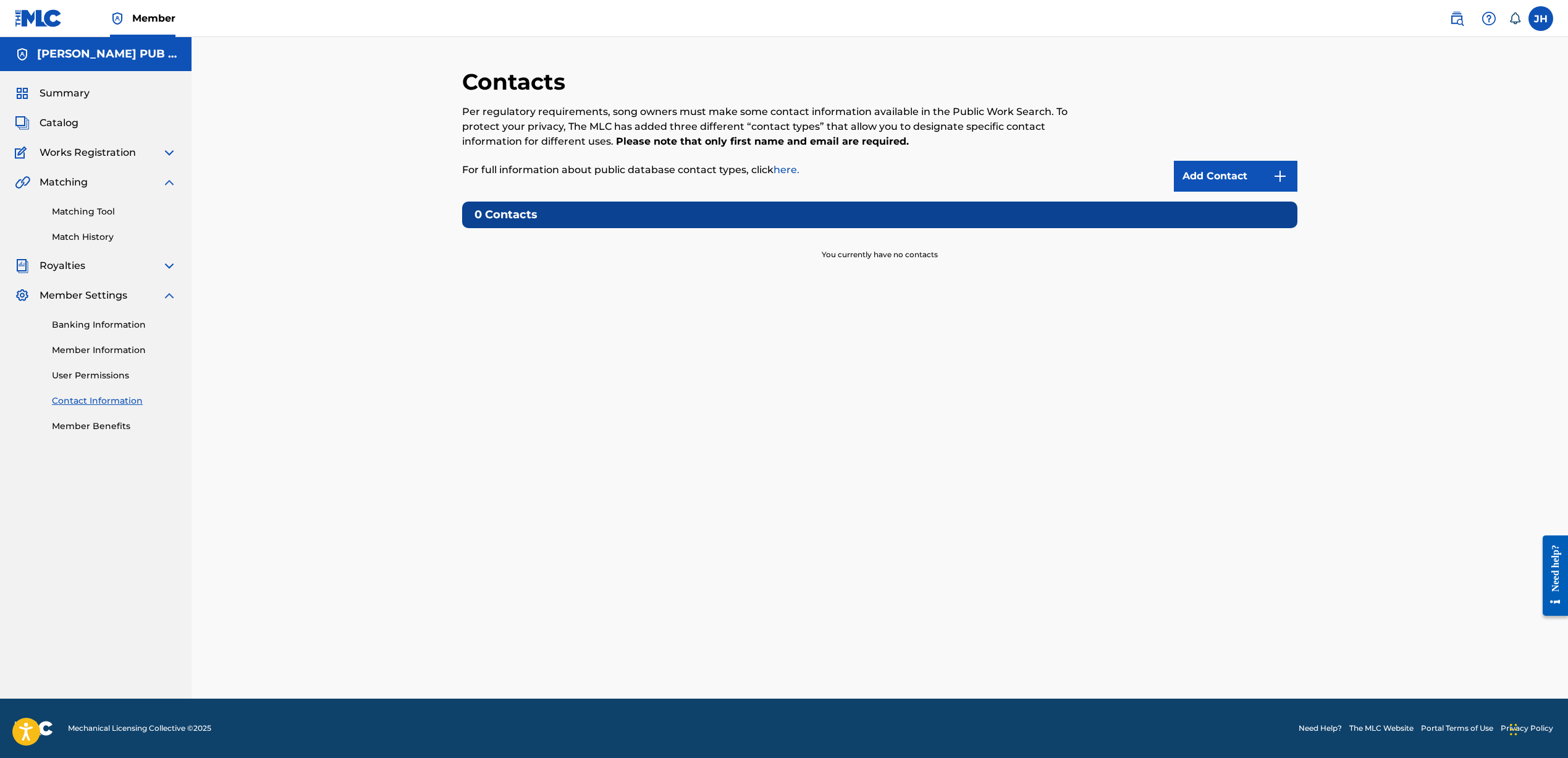
click at [98, 369] on link "User Permissions" at bounding box center [114, 375] width 125 height 13
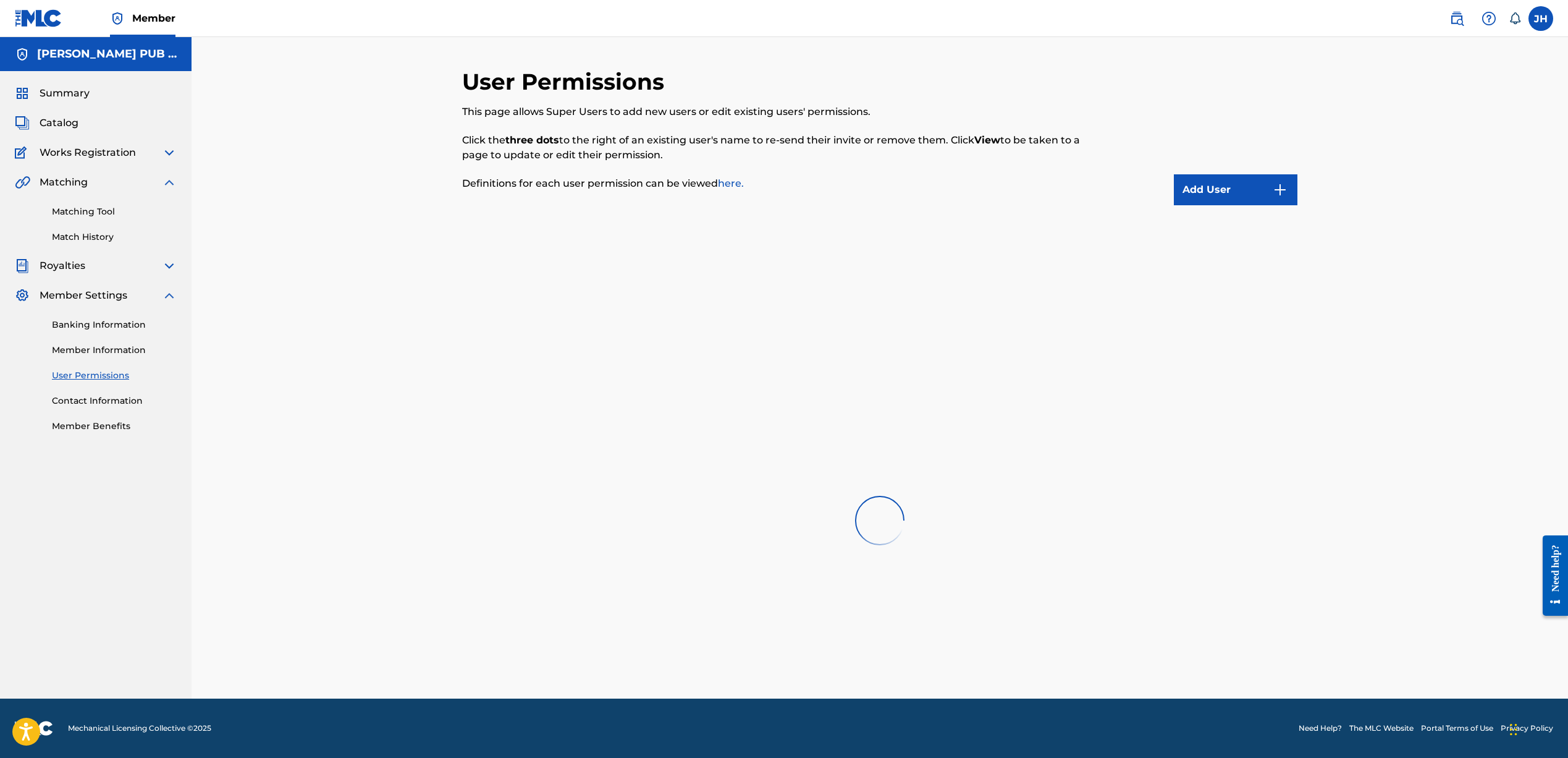
click at [87, 423] on link "Member Benefits" at bounding box center [114, 426] width 125 height 13
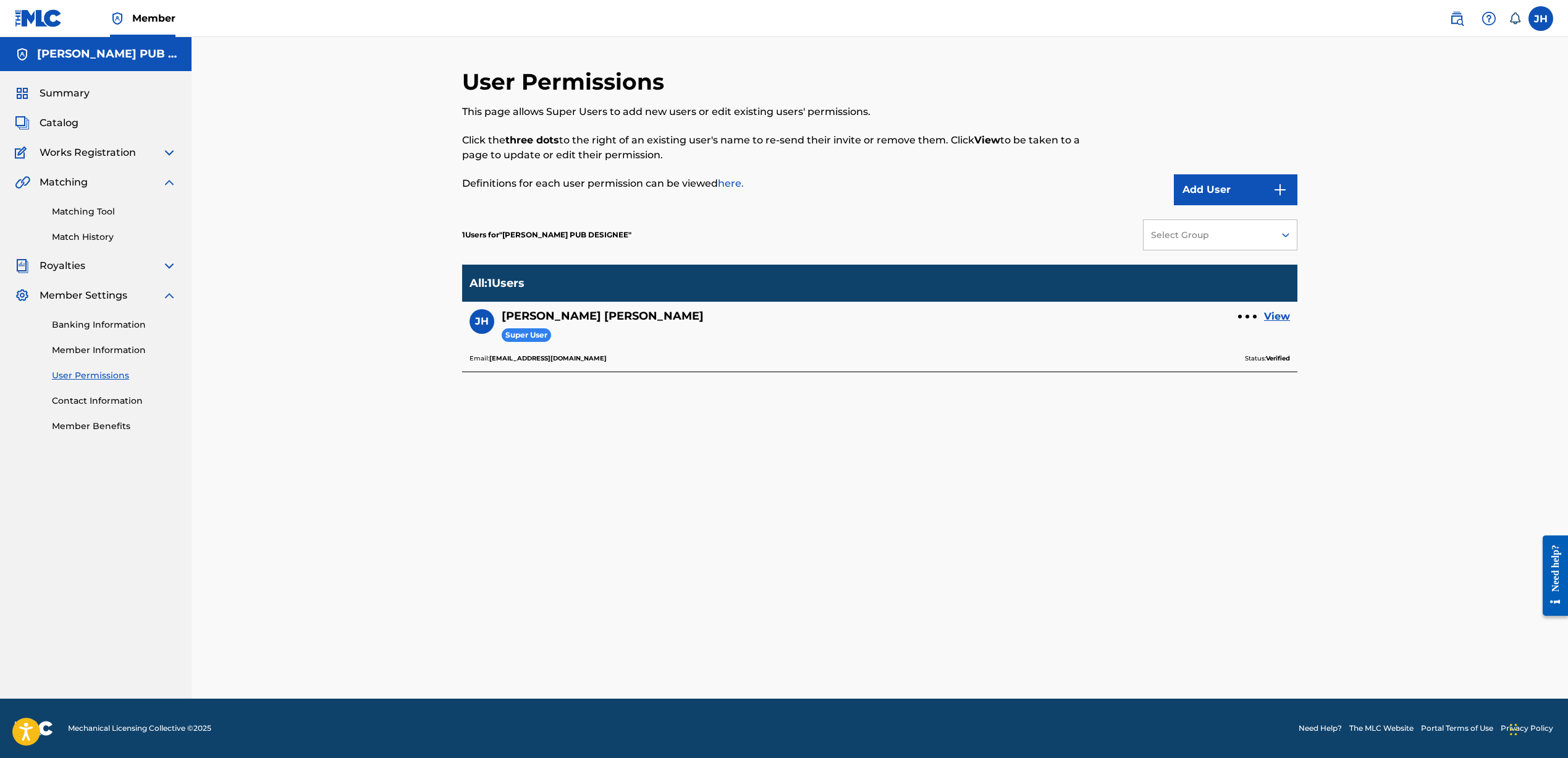
click at [76, 90] on span "Summary" at bounding box center [64, 93] width 50 height 15
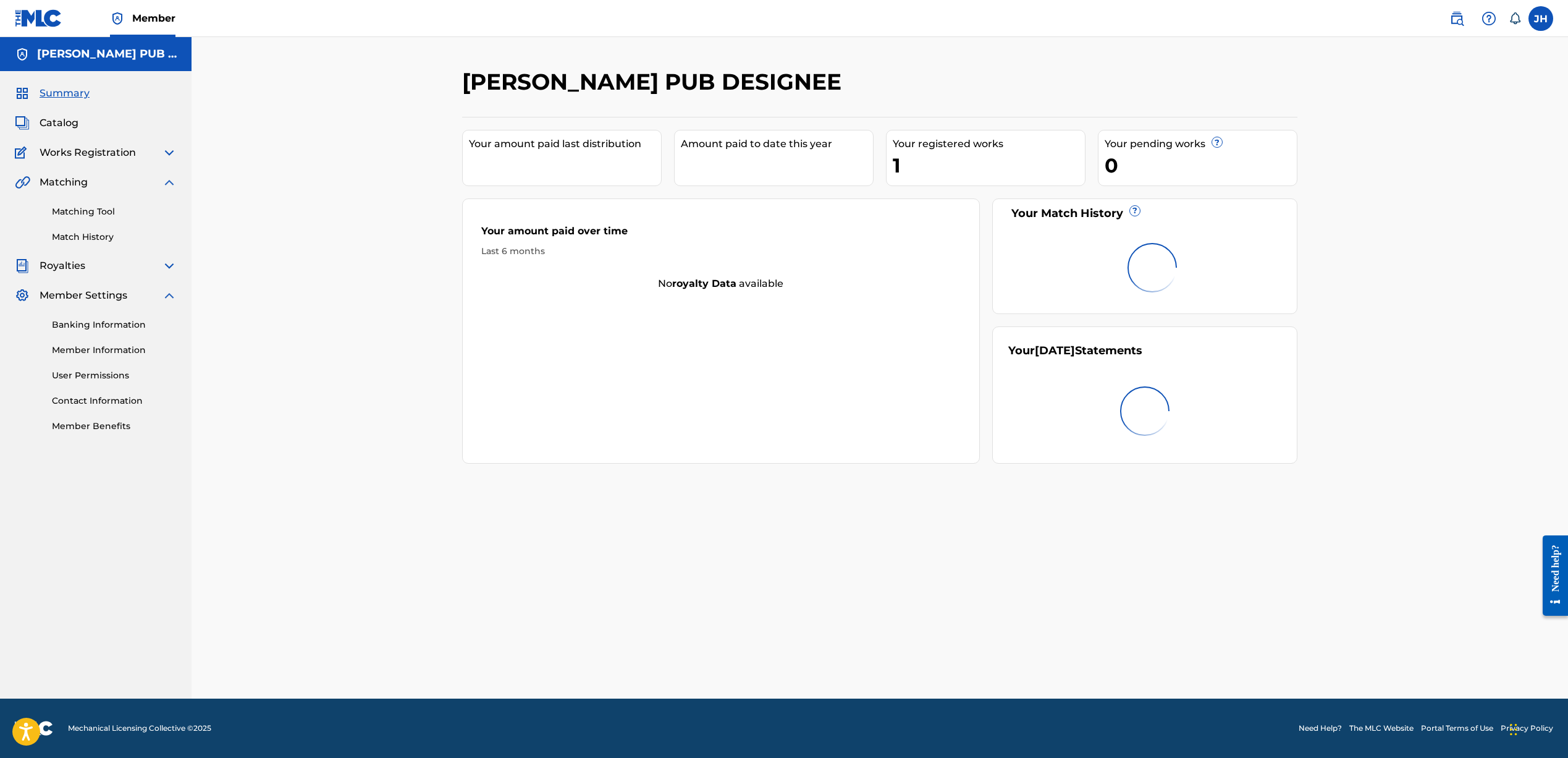
click at [109, 56] on h5 "[PERSON_NAME] PUB DESIGNEE" at bounding box center [106, 54] width 139 height 14
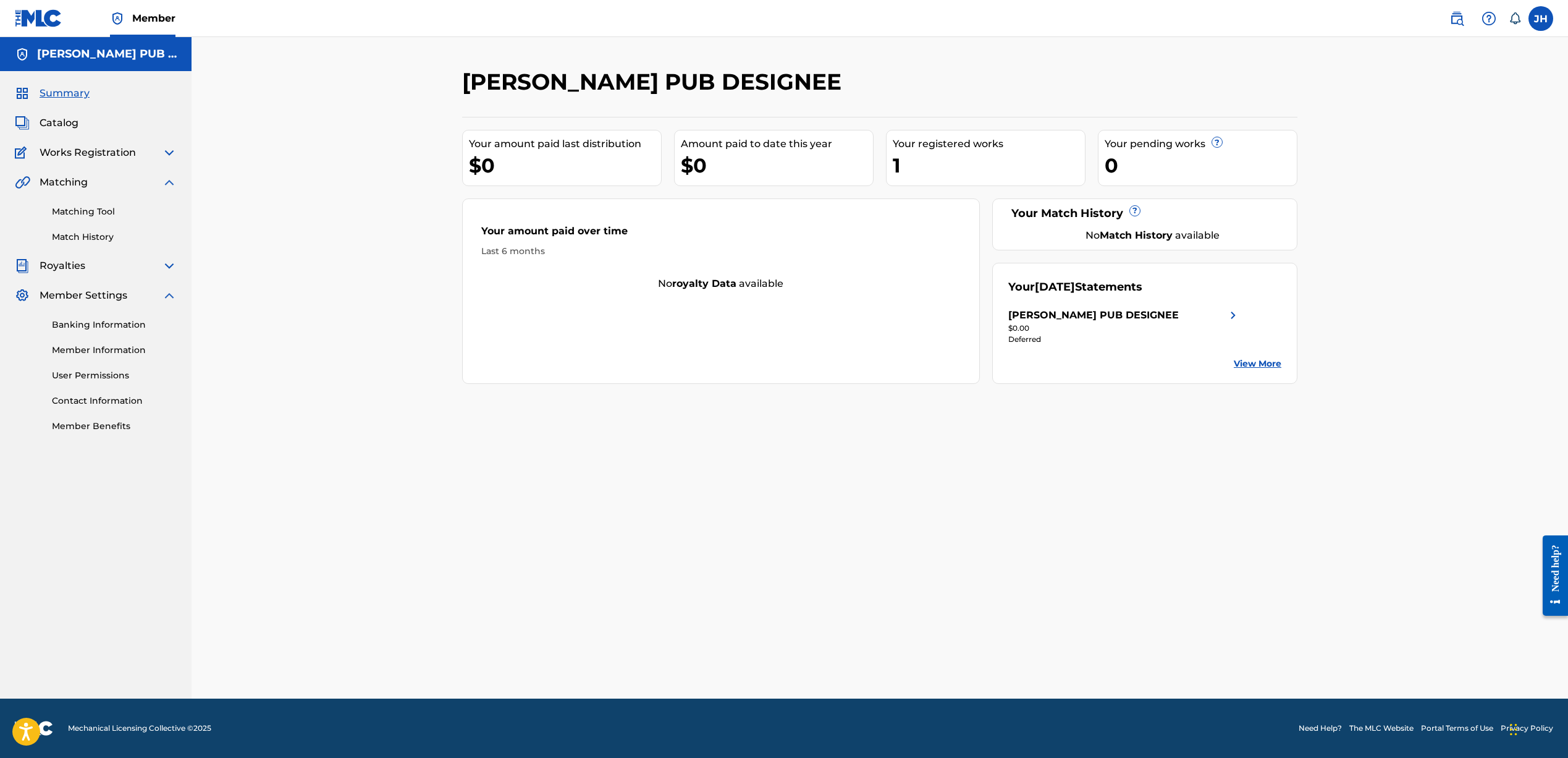
click at [917, 157] on div "1" at bounding box center [988, 165] width 192 height 28
click at [69, 262] on span "Royalties" at bounding box center [62, 265] width 46 height 15
click at [82, 266] on span "Royalties" at bounding box center [62, 265] width 46 height 15
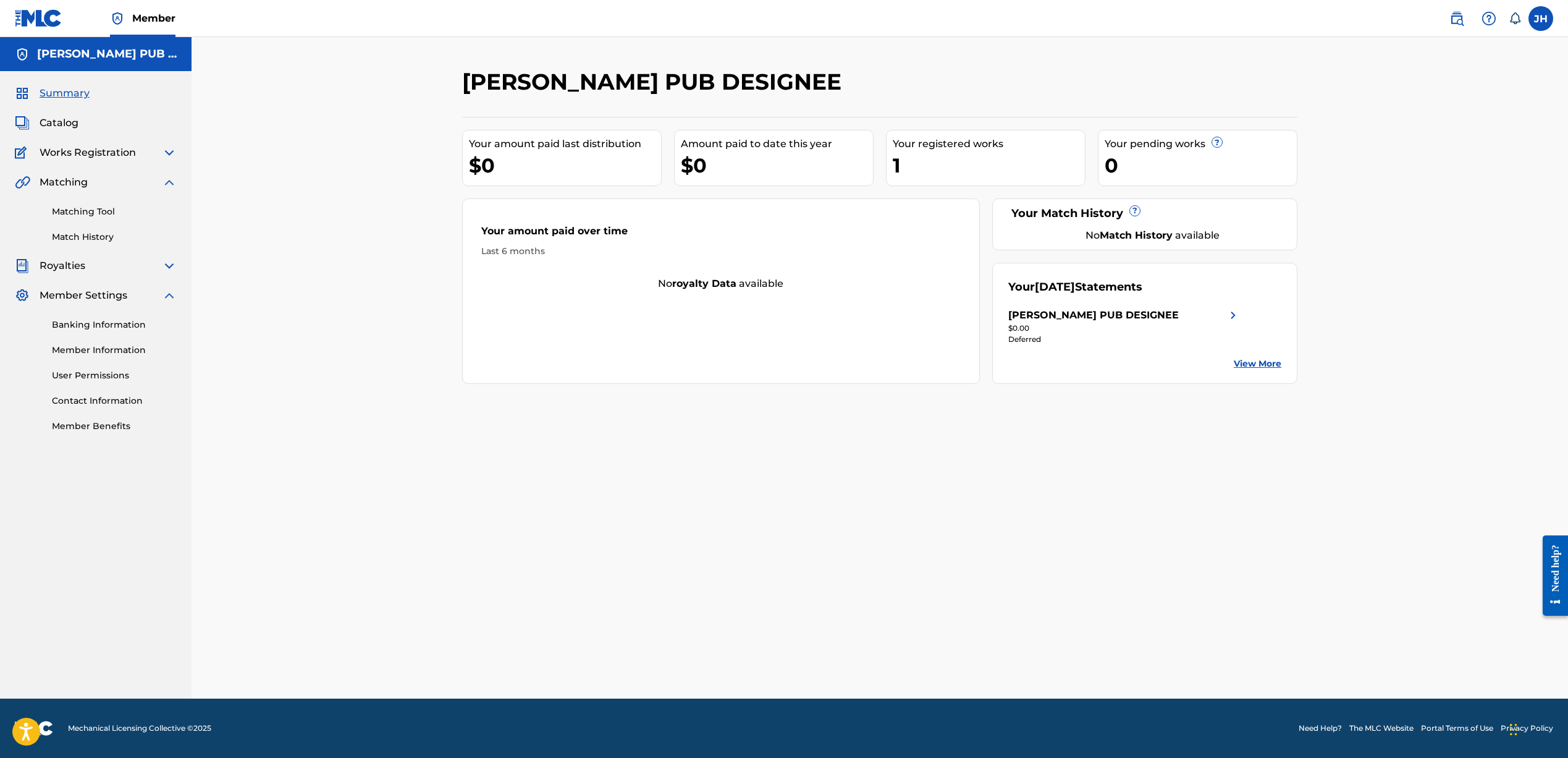
click at [78, 207] on link "Matching Tool" at bounding box center [114, 212] width 125 height 13
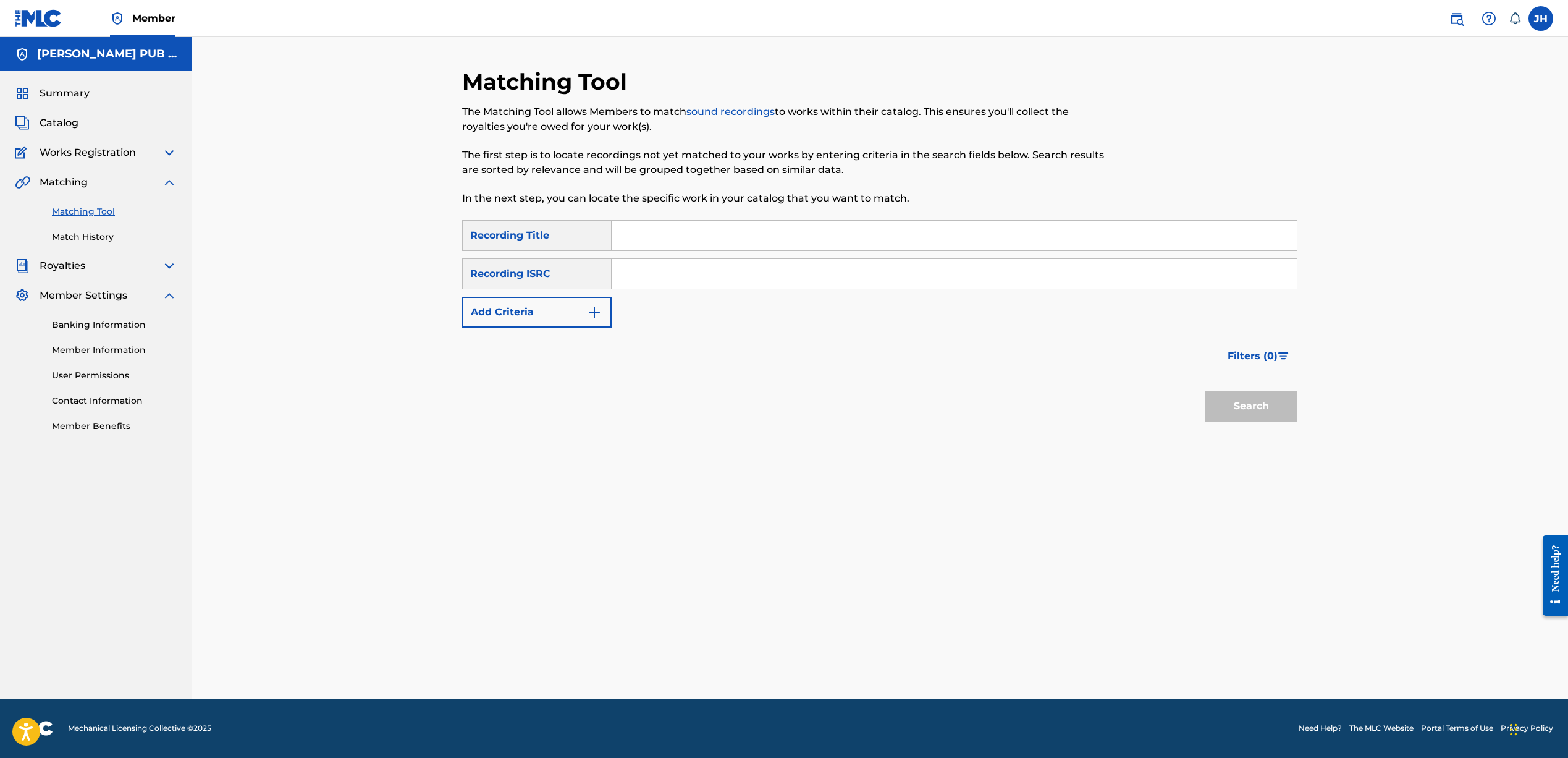
click at [551, 234] on div "Recording Title" at bounding box center [537, 235] width 149 height 31
click at [640, 228] on input "Search Form" at bounding box center [954, 235] width 685 height 29
click at [590, 307] on img "Search Form" at bounding box center [594, 312] width 15 height 15
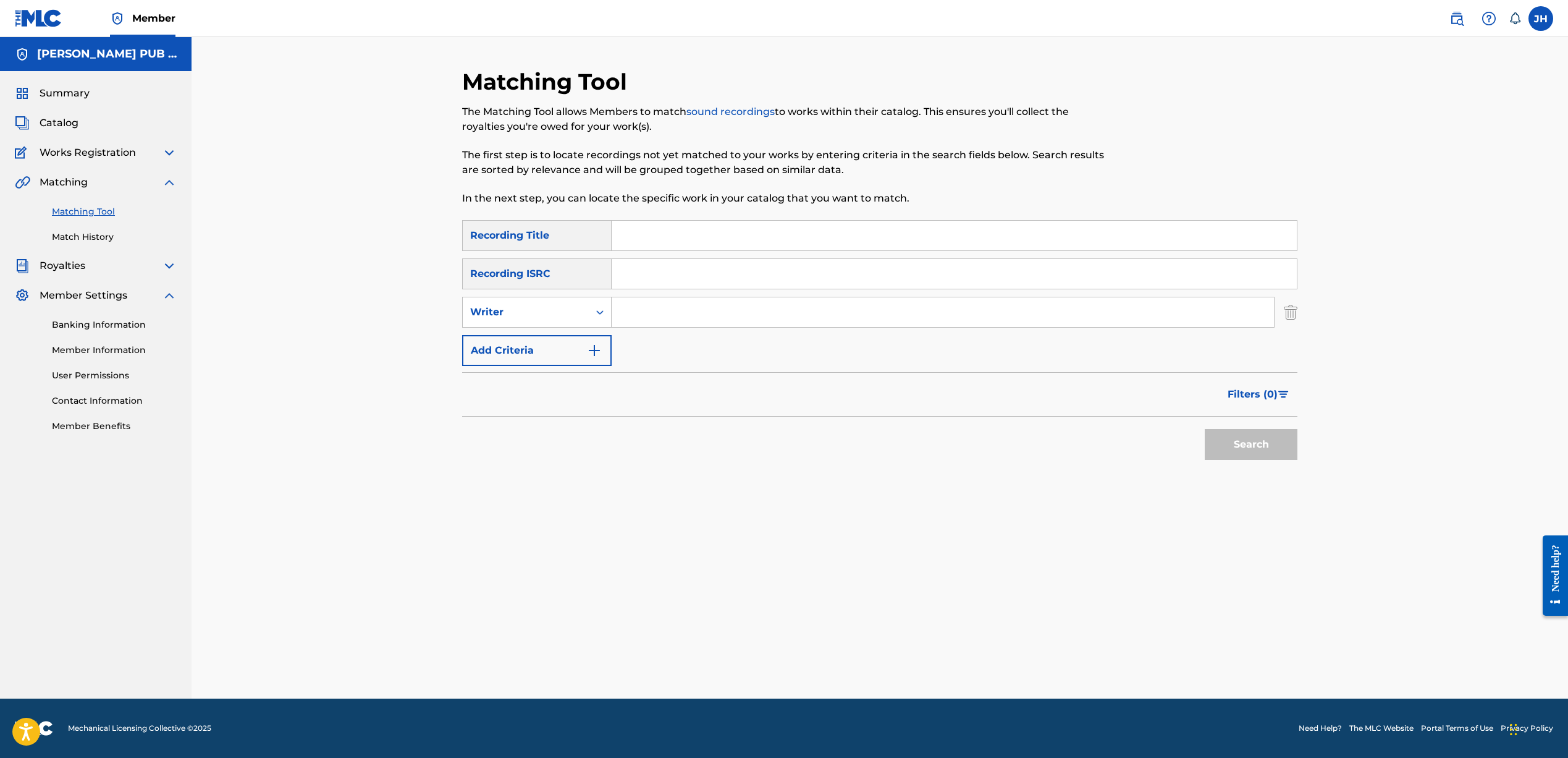
click at [602, 343] on button "Add Criteria" at bounding box center [537, 350] width 149 height 31
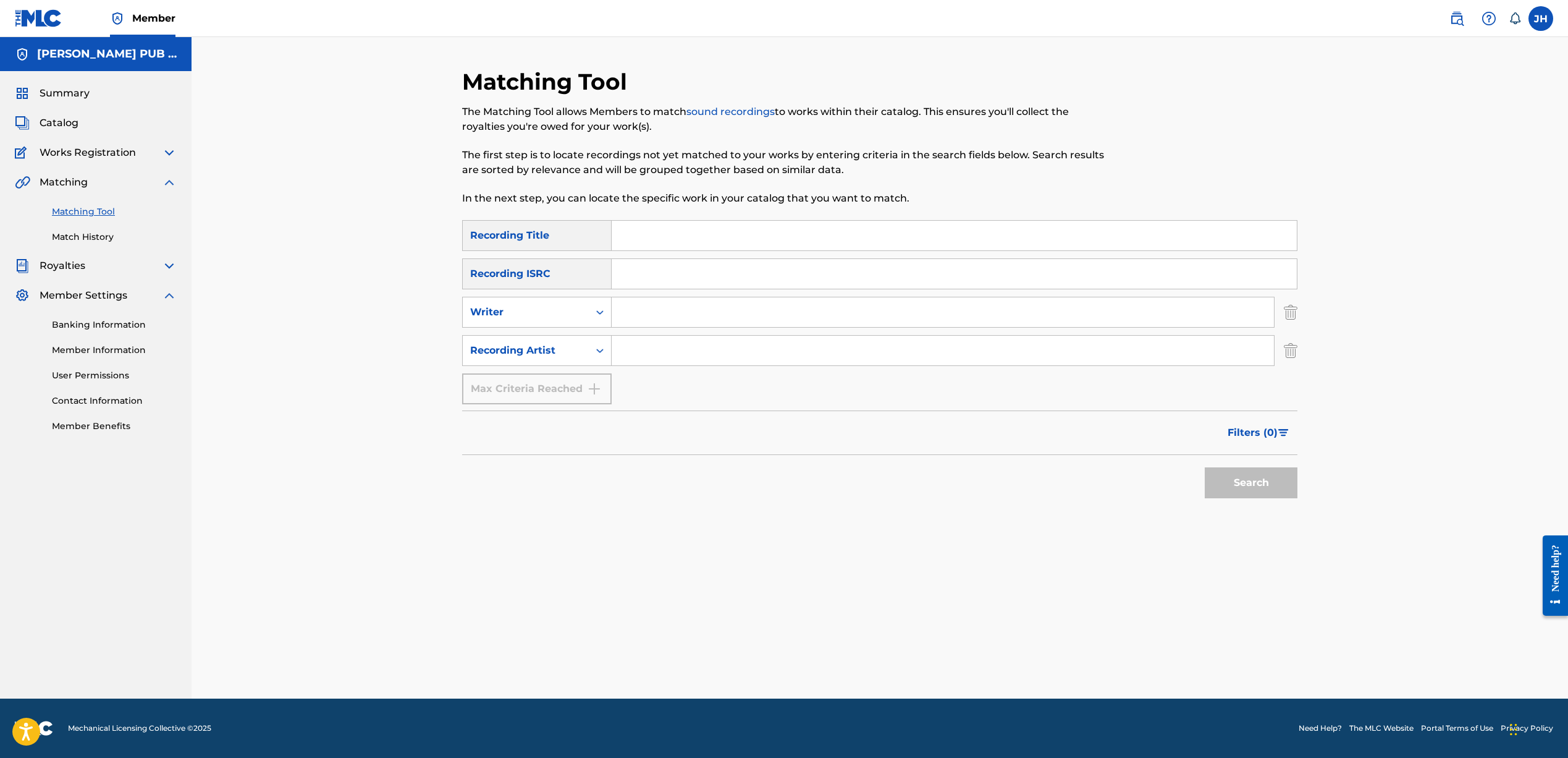
click at [650, 350] on input "Search Form" at bounding box center [943, 350] width 663 height 29
type input "idontknowjeffery"
click at [1241, 486] on button "Search" at bounding box center [1251, 482] width 93 height 31
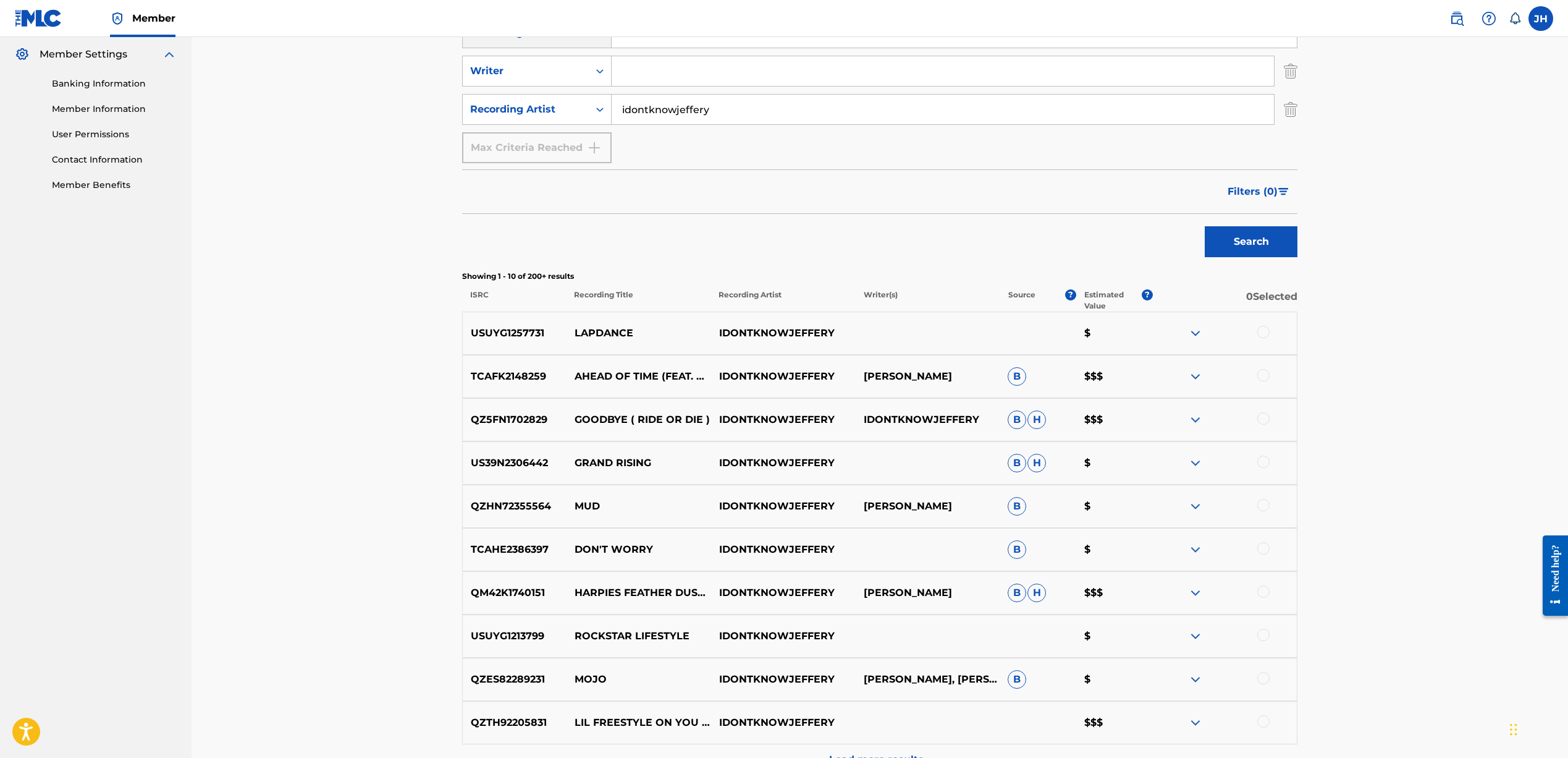
click at [1263, 331] on div at bounding box center [1263, 332] width 12 height 12
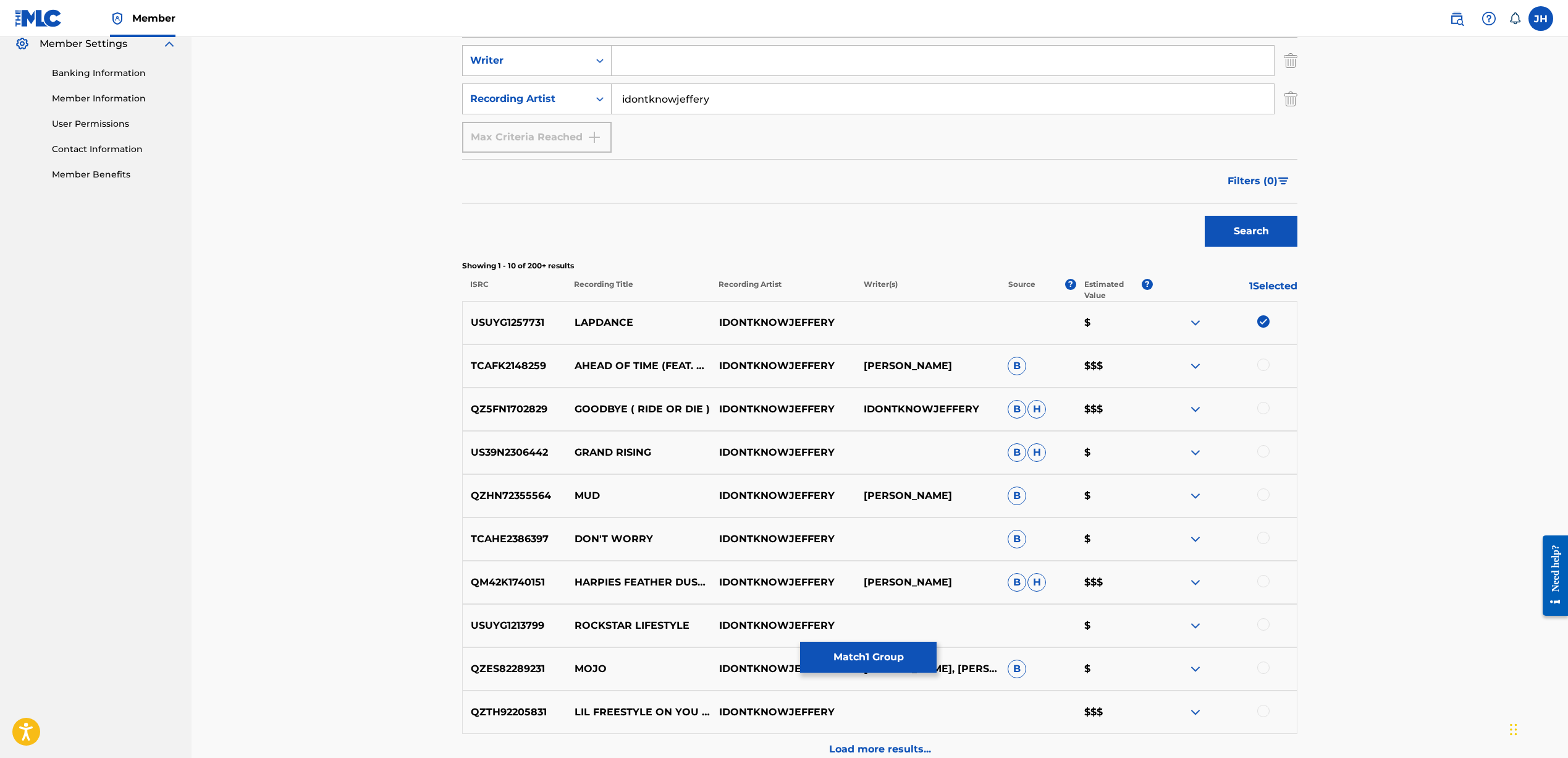
click at [893, 654] on button "Match 1 Group" at bounding box center [868, 656] width 137 height 31
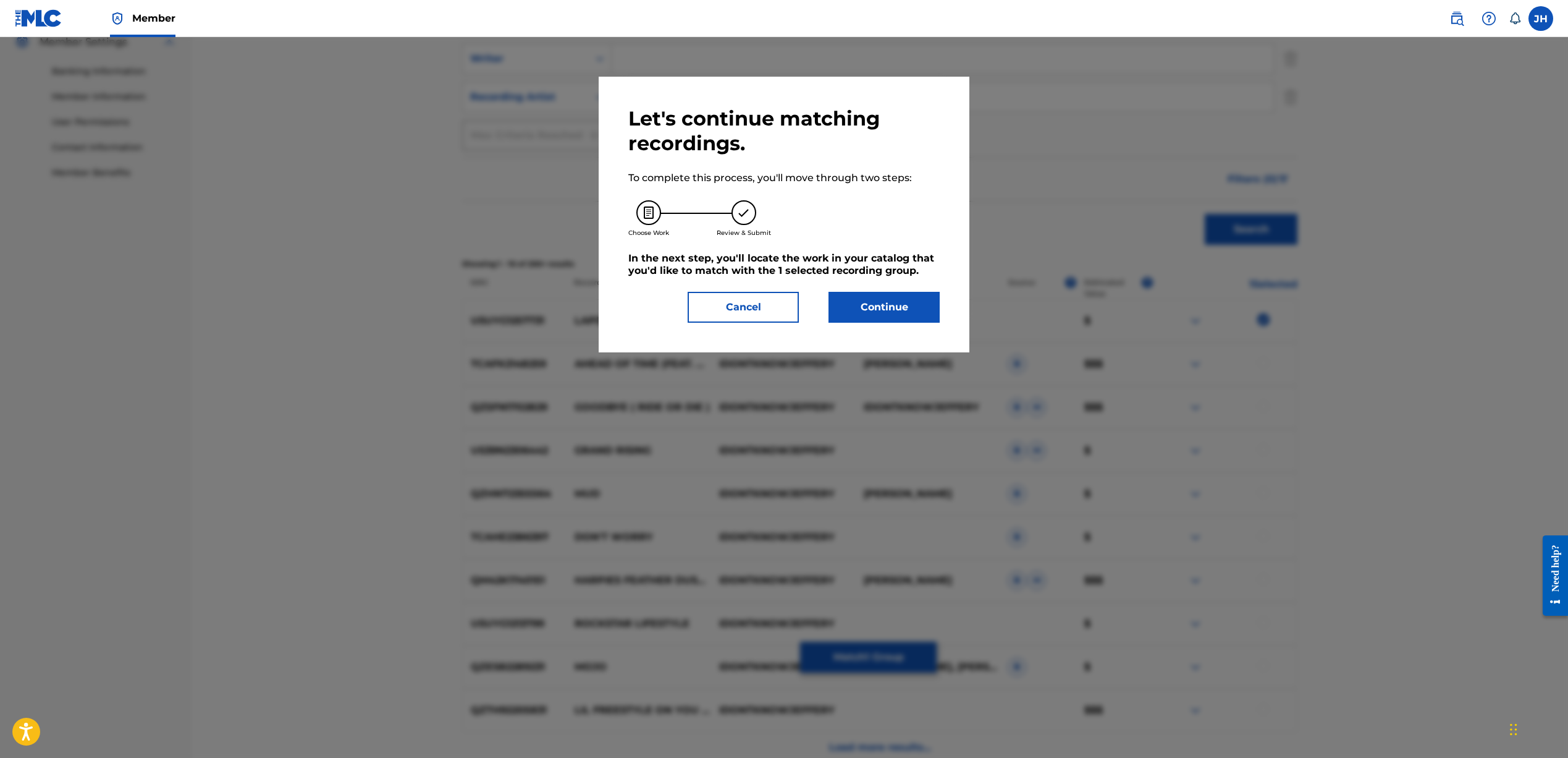
click at [887, 305] on button "Continue" at bounding box center [884, 307] width 111 height 31
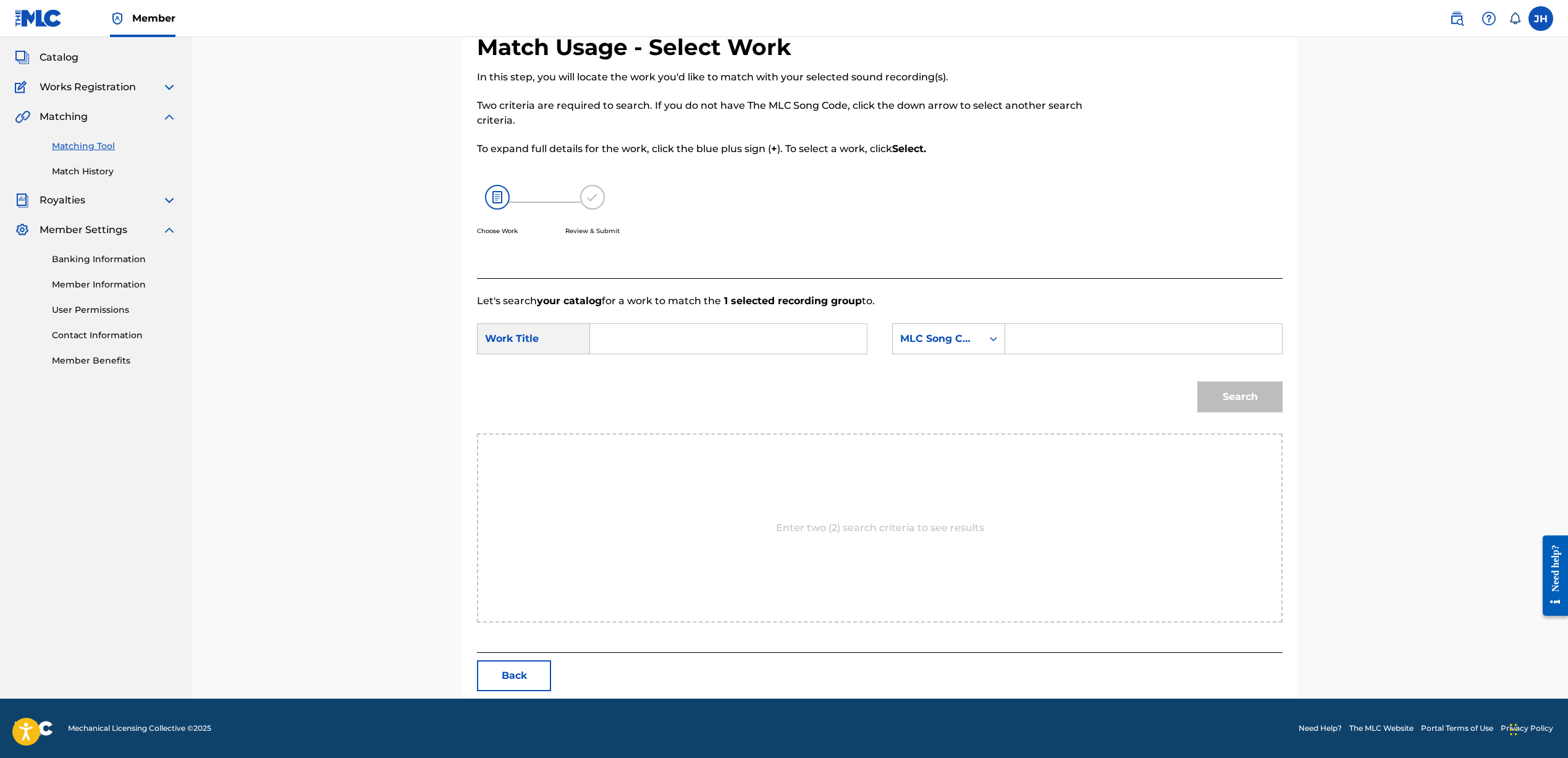
scroll to position [66, 0]
click at [691, 341] on input "Search Form" at bounding box center [728, 338] width 256 height 29
click at [977, 345] on div "MLC Song Code" at bounding box center [937, 338] width 89 height 24
click at [946, 375] on div "Writer Name" at bounding box center [948, 369] width 111 height 31
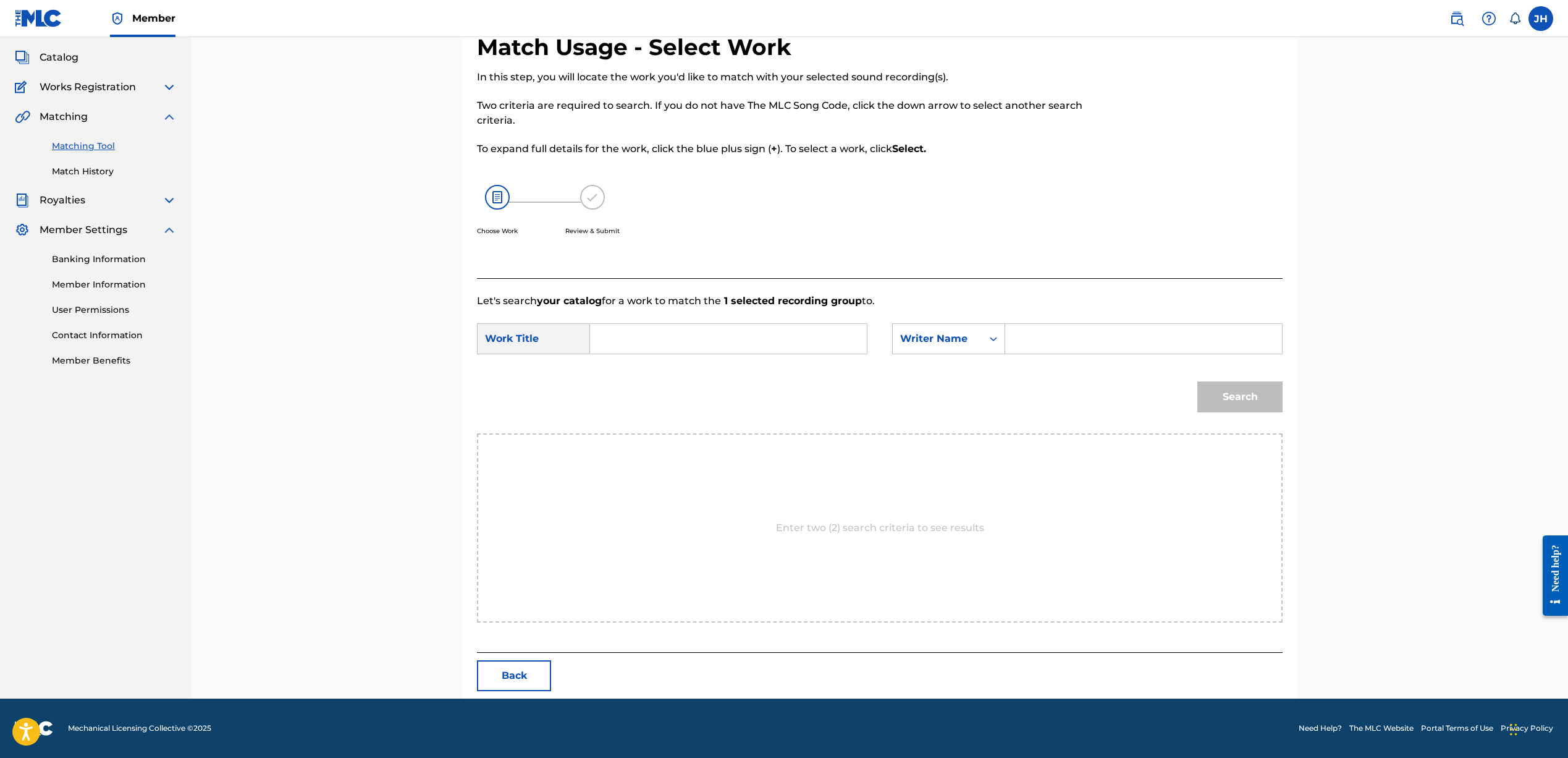
click at [1050, 337] on input "Search Form" at bounding box center [1143, 338] width 256 height 29
type input "Jeffrey harper"
click at [828, 337] on input "Search Form" at bounding box center [728, 338] width 256 height 29
type input "ahead of time"
click at [1215, 390] on button "Search" at bounding box center [1239, 396] width 85 height 31
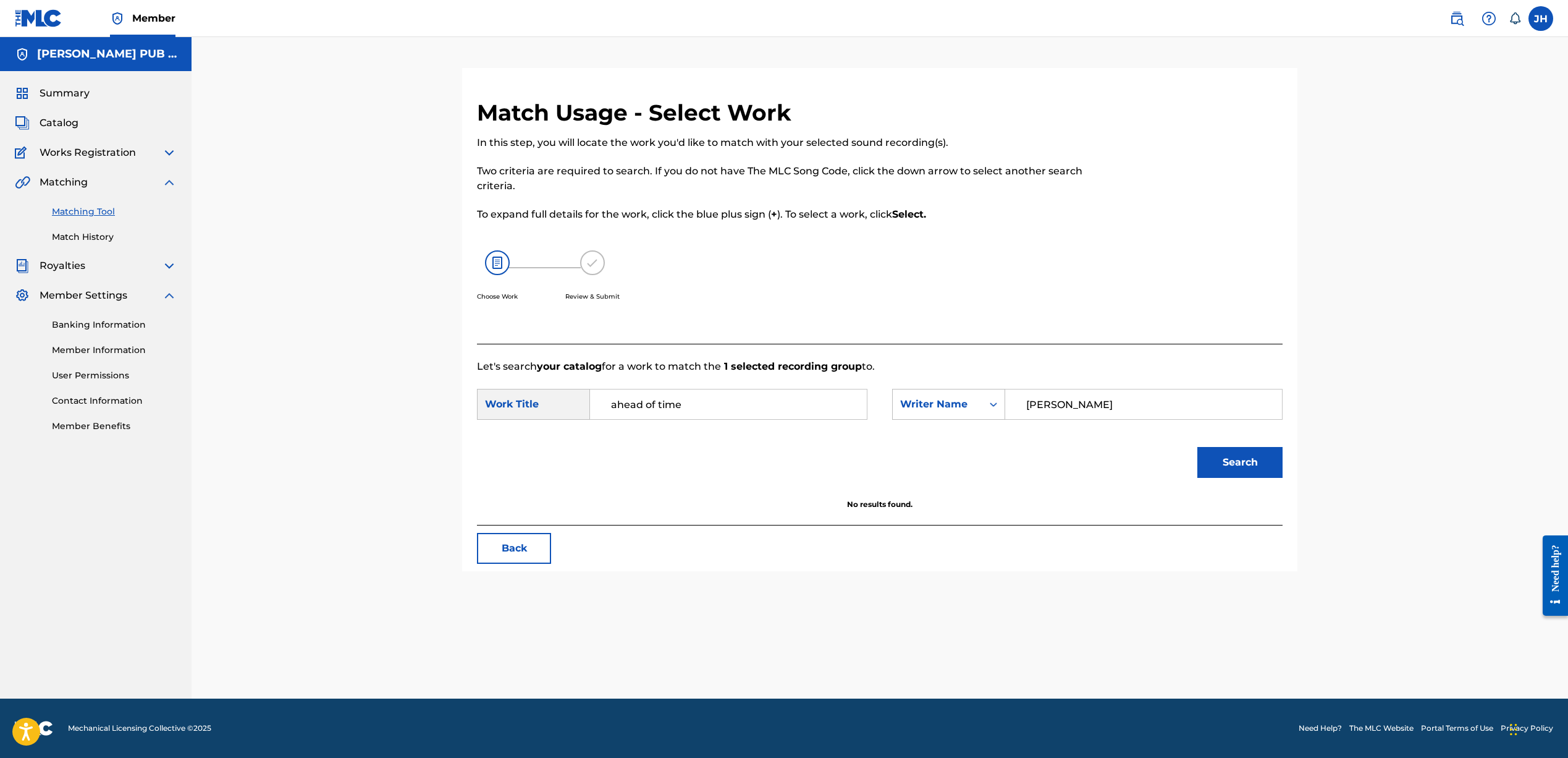
click at [496, 262] on img at bounding box center [497, 262] width 25 height 25
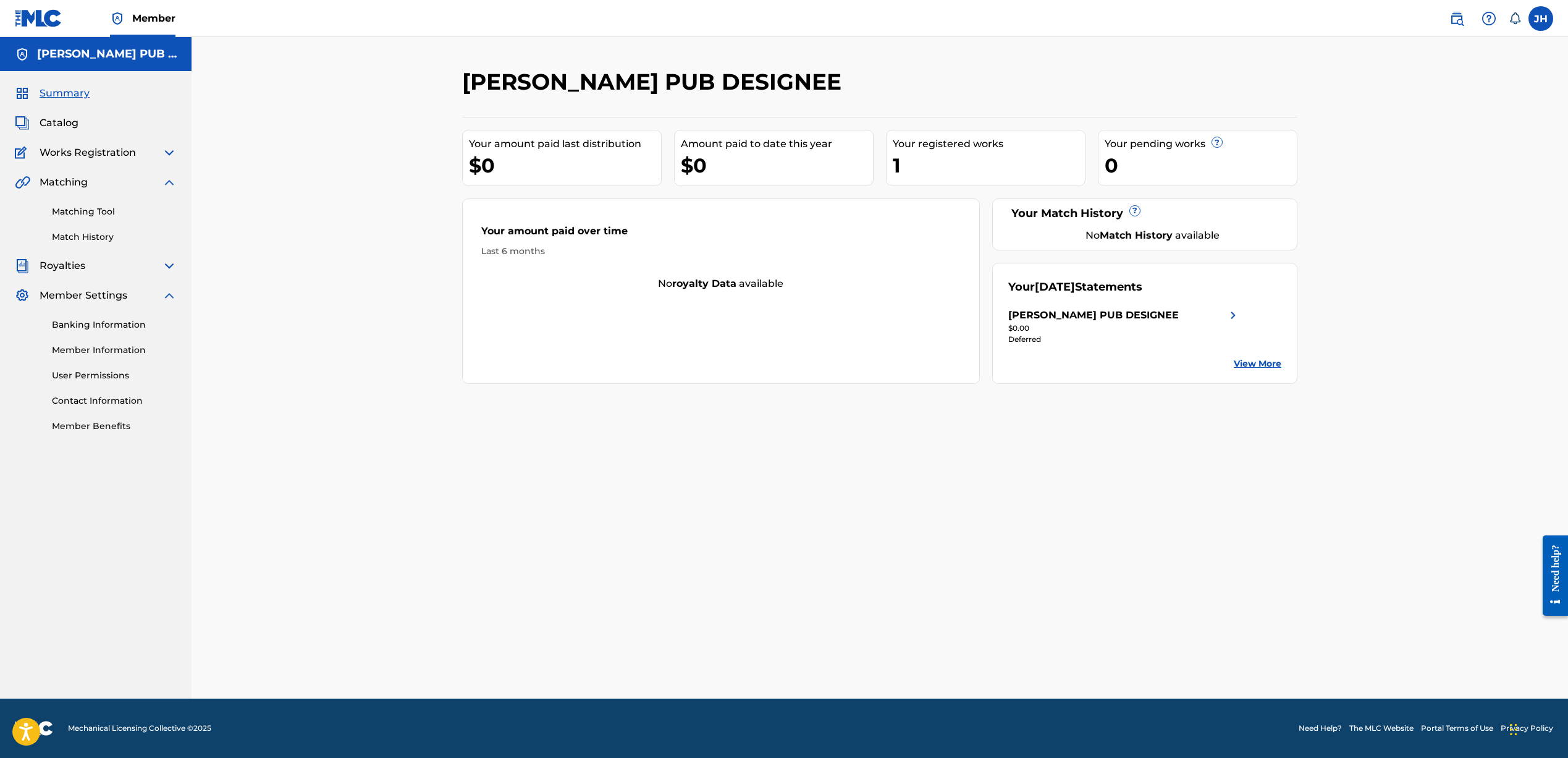
click at [71, 94] on span "Summary" at bounding box center [64, 93] width 50 height 15
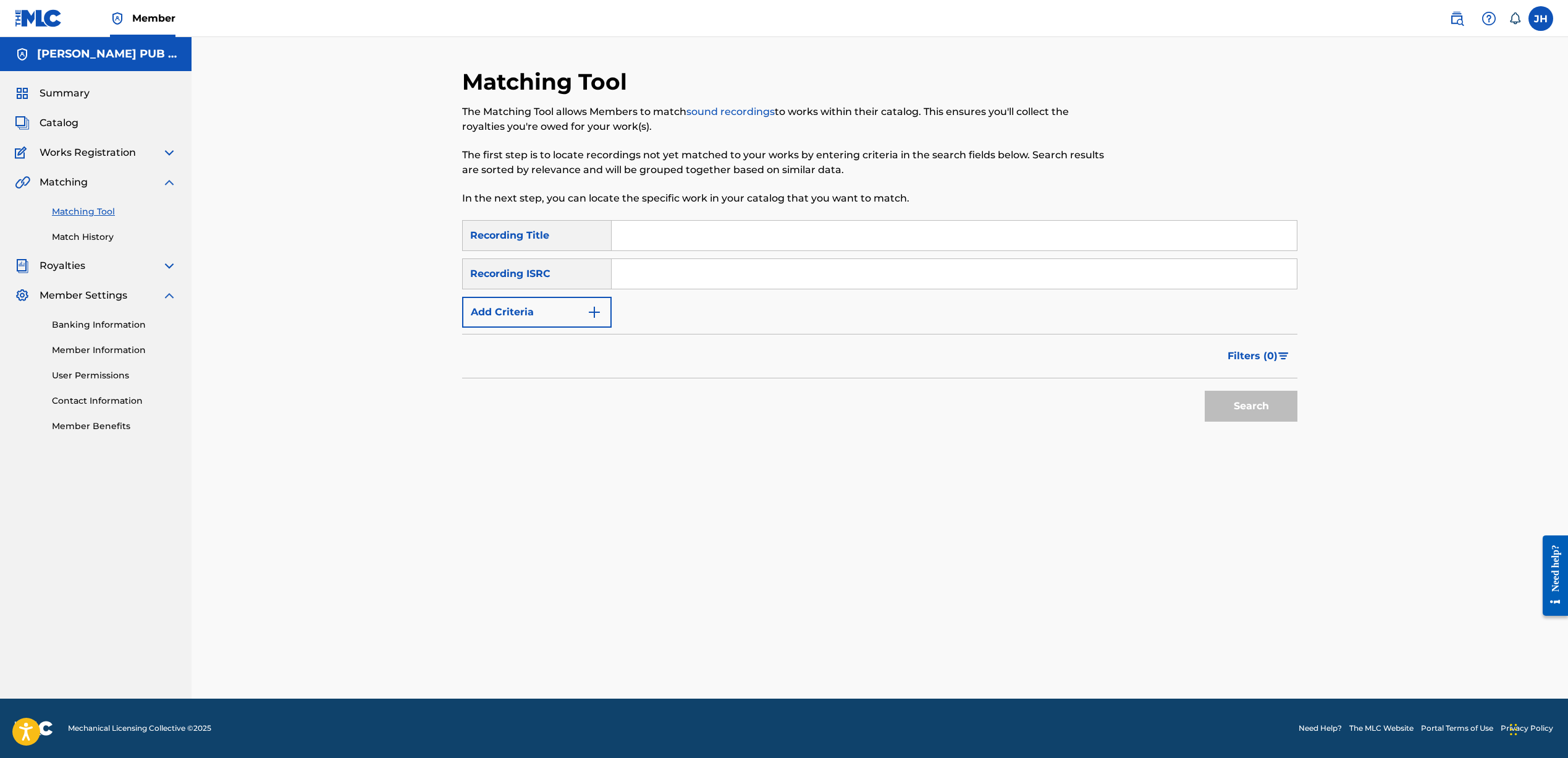
click at [84, 211] on link "Matching Tool" at bounding box center [114, 212] width 125 height 13
click at [86, 212] on link "Matching Tool" at bounding box center [114, 212] width 125 height 13
click at [84, 212] on link "Matching Tool" at bounding box center [114, 212] width 125 height 13
click at [80, 144] on div "Summary Catalog Works Registration Claiming Tool Individual Registration Tool B…" at bounding box center [96, 259] width 192 height 376
click at [79, 151] on span "Works Registration" at bounding box center [87, 152] width 96 height 15
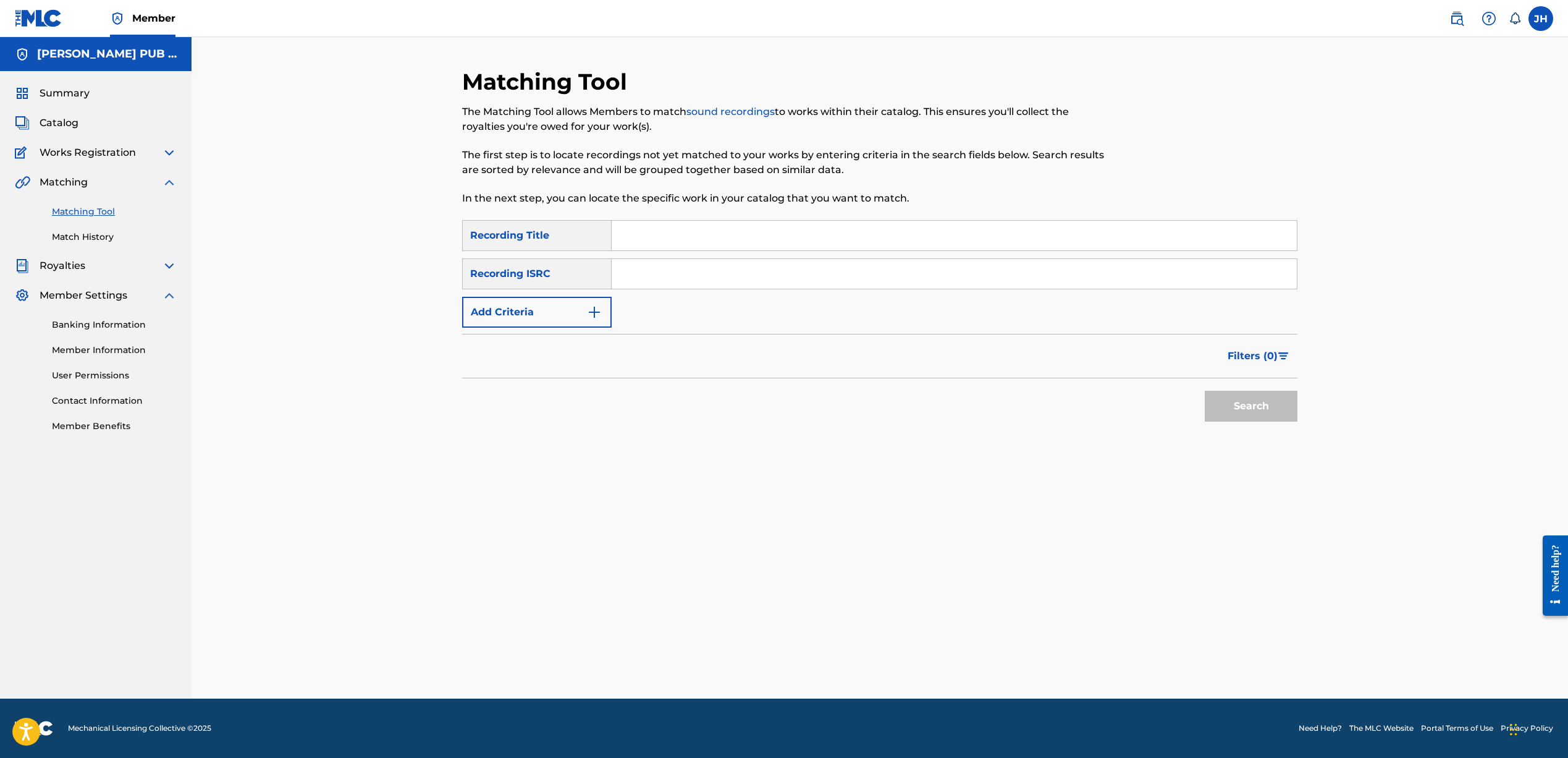
click at [79, 127] on div "Catalog" at bounding box center [96, 123] width 162 height 15
click at [71, 125] on span "Catalog" at bounding box center [59, 123] width 39 height 15
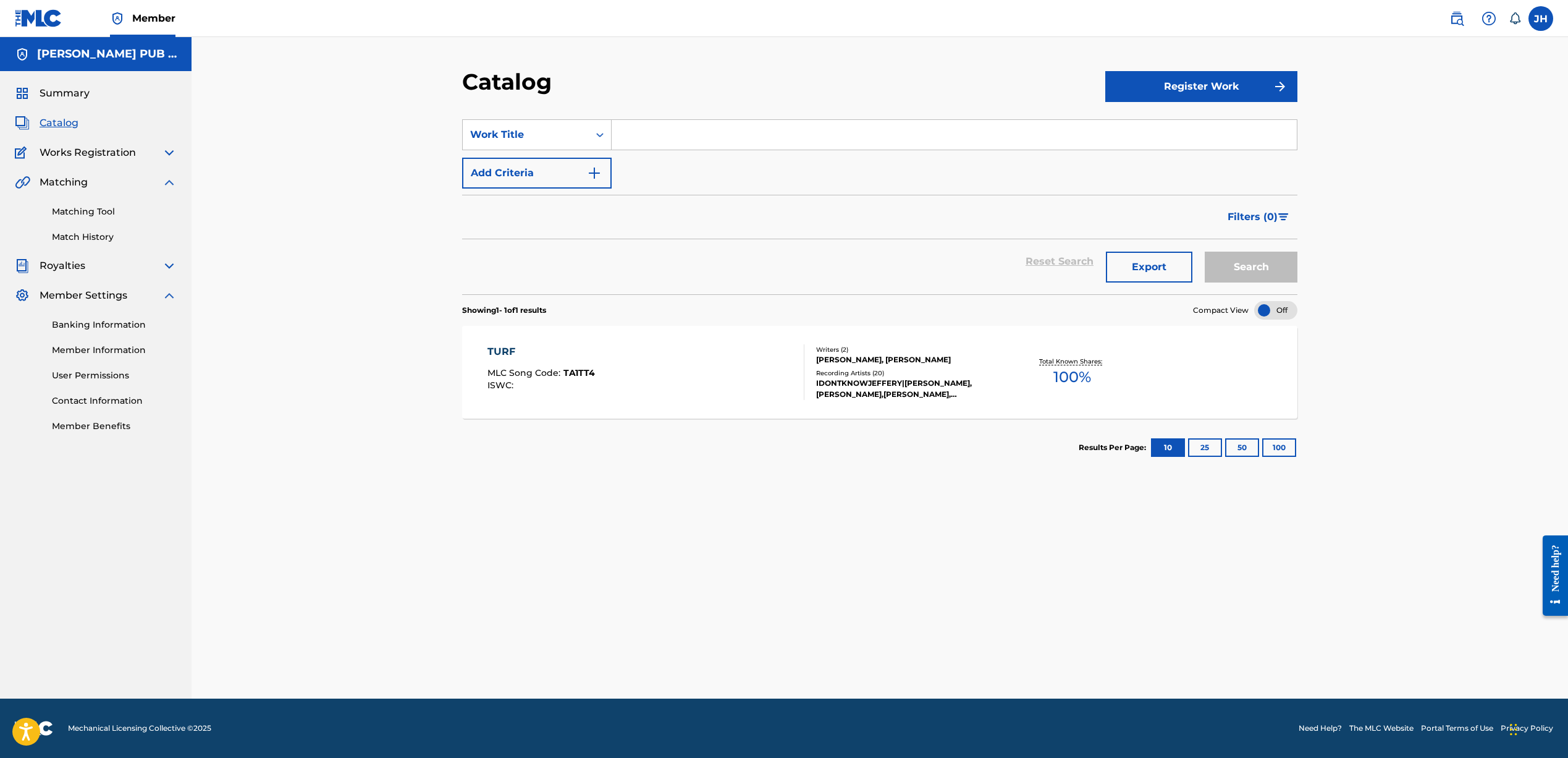
click at [70, 210] on link "Matching Tool" at bounding box center [114, 212] width 125 height 13
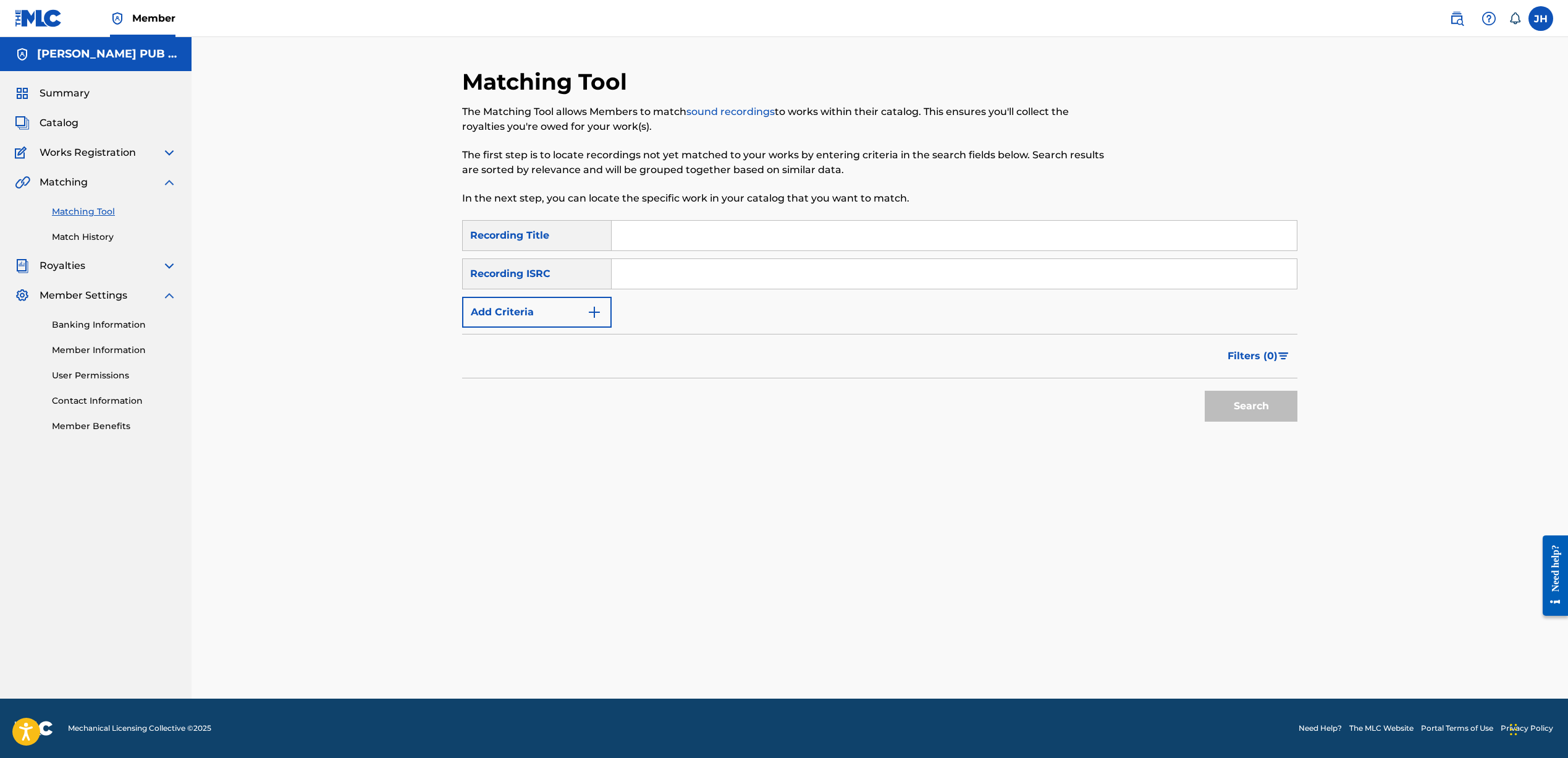
click at [582, 310] on button "Add Criteria" at bounding box center [537, 312] width 149 height 31
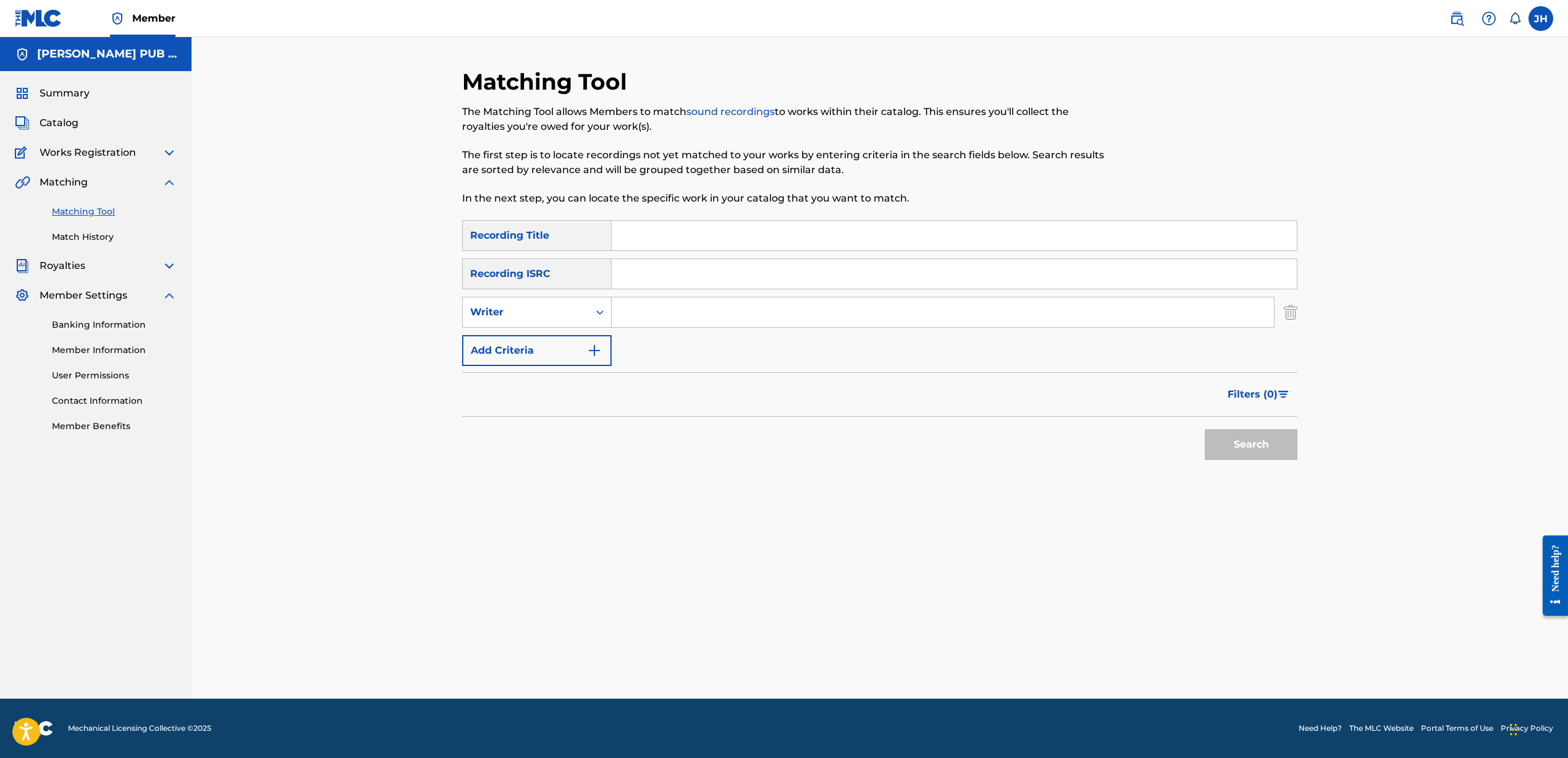
click at [570, 353] on button "Add Criteria" at bounding box center [537, 350] width 149 height 31
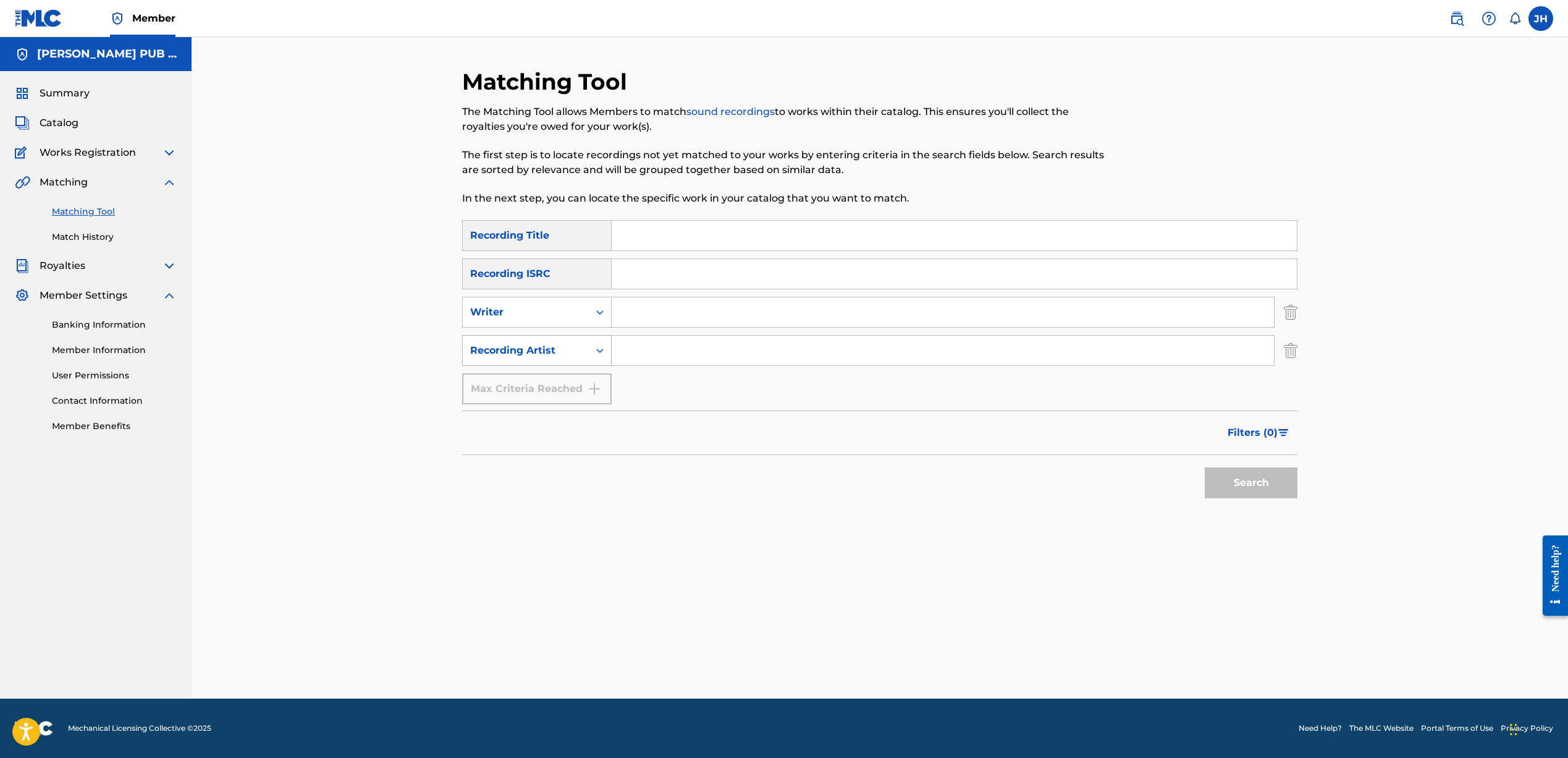
click at [574, 358] on div "Recording Artist" at bounding box center [525, 350] width 126 height 24
click at [663, 355] on input "Search Form" at bounding box center [943, 350] width 663 height 29
type input "idontknowjeffery"
click at [1249, 478] on button "Search" at bounding box center [1251, 482] width 93 height 31
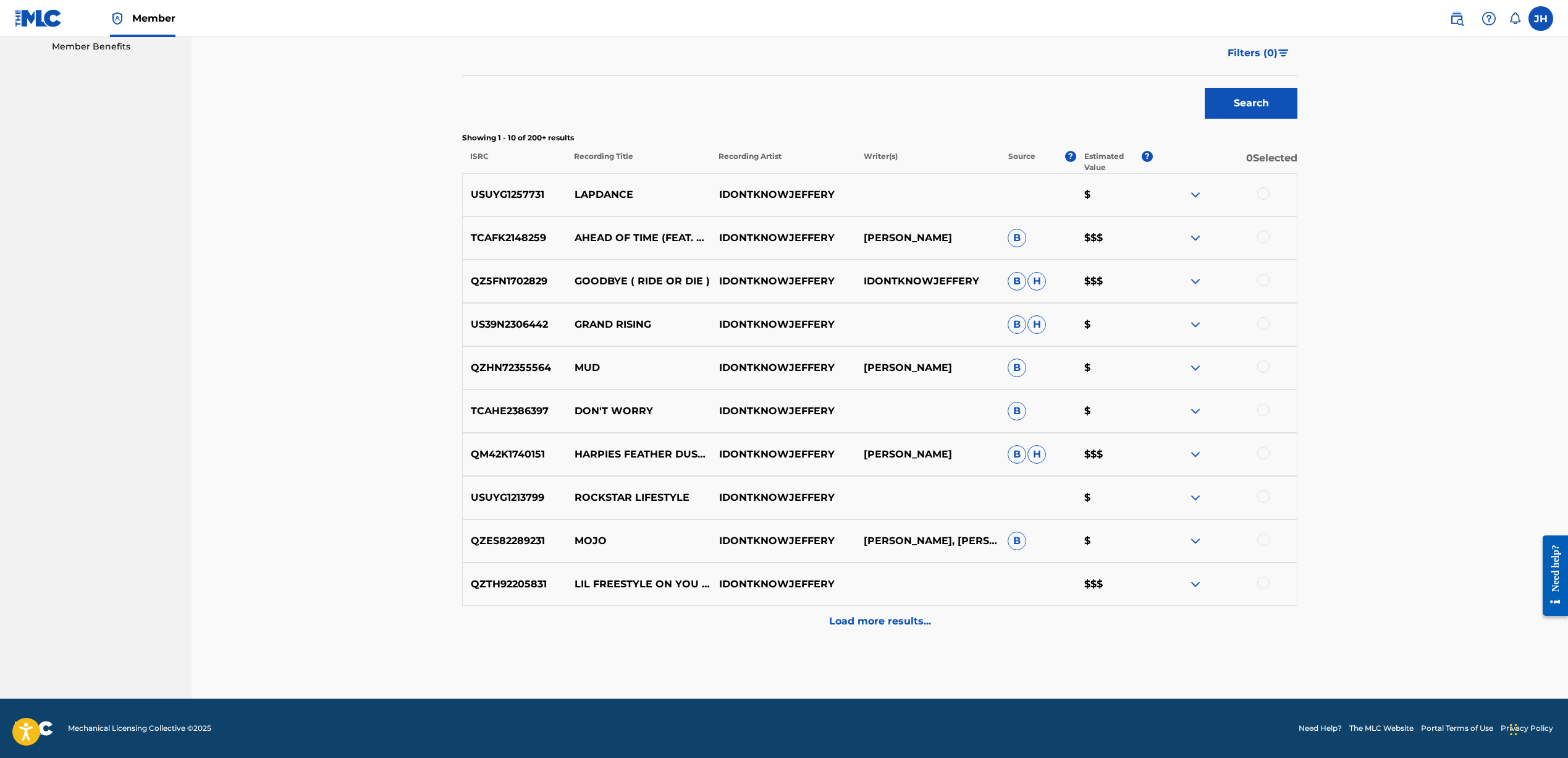
scroll to position [380, 0]
click at [905, 619] on p "Load more results..." at bounding box center [880, 621] width 102 height 15
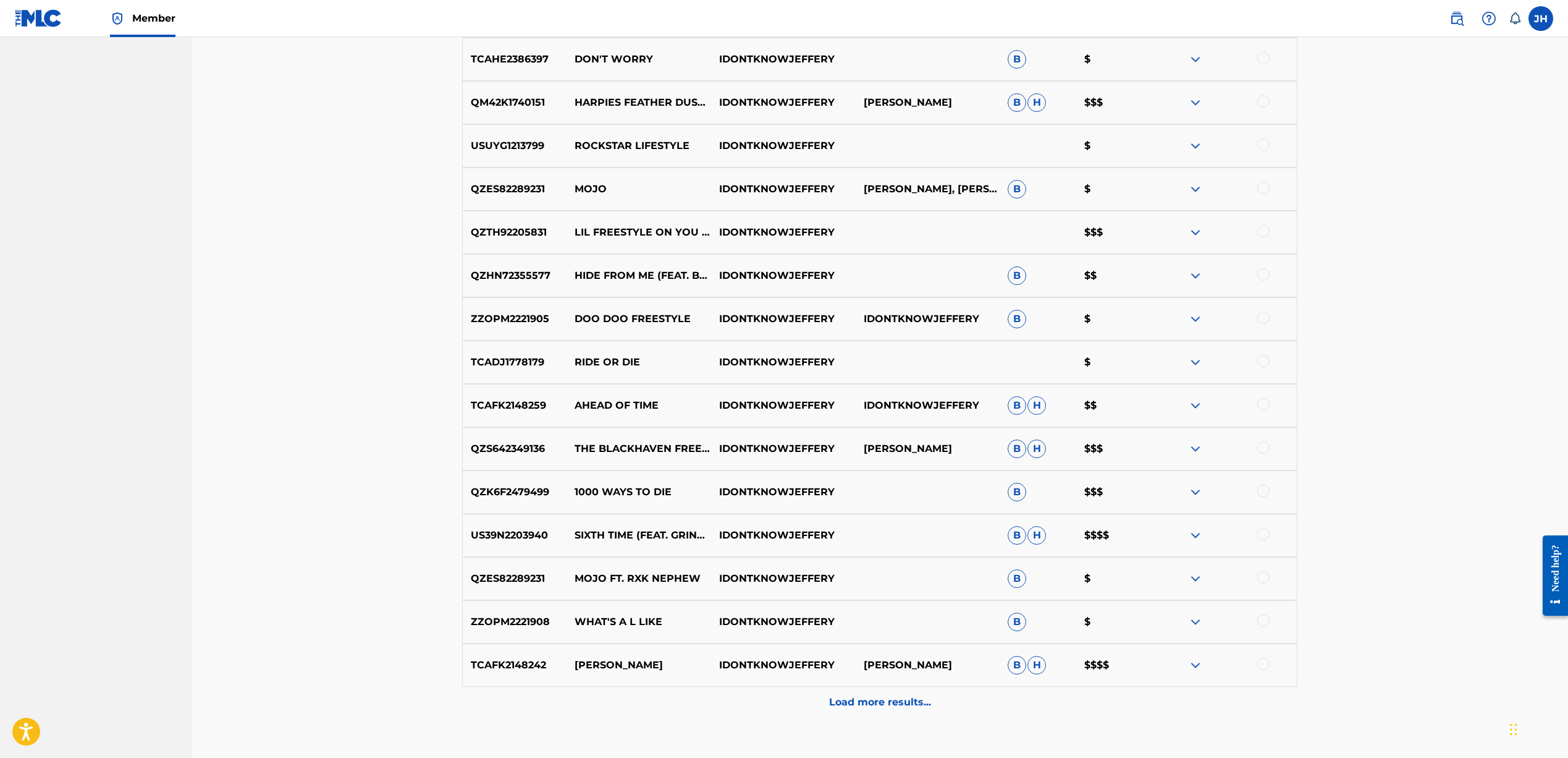
scroll to position [778, 0]
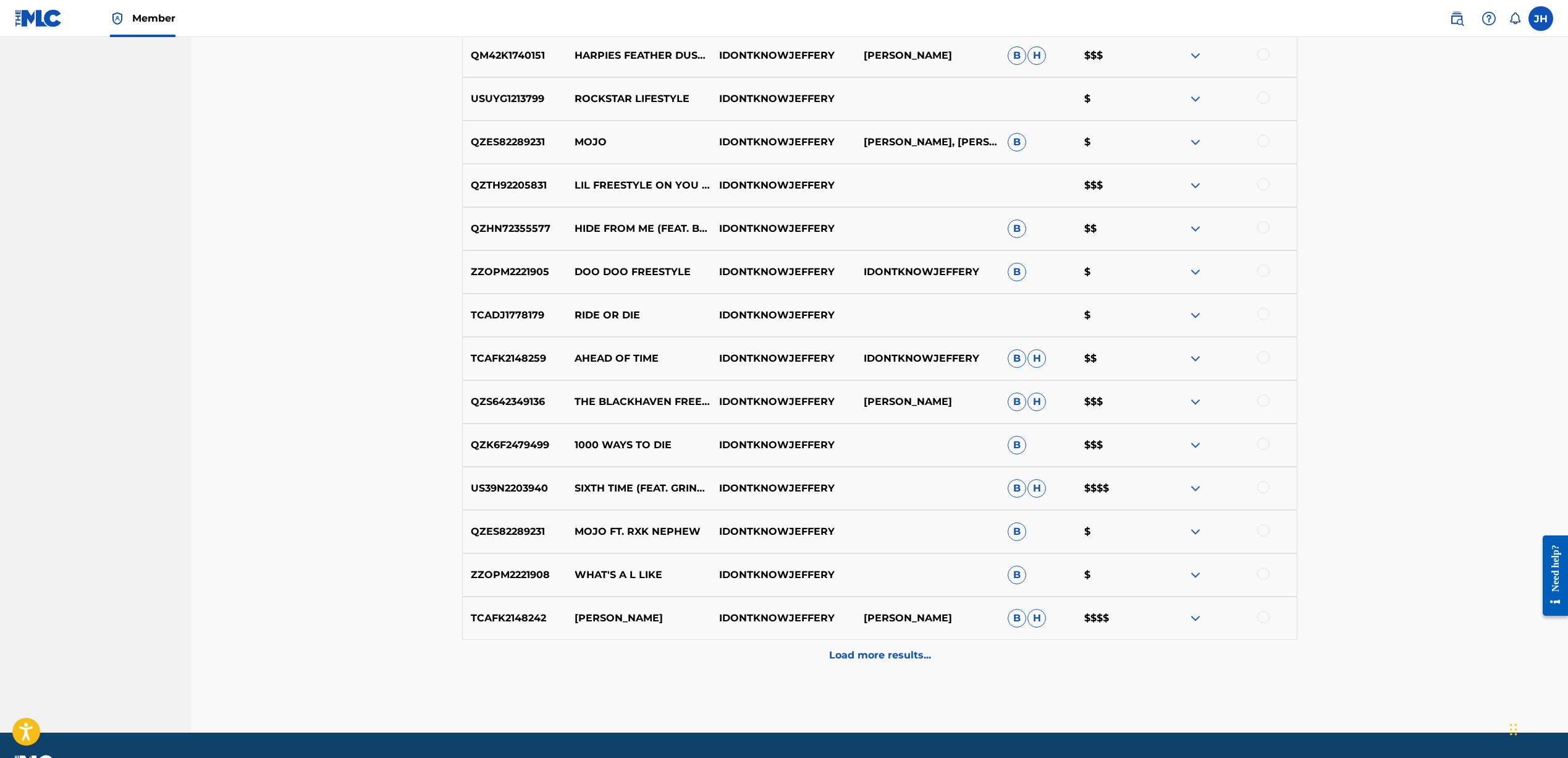
click at [1265, 488] on div at bounding box center [1263, 486] width 12 height 12
click at [872, 659] on button "Match 1 Group" at bounding box center [868, 656] width 137 height 31
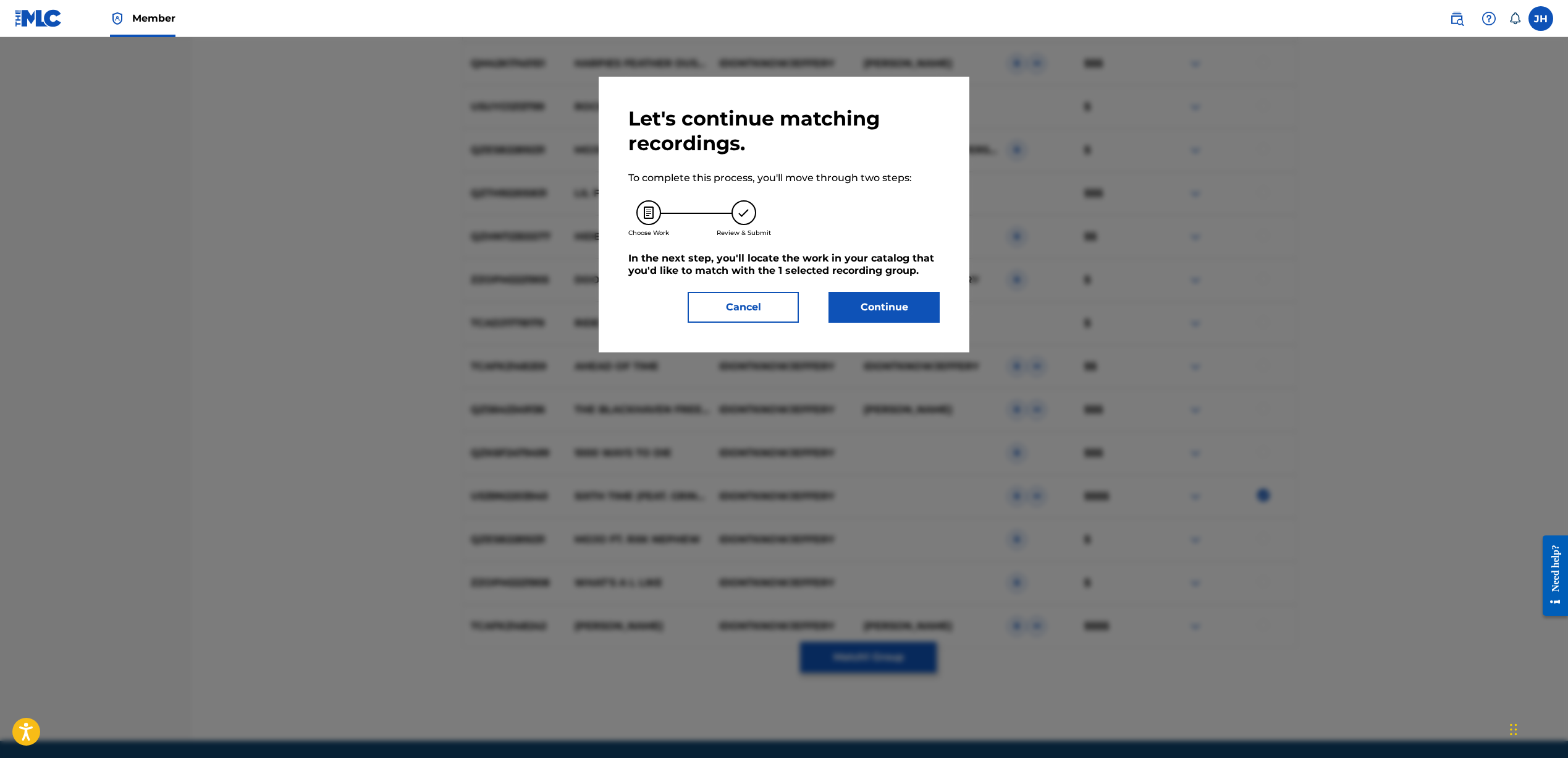
scroll to position [770, 1]
click at [849, 307] on button "Continue" at bounding box center [884, 307] width 111 height 31
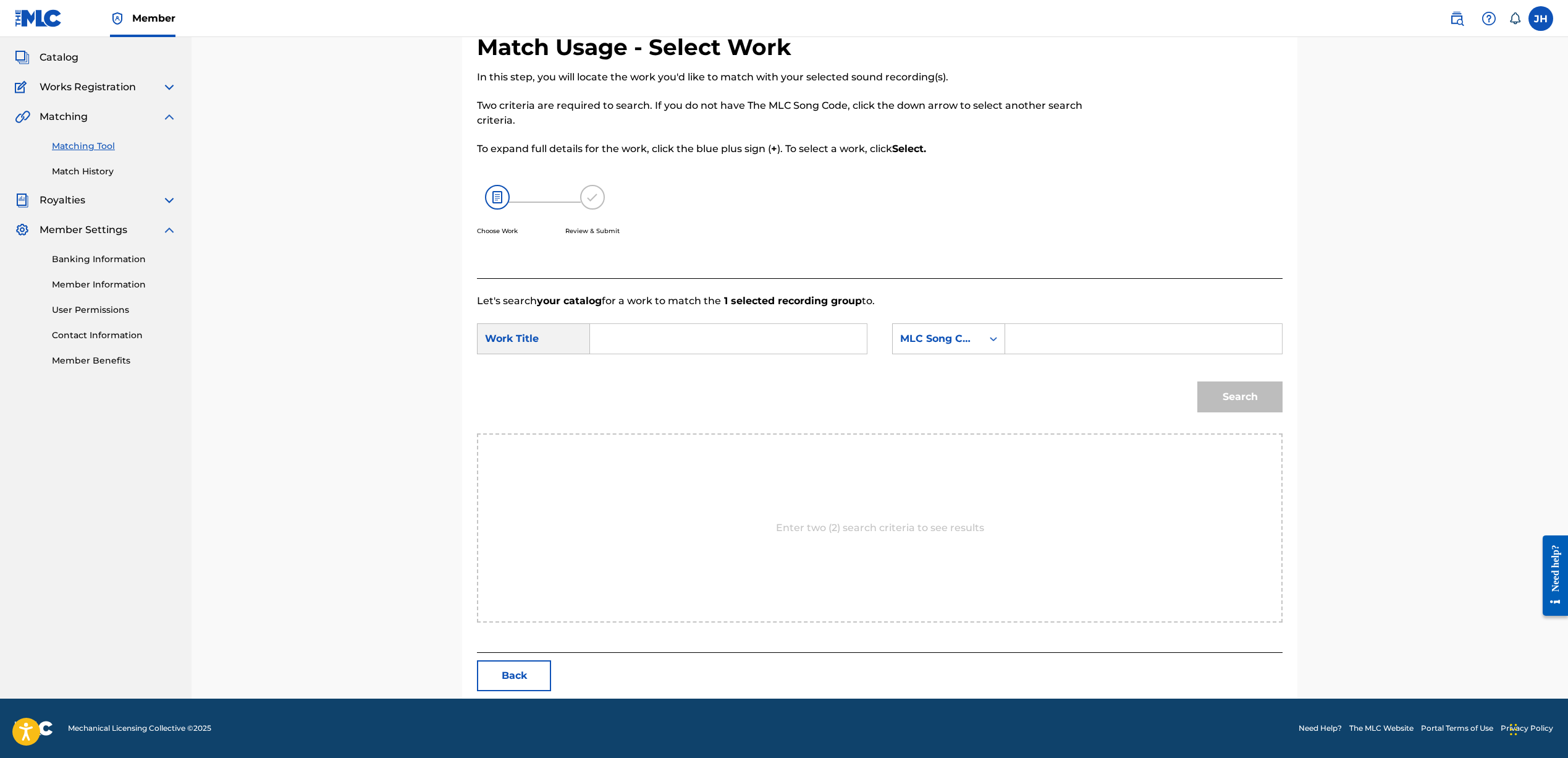
scroll to position [66, 0]
click at [718, 333] on input "Search Form" at bounding box center [728, 338] width 256 height 29
type input "sixth time"
click at [968, 345] on div "MLC Song Code" at bounding box center [937, 338] width 75 height 15
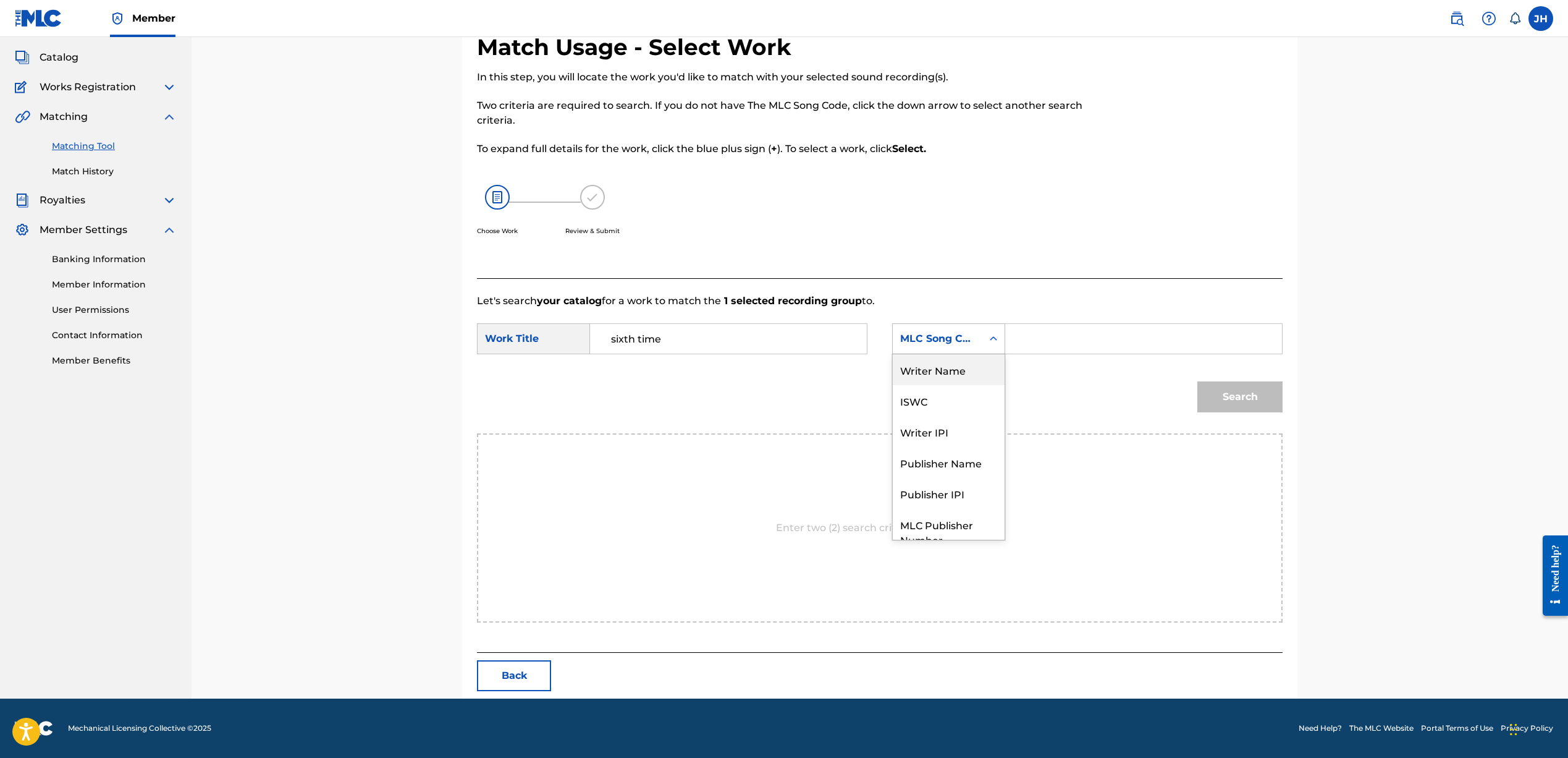
drag, startPoint x: 960, startPoint y: 367, endPoint x: 980, endPoint y: 366, distance: 20.0
click at [961, 367] on div "Writer Name" at bounding box center [948, 369] width 111 height 31
click at [1047, 344] on input "Search Form" at bounding box center [1143, 338] width 256 height 29
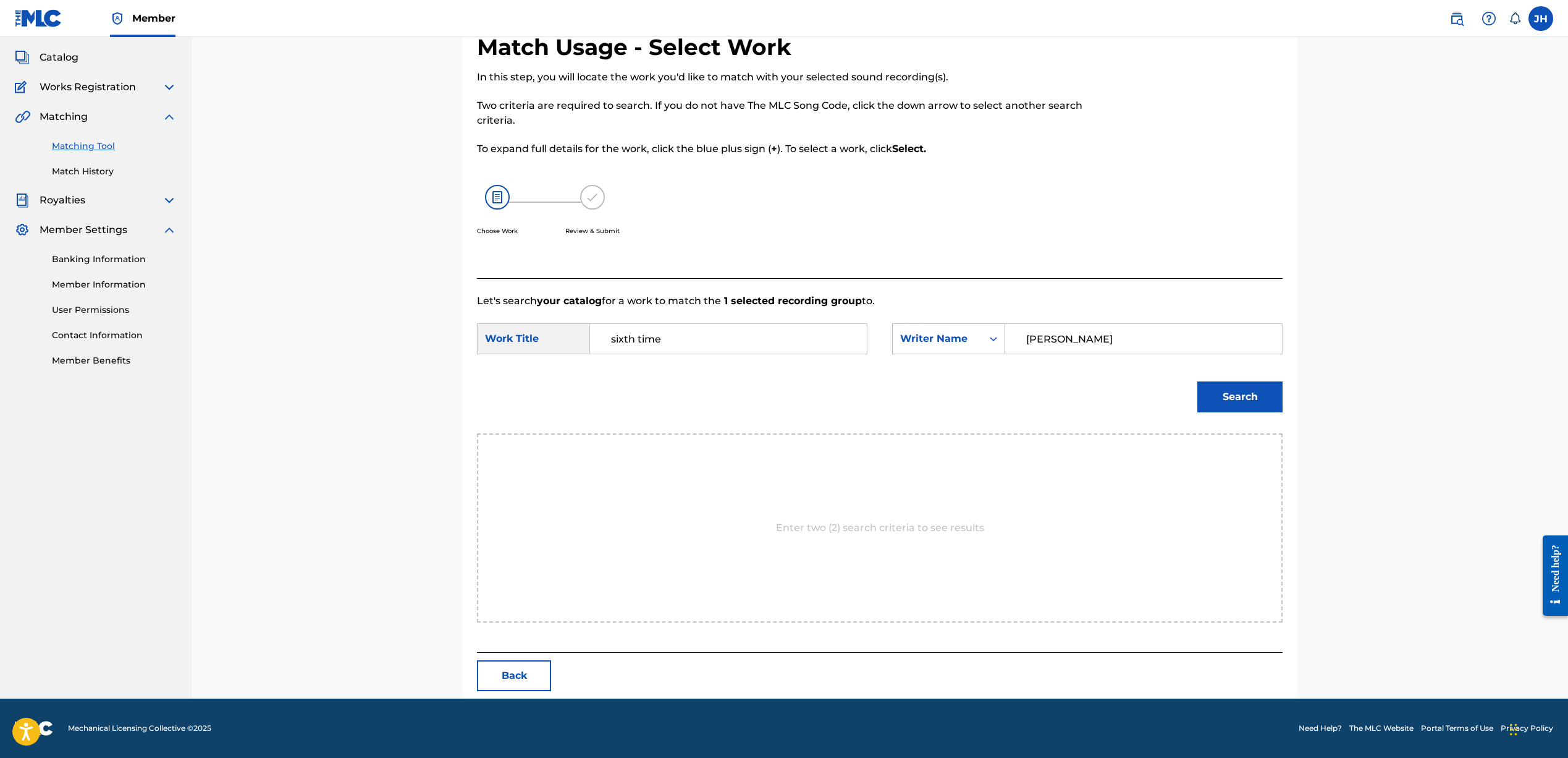
type input "Jeffrey harper"
click at [1227, 399] on button "Search" at bounding box center [1239, 396] width 85 height 31
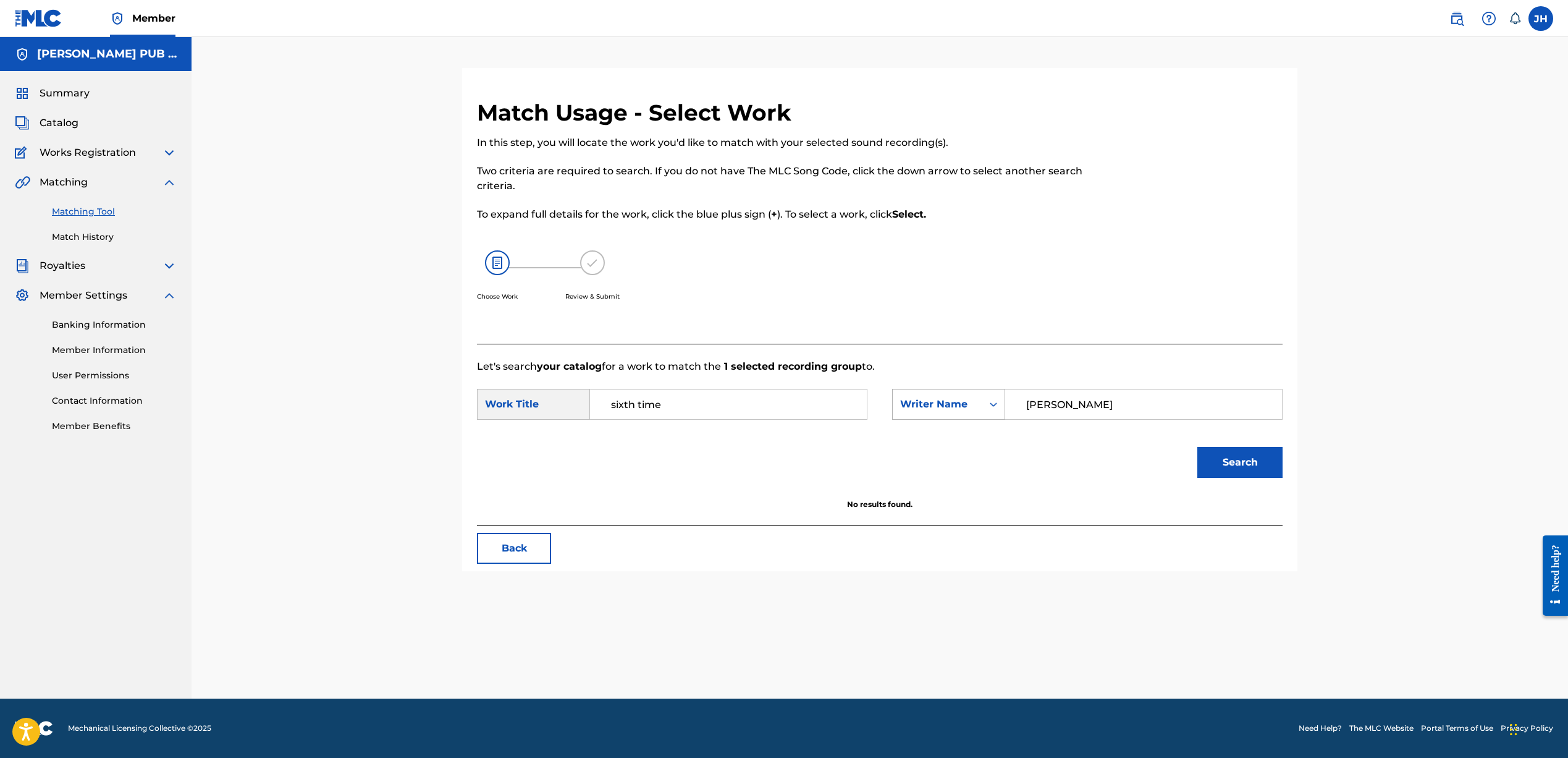
drag, startPoint x: 1061, startPoint y: 399, endPoint x: 898, endPoint y: 403, distance: 163.0
click at [903, 403] on div "SearchWithCriteriafba11df0-1889-4a8e-aa31-a789b76049f7 Writer Name Jeffrey harp…" at bounding box center [1087, 404] width 390 height 31
type input "idontknowjeffery"
click at [1240, 463] on button "Search" at bounding box center [1239, 462] width 85 height 31
click at [939, 407] on div "Writer Name" at bounding box center [937, 404] width 75 height 15
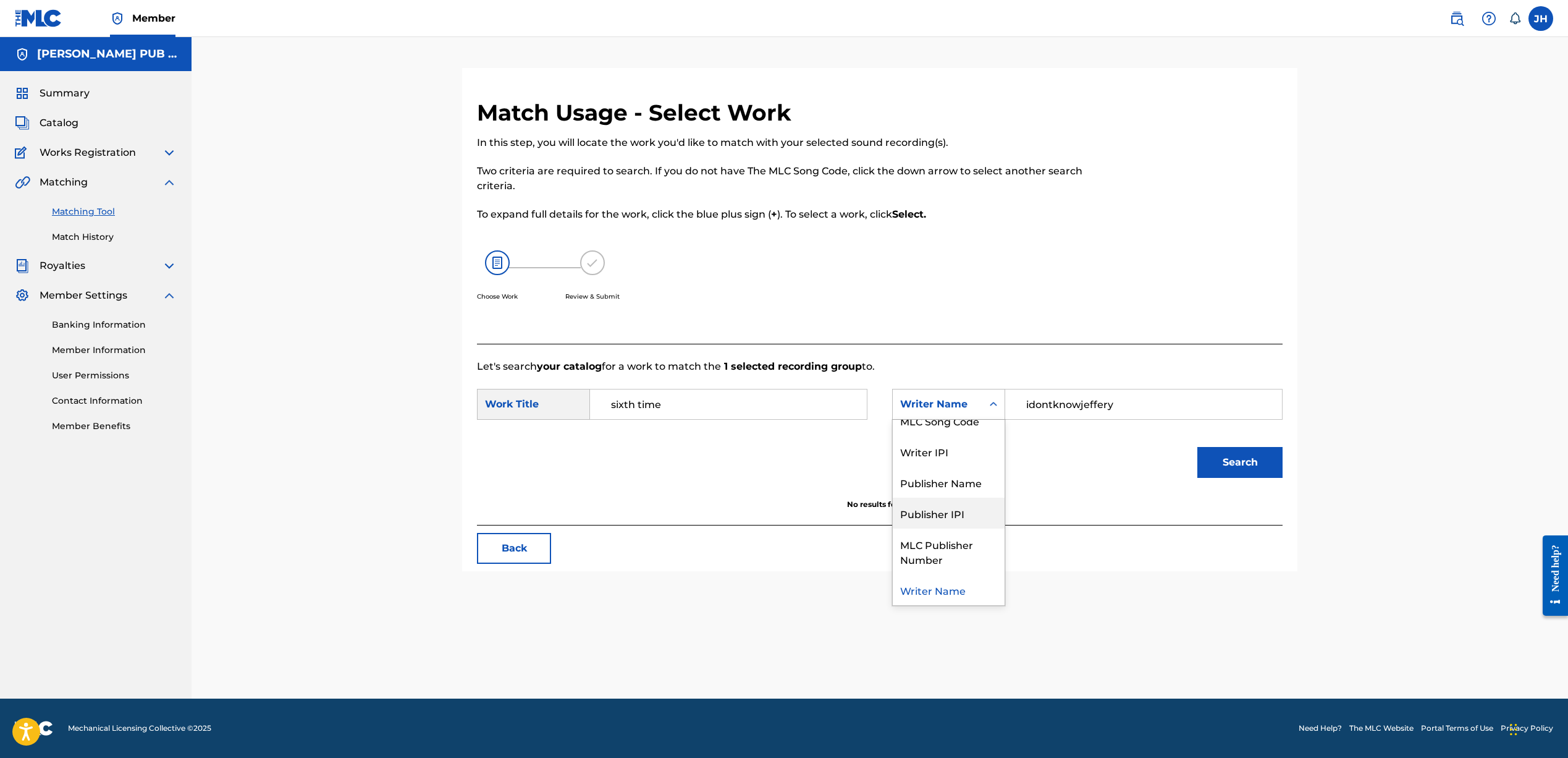
scroll to position [42, 0]
click at [943, 490] on div "Publisher Name" at bounding box center [948, 486] width 111 height 31
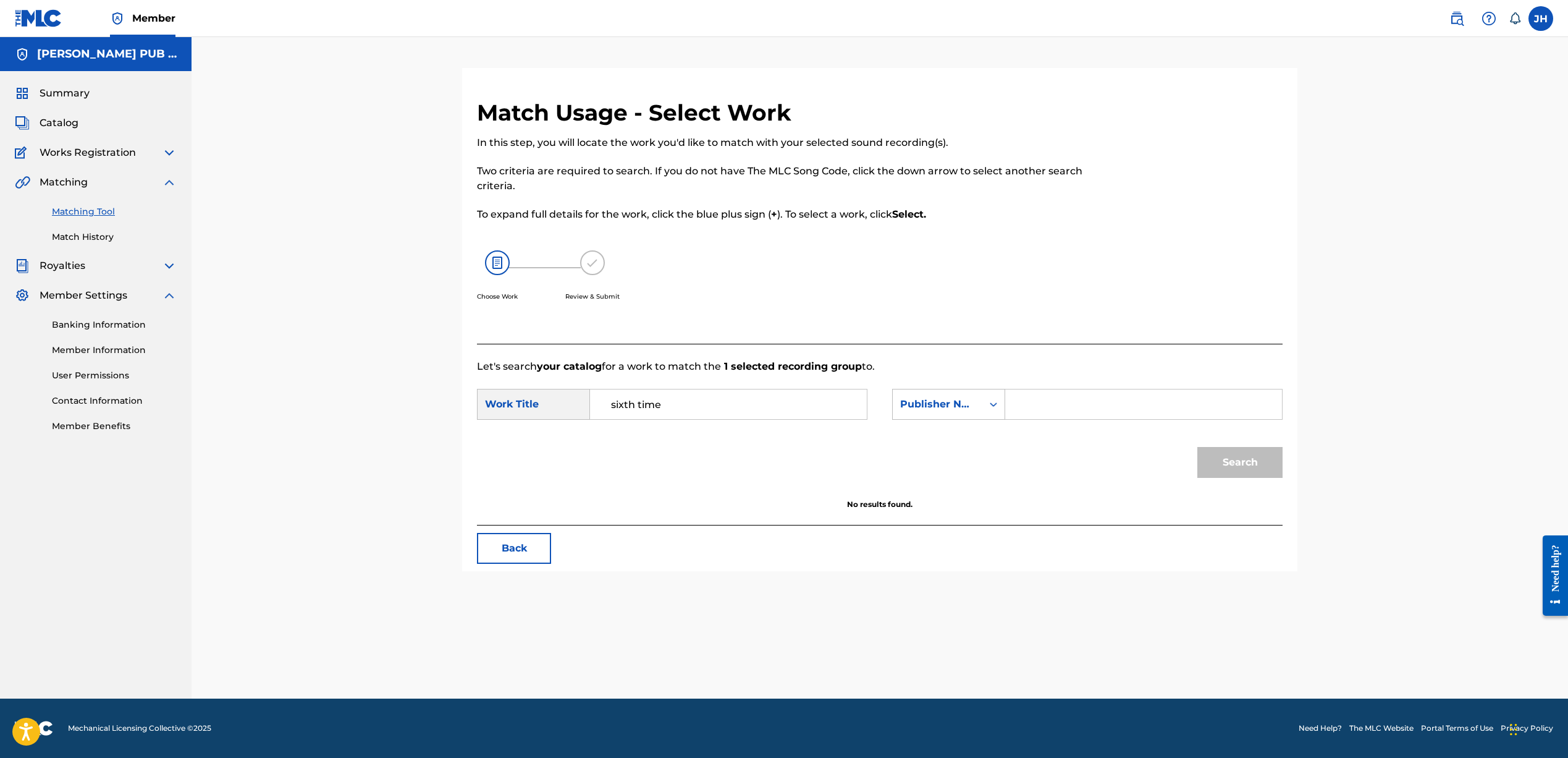
click at [1033, 402] on input "Search Form" at bounding box center [1143, 404] width 256 height 29
type input "k"
type input "[PERSON_NAME]"
click at [1240, 463] on button "Search" at bounding box center [1239, 462] width 85 height 31
click at [1227, 463] on button "Search" at bounding box center [1239, 462] width 85 height 31
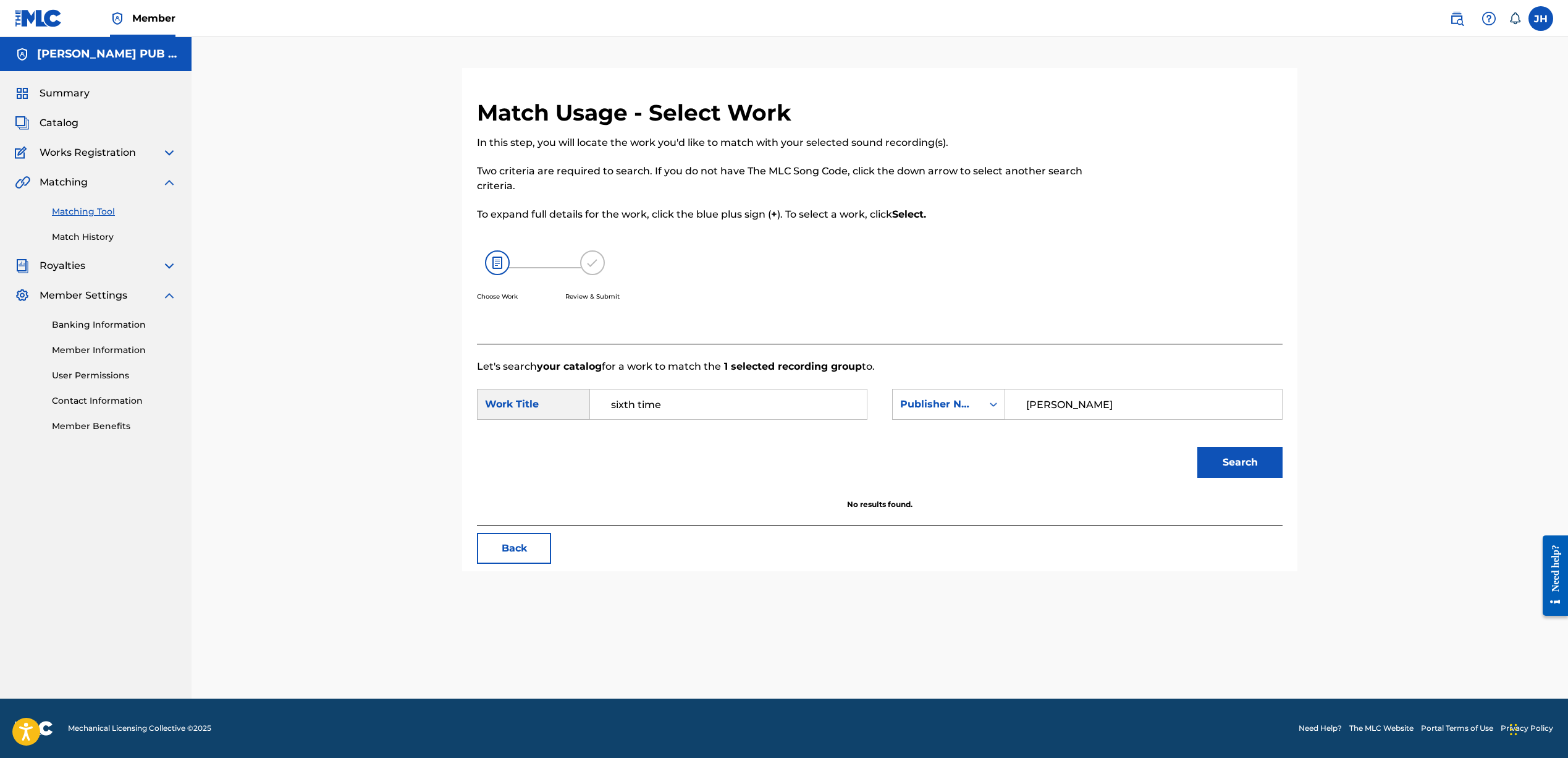
click at [567, 405] on div "Work Title" at bounding box center [533, 404] width 113 height 31
drag, startPoint x: 1084, startPoint y: 400, endPoint x: 999, endPoint y: 397, distance: 85.1
click at [999, 397] on div "SearchWithCriteria9a93d872-0c93-4fd2-a49c-ea10fb5e7f30 Publisher Name Jeffrey t…" at bounding box center [1087, 404] width 390 height 31
click at [986, 400] on div "Search Form" at bounding box center [993, 404] width 22 height 22
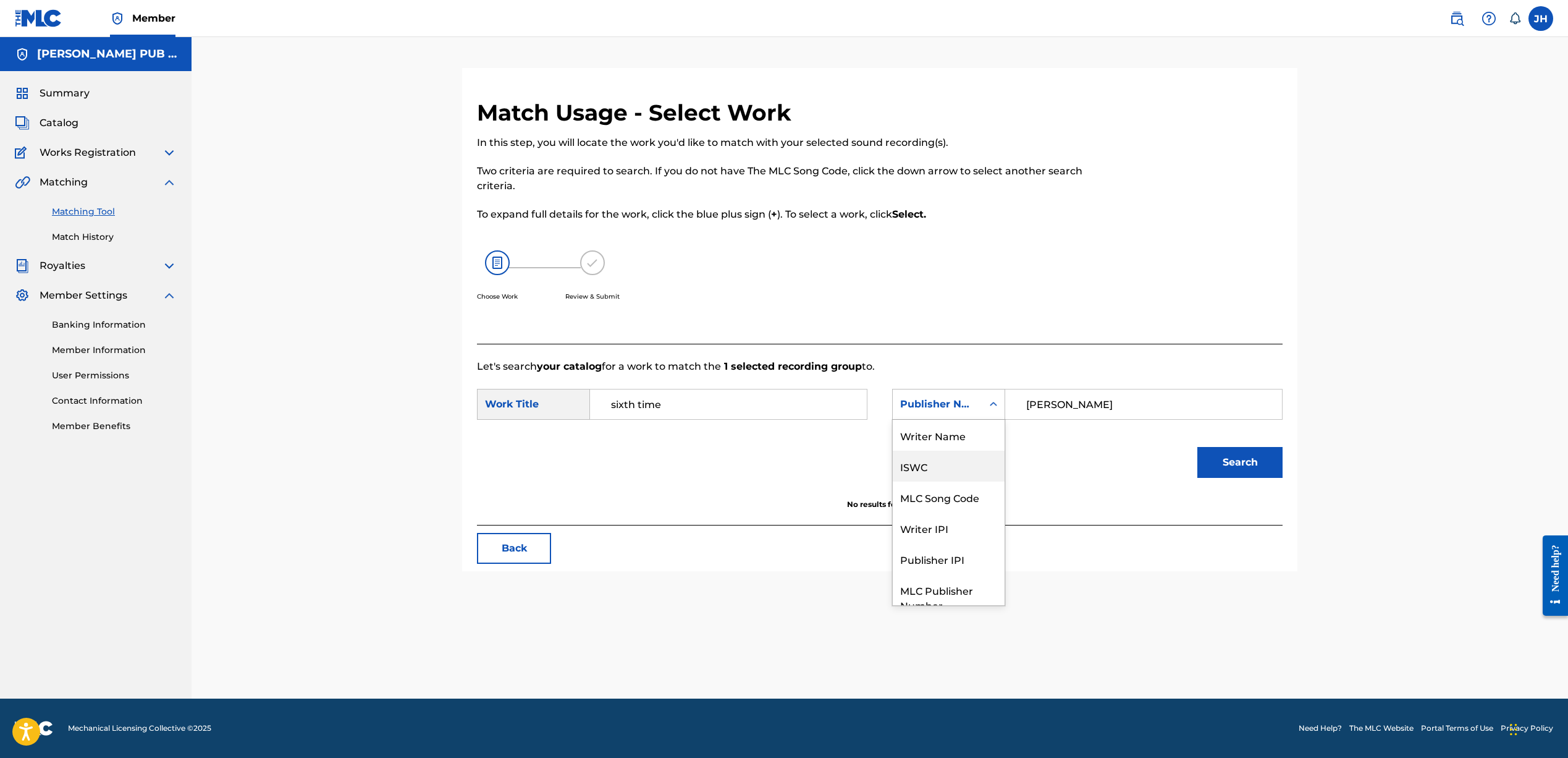
drag, startPoint x: 936, startPoint y: 467, endPoint x: 969, endPoint y: 454, distance: 35.5
click at [936, 467] on div "ISWC" at bounding box center [948, 466] width 111 height 31
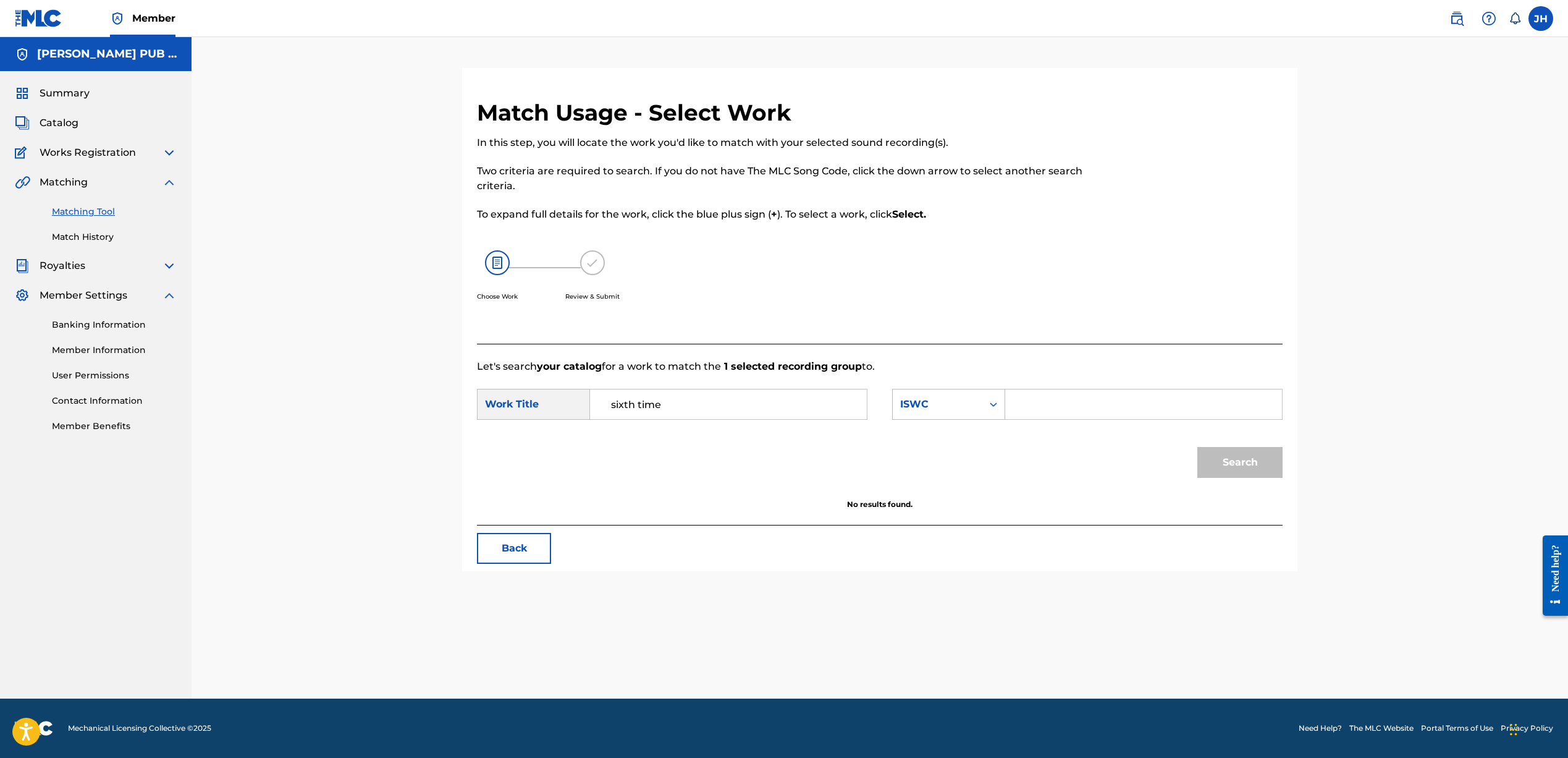
click at [1051, 405] on input "Search Form" at bounding box center [1143, 404] width 256 height 29
click at [995, 403] on icon "Search Form" at bounding box center [993, 405] width 7 height 4
click at [1041, 399] on input "Search Form" at bounding box center [1143, 404] width 256 height 29
paste input "T3345289949"
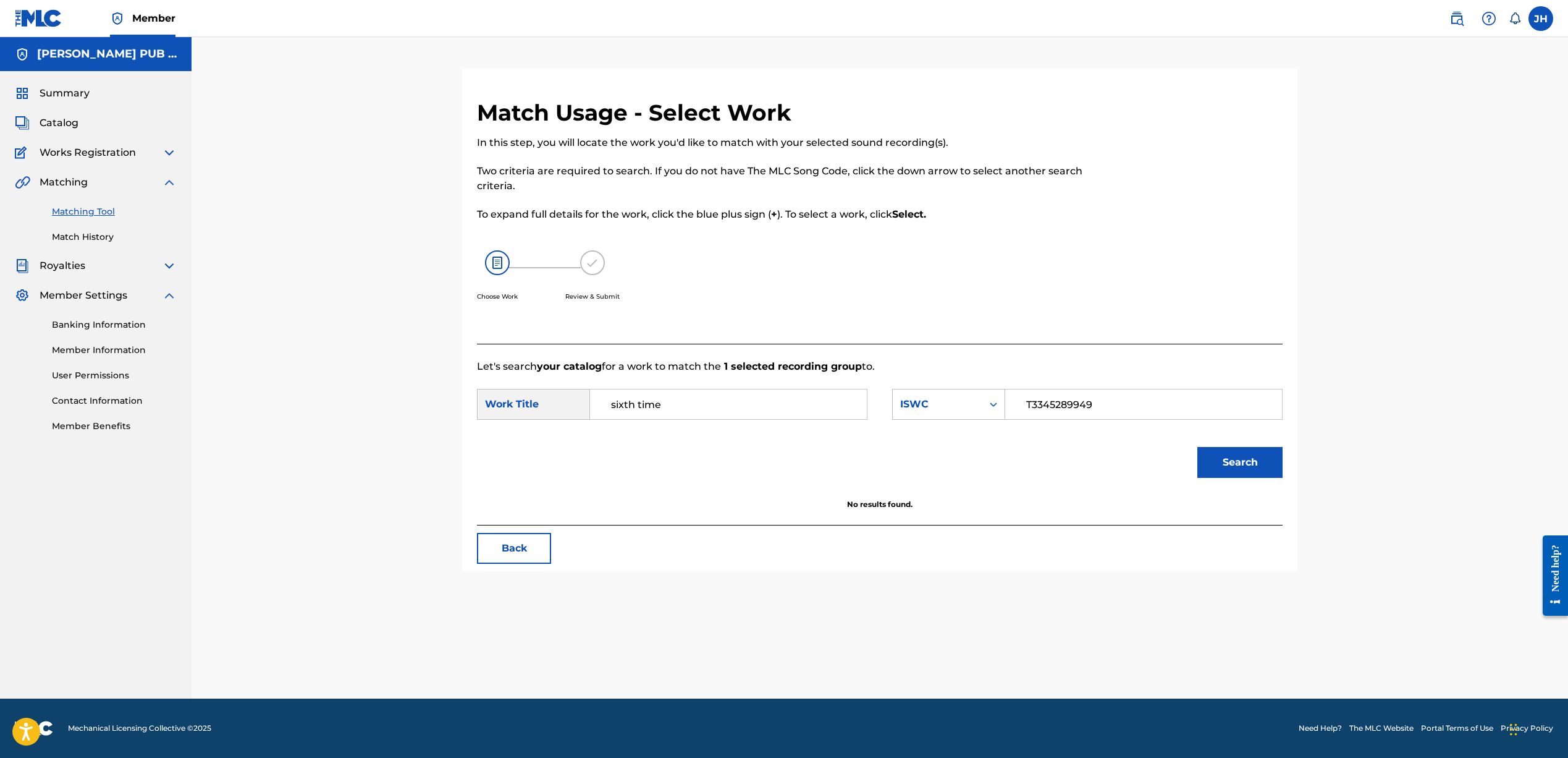
type input "T3345289949"
click at [1232, 460] on button "Search" at bounding box center [1239, 462] width 85 height 31
drag, startPoint x: 668, startPoint y: 403, endPoint x: 499, endPoint y: 390, distance: 169.5
click at [499, 390] on div "SearchWithCriteria1bfd010b-1db5-4081-ade0-379c41e3f256 Work Title sixth time" at bounding box center [672, 404] width 390 height 31
click at [590, 262] on img at bounding box center [592, 262] width 25 height 25
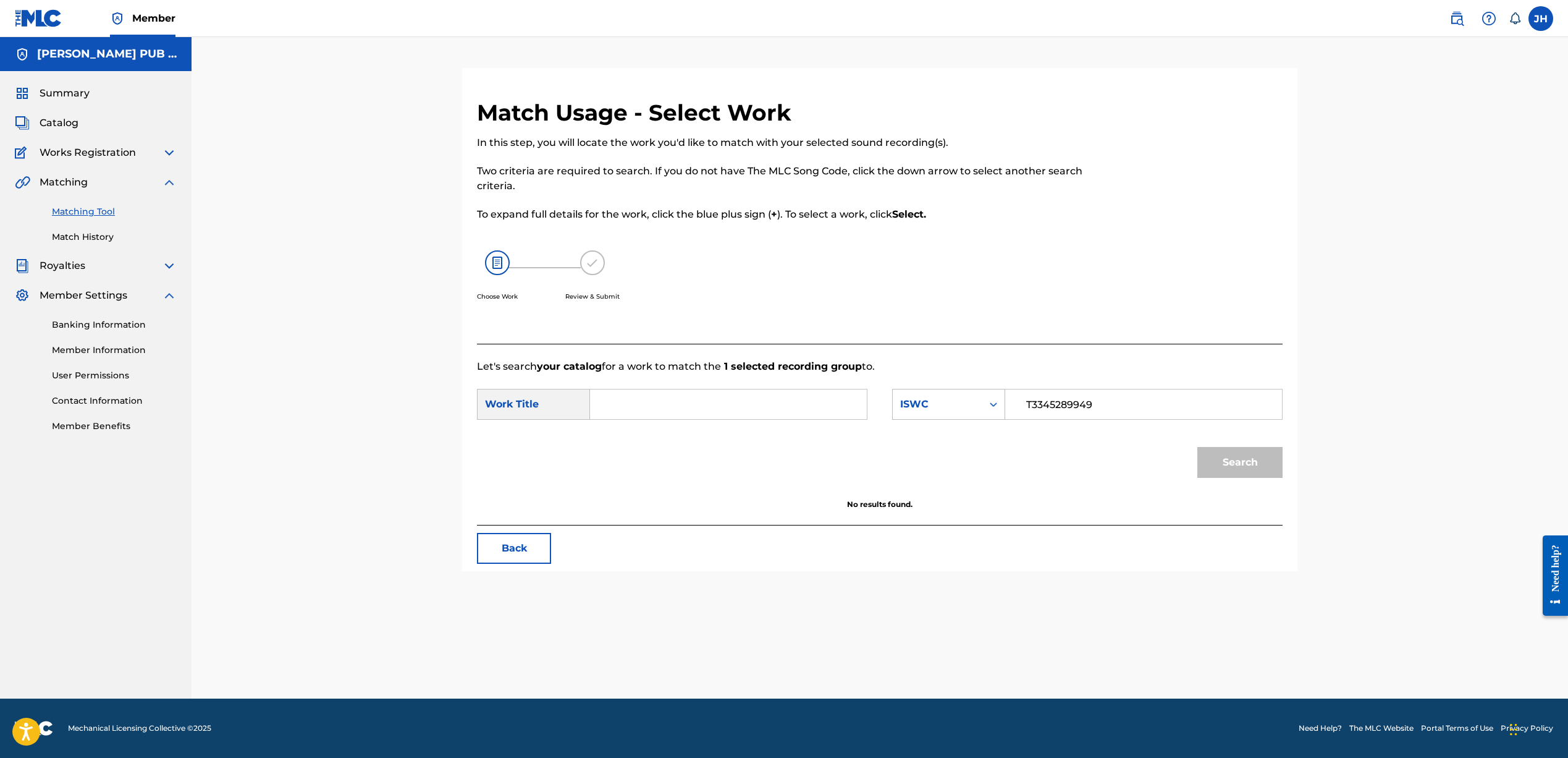
click at [530, 544] on button "Back" at bounding box center [514, 548] width 74 height 31
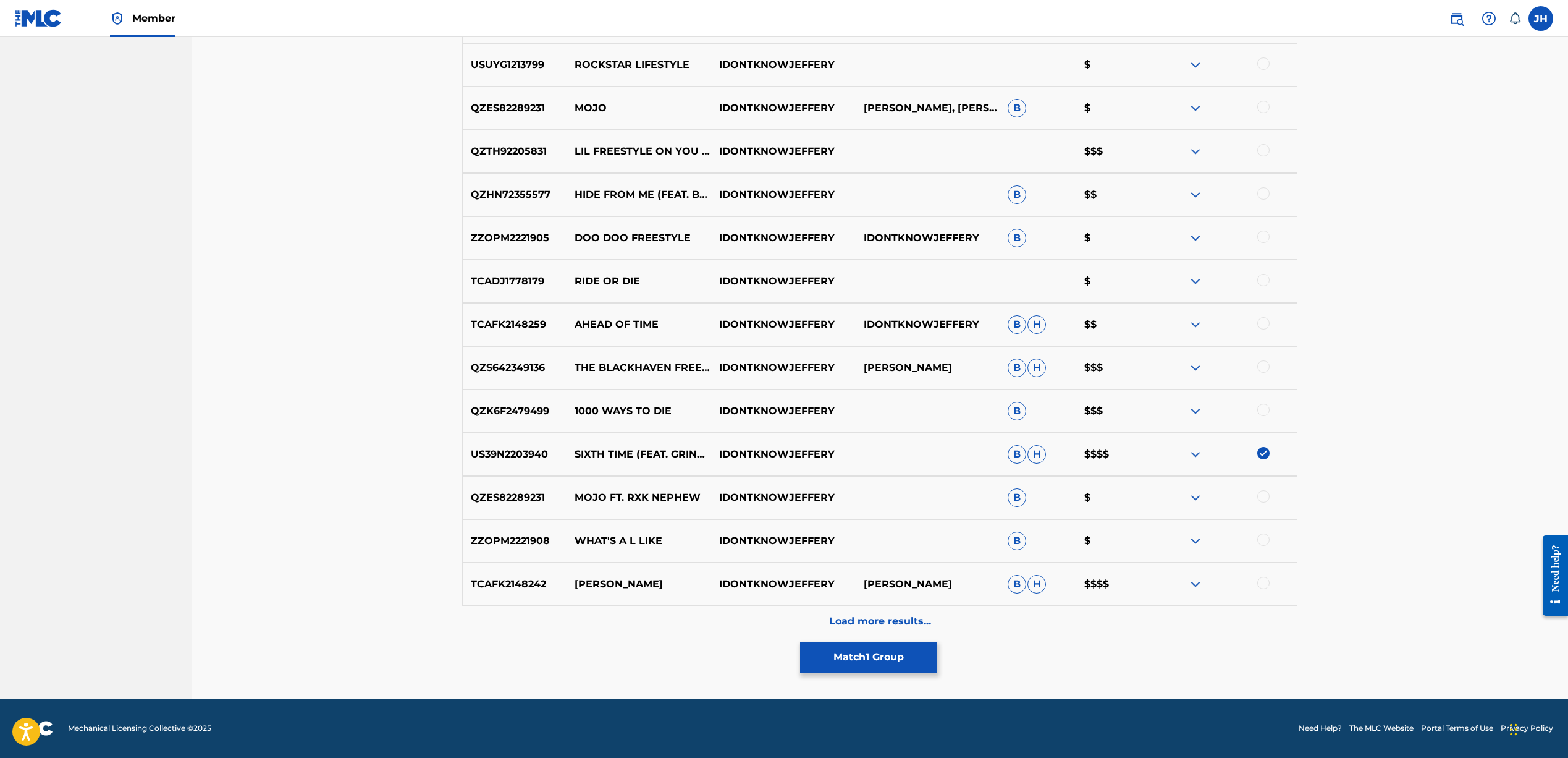
scroll to position [812, 0]
click at [885, 616] on p "Load more results..." at bounding box center [880, 621] width 102 height 15
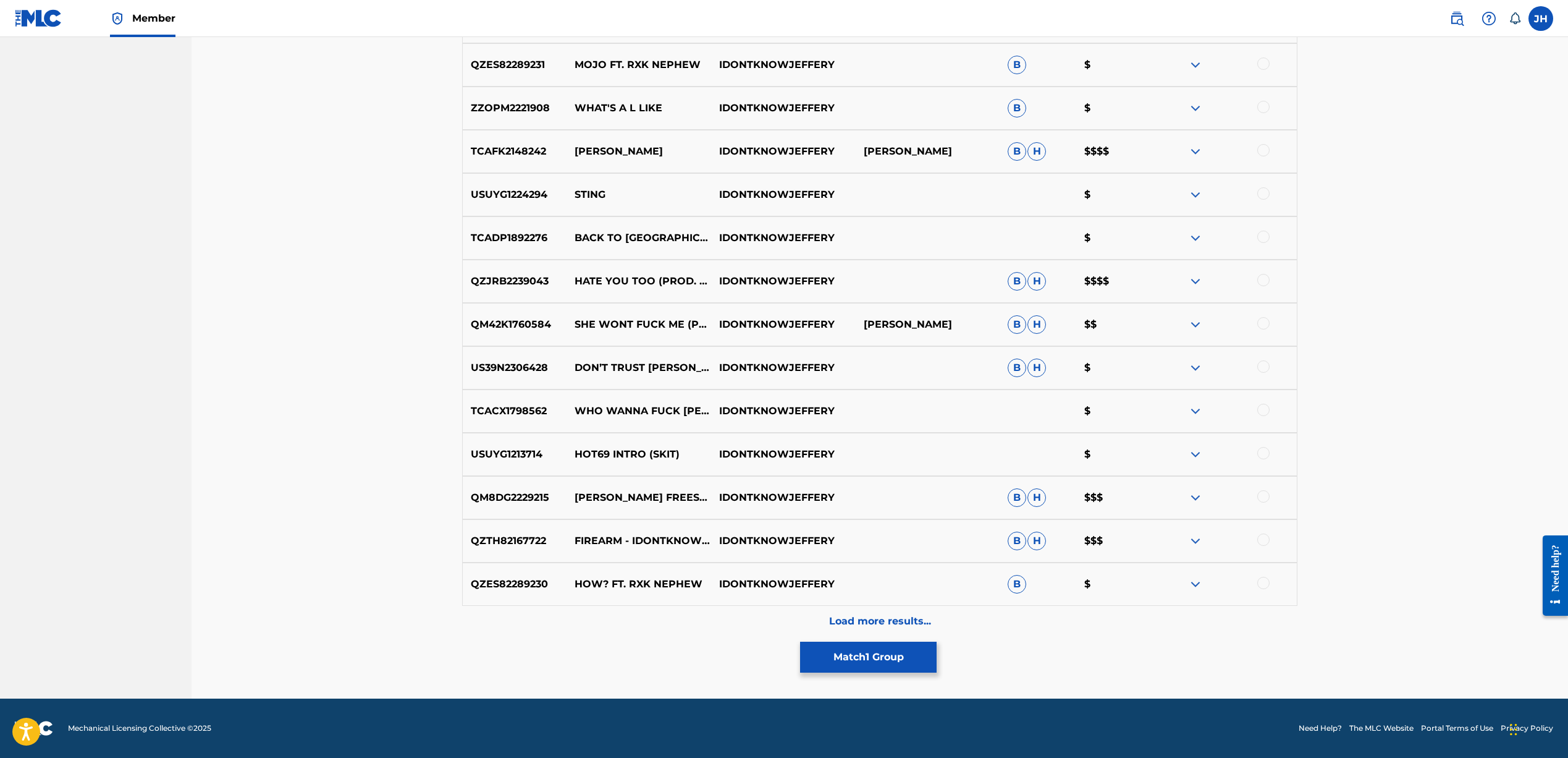
scroll to position [1245, 0]
click at [908, 624] on p "Load more results..." at bounding box center [880, 621] width 102 height 15
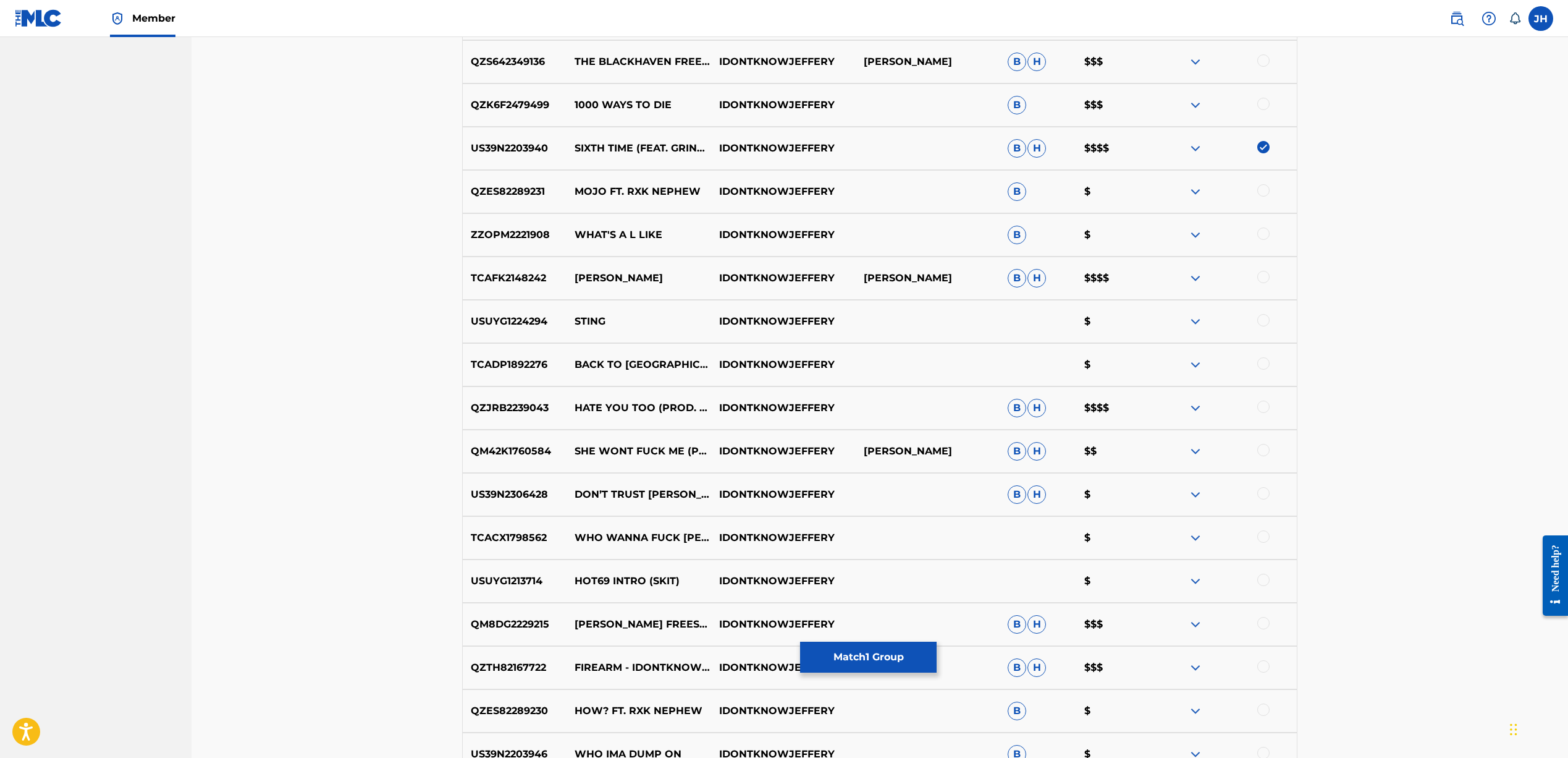
scroll to position [1120, 0]
click at [1264, 148] on img at bounding box center [1263, 144] width 12 height 12
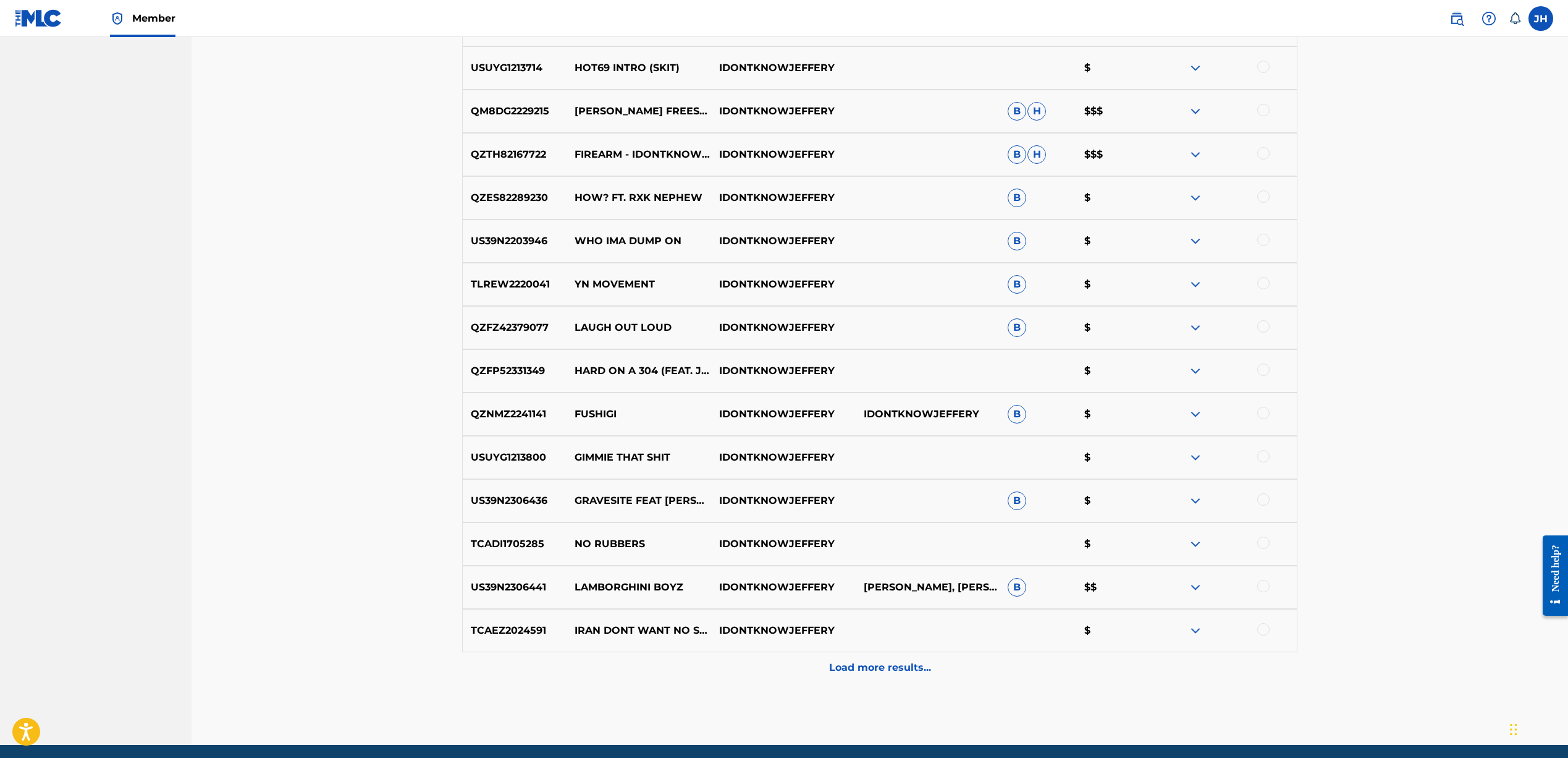
scroll to position [1629, 0]
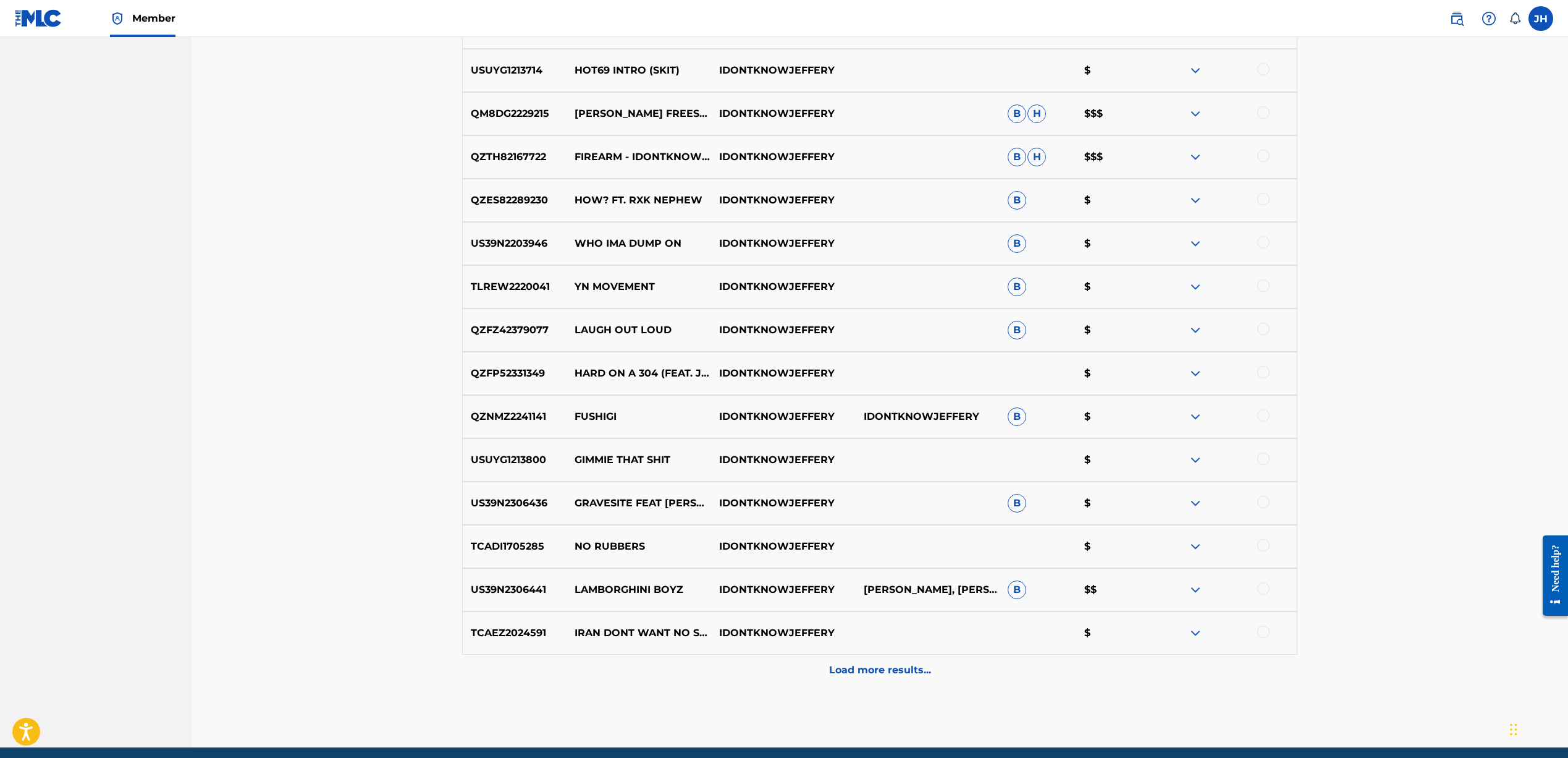
click at [888, 666] on p "Load more results..." at bounding box center [880, 670] width 102 height 15
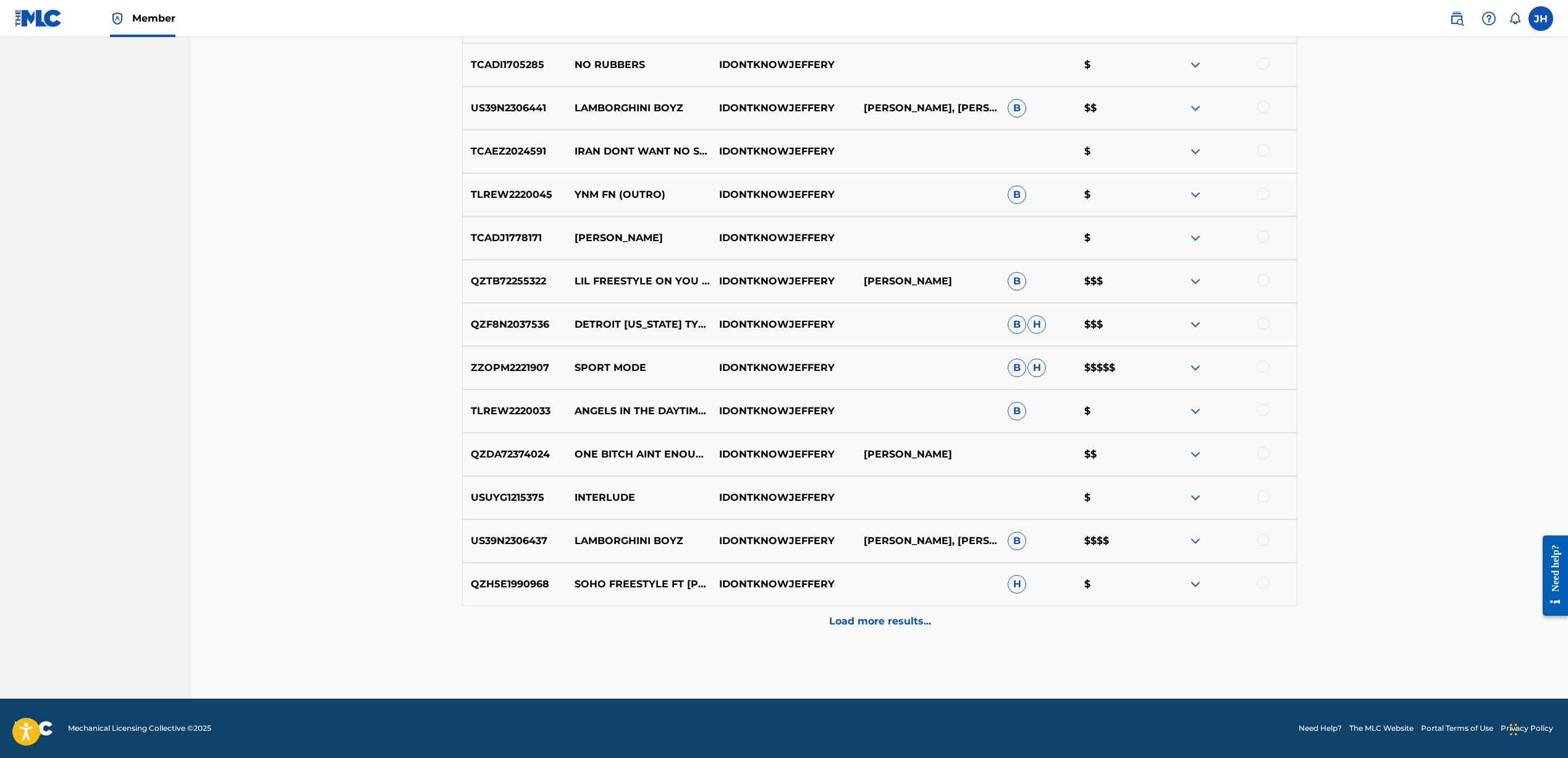
scroll to position [2110, 0]
click at [873, 629] on div "Load more results..." at bounding box center [880, 621] width 835 height 31
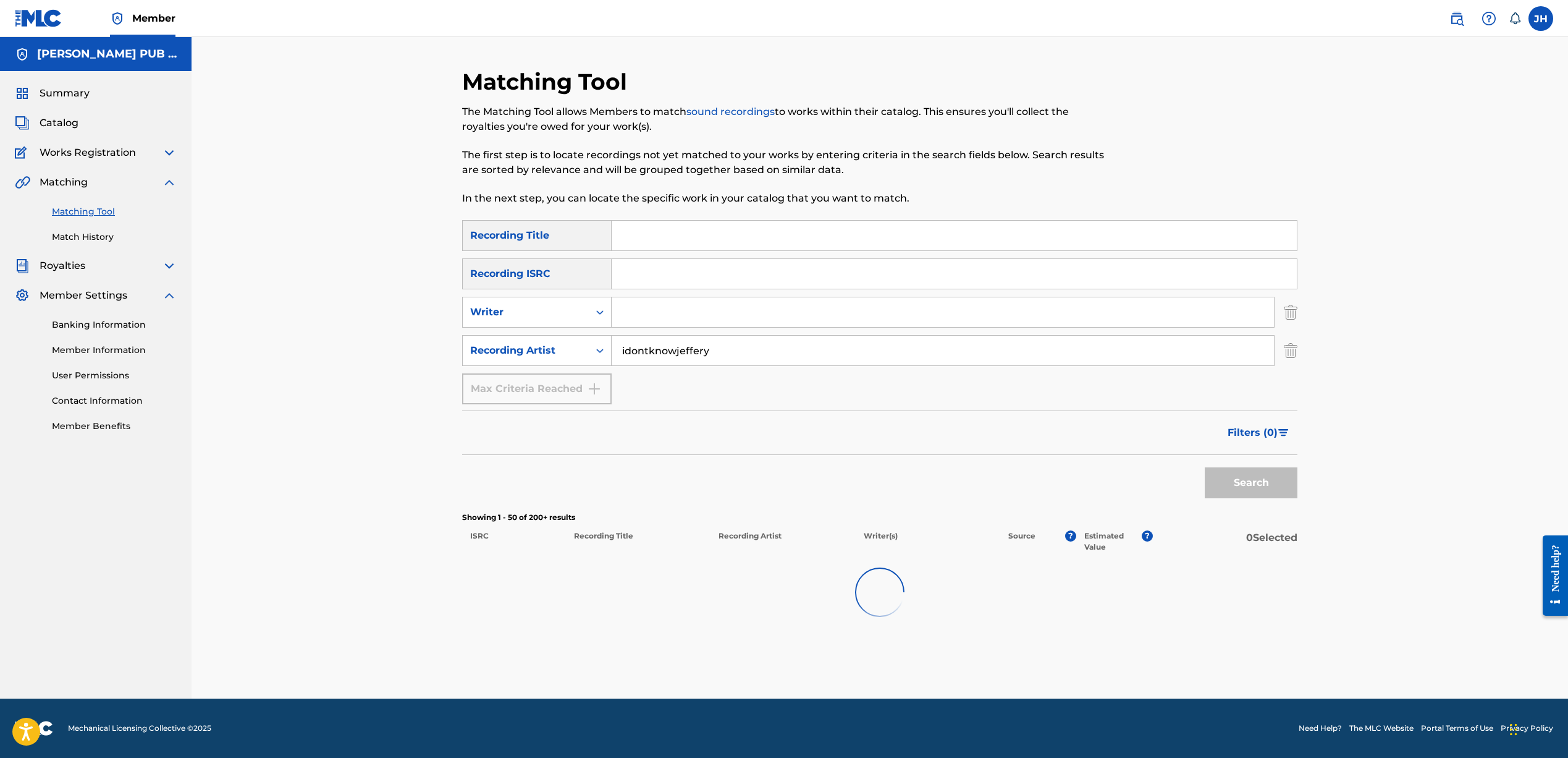
drag, startPoint x: 873, startPoint y: 629, endPoint x: 856, endPoint y: 300, distance: 329.4
click at [856, 300] on html "Accessibility Screen-Reader Guide, Feedback, and Issue Reporting | New window M…" at bounding box center [784, 379] width 1568 height 758
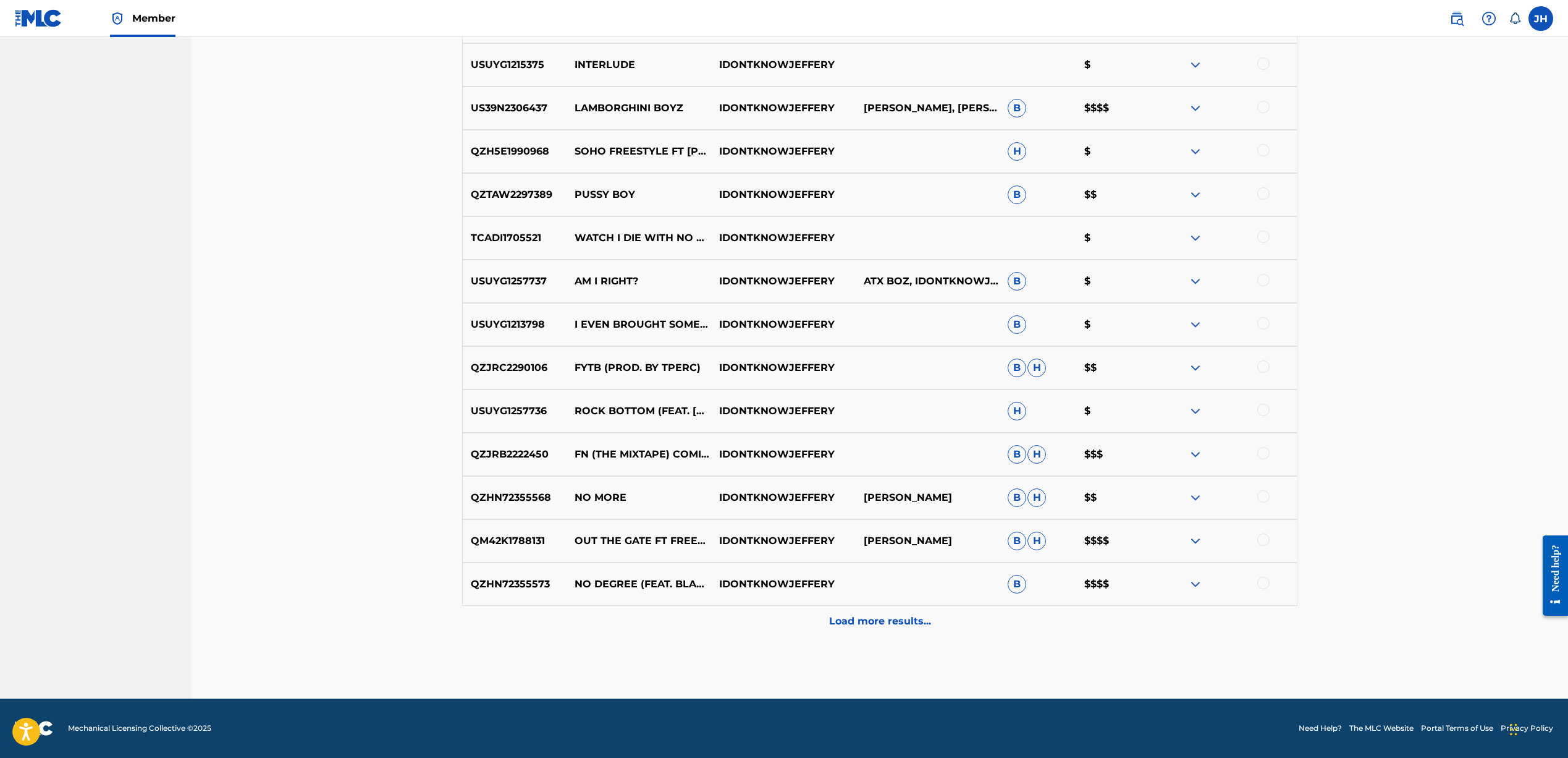
scroll to position [2543, 0]
click at [873, 618] on p "Load more results..." at bounding box center [880, 621] width 102 height 15
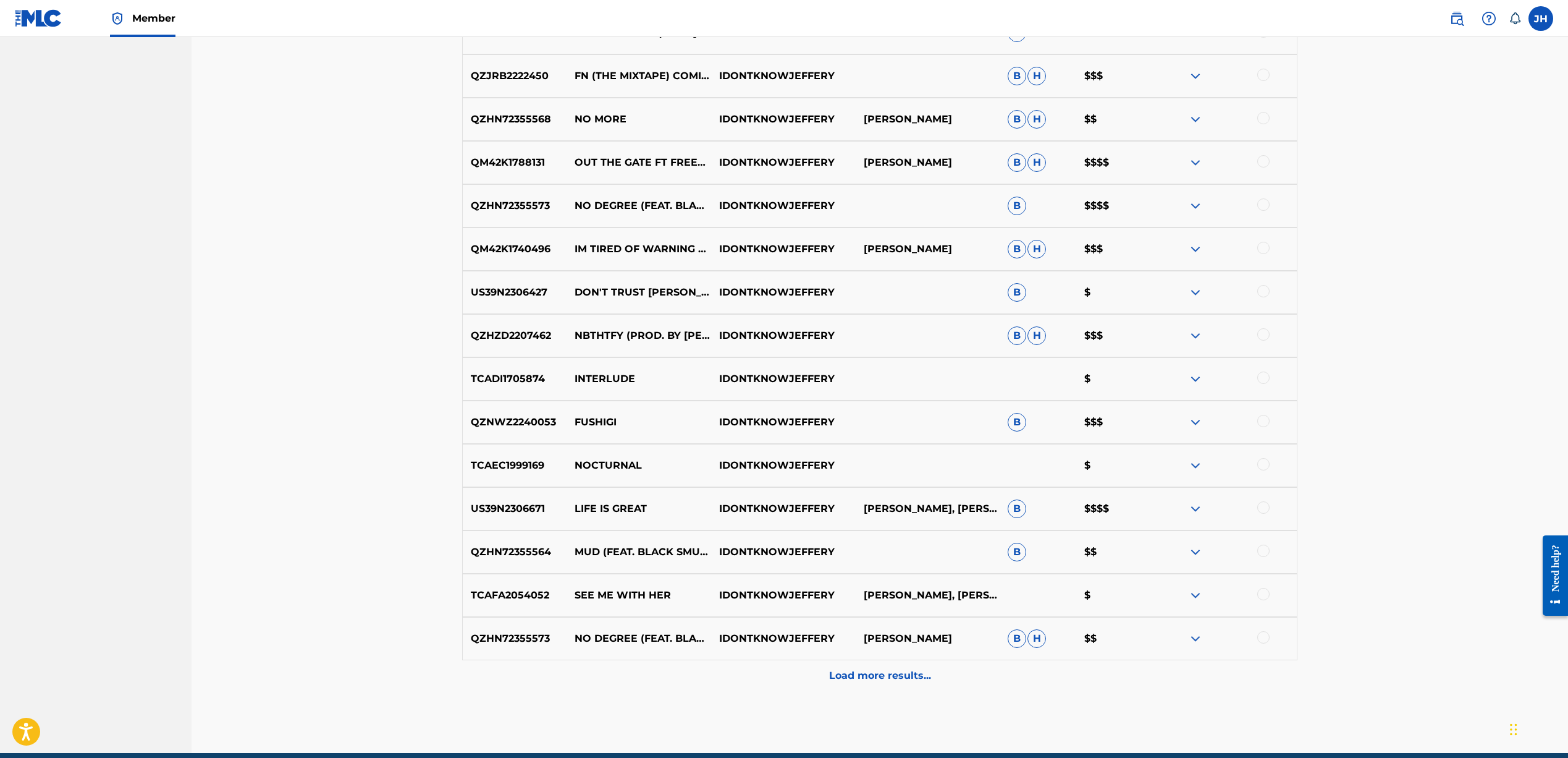
scroll to position [2934, 0]
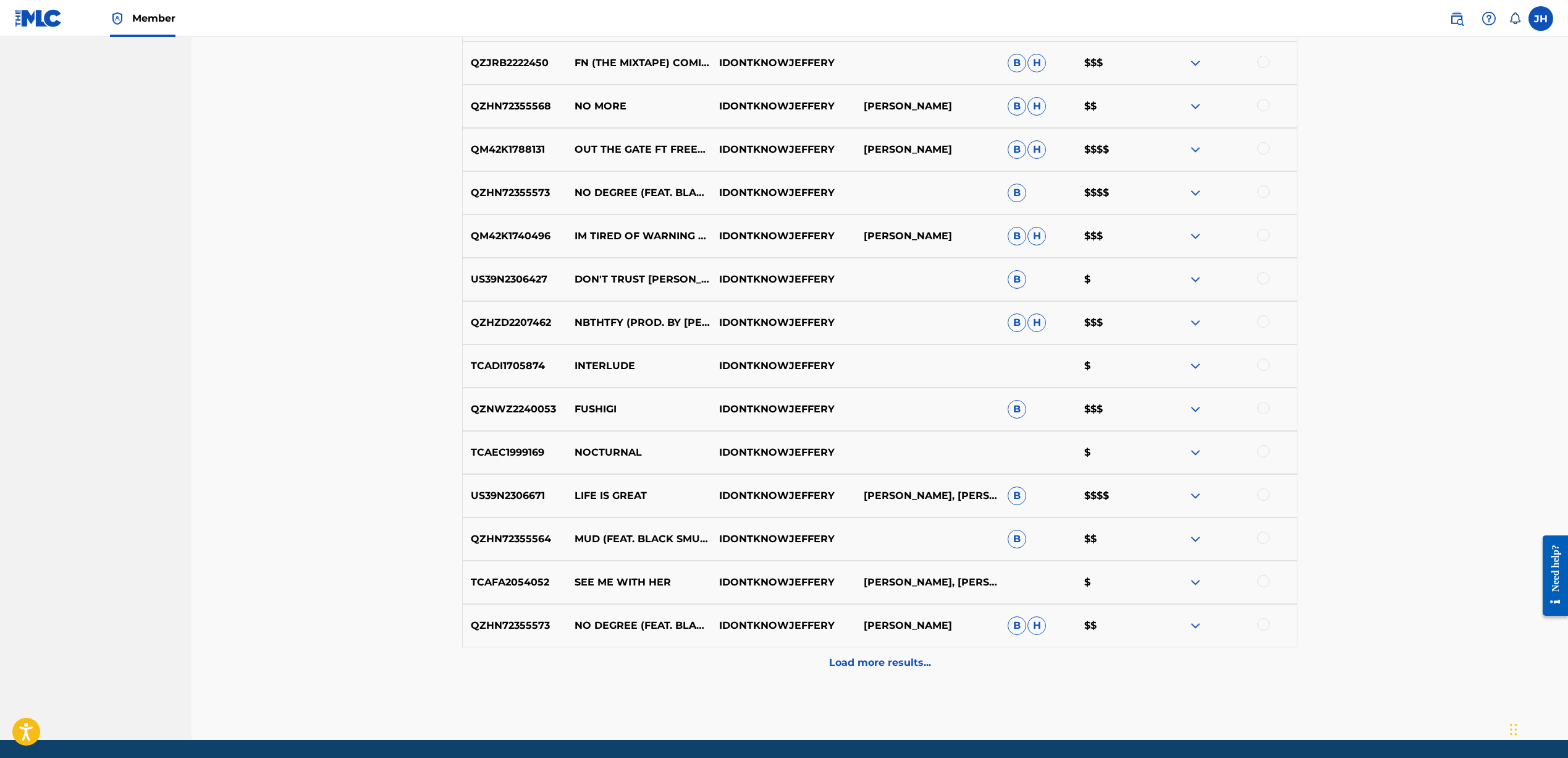
click at [901, 662] on p "Load more results..." at bounding box center [880, 662] width 102 height 15
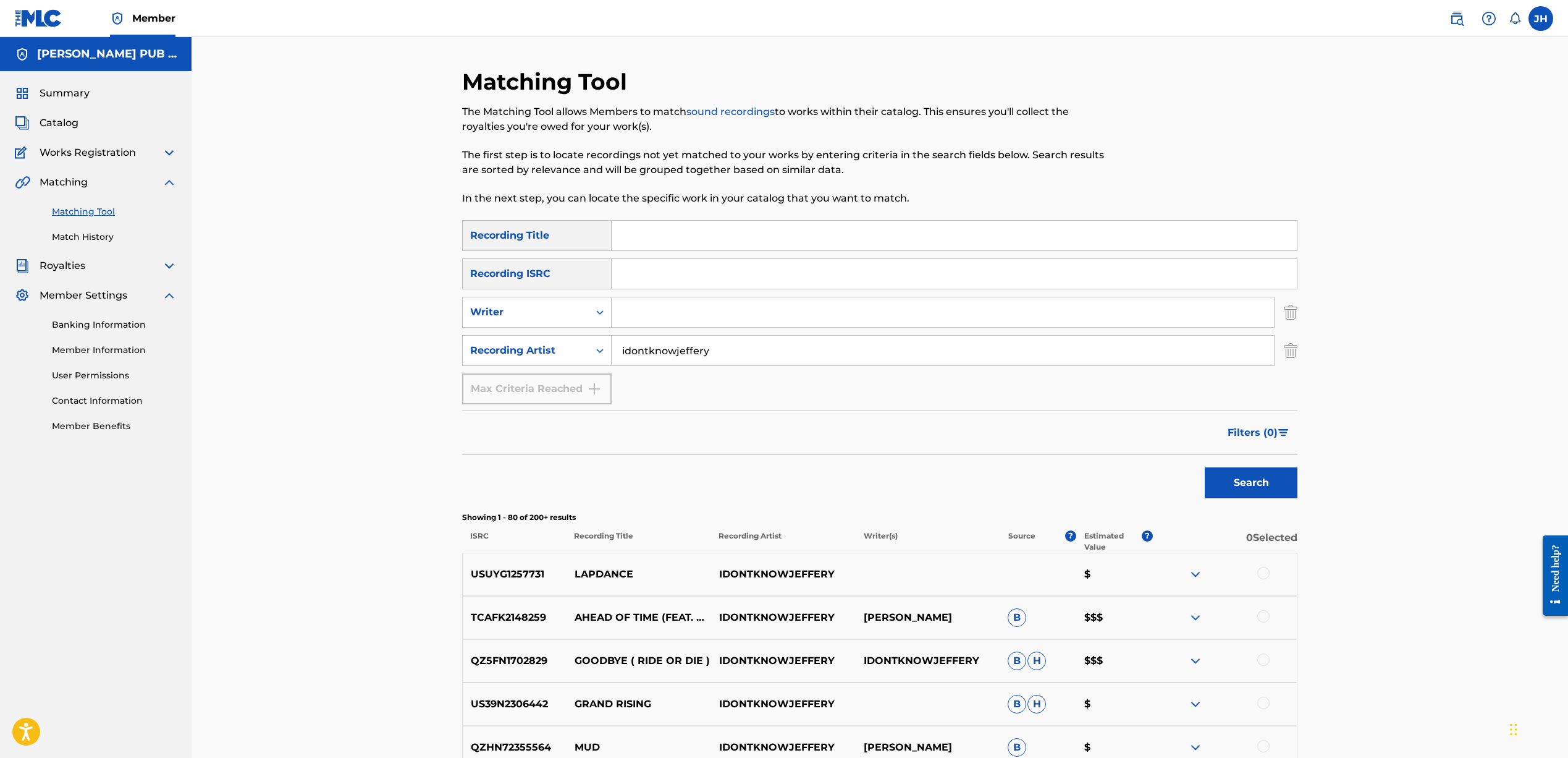
scroll to position [0, 0]
click at [1262, 571] on div at bounding box center [1263, 573] width 12 height 12
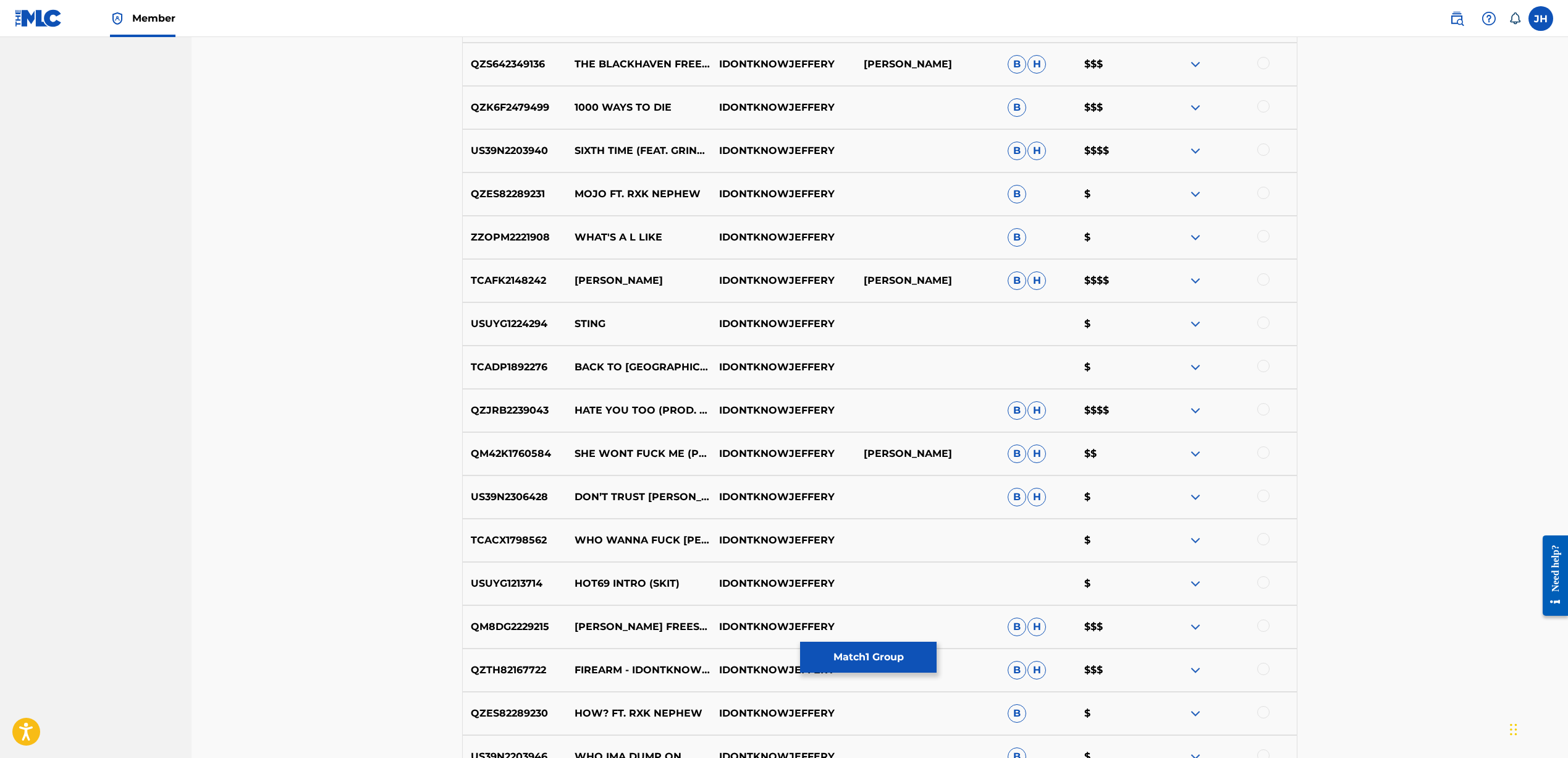
scroll to position [1100, 0]
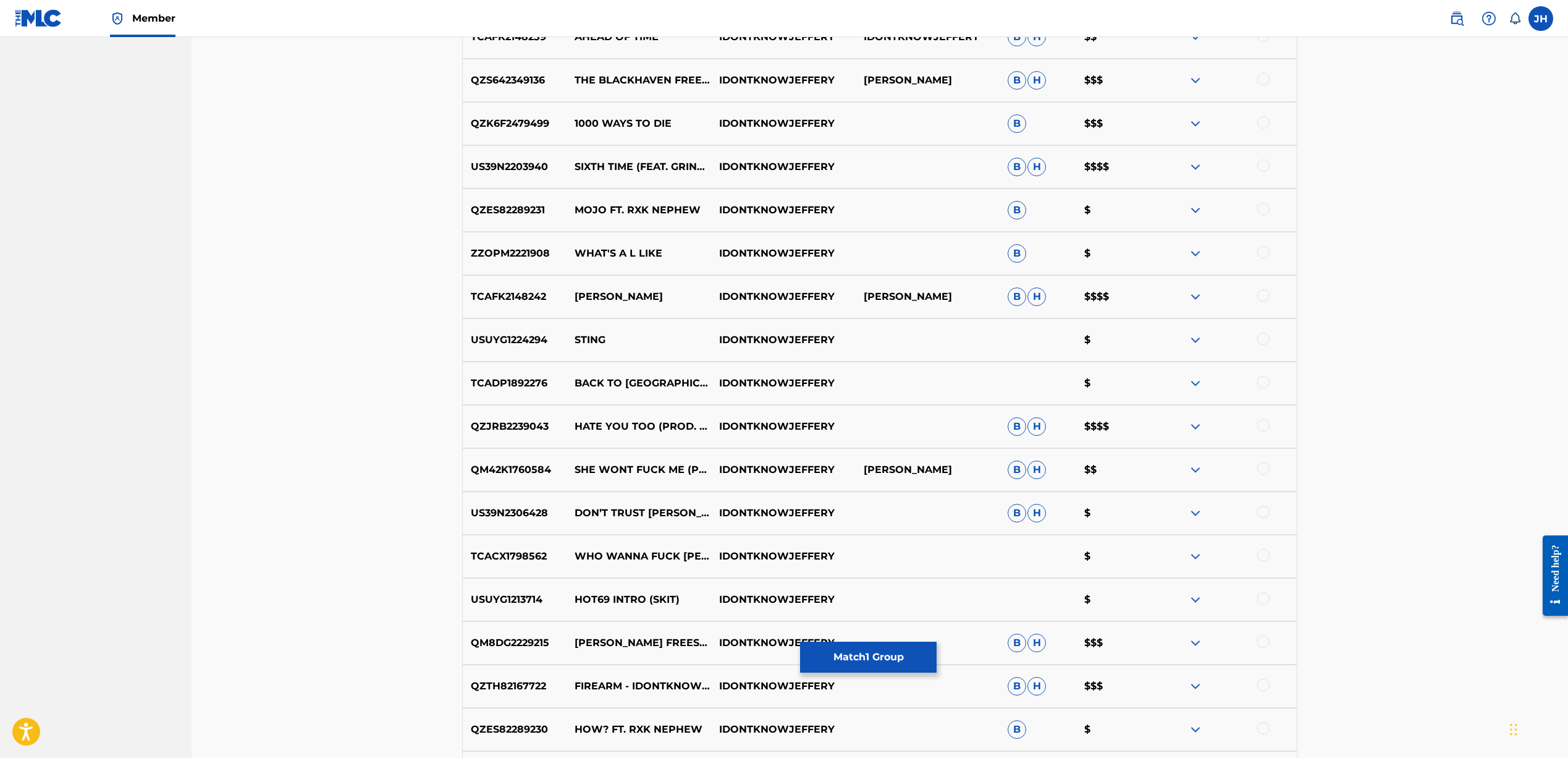
click at [1259, 424] on div at bounding box center [1263, 425] width 12 height 12
click at [897, 655] on button "Match 2 Groups" at bounding box center [868, 656] width 137 height 31
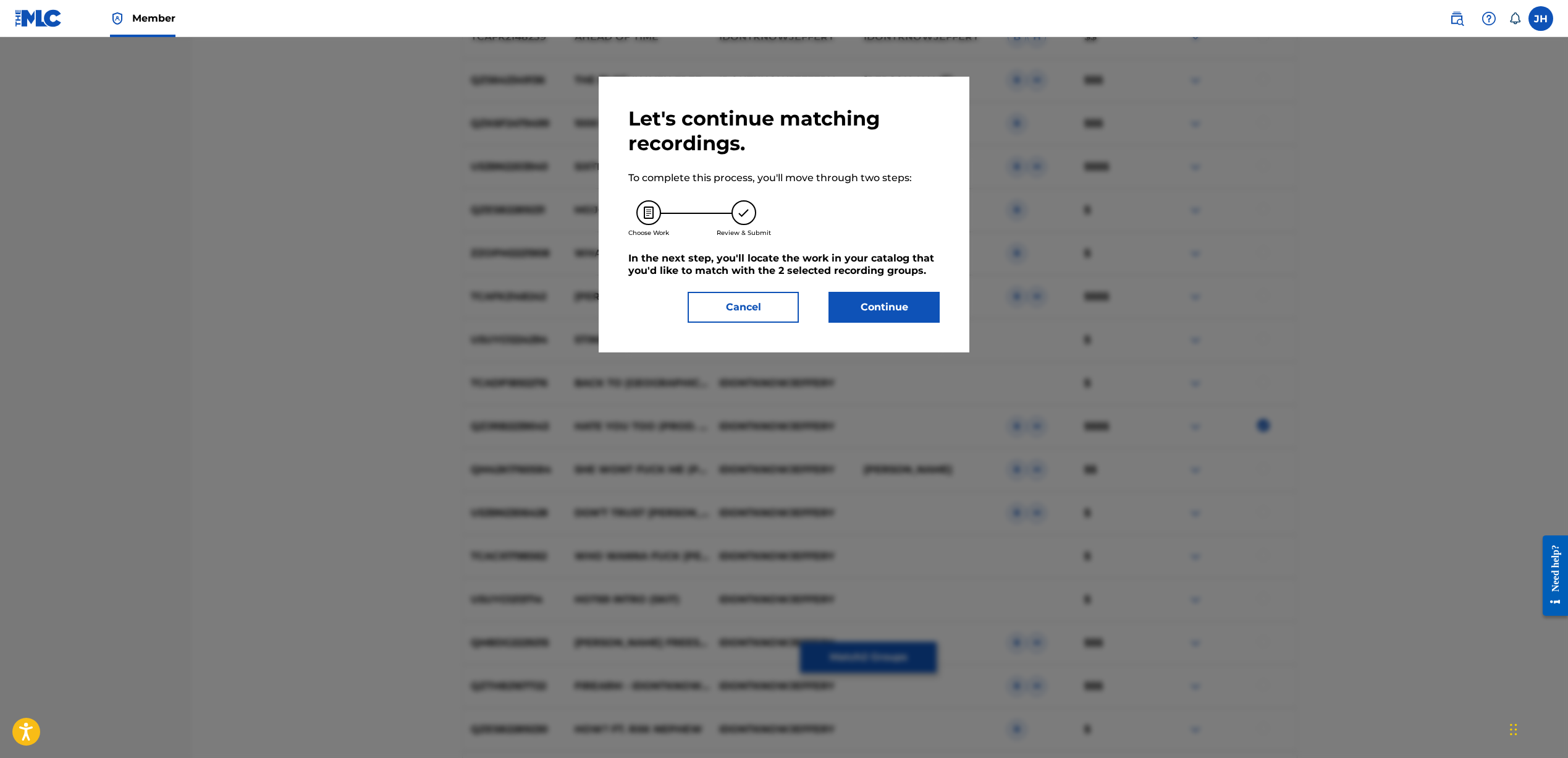
click at [863, 310] on button "Continue" at bounding box center [884, 307] width 111 height 31
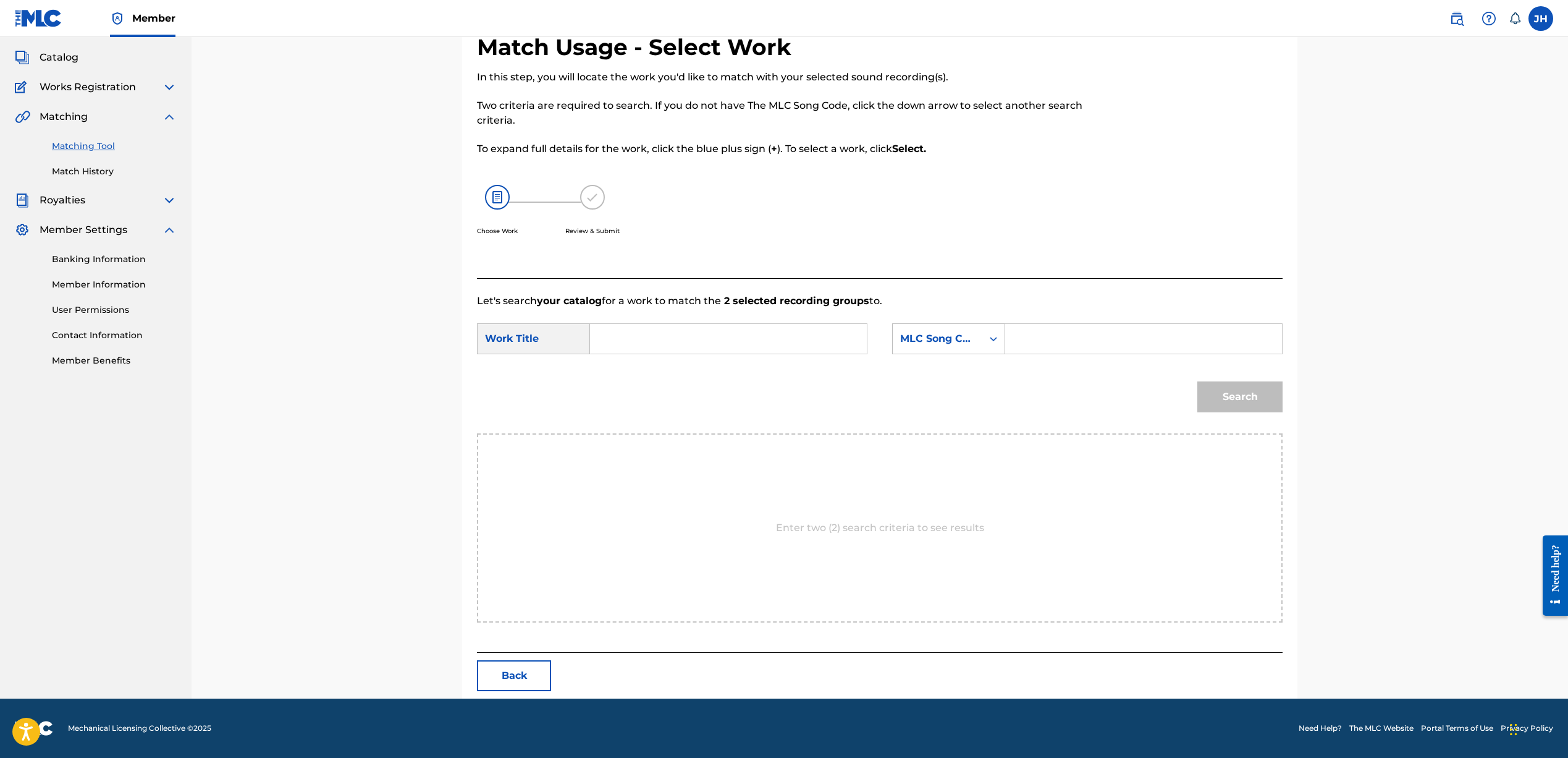
click at [701, 343] on input "Search Form" at bounding box center [728, 338] width 256 height 29
drag, startPoint x: 771, startPoint y: 523, endPoint x: 749, endPoint y: 512, distance: 24.6
click at [767, 522] on div "Enter two (2) search criteria to see results" at bounding box center [879, 528] width 805 height 189
click at [701, 328] on input "Search Form" at bounding box center [728, 338] width 256 height 29
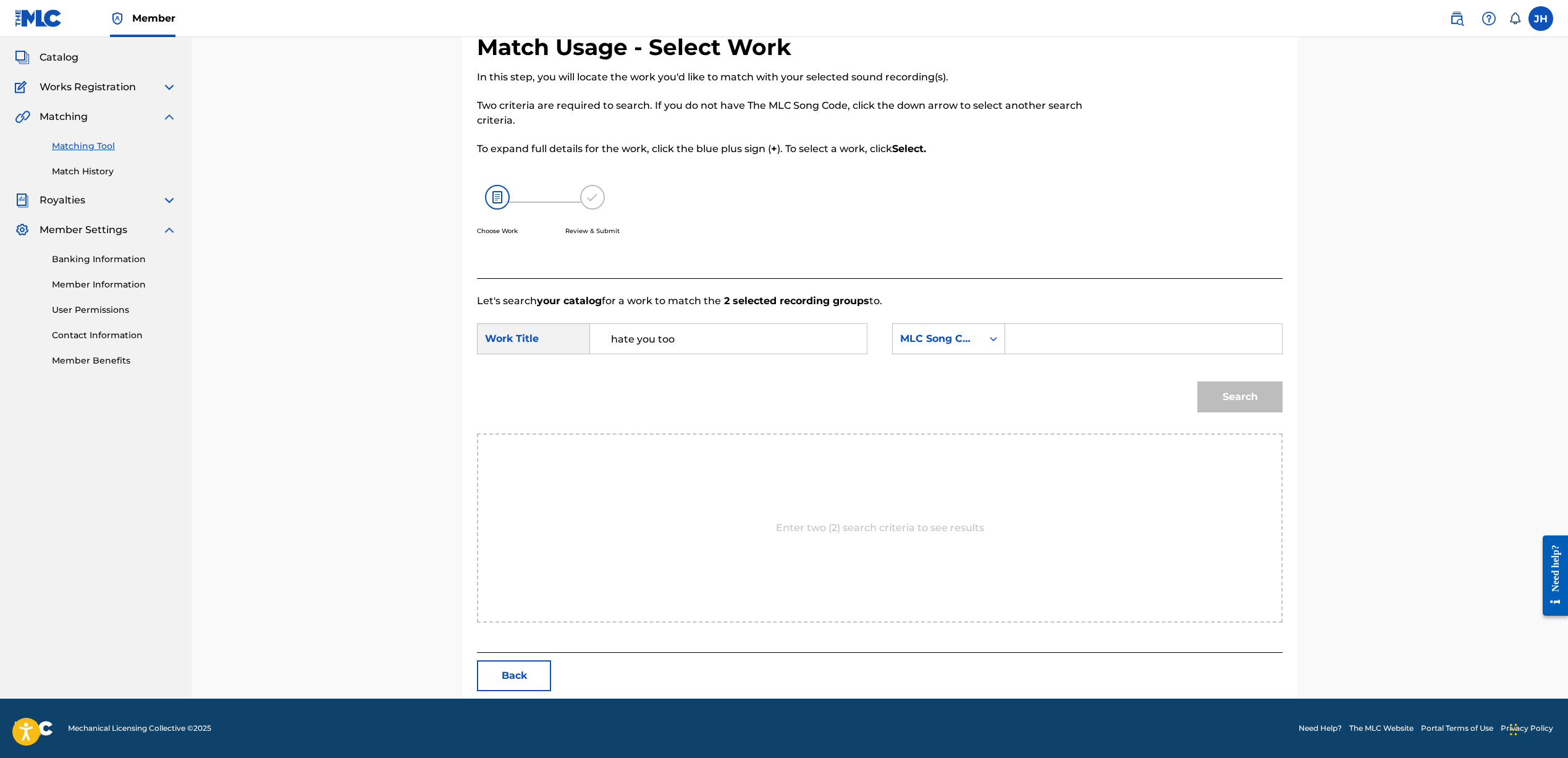
type input "hate you too"
click at [152, 396] on nav "JEFFREY HARPER PUB DESIGNEE Summary Catalog Works Registration Claiming Tool In…" at bounding box center [96, 335] width 192 height 727
click at [996, 343] on icon "Search Form" at bounding box center [993, 338] width 12 height 12
click at [653, 384] on div "Search" at bounding box center [879, 401] width 805 height 64
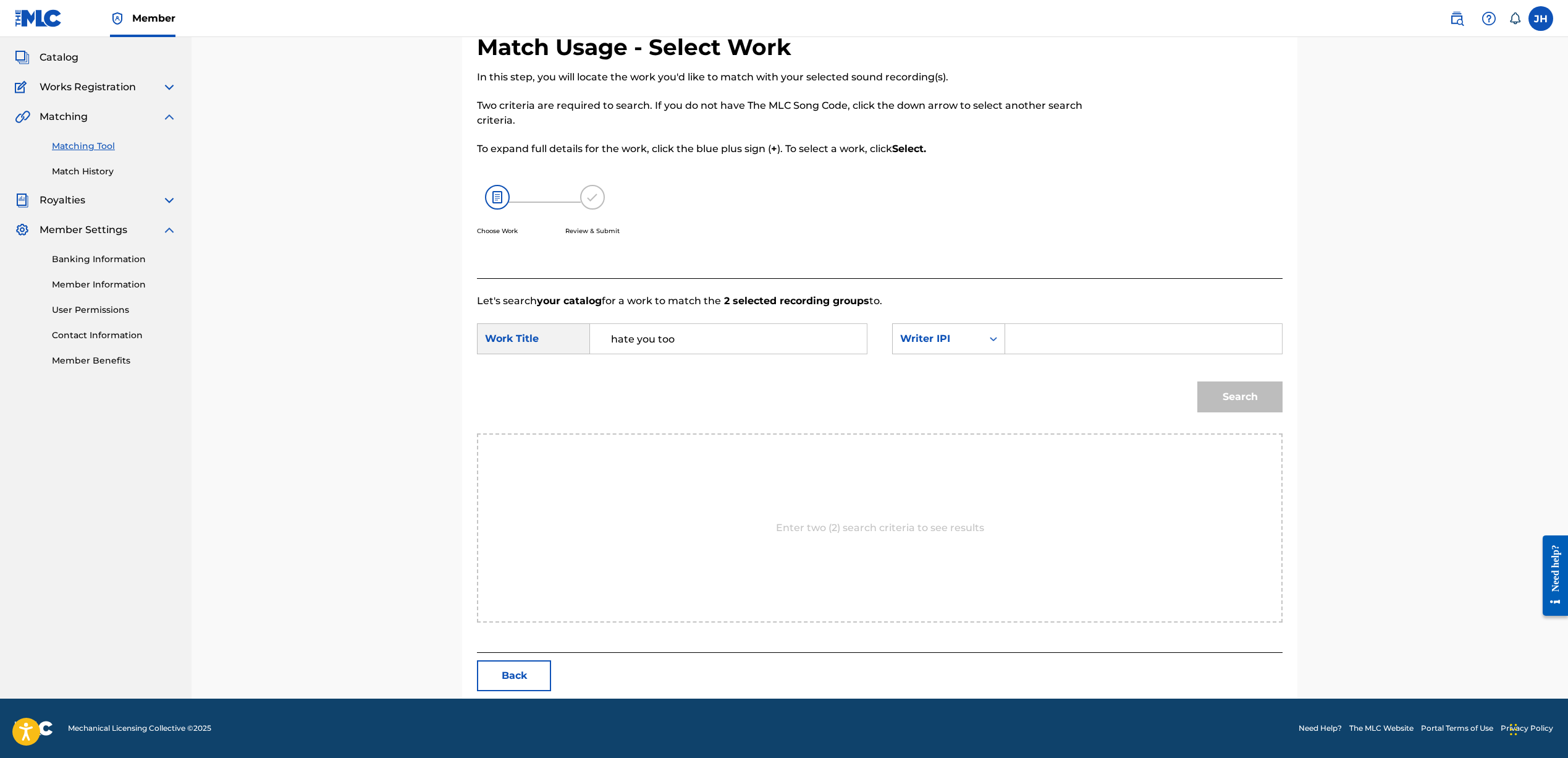
click at [69, 58] on span "Catalog" at bounding box center [59, 57] width 39 height 15
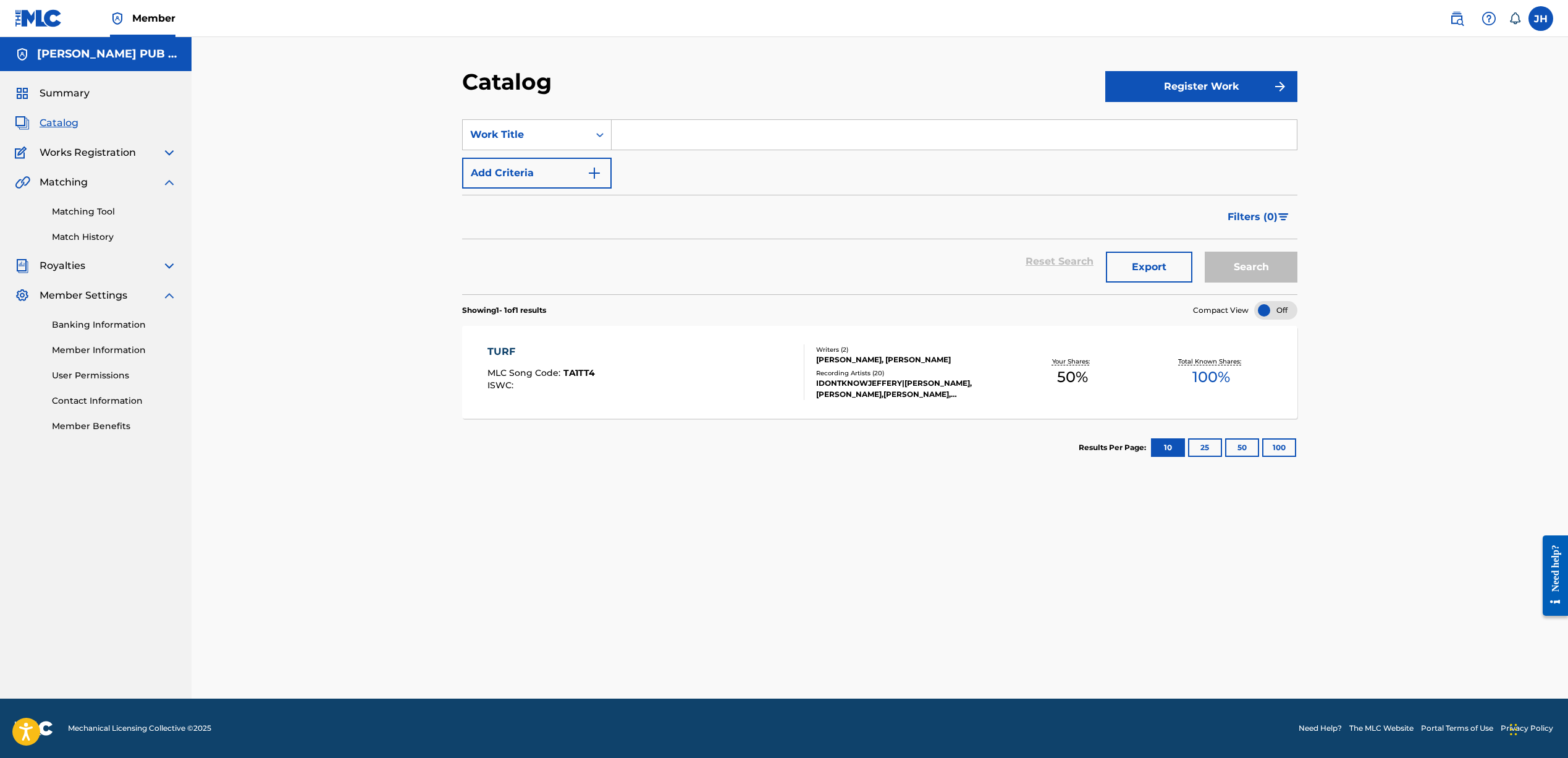
click at [43, 23] on img at bounding box center [39, 18] width 48 height 18
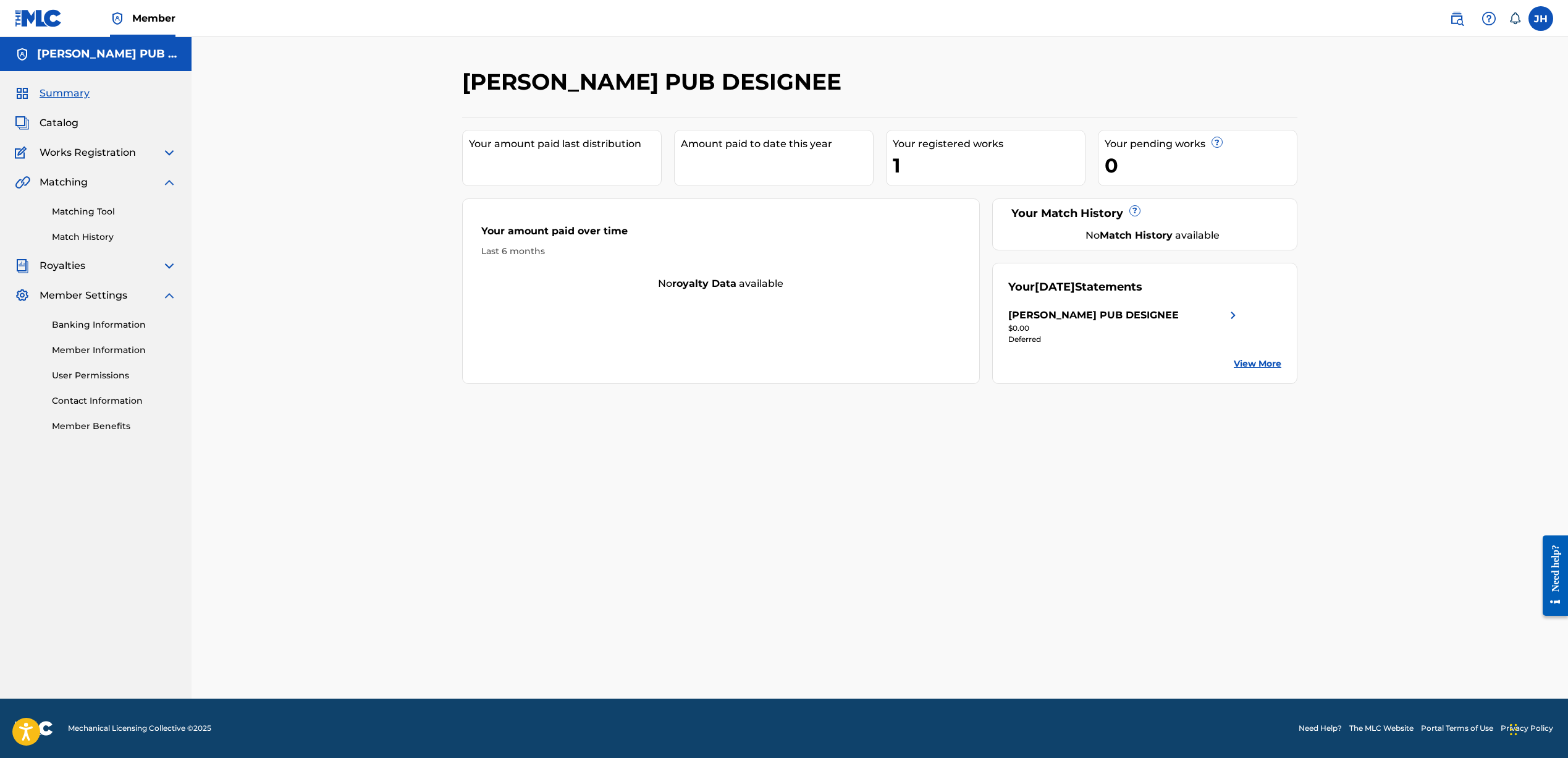
click at [1543, 21] on label at bounding box center [1540, 19] width 25 height 25
click at [1541, 19] on input "JH Jeffrey Harper idontknowjeffery@icloud.com Notification Preferences Profile …" at bounding box center [1541, 19] width 0 height 0
click at [1316, 727] on link "Need Help?" at bounding box center [1320, 728] width 44 height 11
